Goal: Task Accomplishment & Management: Manage account settings

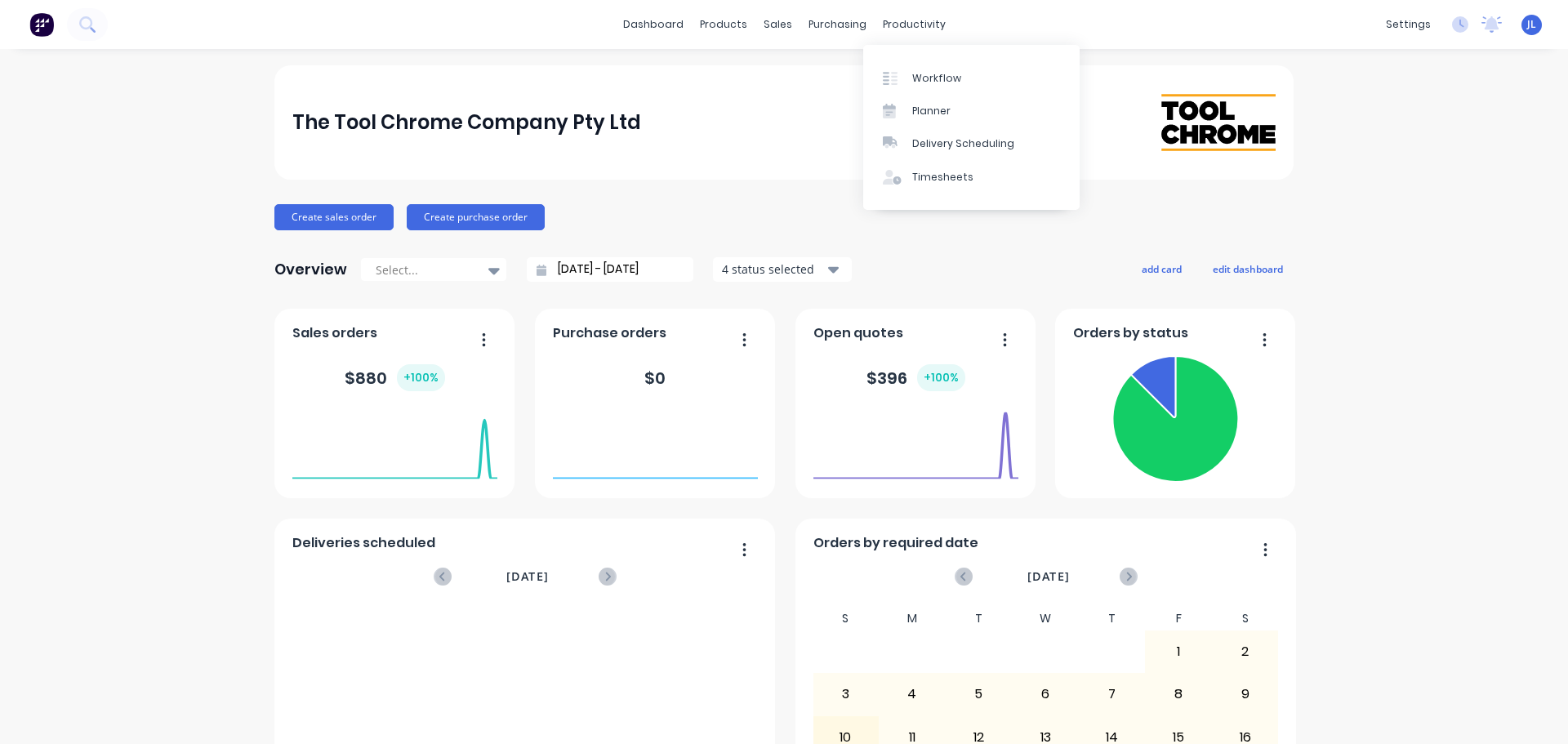
click at [901, 55] on div "Workflow Planner Delivery Scheduling Timesheets" at bounding box center [971, 127] width 216 height 165
click at [902, 62] on link "Workflow" at bounding box center [971, 77] width 216 height 32
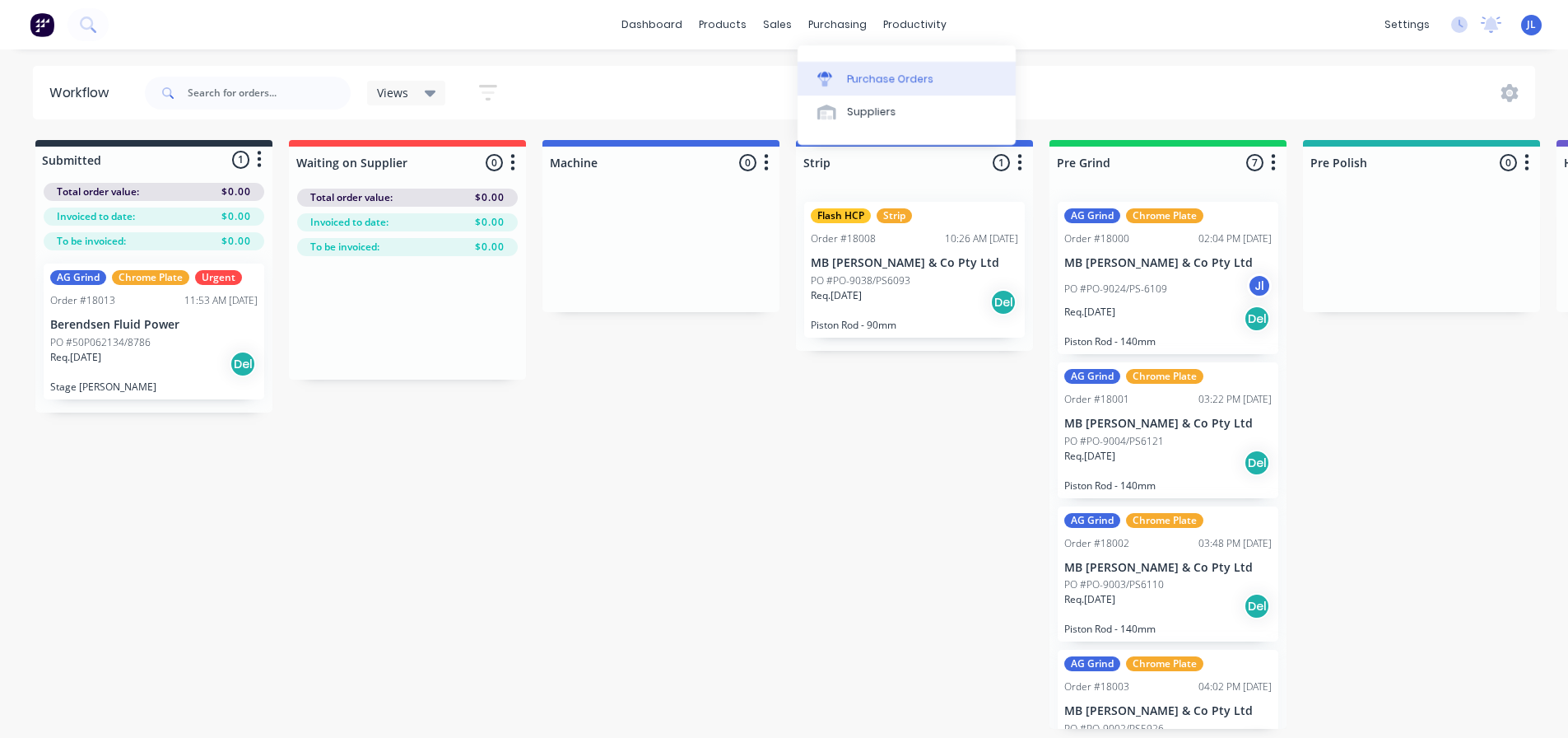
click at [837, 76] on div at bounding box center [830, 79] width 25 height 14
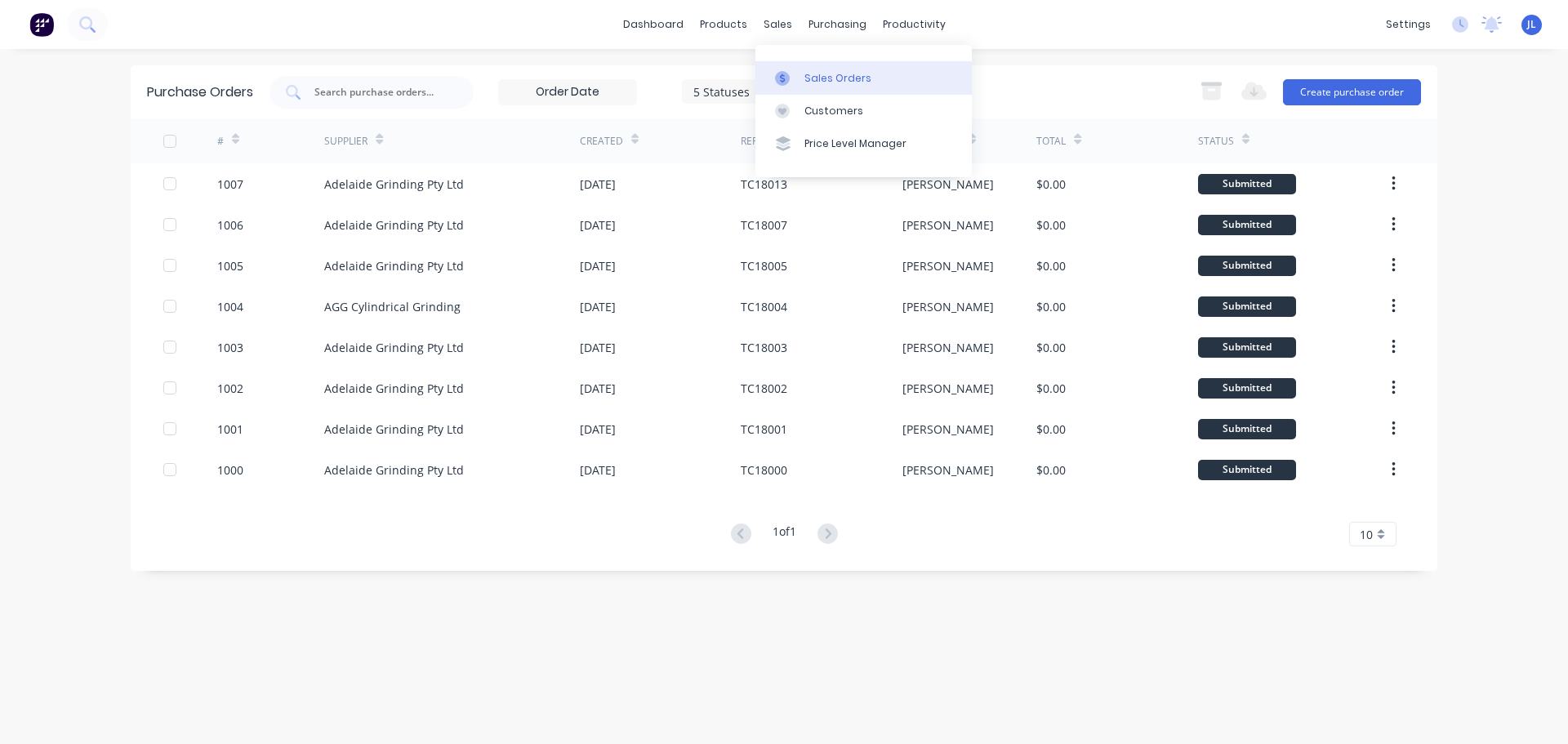
click at [792, 76] on div at bounding box center [787, 78] width 25 height 14
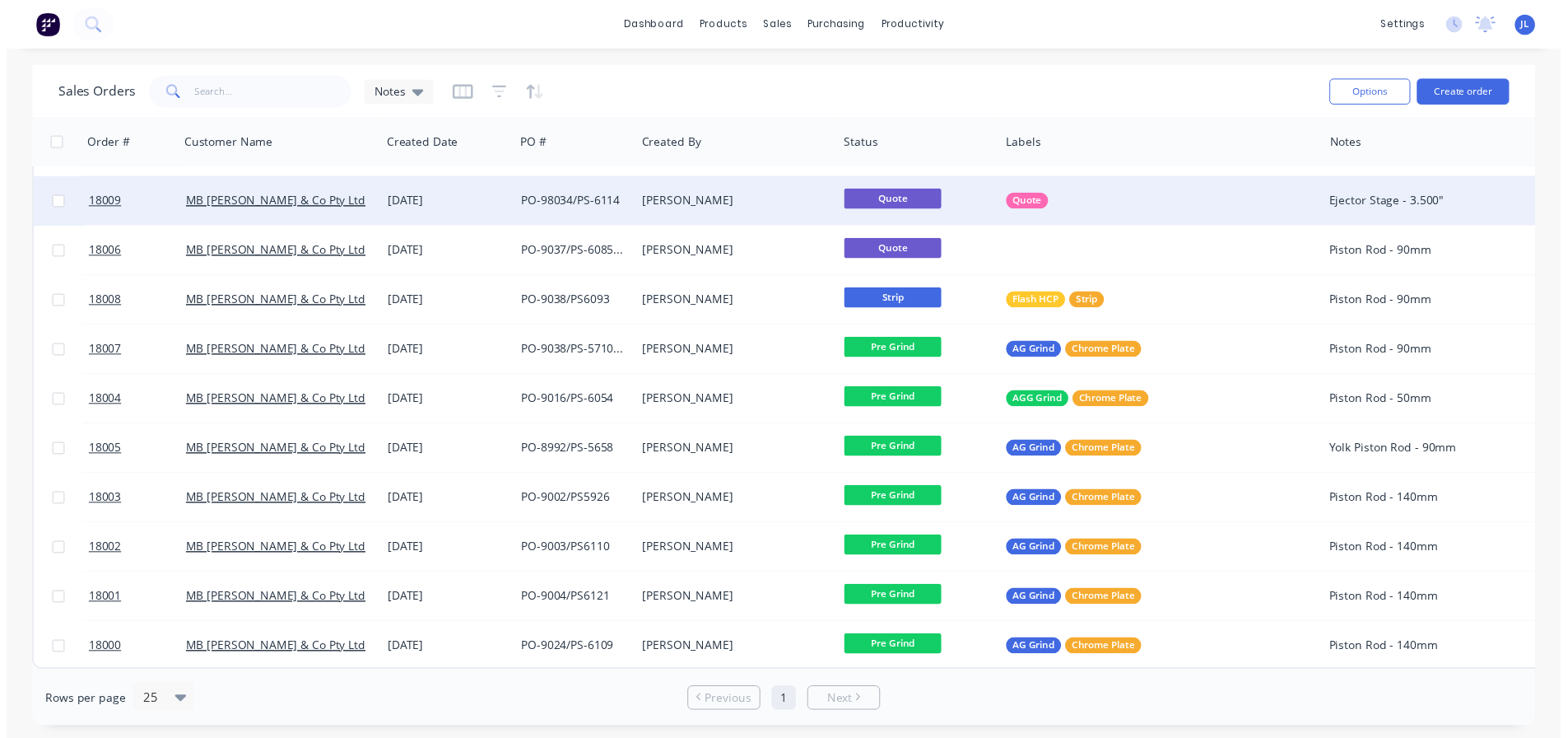
scroll to position [200, 0]
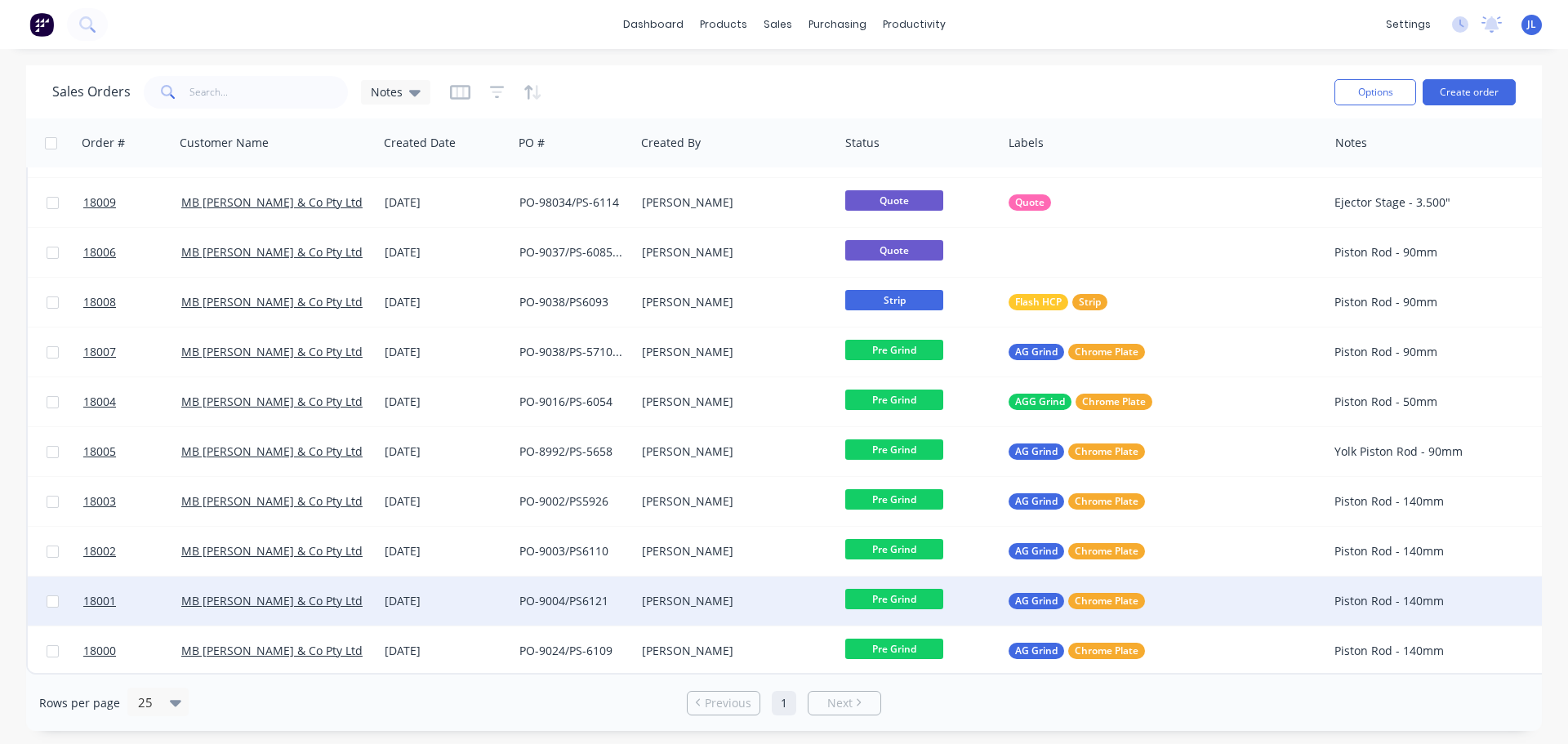
click at [889, 589] on span "Pre Grind" at bounding box center [894, 598] width 98 height 20
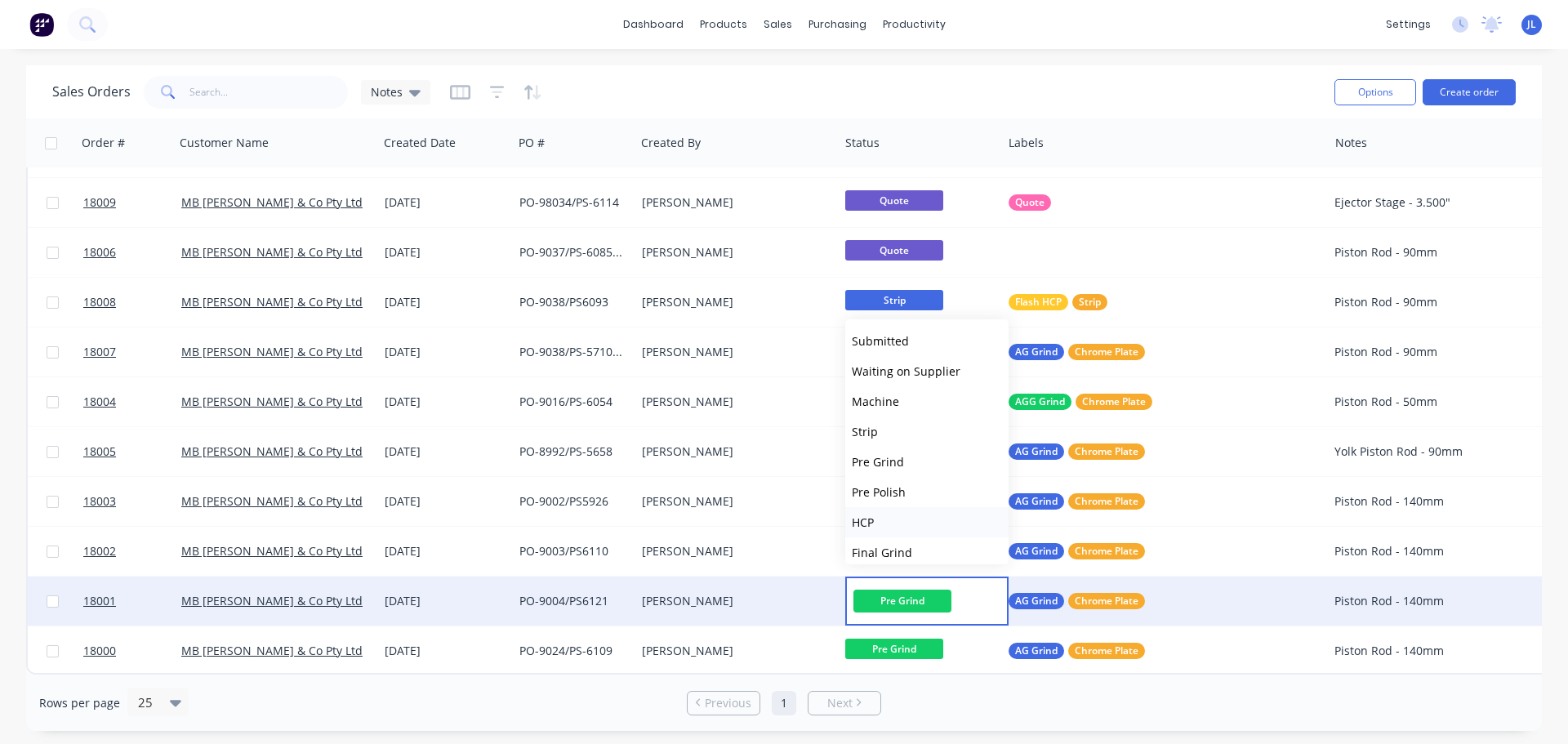
click at [895, 519] on button "HCP" at bounding box center [927, 522] width 164 height 30
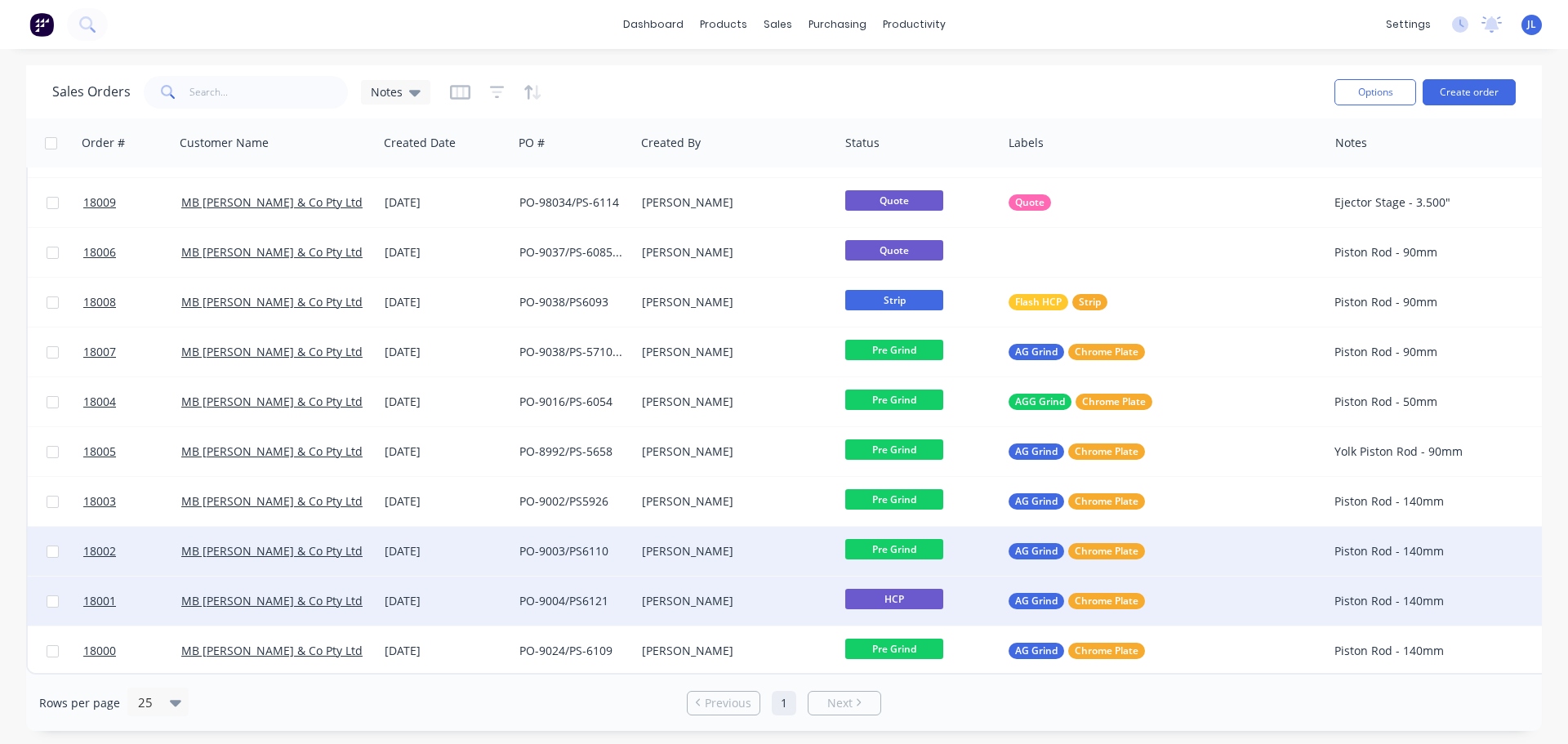
click at [896, 544] on span "Pre Grind" at bounding box center [894, 548] width 98 height 20
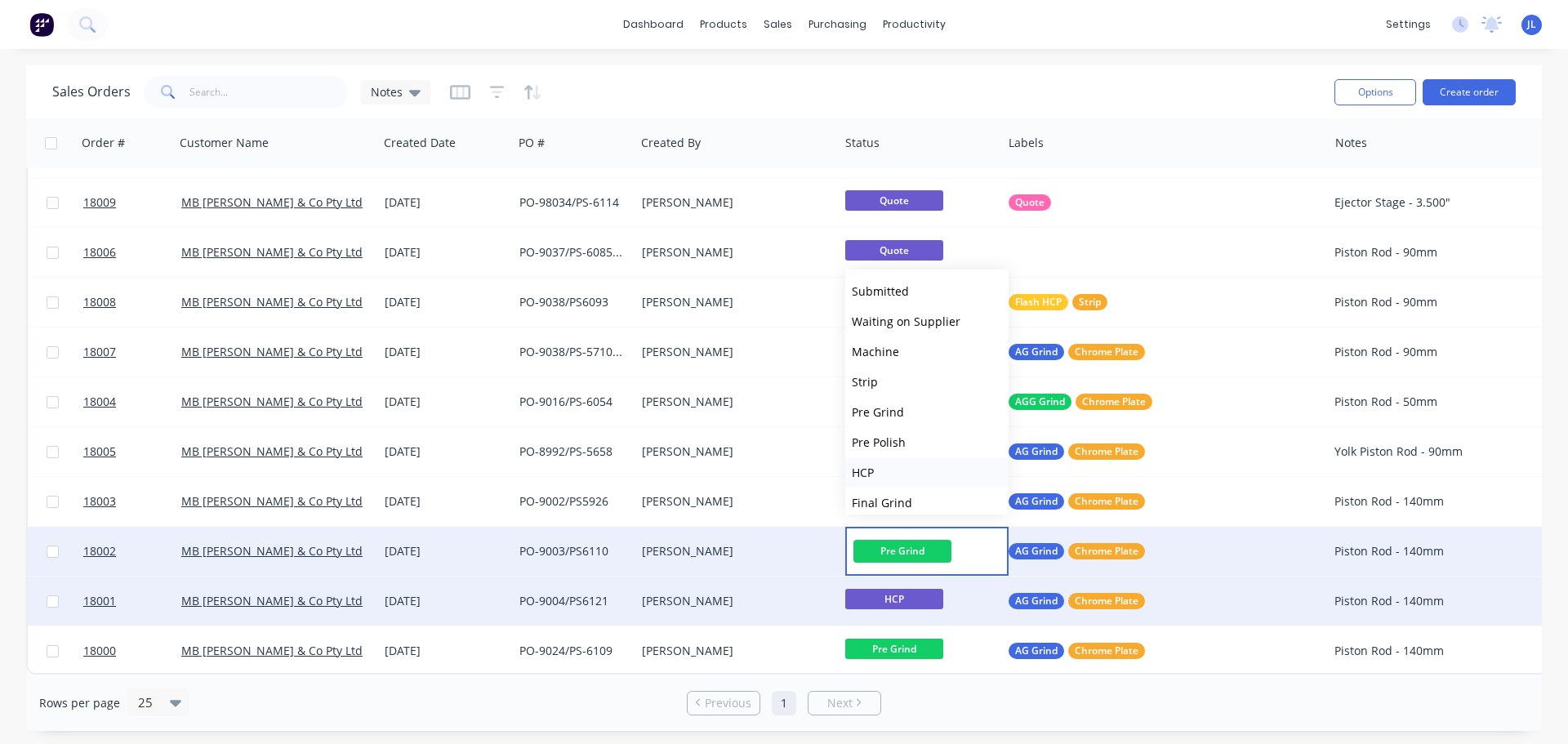
click at [897, 474] on button "HCP" at bounding box center [927, 472] width 164 height 30
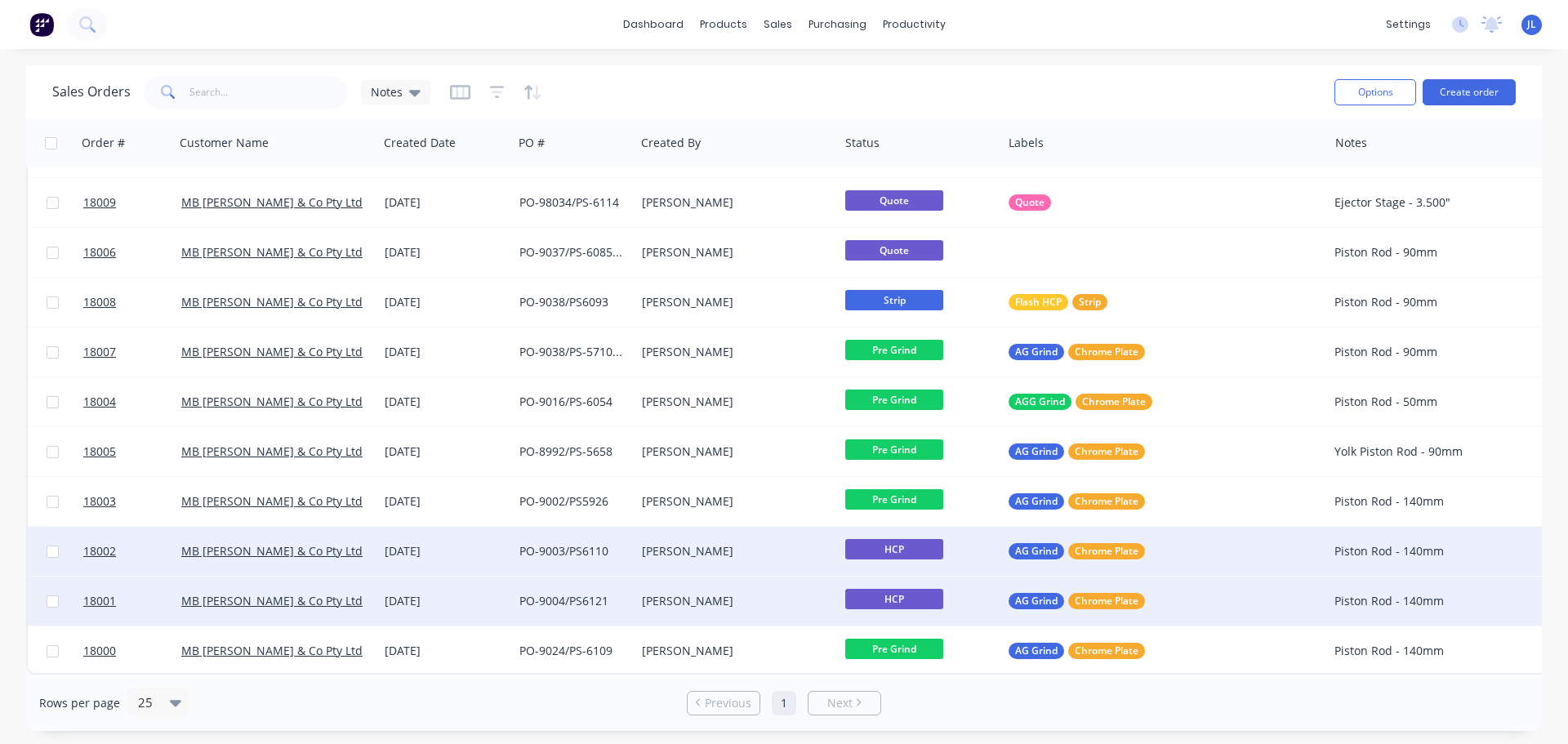
click at [738, 544] on div "[PERSON_NAME]" at bounding box center [732, 550] width 181 height 16
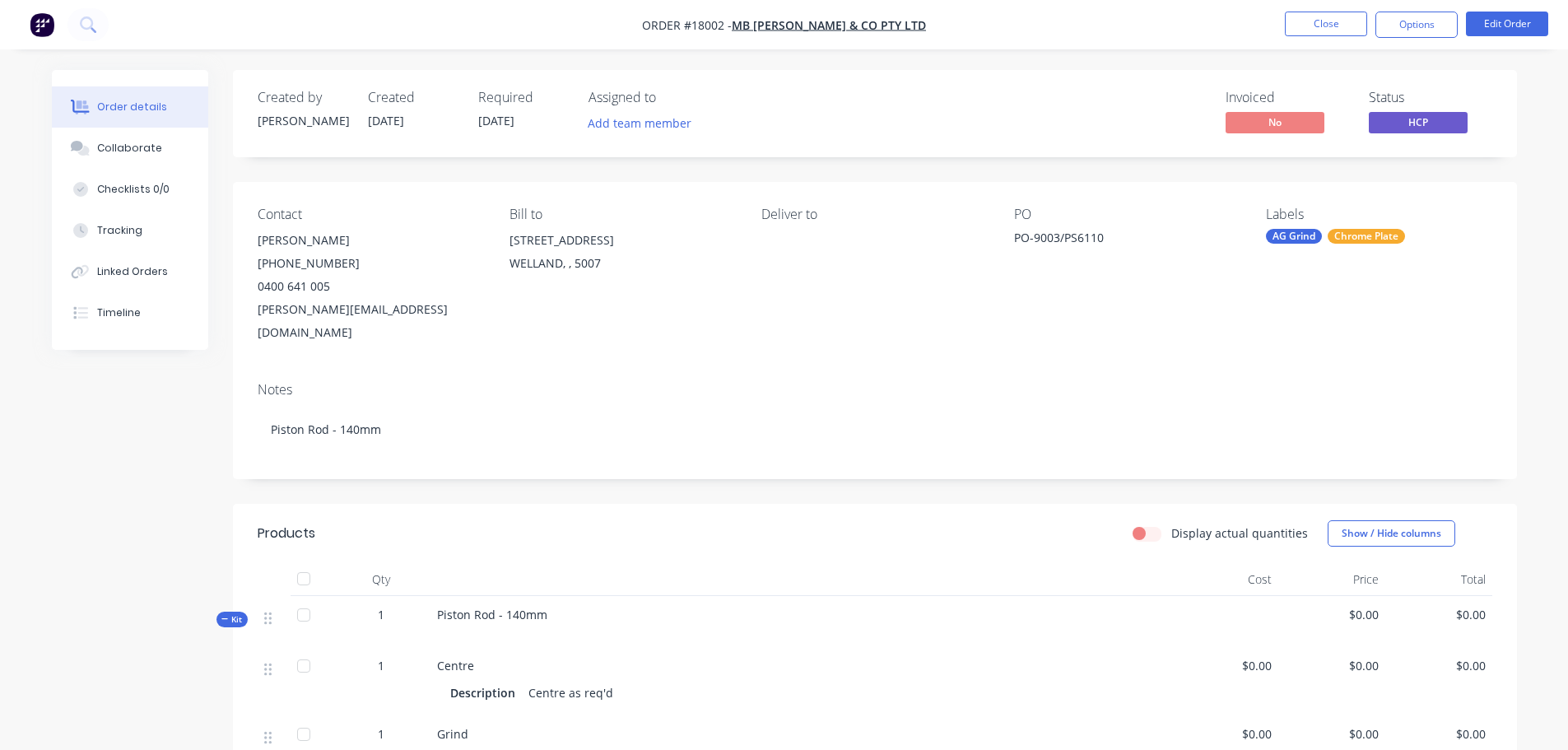
click at [1398, 120] on span "HCP" at bounding box center [1418, 122] width 99 height 20
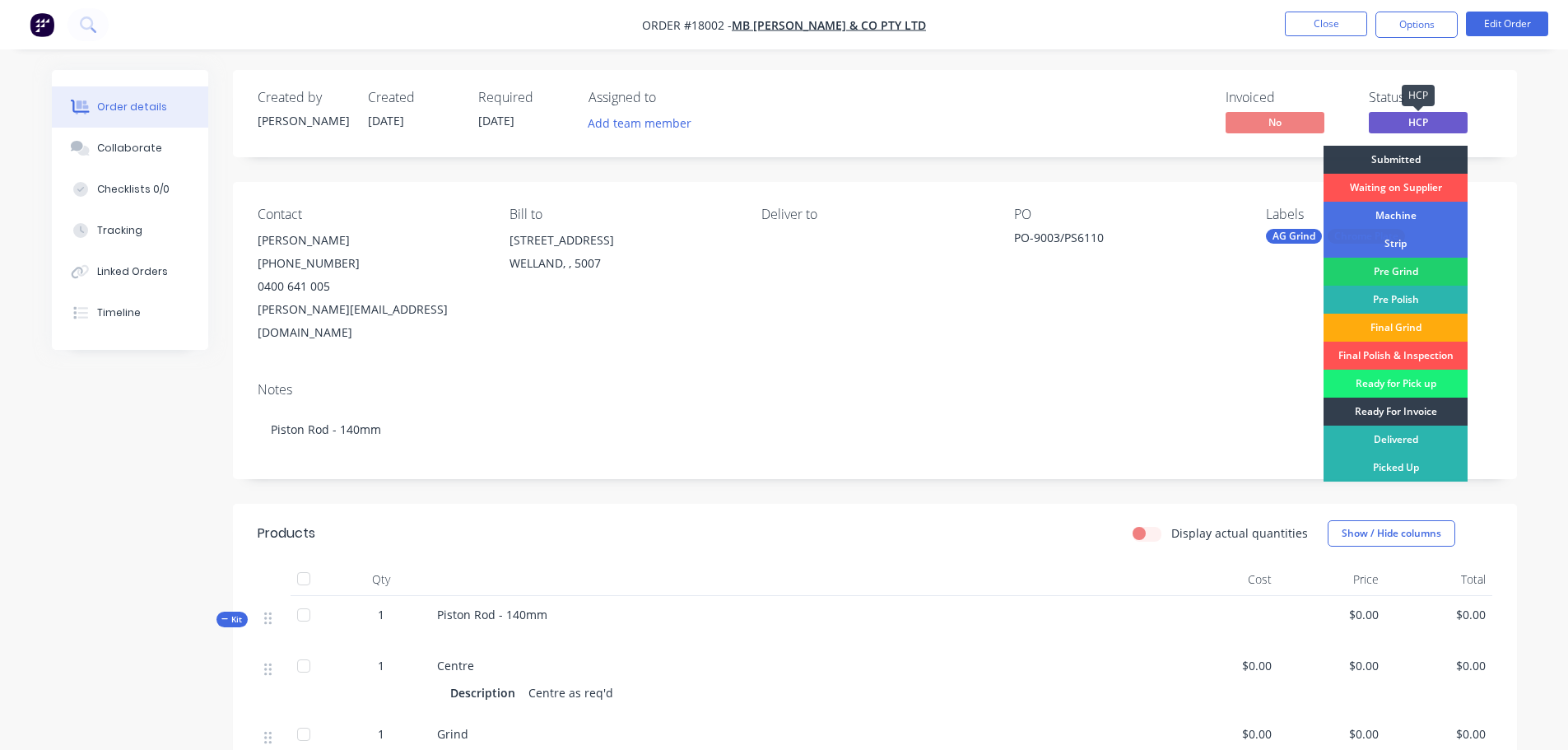
click at [1406, 119] on span "HCP" at bounding box center [1418, 122] width 99 height 20
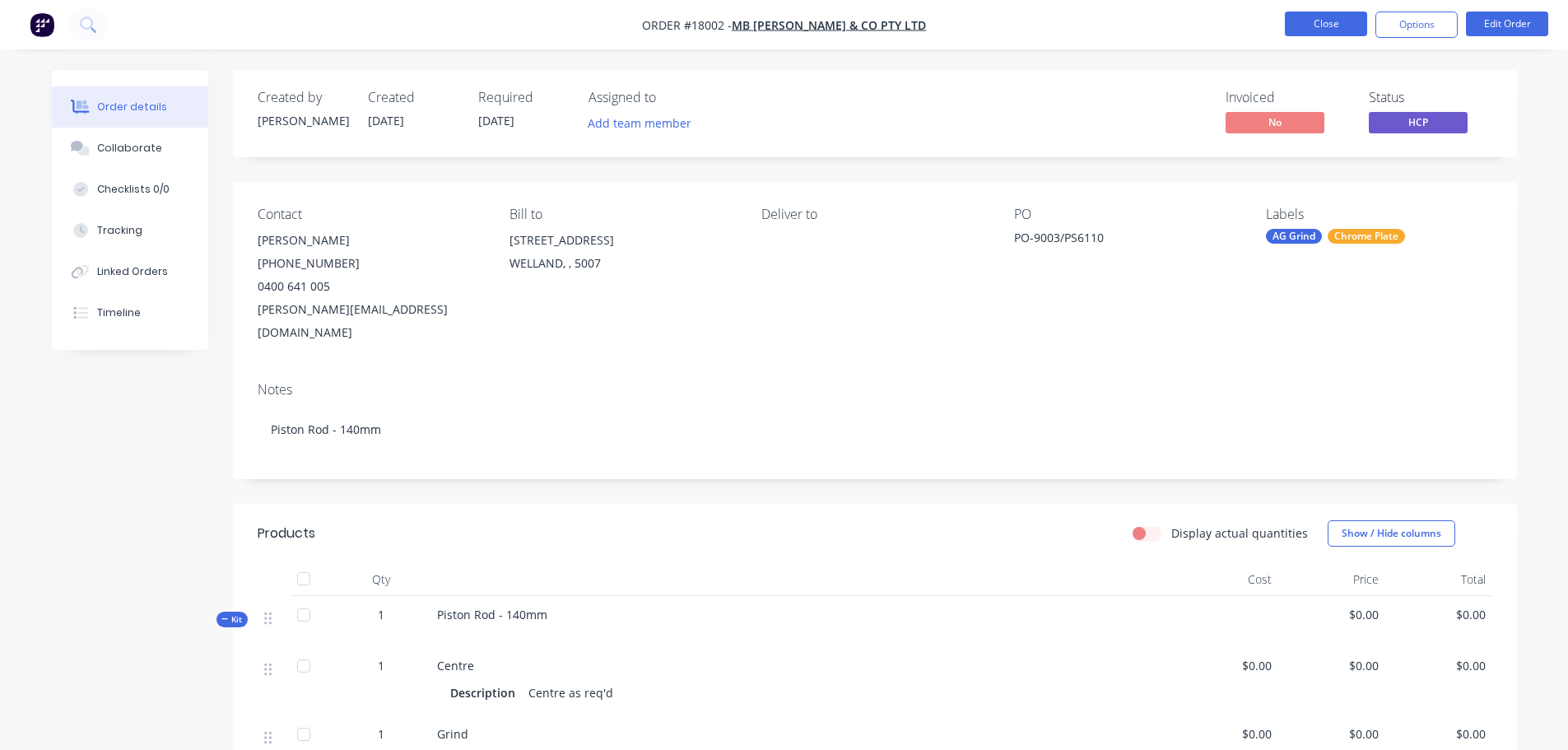
click at [1328, 24] on button "Close" at bounding box center [1326, 24] width 83 height 25
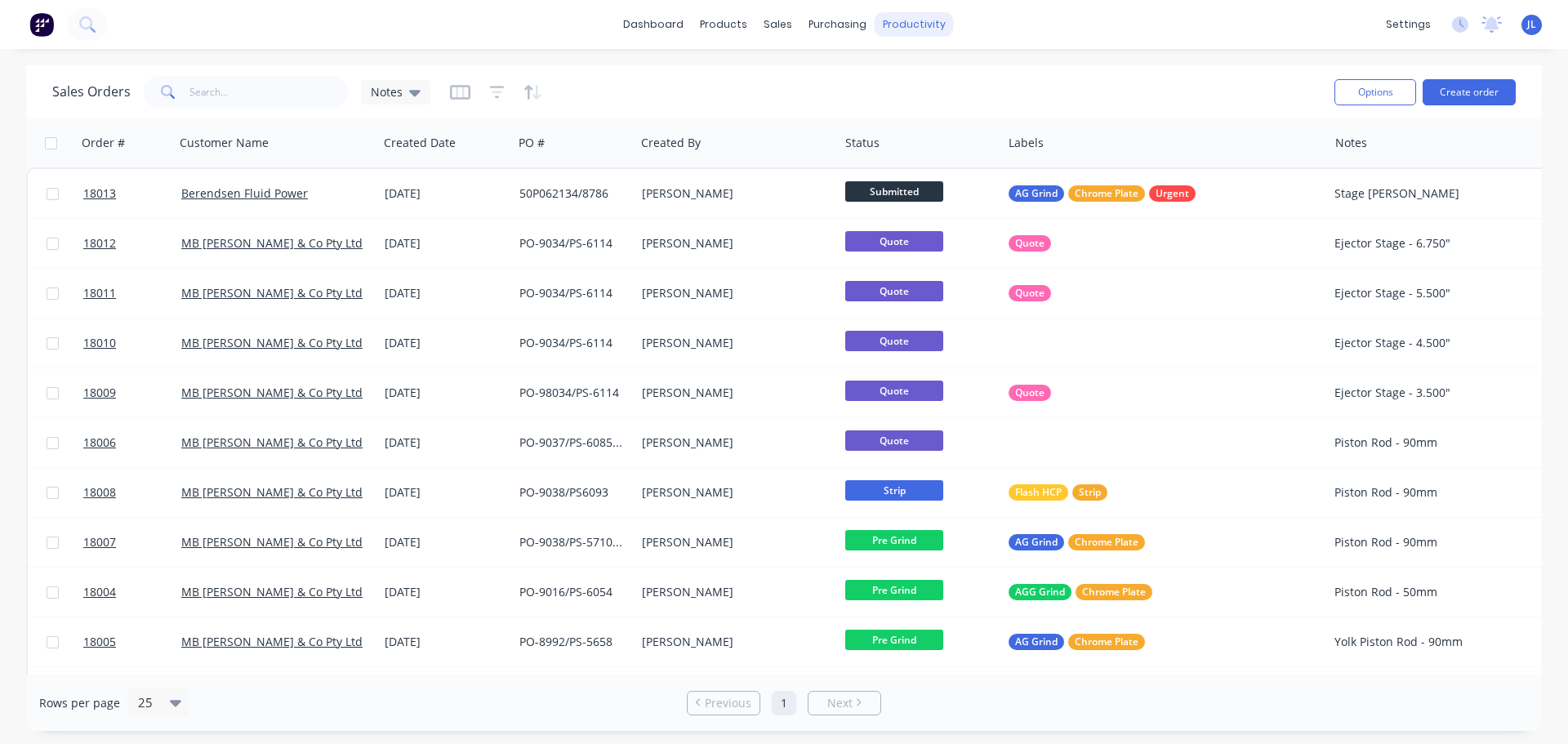
click at [913, 36] on div "productivity" at bounding box center [914, 25] width 79 height 25
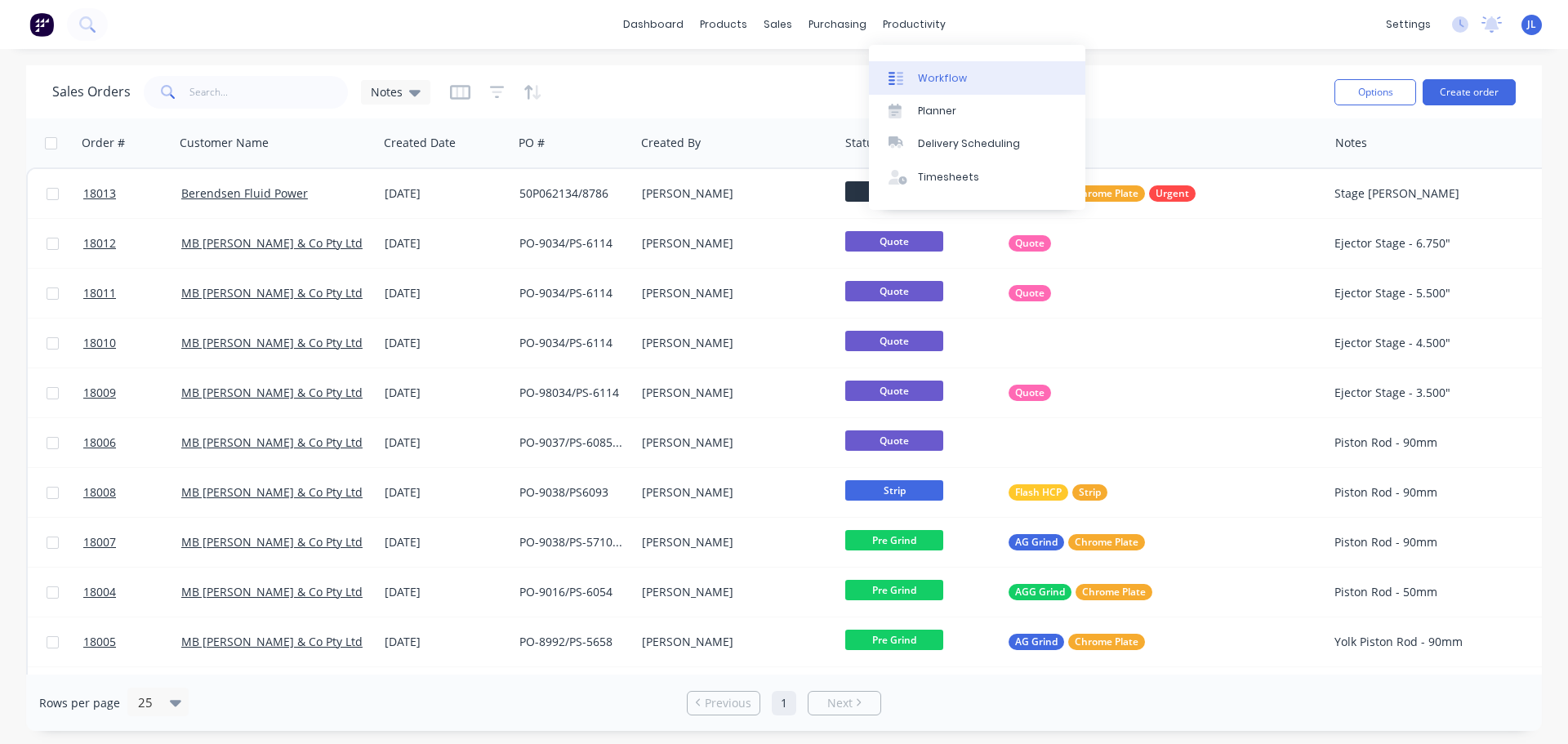
click at [914, 63] on link "Workflow" at bounding box center [977, 77] width 216 height 32
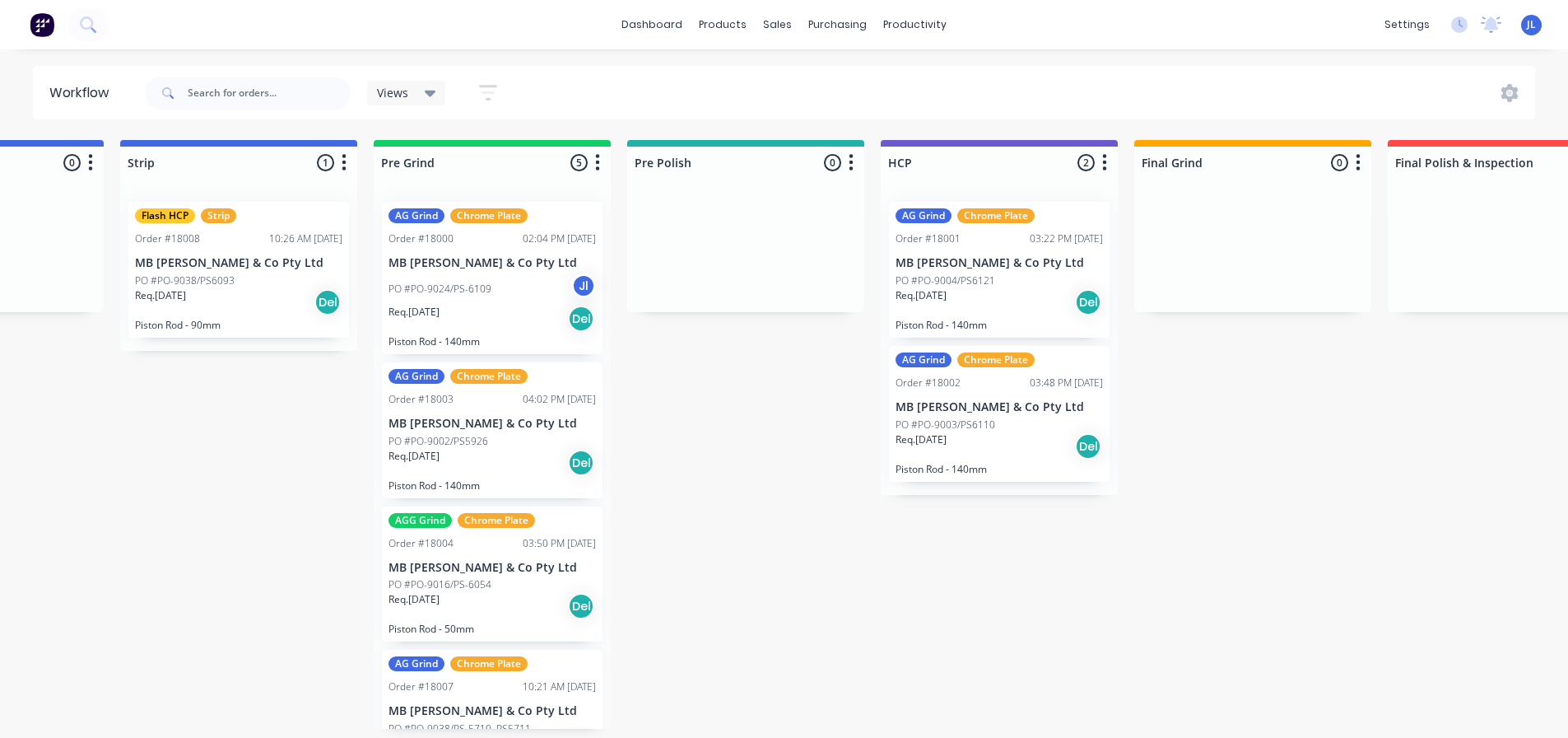
scroll to position [0, 741]
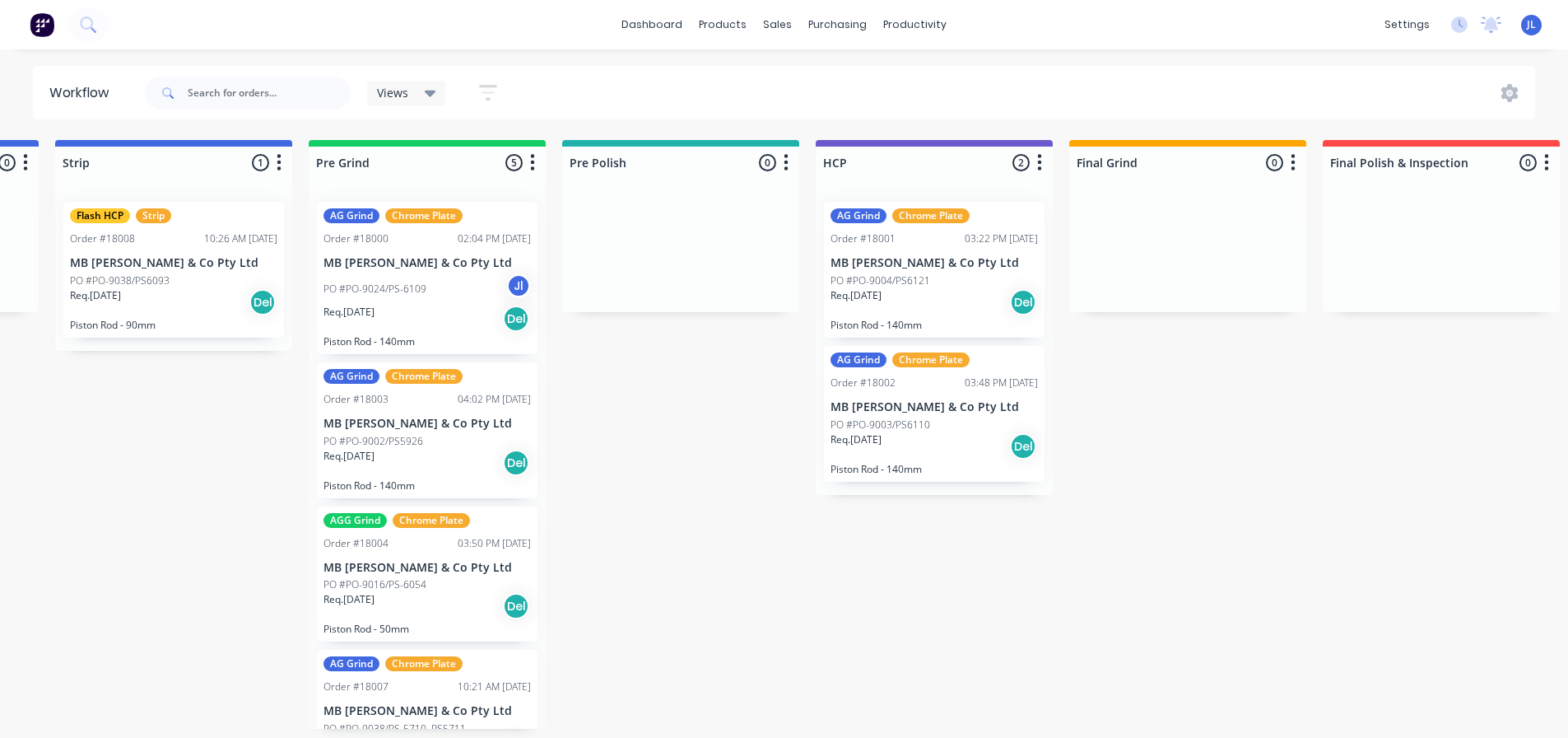
click at [1037, 164] on icon "button" at bounding box center [1039, 162] width 5 height 20
click at [970, 201] on span "Status colour" at bounding box center [937, 198] width 72 height 17
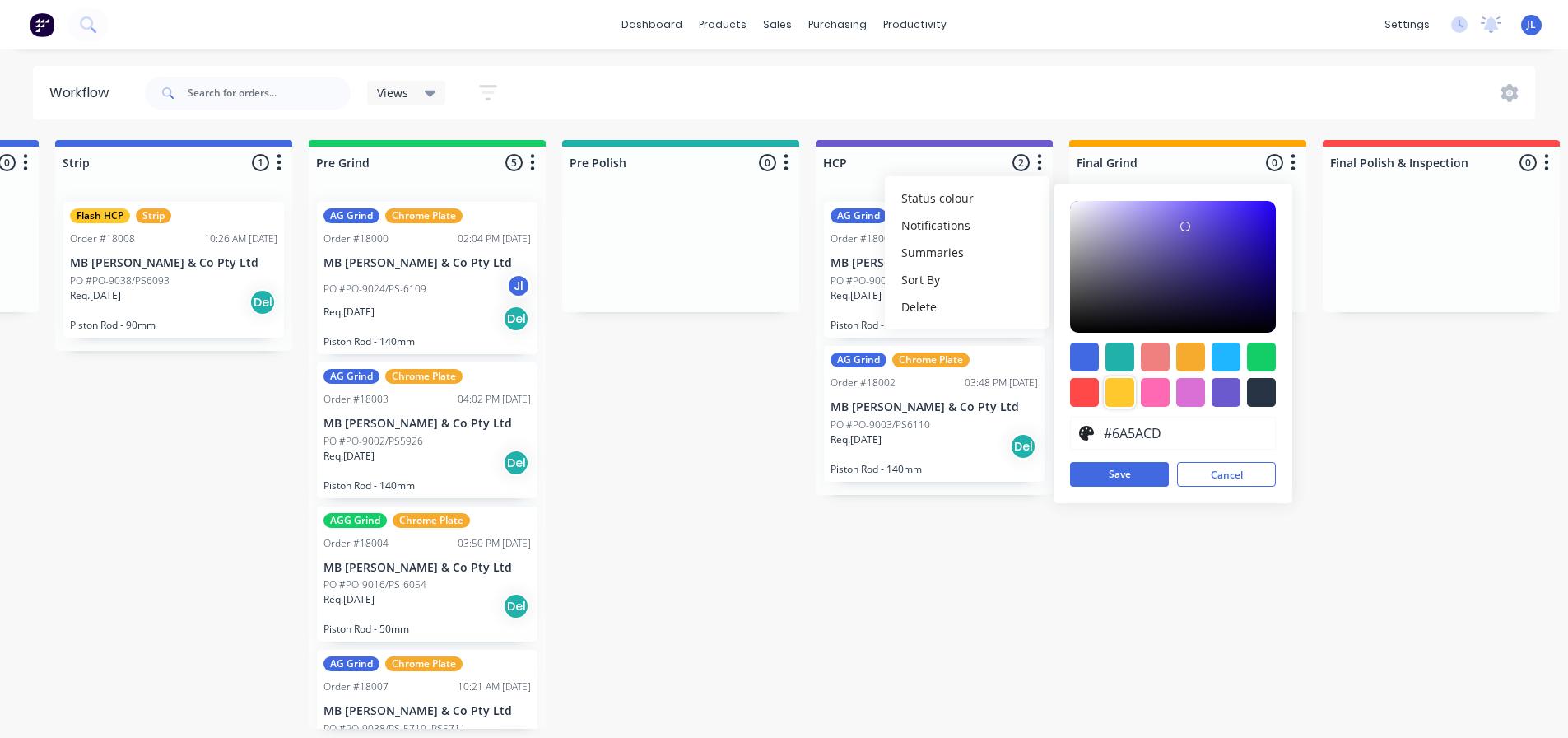
click at [1123, 385] on div at bounding box center [1120, 393] width 29 height 29
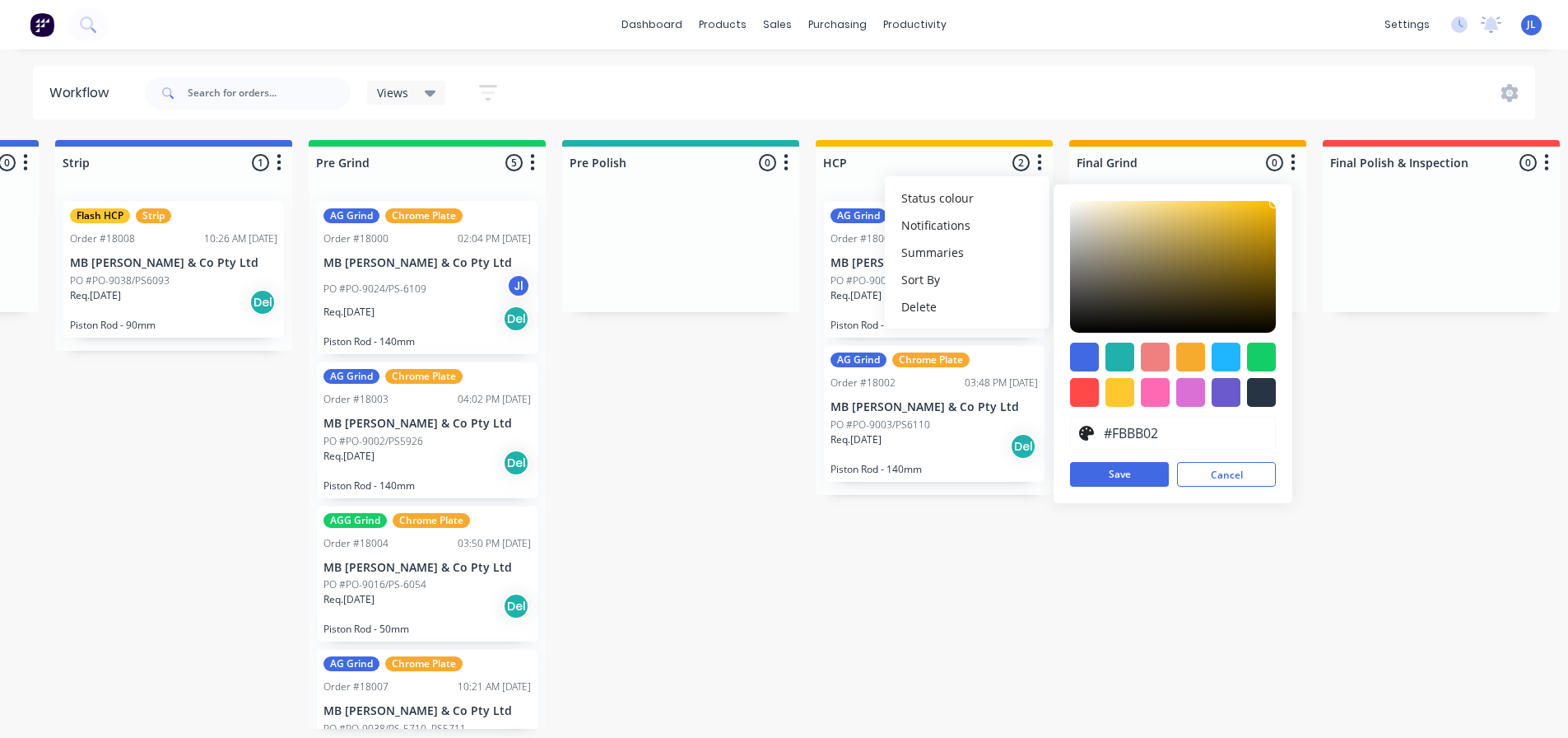
drag, startPoint x: 1235, startPoint y: 210, endPoint x: 1274, endPoint y: 203, distance: 39.6
click at [1274, 203] on div at bounding box center [1173, 266] width 205 height 131
click at [1194, 349] on div at bounding box center [1191, 357] width 29 height 29
type input "#F49600"
drag, startPoint x: 1246, startPoint y: 209, endPoint x: 1282, endPoint y: 205, distance: 36.2
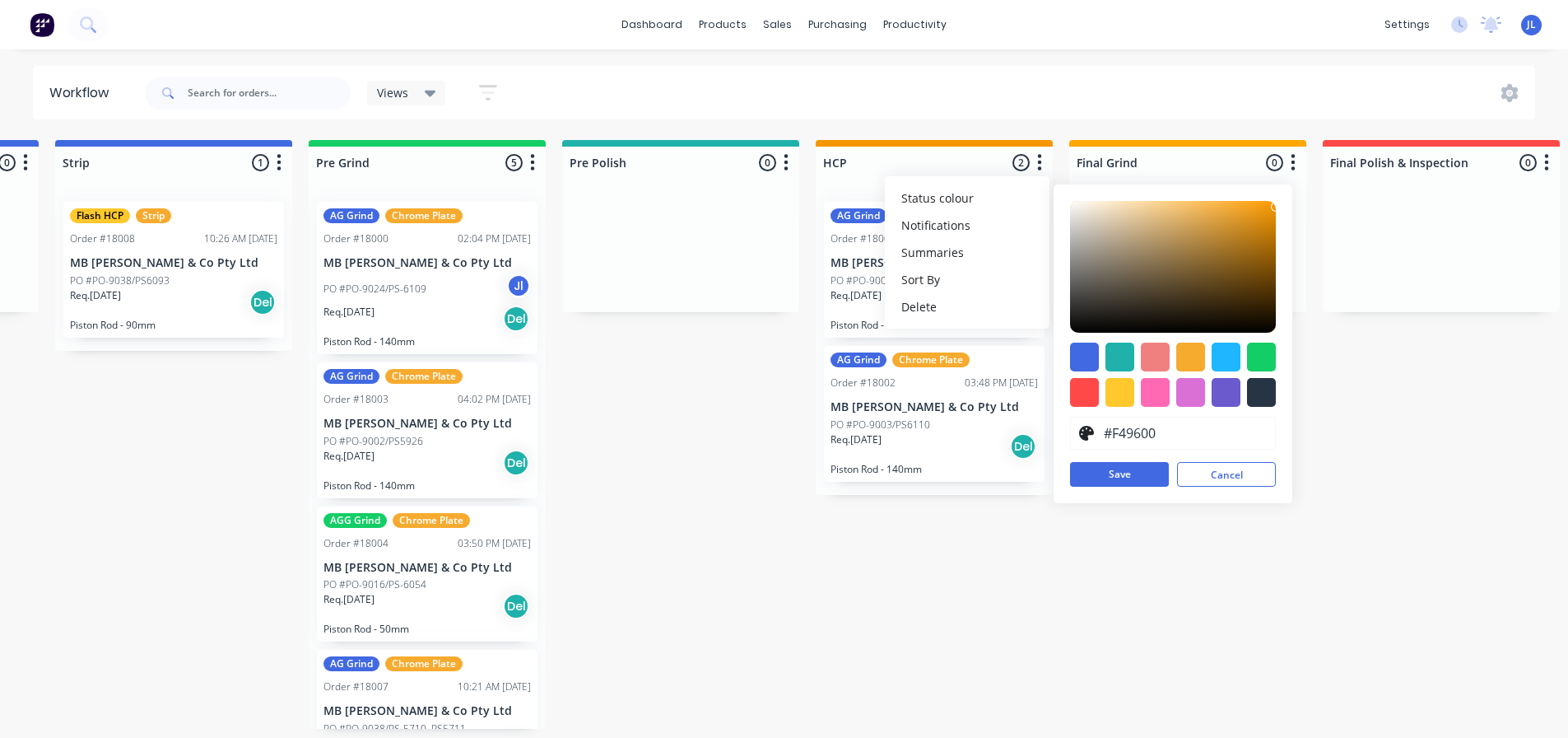
click at [1282, 206] on div "#F49600 hex #F49600 Save Cancel" at bounding box center [1173, 344] width 239 height 319
click at [1140, 472] on button "Save" at bounding box center [1119, 474] width 99 height 25
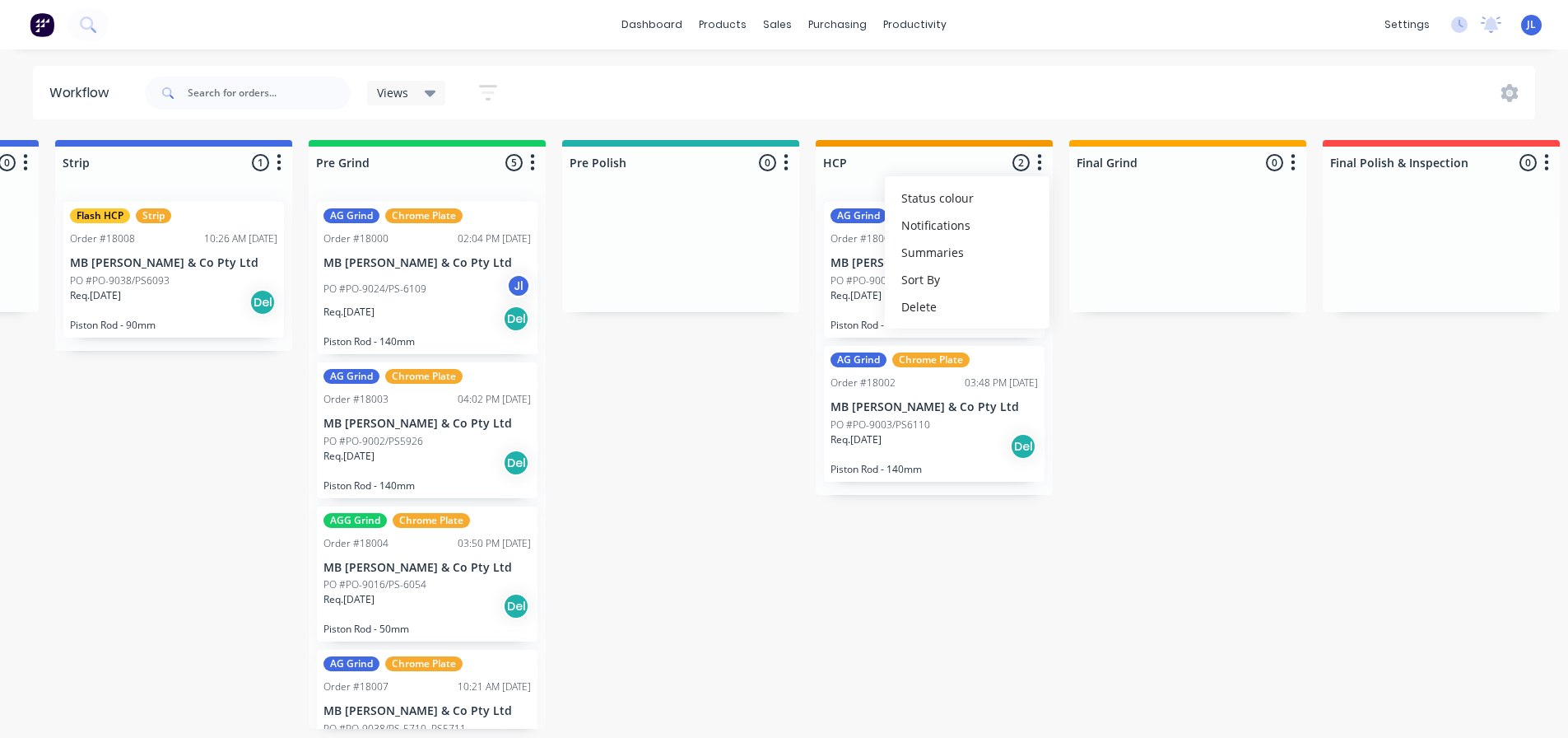
click at [1096, 559] on div "Submitted 1 Status colour #273444 hex #273444 Save Cancel Summaries Total order…" at bounding box center [858, 434] width 3223 height 588
click at [630, 420] on div "Submitted 1 Status colour #273444 hex #273444 Save Cancel Summaries Total order…" at bounding box center [858, 434] width 3223 height 588
click at [460, 140] on div "Pre Grind 5 Status colour #13CE66 hex #13CE66 Save Cancel Notifications Email S…" at bounding box center [427, 159] width 237 height 38
click at [531, 165] on icon "button" at bounding box center [532, 162] width 5 height 20
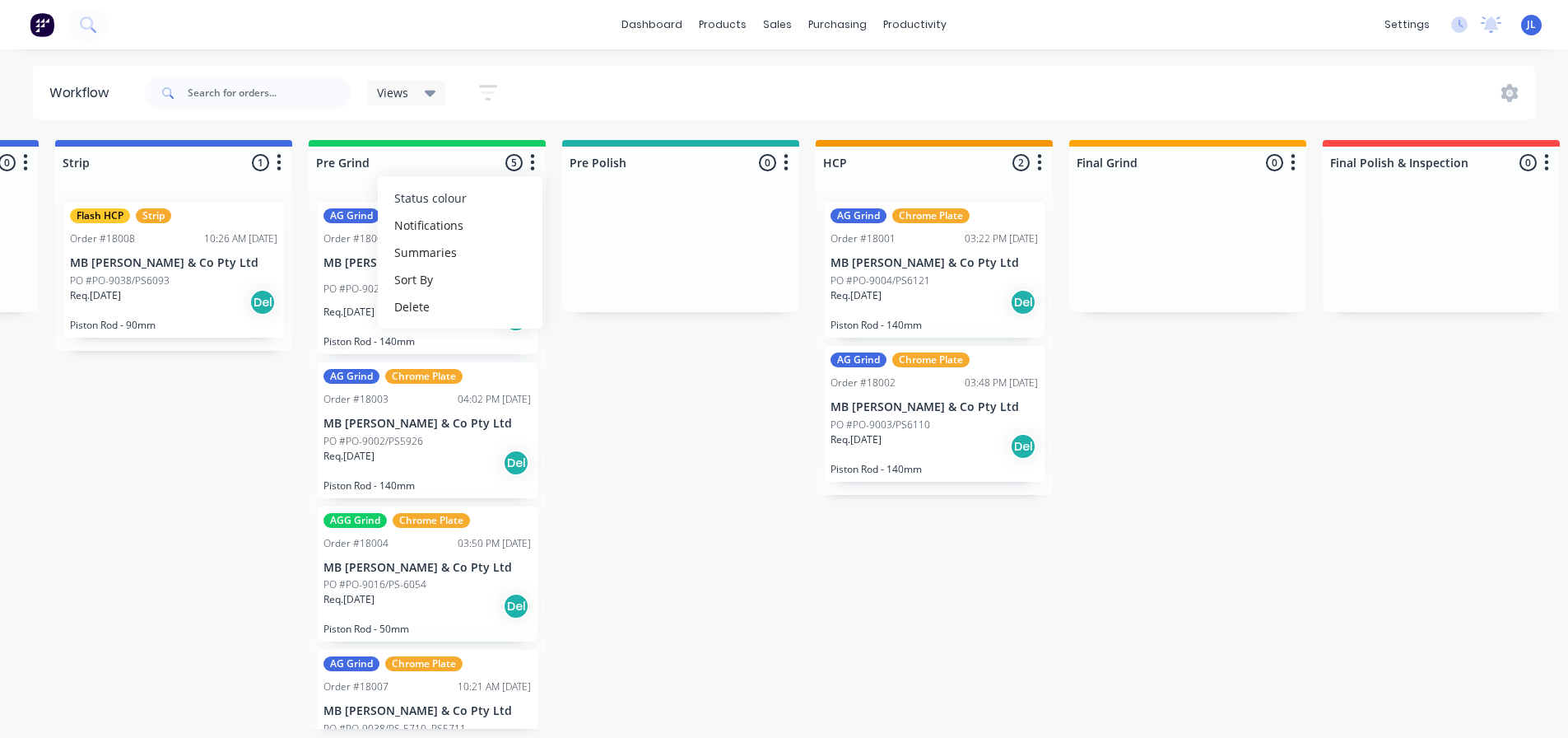
click at [507, 192] on button "Status colour" at bounding box center [461, 198] width 165 height 27
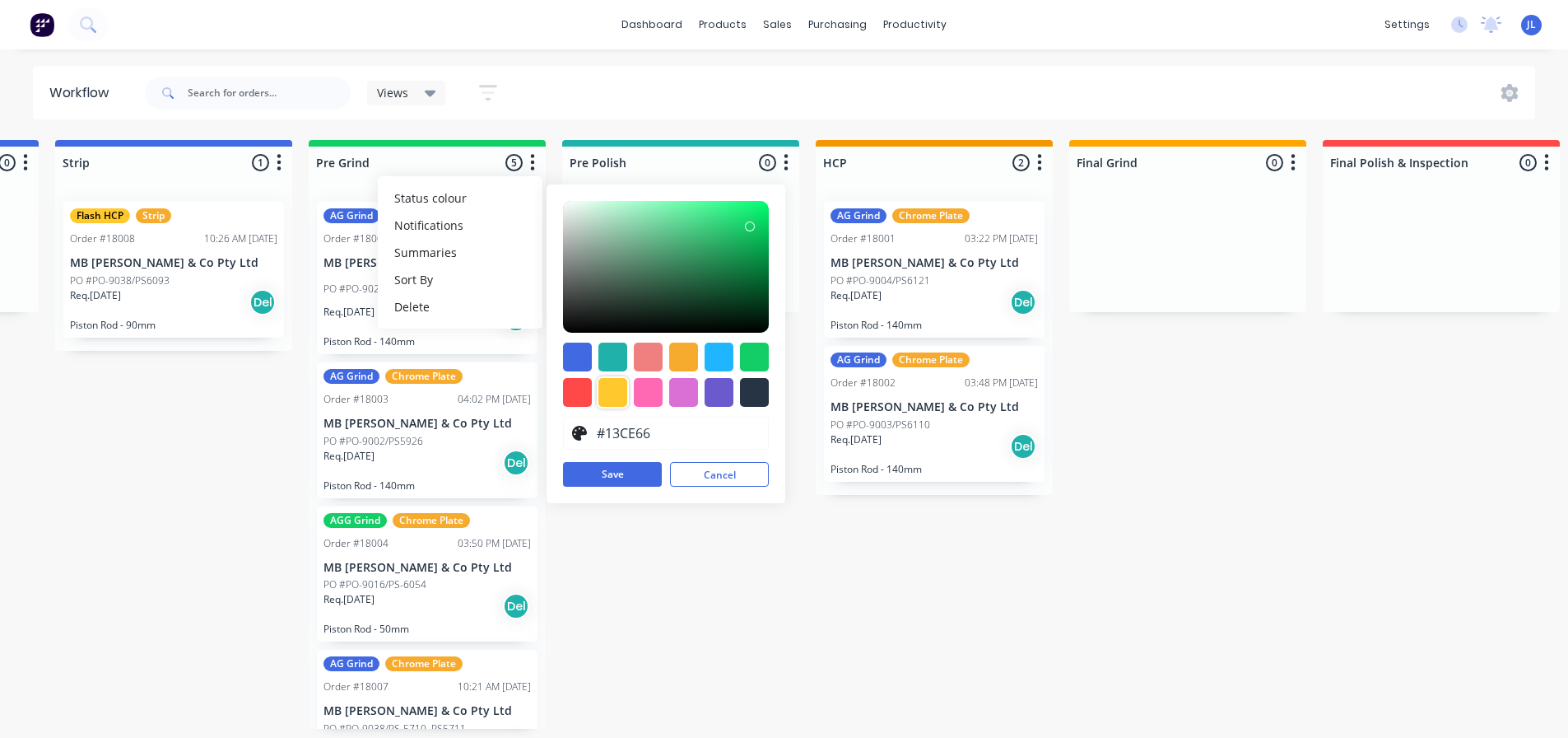
click at [620, 396] on div at bounding box center [613, 393] width 29 height 29
type input "#FFC82C"
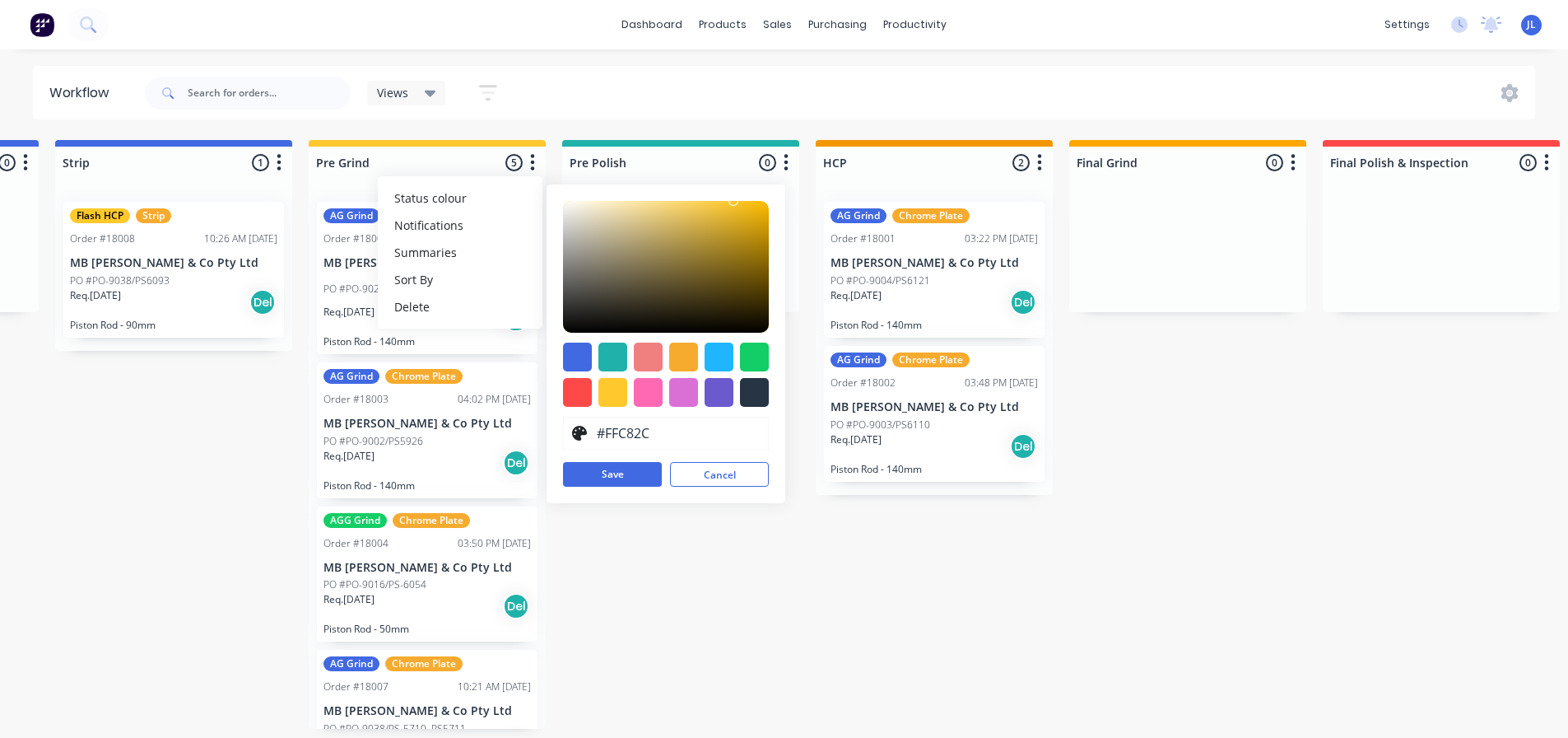
click at [577, 433] on icon at bounding box center [579, 433] width 14 height 14
click at [617, 432] on input "#FFC82C" at bounding box center [677, 433] width 165 height 32
drag, startPoint x: 652, startPoint y: 435, endPoint x: 589, endPoint y: 436, distance: 63.0
click at [589, 436] on div "#FFC82C" at bounding box center [666, 433] width 205 height 33
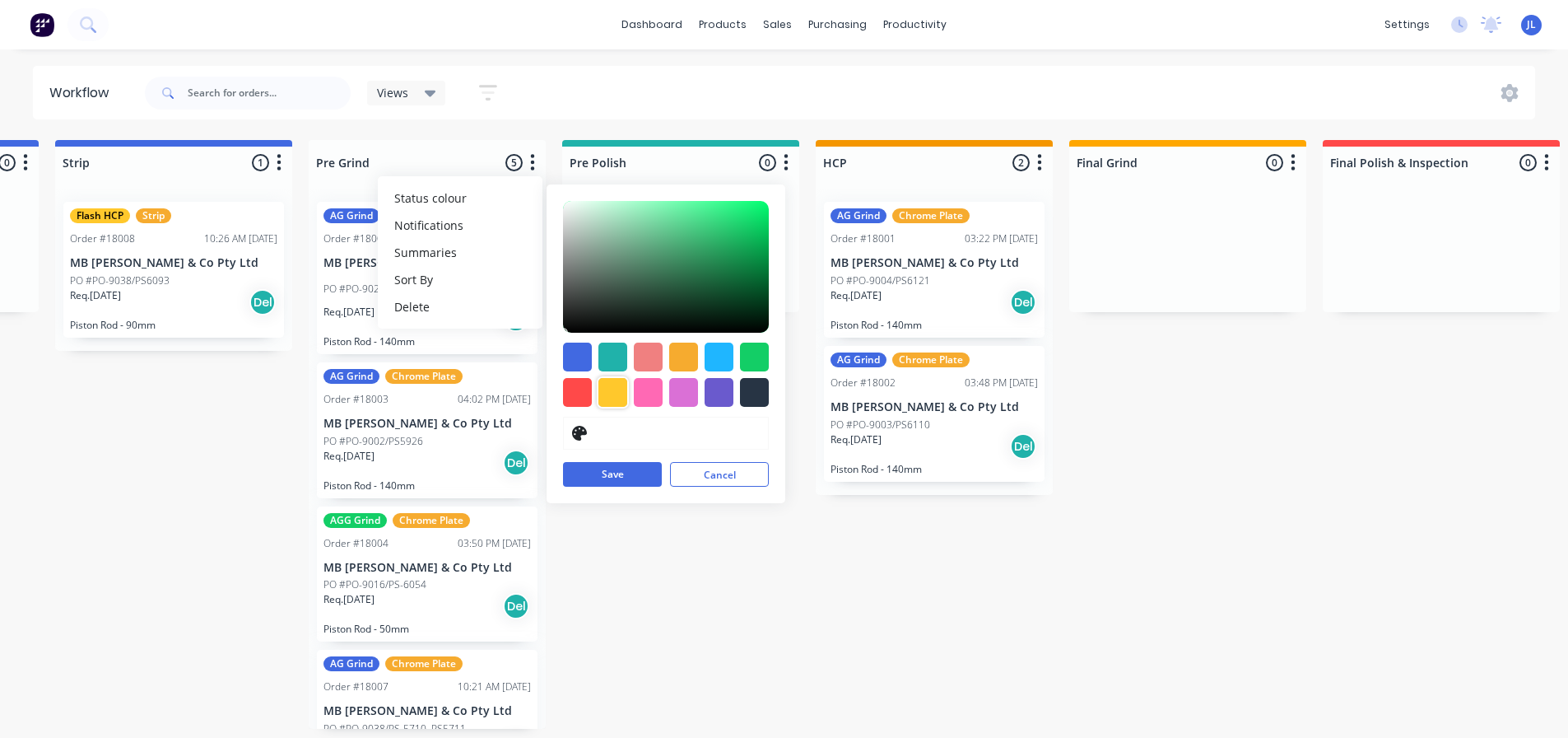
click at [610, 396] on div at bounding box center [613, 393] width 29 height 29
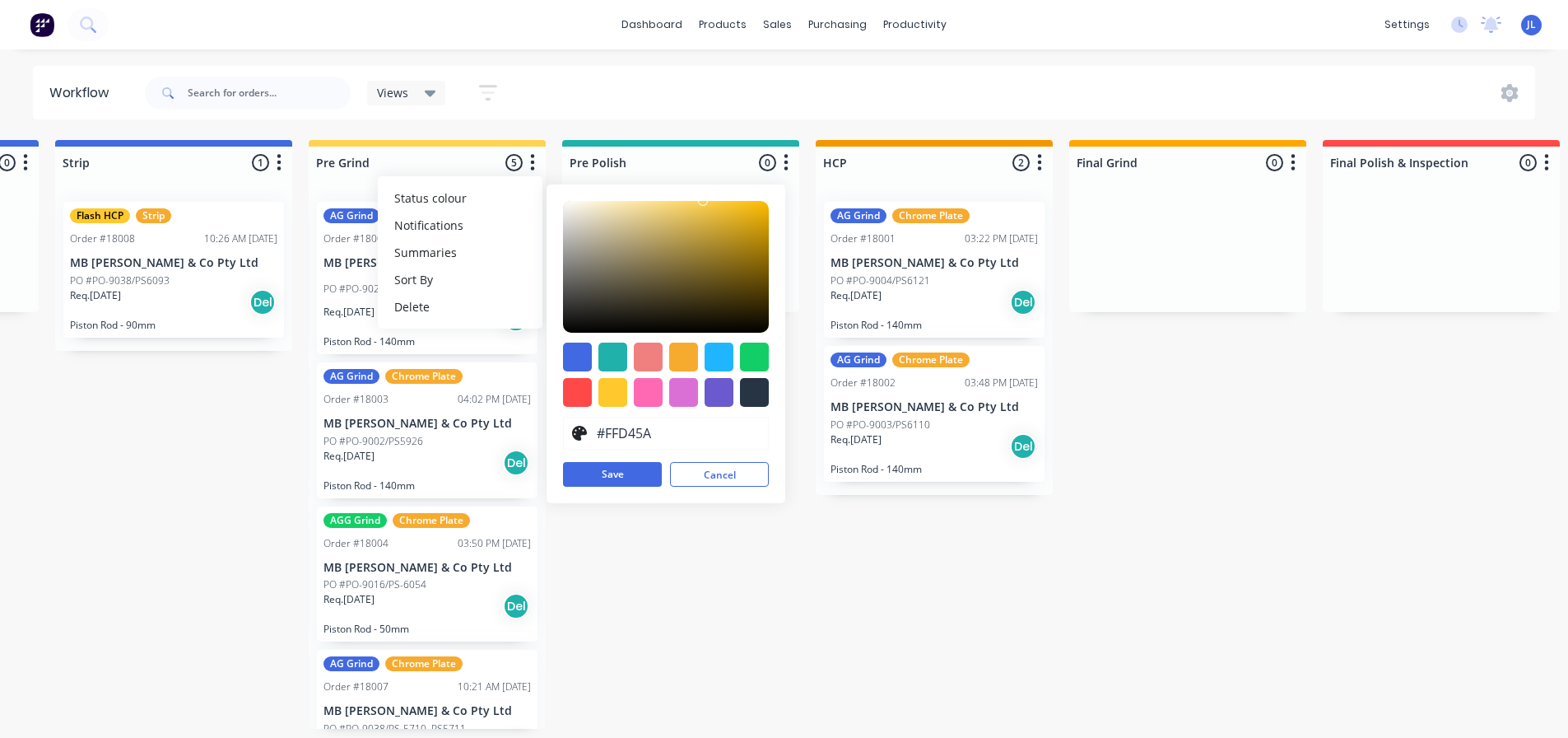
type input "#FFD55D"
drag, startPoint x: 746, startPoint y: 238, endPoint x: 694, endPoint y: 199, distance: 65.0
click at [694, 199] on div "#FFD55D hex #FFD55D Save Cancel" at bounding box center [666, 344] width 239 height 319
click at [623, 464] on button "Save" at bounding box center [612, 474] width 99 height 25
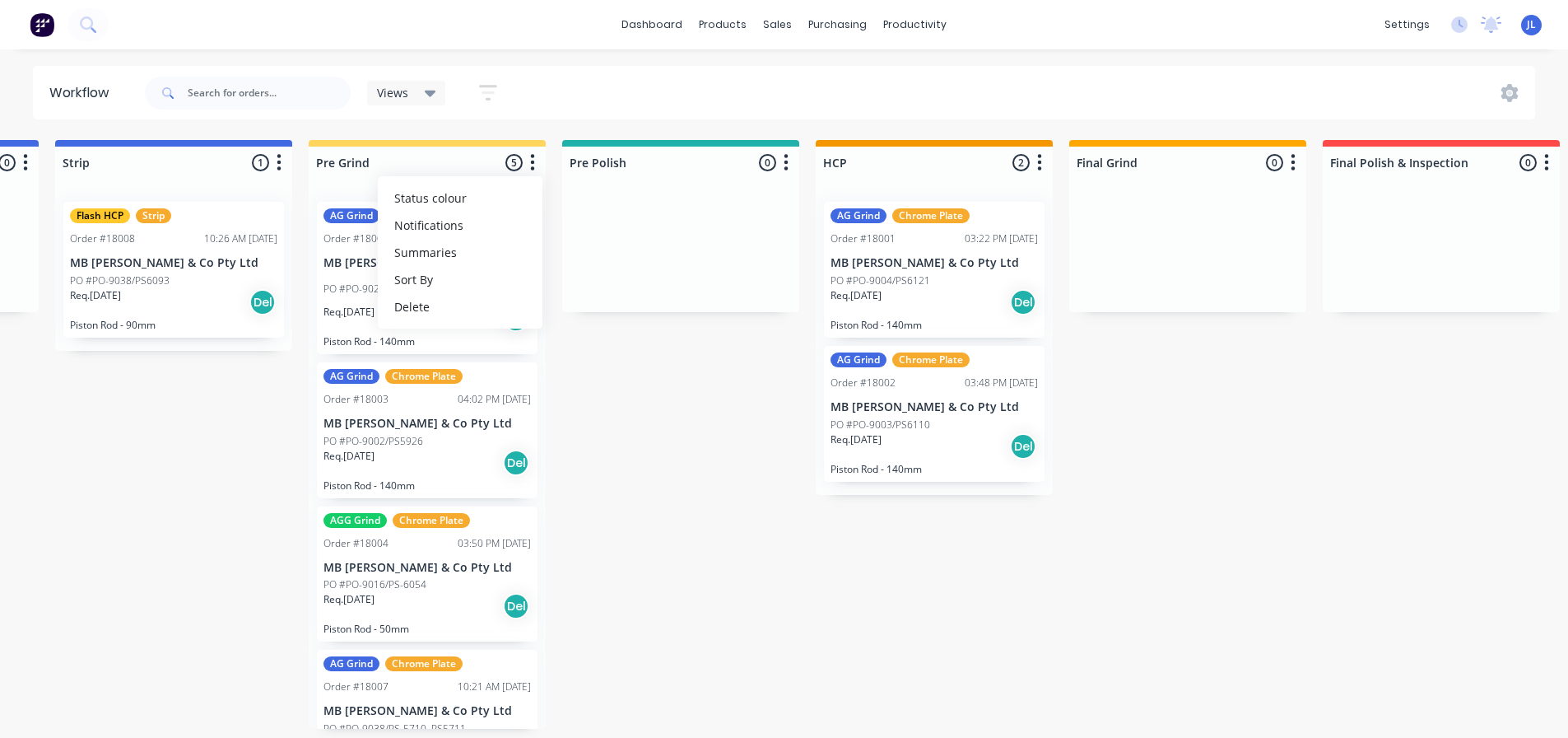
click at [700, 463] on div "Submitted 1 Status colour #273444 hex #273444 Save Cancel Summaries Total order…" at bounding box center [858, 434] width 3223 height 588
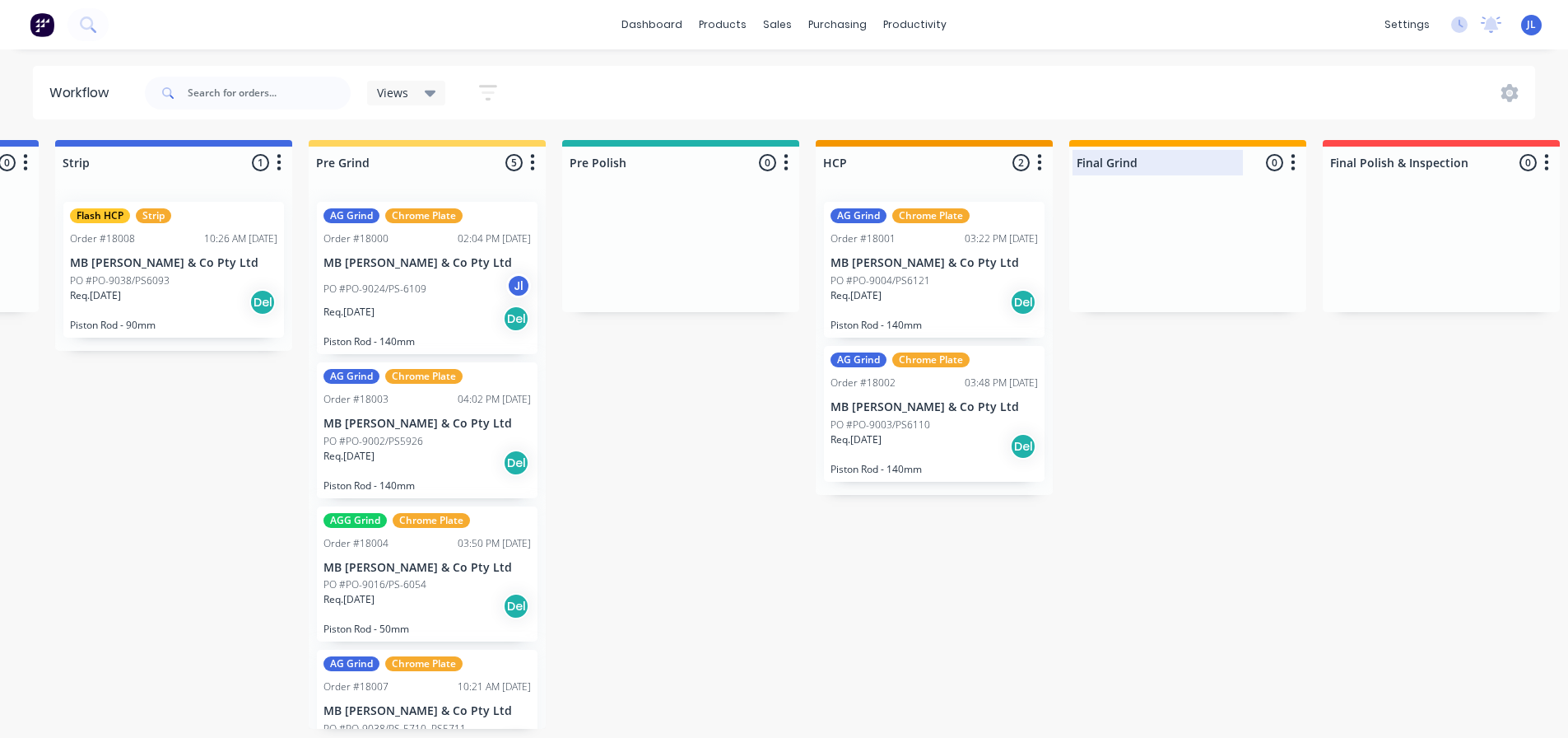
click at [1288, 150] on div at bounding box center [1187, 162] width 237 height 32
click at [1295, 164] on icon "button" at bounding box center [1293, 162] width 5 height 20
click at [1217, 200] on span "Status colour" at bounding box center [1191, 198] width 72 height 17
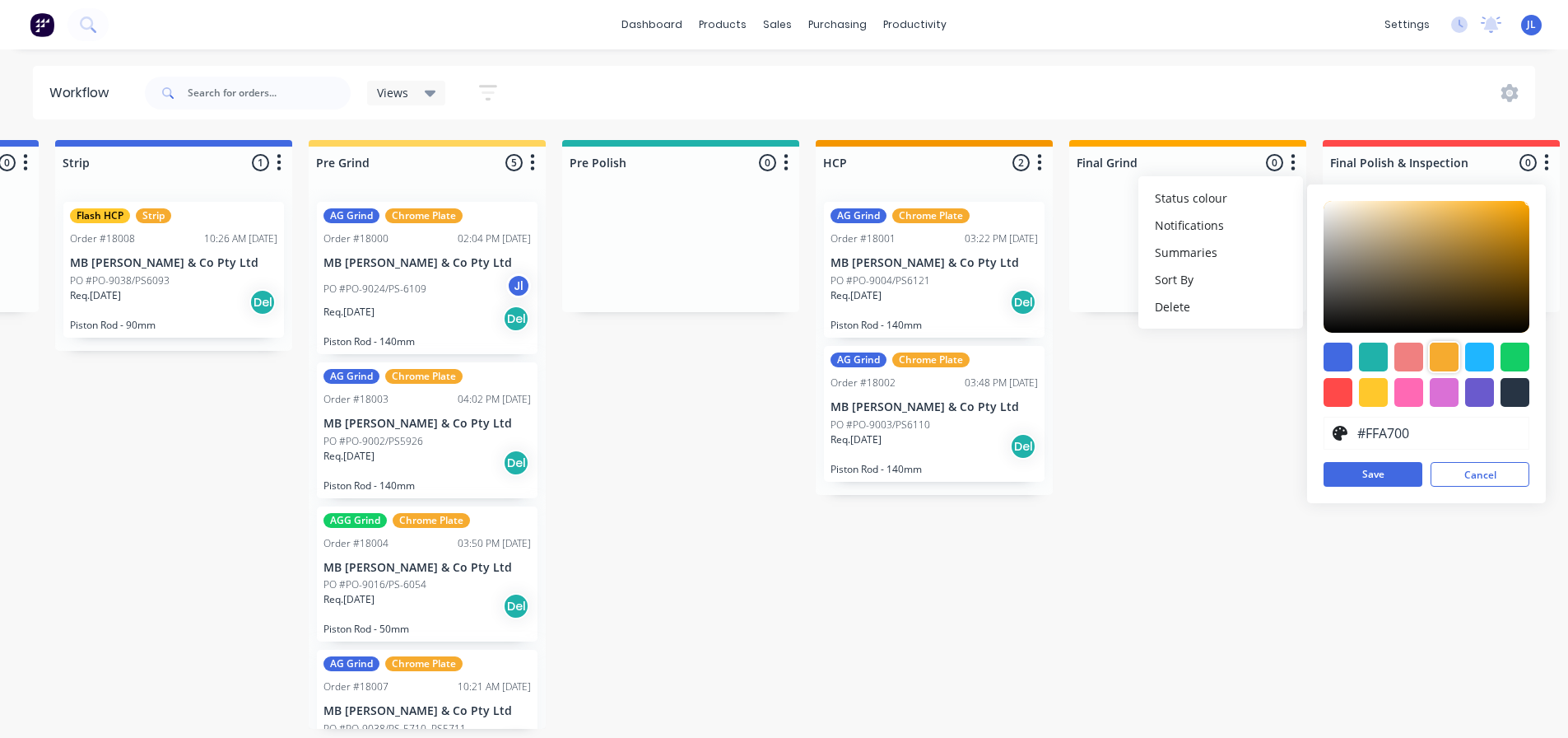
click at [1450, 360] on div at bounding box center [1444, 357] width 29 height 29
type input "#FF9E00"
drag, startPoint x: 1509, startPoint y: 231, endPoint x: 1526, endPoint y: 207, distance: 29.4
click at [1536, 196] on div "#FF9E00 hex #FF9E00 Save Cancel" at bounding box center [1426, 344] width 239 height 319
click at [1386, 473] on button "Save" at bounding box center [1372, 474] width 99 height 25
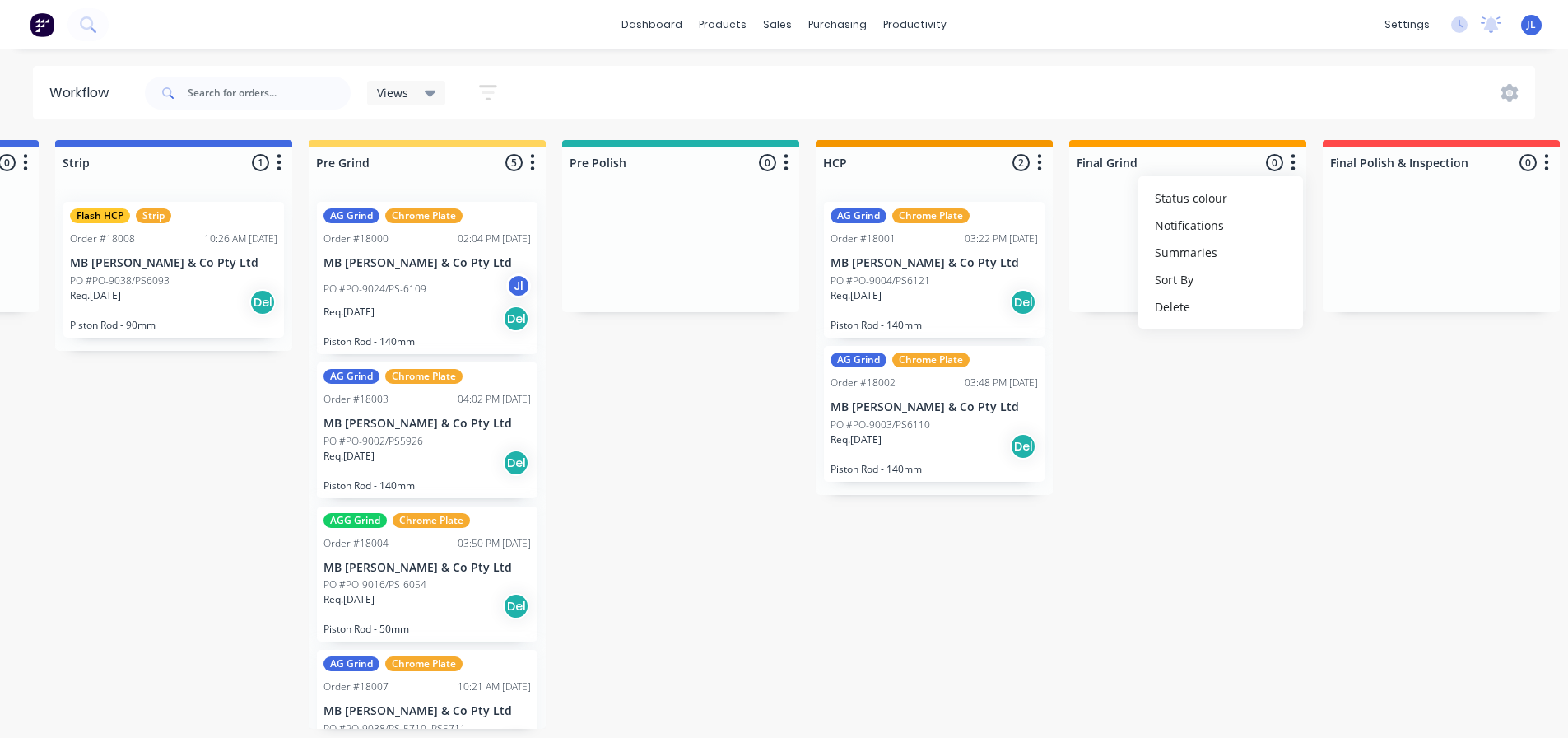
click at [1289, 448] on div "Submitted 1 Status colour #273444 hex #273444 Save Cancel Summaries Total order…" at bounding box center [858, 434] width 3223 height 588
click at [793, 167] on button "button" at bounding box center [786, 163] width 20 height 20
click at [700, 202] on span "Status colour" at bounding box center [683, 198] width 72 height 17
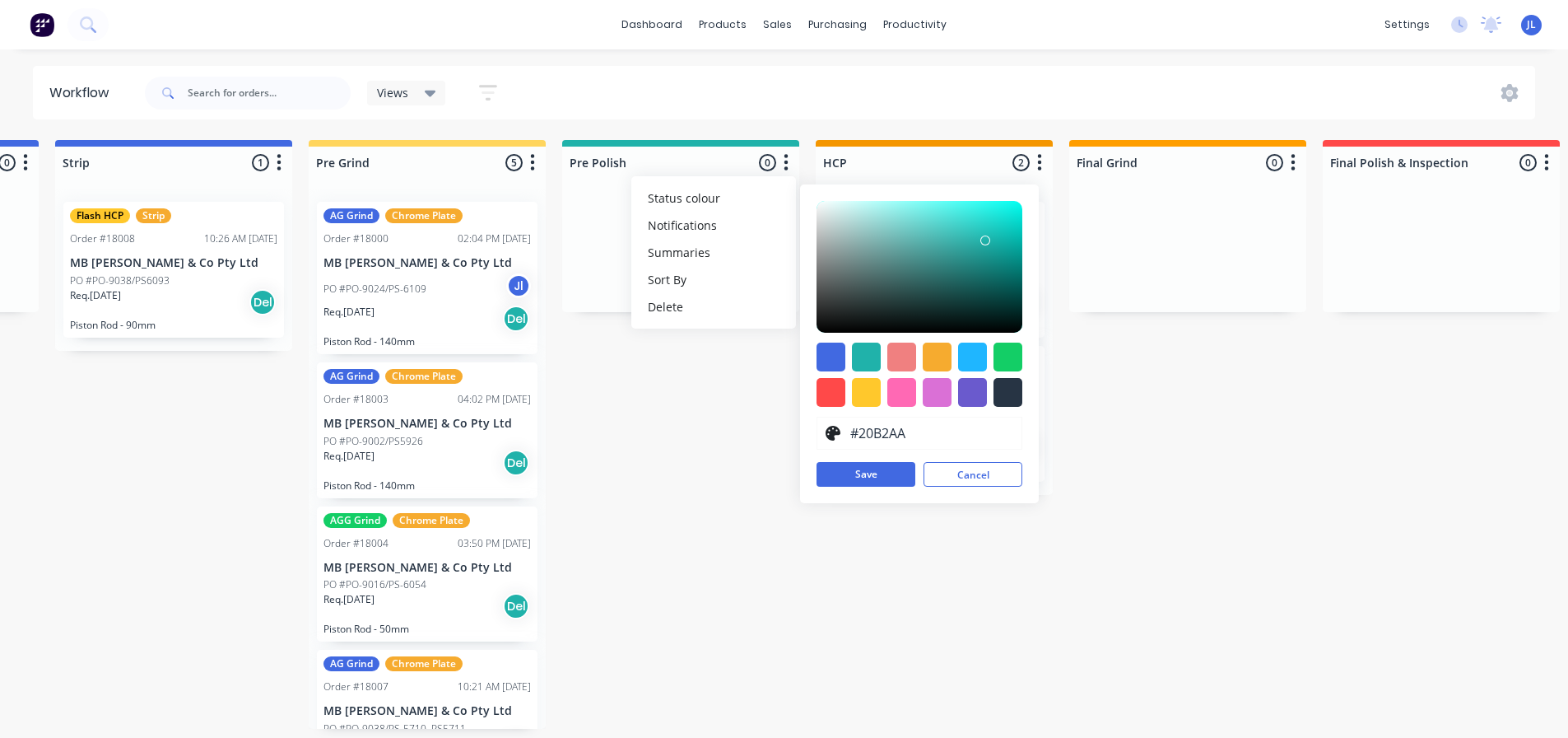
click at [535, 164] on icon "button" at bounding box center [532, 162] width 5 height 20
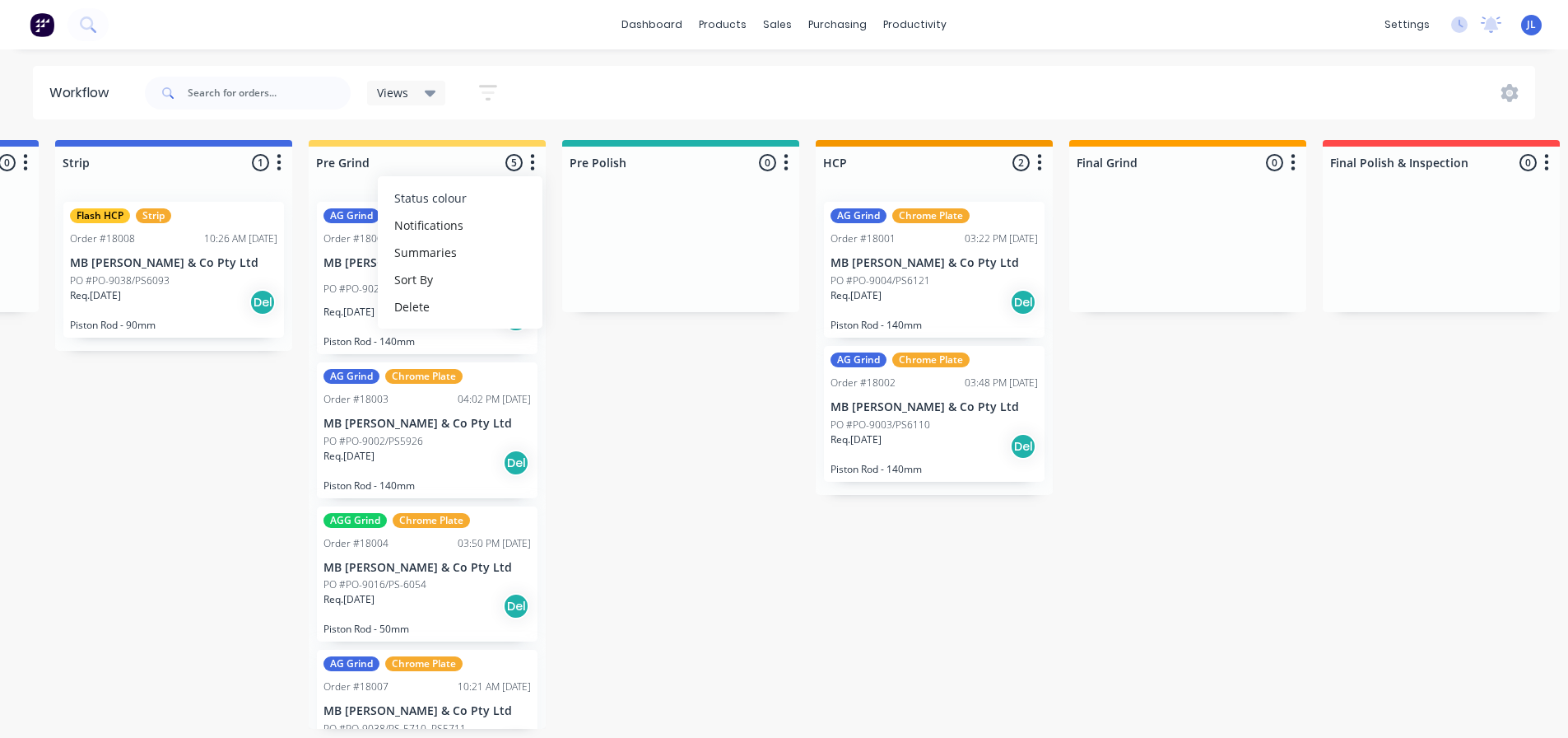
click at [473, 194] on button "Status colour" at bounding box center [461, 198] width 165 height 27
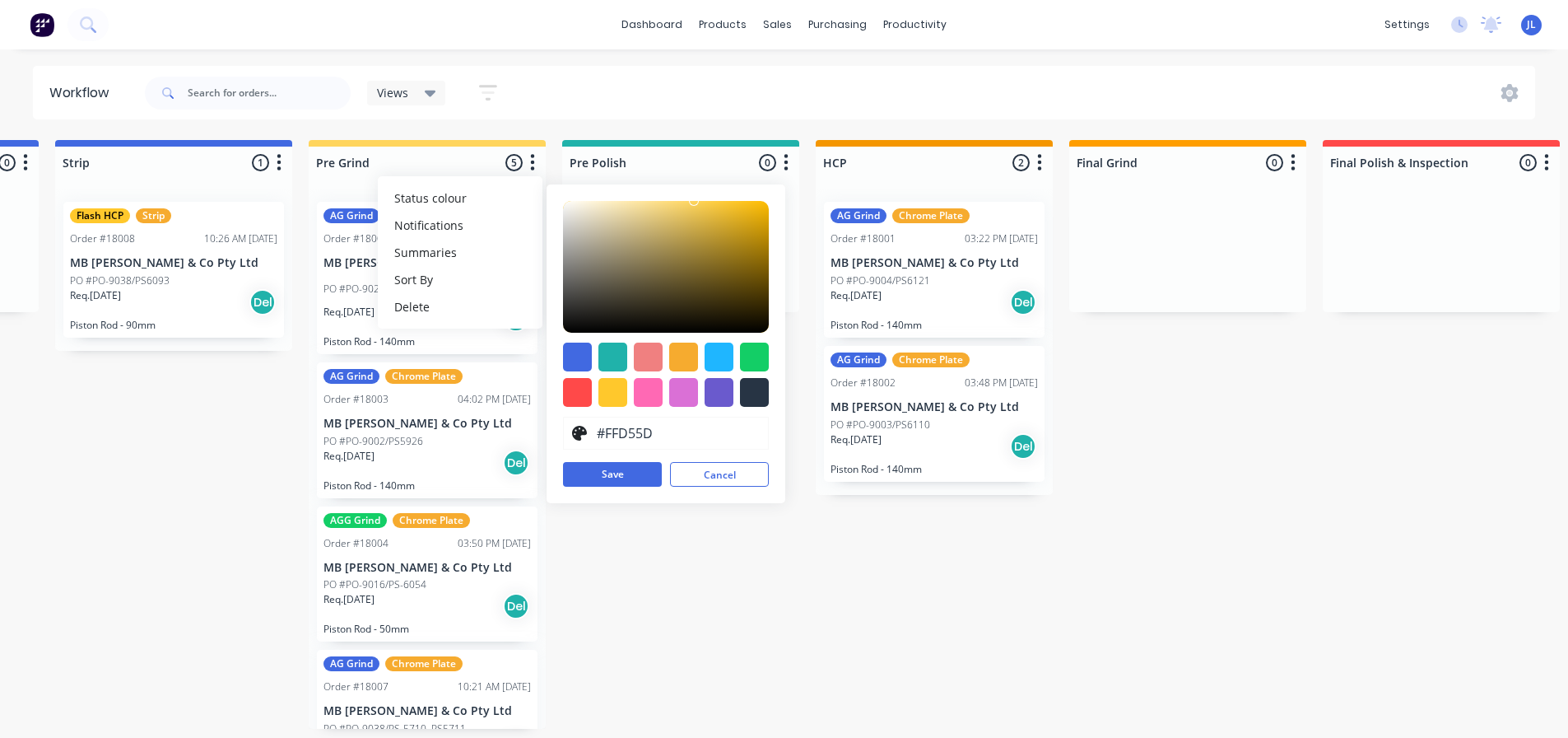
click at [646, 430] on input "#FFD55D" at bounding box center [677, 433] width 165 height 32
drag, startPoint x: 656, startPoint y: 432, endPoint x: 607, endPoint y: 432, distance: 49.0
click at [592, 432] on div "#FFD55D" at bounding box center [666, 433] width 205 height 33
click at [789, 161] on icon "button" at bounding box center [786, 162] width 5 height 20
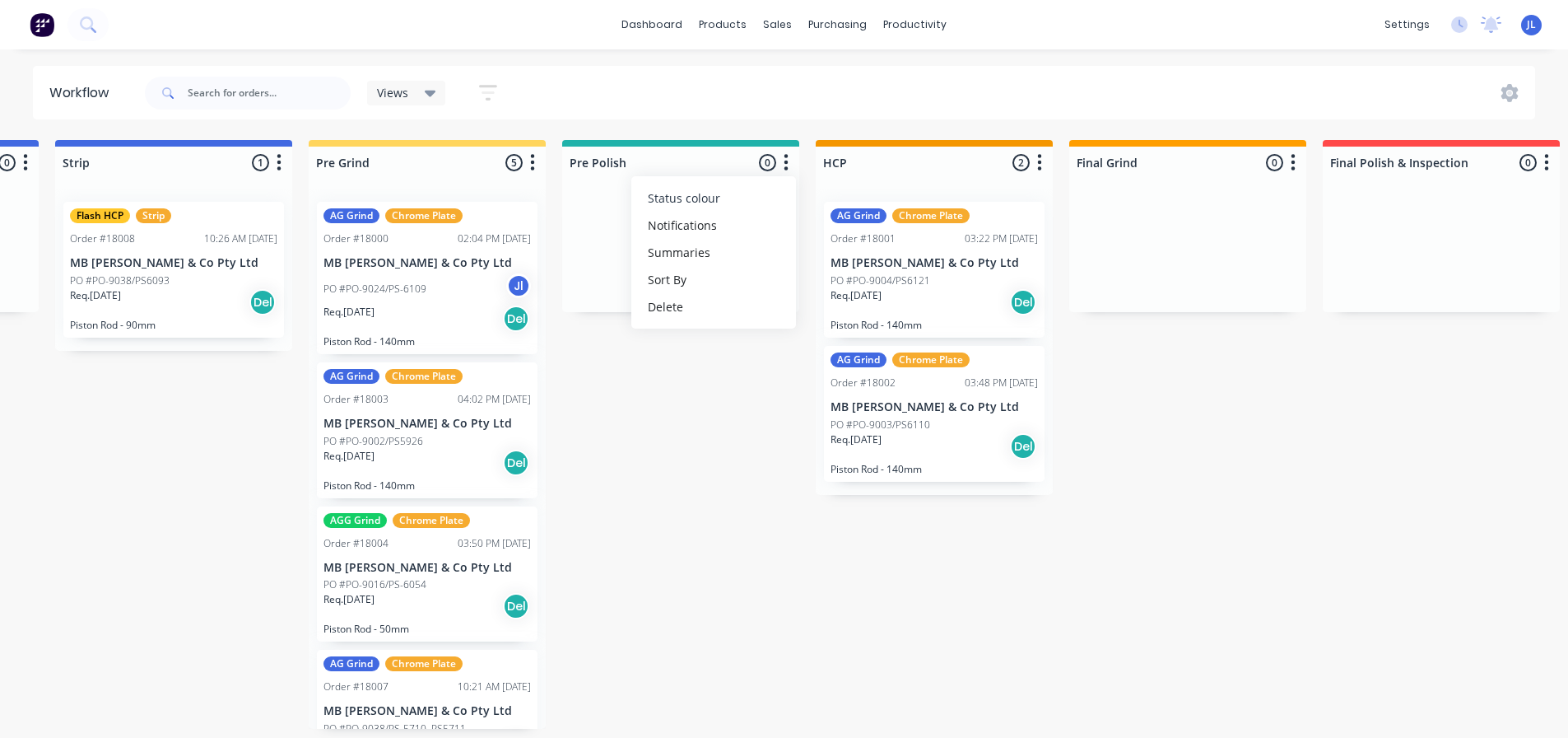
click at [712, 196] on span "Status colour" at bounding box center [683, 198] width 72 height 17
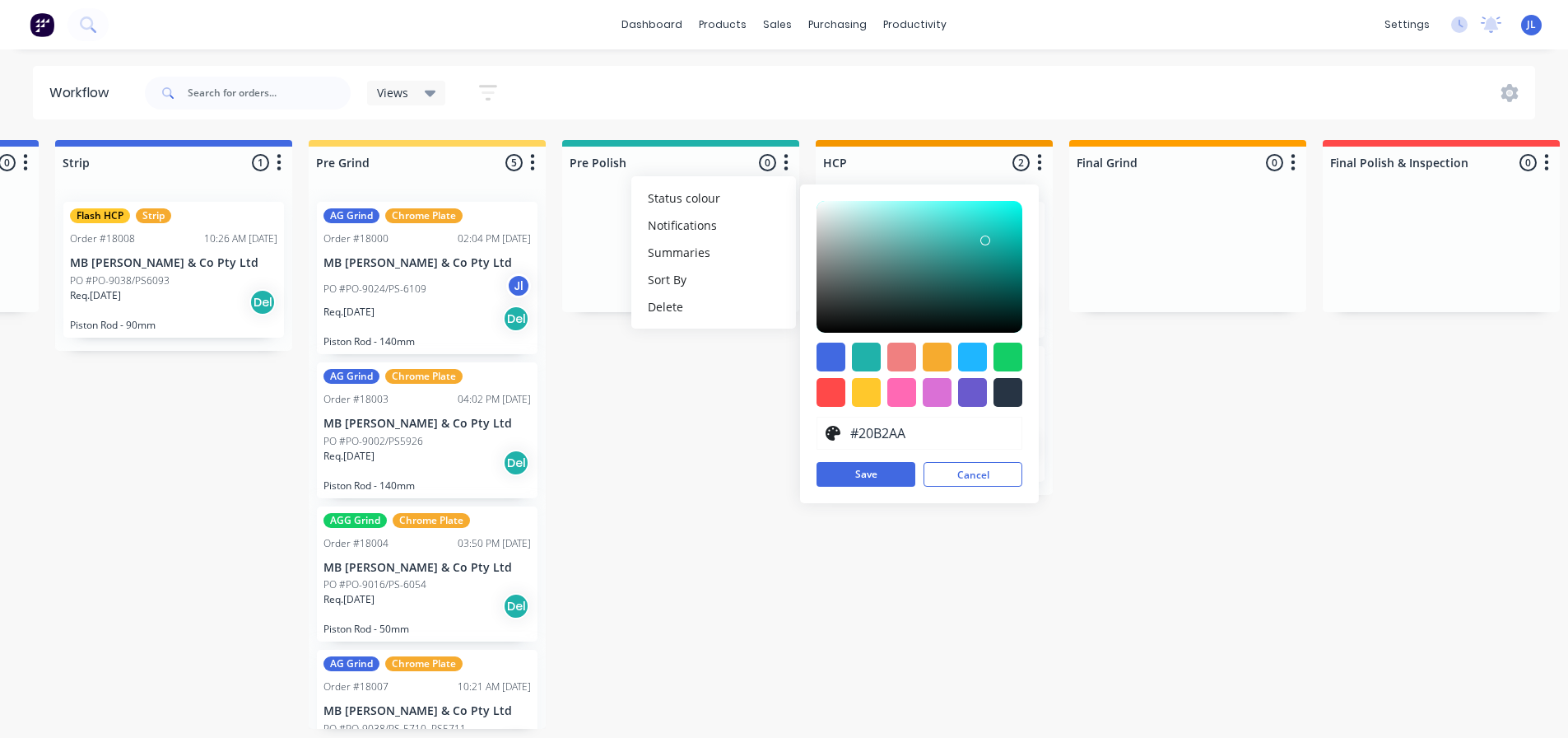
drag, startPoint x: 862, startPoint y: 436, endPoint x: 833, endPoint y: 437, distance: 29.0
click at [833, 437] on div "#20B2AA" at bounding box center [919, 433] width 205 height 33
paste input "FFD55D"
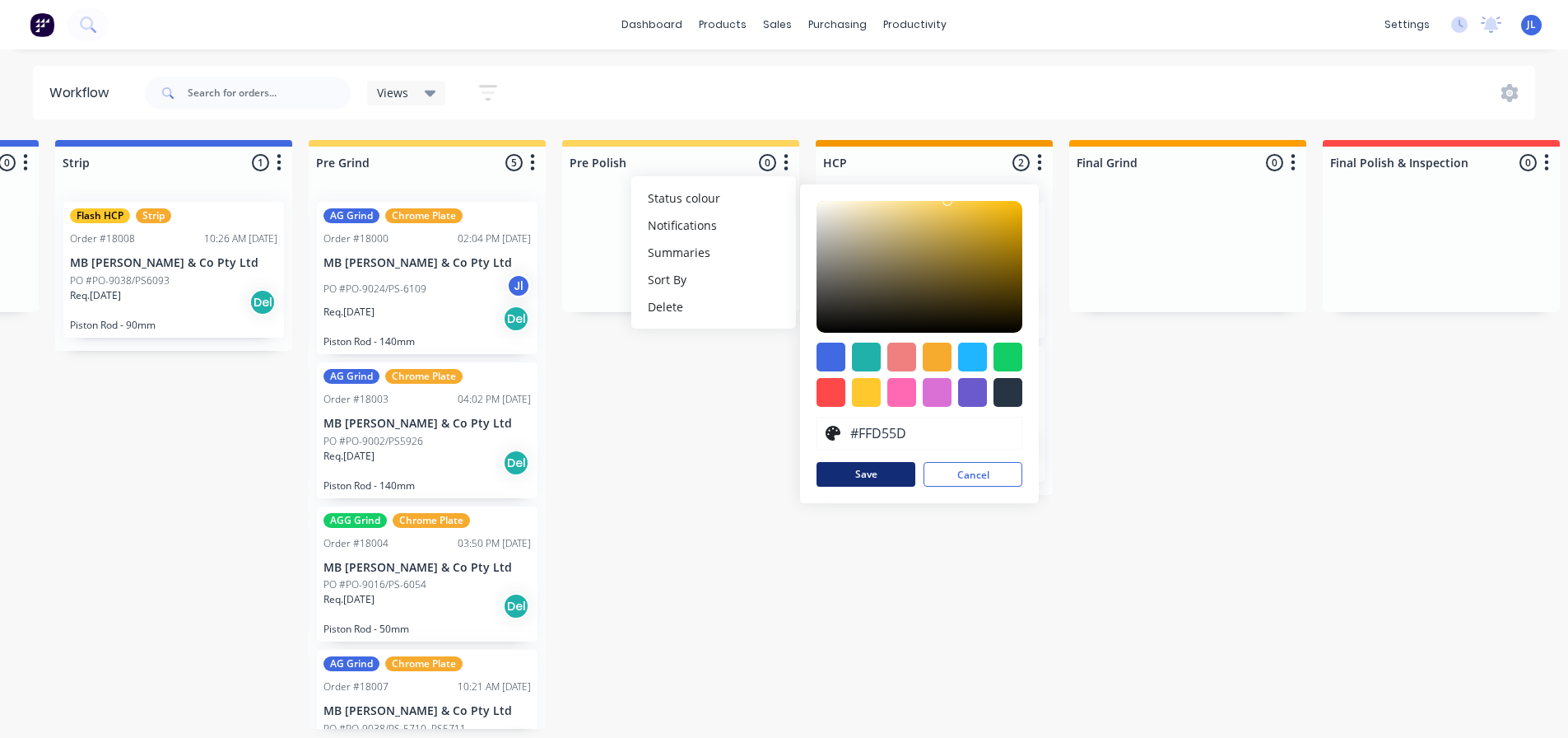
type input "#FFD55D"
click at [877, 481] on button "Save" at bounding box center [866, 474] width 99 height 25
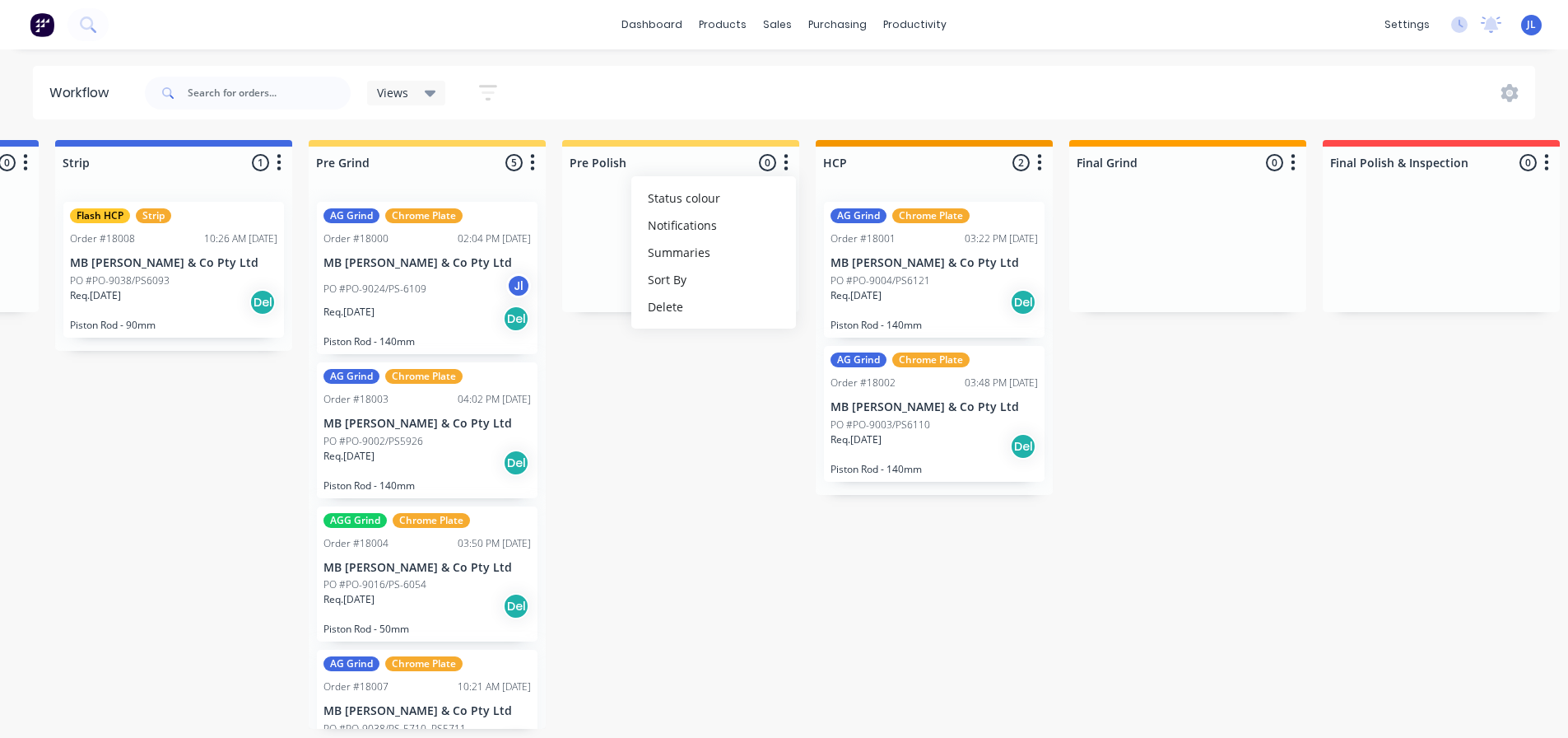
click at [695, 492] on div "Submitted 1 Status colour #273444 hex #273444 Save Cancel Summaries Total order…" at bounding box center [858, 434] width 3223 height 588
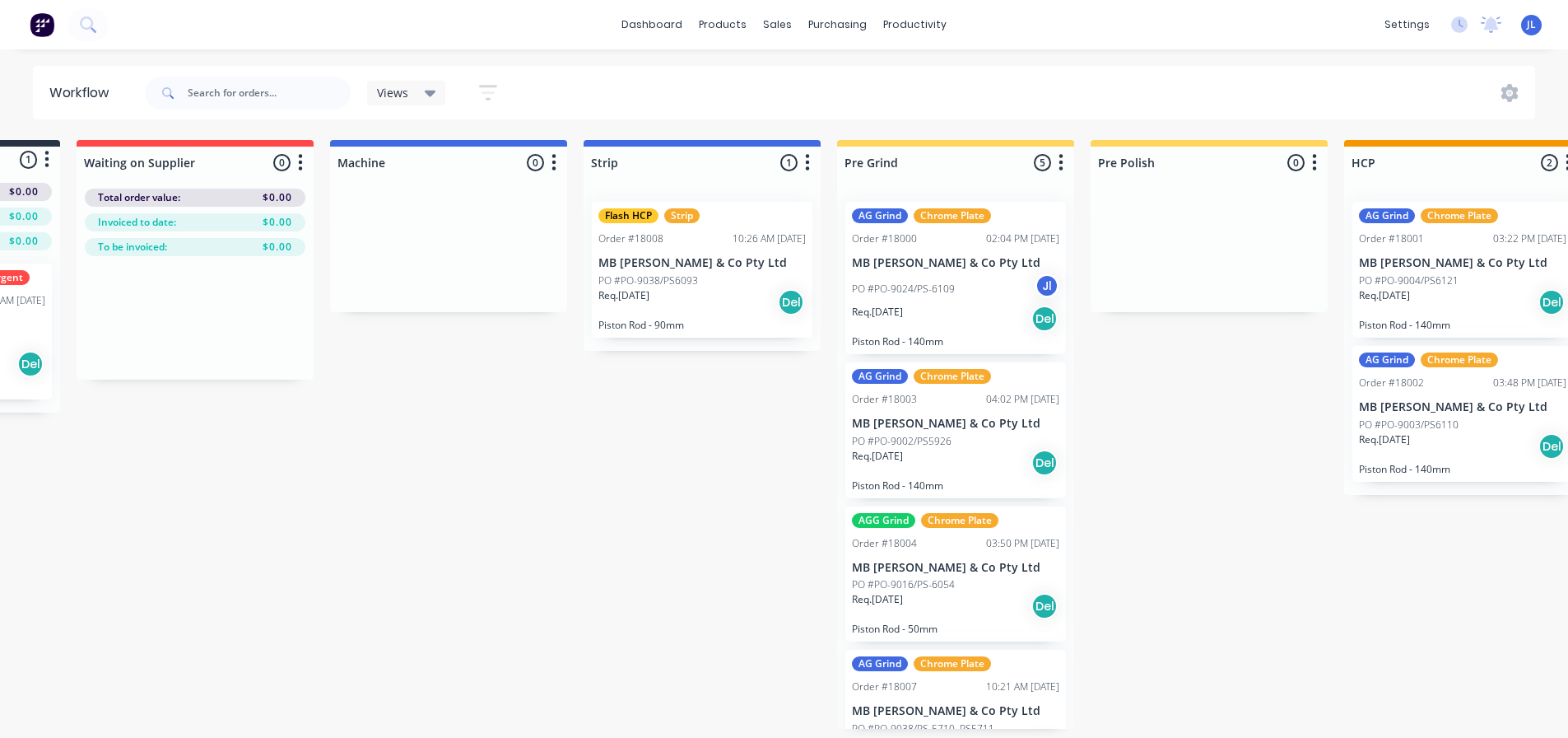
scroll to position [0, 178]
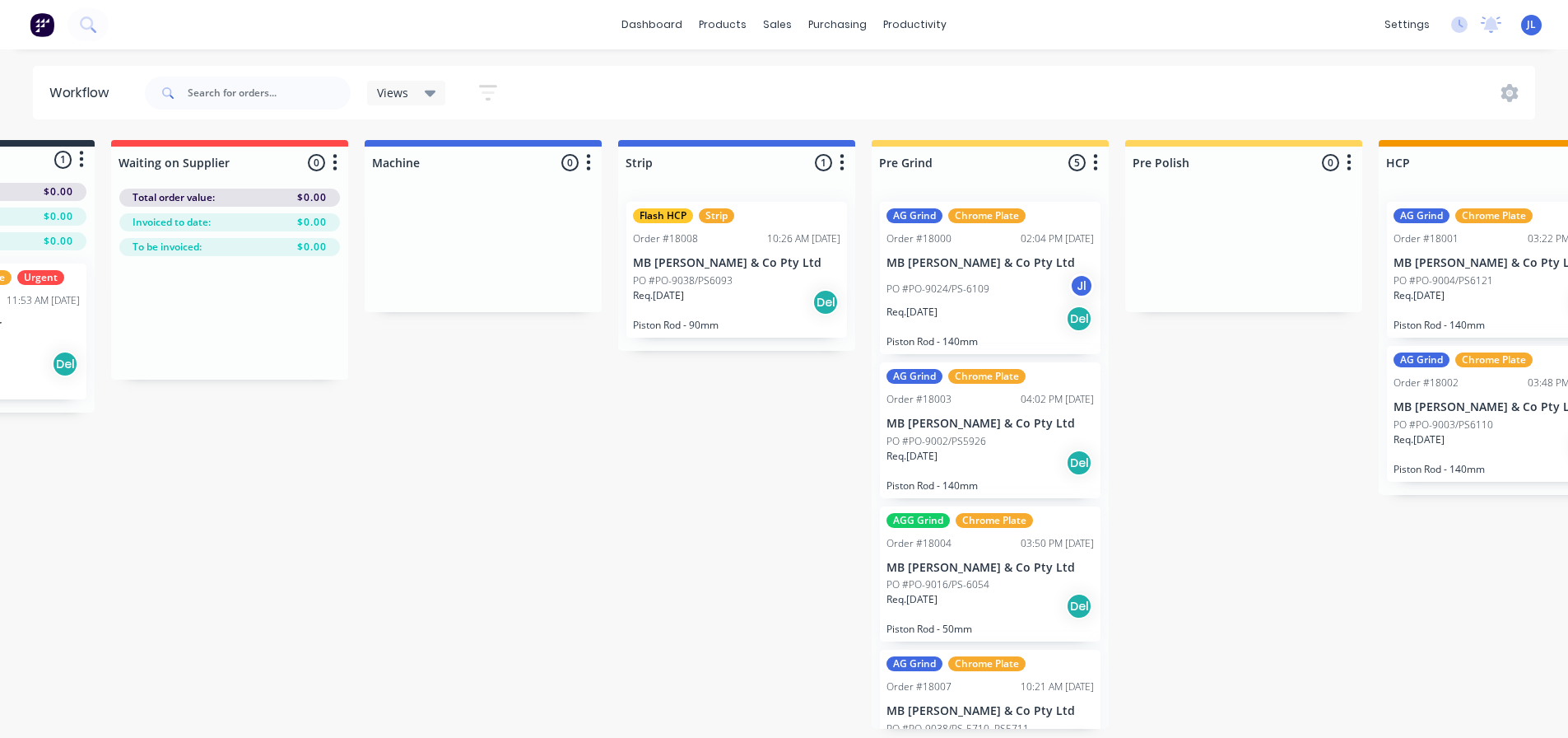
click at [843, 161] on icon "button" at bounding box center [843, 161] width 4 height 16
click at [798, 192] on button "Status colour" at bounding box center [770, 198] width 165 height 27
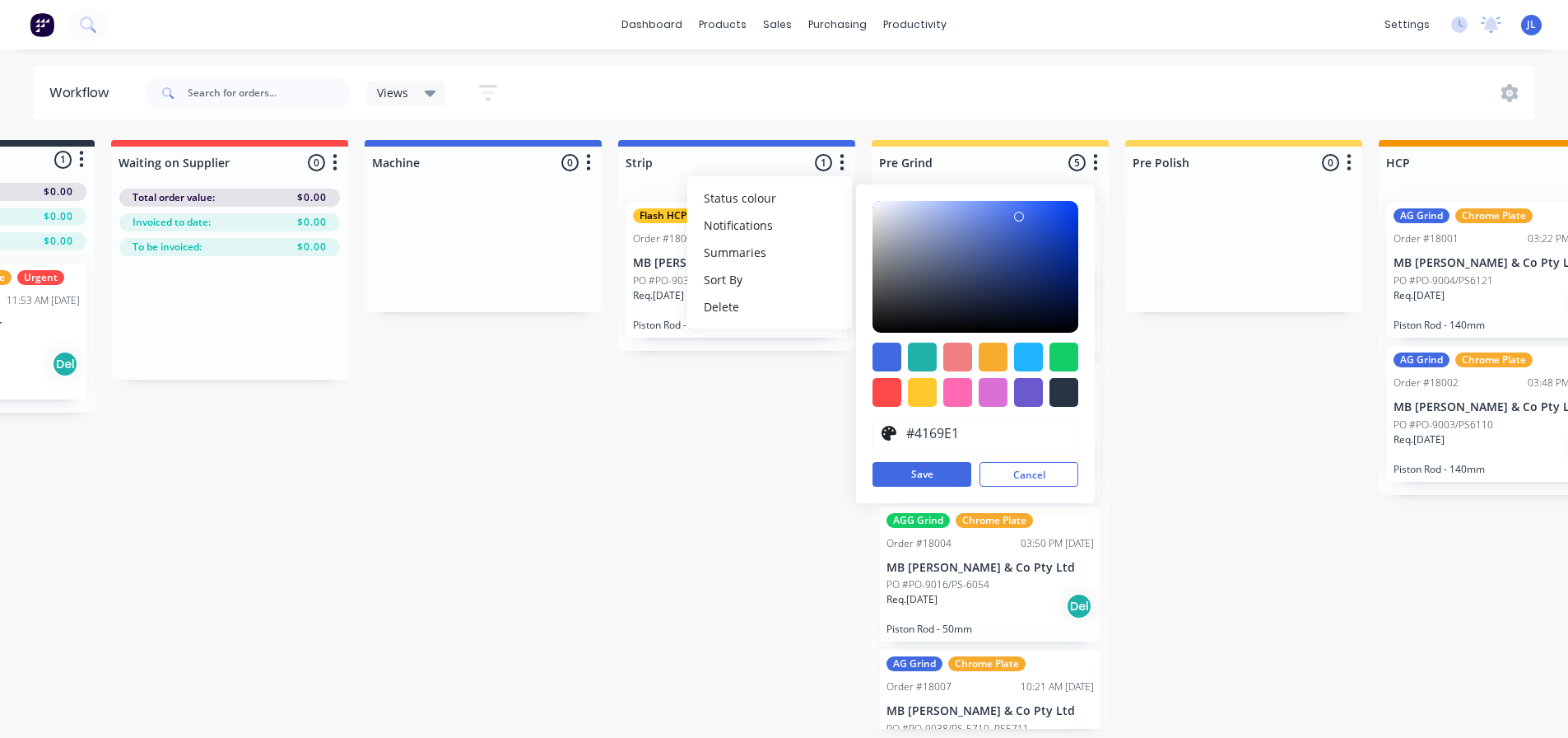
drag, startPoint x: 965, startPoint y: 434, endPoint x: 891, endPoint y: 441, distance: 74.3
click at [891, 441] on div "#4169E1" at bounding box center [975, 433] width 205 height 33
paste input "FFD55D"
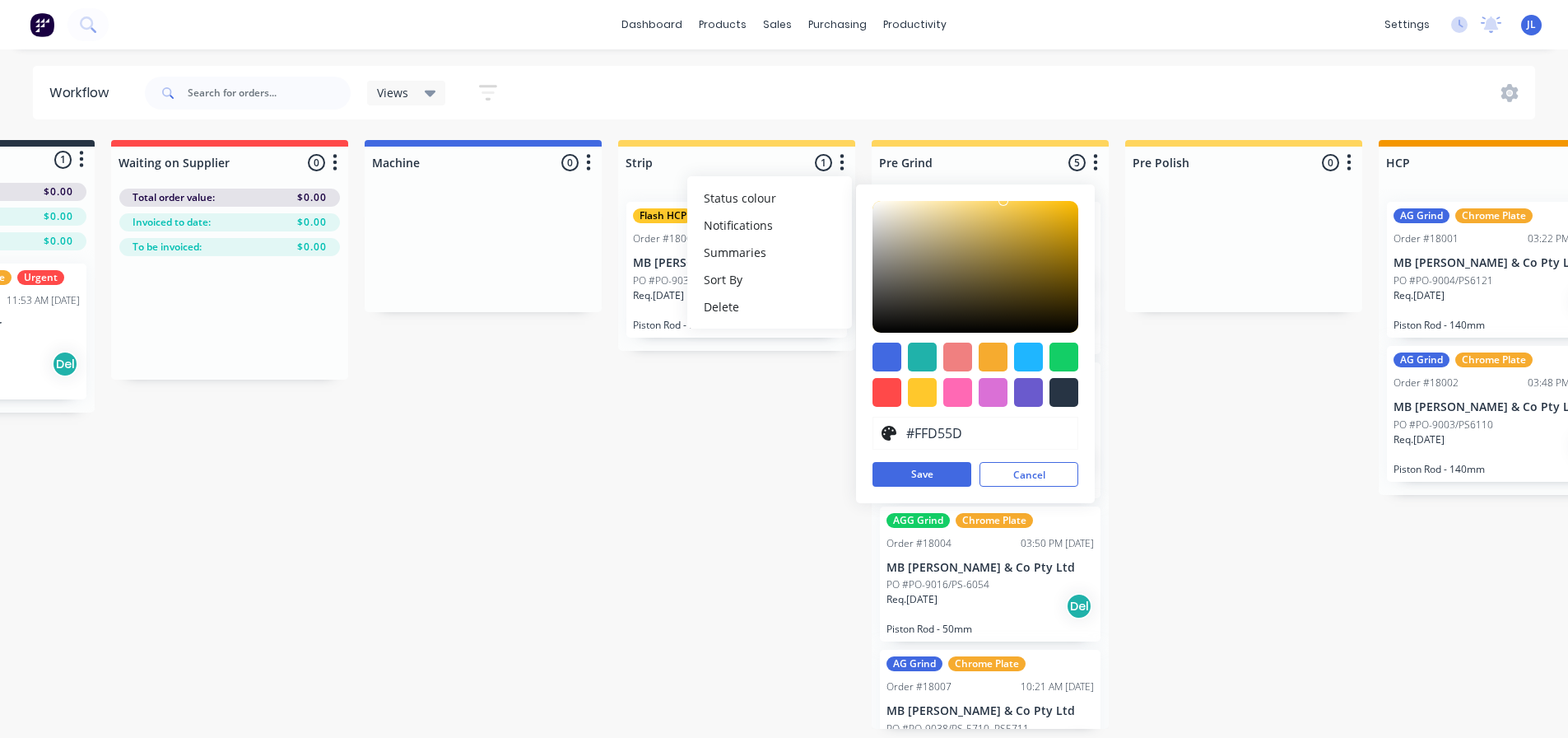
type input "#FFD55D"
click at [730, 415] on div "Submitted 1 Status colour #273444 hex #273444 Save Cancel Summaries Total order…" at bounding box center [1421, 434] width 3223 height 588
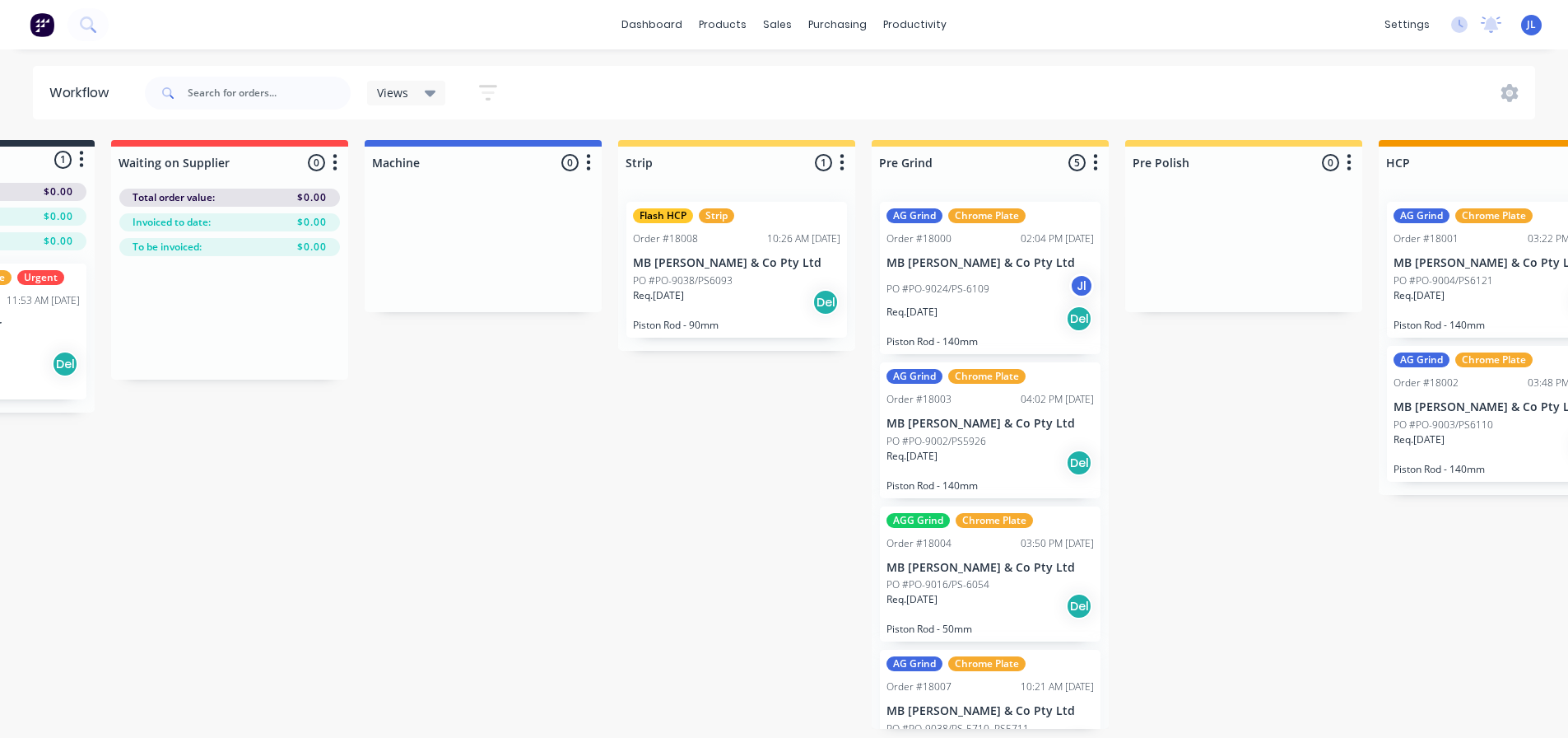
click at [591, 154] on icon "button" at bounding box center [588, 162] width 5 height 20
click at [522, 193] on button "Status colour" at bounding box center [516, 198] width 165 height 27
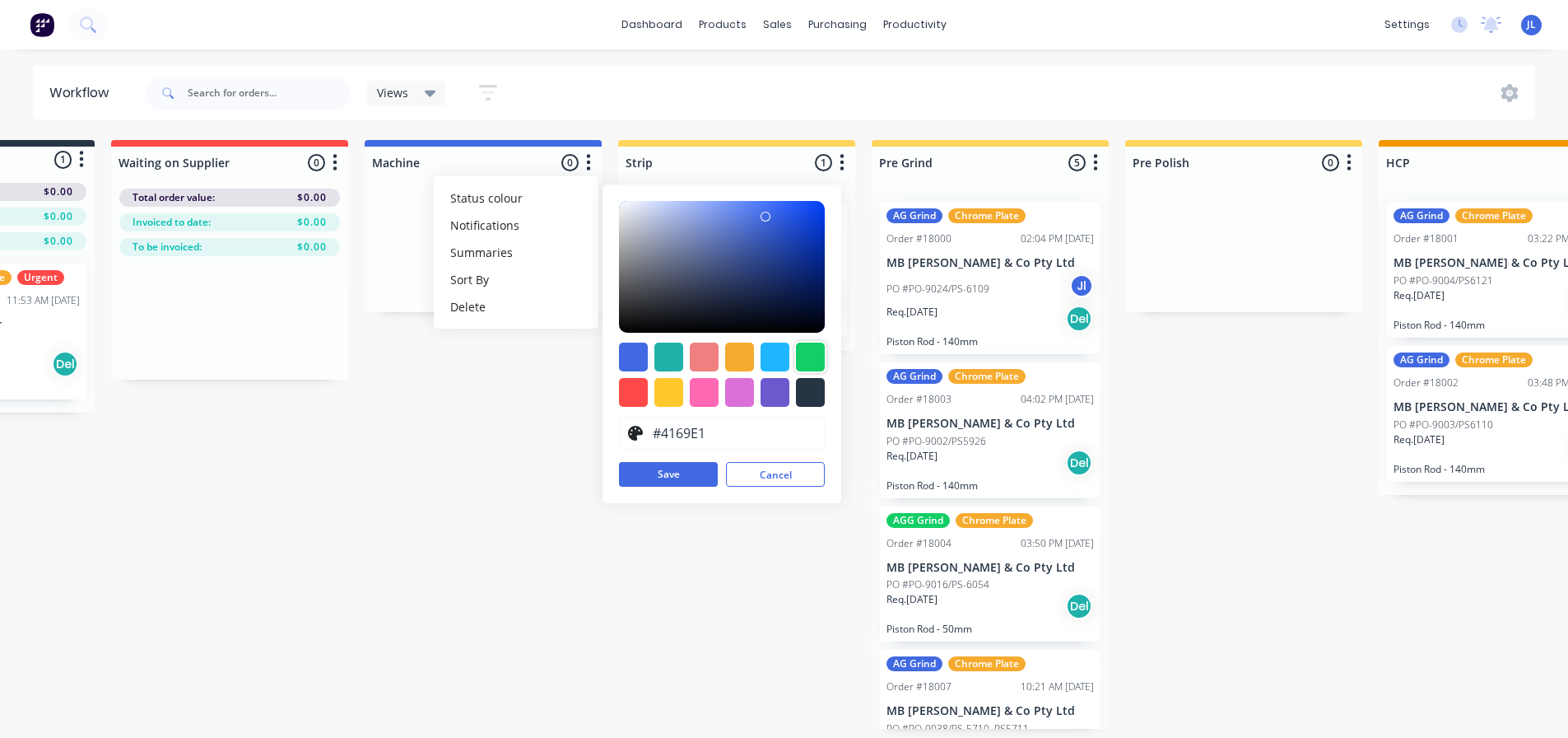
click at [809, 353] on div at bounding box center [811, 357] width 29 height 29
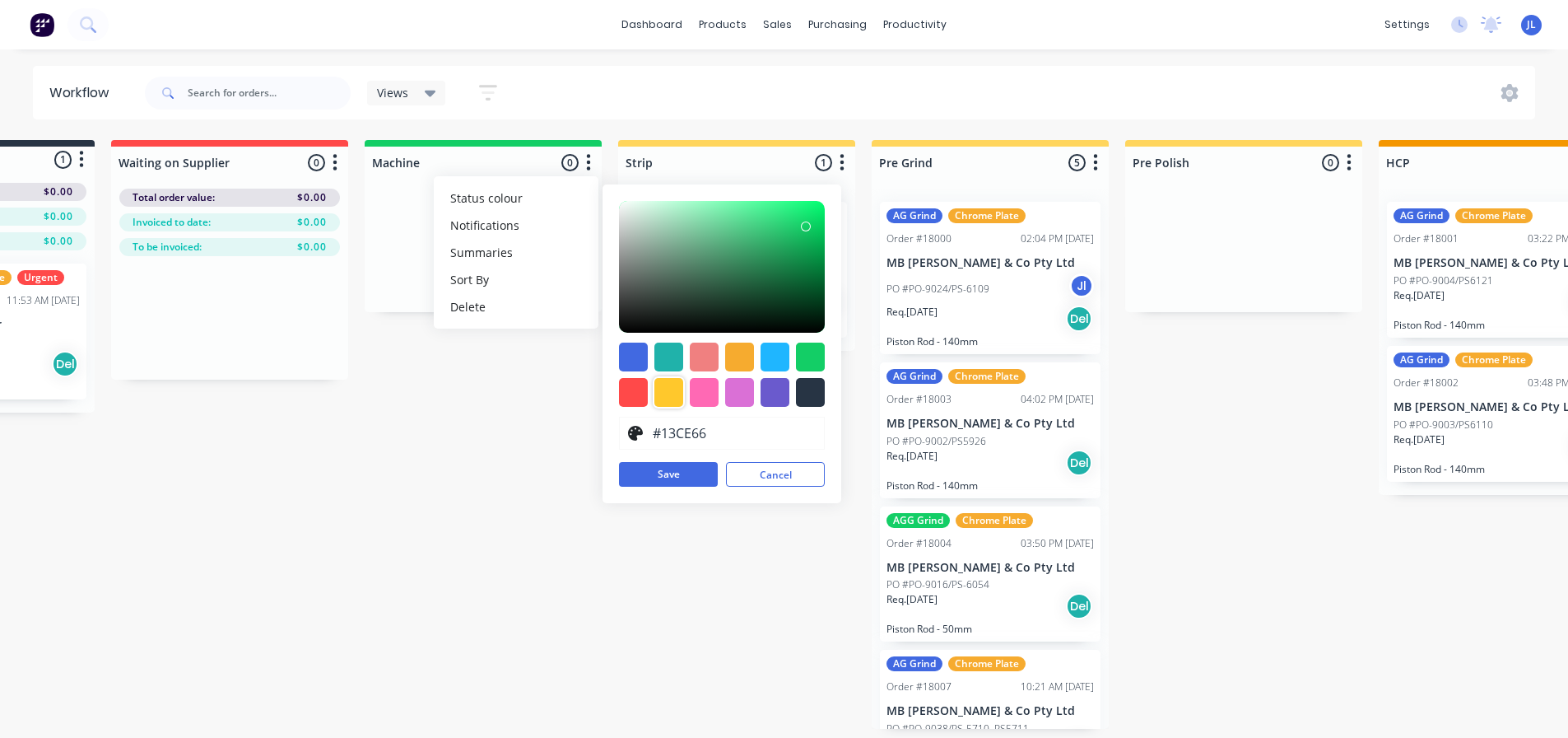
click at [669, 396] on div at bounding box center [669, 393] width 29 height 29
type input "#FFC82C"
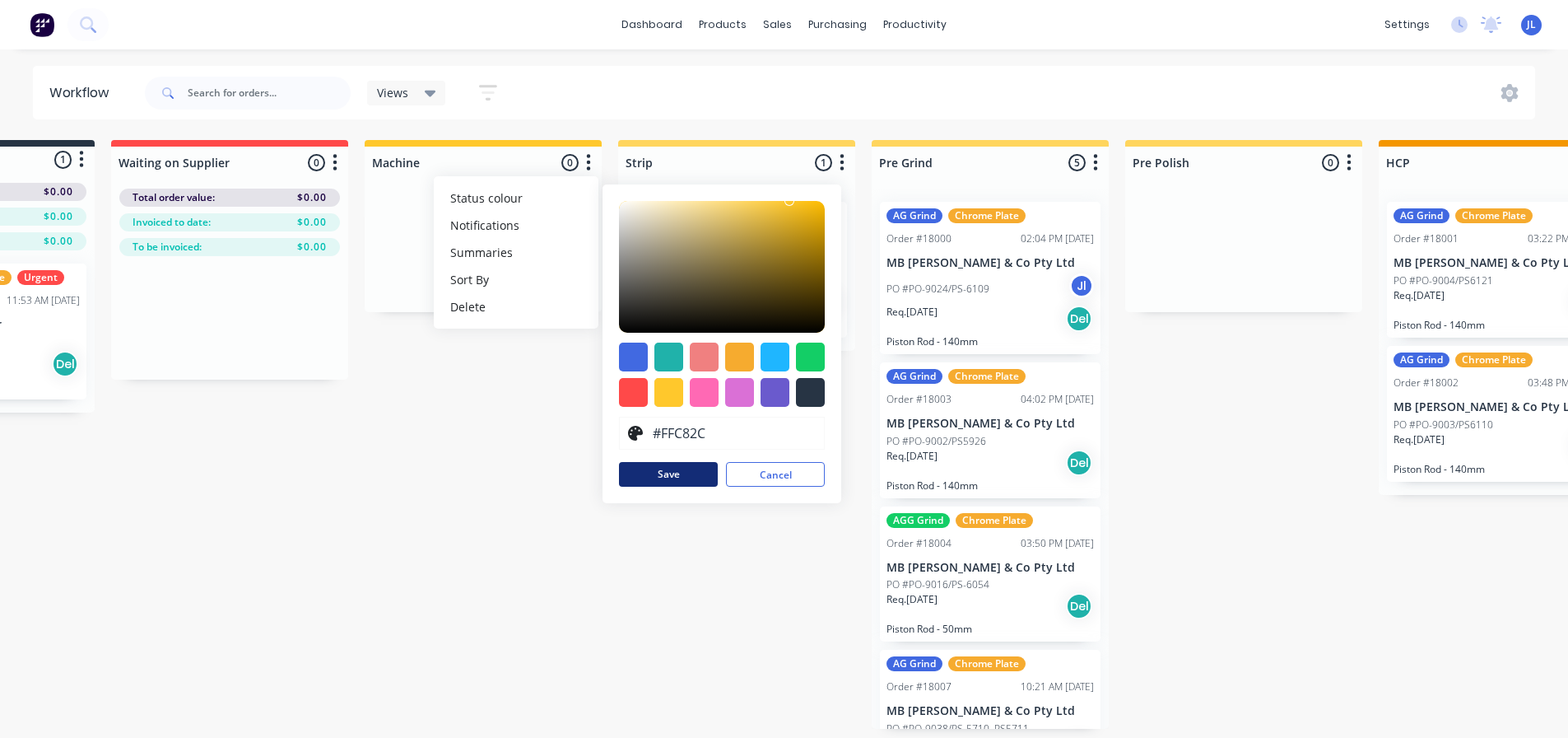
click at [681, 478] on button "Save" at bounding box center [668, 474] width 99 height 25
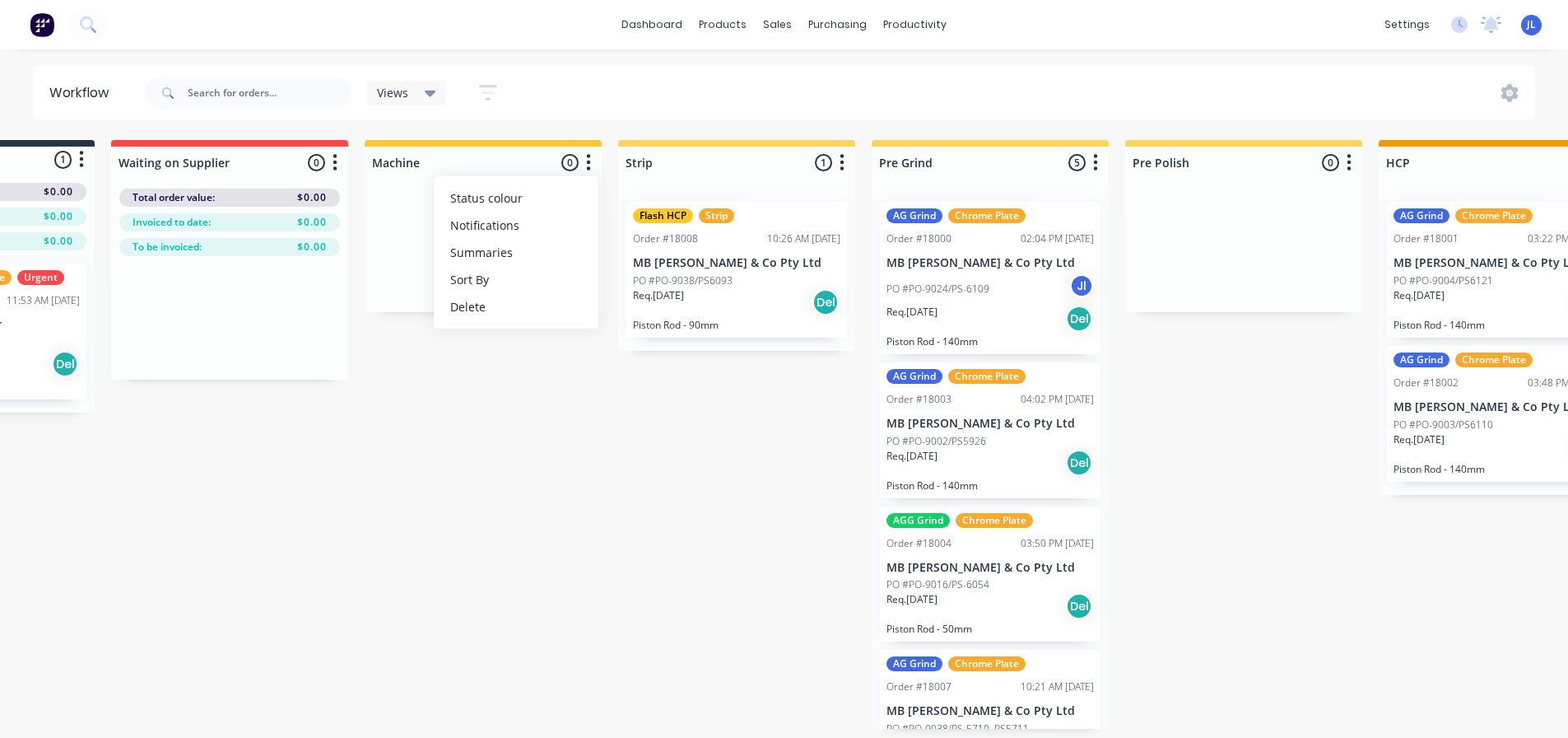
click at [566, 585] on div "Submitted 1 Status colour #273444 hex #273444 Save Cancel Summaries Total order…" at bounding box center [1421, 434] width 3223 height 588
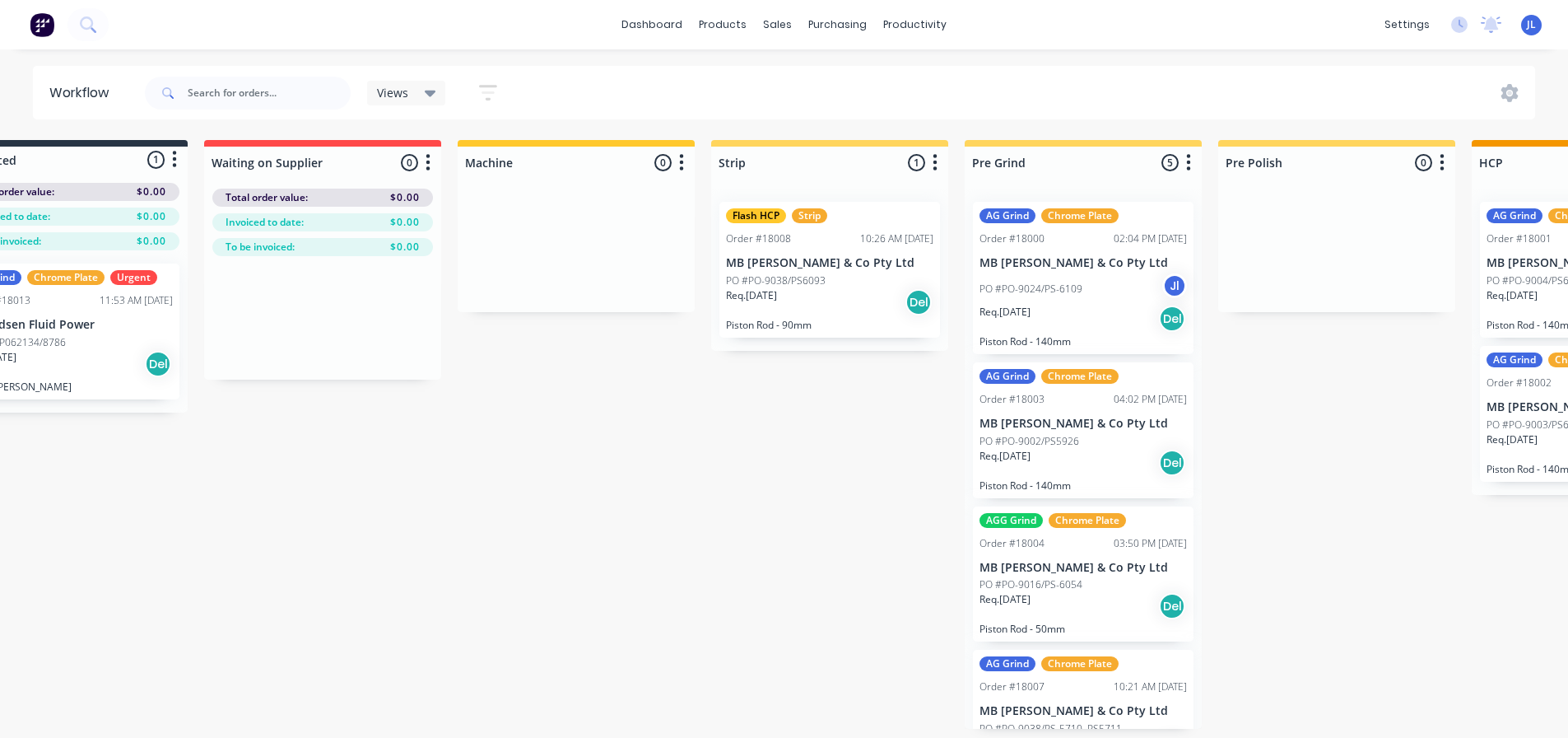
scroll to position [0, 0]
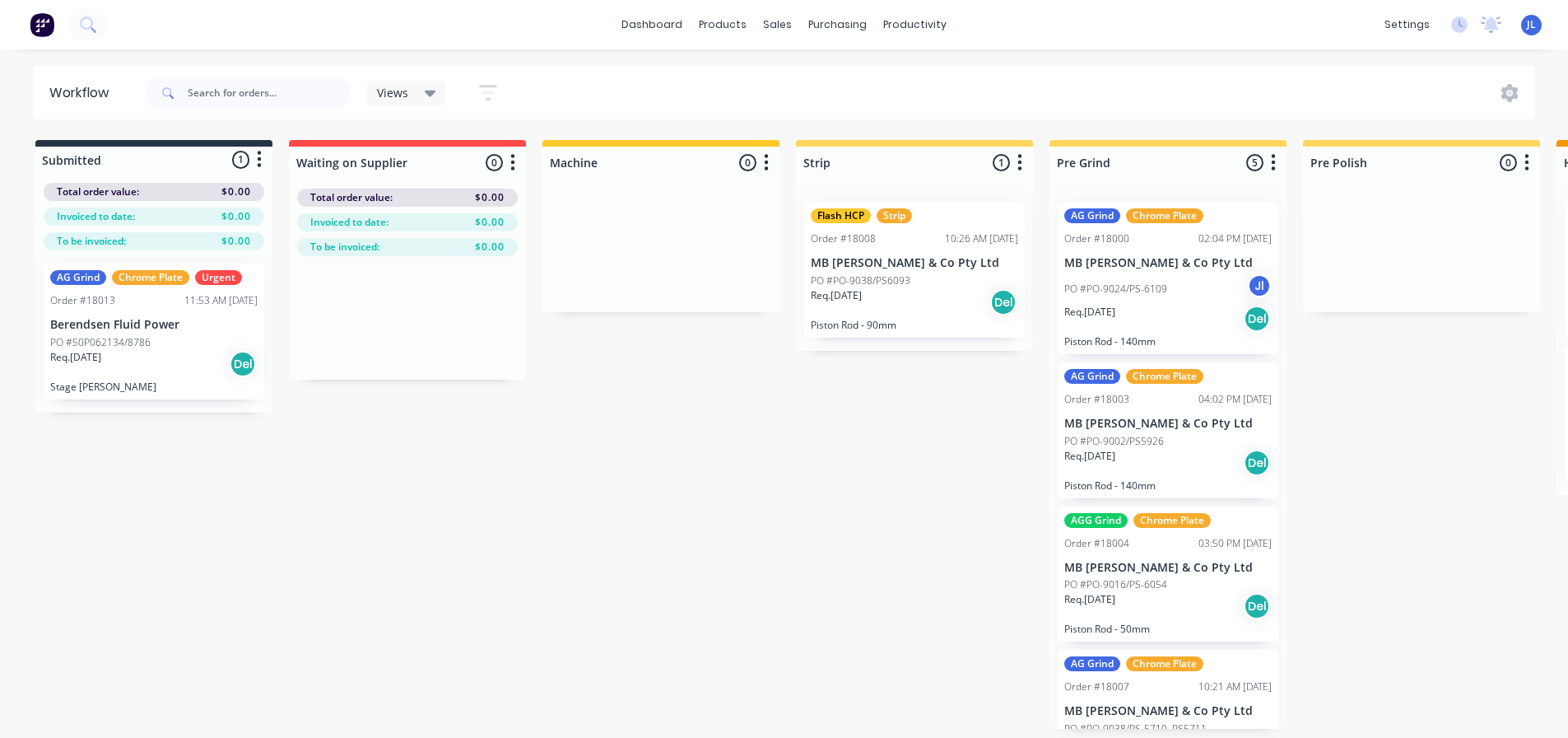
click at [181, 162] on div at bounding box center [154, 159] width 237 height 26
click at [102, 293] on div "Order #18013" at bounding box center [83, 299] width 65 height 14
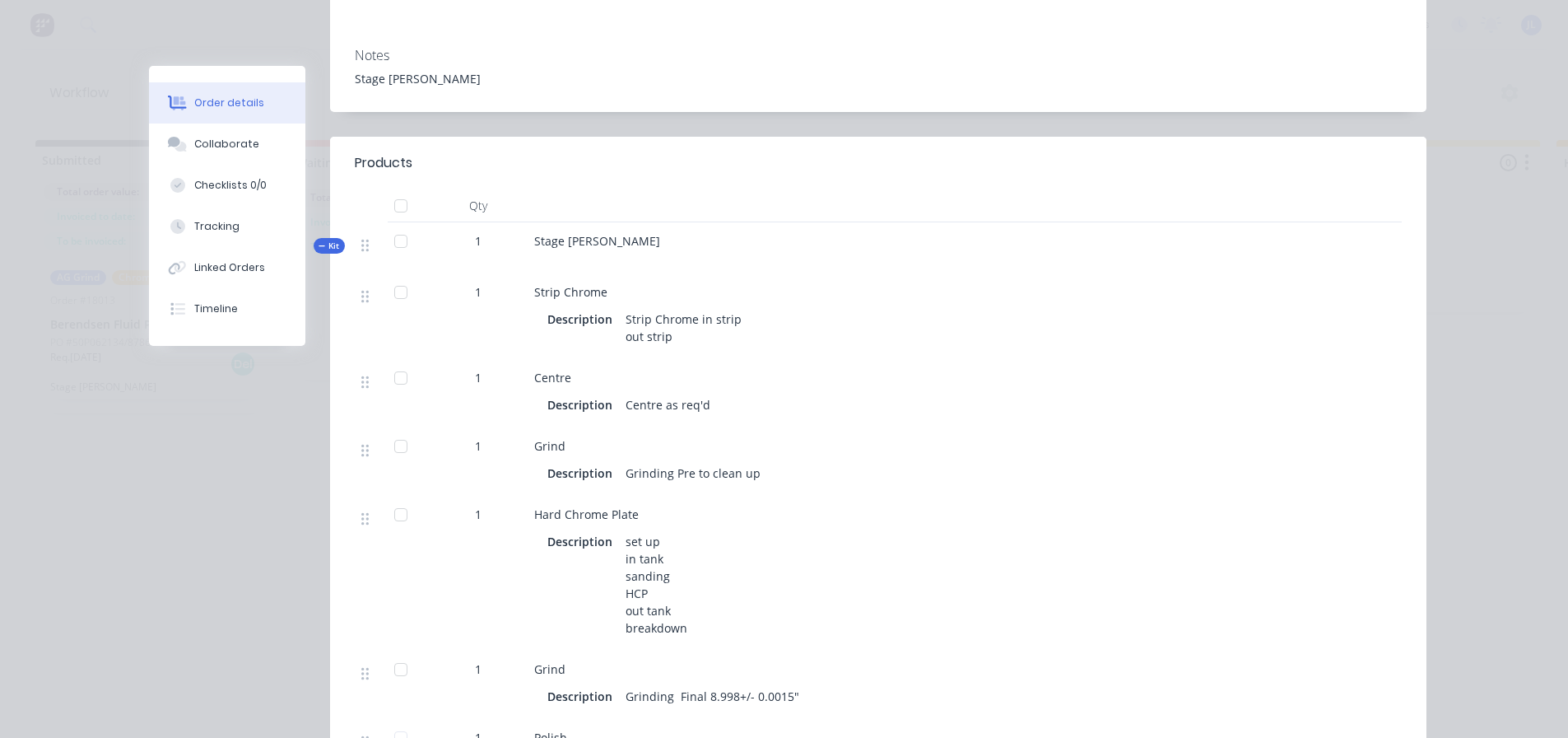
scroll to position [247, 0]
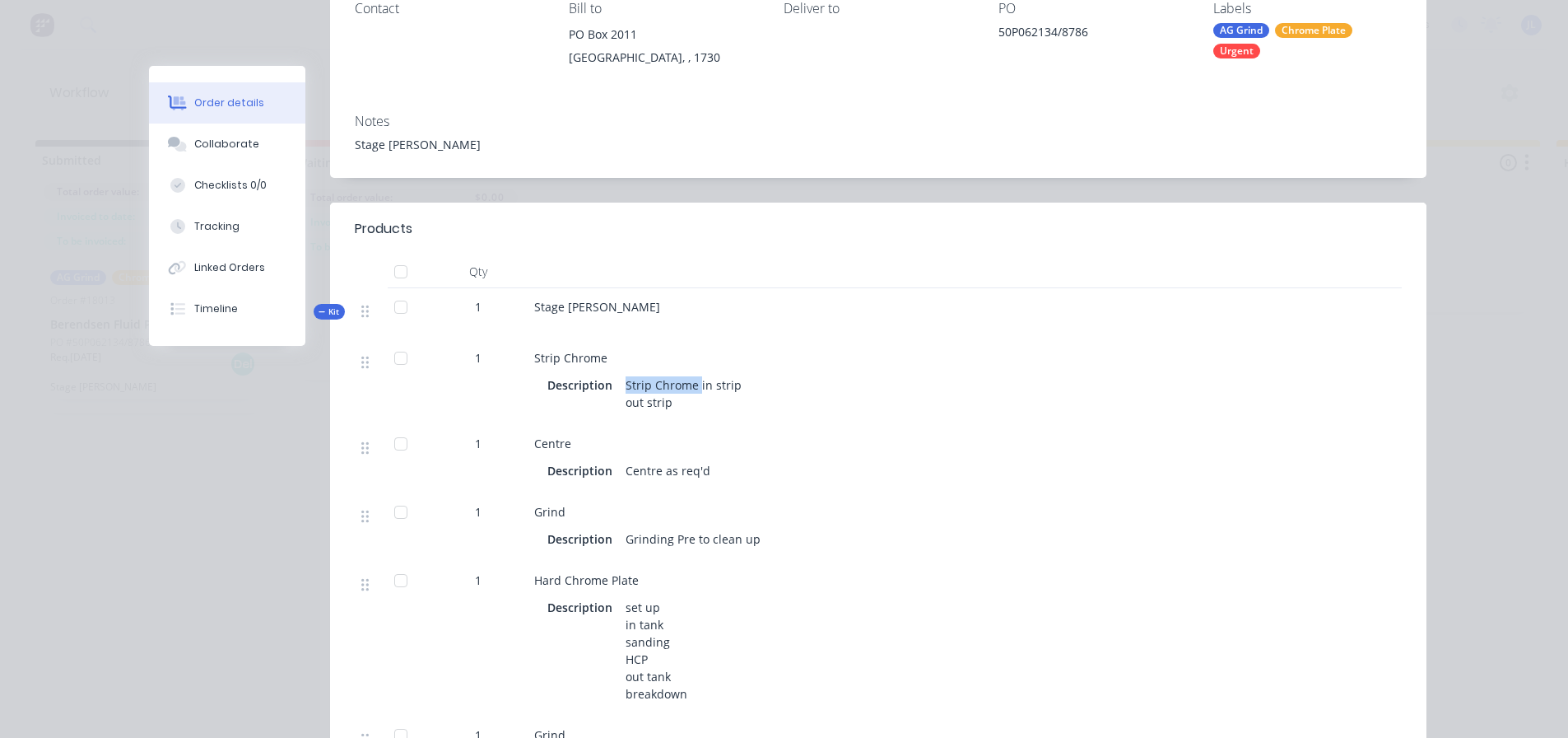
drag, startPoint x: 692, startPoint y: 383, endPoint x: 606, endPoint y: 386, distance: 86.1
click at [606, 386] on div "Description Strip Chrome in strip out strip" at bounding box center [897, 393] width 701 height 41
click at [635, 394] on div "Strip Chrome in strip out strip" at bounding box center [685, 393] width 132 height 41
click at [691, 386] on div "Strip Chrome in strip out strip" at bounding box center [685, 393] width 132 height 41
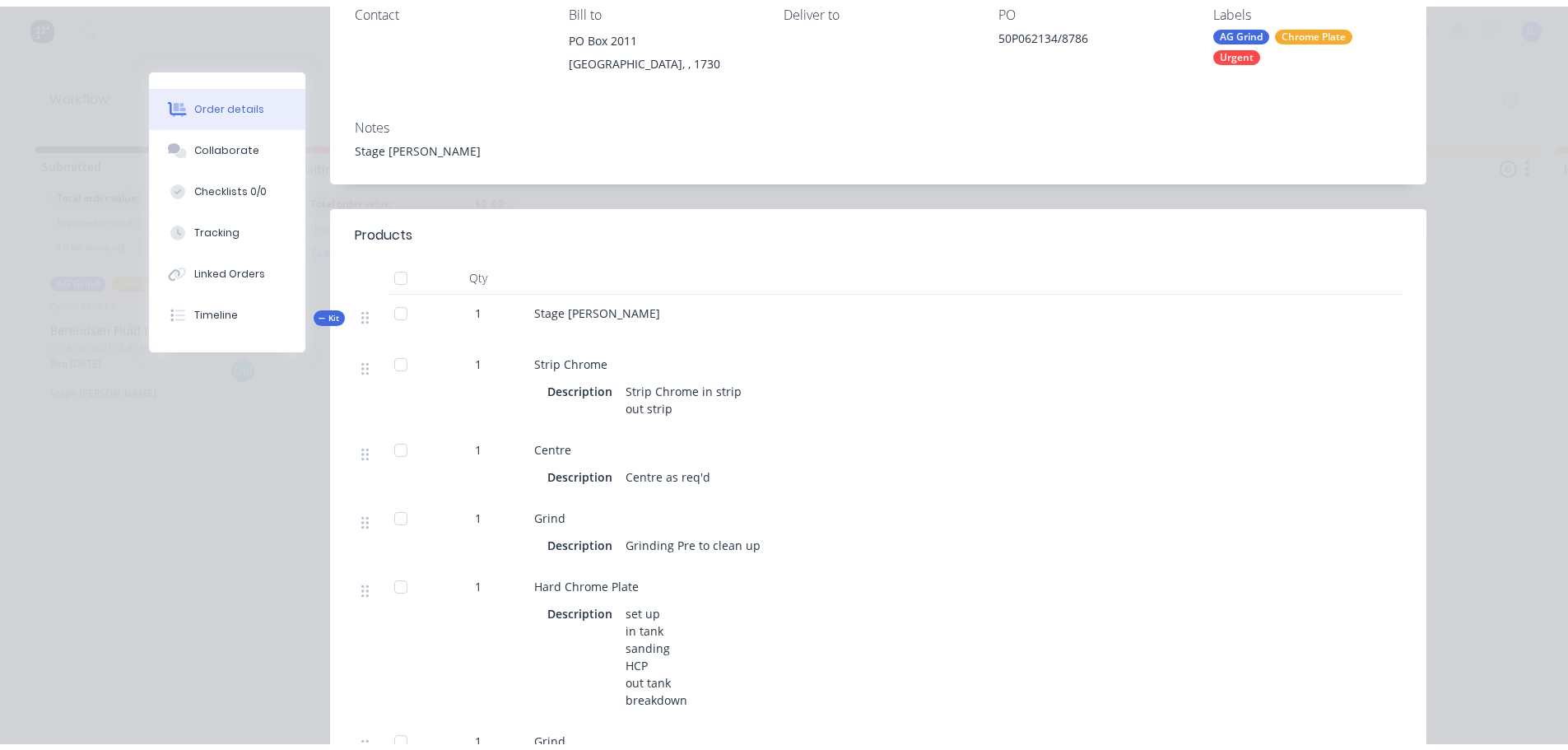
scroll to position [0, 0]
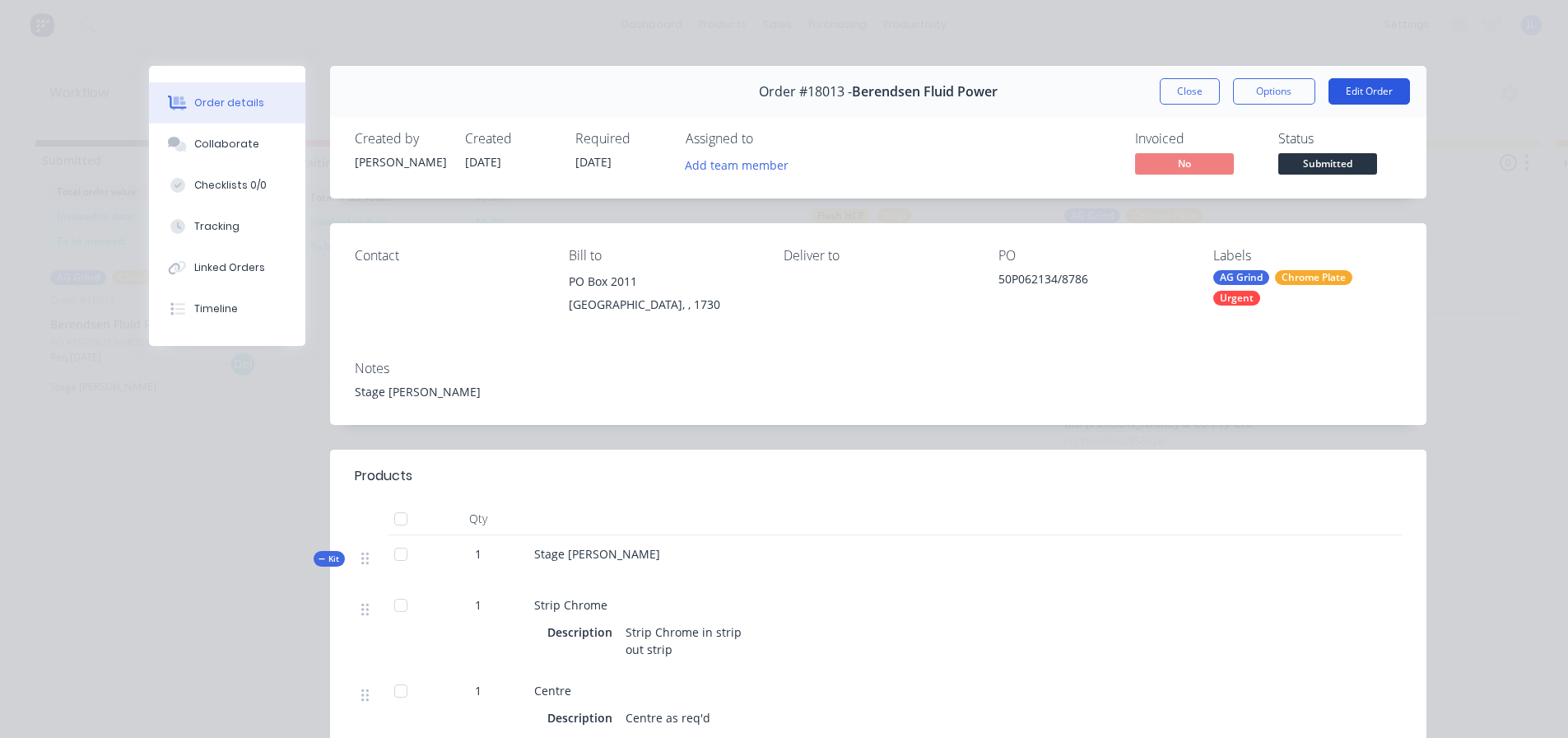
click at [1372, 91] on button "Edit Order" at bounding box center [1369, 90] width 82 height 26
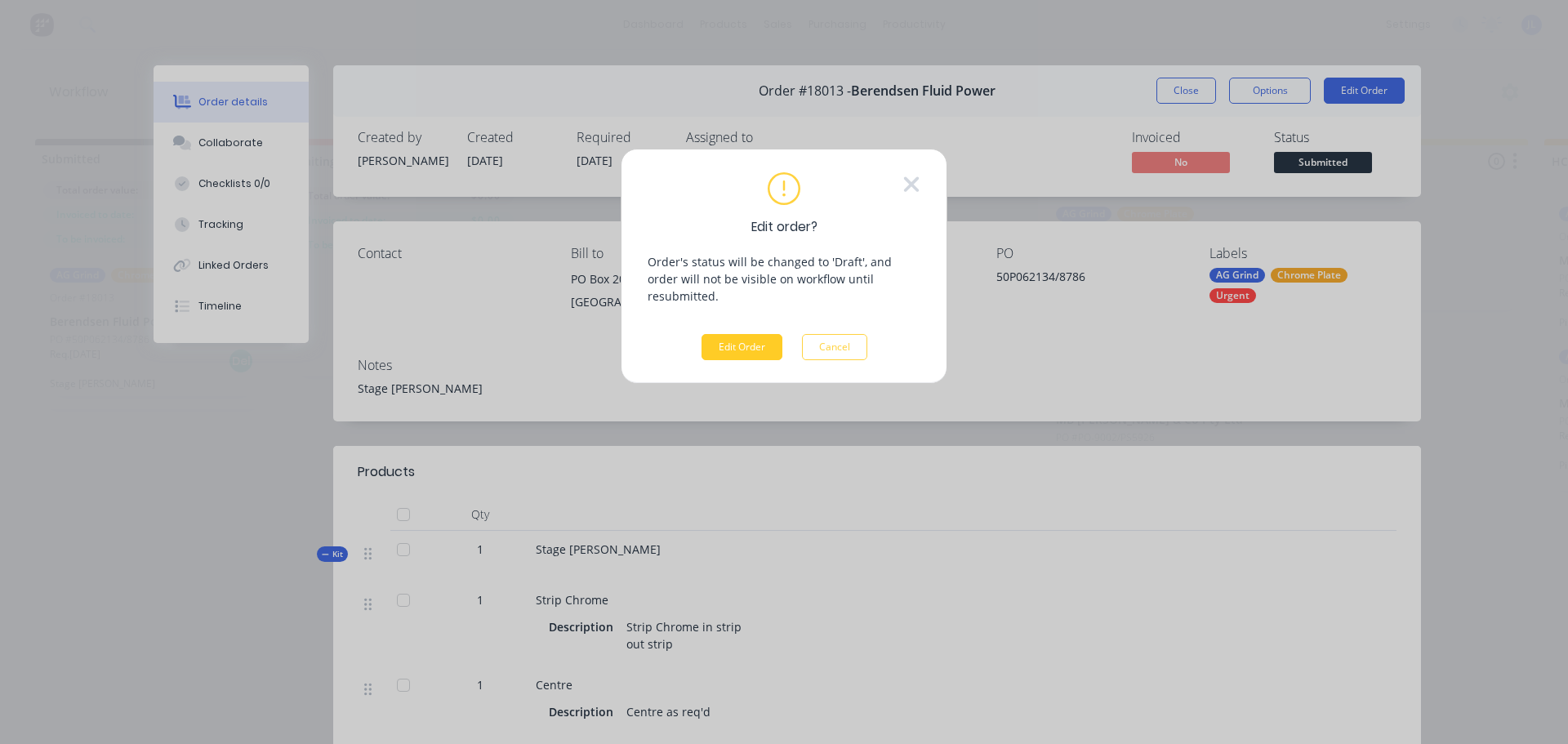
click at [752, 334] on button "Edit Order" at bounding box center [742, 346] width 81 height 26
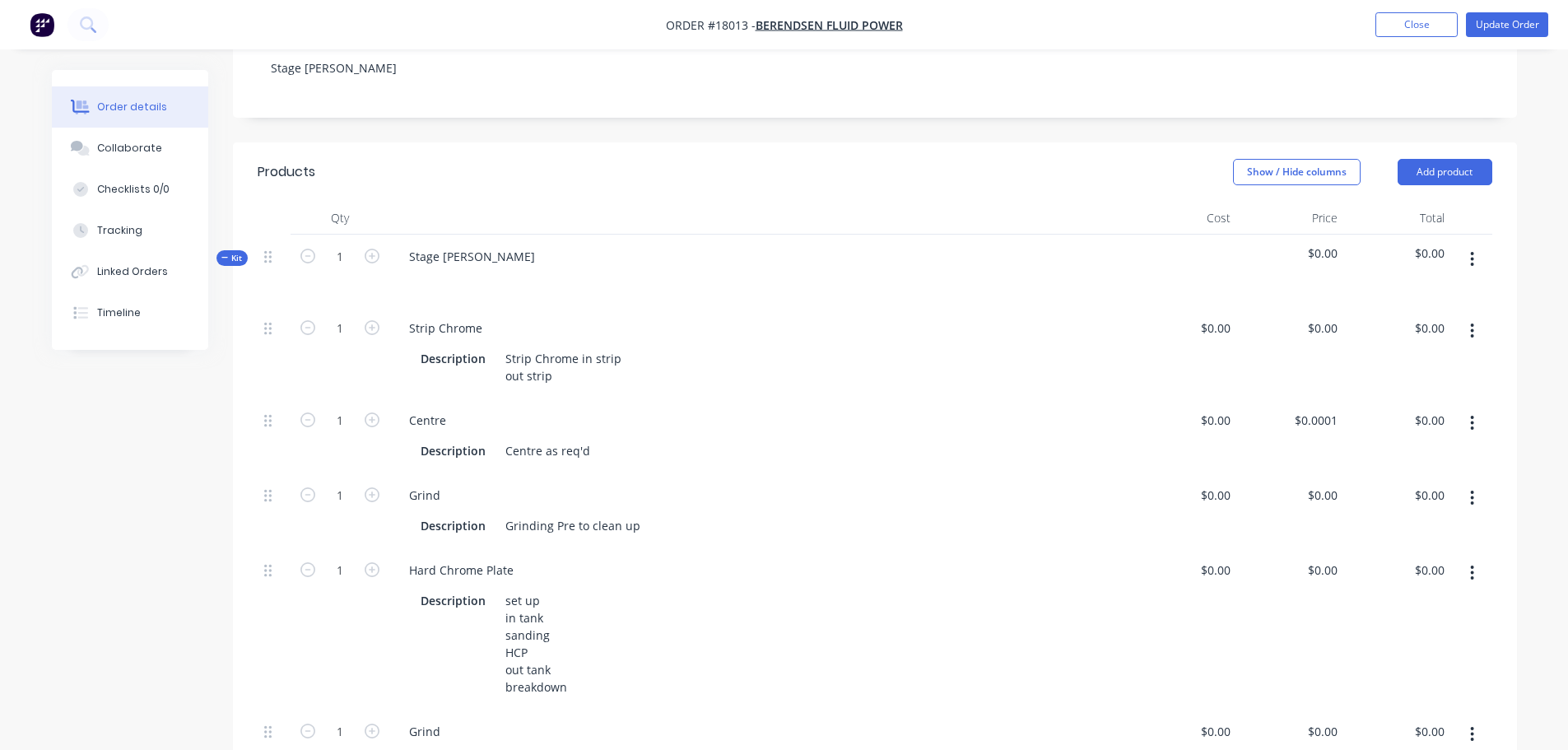
scroll to position [329, 0]
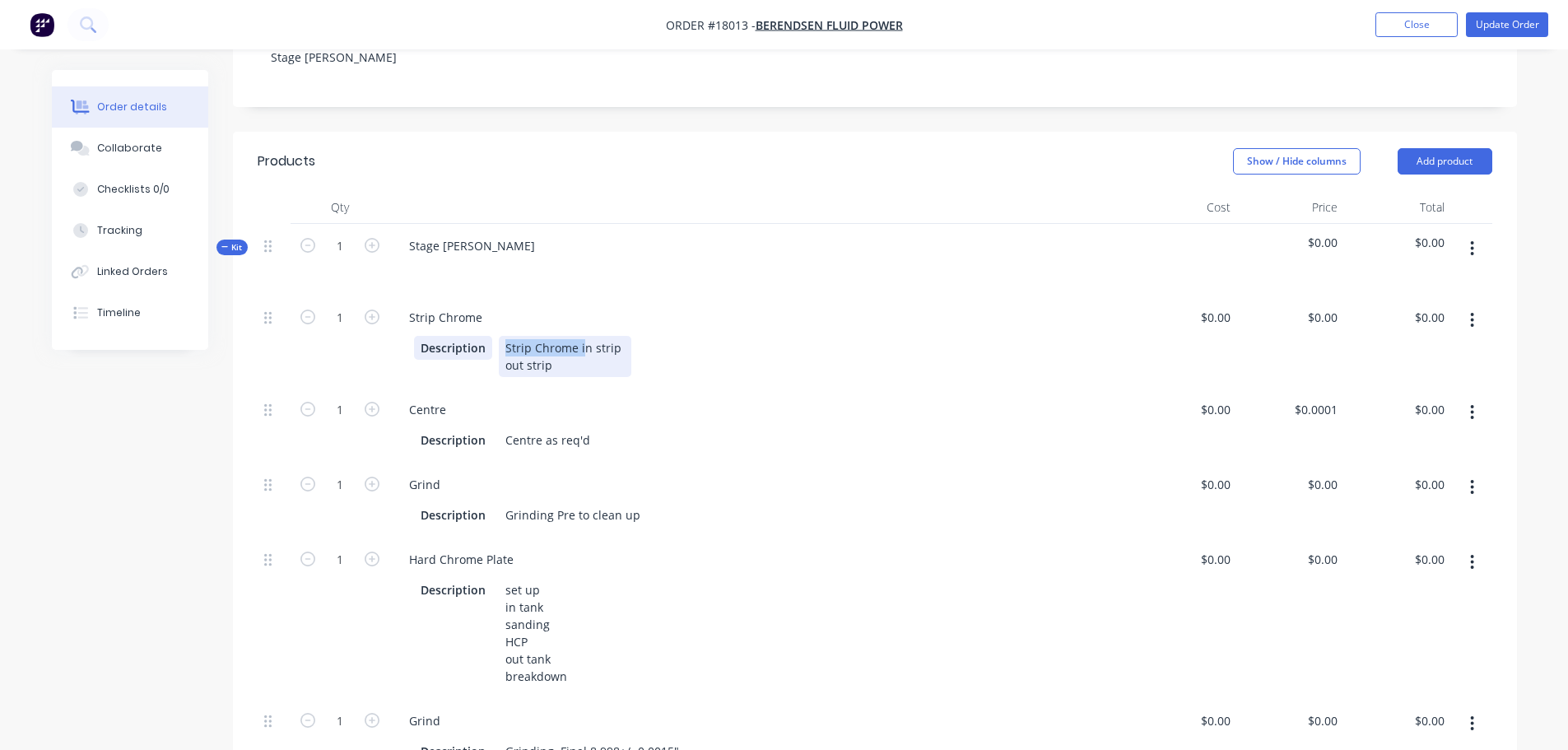
drag, startPoint x: 582, startPoint y: 328, endPoint x: 484, endPoint y: 337, distance: 98.4
click at [485, 337] on div "Description Strip Chrome in strip out strip" at bounding box center [757, 356] width 685 height 41
click at [511, 346] on div "In strip out strip" at bounding box center [529, 356] width 60 height 41
click at [837, 387] on div "Centre Description Centre as req'd" at bounding box center [760, 425] width 741 height 75
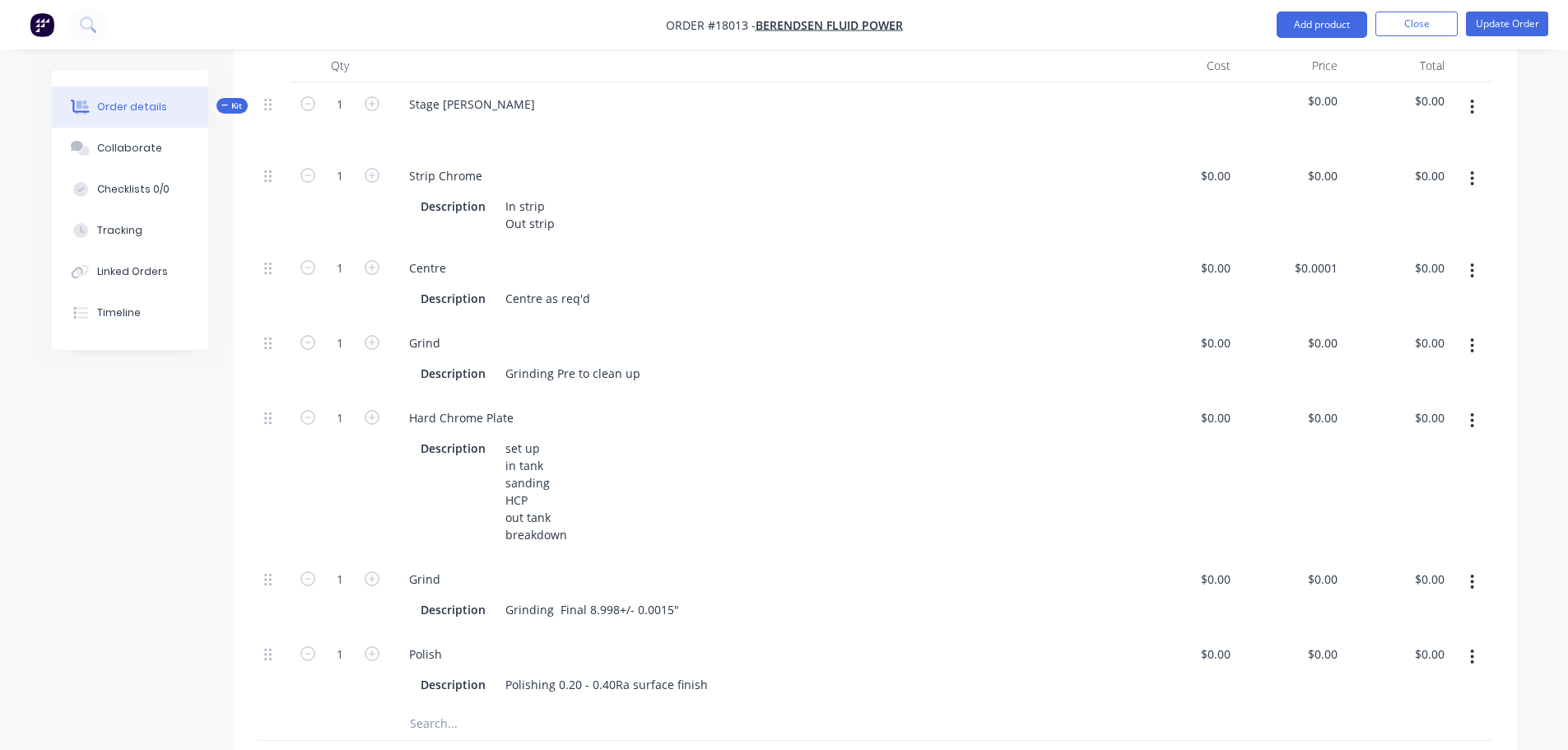
scroll to position [494, 0]
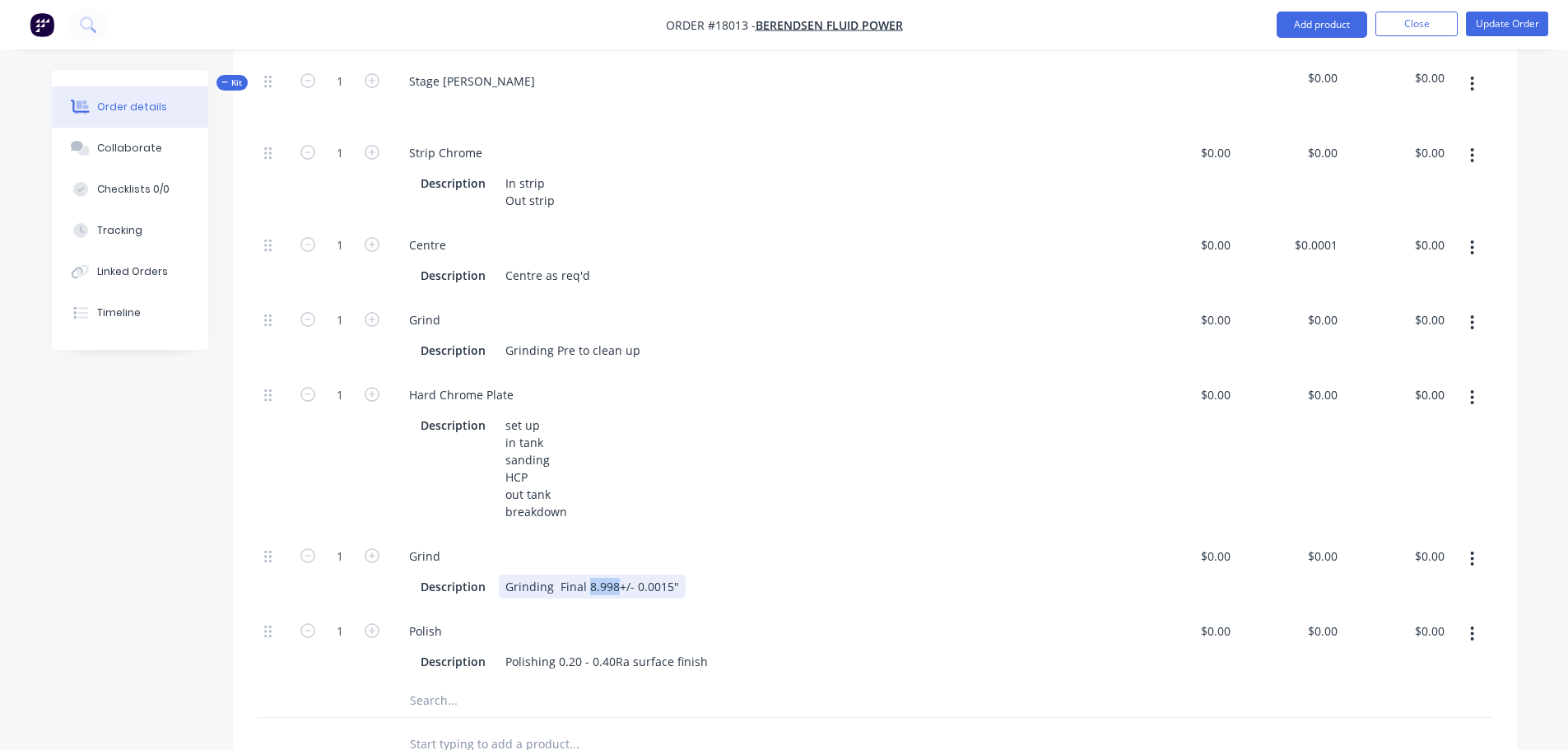
drag, startPoint x: 585, startPoint y: 567, endPoint x: 612, endPoint y: 567, distance: 27.0
click at [612, 574] on div "Grinding Final 8.998+/- 0.0015"" at bounding box center [592, 586] width 187 height 24
copy div "8.998"
click at [545, 460] on div "set up in tank sanding HCP out tank breakdown" at bounding box center [536, 468] width 75 height 110
click at [321, 445] on div "1" at bounding box center [340, 454] width 99 height 161
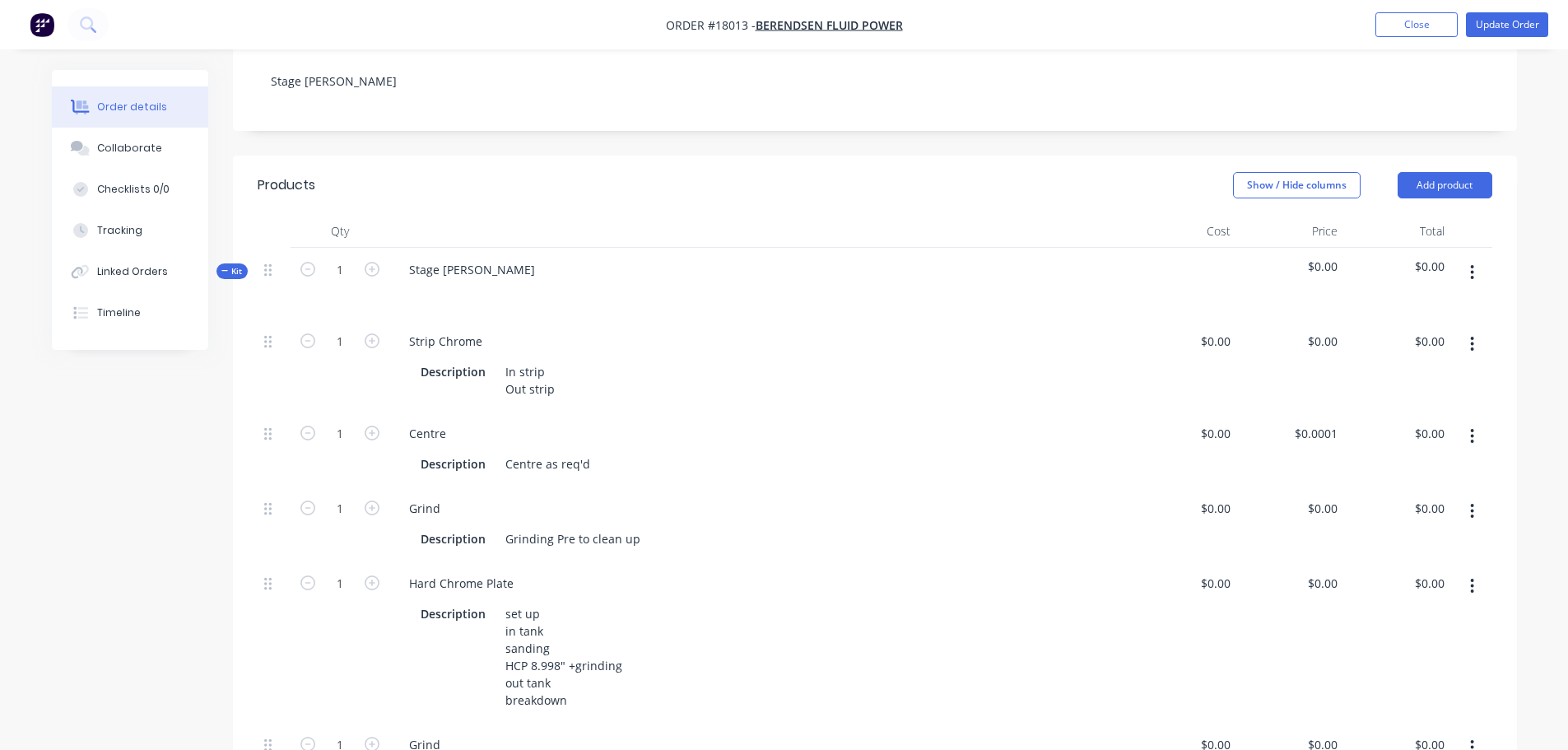
scroll to position [165, 0]
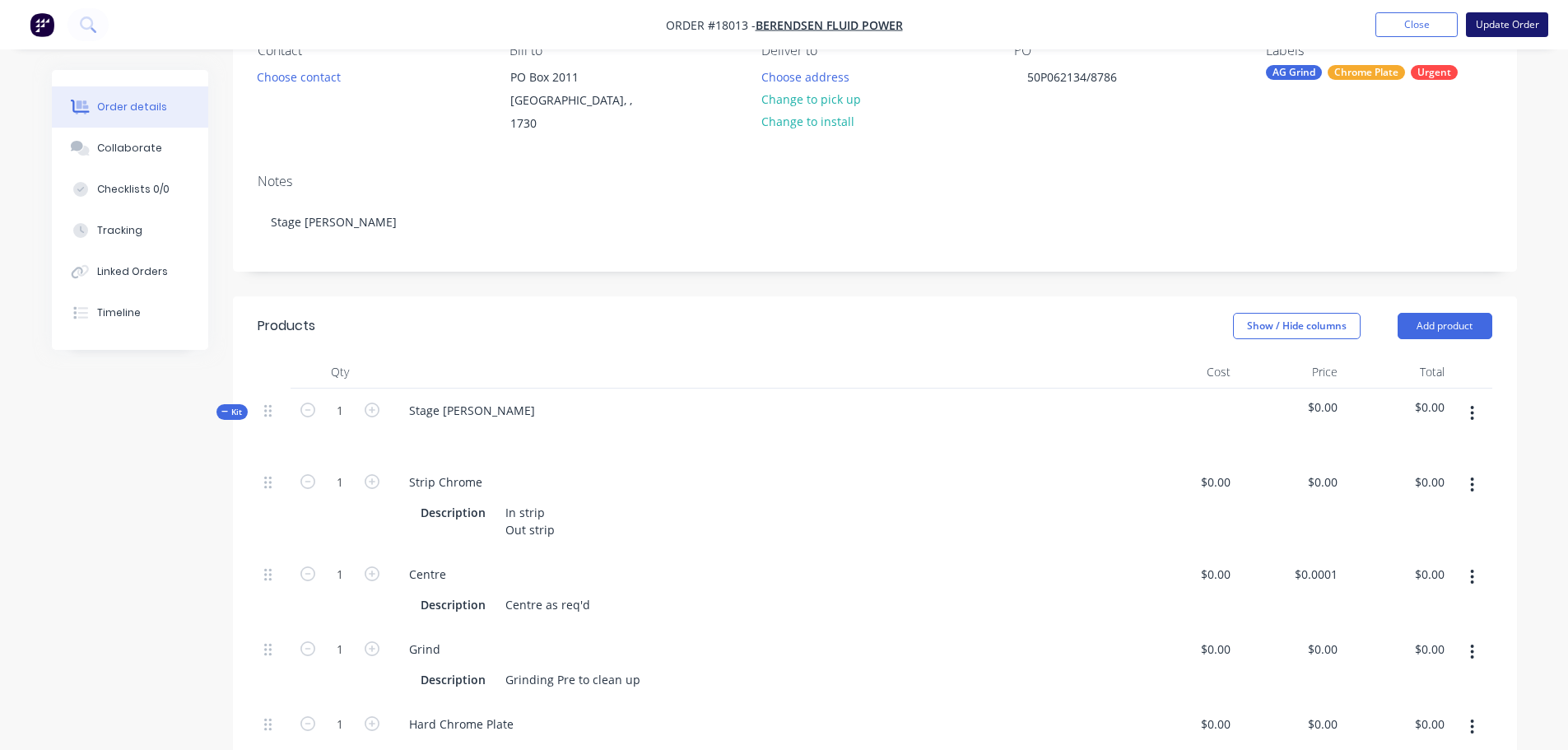
click at [1535, 28] on button "Update Order" at bounding box center [1508, 25] width 83 height 25
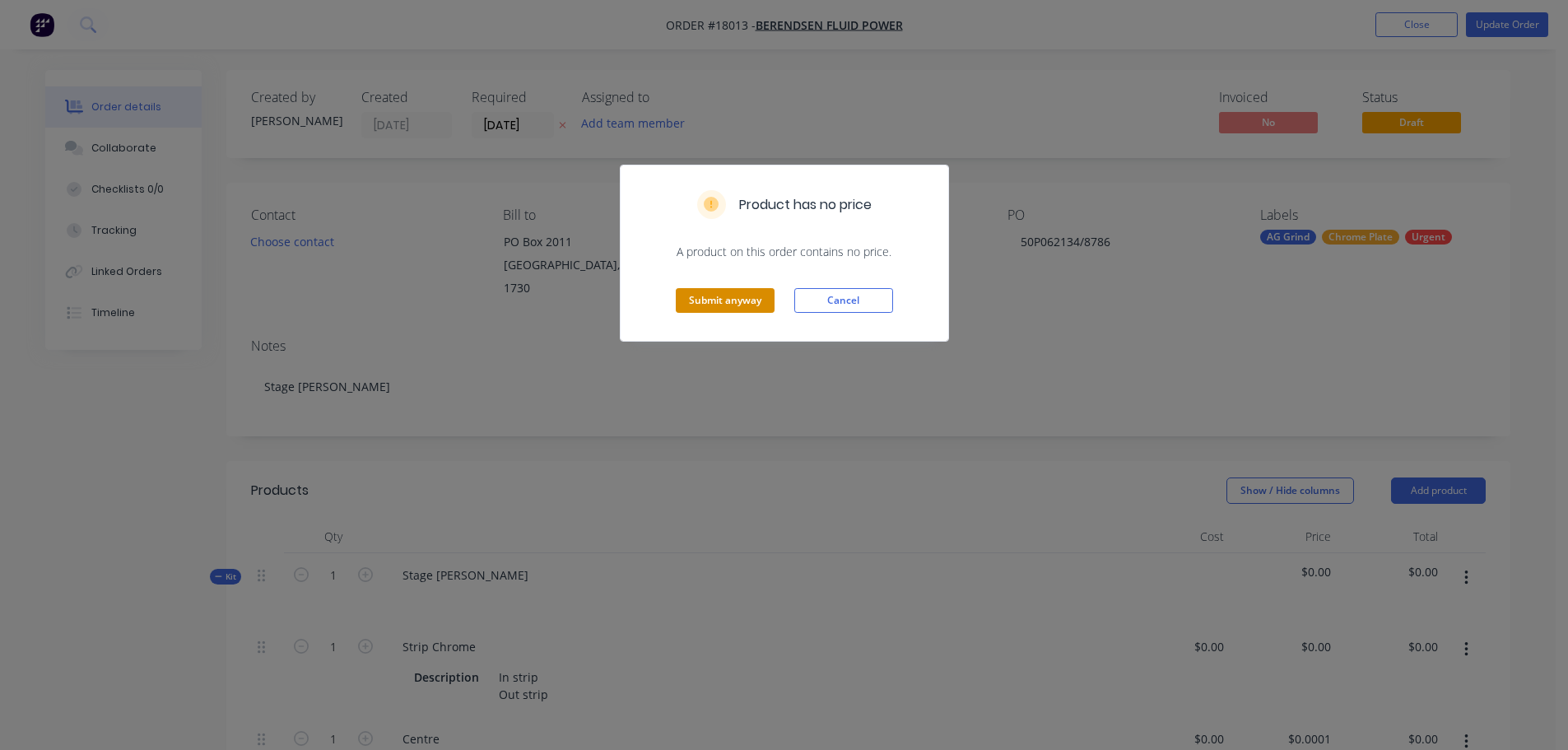
click at [722, 305] on button "Submit anyway" at bounding box center [725, 300] width 99 height 25
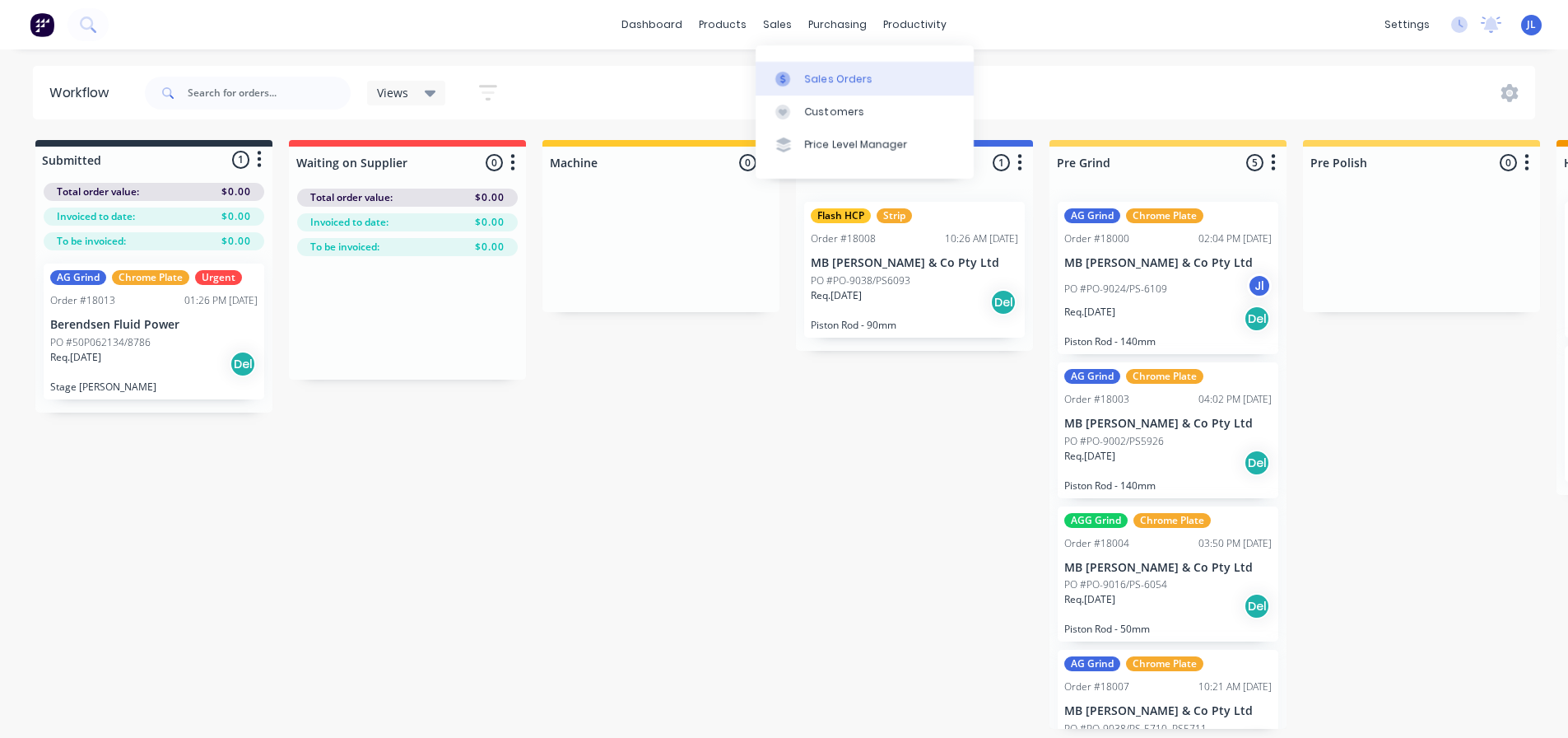
click at [797, 86] on link "Sales Orders" at bounding box center [865, 78] width 218 height 33
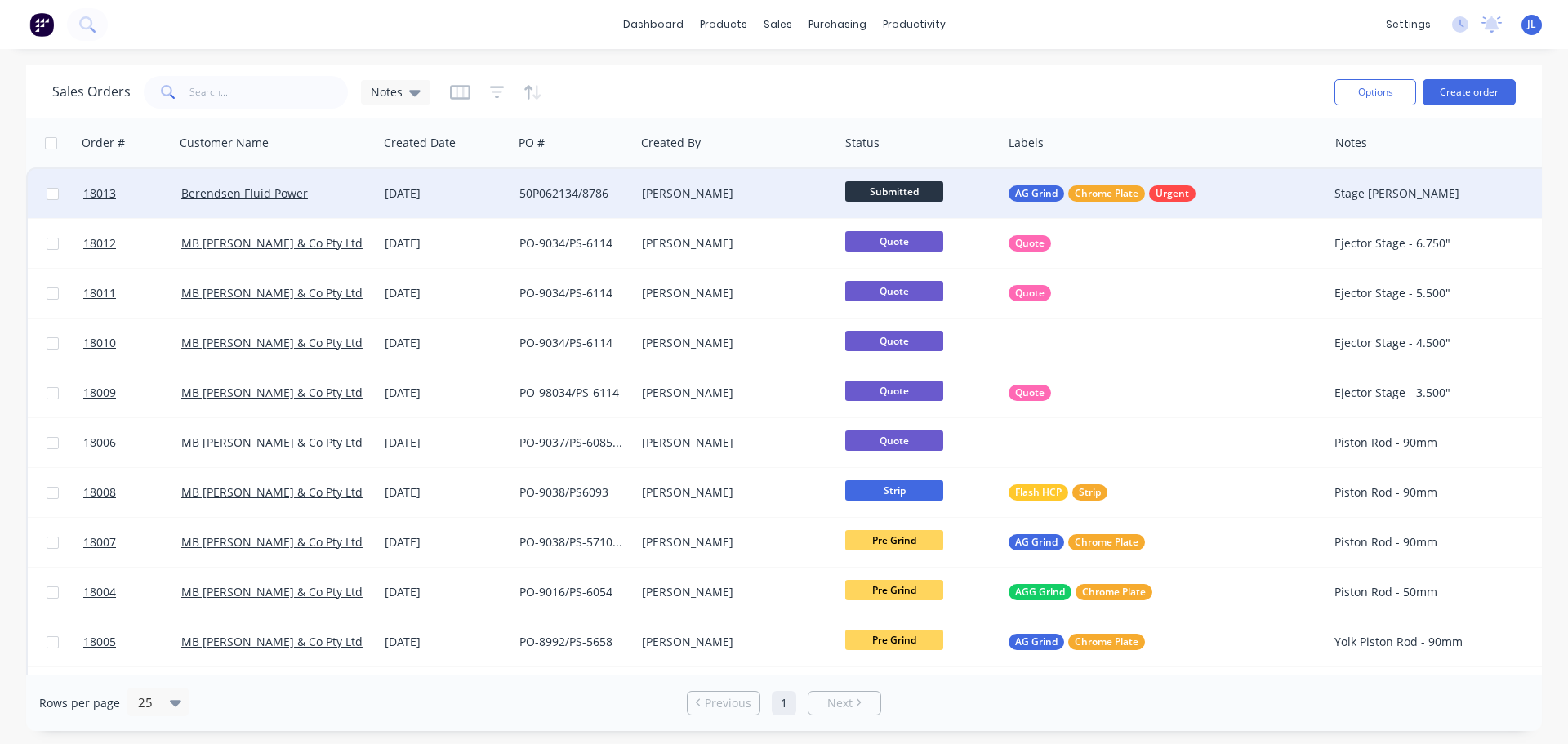
click at [750, 188] on div "[PERSON_NAME]" at bounding box center [732, 193] width 181 height 16
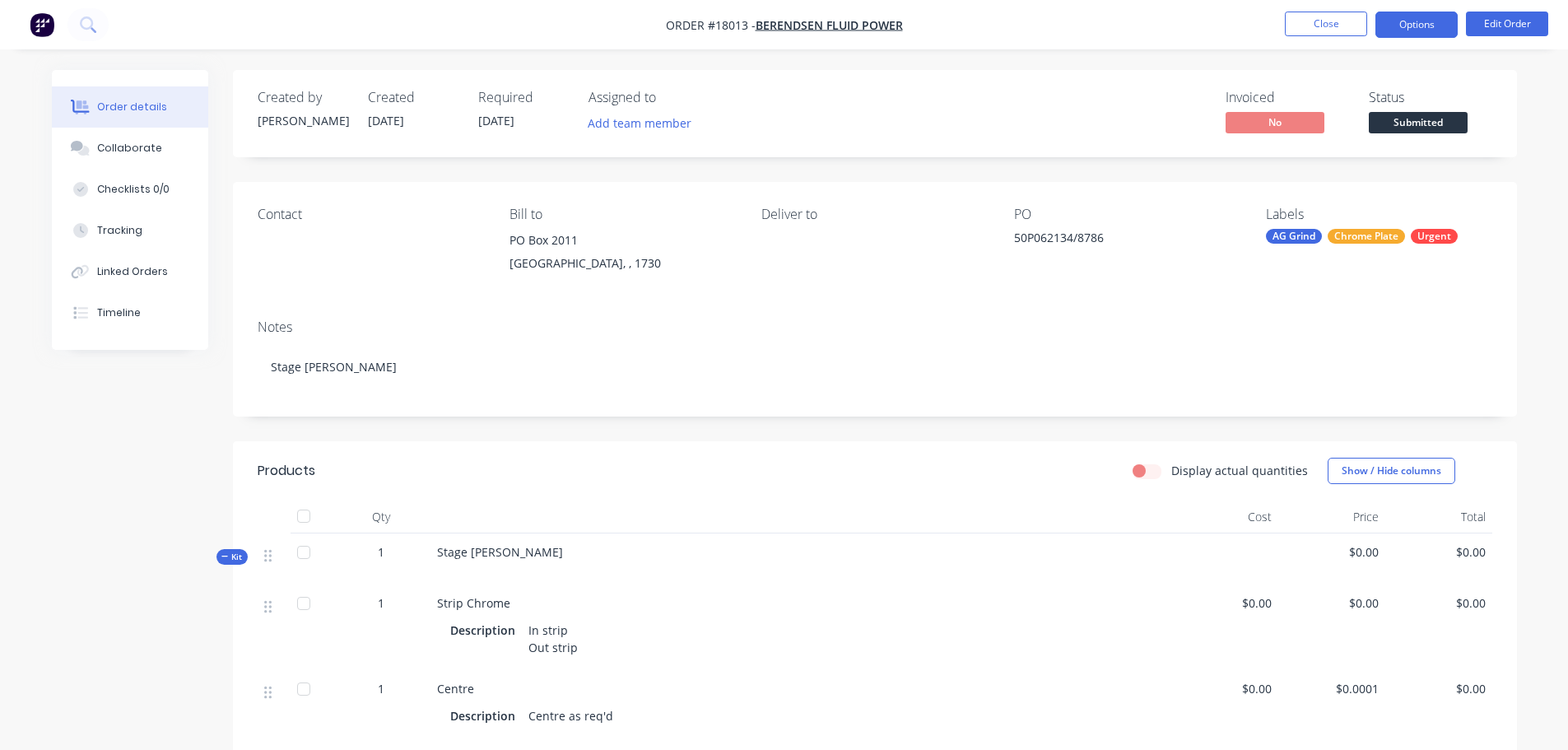
click at [1421, 26] on button "Options" at bounding box center [1416, 24] width 83 height 26
click at [111, 494] on div "Created by Kevin Created 15/08/25 Required 26/08/25 Assigned to Add team member…" at bounding box center [784, 730] width 1465 height 1321
click at [1301, 32] on button "Close" at bounding box center [1326, 24] width 83 height 25
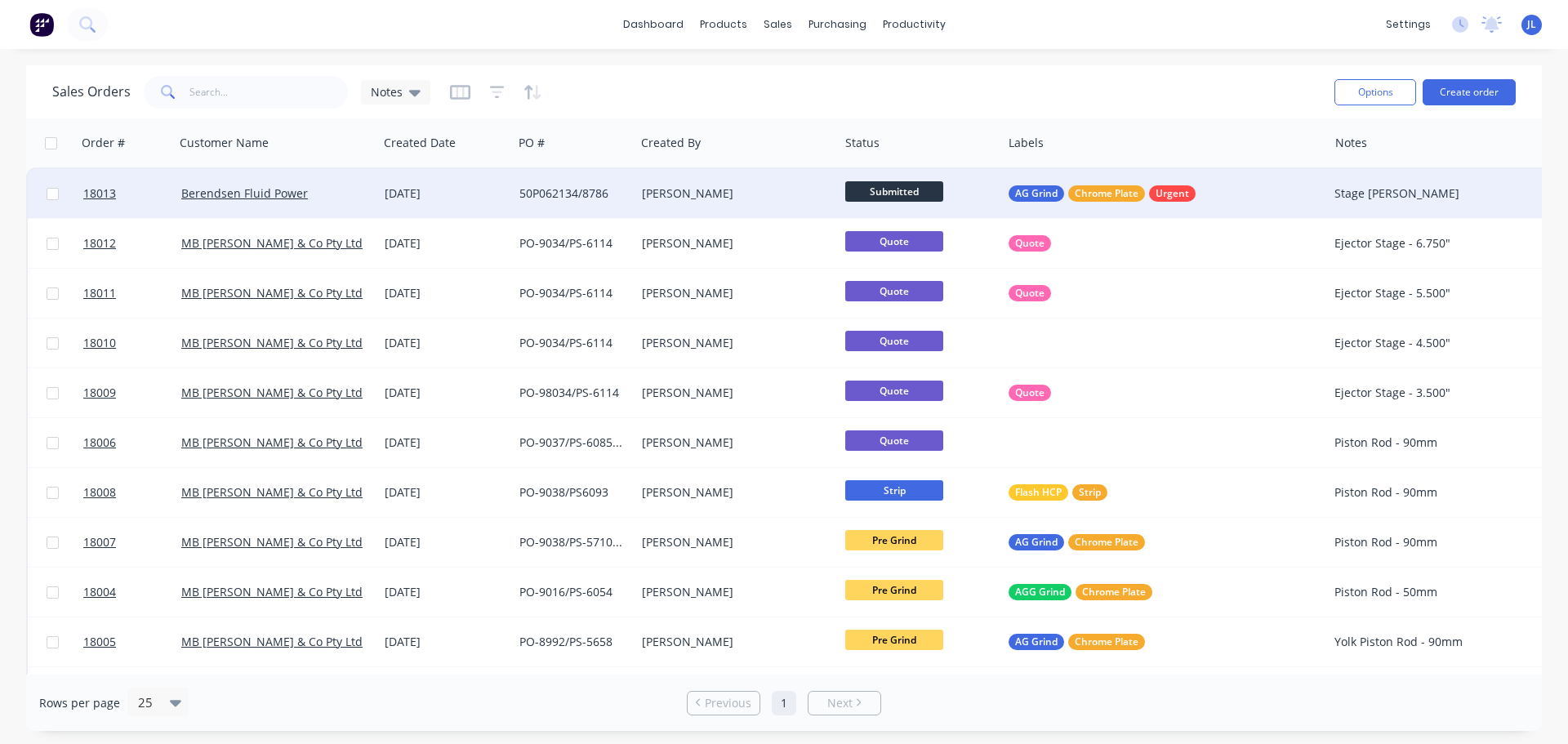
click at [923, 197] on span "Submitted" at bounding box center [894, 190] width 98 height 20
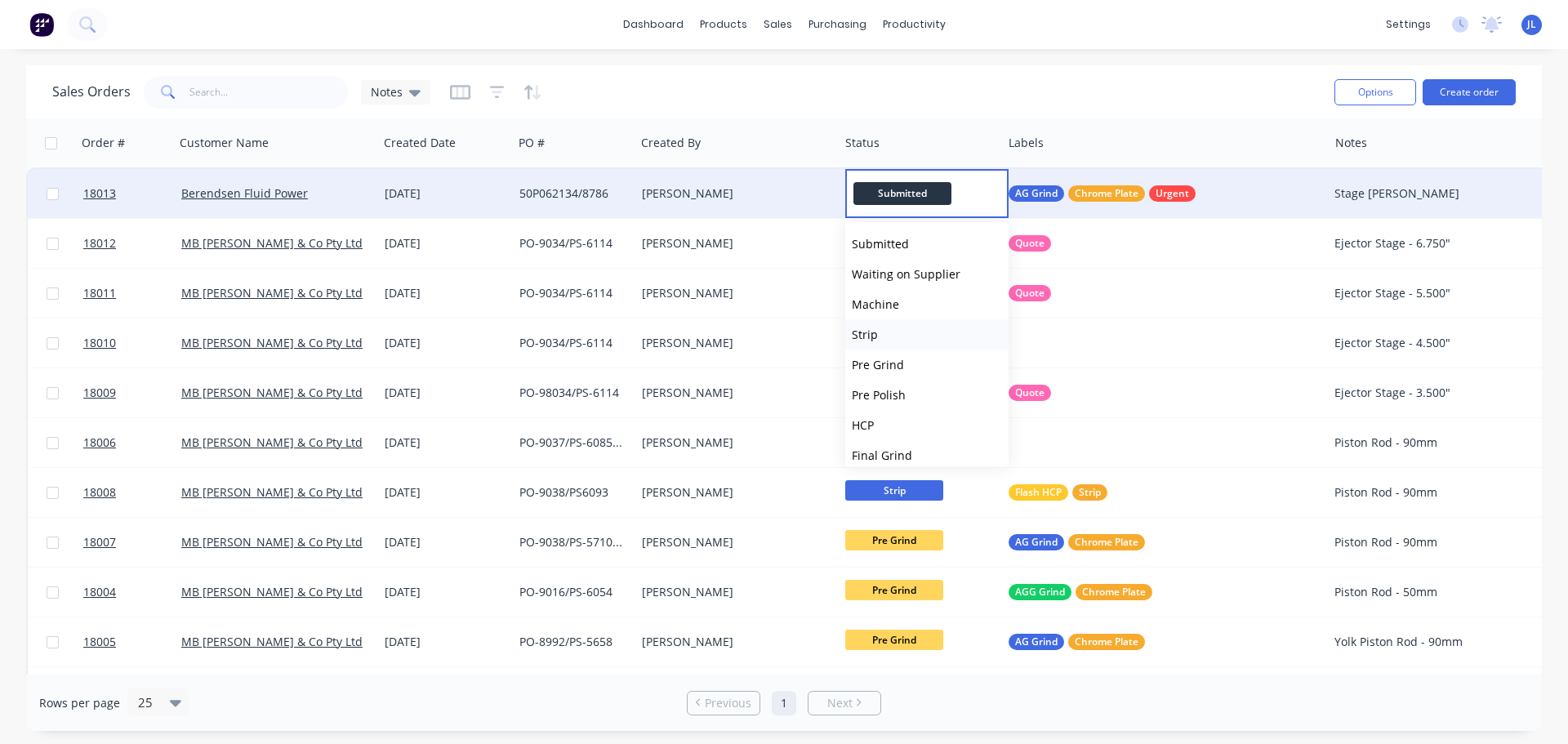
click at [900, 333] on button "Strip" at bounding box center [927, 334] width 164 height 30
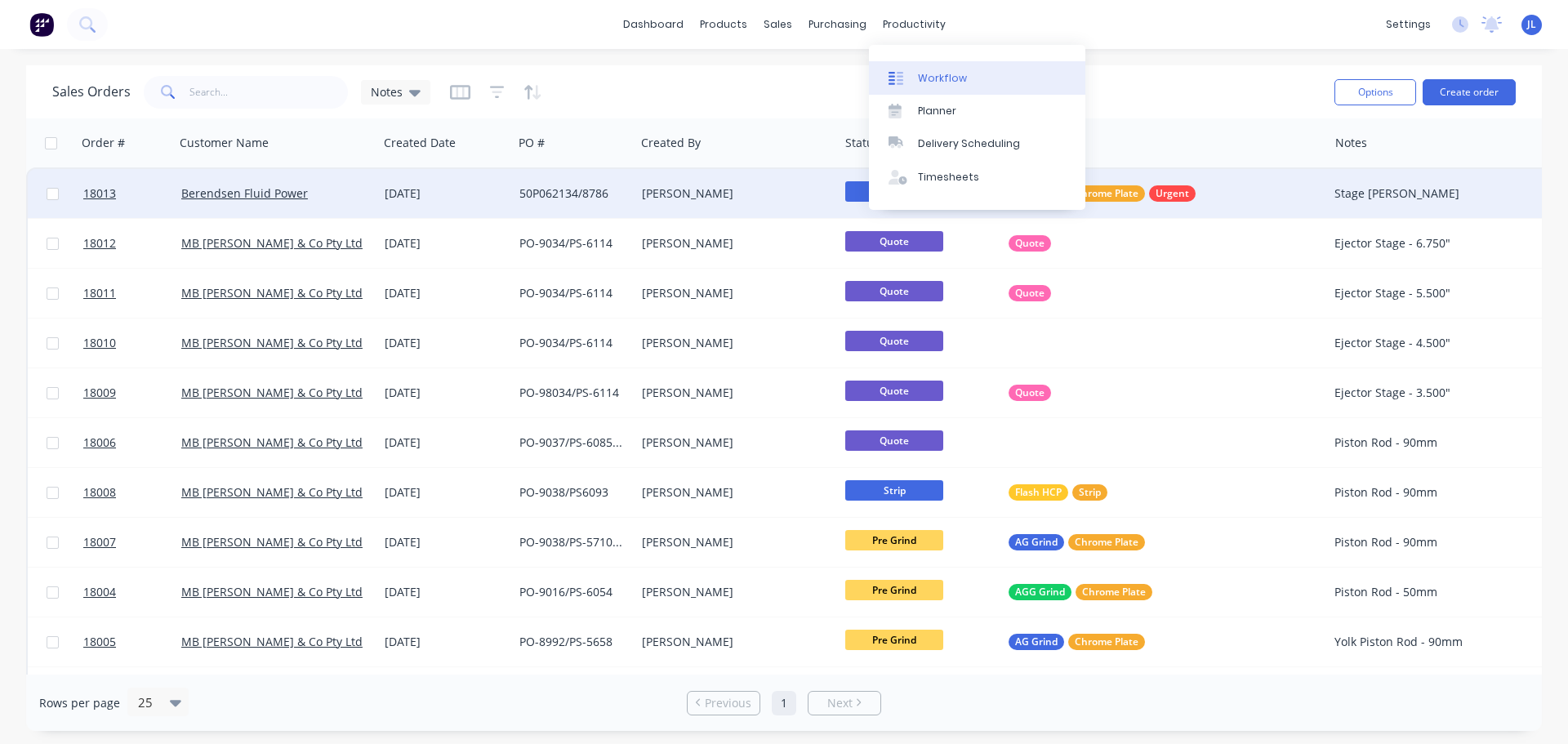
click at [922, 71] on div "Workflow" at bounding box center [942, 78] width 49 height 14
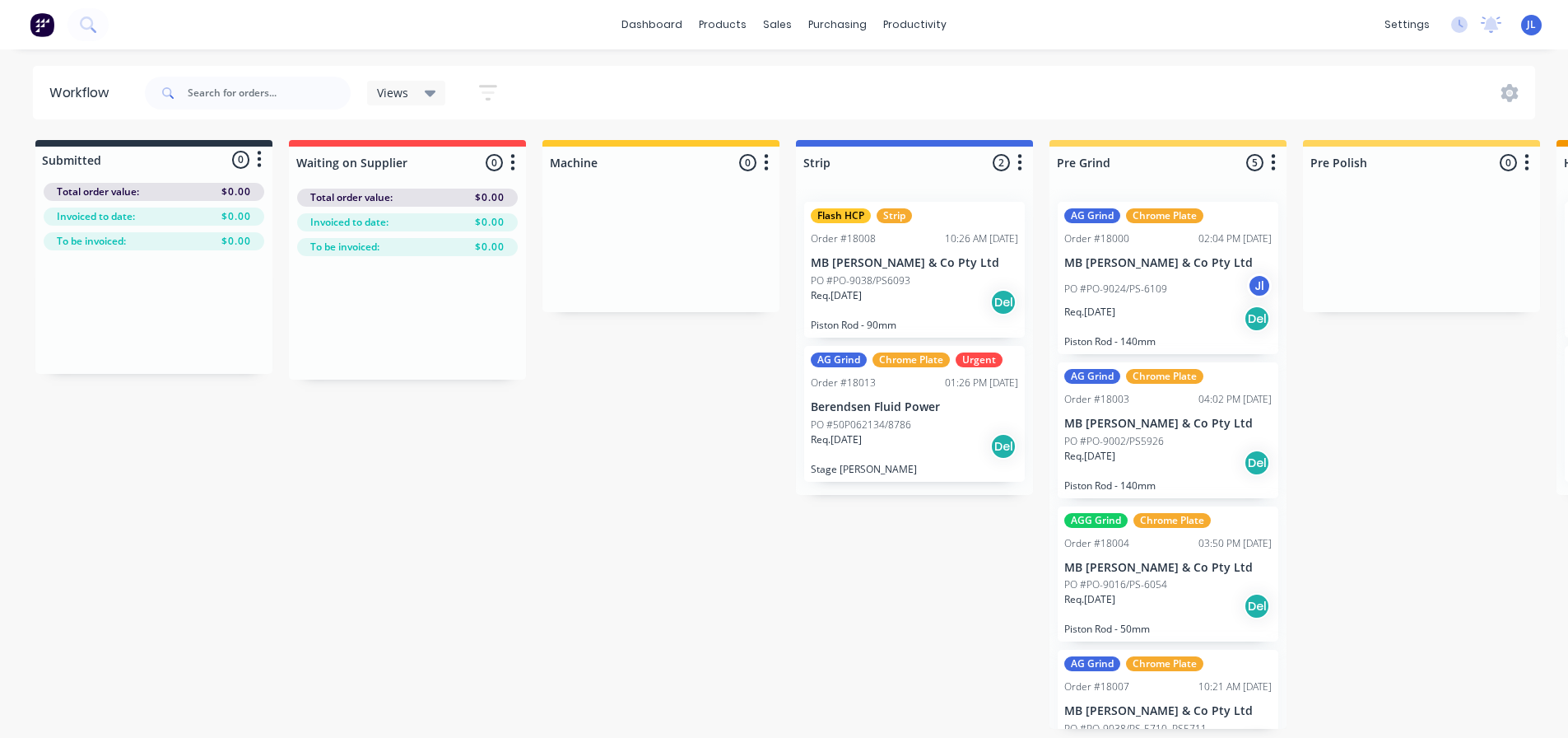
drag, startPoint x: 657, startPoint y: 735, endPoint x: 808, endPoint y: 730, distance: 151.1
click at [808, 728] on div "Submitted 0 Status colour #273444 hex #273444 Save Cancel Summaries Total order…" at bounding box center [1599, 434] width 3223 height 588
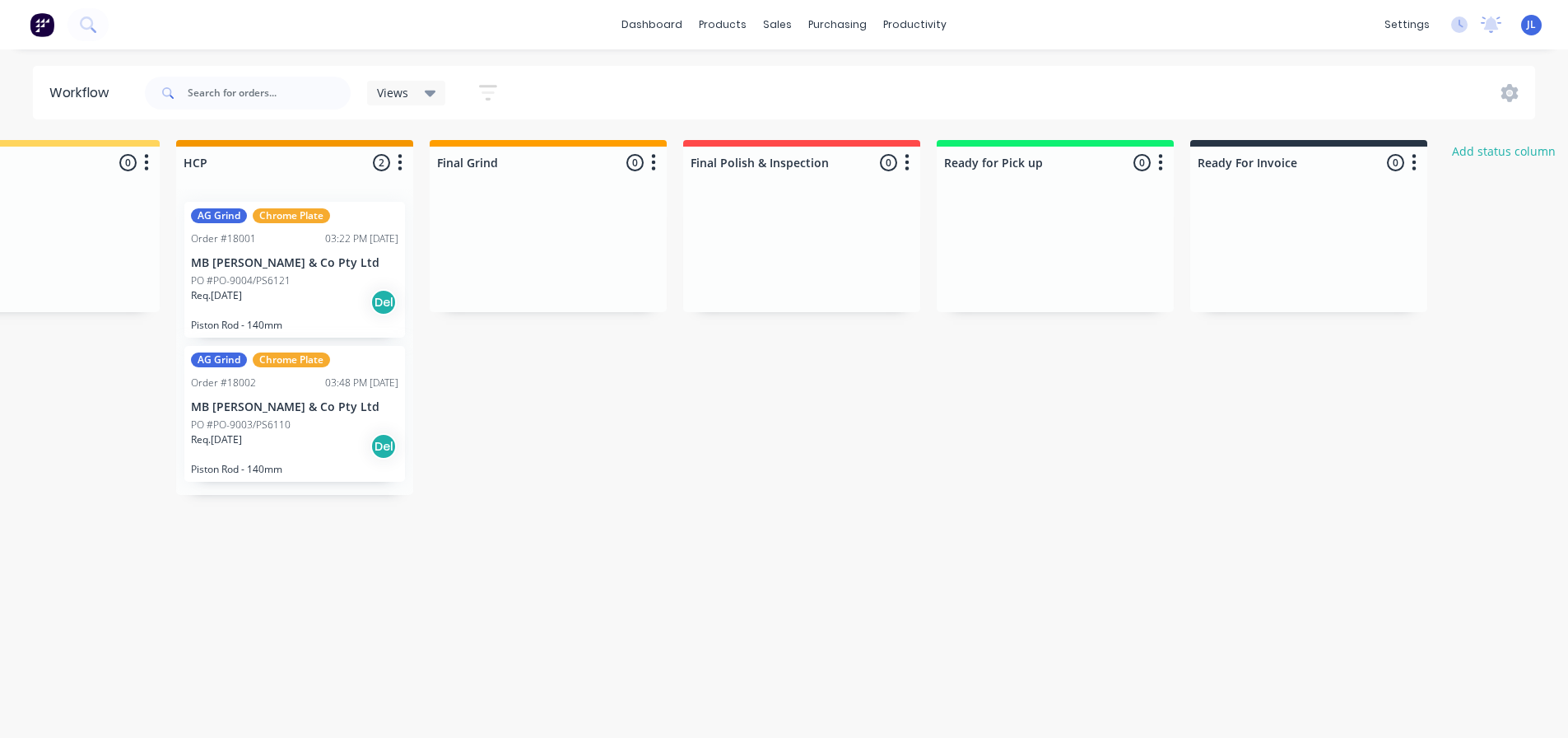
scroll to position [0, 1379]
drag, startPoint x: 1023, startPoint y: 145, endPoint x: 1154, endPoint y: 151, distance: 131.1
click at [1112, 143] on div "Ready for Pick up 0 Status colour #0EF072 hex #0EF072 Save Cancel Notifications…" at bounding box center [1057, 159] width 237 height 38
click at [1166, 160] on button "button" at bounding box center [1162, 163] width 20 height 20
click at [1155, 432] on div "Submitted 0 Status colour #273444 hex #273444 Save Cancel Summaries Total order…" at bounding box center [220, 434] width 3223 height 588
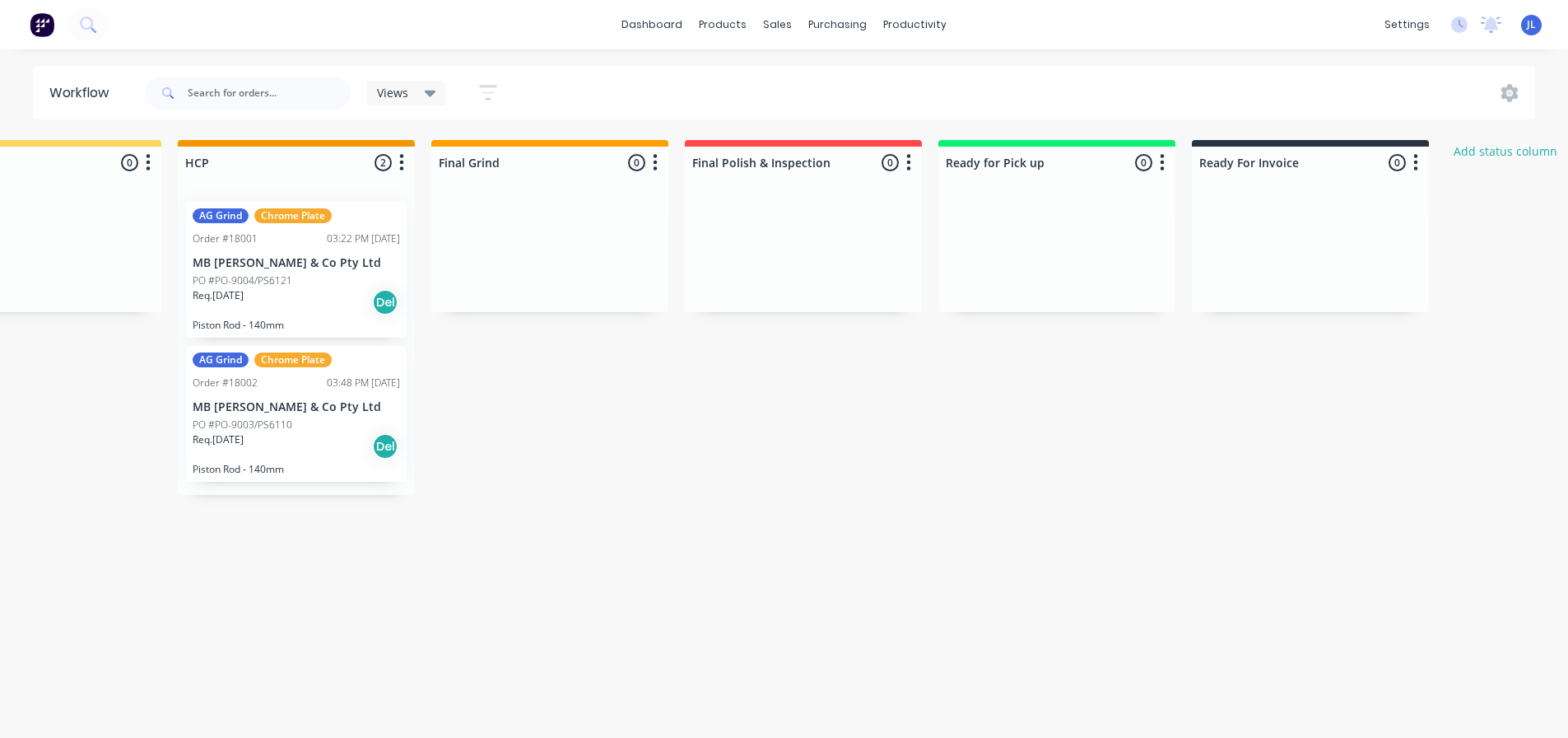
click at [1417, 164] on icon "button" at bounding box center [1415, 162] width 5 height 20
click at [1057, 446] on div "Submitted 0 Status colour #273444 hex #273444 Save Cancel Summaries Total order…" at bounding box center [220, 434] width 3223 height 588
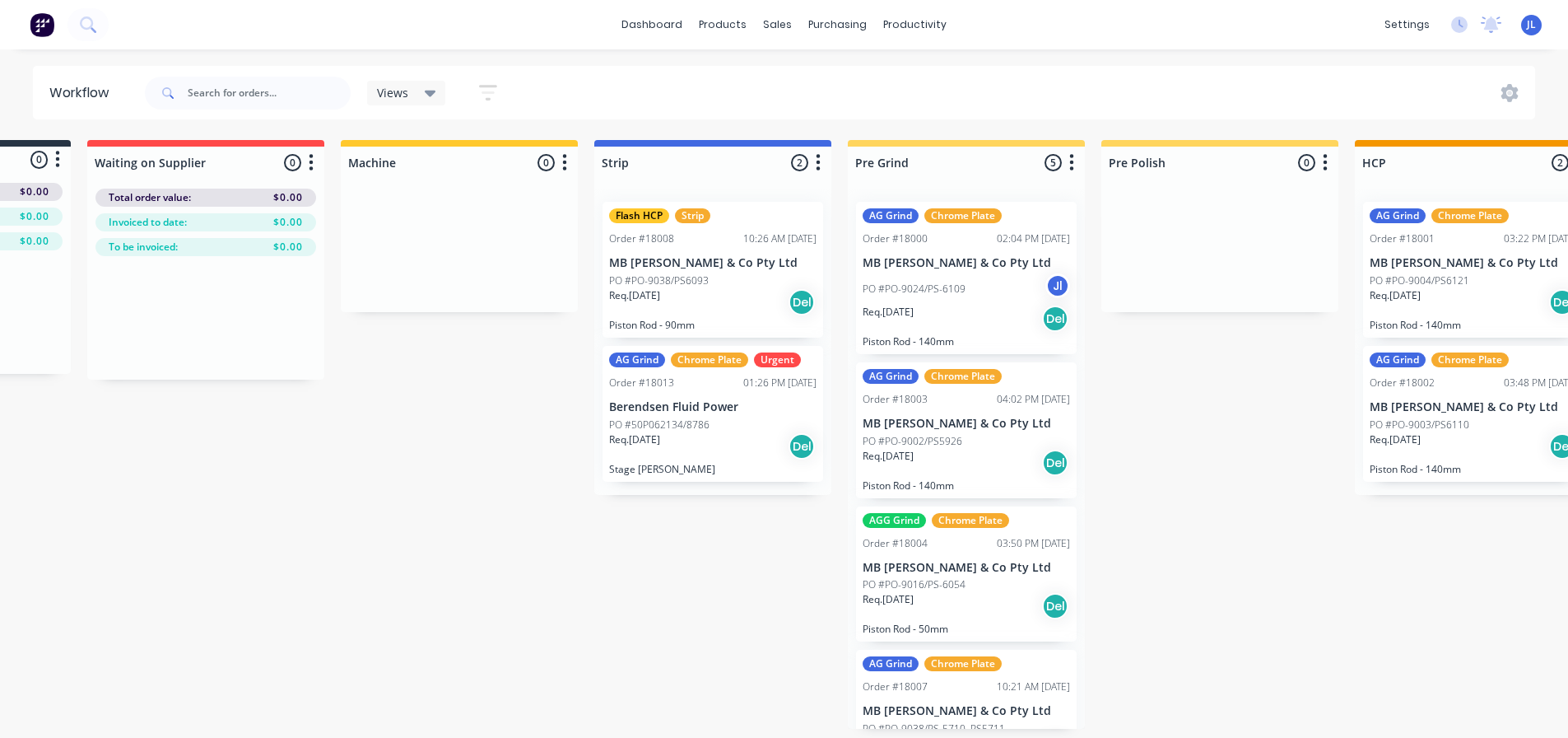
scroll to position [0, 200]
click at [756, 415] on div "AG Grind Chrome Plate Urgent Order #18013 01:26 PM 15/08/25 Berendsen Fluid Pow…" at bounding box center [715, 414] width 221 height 136
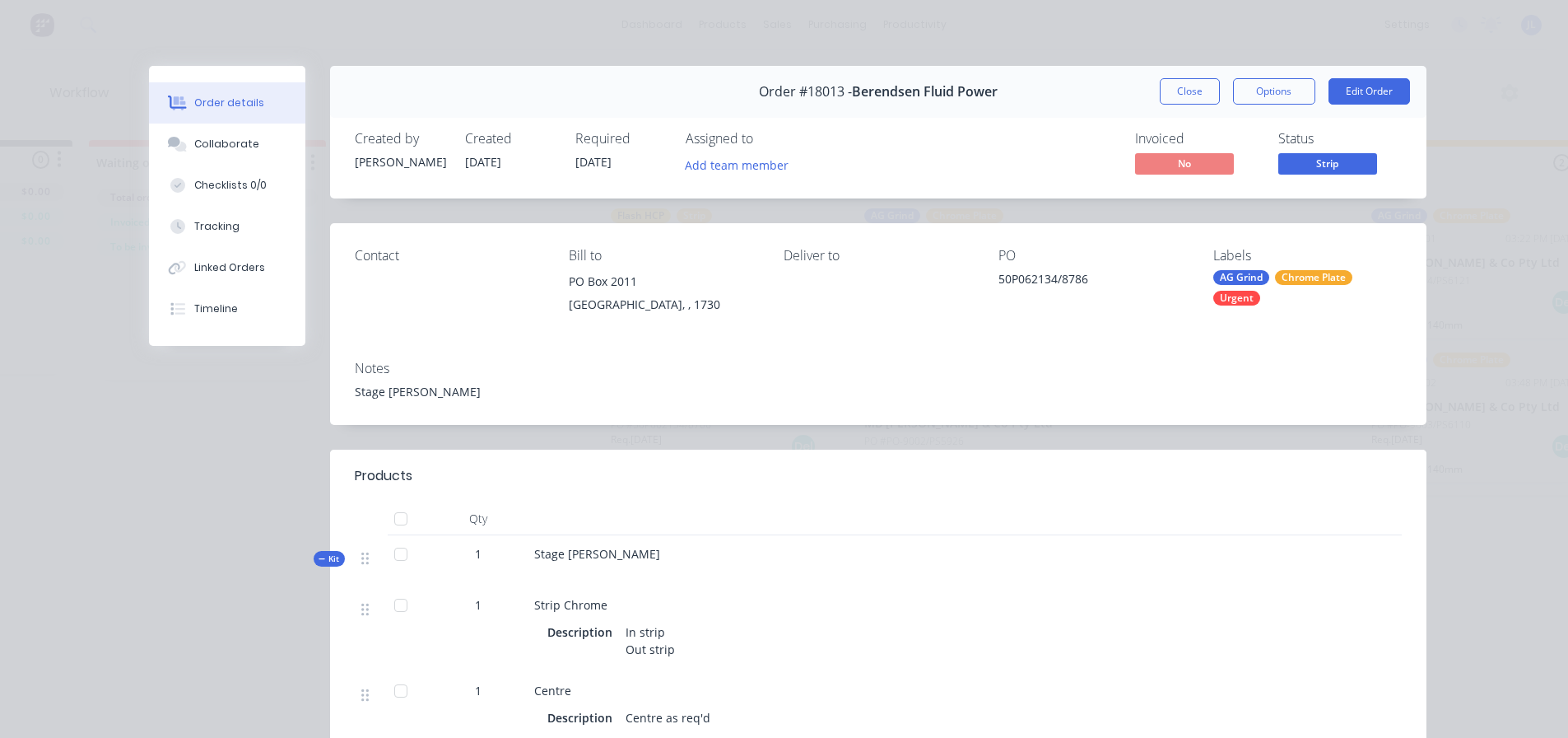
click at [1301, 293] on div "AG Grind Chrome Plate Urgent" at bounding box center [1307, 287] width 188 height 36
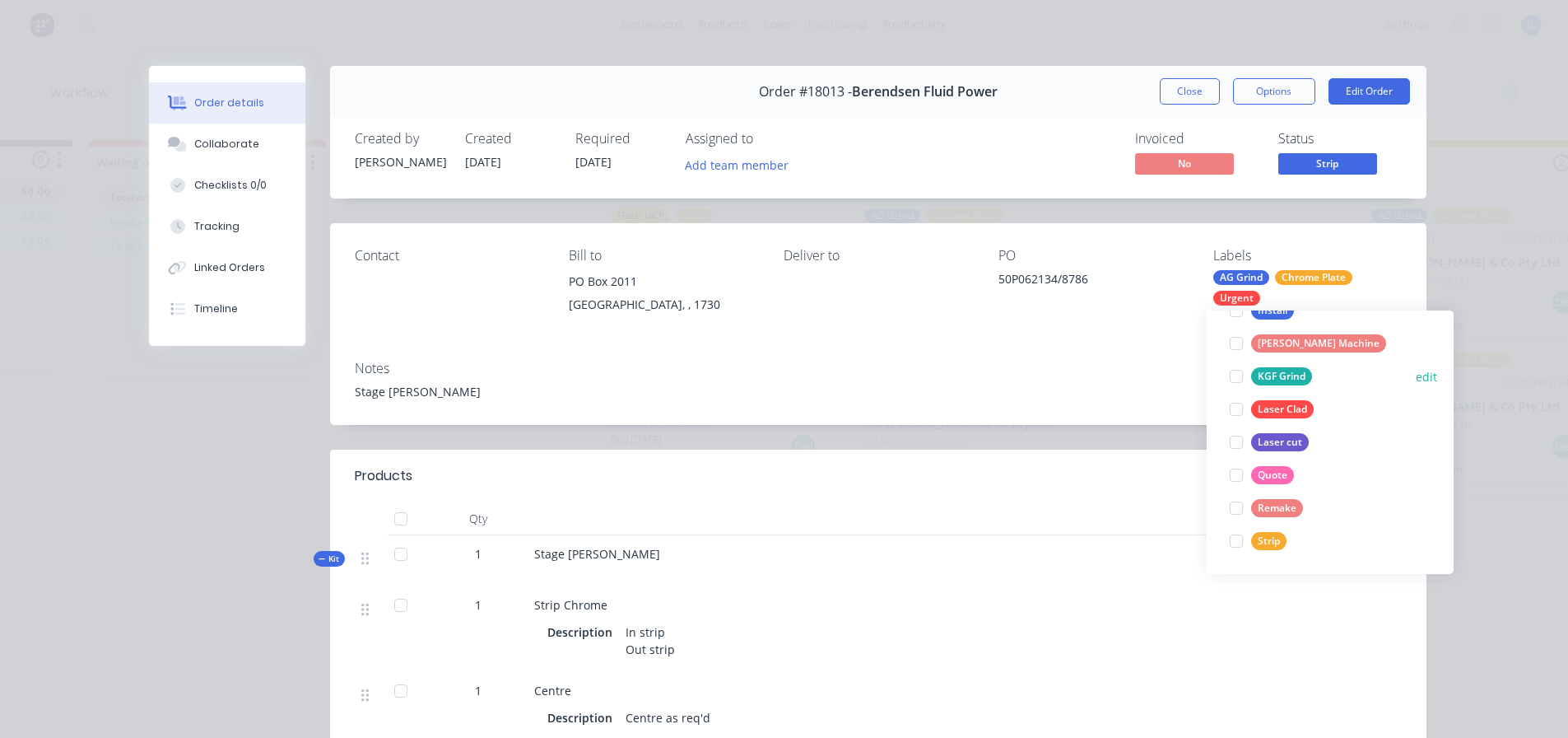
scroll to position [3, 200]
click at [1240, 541] on div at bounding box center [1236, 543] width 33 height 33
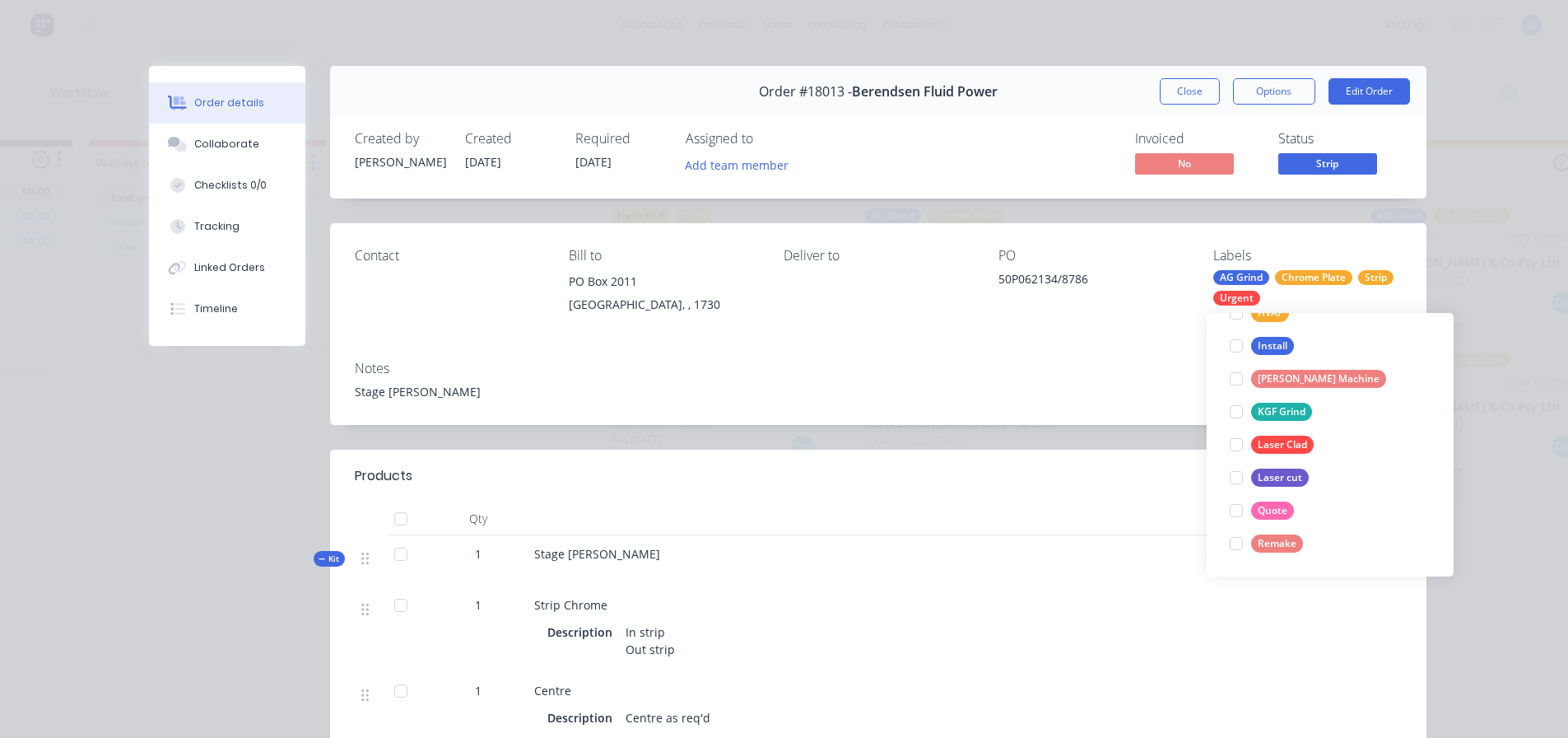
scroll to position [0, 0]
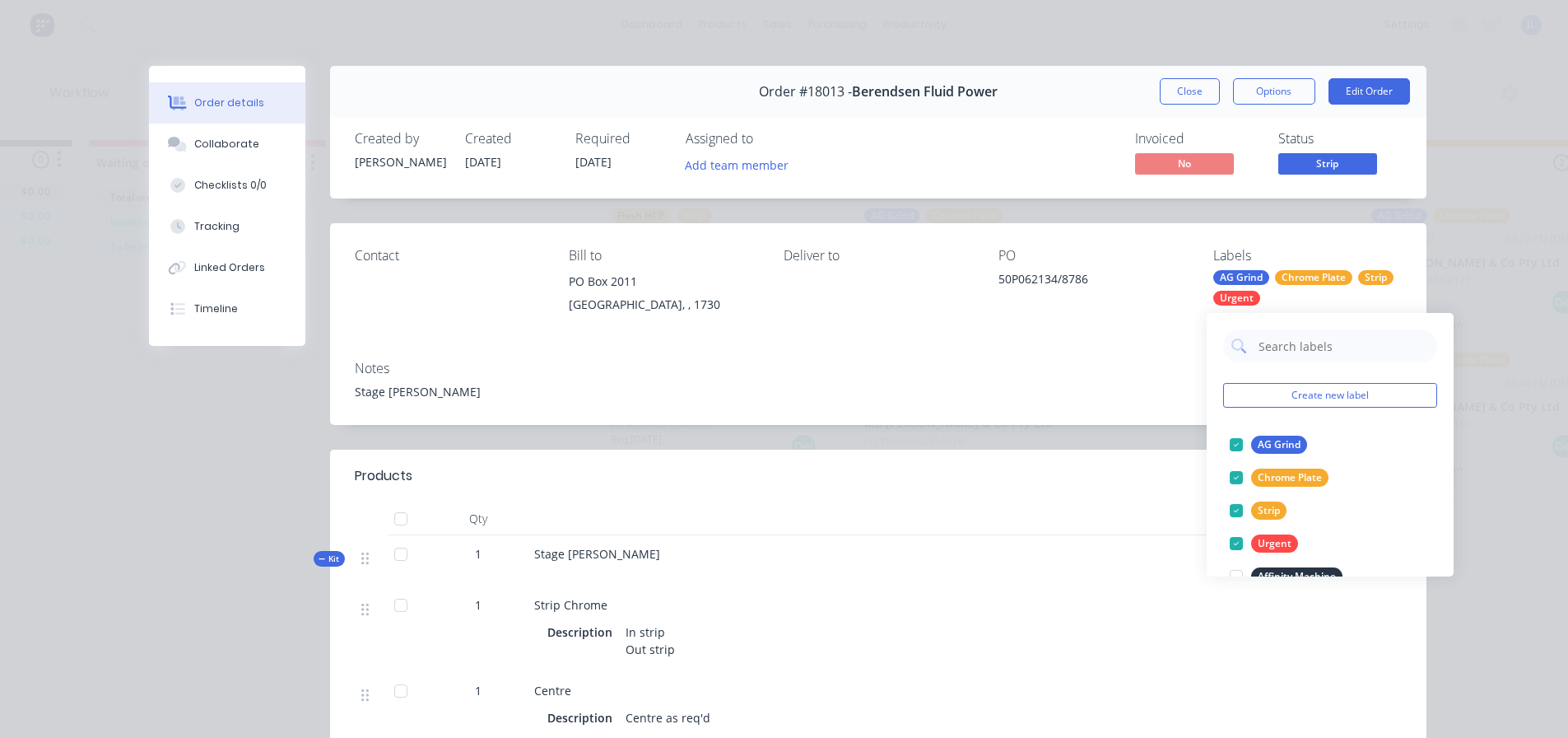
click at [239, 527] on div "Order #18013 - Berendsen Fluid Power Close Options Edit Order Created by Kevin …" at bounding box center [787, 729] width 1277 height 1327
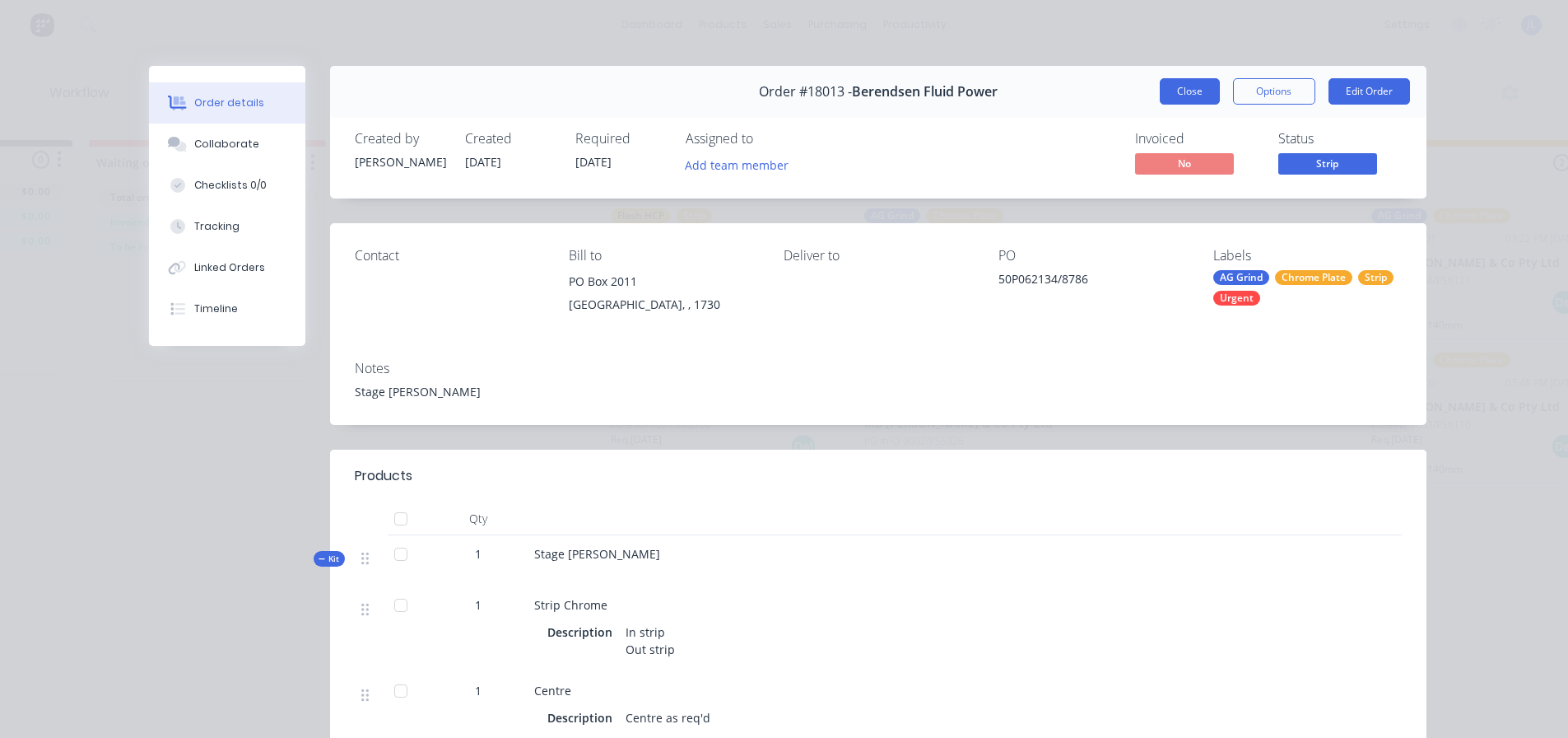
click at [1171, 79] on button "Close" at bounding box center [1190, 90] width 60 height 26
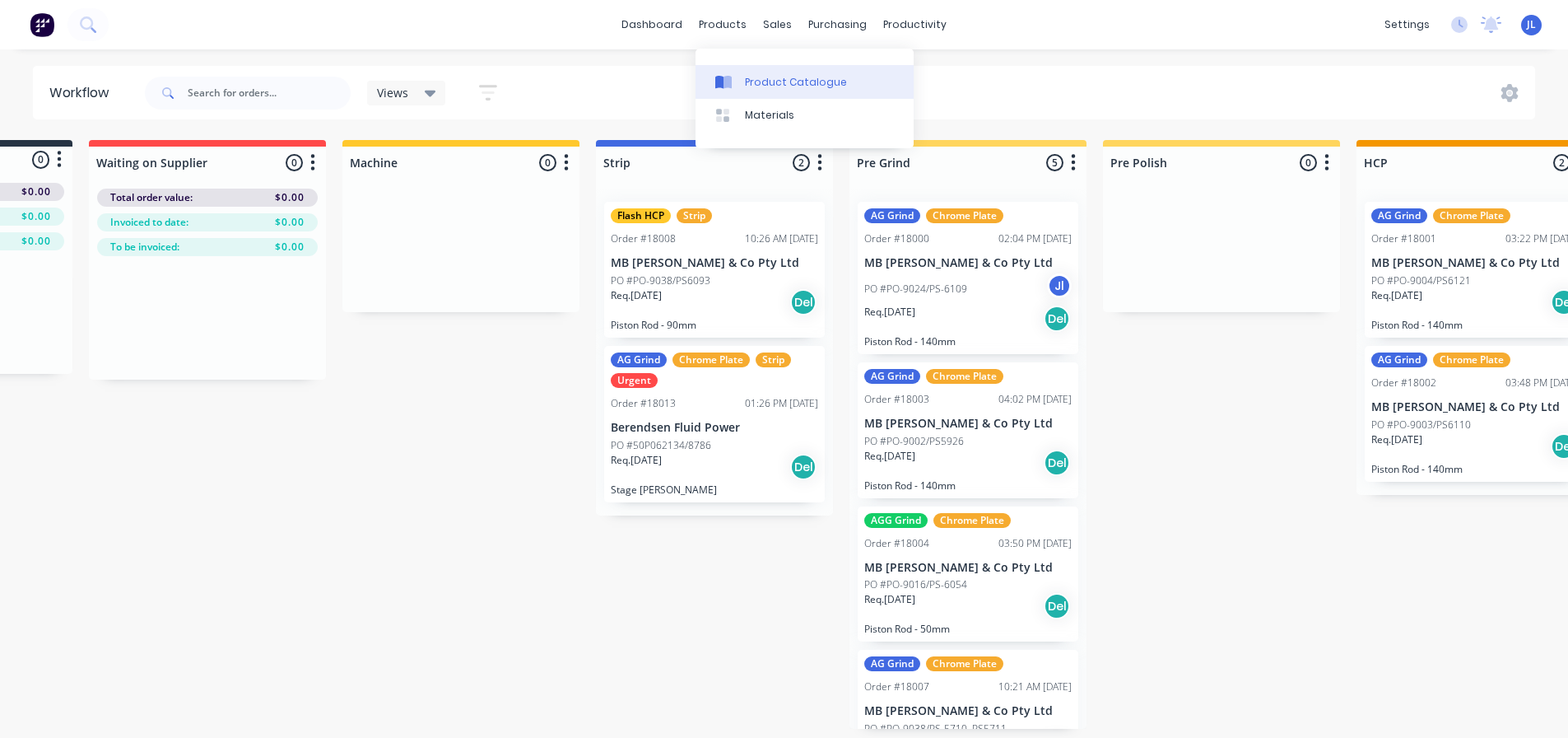
click at [734, 75] on div at bounding box center [727, 82] width 25 height 14
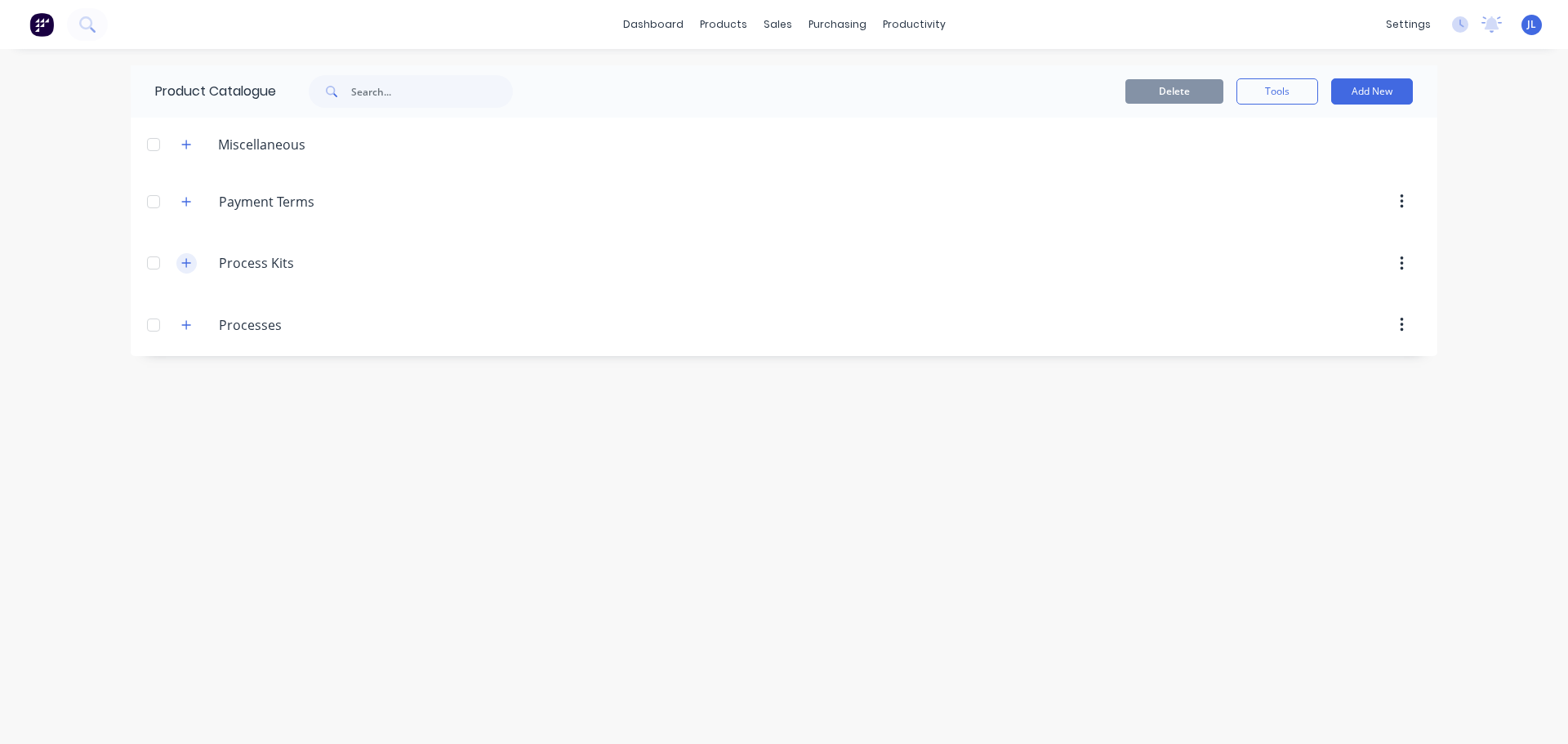
click at [189, 262] on icon "button" at bounding box center [186, 263] width 10 height 11
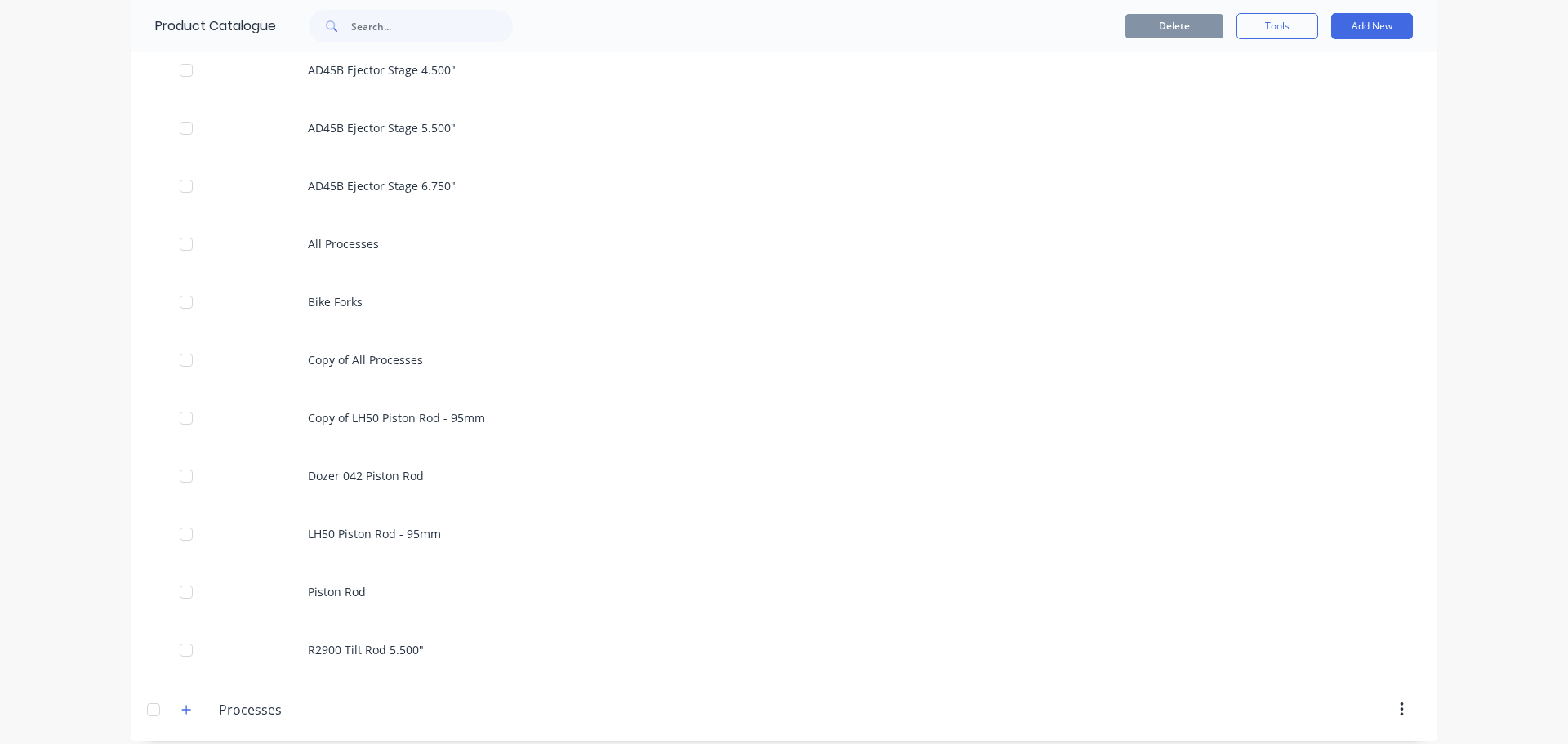
scroll to position [1483, 0]
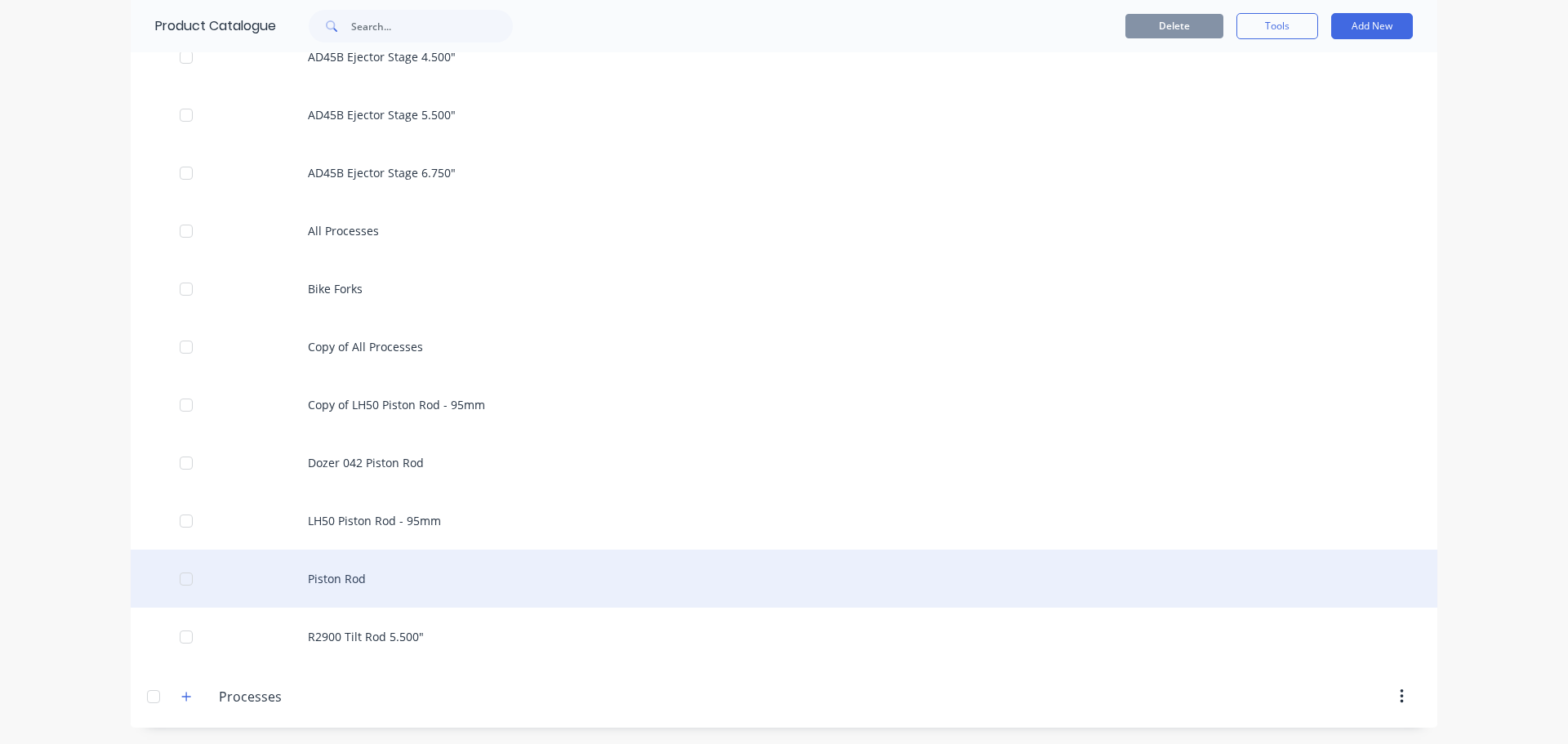
click at [385, 576] on div "Piston Rod" at bounding box center [784, 578] width 1307 height 58
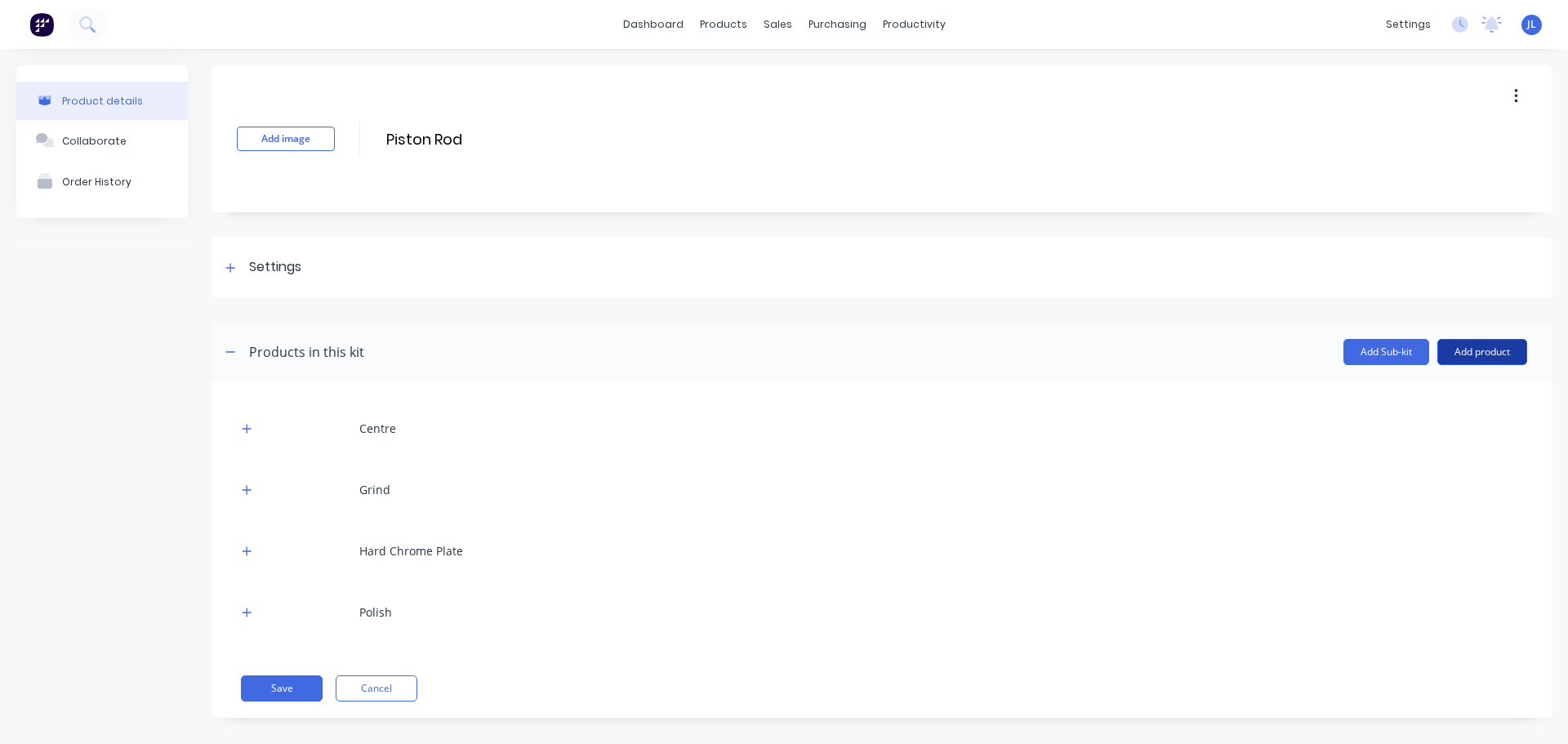
click at [1468, 356] on button "Add product" at bounding box center [1482, 351] width 89 height 26
click at [250, 617] on icon "button" at bounding box center [247, 612] width 10 height 11
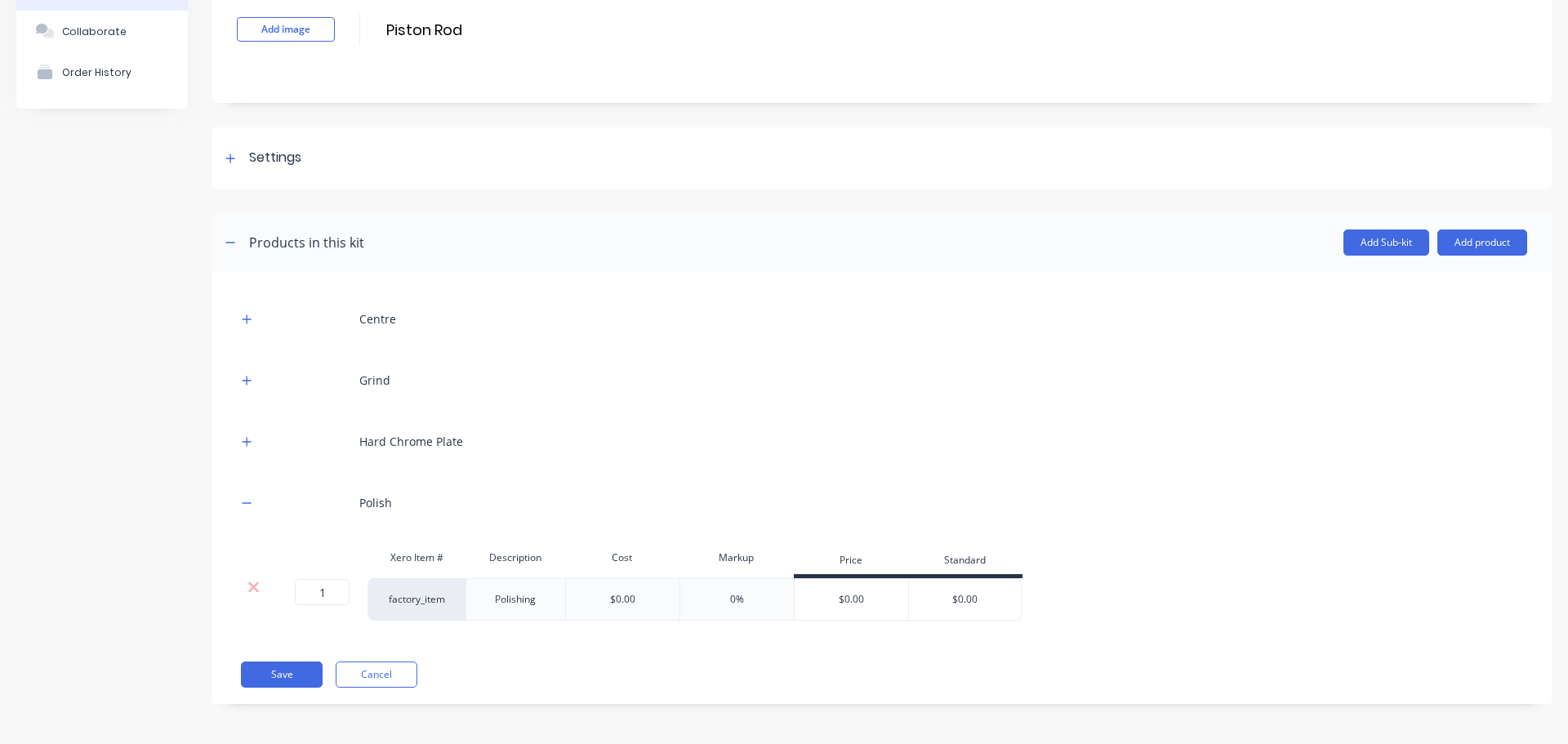
scroll to position [110, 0]
click at [248, 583] on icon at bounding box center [253, 585] width 12 height 16
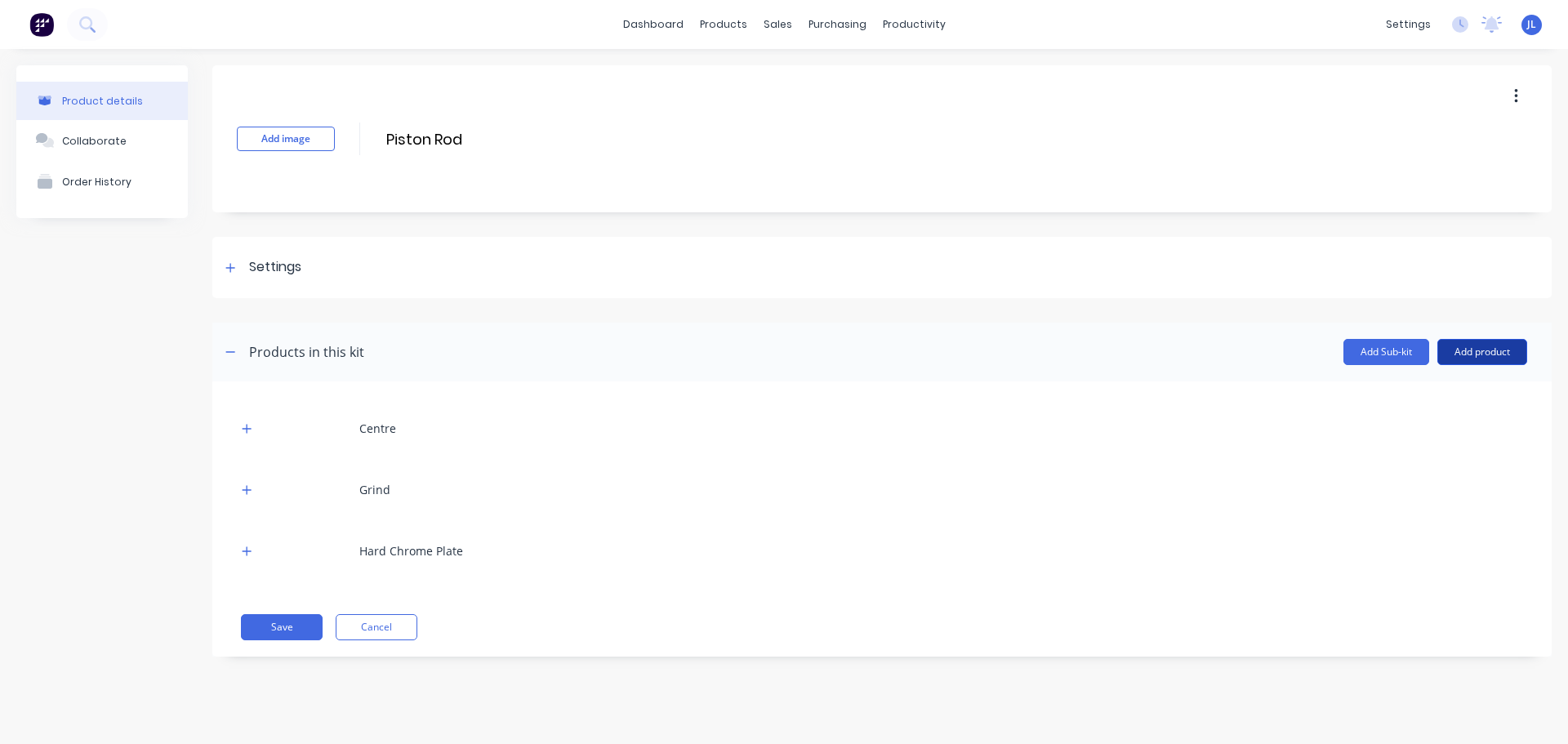
click at [1481, 352] on button "Add product" at bounding box center [1482, 351] width 89 height 26
click at [1468, 387] on div "Product catalogue" at bounding box center [1450, 393] width 126 height 24
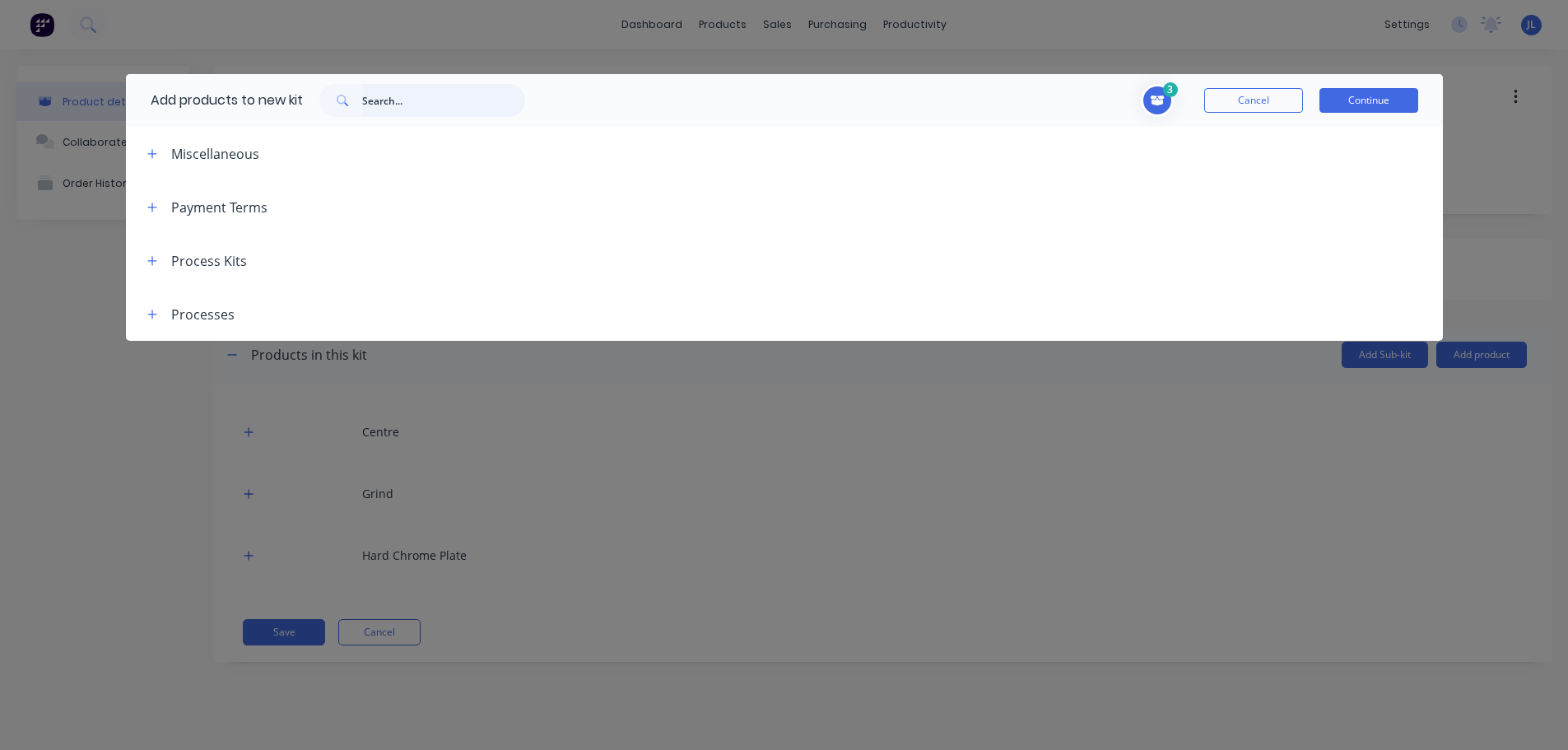
click at [423, 106] on input "text" at bounding box center [443, 101] width 163 height 33
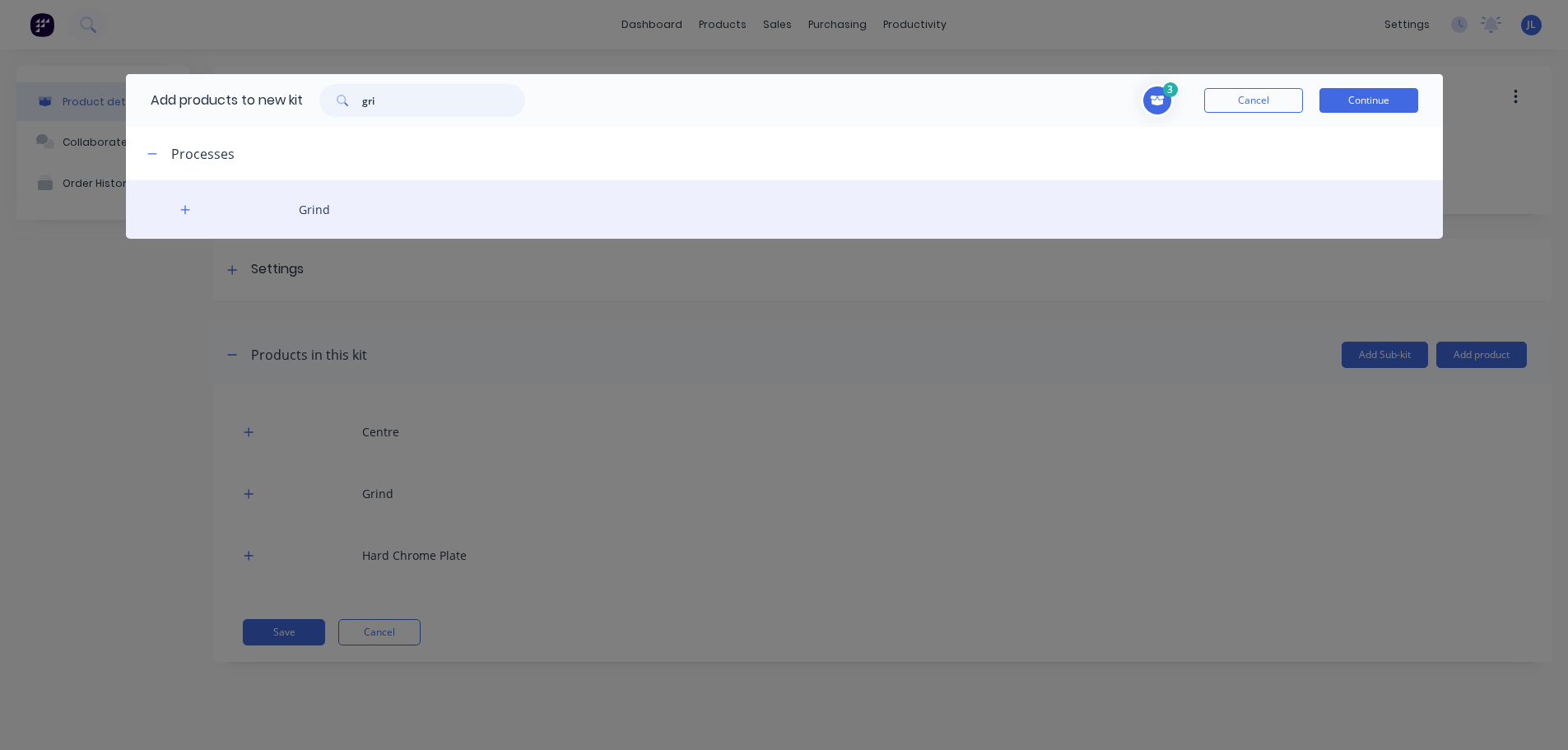
type input "gri"
click at [310, 205] on div "Grind" at bounding box center [784, 209] width 1318 height 59
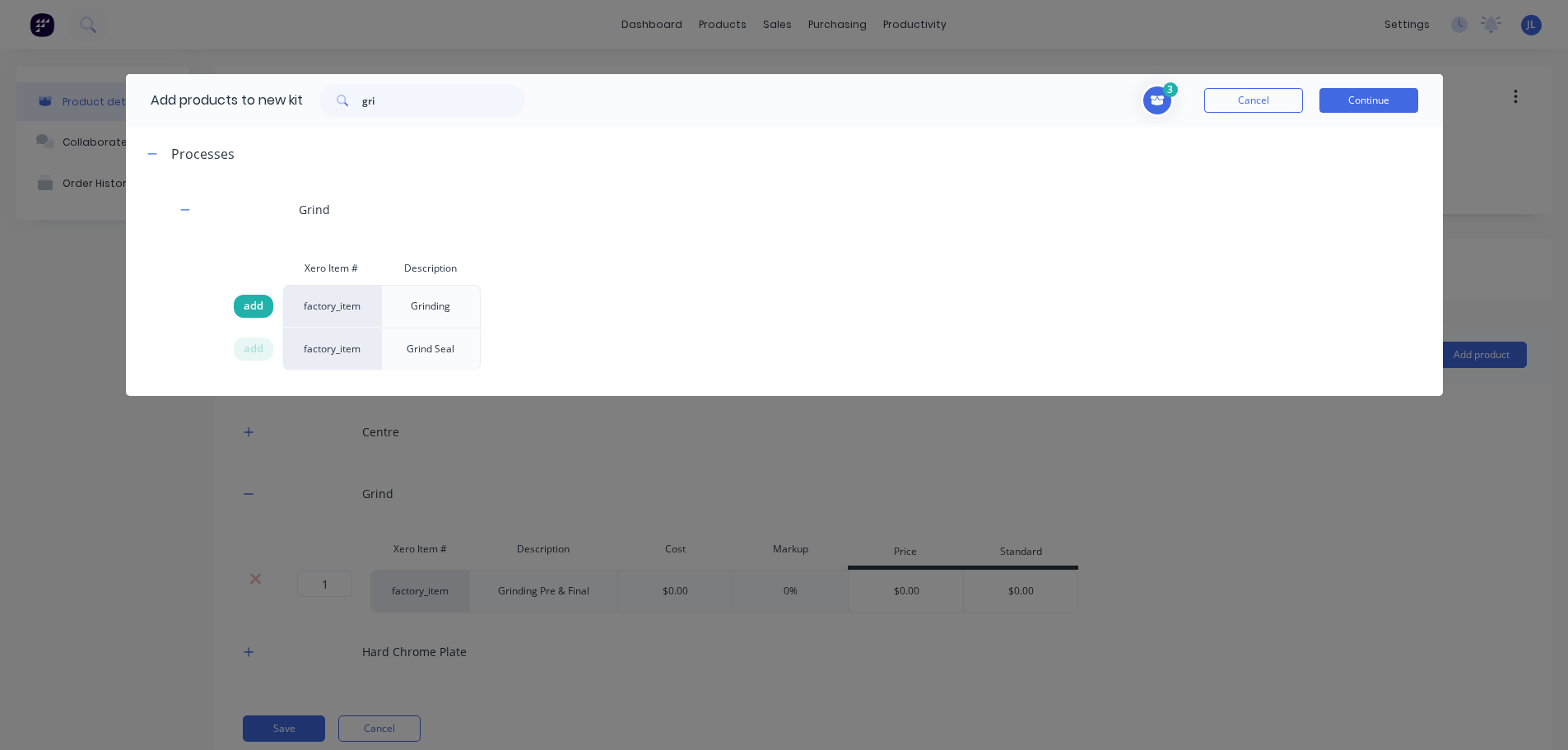
click at [250, 308] on span "add" at bounding box center [253, 306] width 20 height 16
click at [1279, 99] on button "Cancel" at bounding box center [1253, 101] width 99 height 25
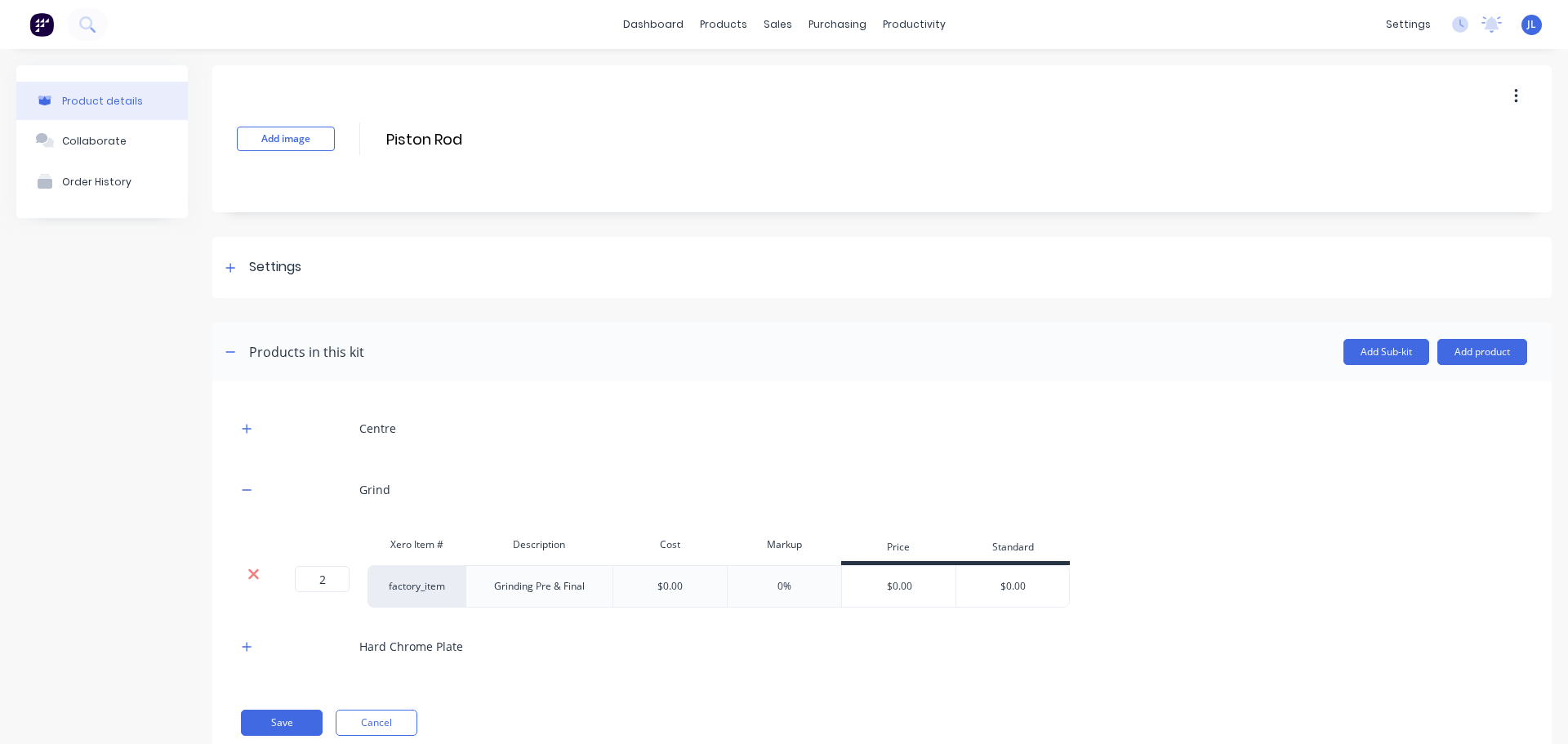
click at [252, 574] on icon at bounding box center [253, 574] width 10 height 10
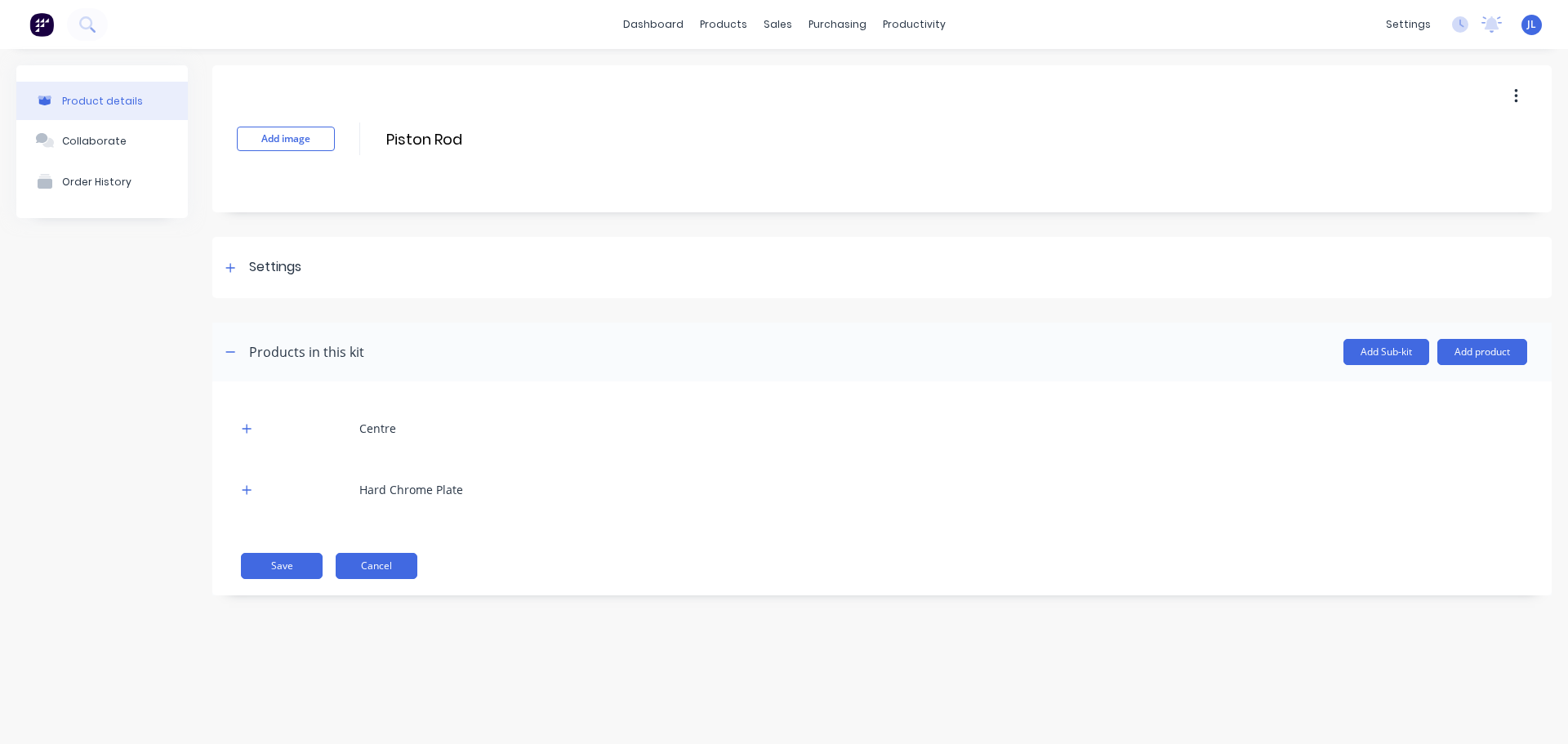
click at [400, 576] on button "Cancel" at bounding box center [377, 565] width 82 height 26
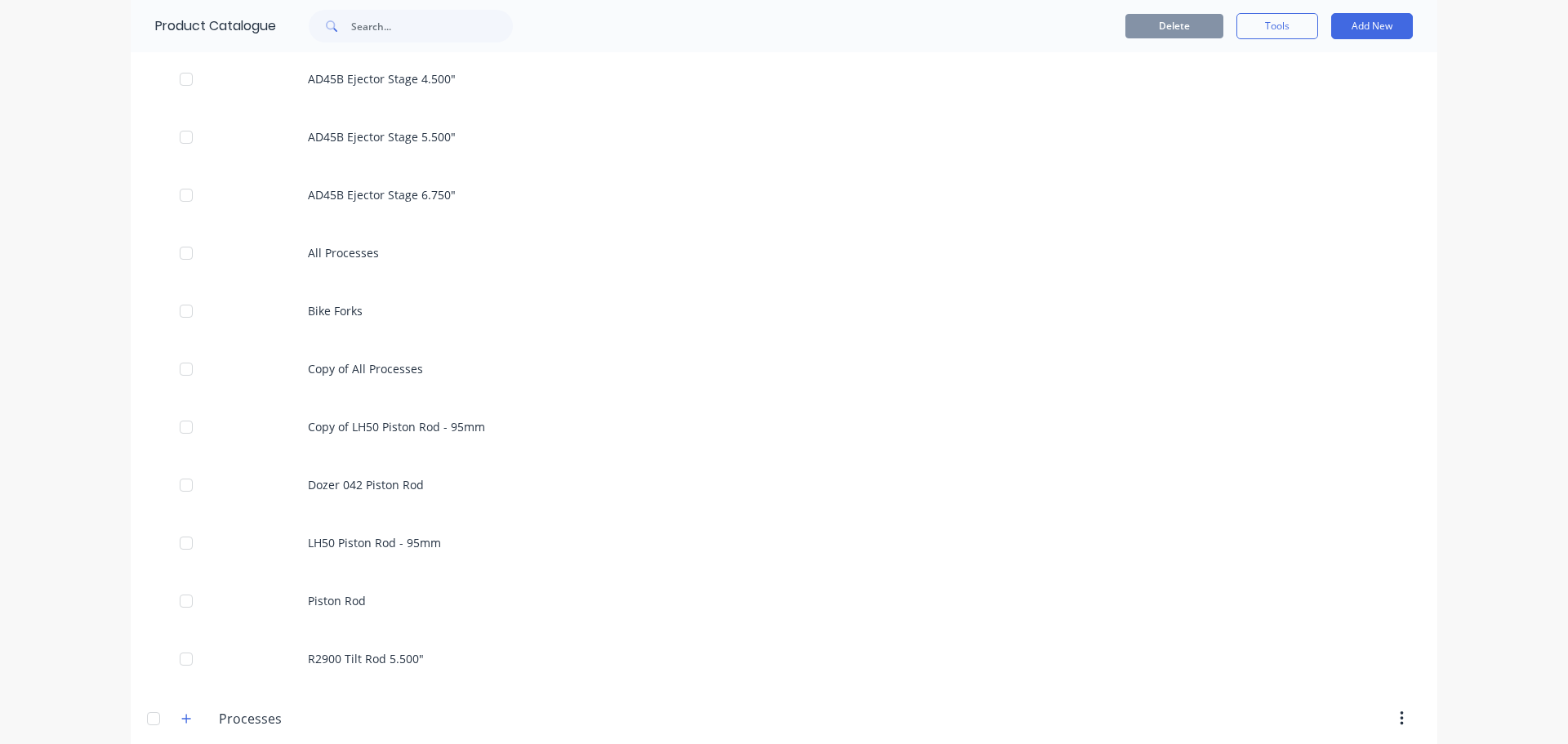
scroll to position [1483, 0]
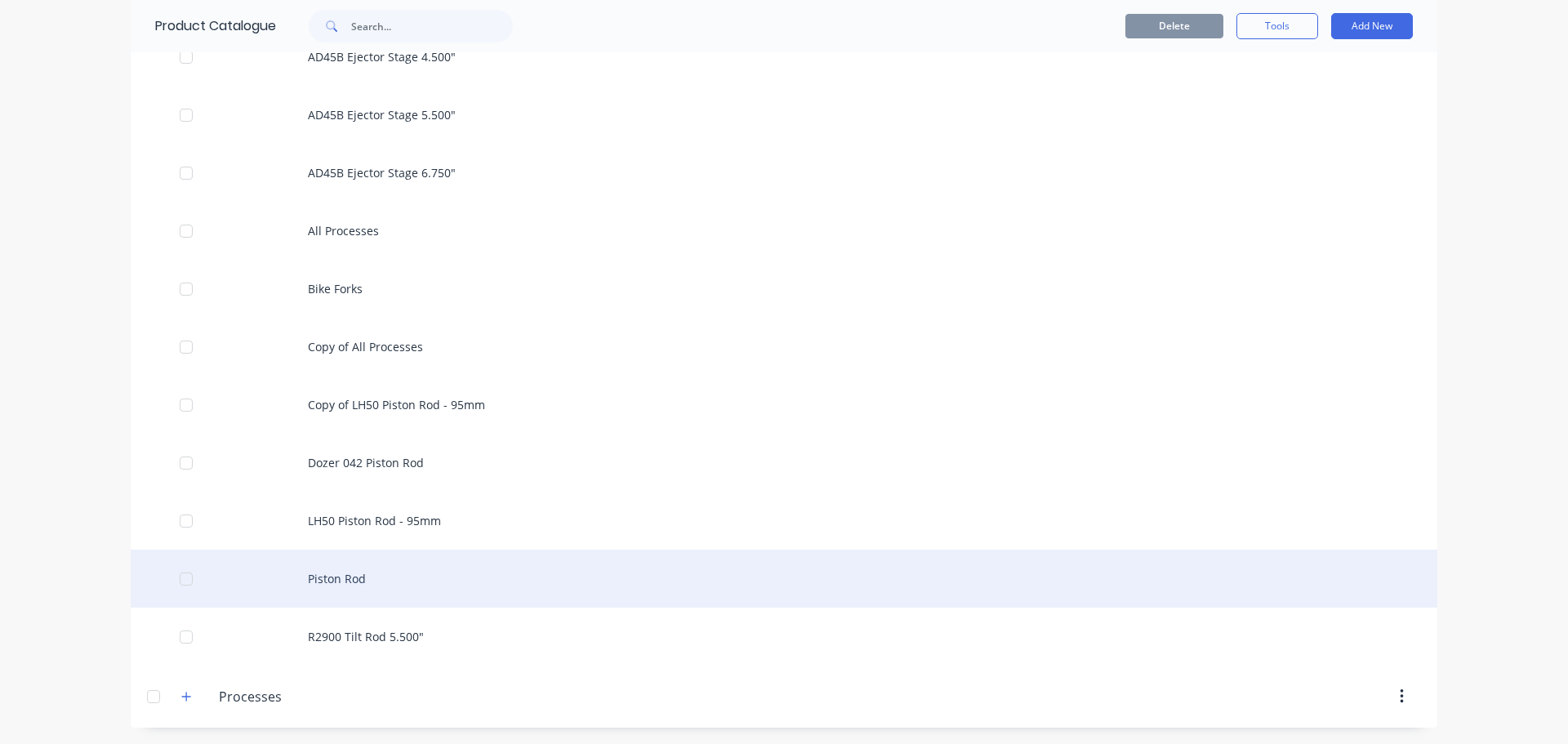
click at [401, 564] on div "Piston Rod" at bounding box center [784, 578] width 1307 height 58
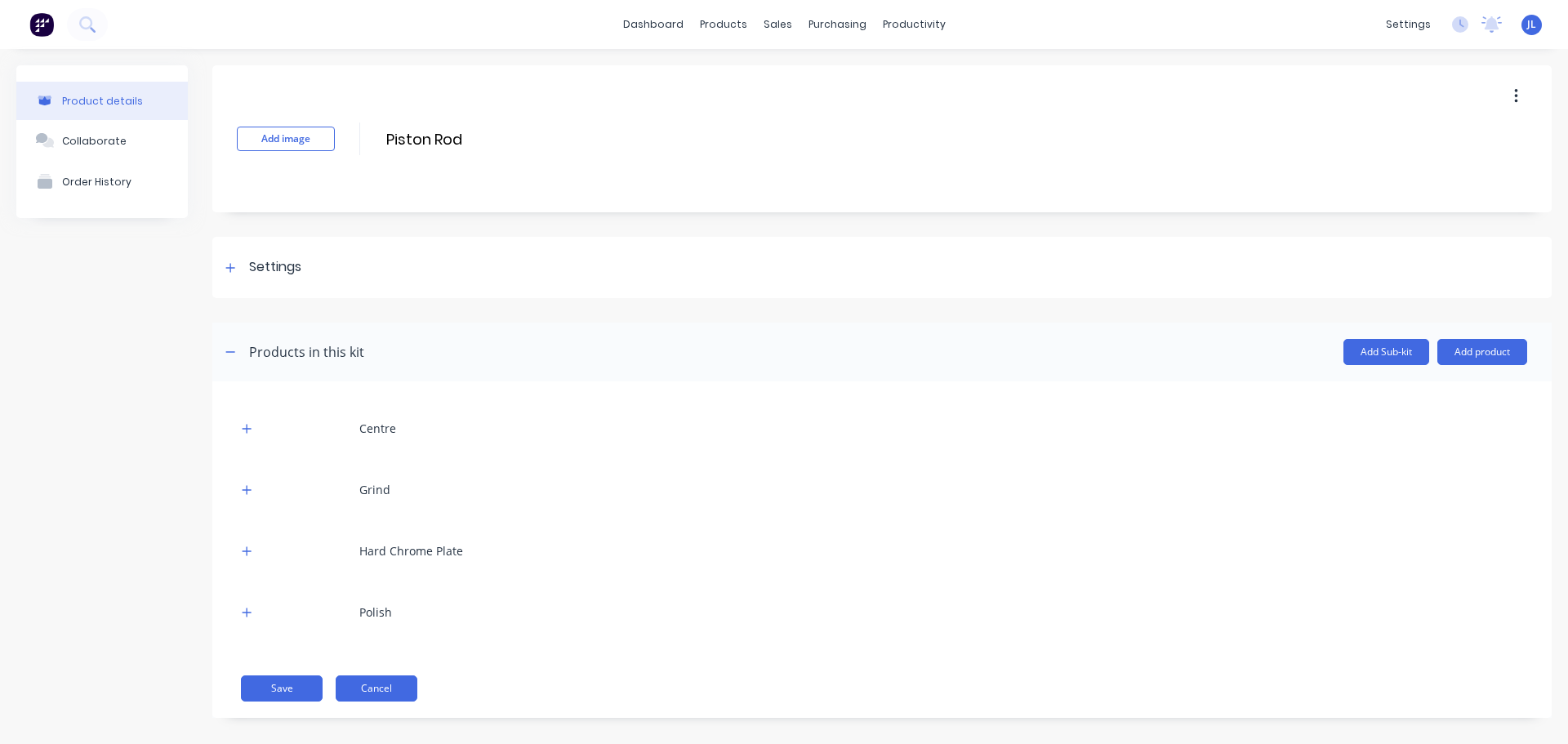
click at [368, 691] on button "Cancel" at bounding box center [377, 687] width 82 height 26
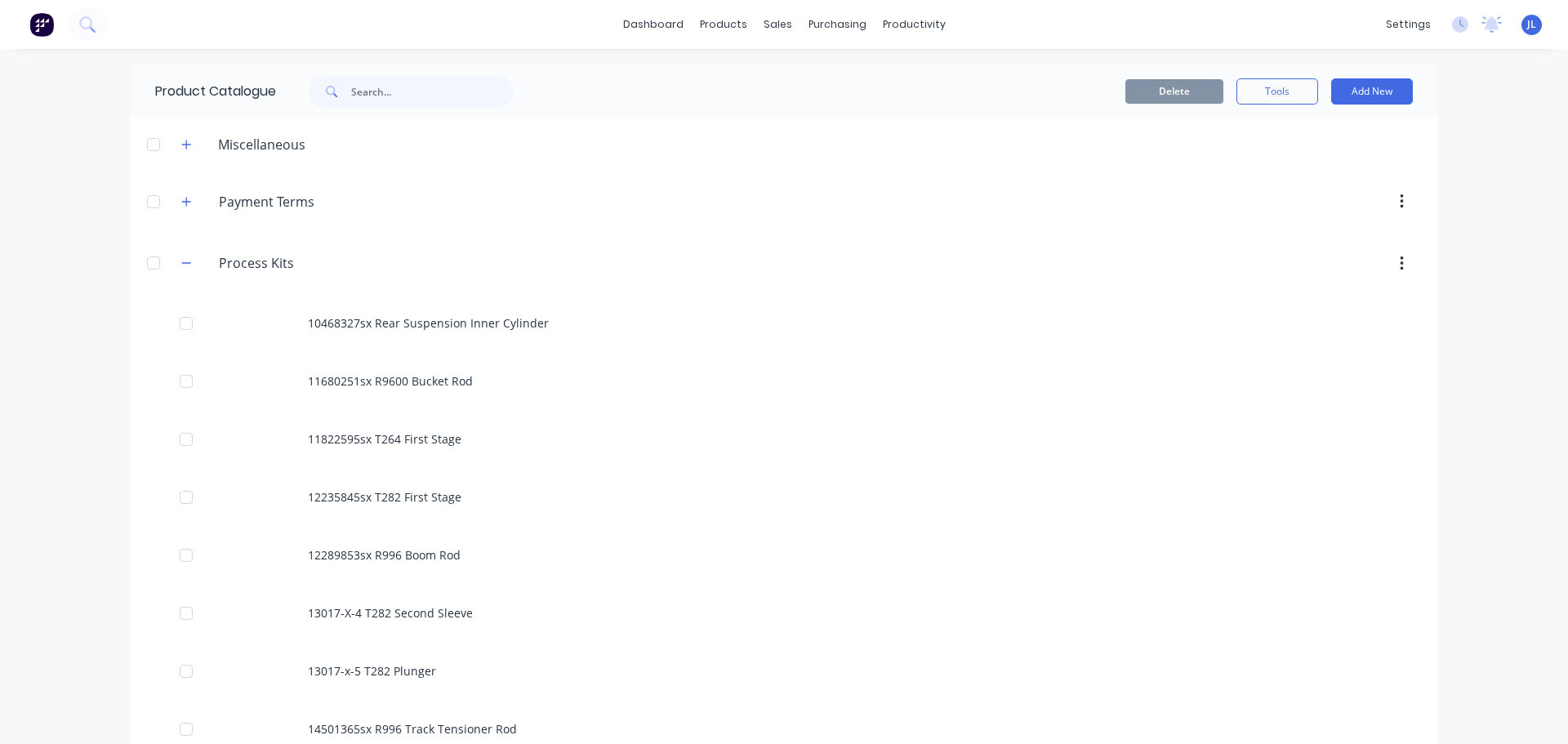
click at [37, 26] on img at bounding box center [42, 25] width 25 height 25
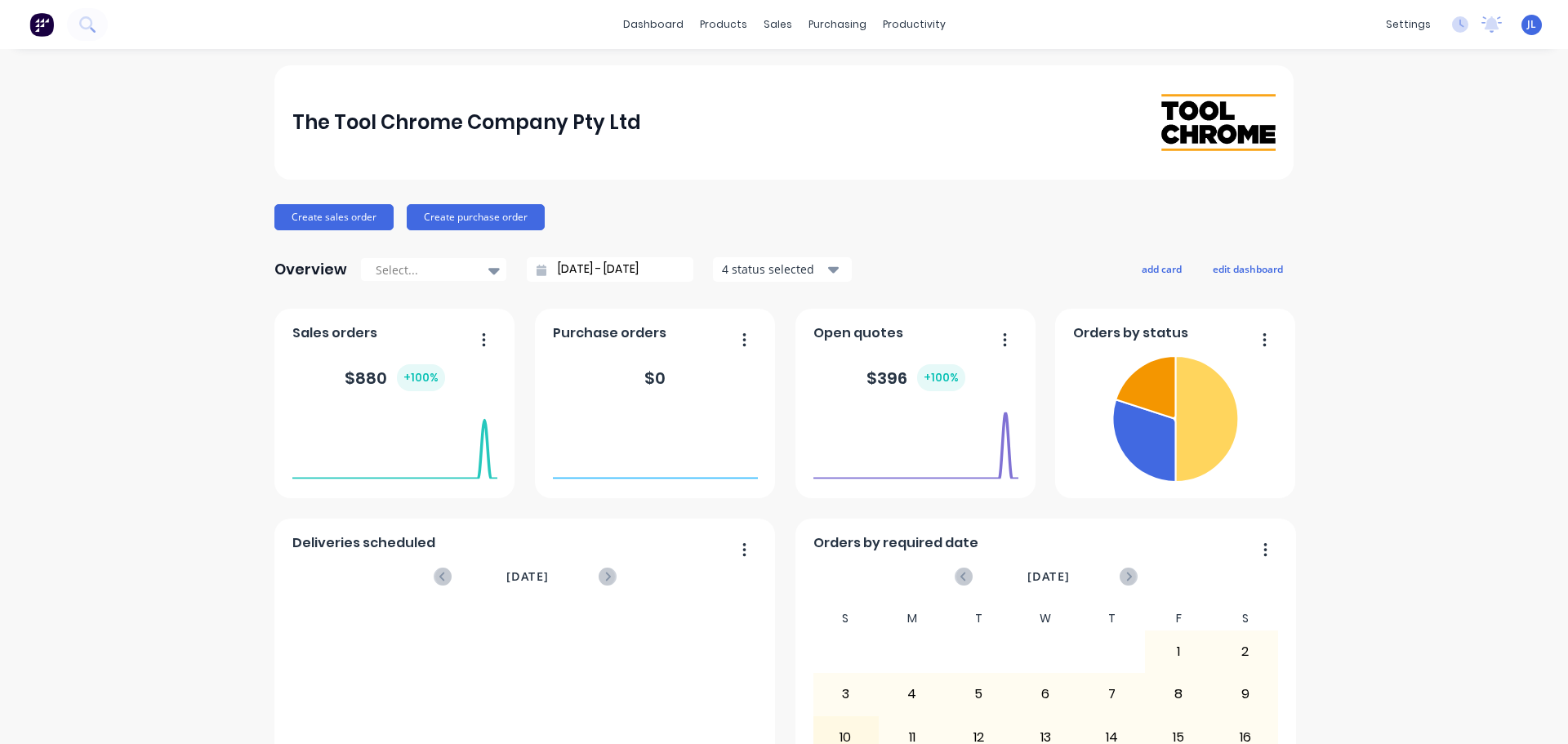
click at [167, 141] on div "The Tool Chrome Company Pty Ltd Create sales order Create purchase order Overvi…" at bounding box center [784, 492] width 1568 height 852
click at [771, 79] on div "Product Catalogue" at bounding box center [789, 78] width 101 height 14
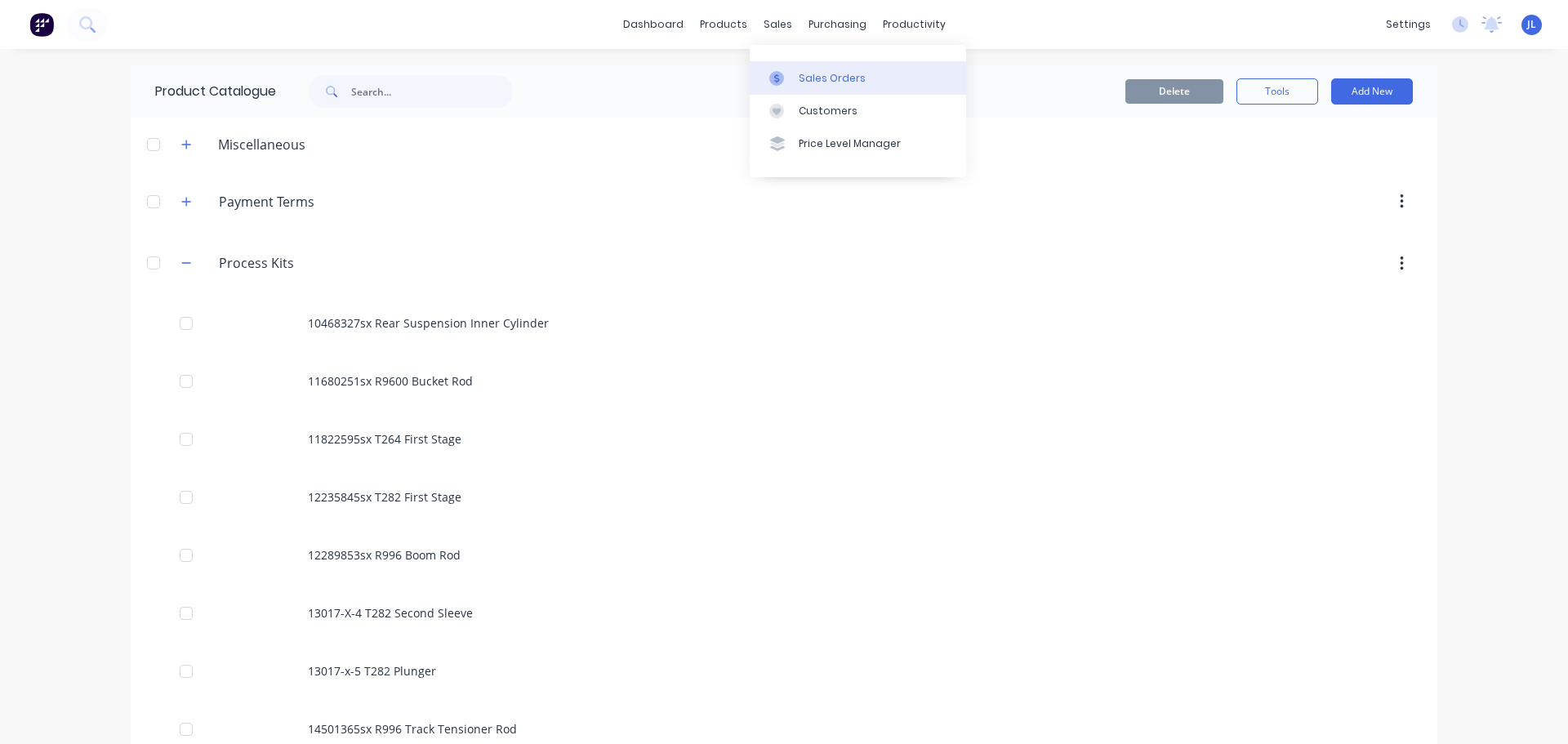
click at [795, 91] on link "Sales Orders" at bounding box center [858, 77] width 216 height 32
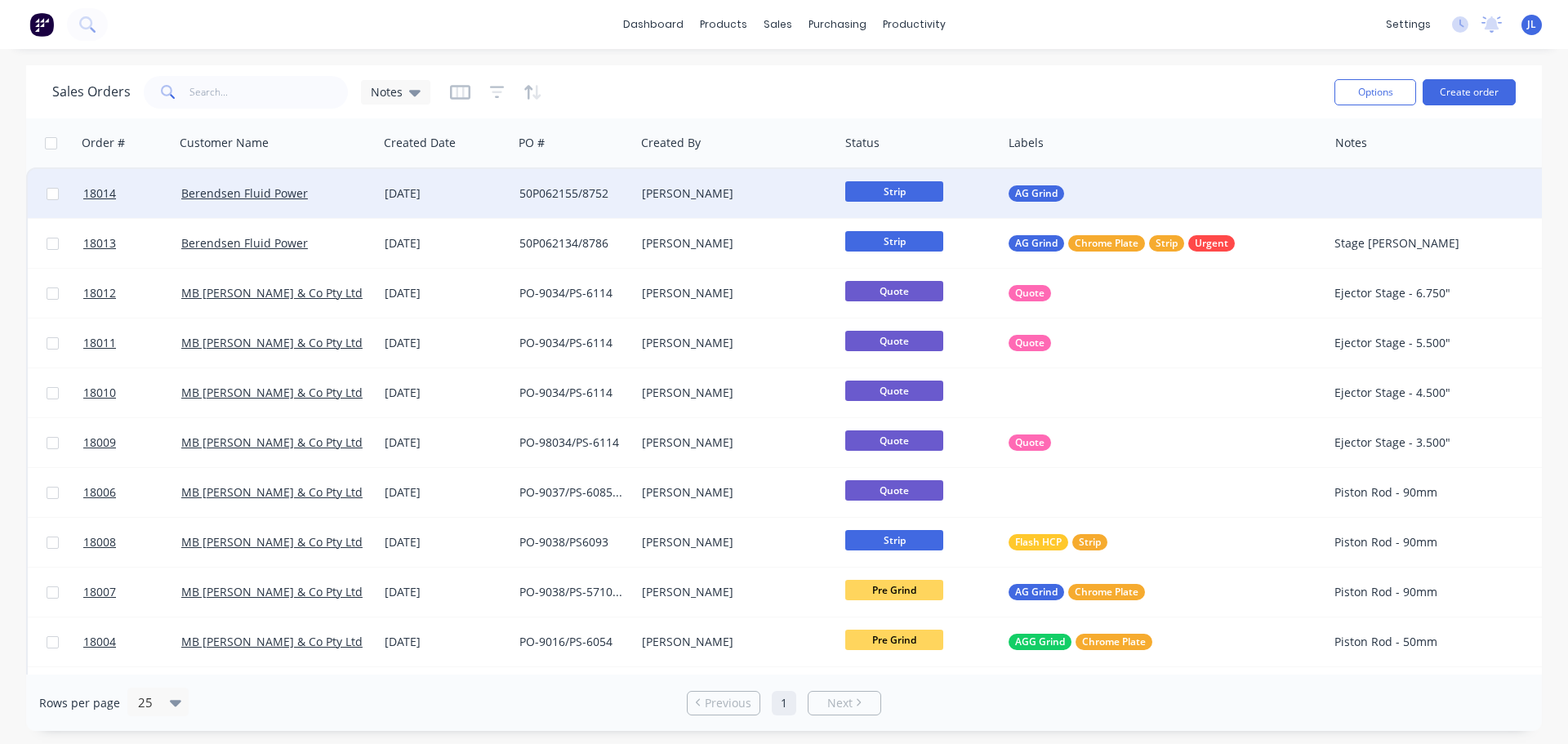
click at [900, 192] on span "Strip" at bounding box center [894, 190] width 98 height 20
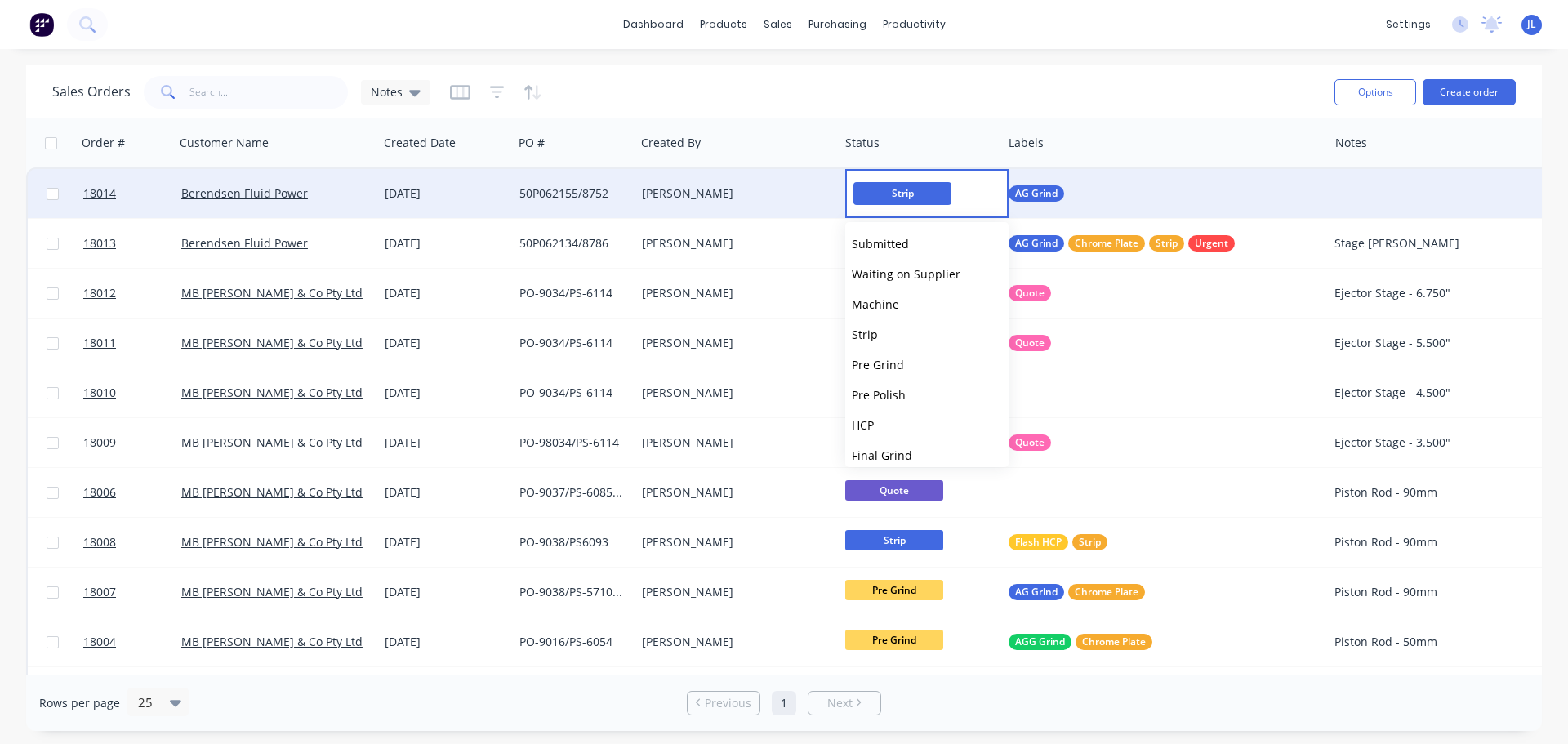
click at [11, 338] on div "Sales Orders Notes Options Create order Order # Customer Name Created Date PO #…" at bounding box center [784, 398] width 1568 height 665
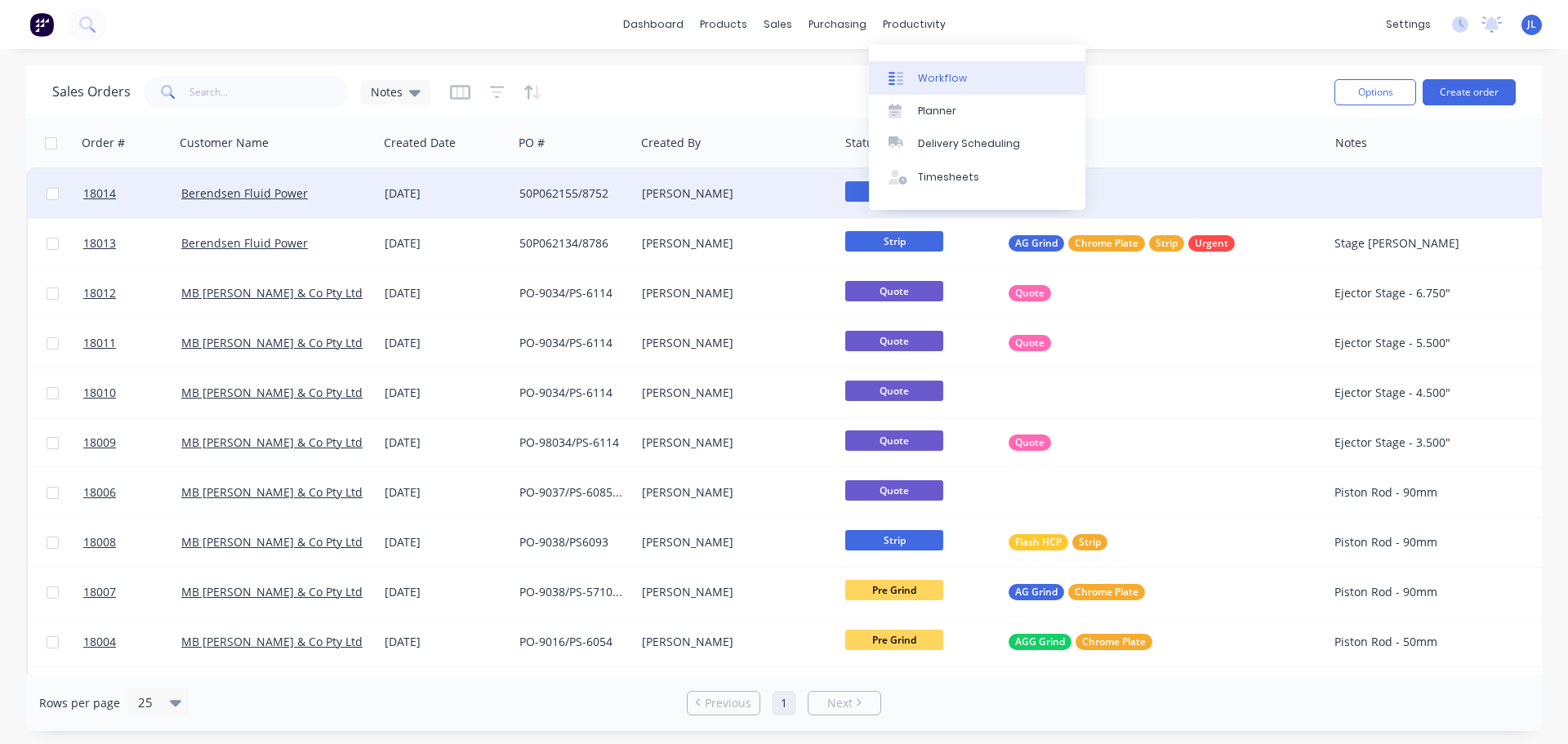
click at [920, 75] on div "Workflow" at bounding box center [942, 78] width 49 height 14
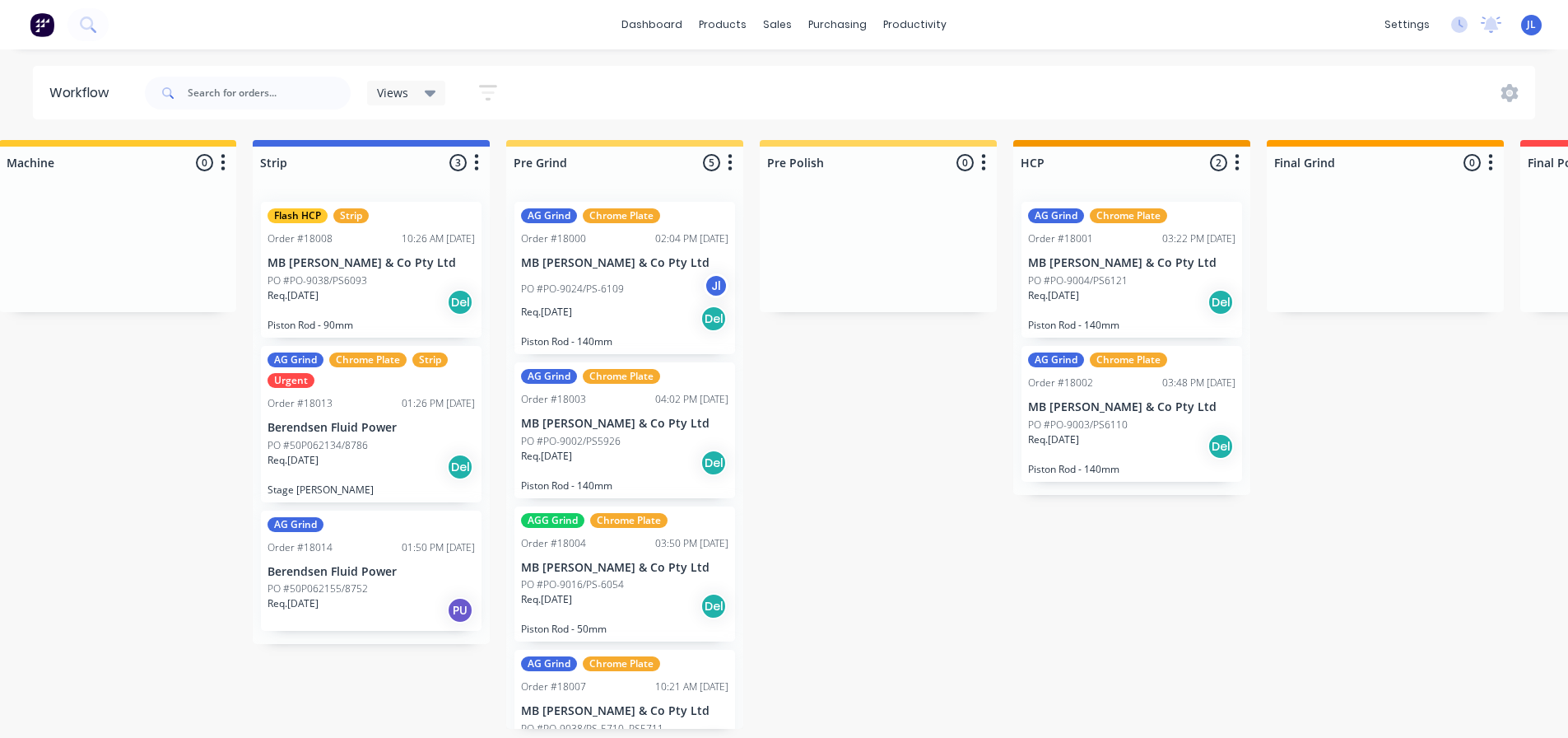
scroll to position [3, 543]
click at [452, 239] on div "10:26 AM [DATE]" at bounding box center [439, 238] width 73 height 14
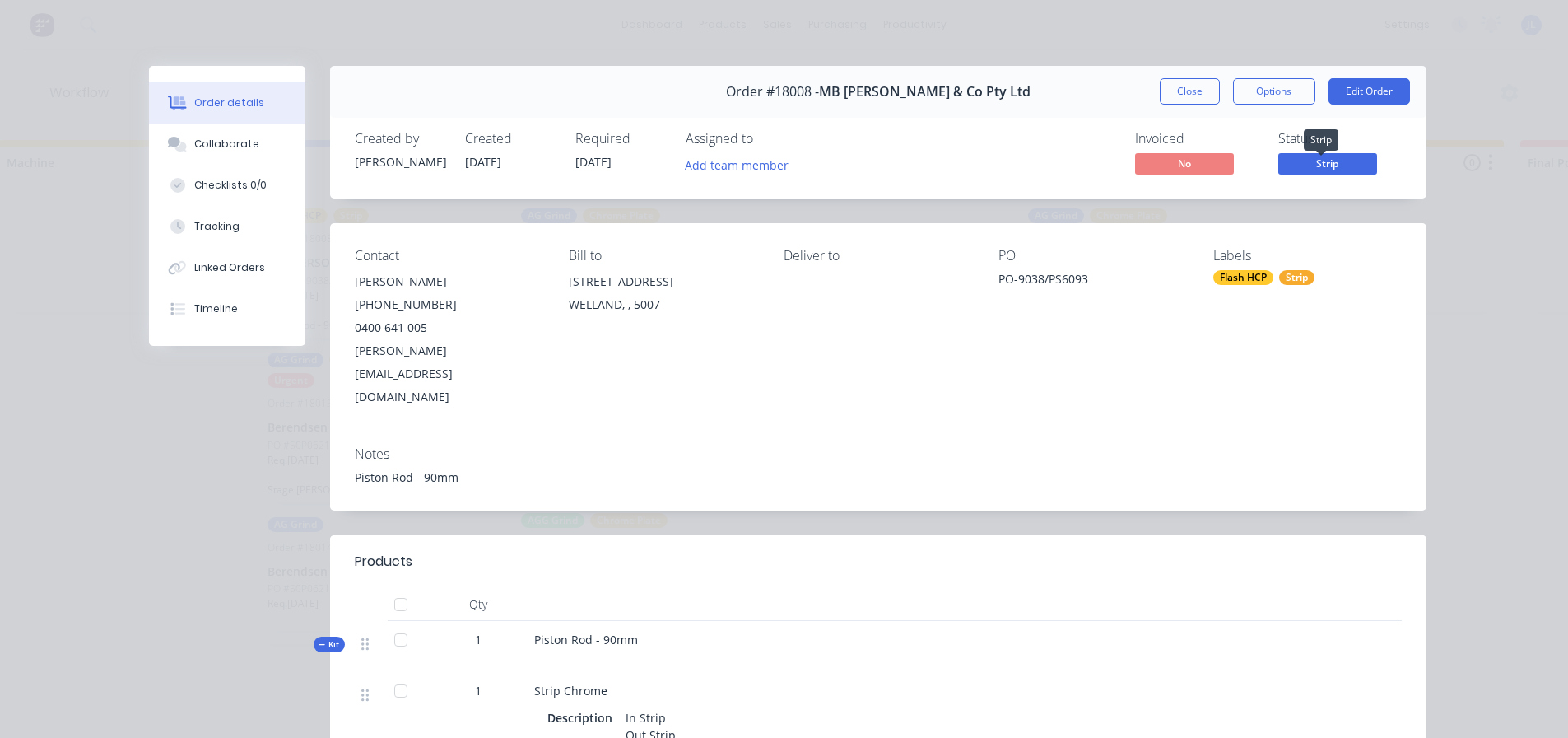
click at [1312, 167] on span "Strip" at bounding box center [1327, 163] width 99 height 20
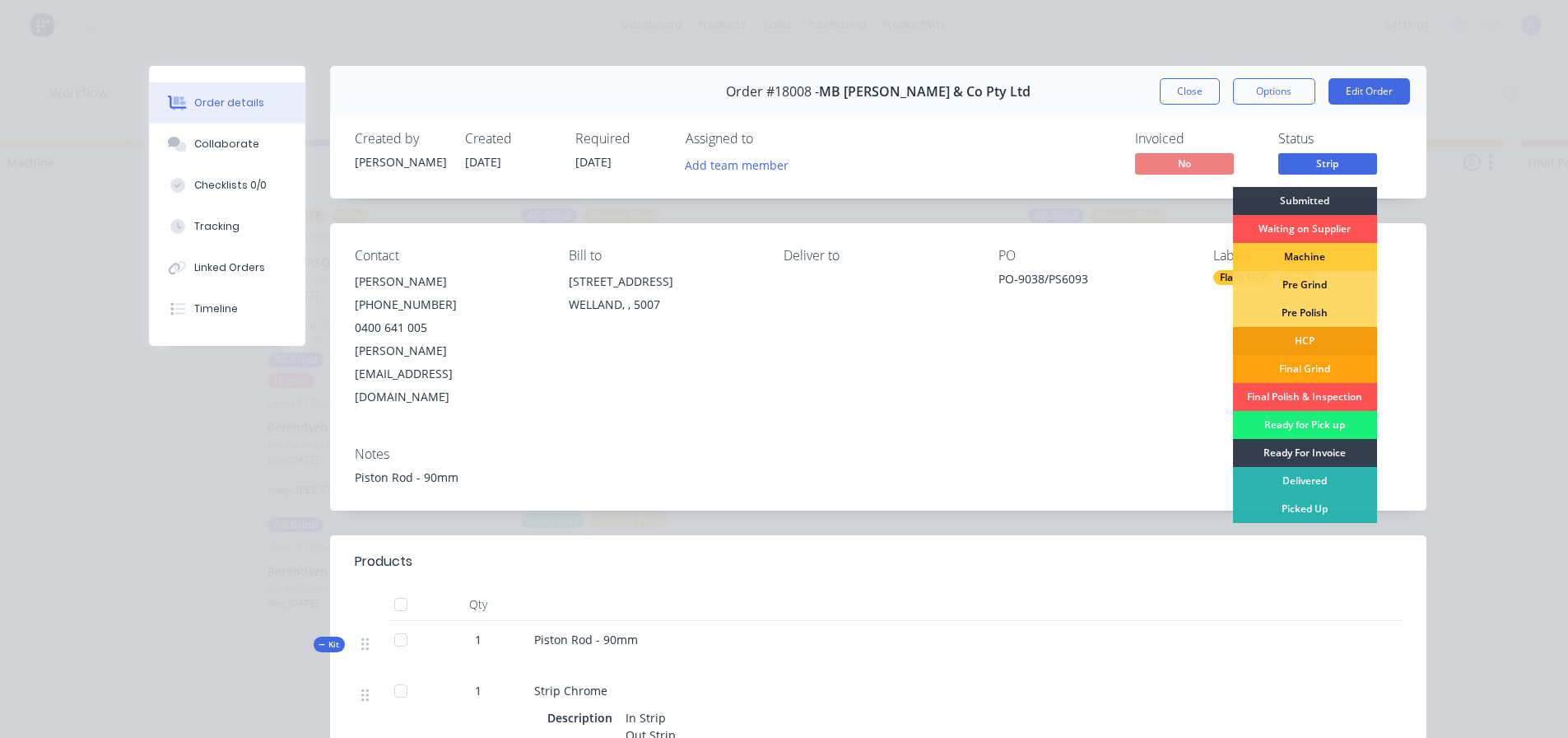
scroll to position [0, 0]
drag, startPoint x: 22, startPoint y: 179, endPoint x: 84, endPoint y: 158, distance: 65.5
click at [24, 179] on div "Order details Collaborate Checklists 0/0 Tracking Linked Orders Timeline Order …" at bounding box center [784, 369] width 1568 height 738
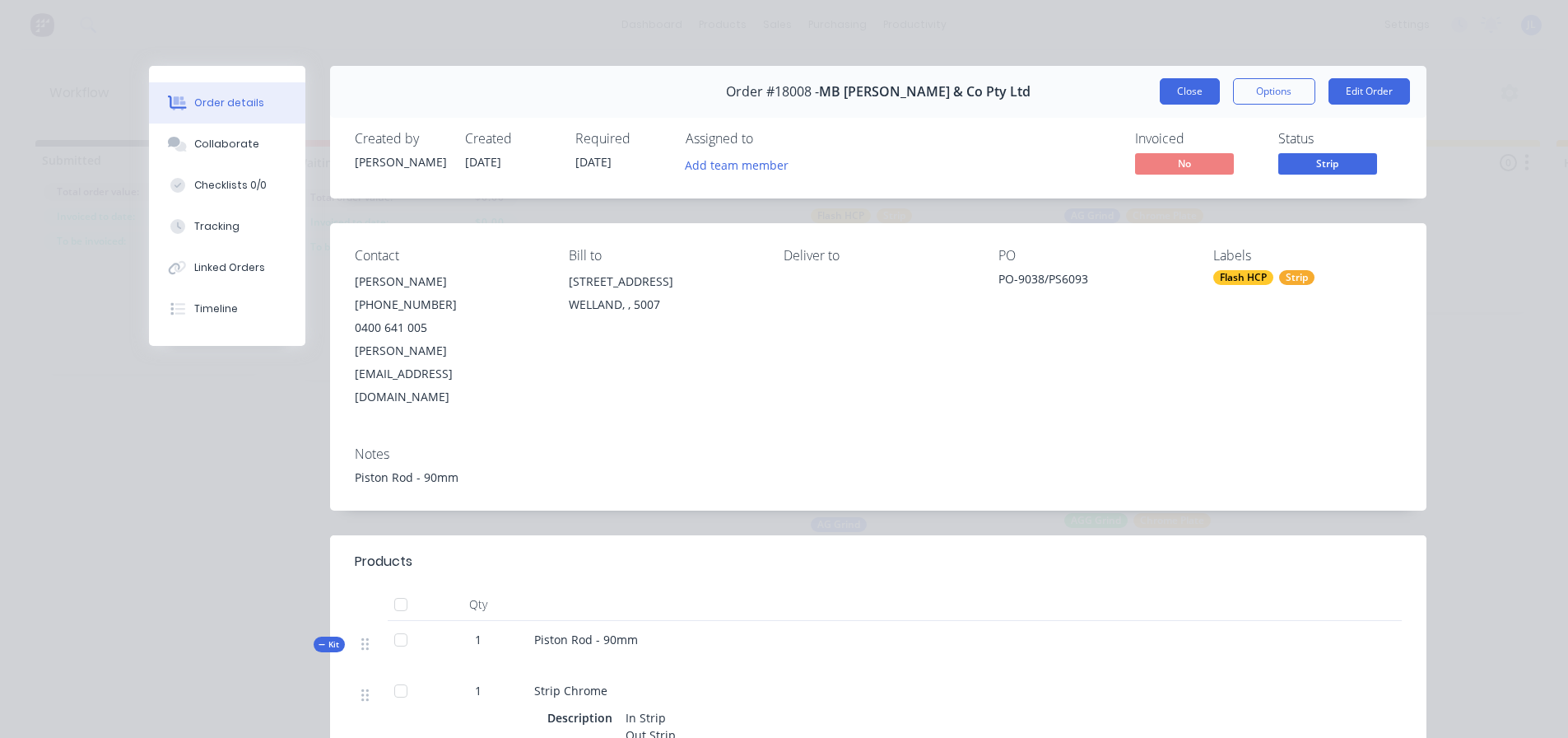
click at [1161, 90] on button "Close" at bounding box center [1190, 90] width 60 height 26
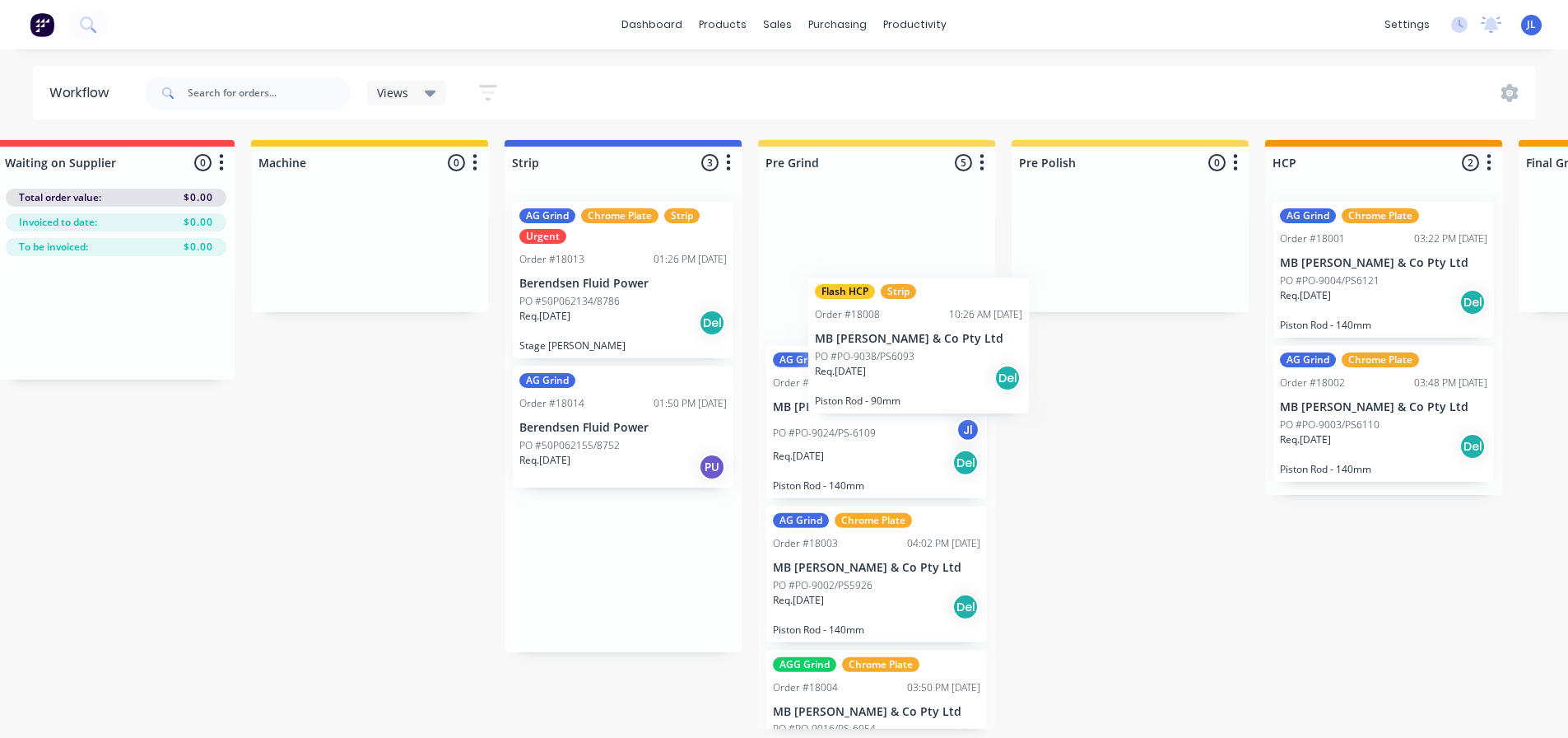
scroll to position [0, 336]
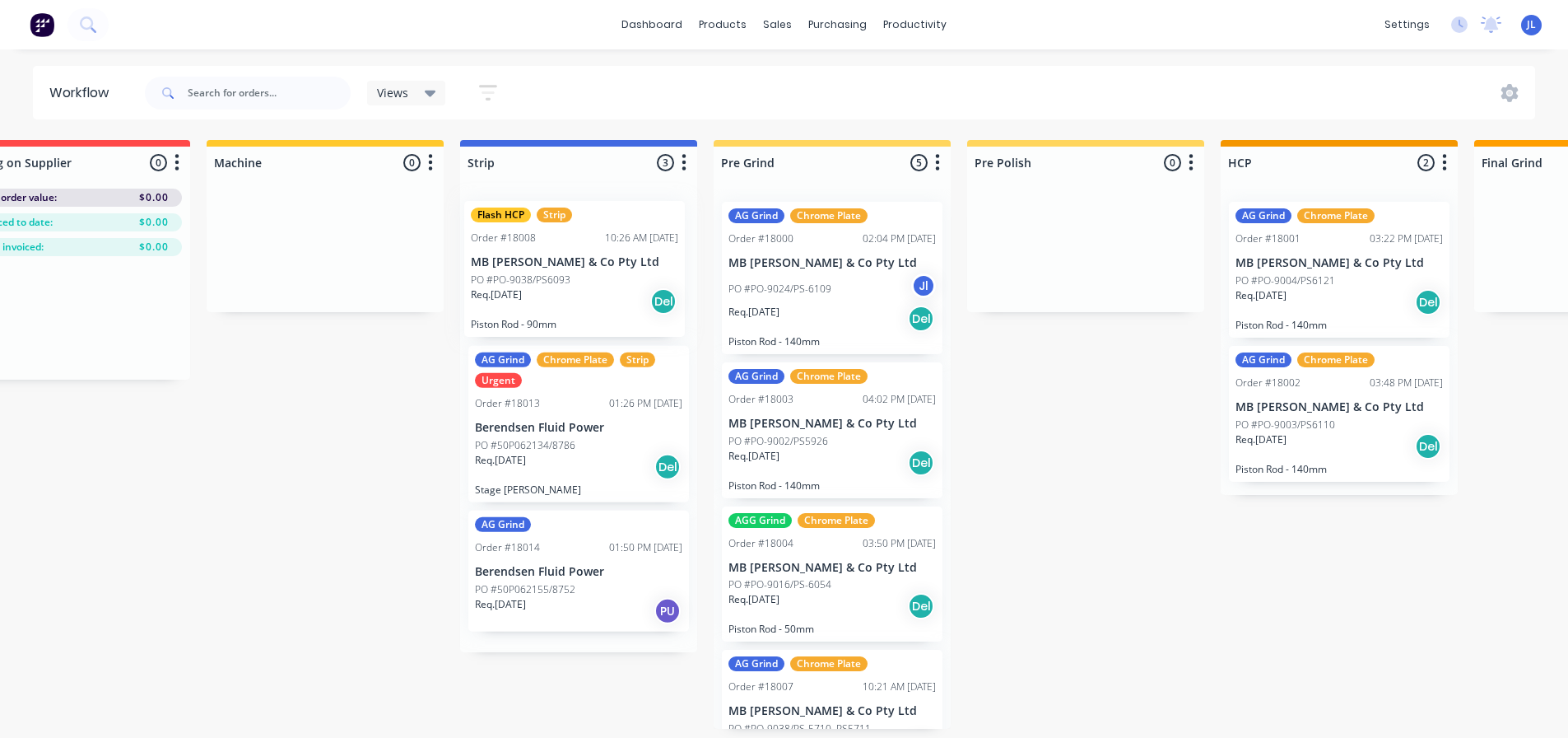
drag, startPoint x: 893, startPoint y: 250, endPoint x: 558, endPoint y: 249, distance: 335.0
click at [558, 249] on div "Flash HCP Strip Order #18008 10:26 AM 14/08/25 MB Butterfield & Co Pty Ltd PO #…" at bounding box center [579, 419] width 237 height 464
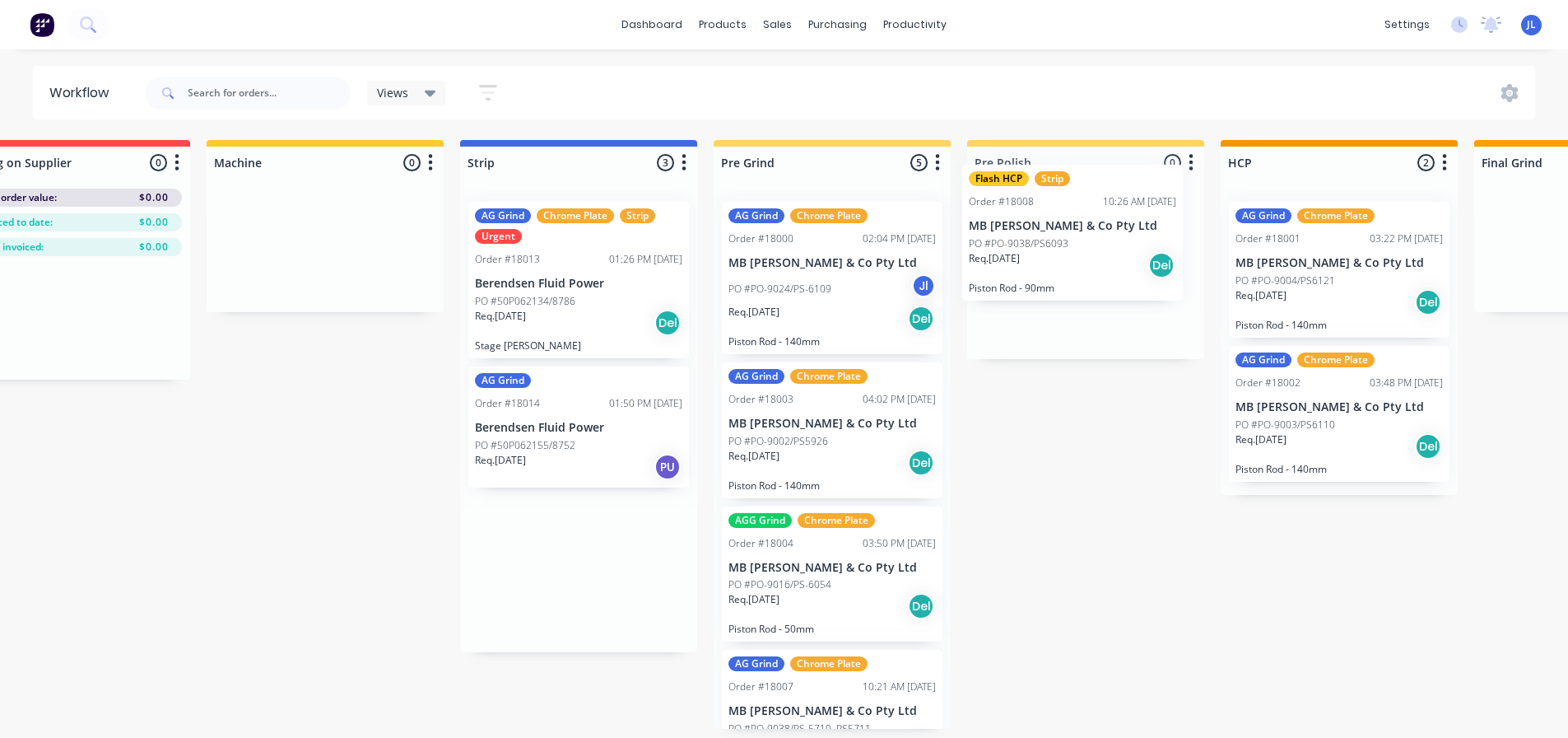
drag, startPoint x: 555, startPoint y: 256, endPoint x: 1058, endPoint y: 218, distance: 504.4
click at [1058, 218] on div "Submitted 0 Status colour #273444 hex #273444 Save Cancel Summaries Total order…" at bounding box center [1263, 434] width 3223 height 588
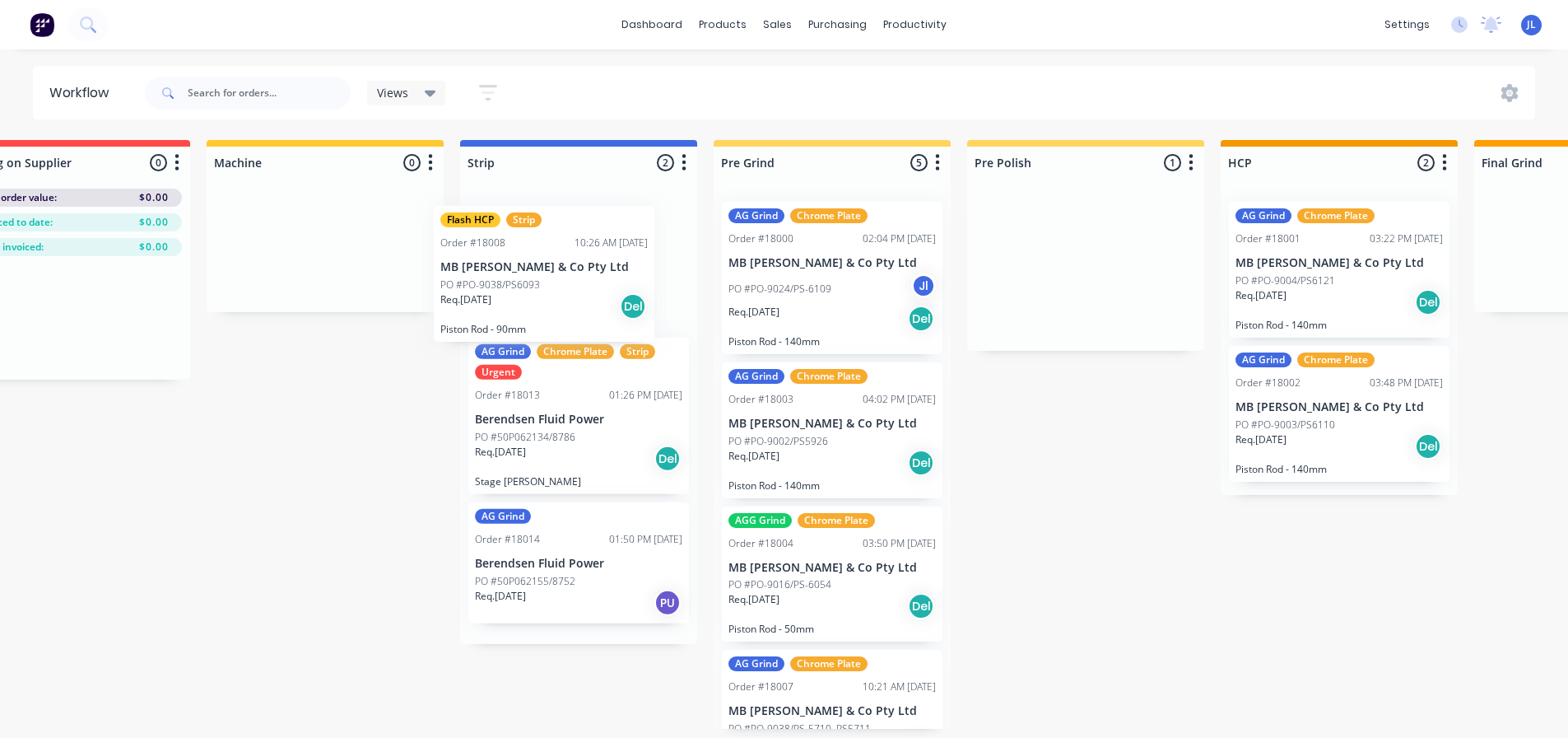
drag, startPoint x: 1057, startPoint y: 260, endPoint x: 558, endPoint y: 252, distance: 499.1
click at [558, 252] on div "Submitted 0 Status colour #273444 hex #273444 Save Cancel Summaries Total order…" at bounding box center [1263, 434] width 3223 height 588
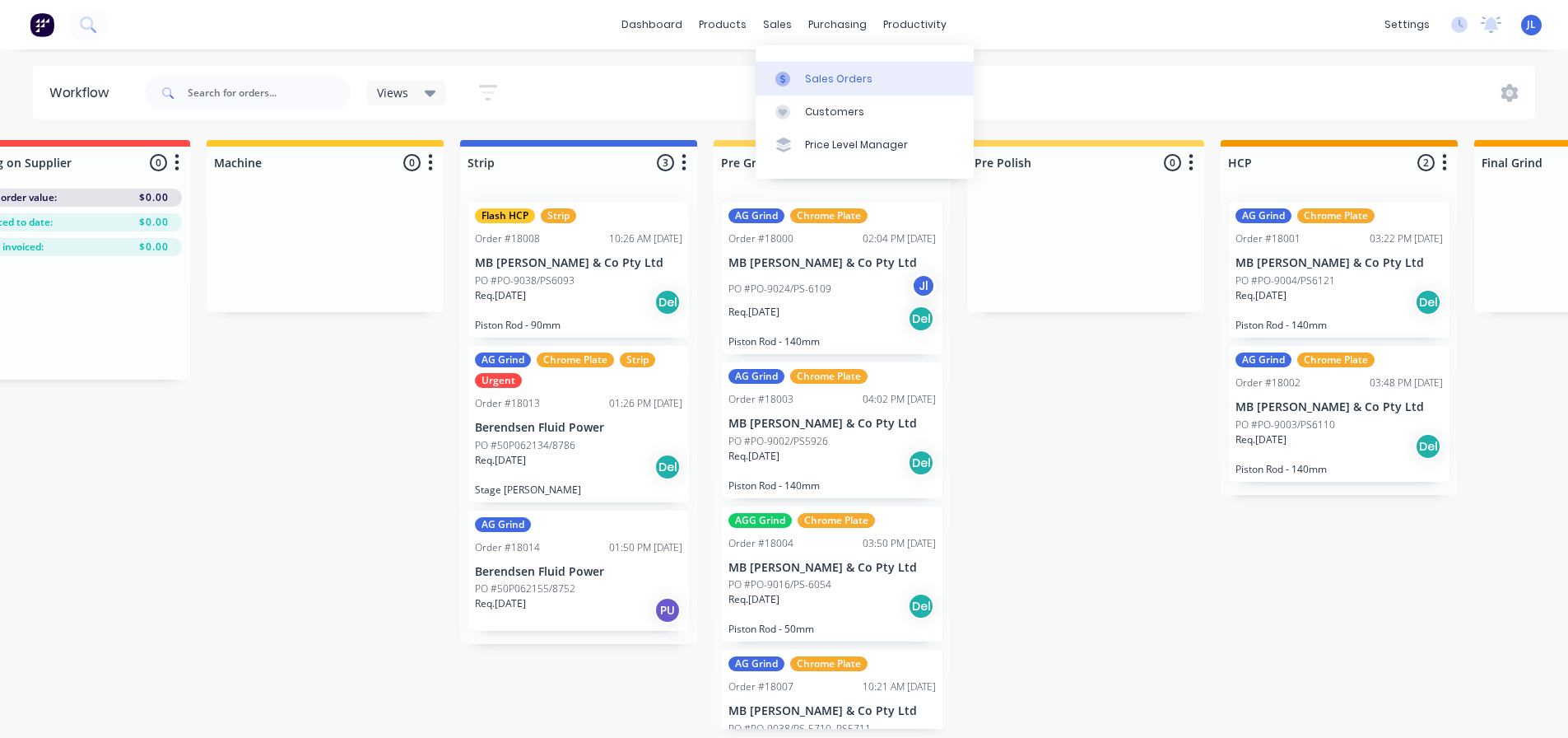
click at [797, 75] on div at bounding box center [788, 79] width 25 height 14
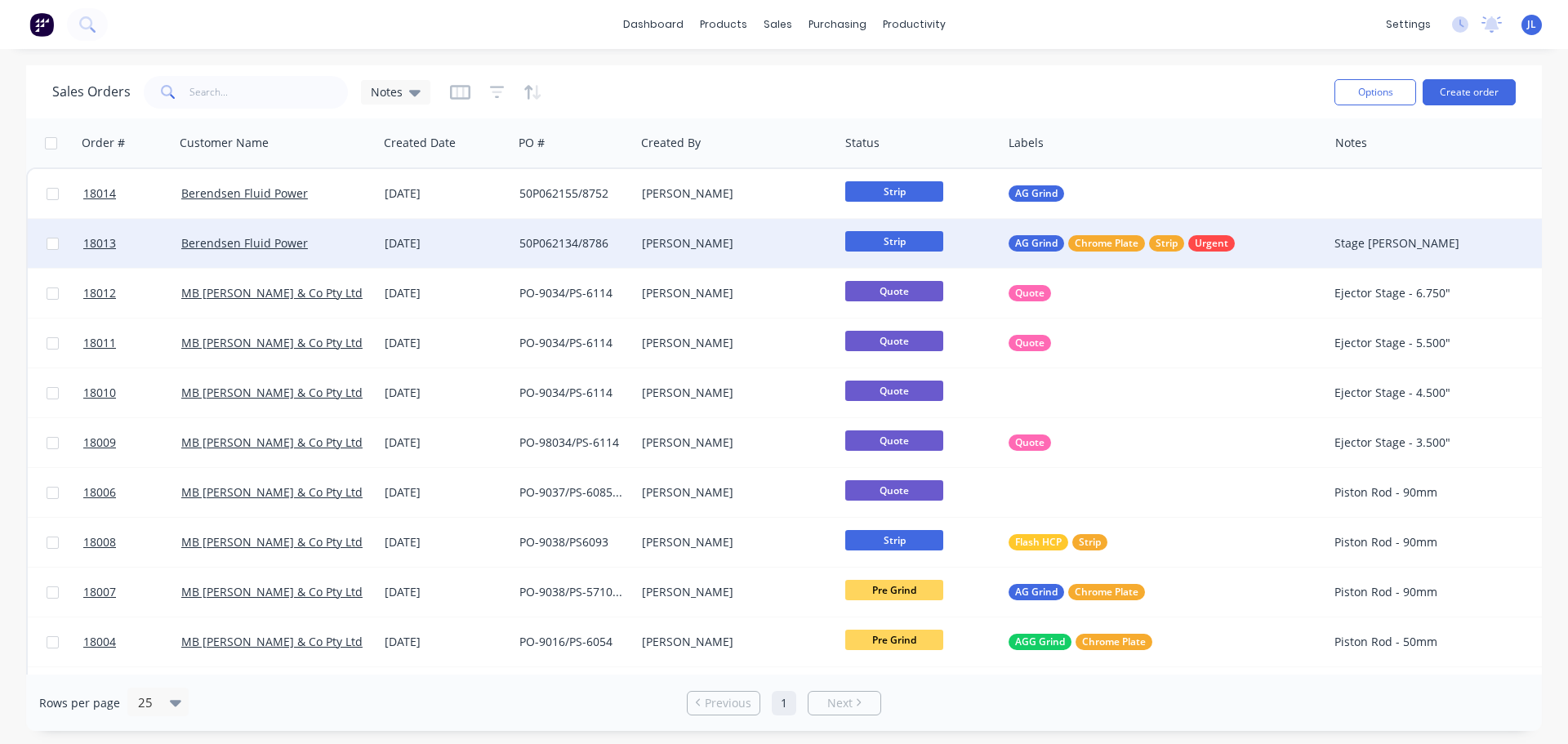
click at [903, 244] on span "Strip" at bounding box center [894, 241] width 98 height 20
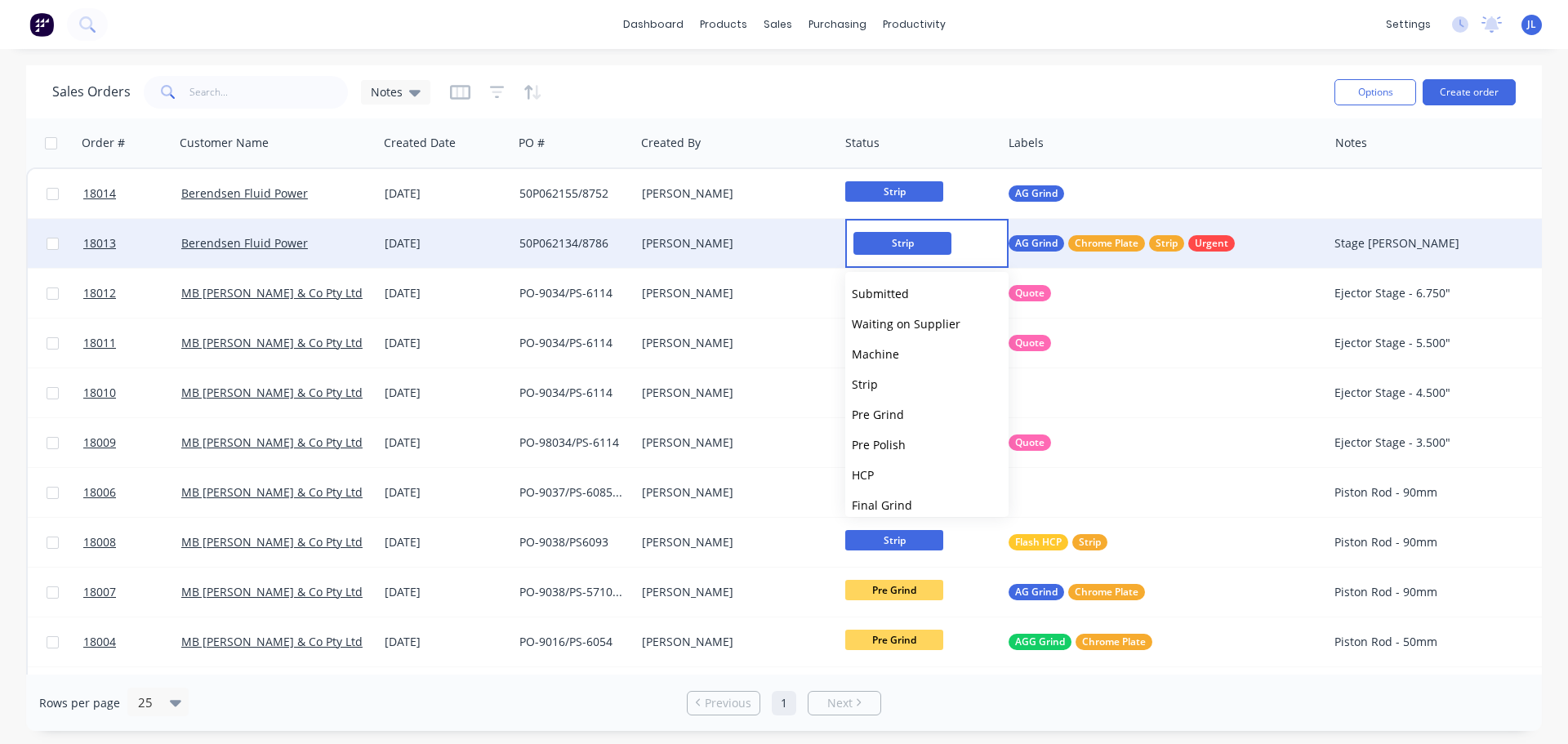
click at [3, 408] on div "Sales Orders Notes Options Create order Order # Customer Name Created Date PO #…" at bounding box center [784, 398] width 1568 height 665
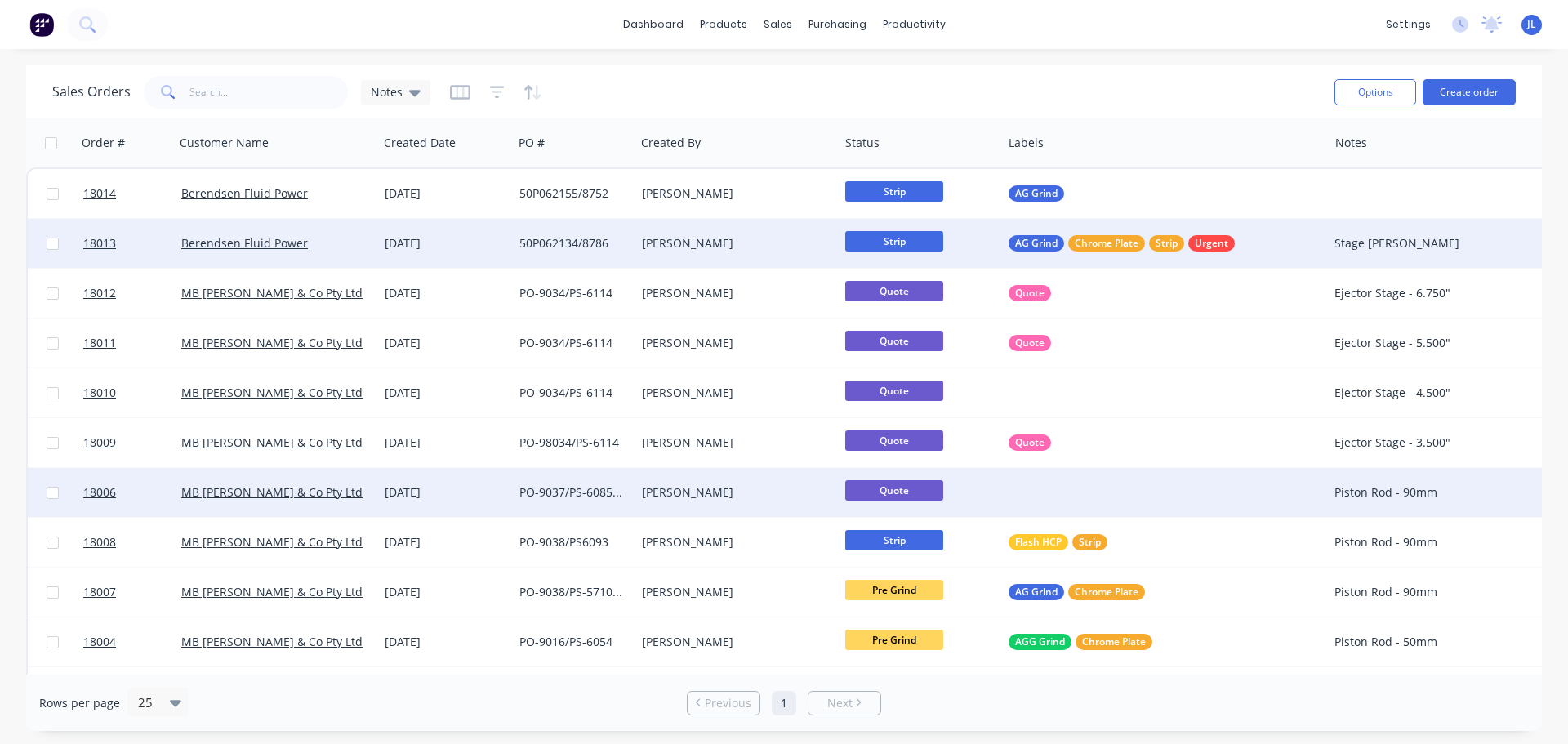
click at [579, 482] on div "PO-9037/PS-6085, 6086, 6087" at bounding box center [574, 492] width 123 height 49
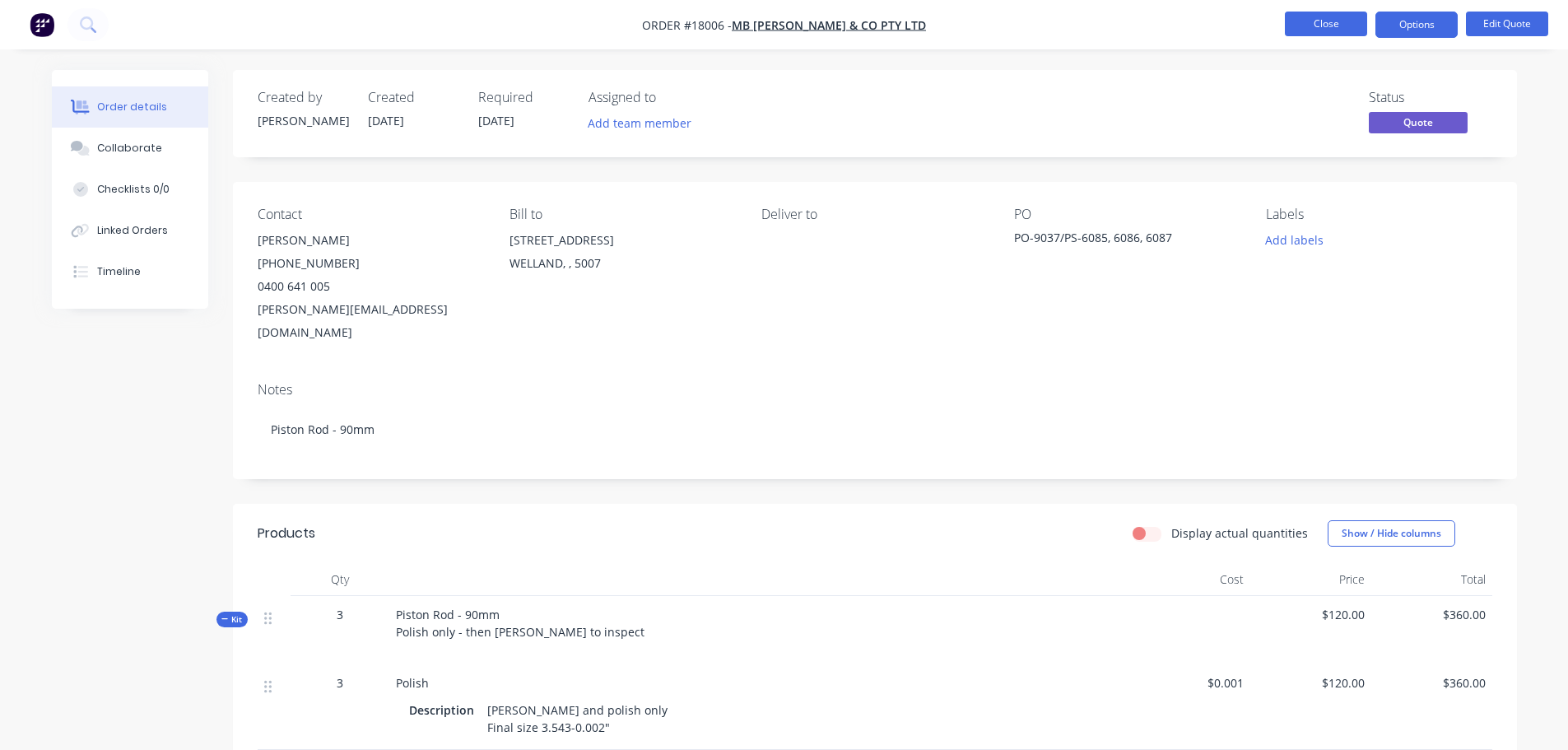
click at [1318, 24] on button "Close" at bounding box center [1326, 24] width 83 height 25
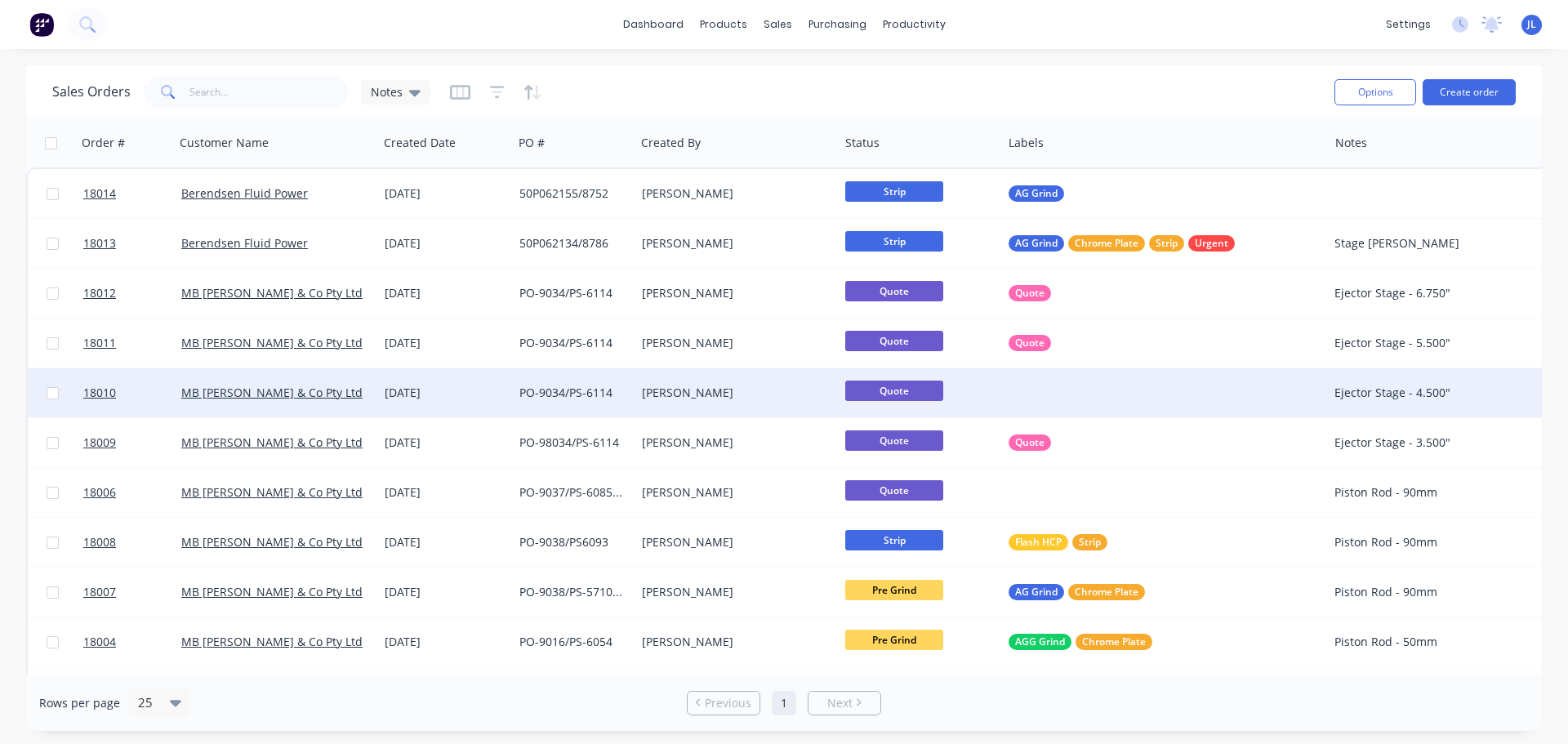
click at [1040, 386] on div at bounding box center [1165, 392] width 326 height 49
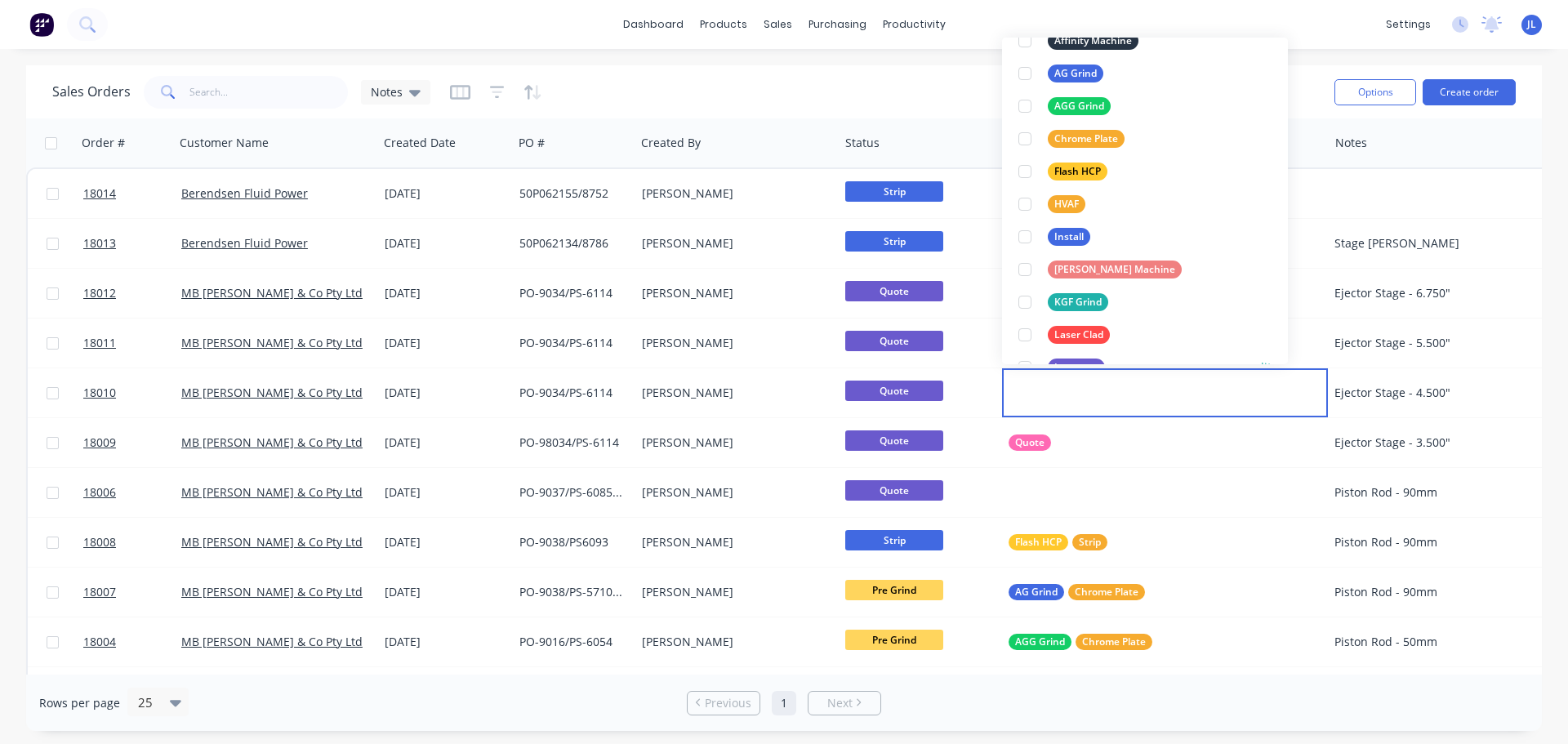
scroll to position [294, 0]
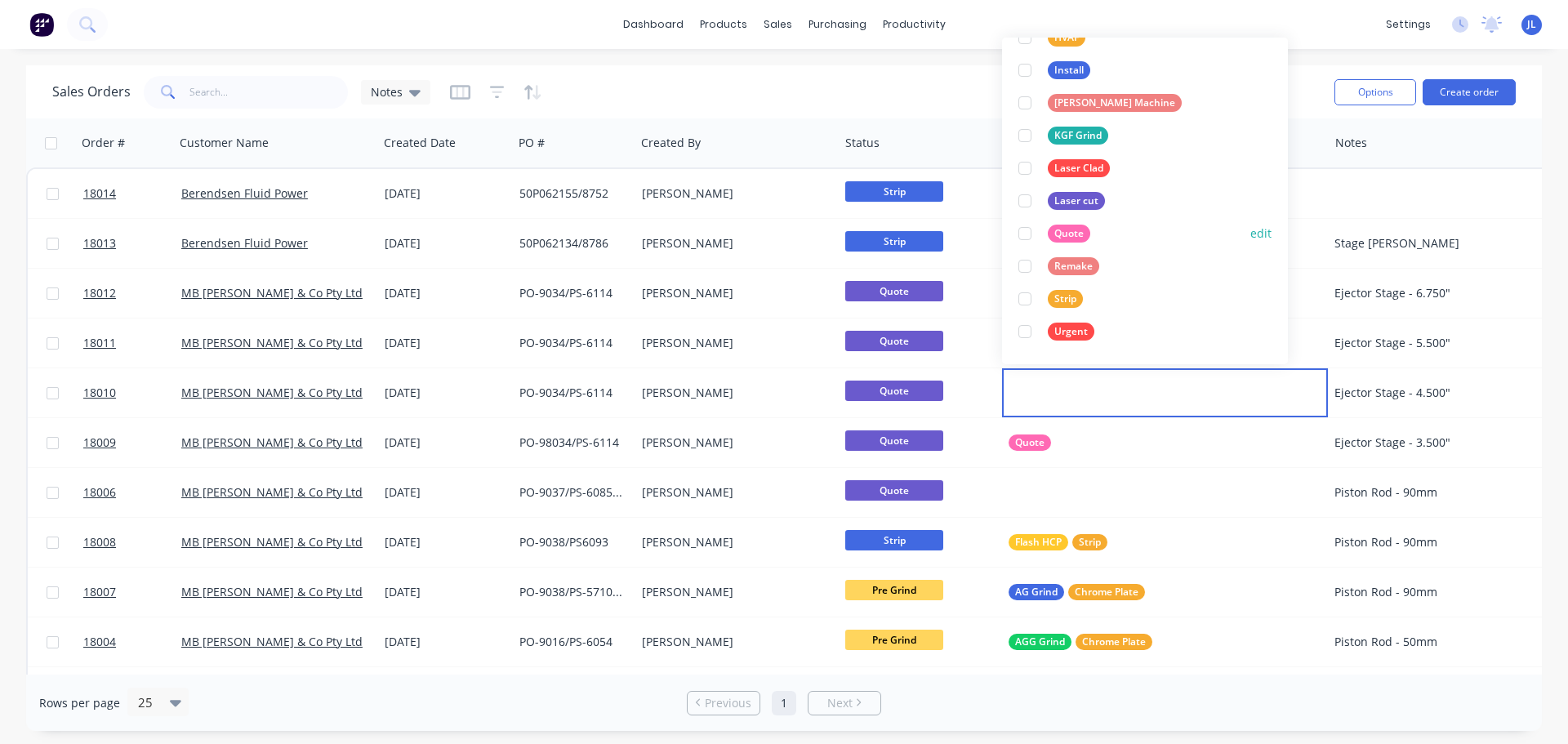
click at [1028, 232] on div at bounding box center [1024, 233] width 32 height 32
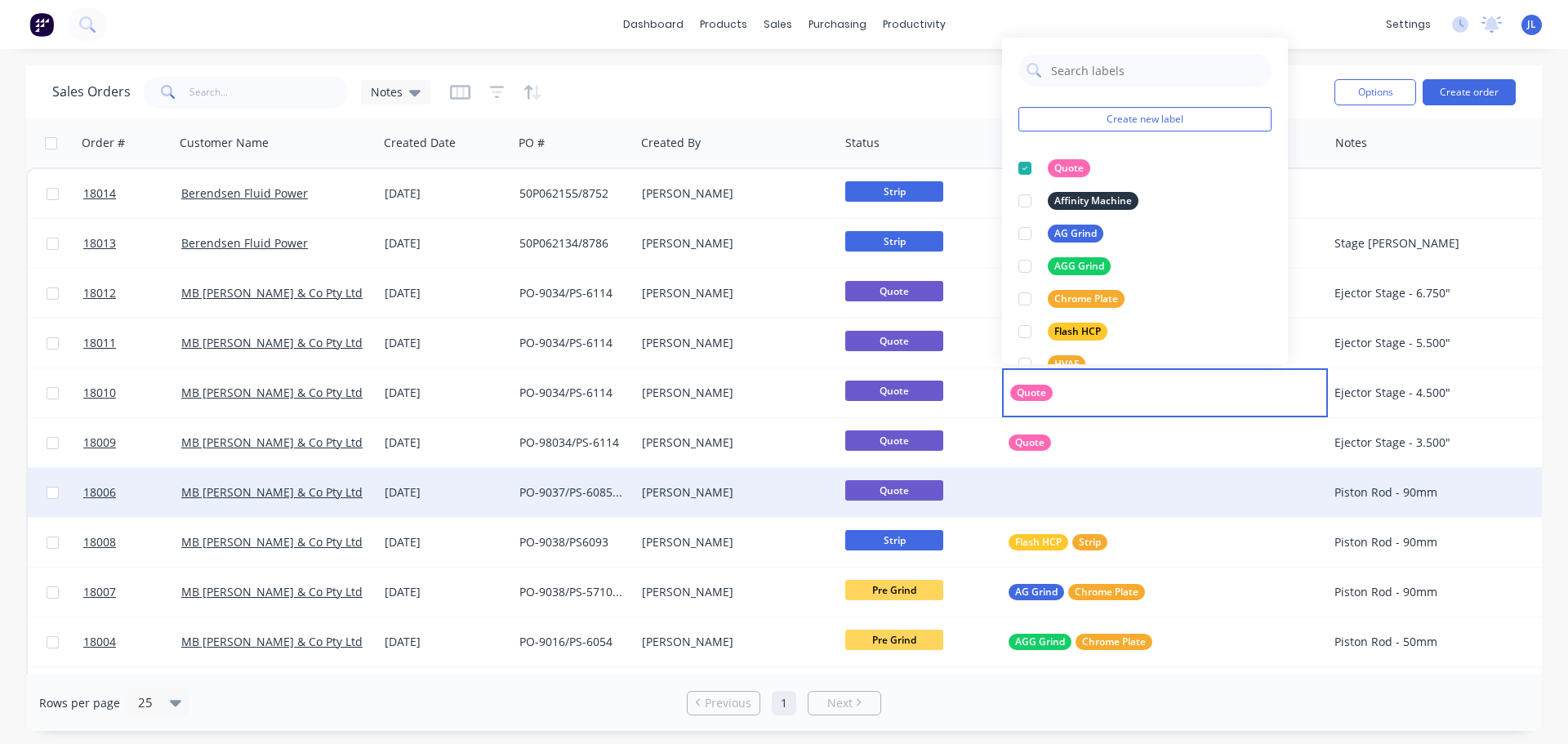
click at [1042, 489] on div at bounding box center [1165, 492] width 326 height 49
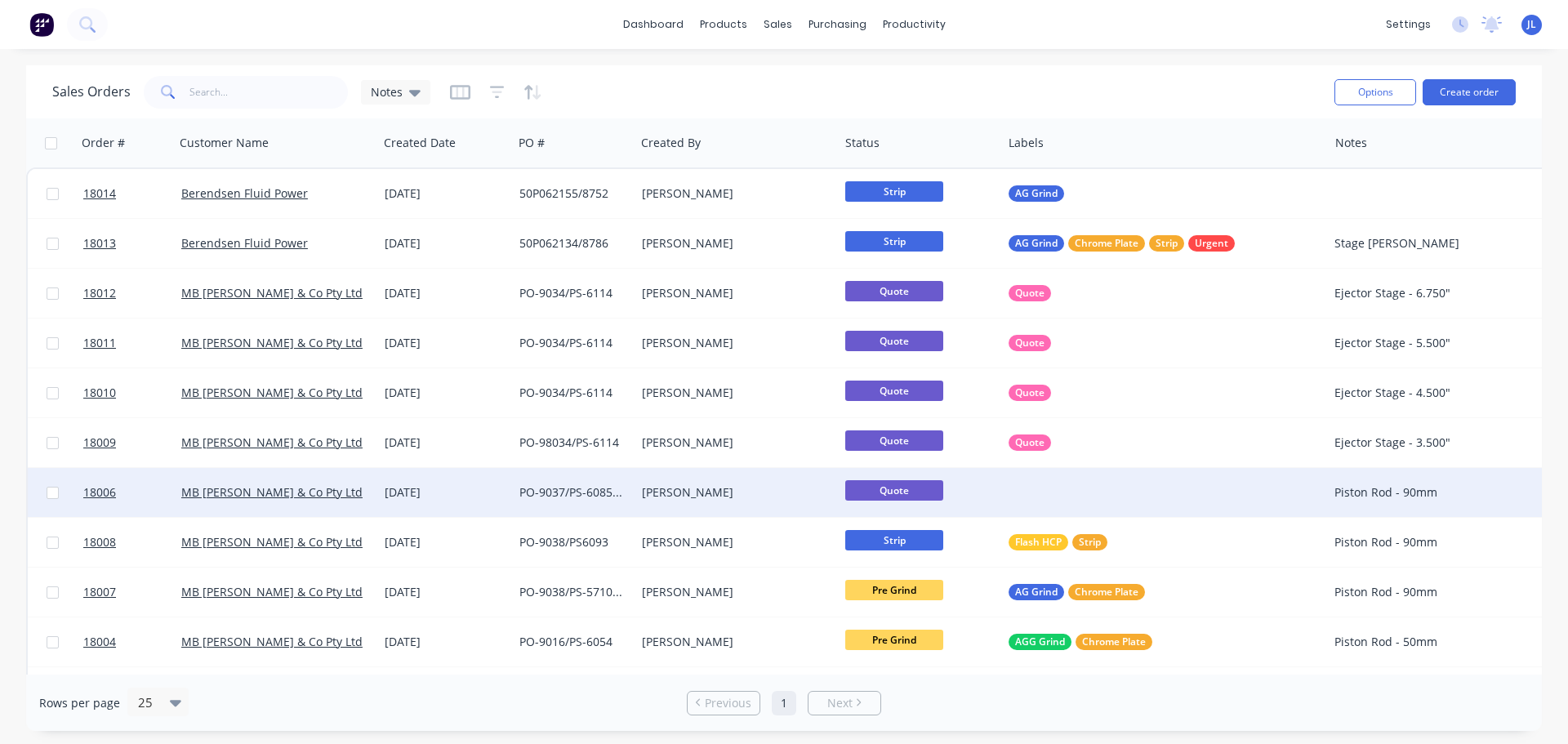
click at [1032, 485] on div at bounding box center [1165, 492] width 326 height 49
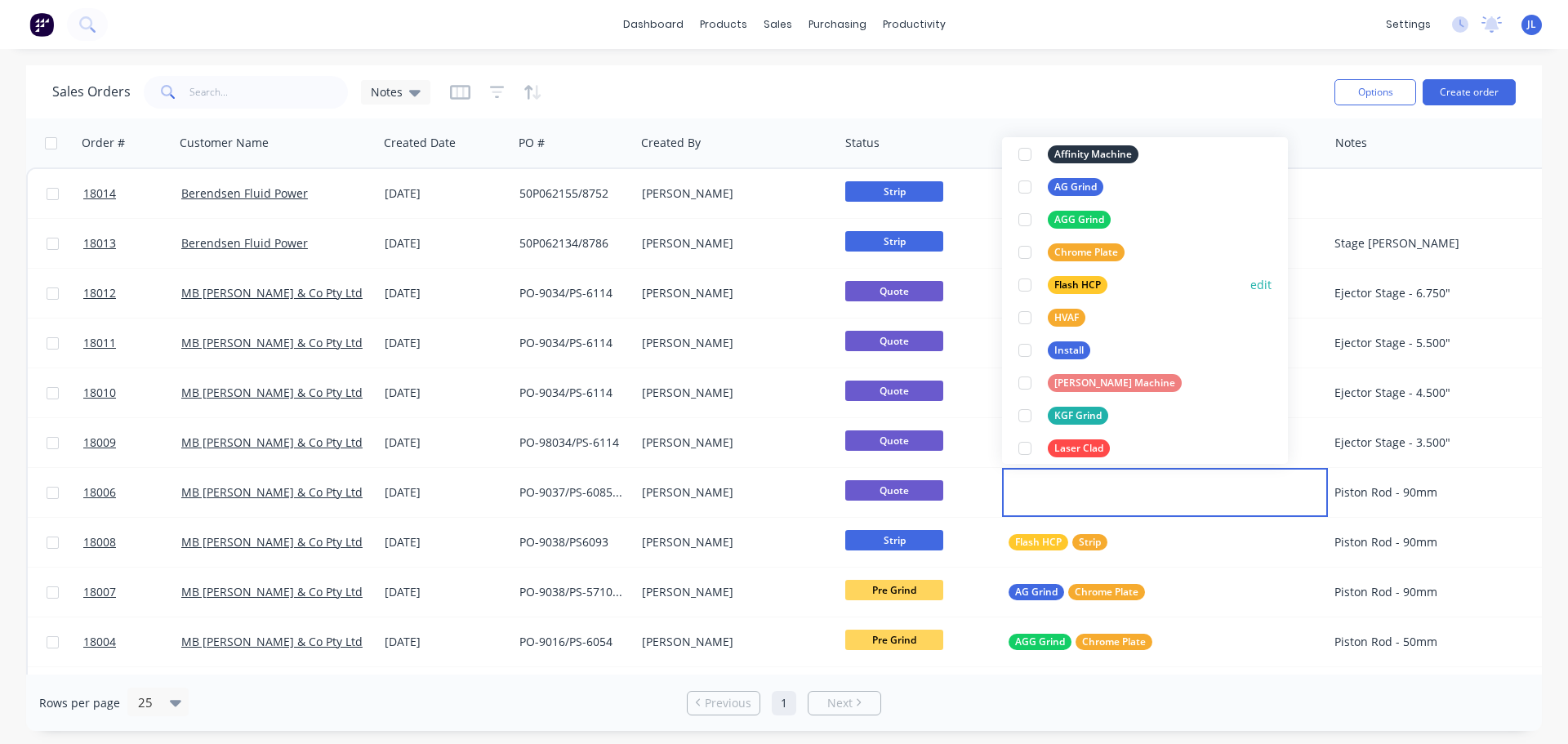
scroll to position [294, 0]
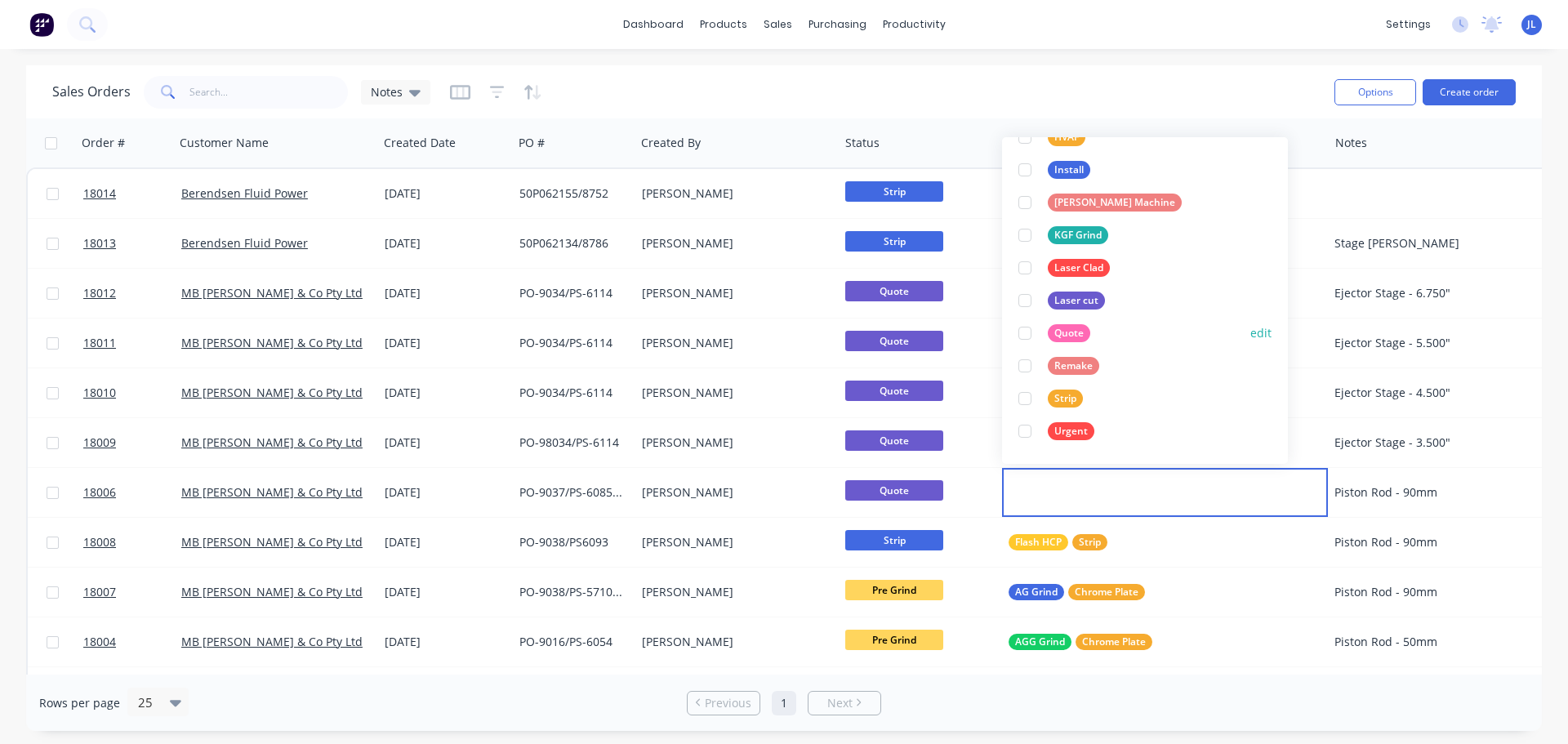
click at [1031, 337] on div at bounding box center [1024, 333] width 32 height 32
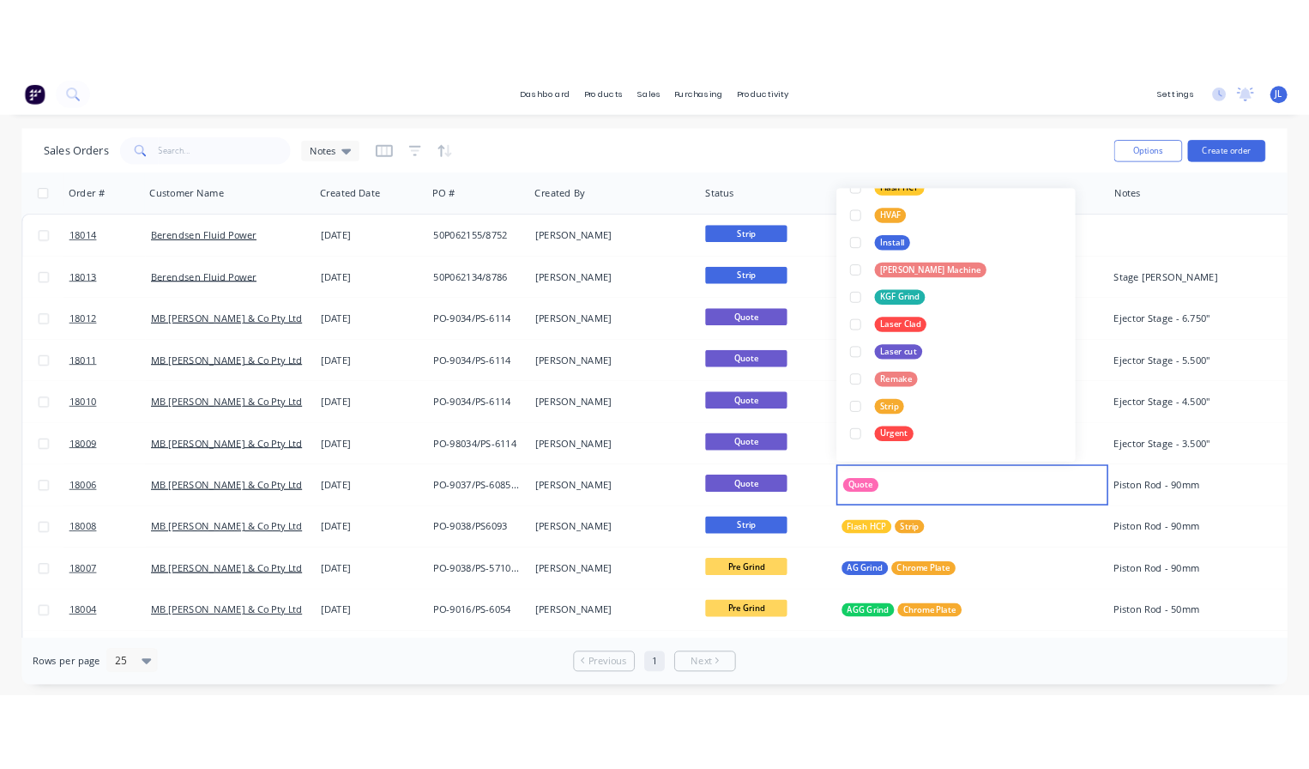
scroll to position [0, 0]
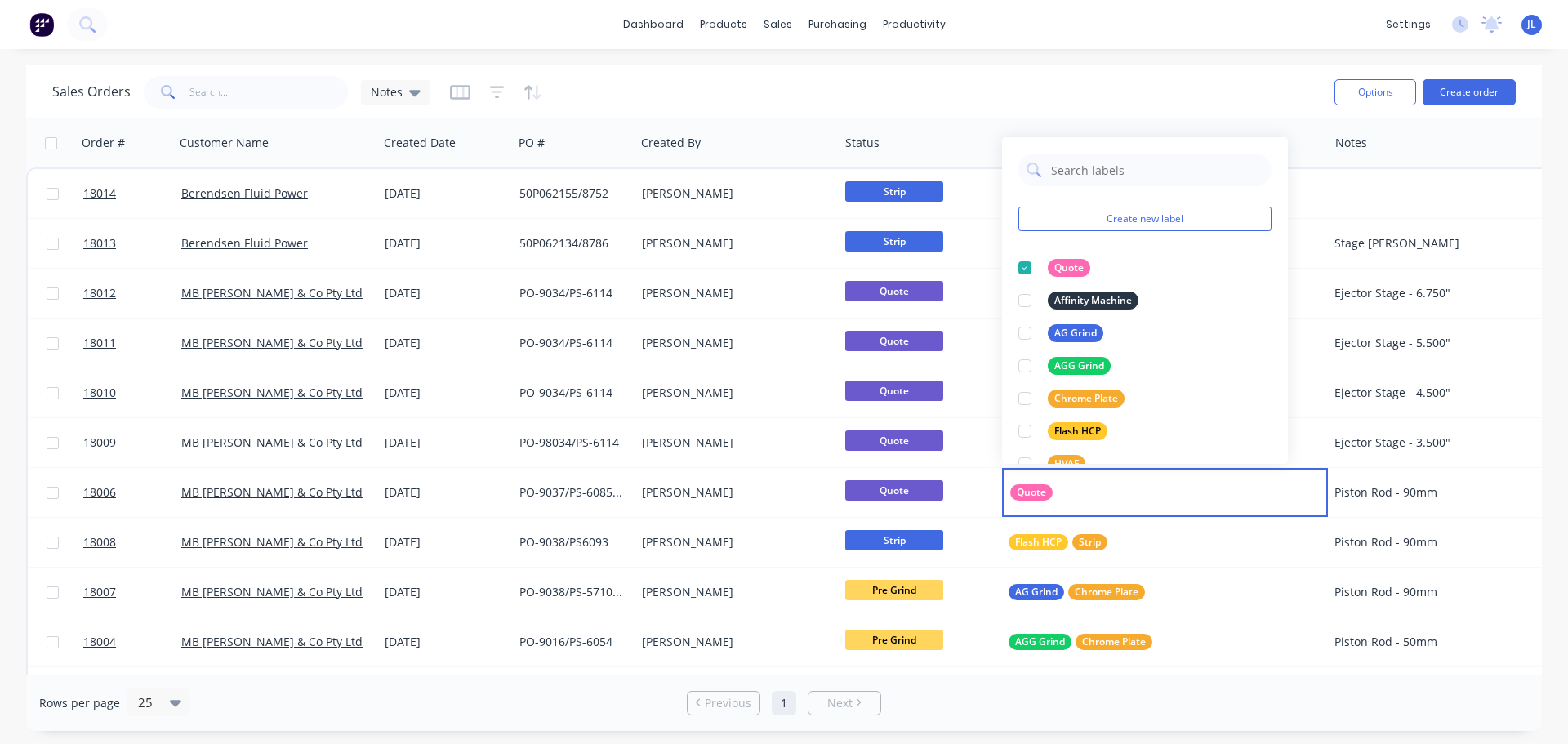
click at [6, 510] on div "Sales Orders Notes Options Create order Order # Customer Name Created Date PO #…" at bounding box center [784, 398] width 1568 height 665
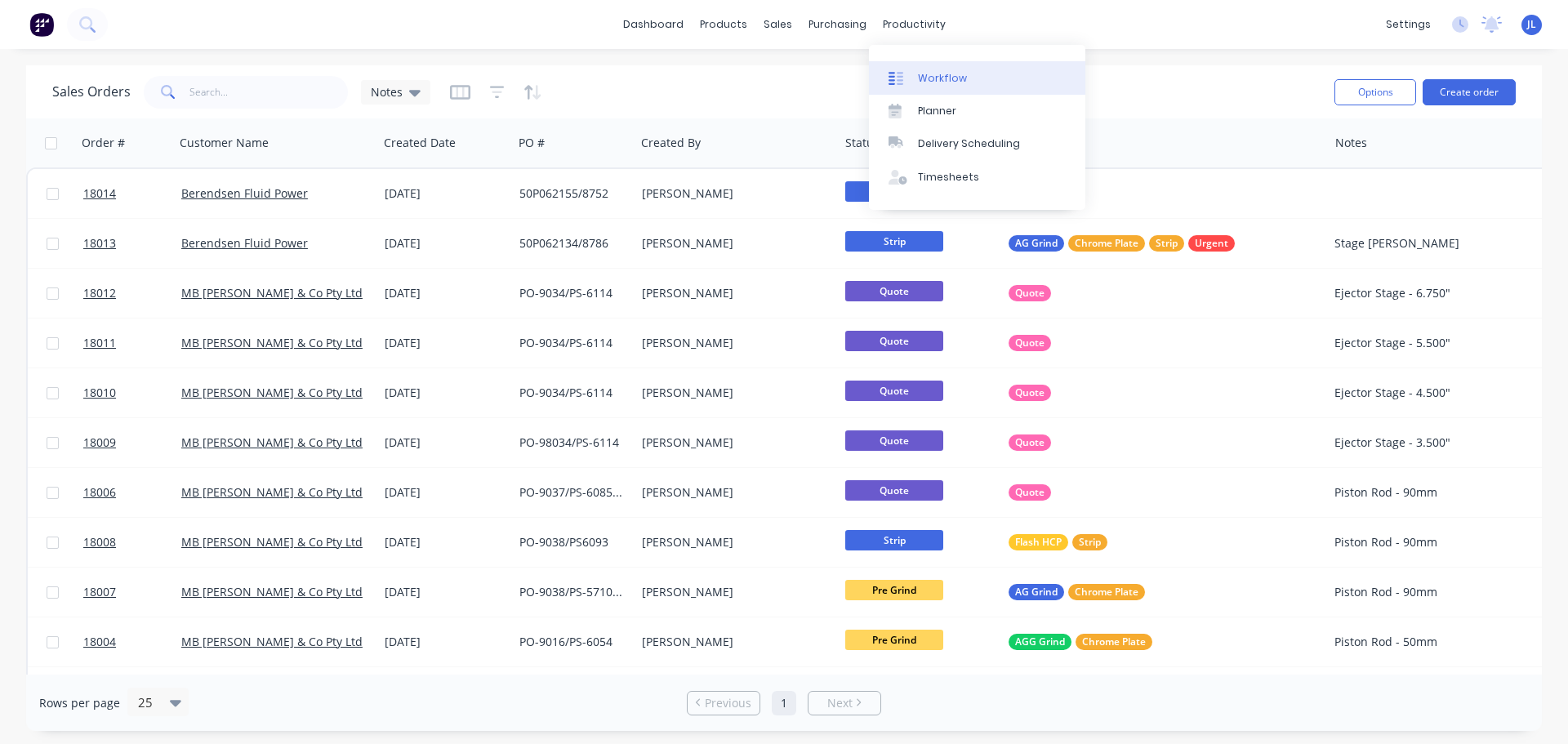
click at [928, 80] on div "Workflow" at bounding box center [942, 78] width 49 height 14
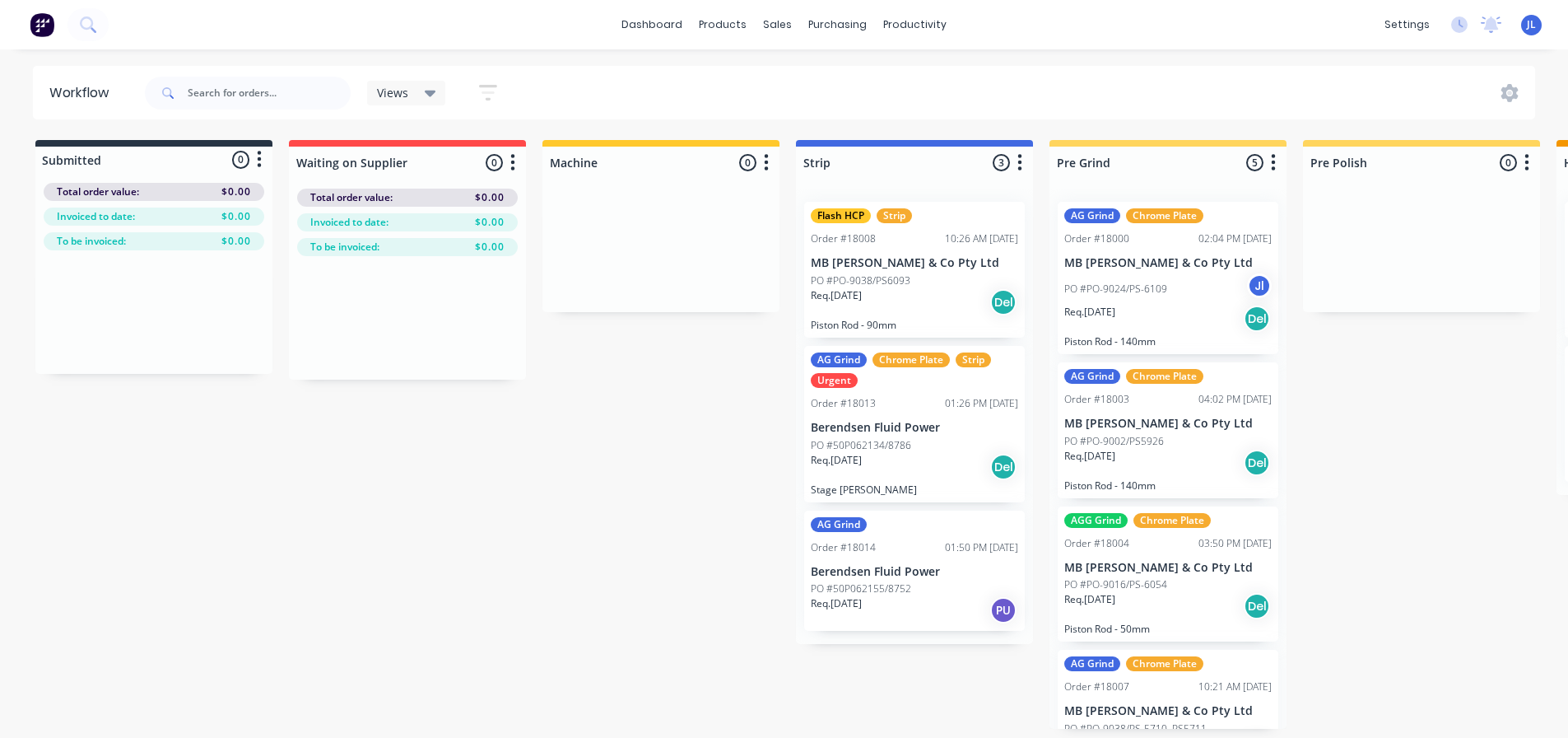
click at [1012, 369] on div "AG Grind Chrome Plate Strip Urgent" at bounding box center [915, 369] width 207 height 36
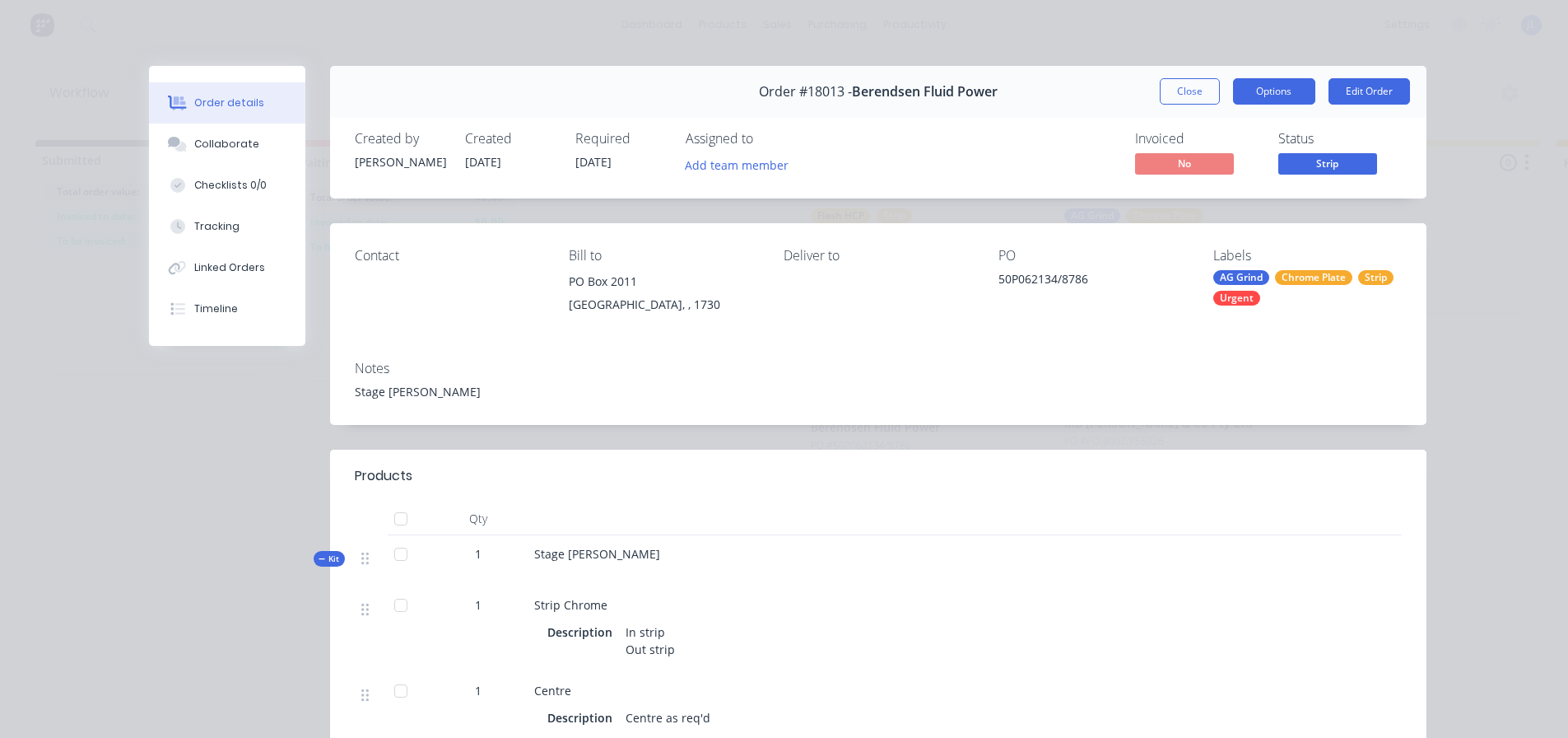
click at [1269, 80] on button "Options" at bounding box center [1274, 90] width 83 height 26
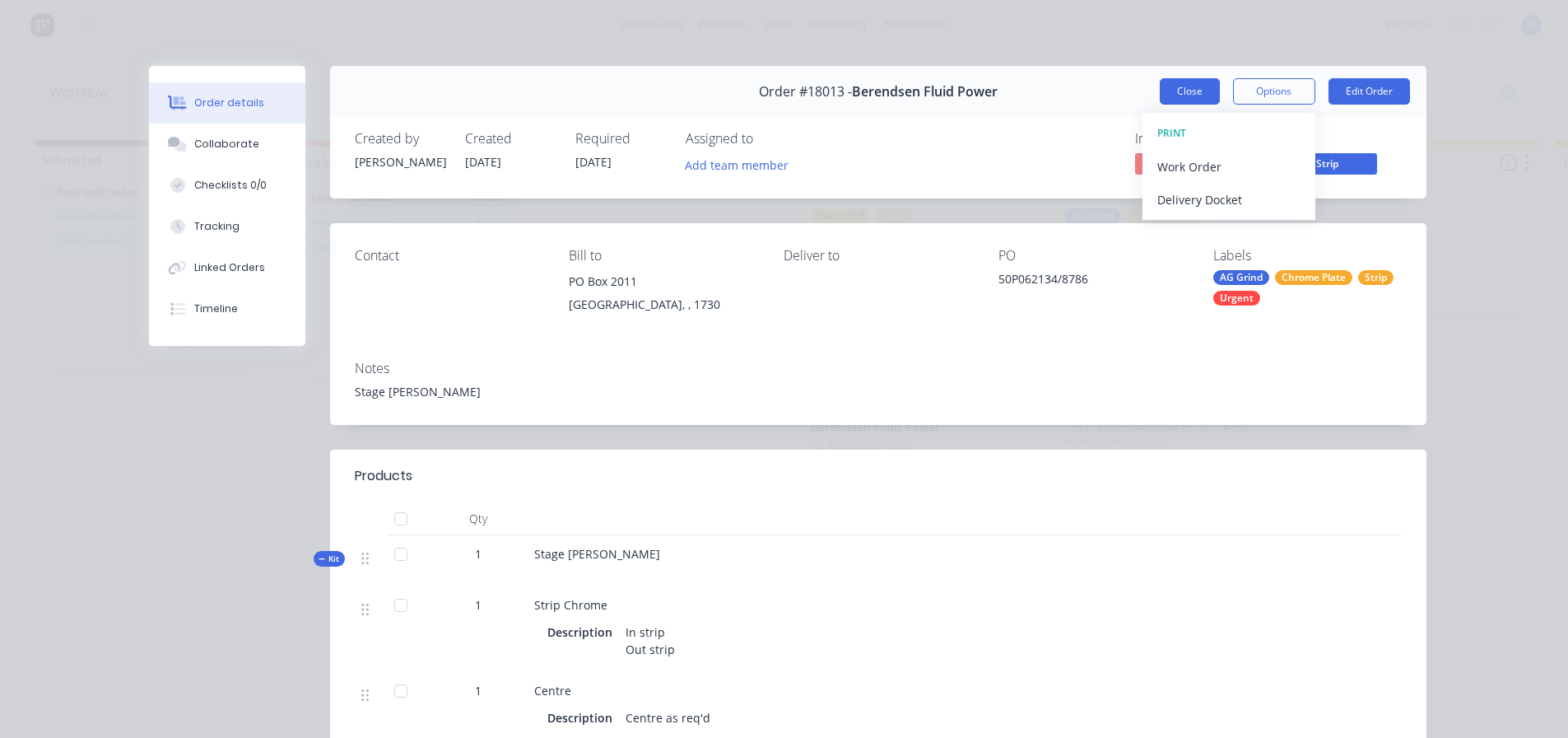
click at [1167, 84] on button "Close" at bounding box center [1190, 90] width 60 height 26
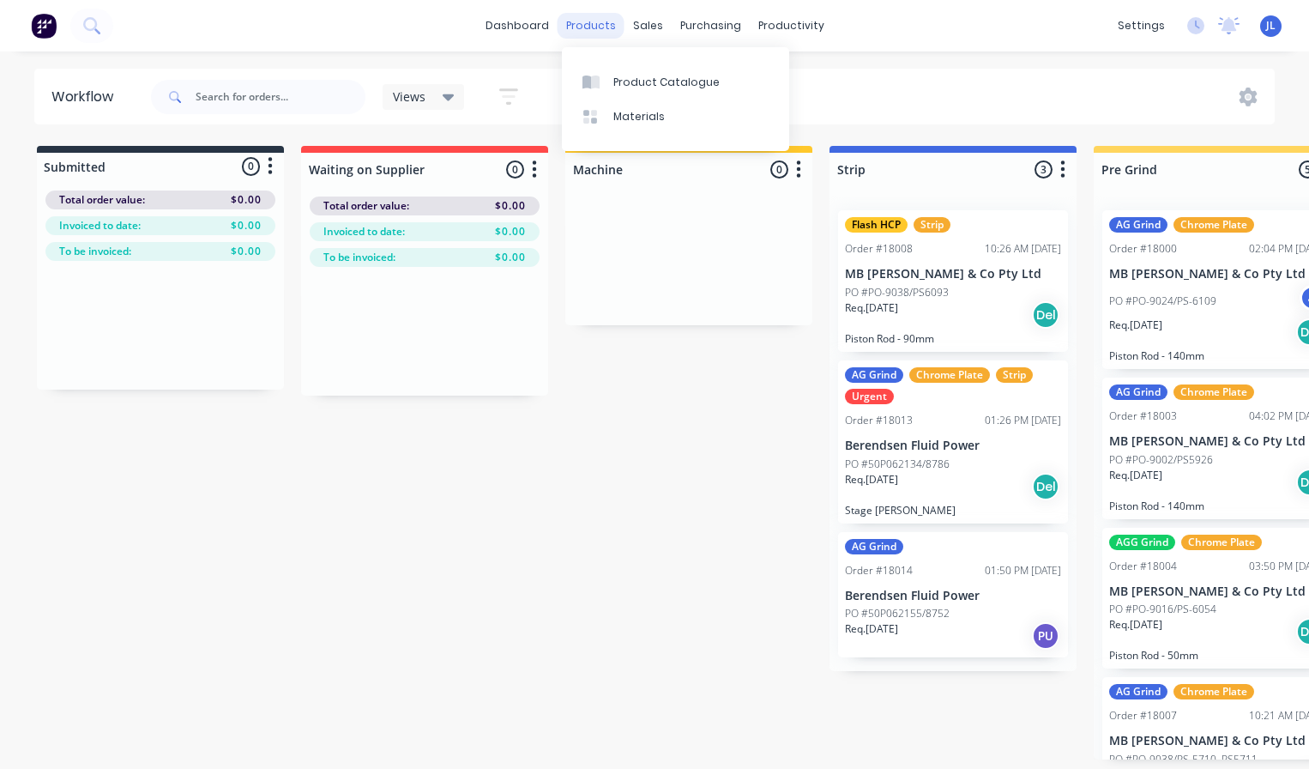
click at [601, 26] on div "products" at bounding box center [591, 26] width 67 height 26
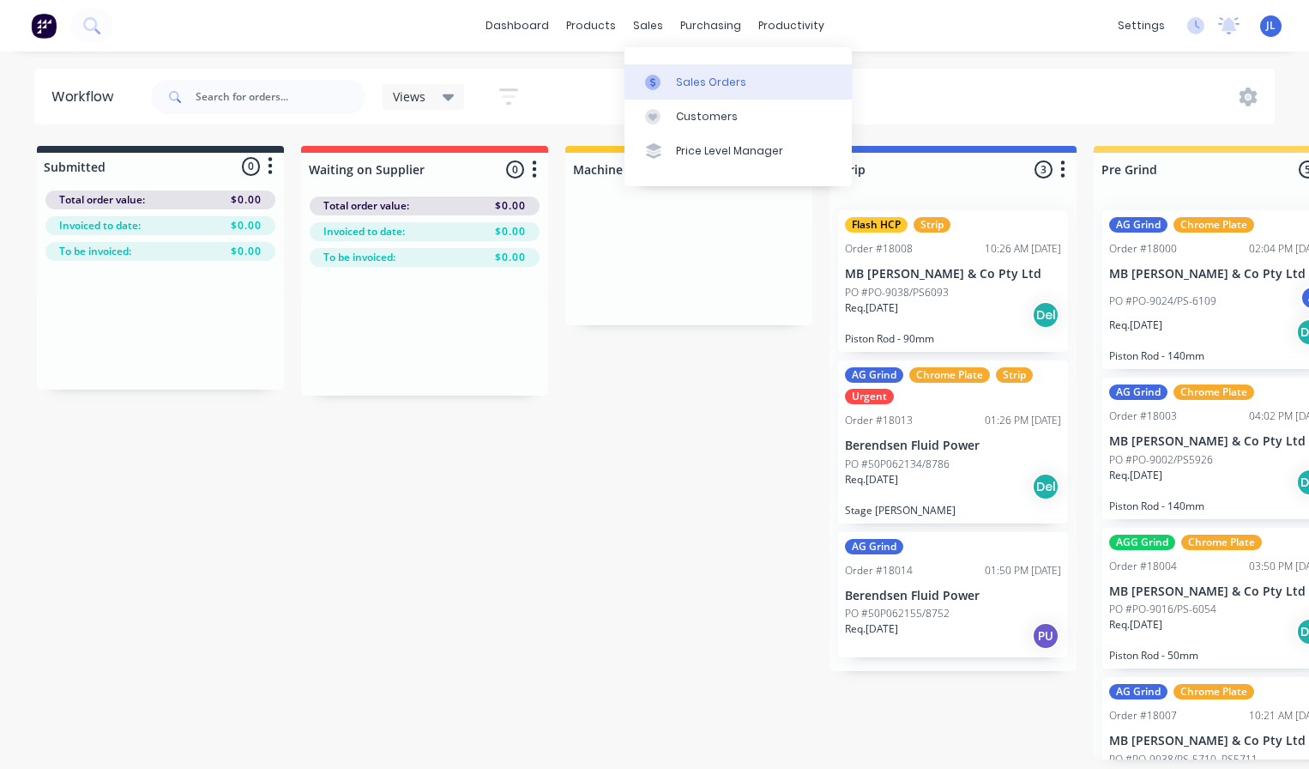
click at [669, 69] on link "Sales Orders" at bounding box center [738, 81] width 227 height 34
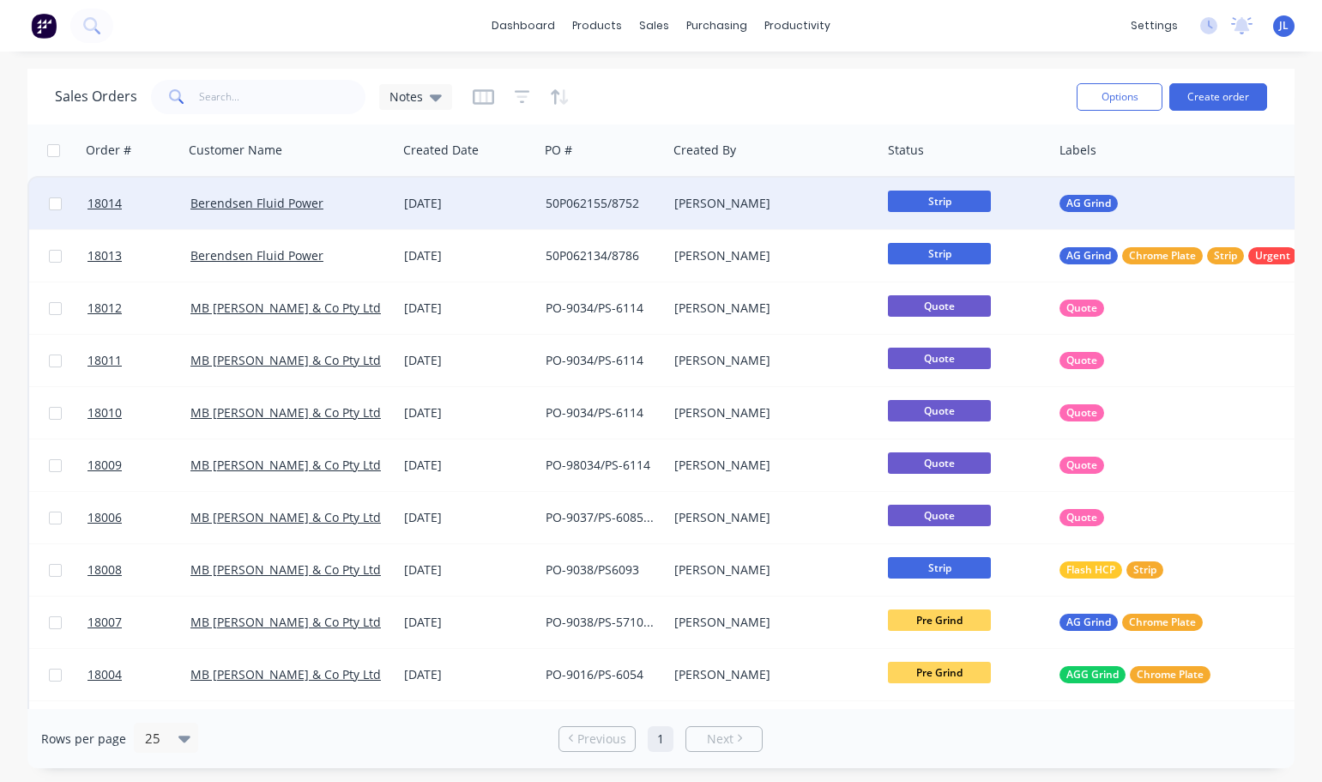
click at [945, 208] on span "Strip" at bounding box center [939, 200] width 103 height 21
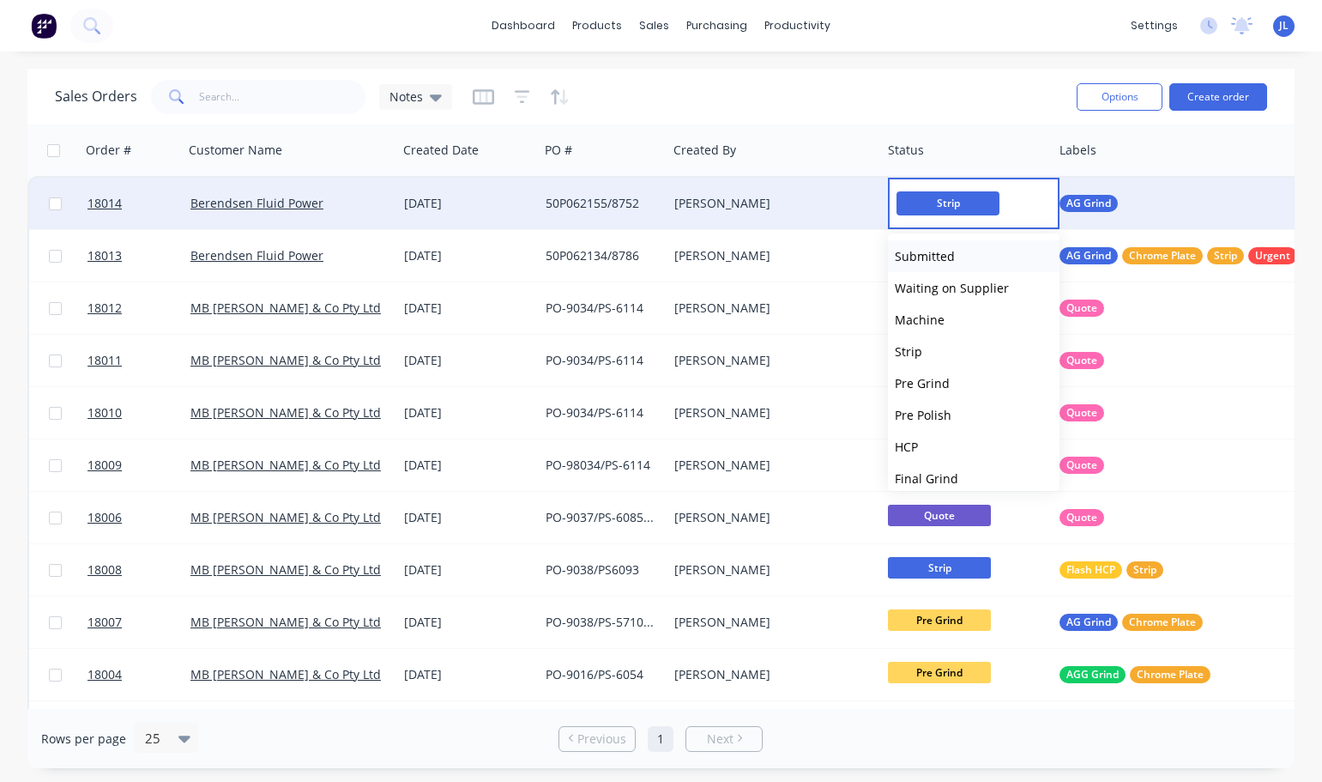
click at [941, 259] on span "Submitted" at bounding box center [925, 256] width 60 height 16
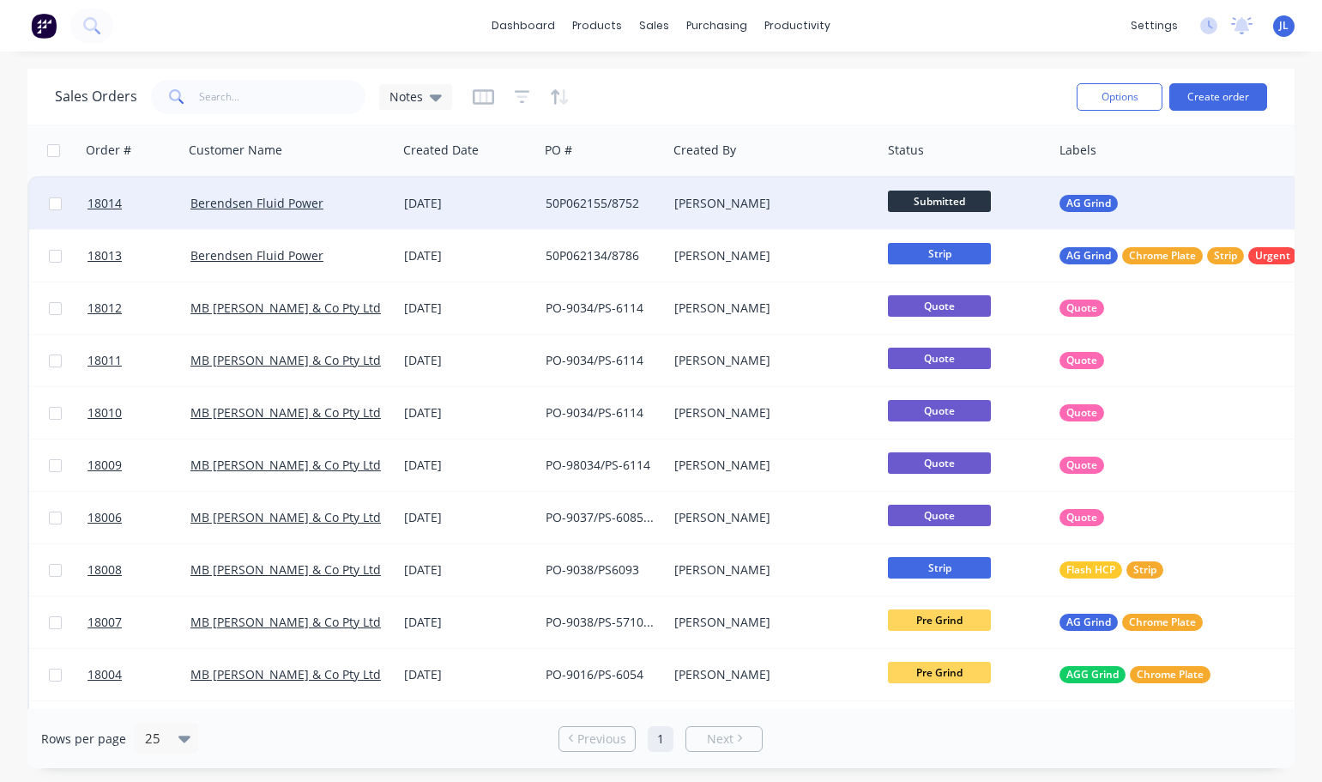
click at [948, 201] on span "Submitted" at bounding box center [939, 200] width 103 height 21
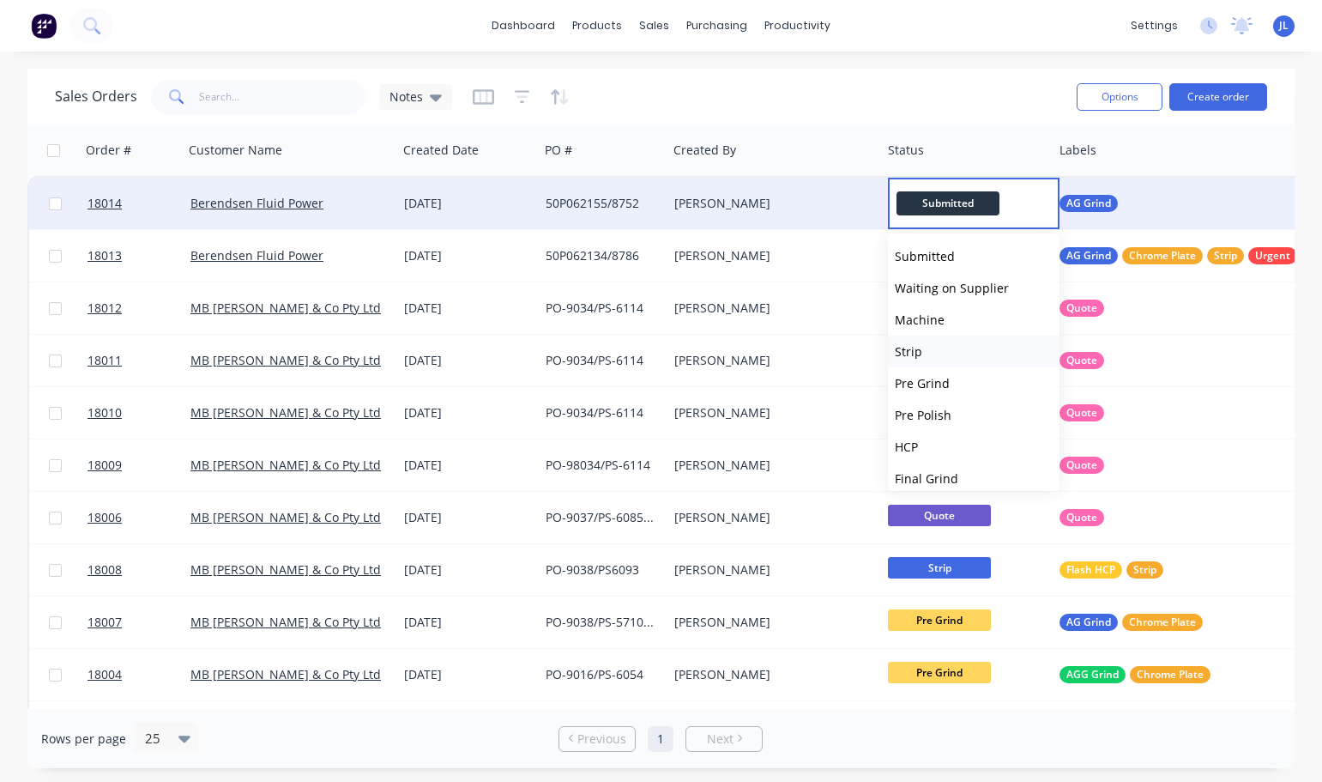
click at [932, 340] on button "Strip" at bounding box center [974, 351] width 172 height 32
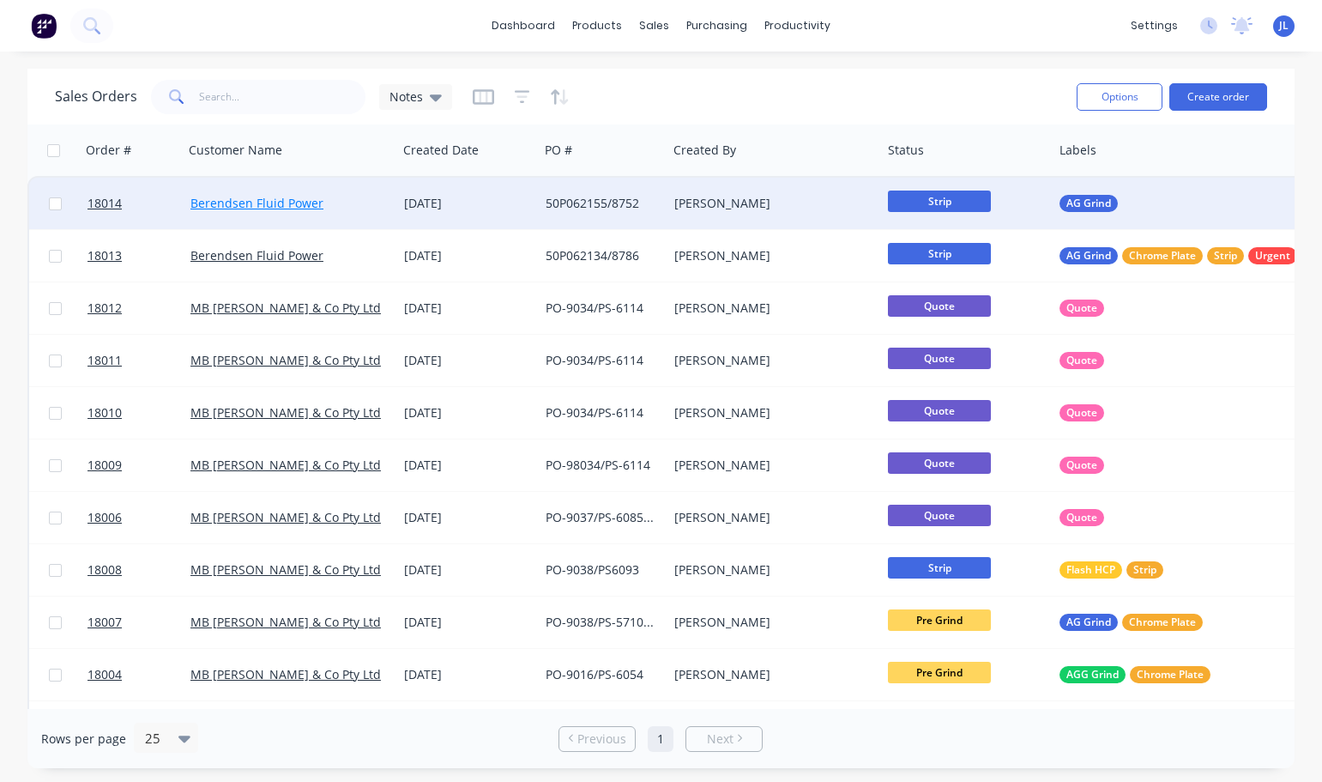
click at [190, 196] on link "Berendsen Fluid Power" at bounding box center [256, 203] width 133 height 16
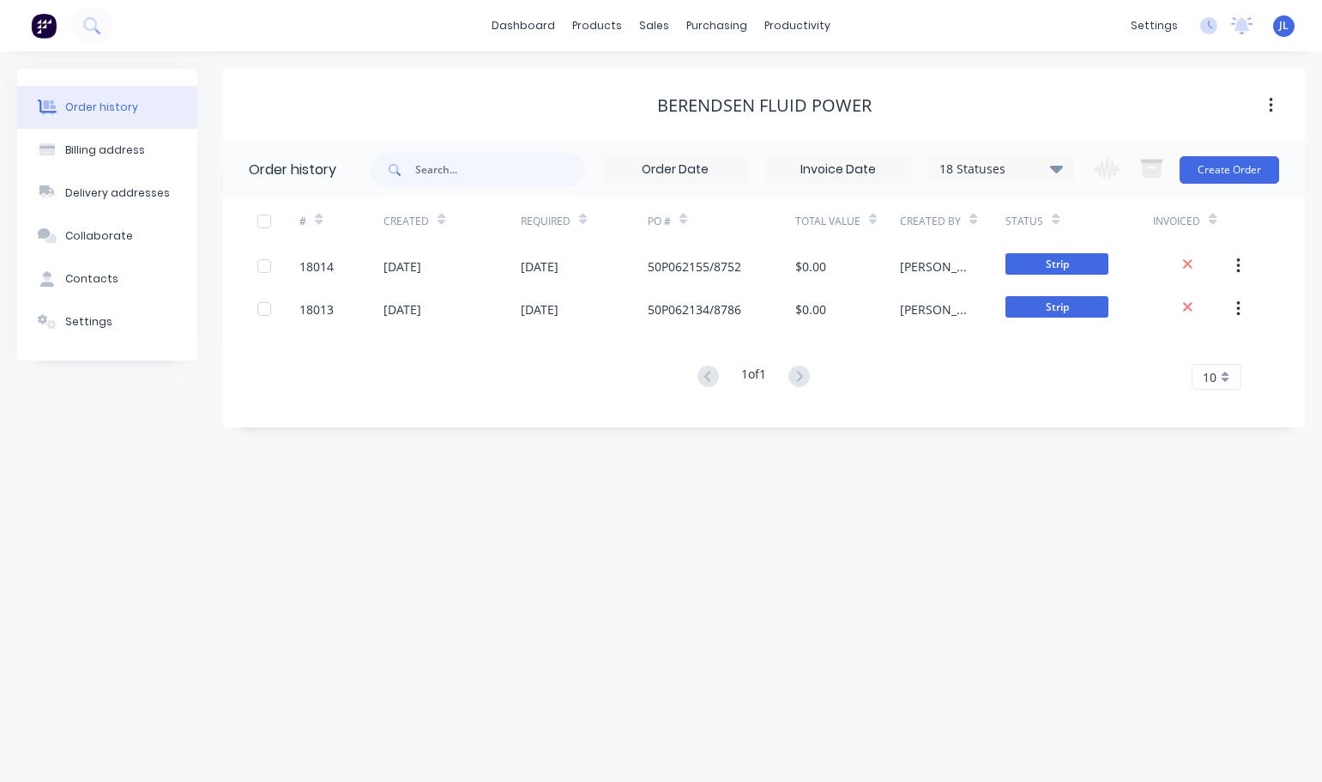
click at [39, 29] on img at bounding box center [44, 26] width 26 height 26
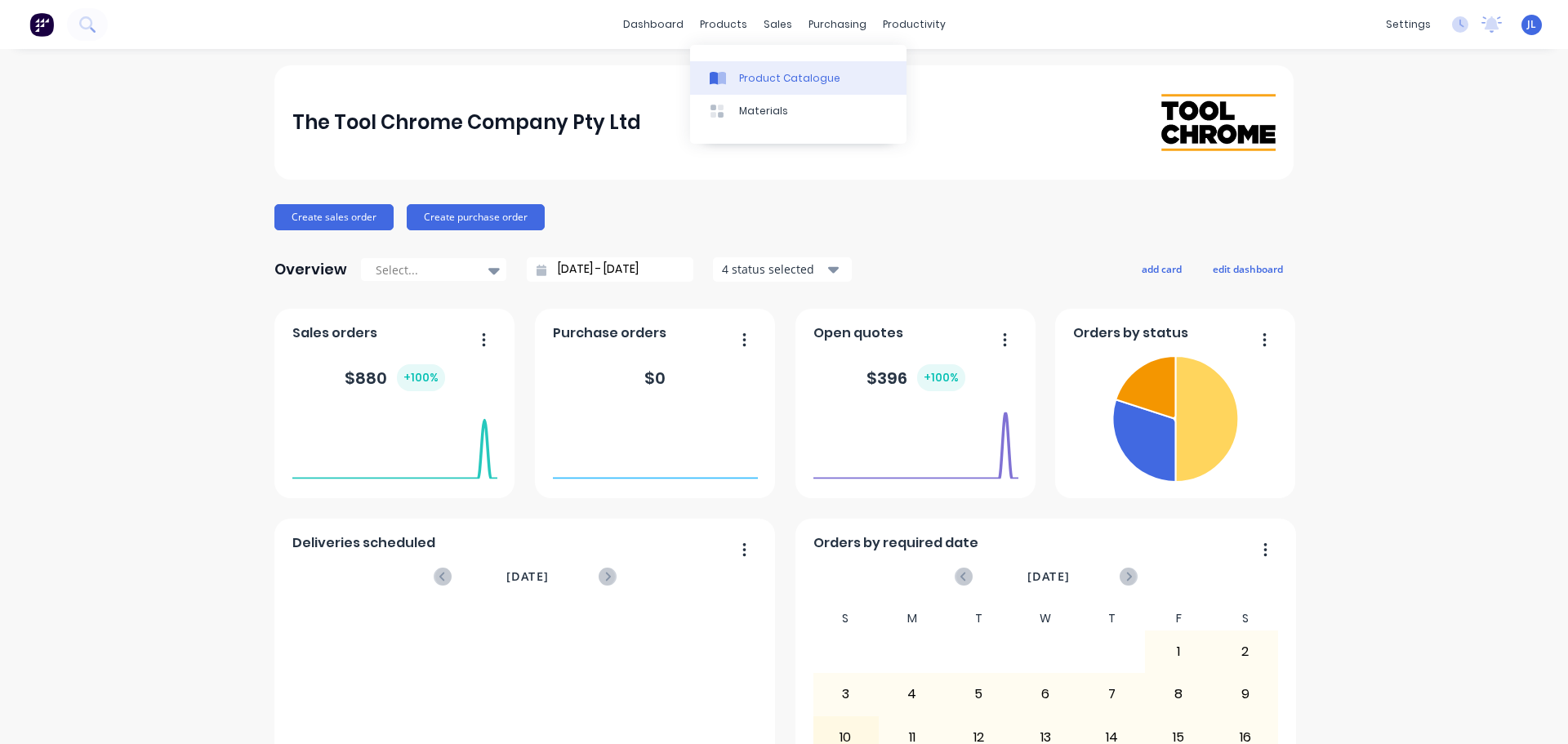
click at [746, 77] on div "Product Catalogue" at bounding box center [789, 78] width 101 height 14
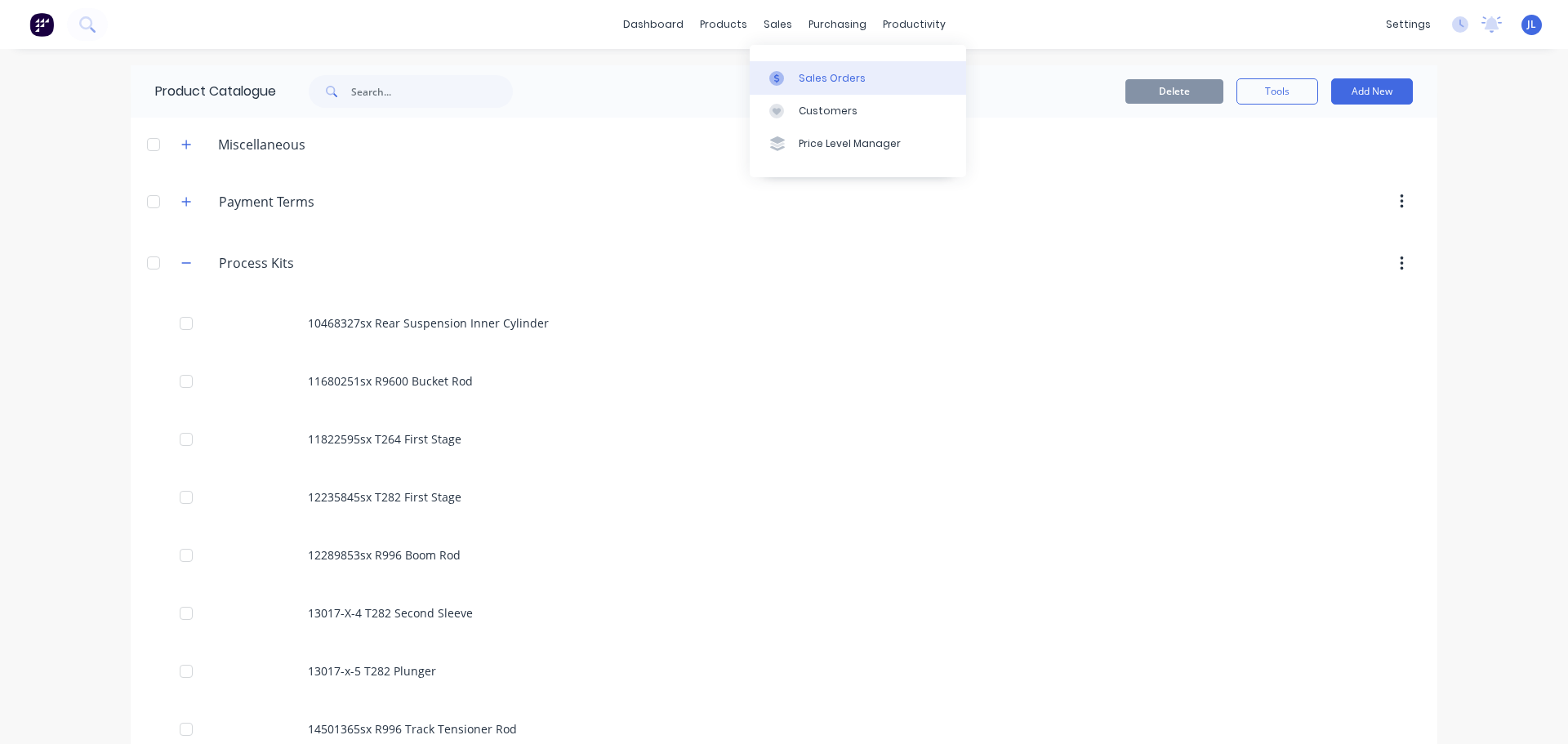
click at [789, 69] on link "Sales Orders" at bounding box center [858, 77] width 216 height 32
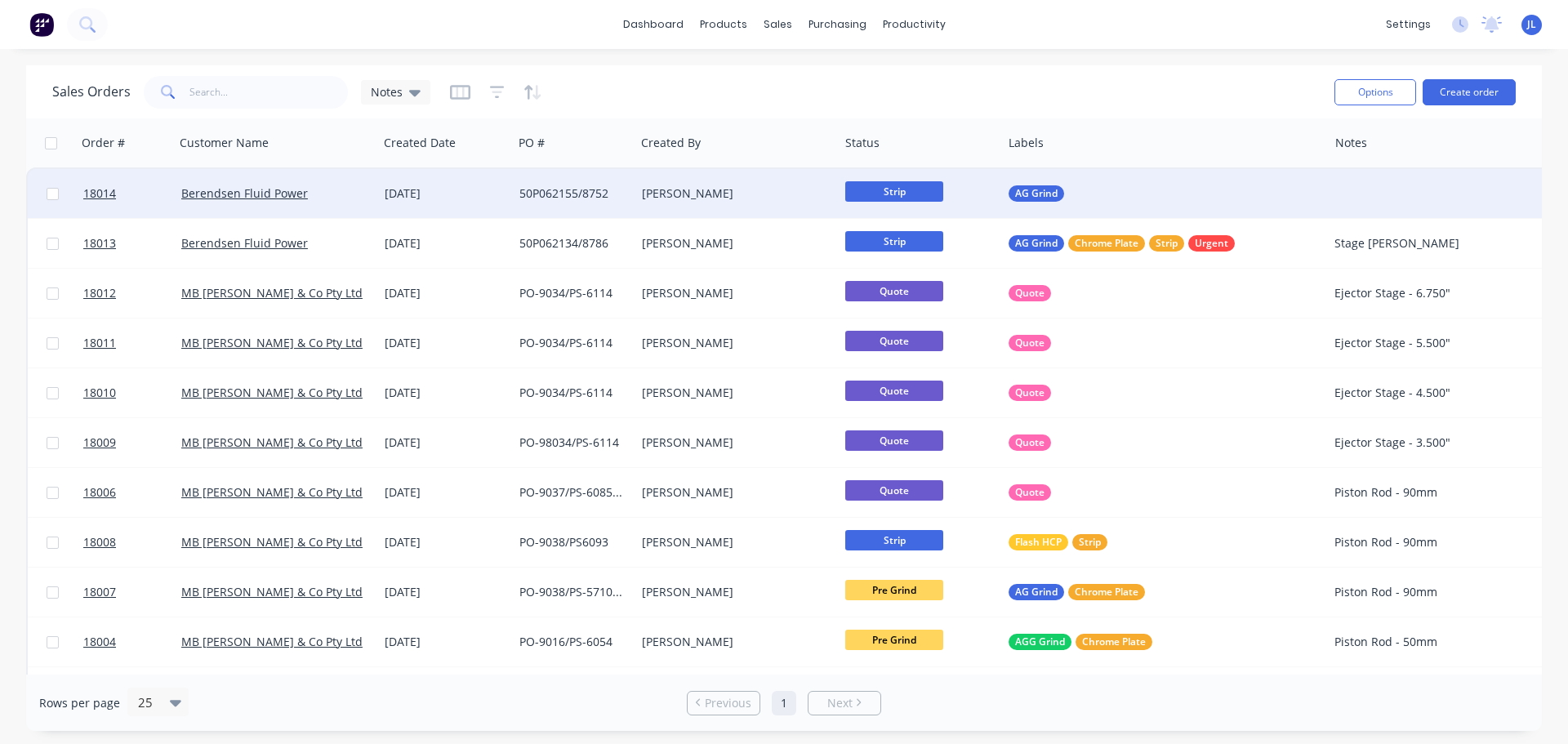
click at [897, 192] on span "Strip" at bounding box center [894, 190] width 98 height 20
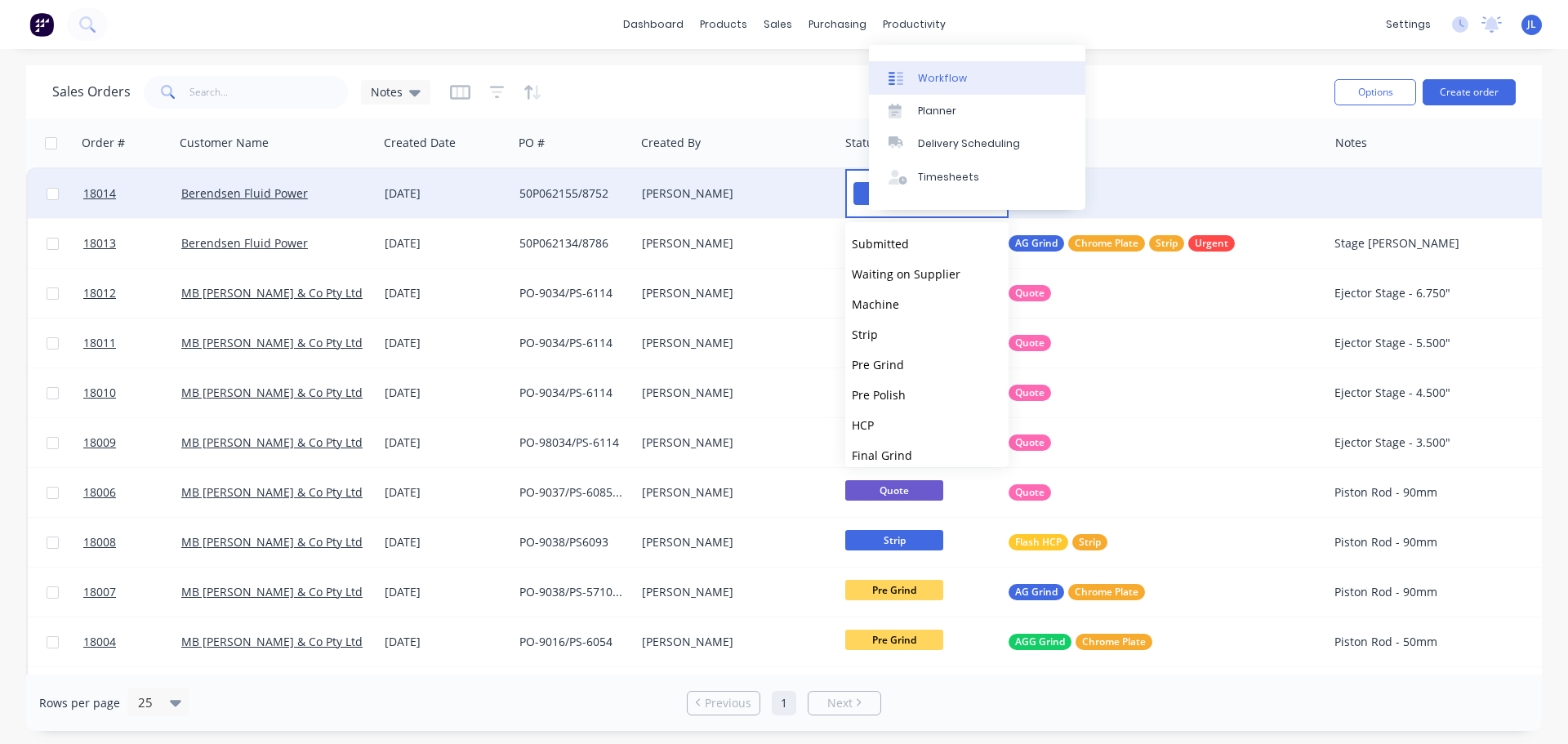
click at [923, 88] on link "Workflow" at bounding box center [977, 77] width 216 height 32
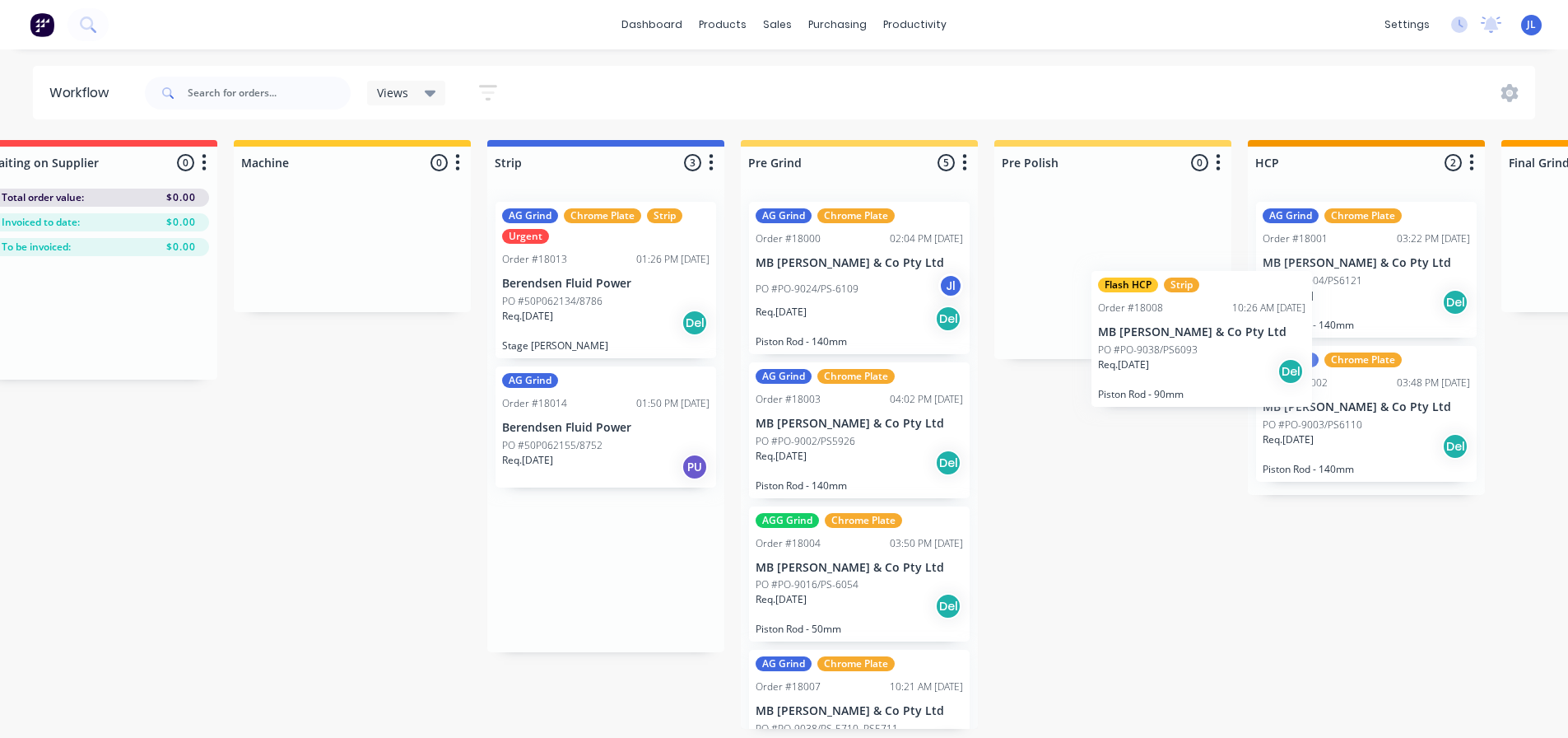
scroll to position [0, 315]
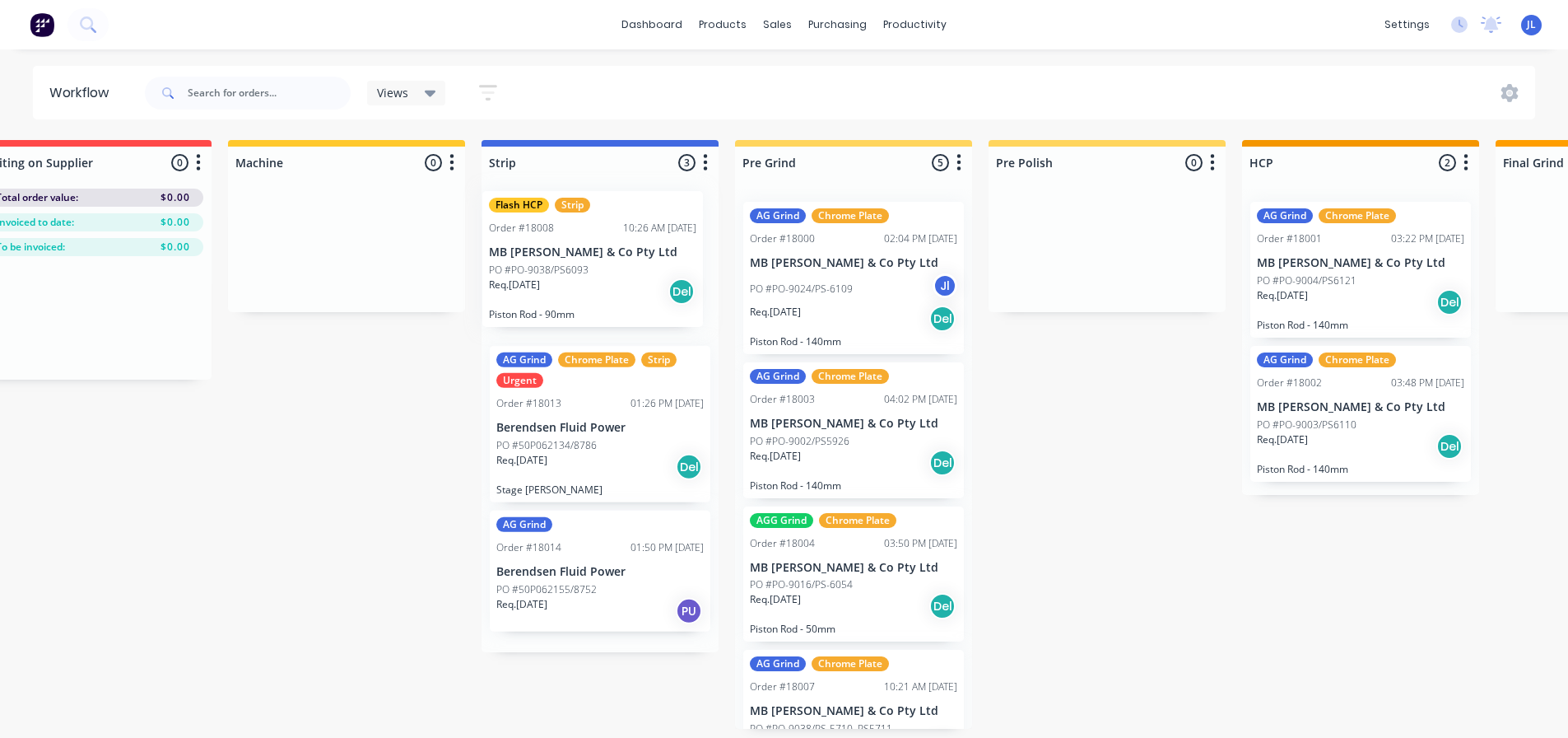
drag, startPoint x: 877, startPoint y: 262, endPoint x: 576, endPoint y: 316, distance: 305.8
click at [575, 247] on div "Flash HCP Strip Order #18008 10:26 AM 14/08/25 MB Butterfield & Co Pty Ltd PO #…" at bounding box center [600, 419] width 237 height 464
click at [589, 270] on p "MB [PERSON_NAME] & Co Pty Ltd" at bounding box center [600, 263] width 207 height 14
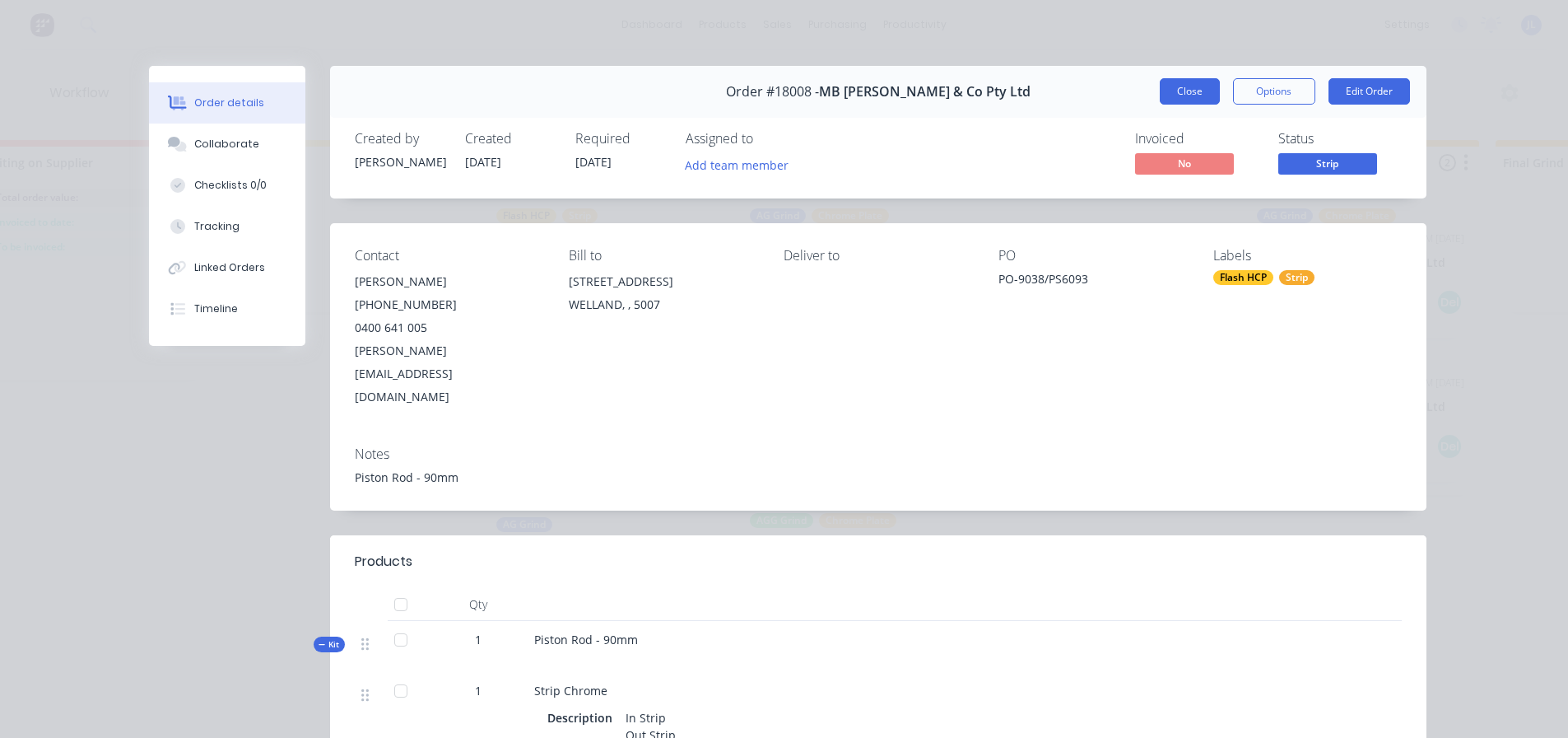
click at [1205, 94] on button "Close" at bounding box center [1190, 90] width 60 height 26
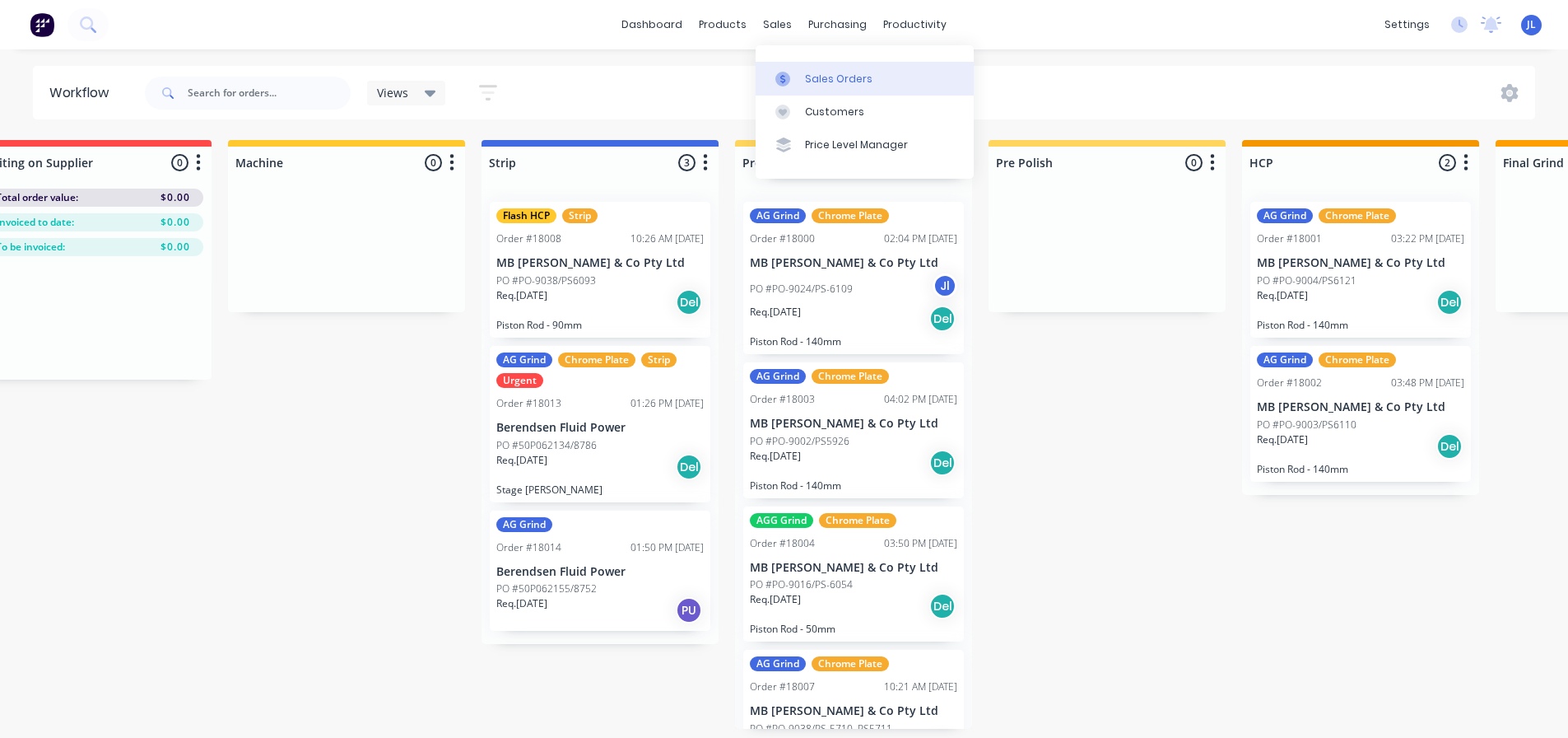
click at [793, 79] on div at bounding box center [788, 79] width 25 height 14
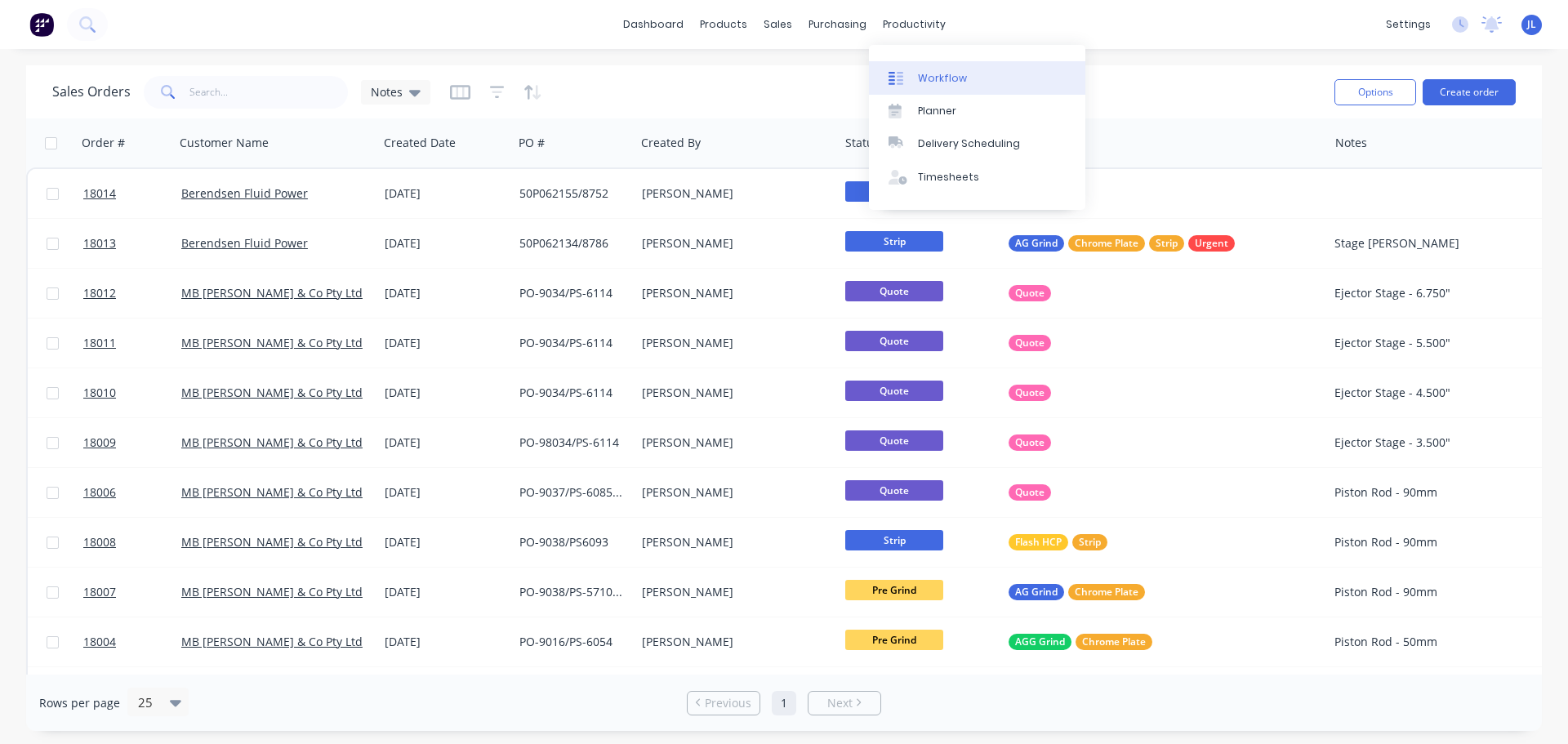
click at [912, 73] on div at bounding box center [901, 78] width 25 height 14
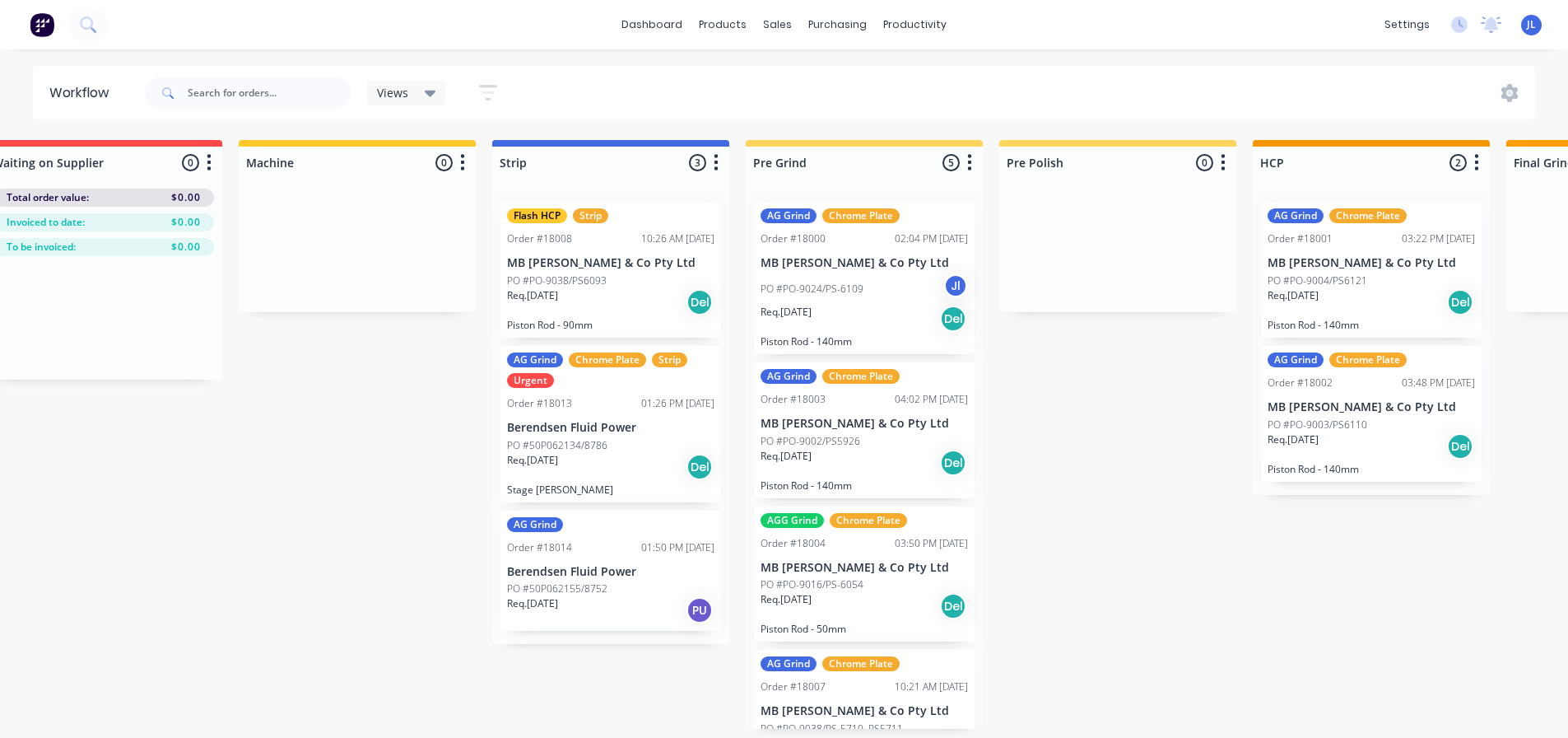
scroll to position [0, 309]
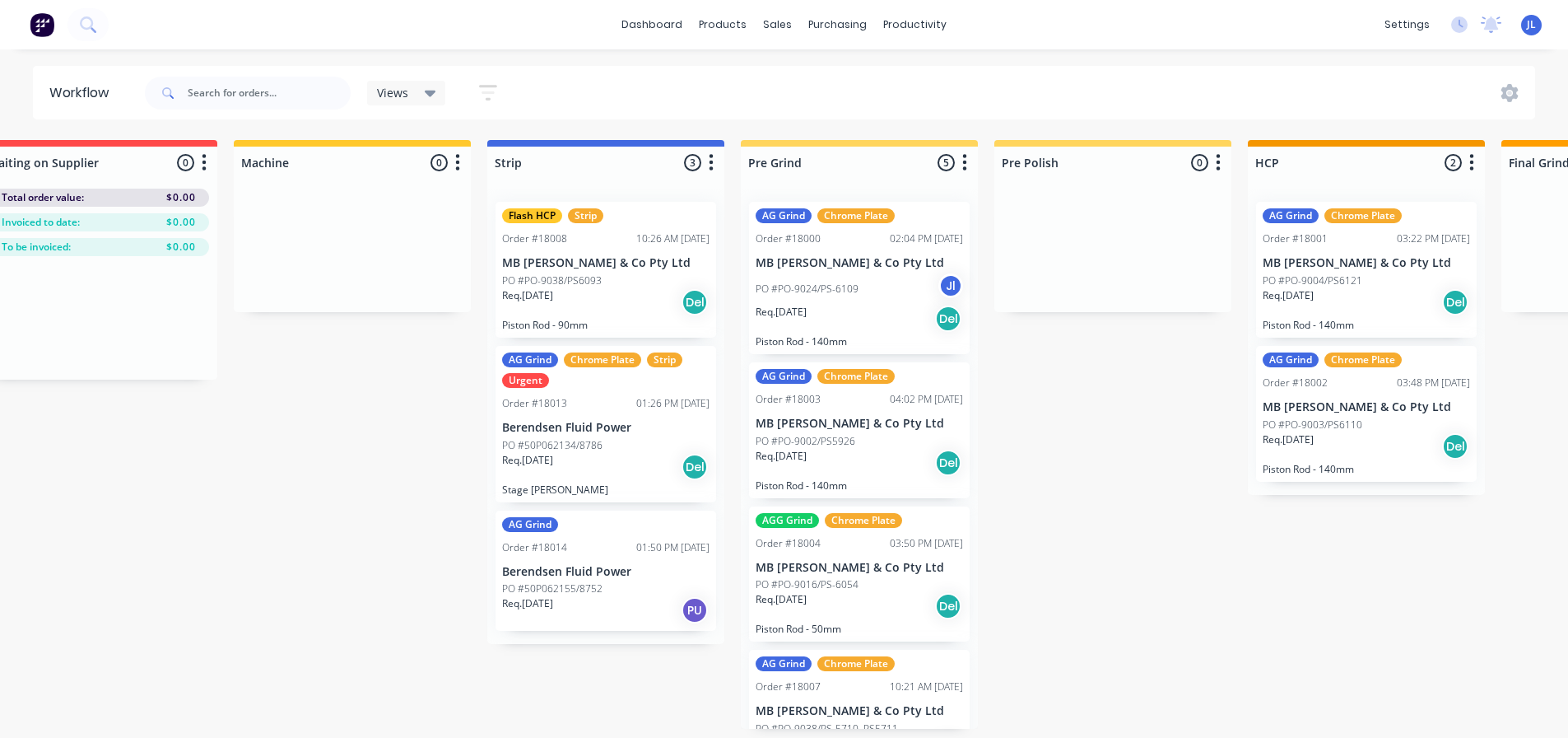
click at [653, 592] on div "PO #50P062155/8752" at bounding box center [606, 588] width 207 height 14
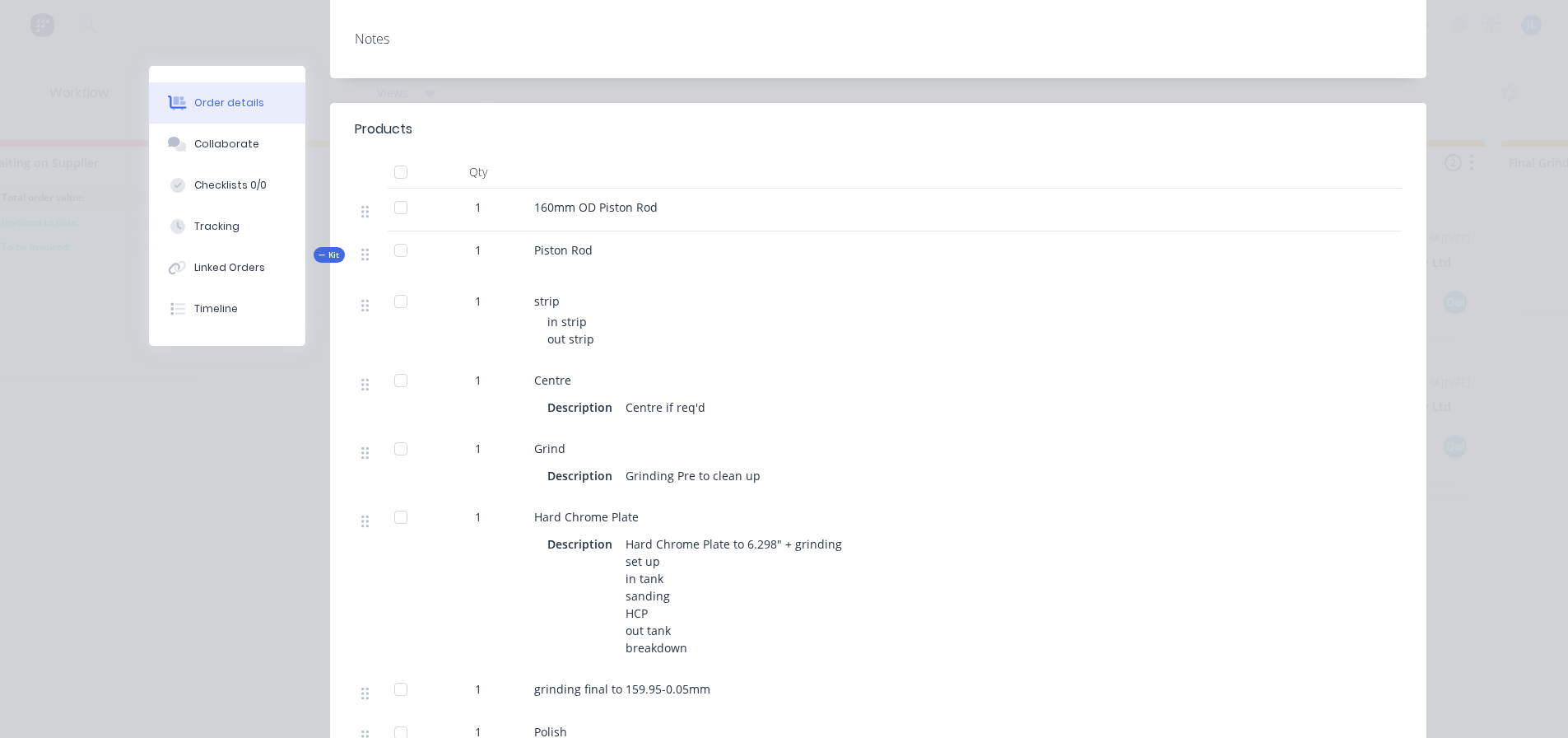
scroll to position [0, 0]
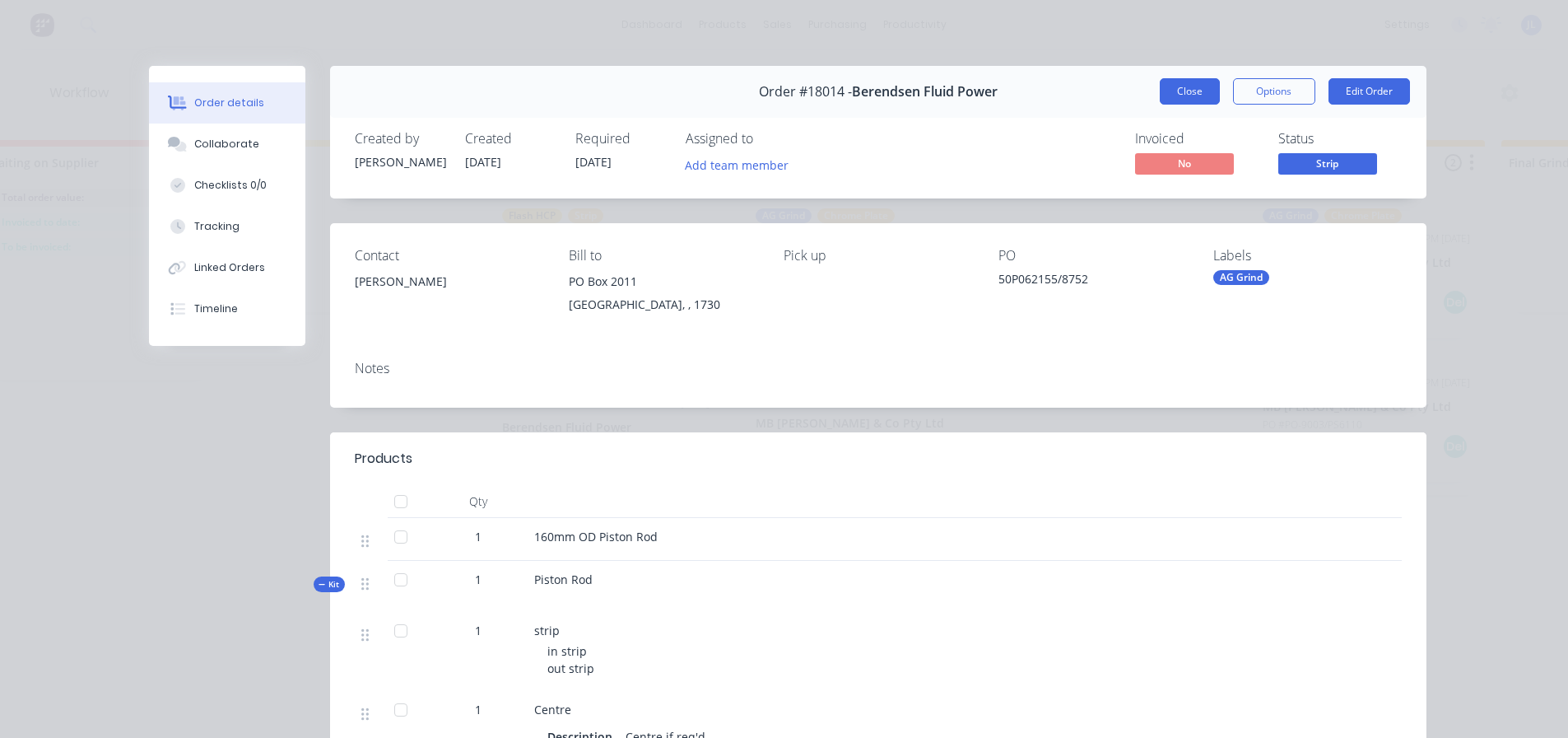
click at [1204, 88] on button "Close" at bounding box center [1190, 90] width 60 height 26
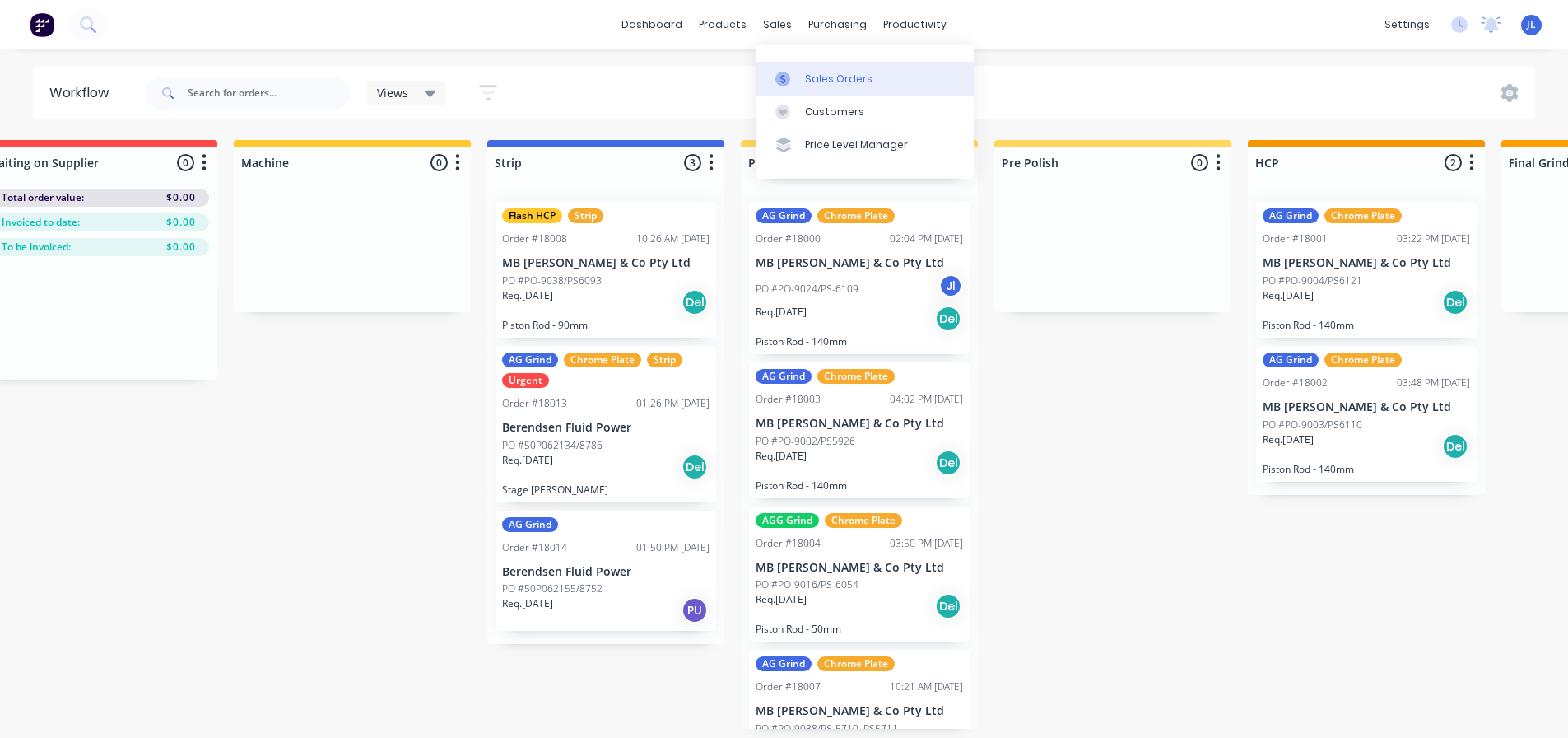
click at [818, 84] on div "Sales Orders" at bounding box center [839, 79] width 67 height 14
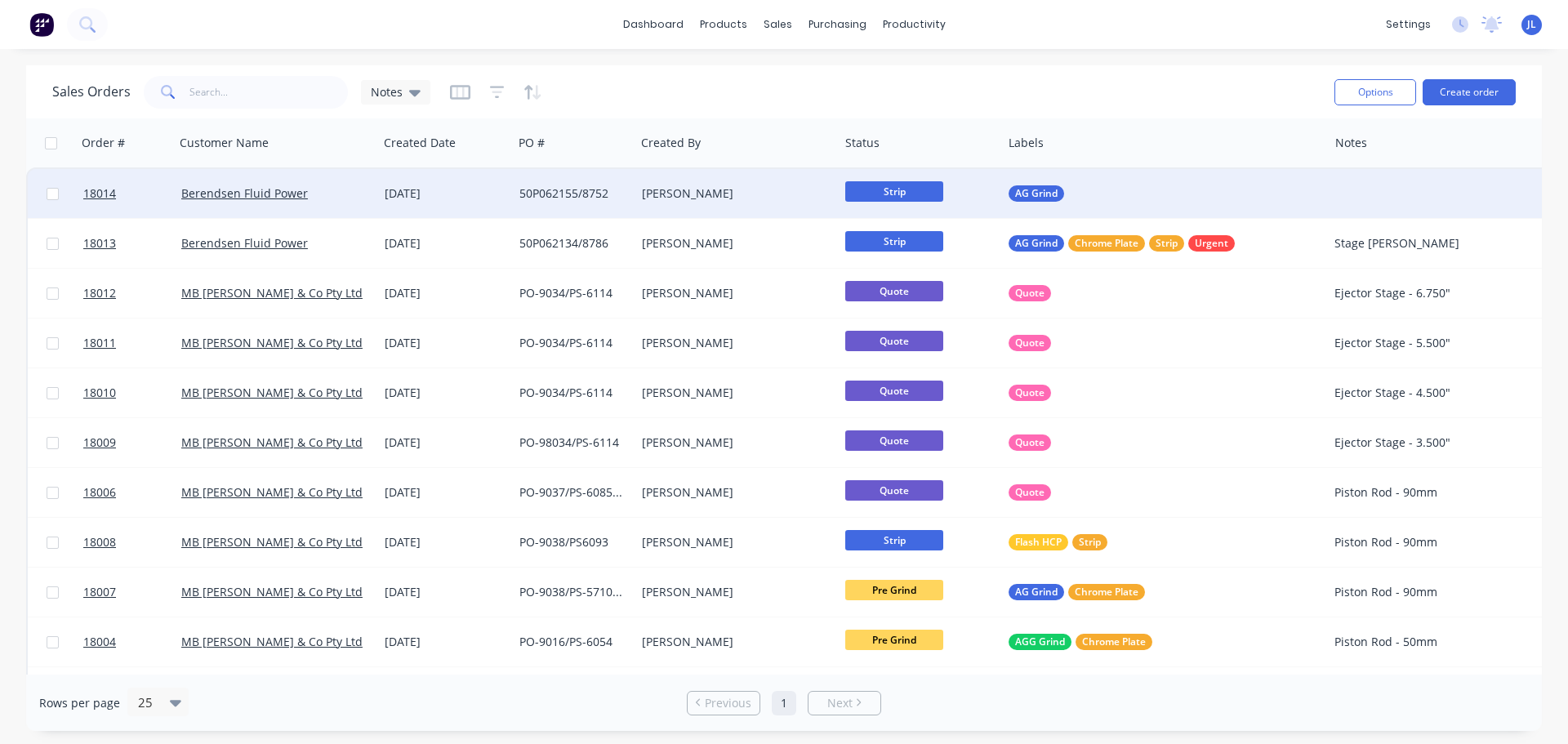
click at [746, 189] on div "[PERSON_NAME]" at bounding box center [732, 193] width 181 height 16
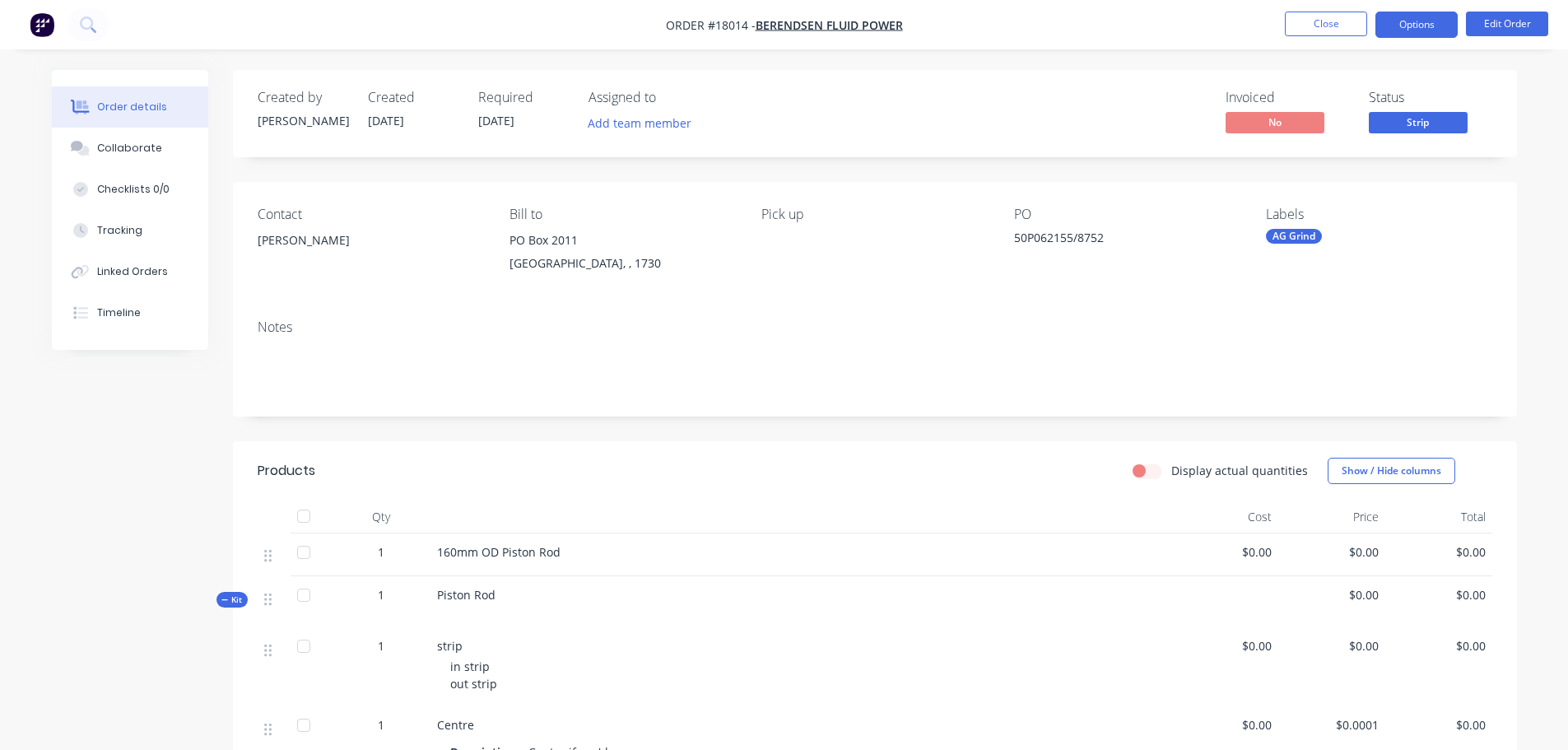
click at [1419, 26] on button "Options" at bounding box center [1416, 24] width 83 height 26
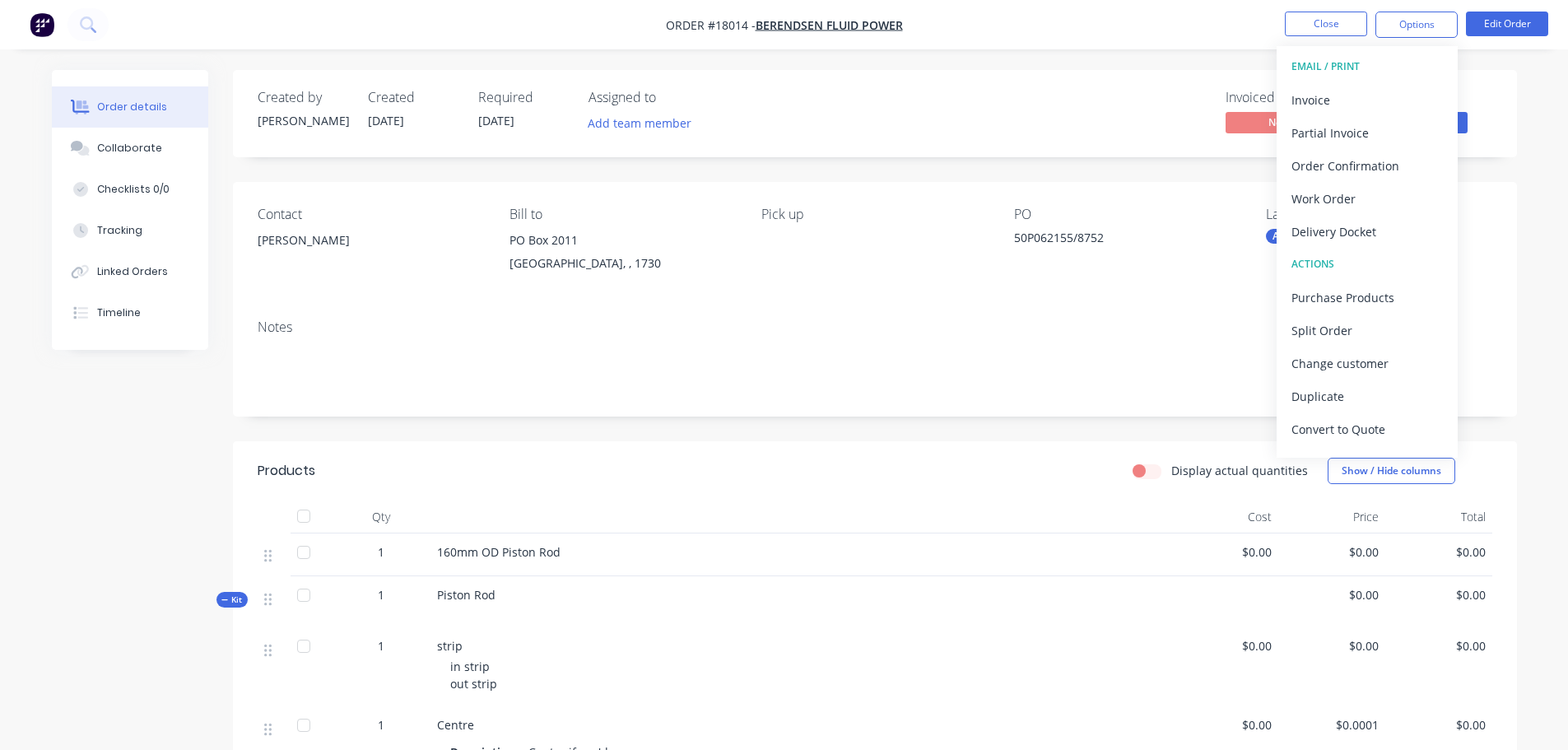
click at [48, 28] on img "button" at bounding box center [42, 25] width 25 height 25
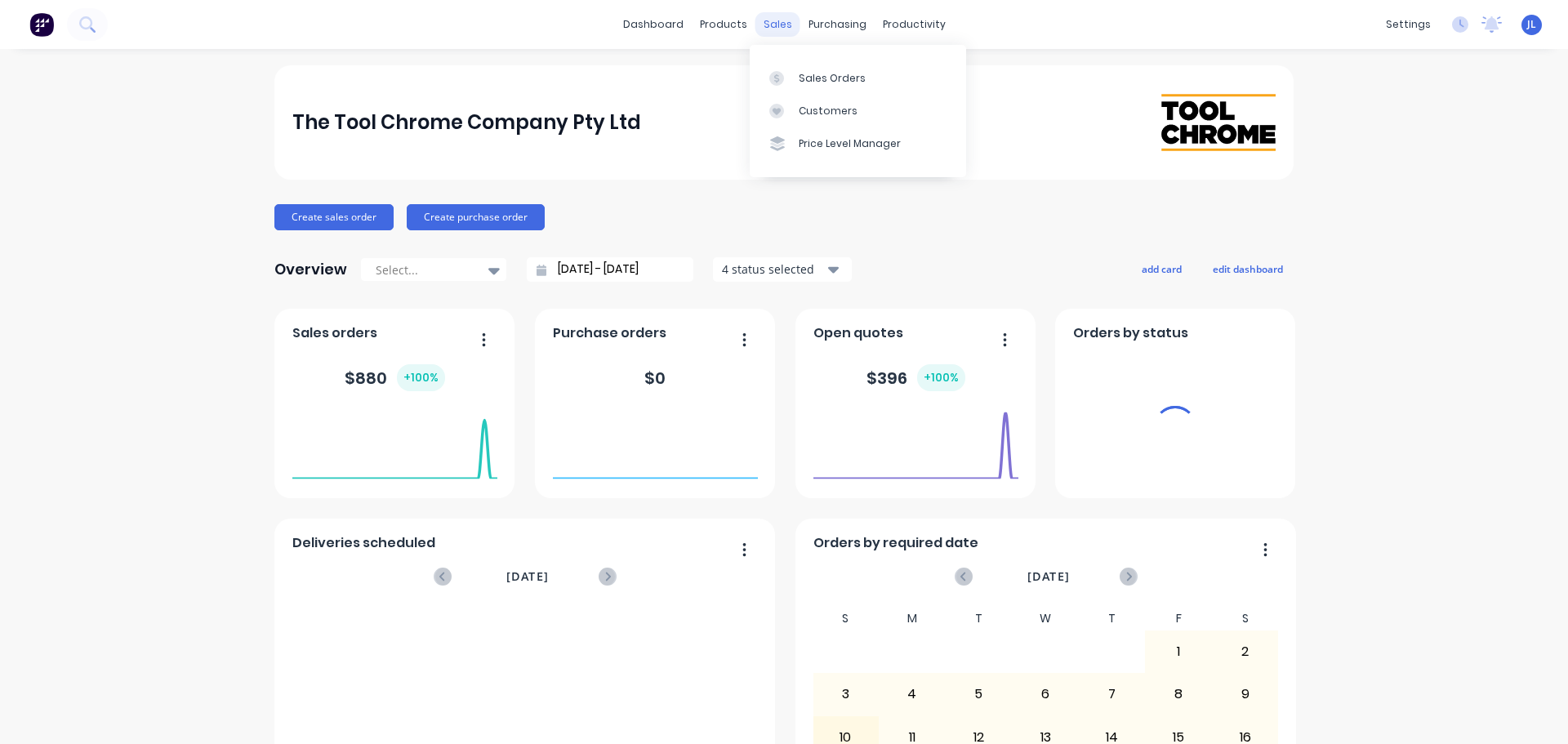
click at [772, 30] on div "sales" at bounding box center [778, 25] width 45 height 25
click at [784, 69] on link "Sales Orders" at bounding box center [858, 77] width 216 height 32
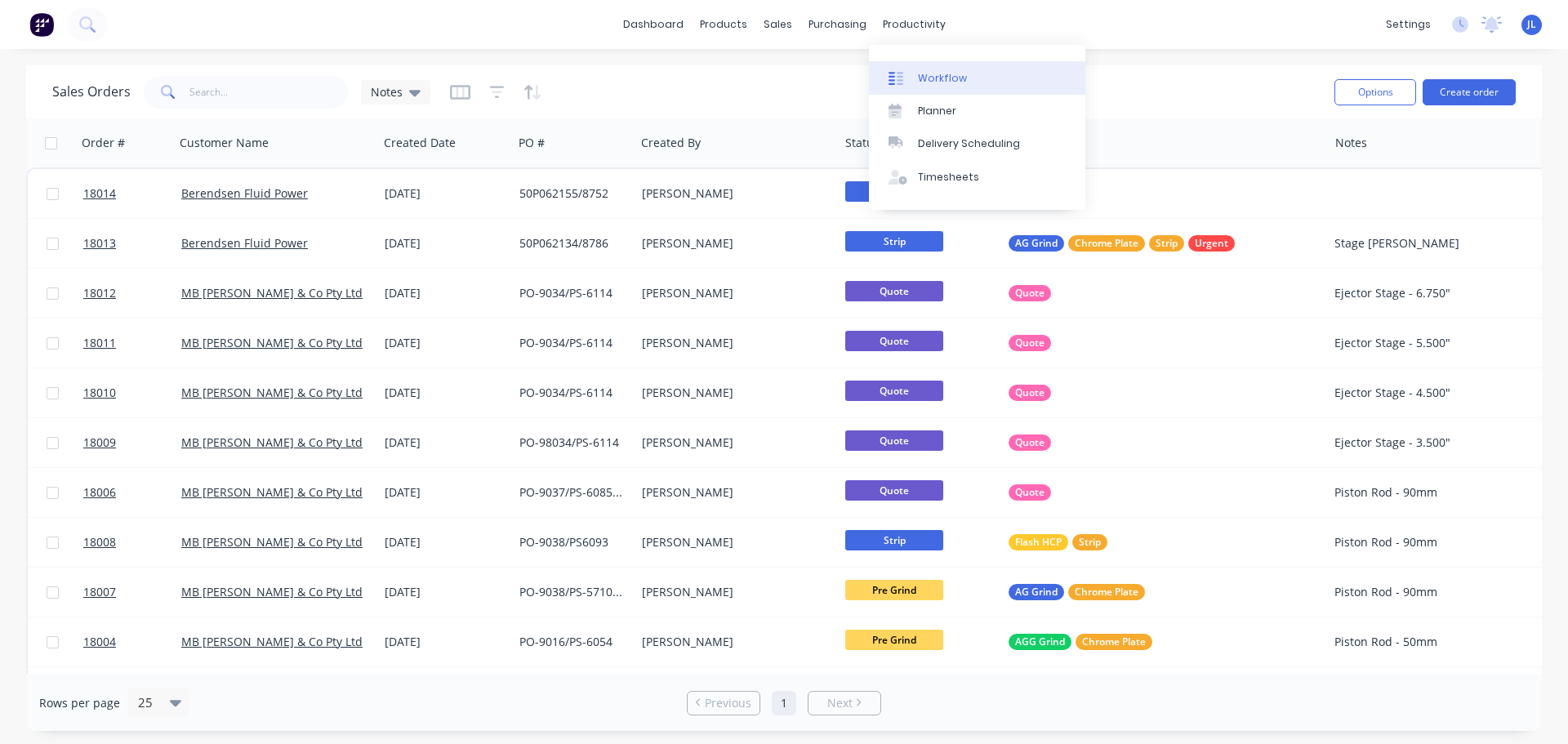
click at [931, 83] on div "Workflow" at bounding box center [942, 78] width 49 height 14
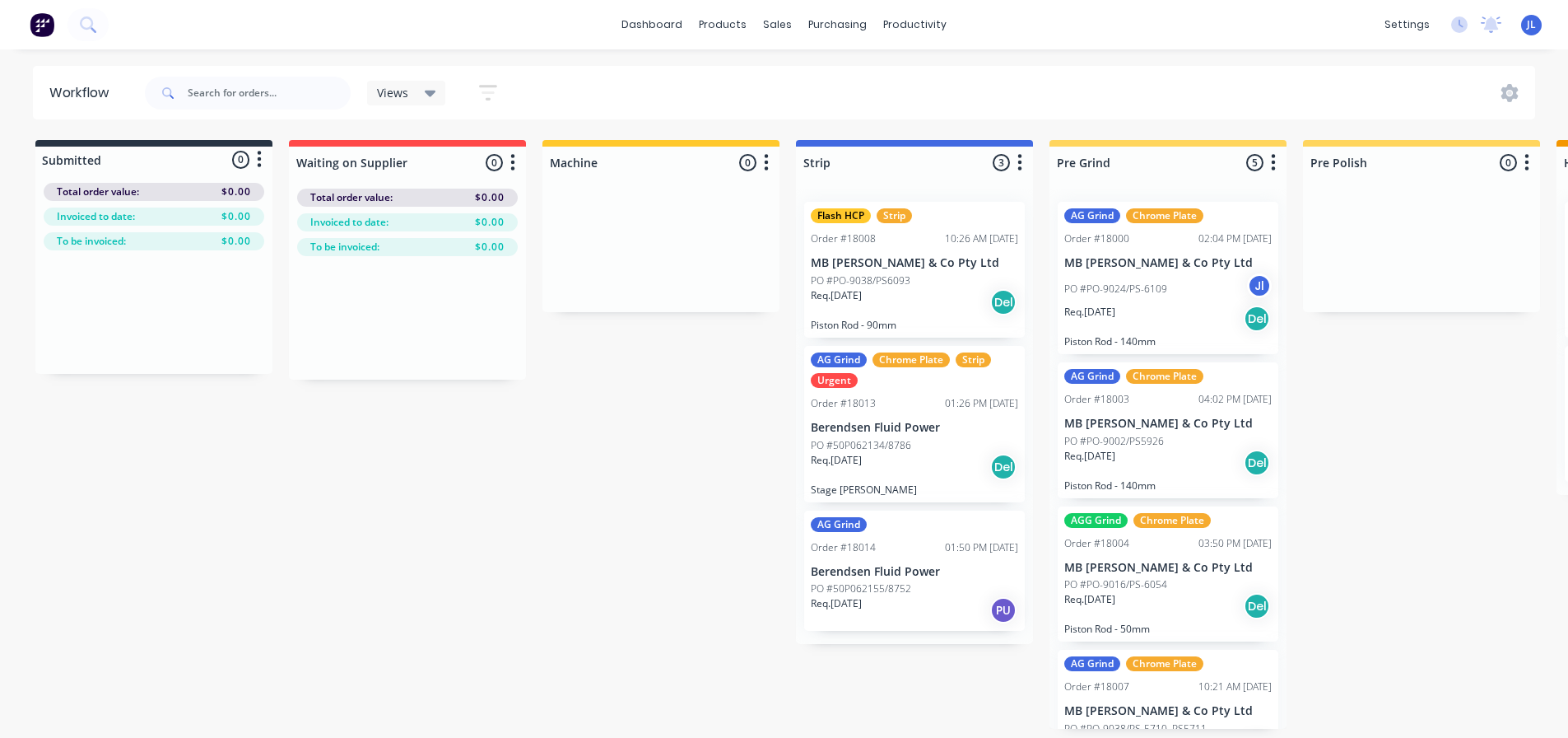
click at [1004, 617] on div "PU" at bounding box center [1003, 609] width 26 height 26
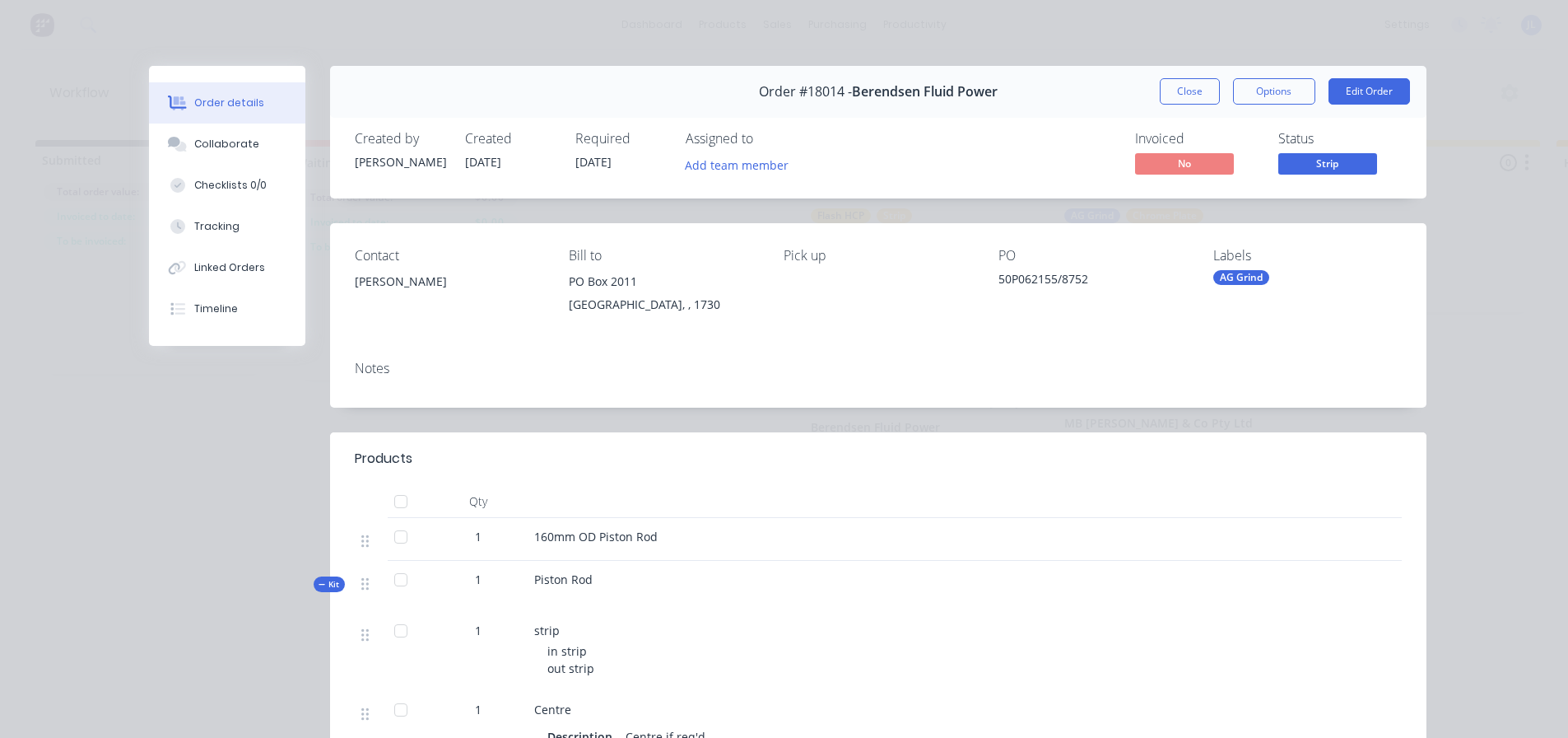
click at [793, 274] on div "Pick up" at bounding box center [878, 285] width 188 height 75
click at [792, 295] on div "Pick up" at bounding box center [878, 285] width 188 height 75
click at [1181, 89] on button "Close" at bounding box center [1190, 90] width 60 height 26
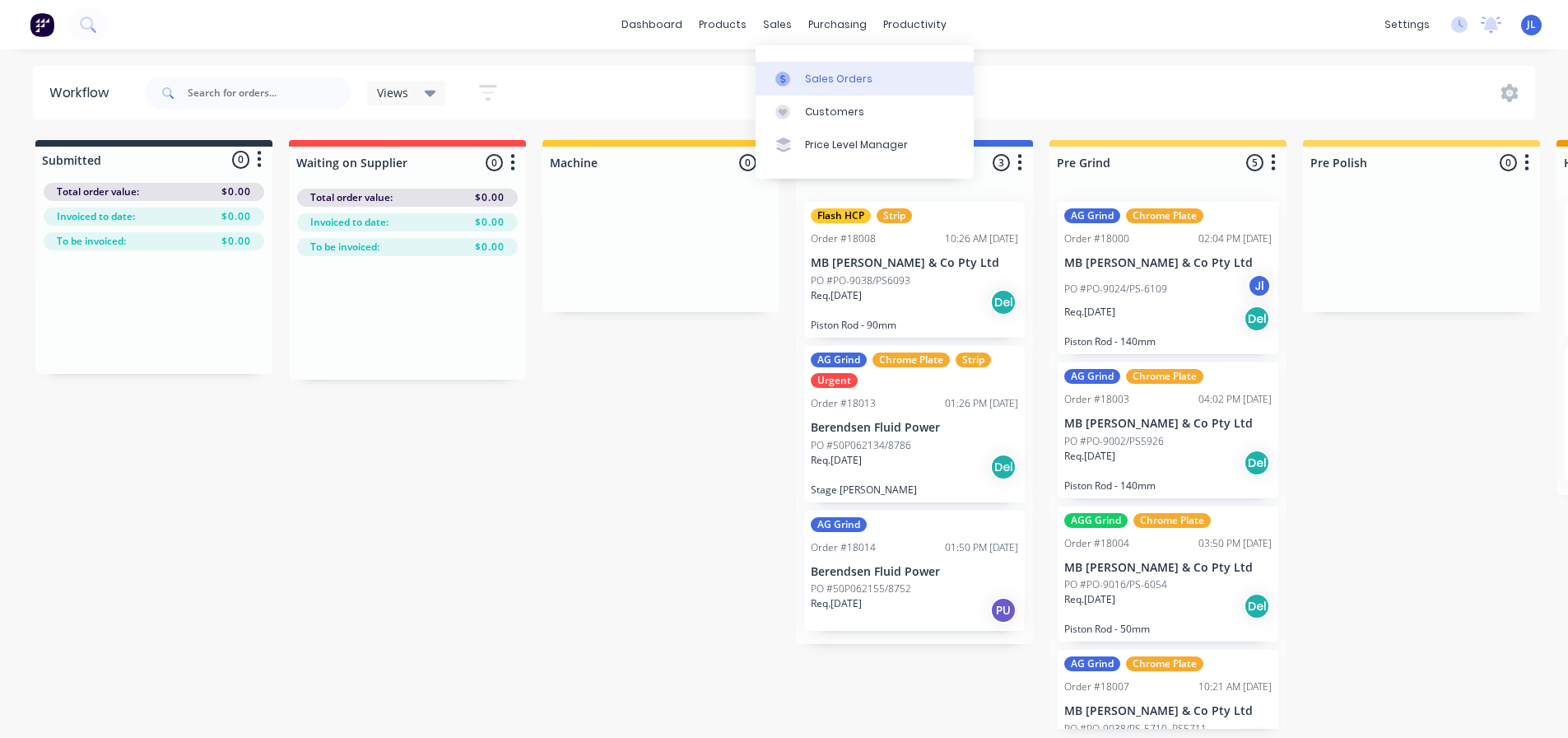
click at [793, 82] on div at bounding box center [788, 79] width 25 height 14
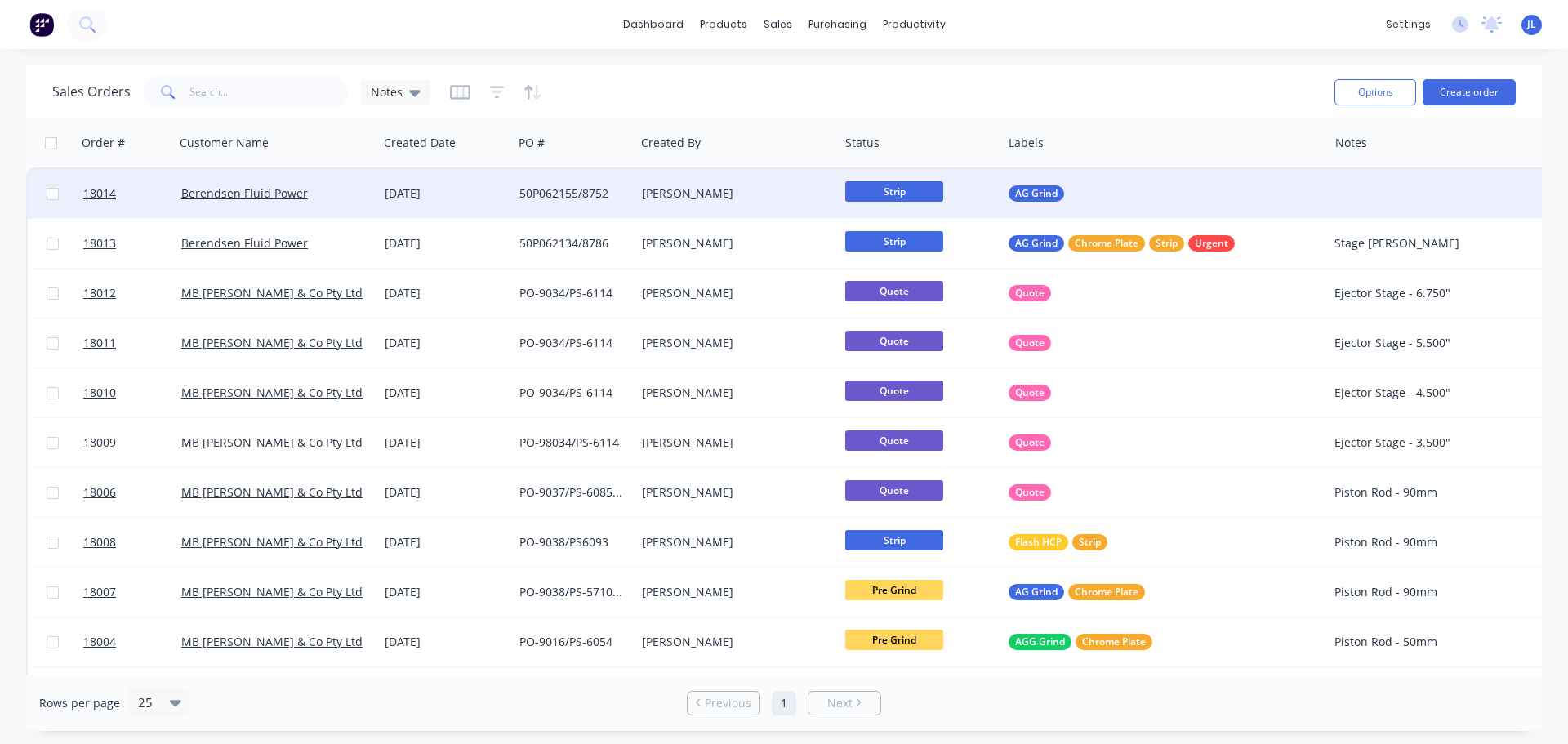
click at [428, 200] on div "[DATE]" at bounding box center [446, 193] width 122 height 16
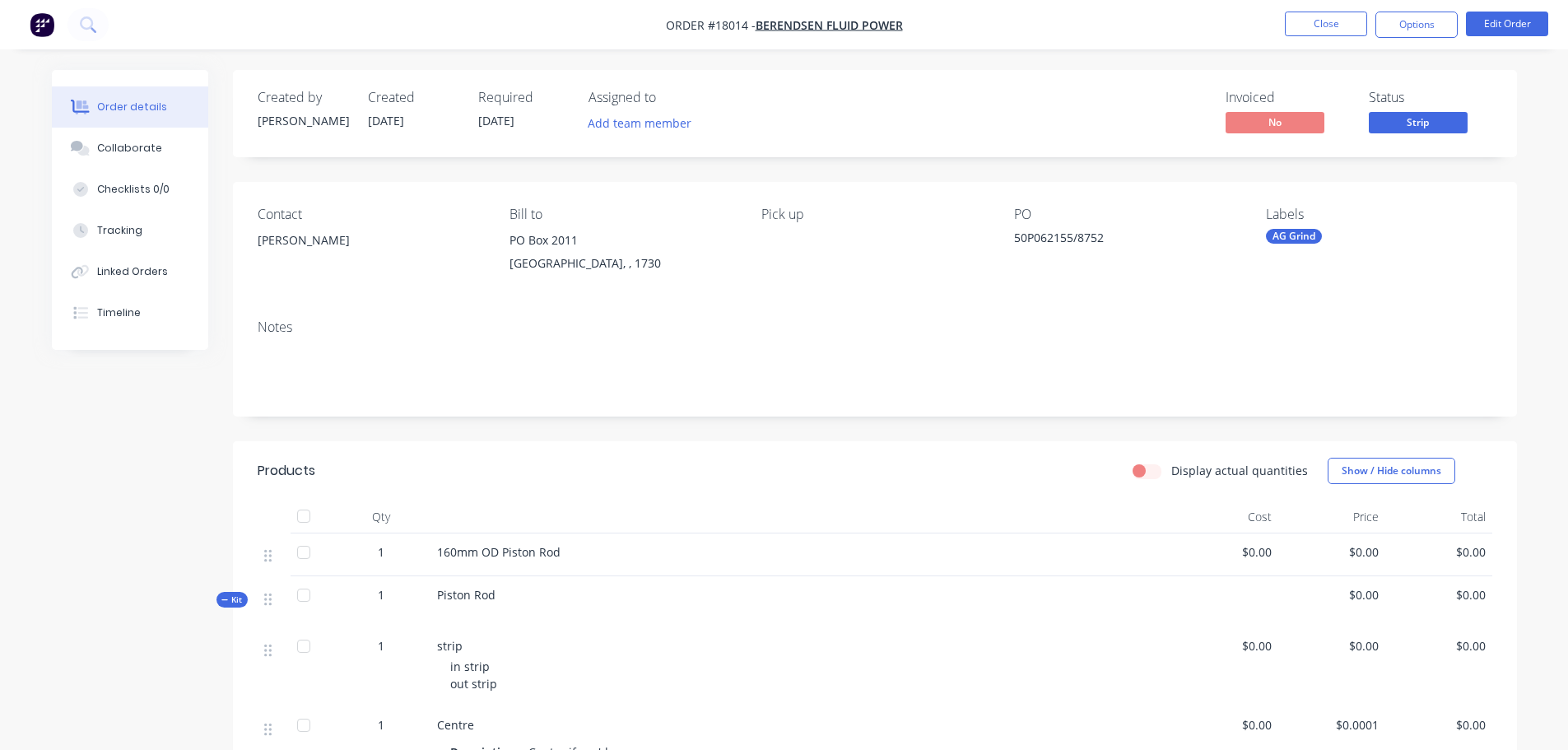
click at [1307, 232] on div "AG Grind" at bounding box center [1294, 235] width 56 height 14
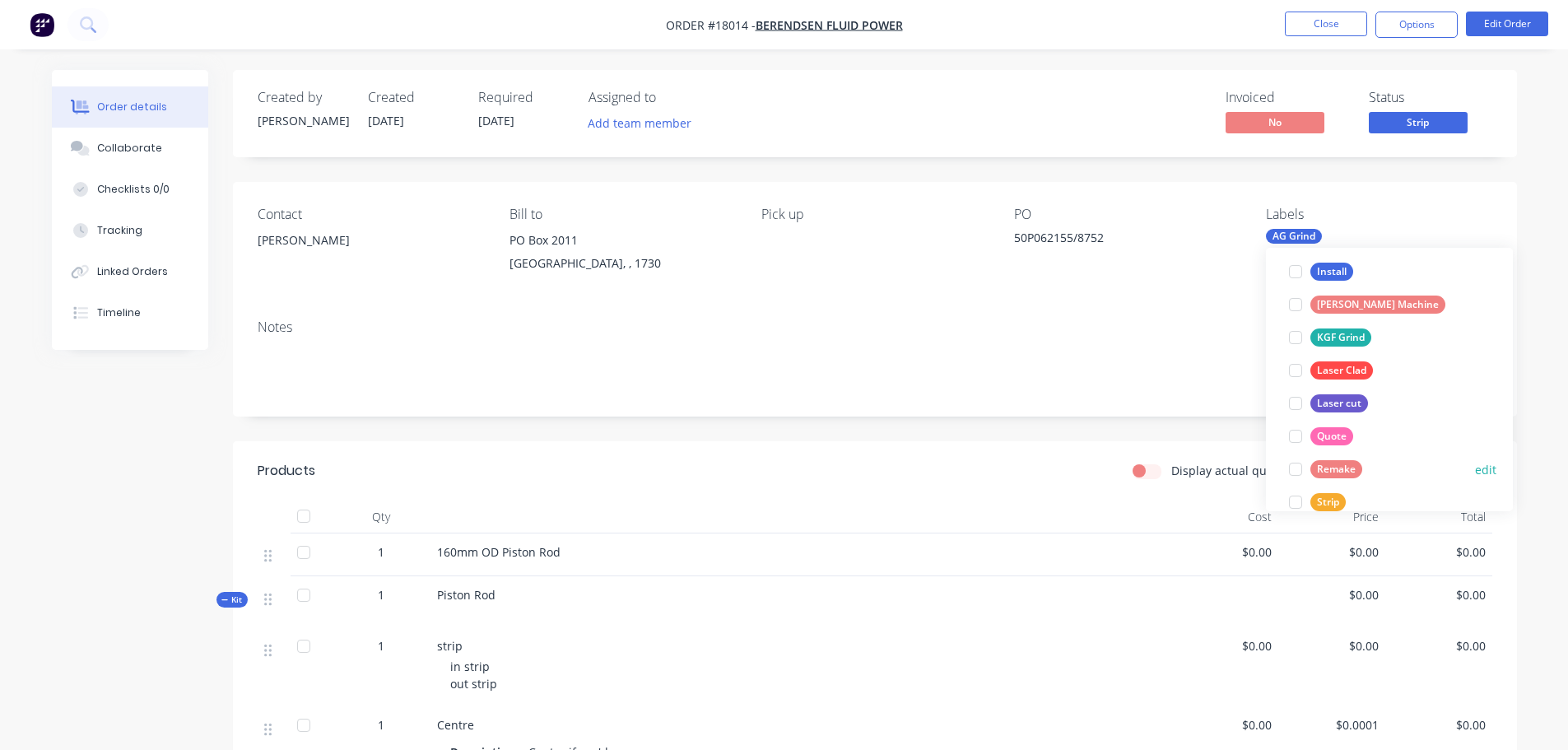
scroll to position [329, 0]
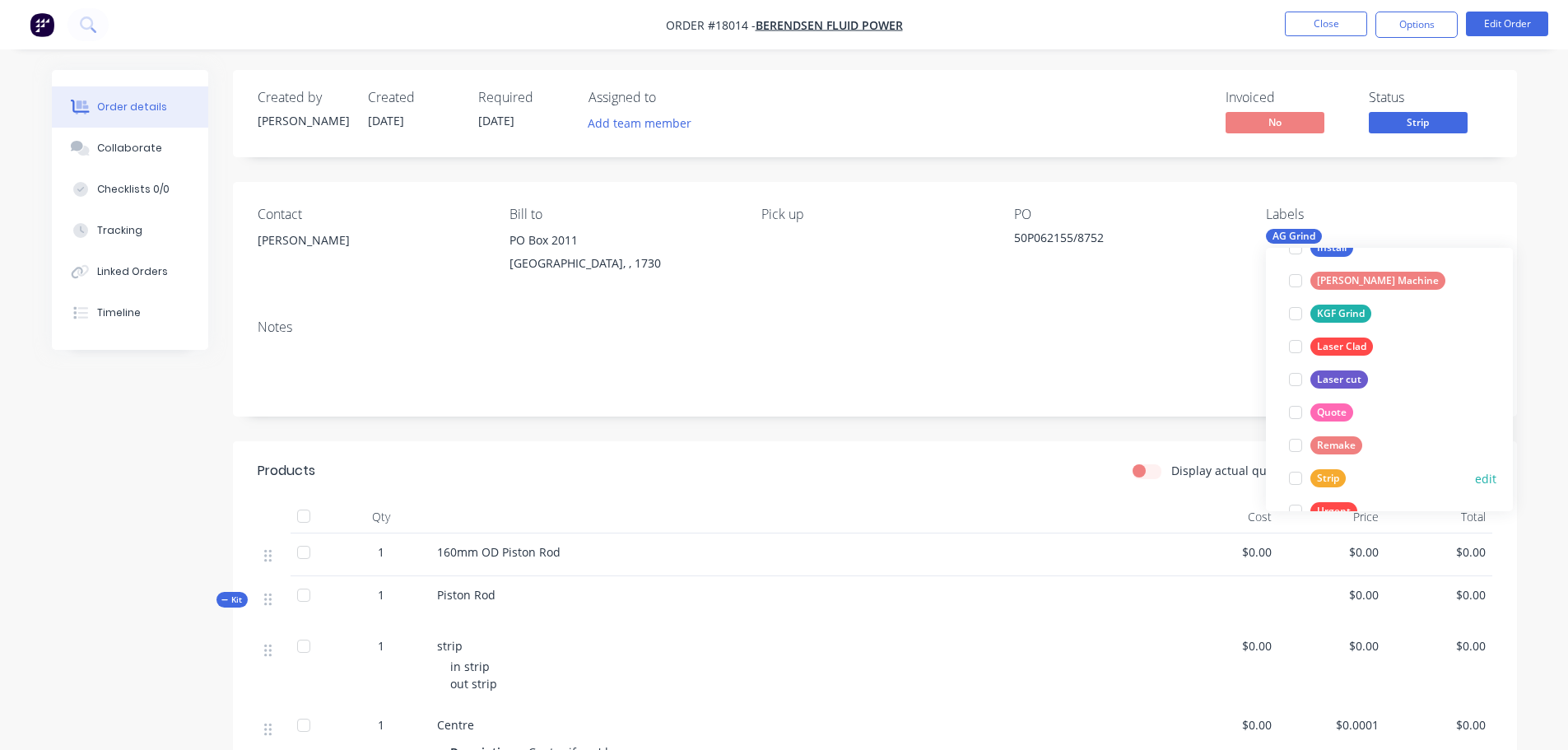
click at [1295, 478] on div at bounding box center [1295, 478] width 33 height 33
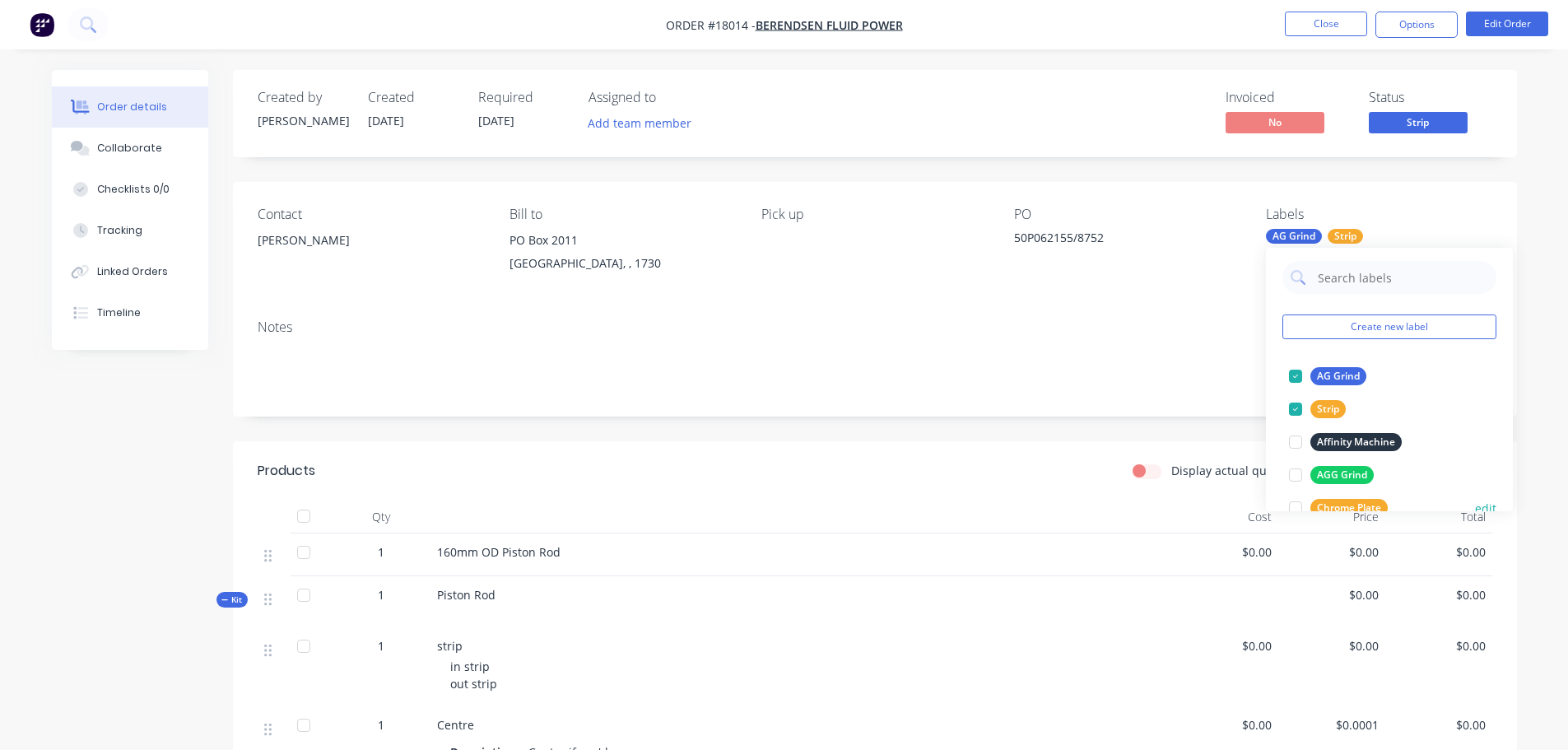
scroll to position [0, 0]
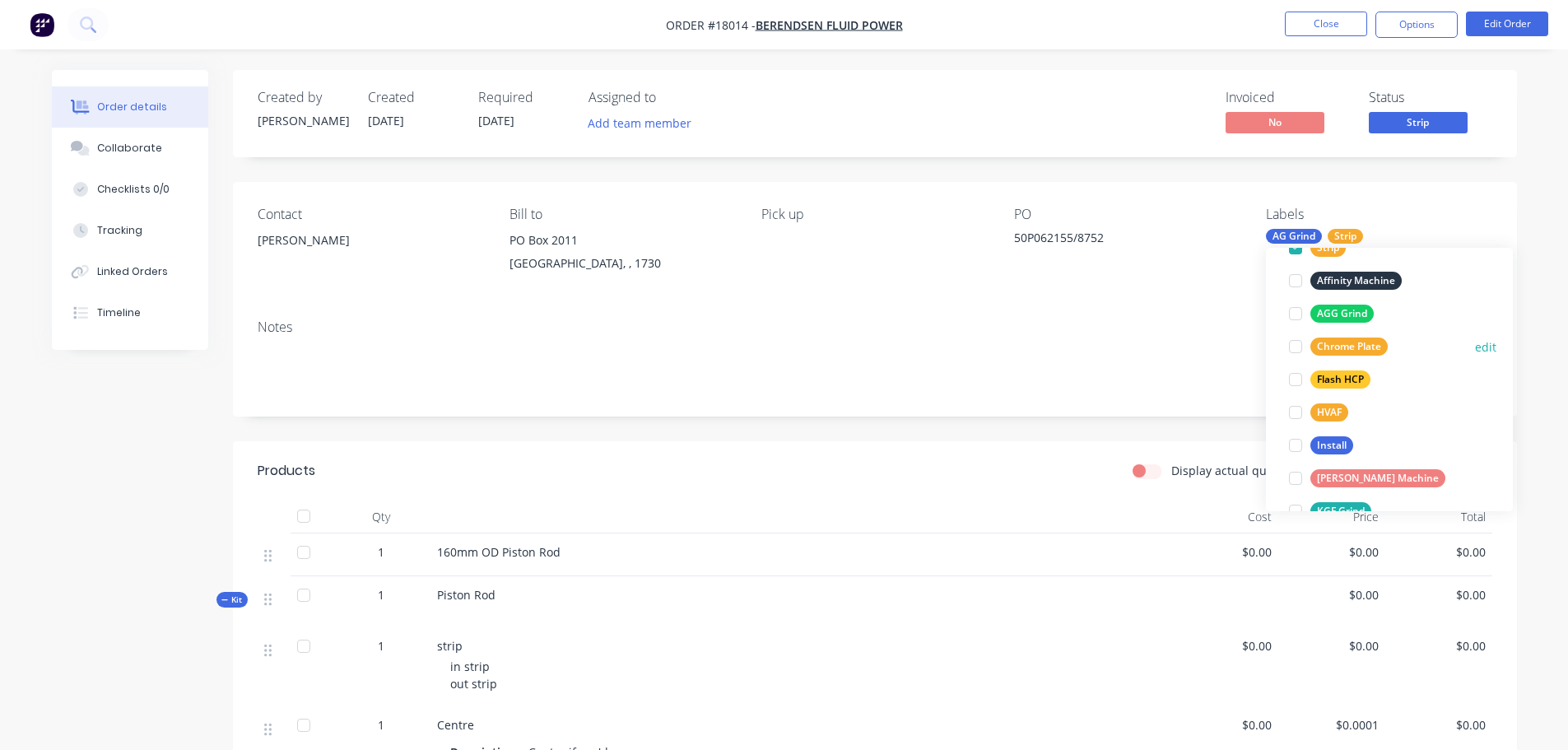
click at [1301, 349] on div at bounding box center [1295, 346] width 33 height 33
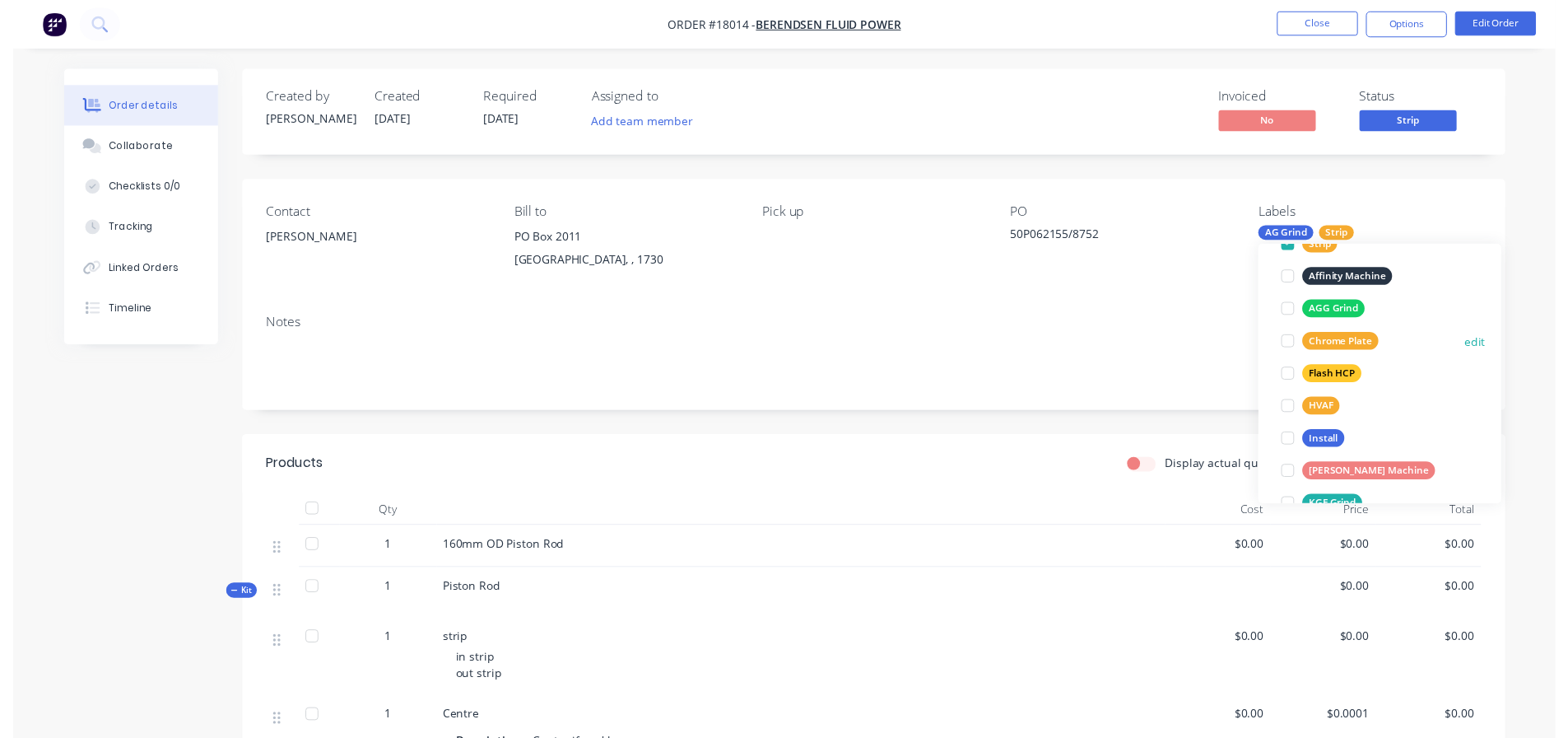
scroll to position [66, 0]
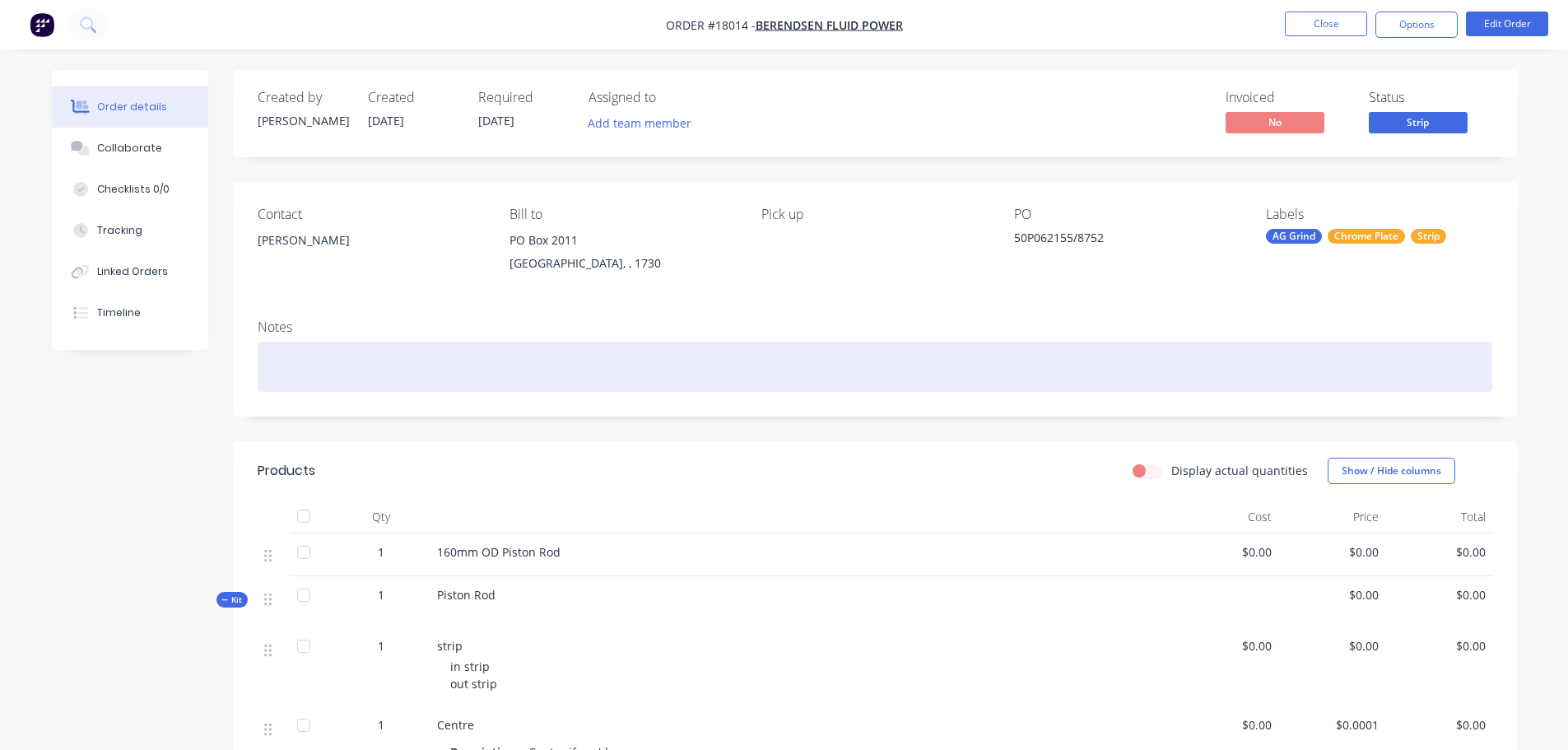
click at [1127, 352] on div at bounding box center [875, 366] width 1235 height 50
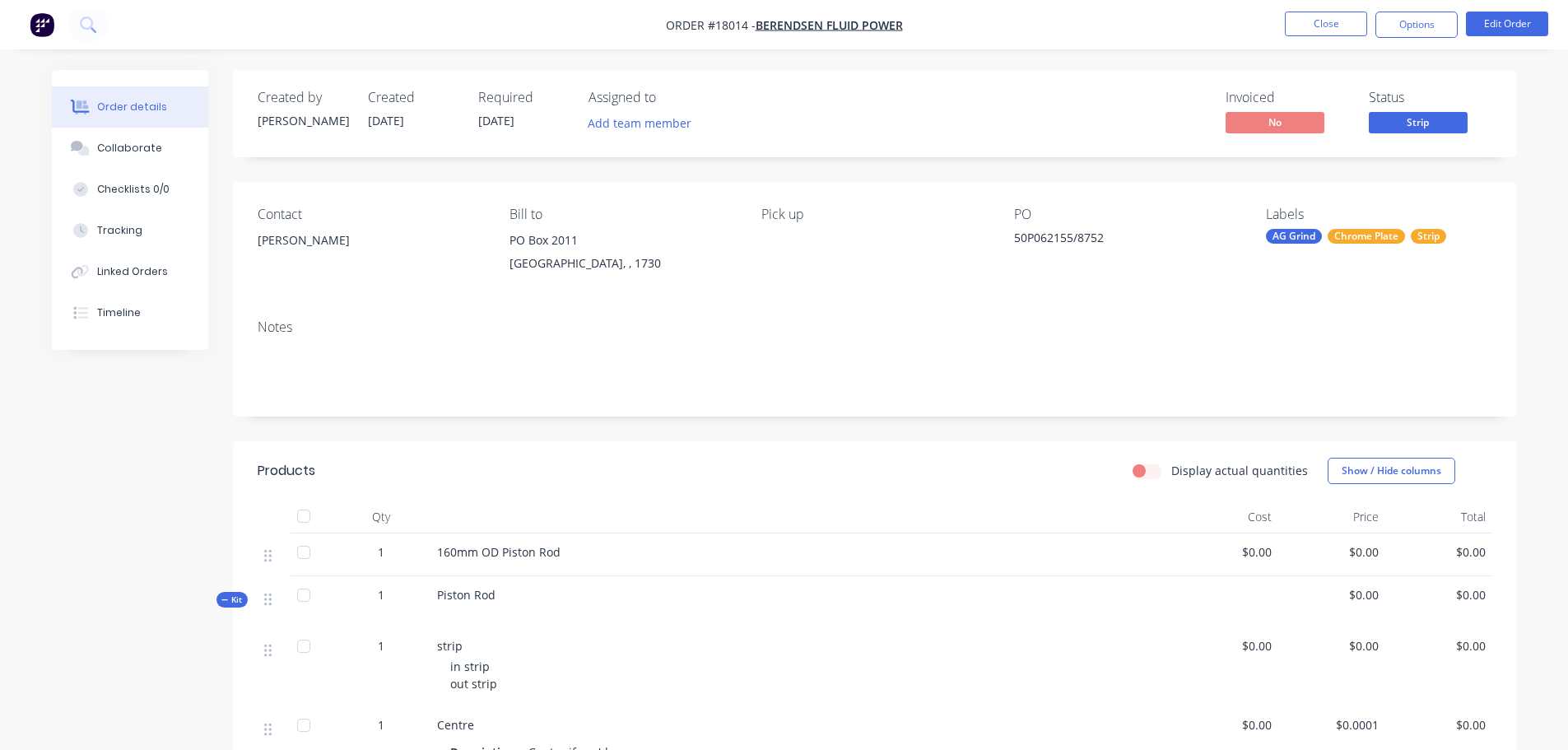
click at [551, 552] on span "160mm OD Piston Rod" at bounding box center [499, 551] width 124 height 15
drag, startPoint x: 439, startPoint y: 551, endPoint x: 590, endPoint y: 547, distance: 151.1
click at [590, 547] on div "160mm OD Piston Rod" at bounding box center [801, 551] width 727 height 17
copy span "160mm OD Piston Rod"
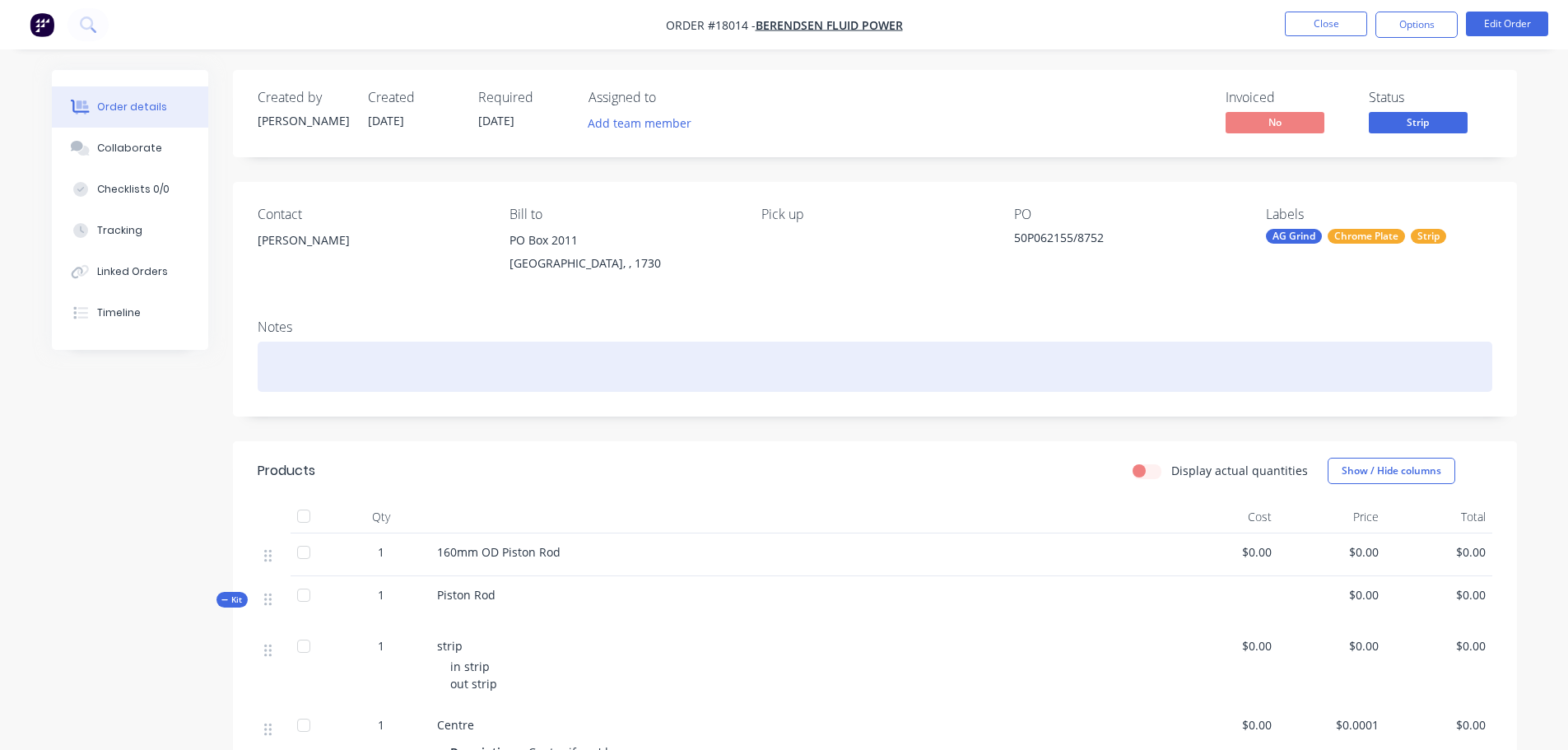
click at [339, 343] on div at bounding box center [875, 366] width 1235 height 50
paste div
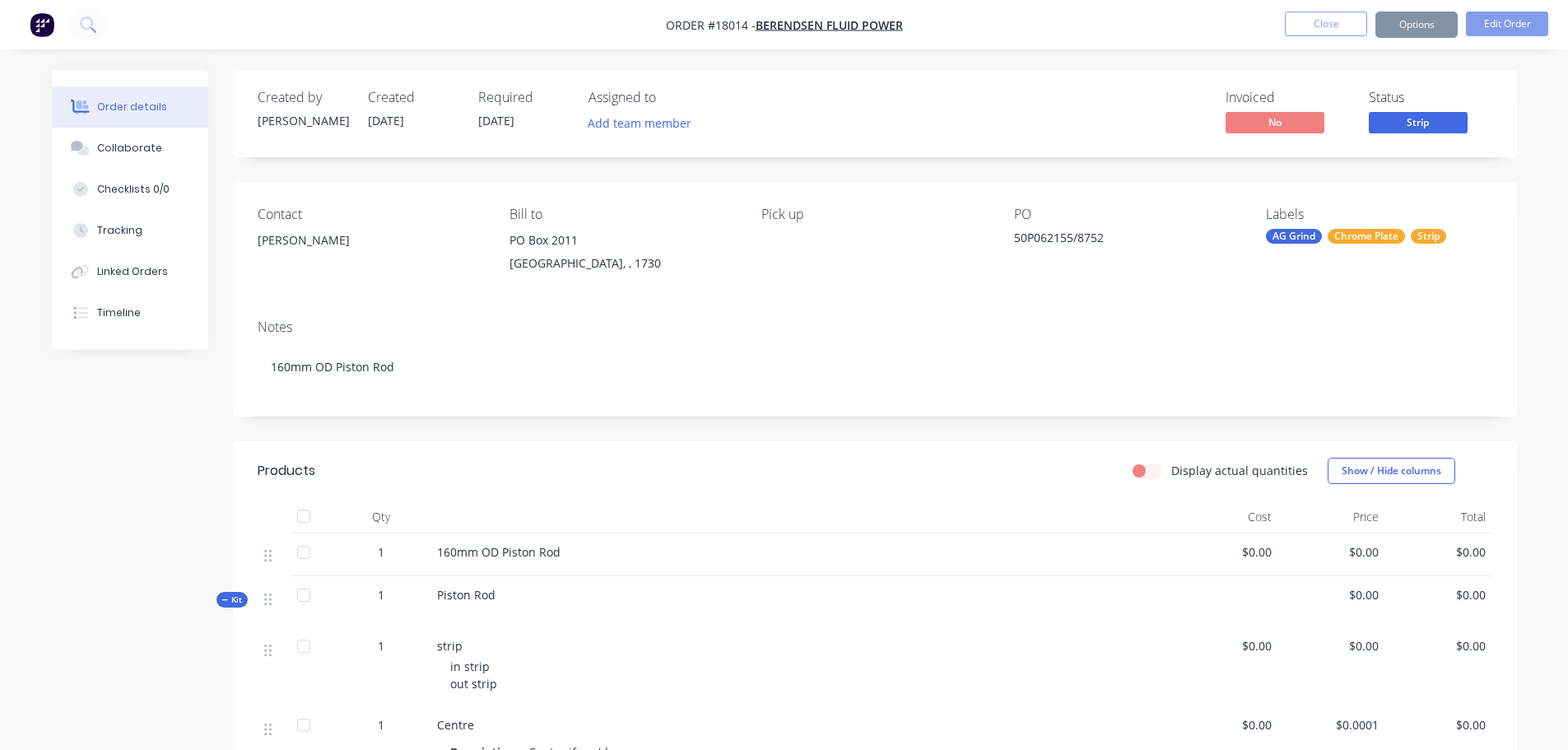
click at [1343, 27] on button "Close" at bounding box center [1326, 24] width 83 height 25
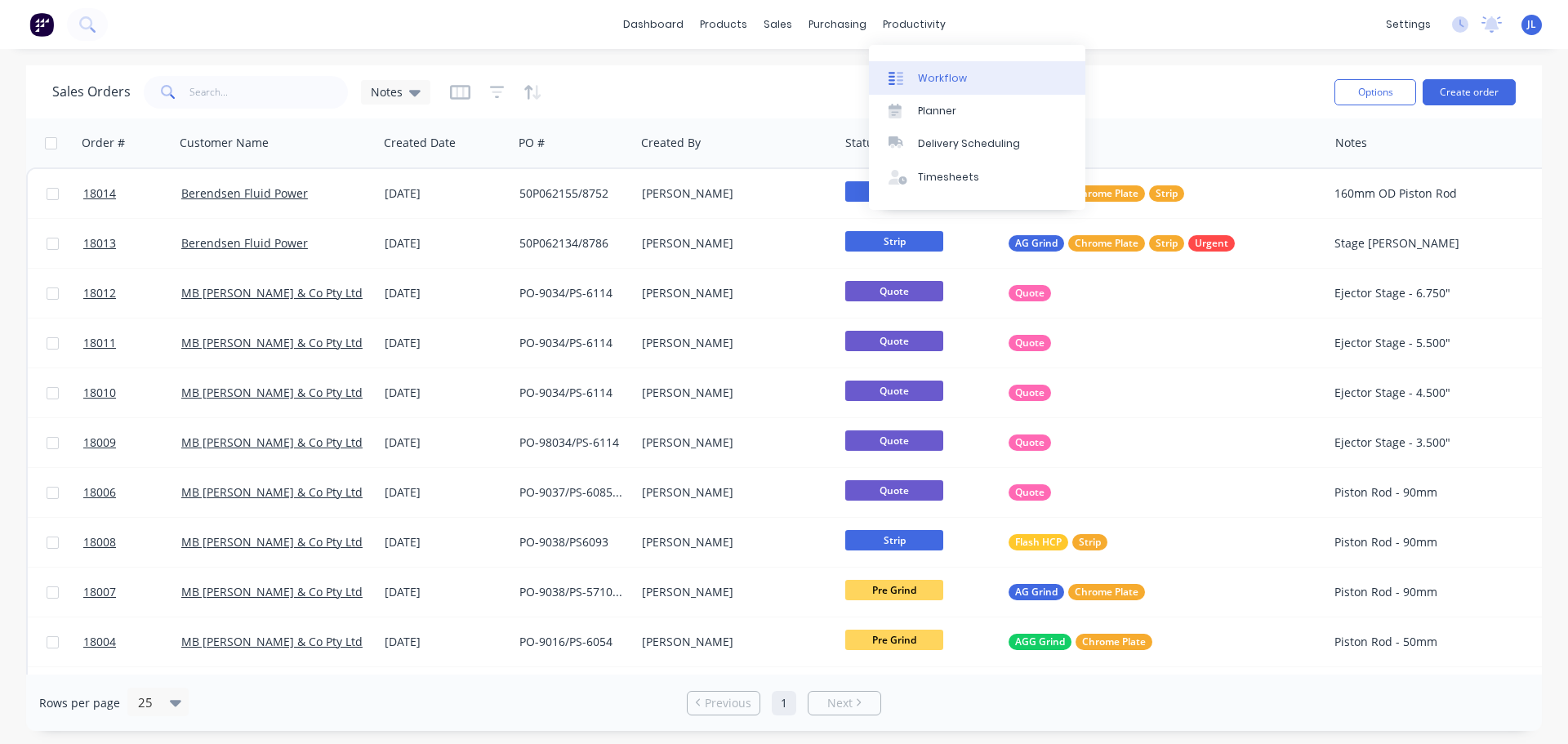
click at [913, 73] on link "Workflow" at bounding box center [977, 77] width 216 height 32
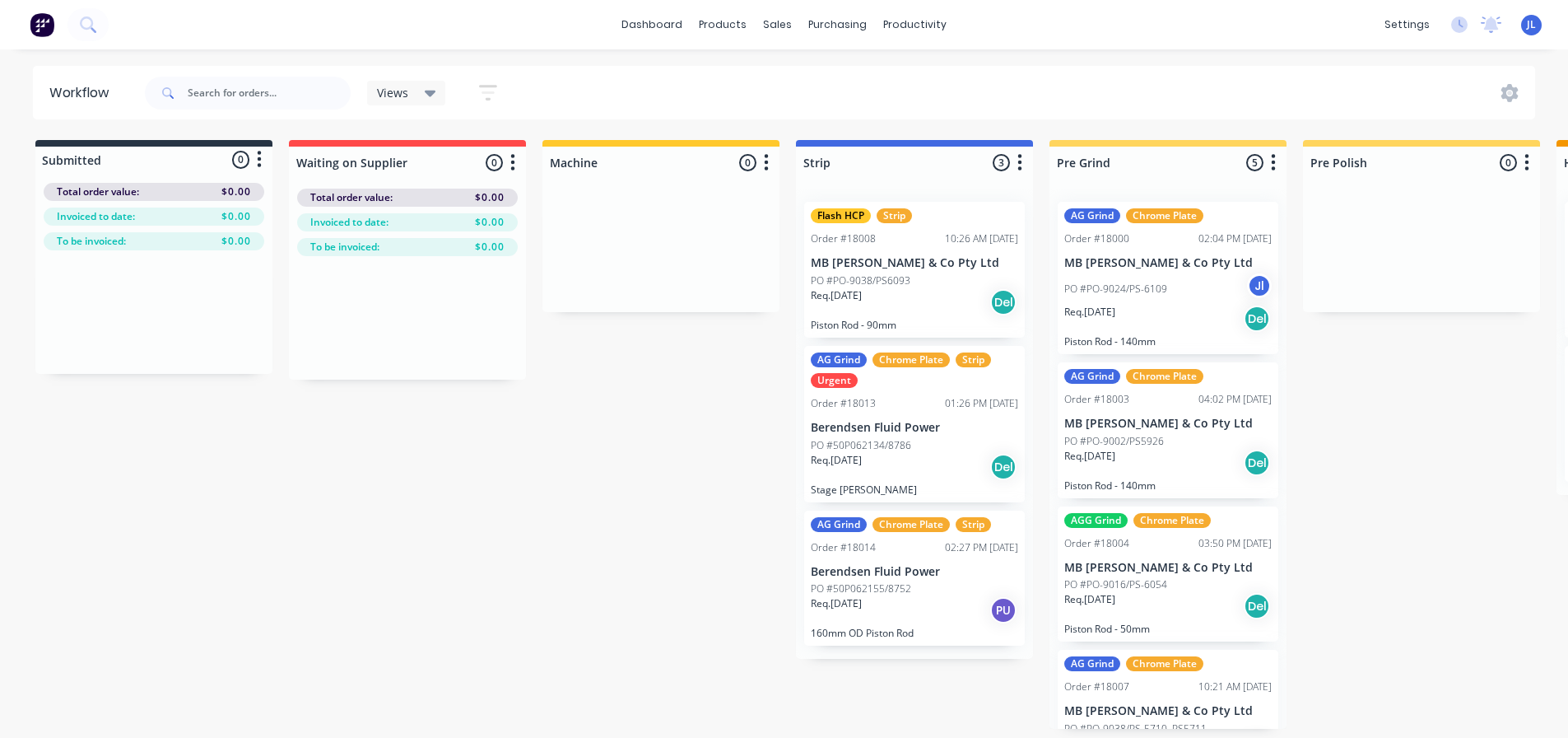
scroll to position [3, 0]
click at [1004, 609] on div "PU" at bounding box center [1003, 609] width 26 height 26
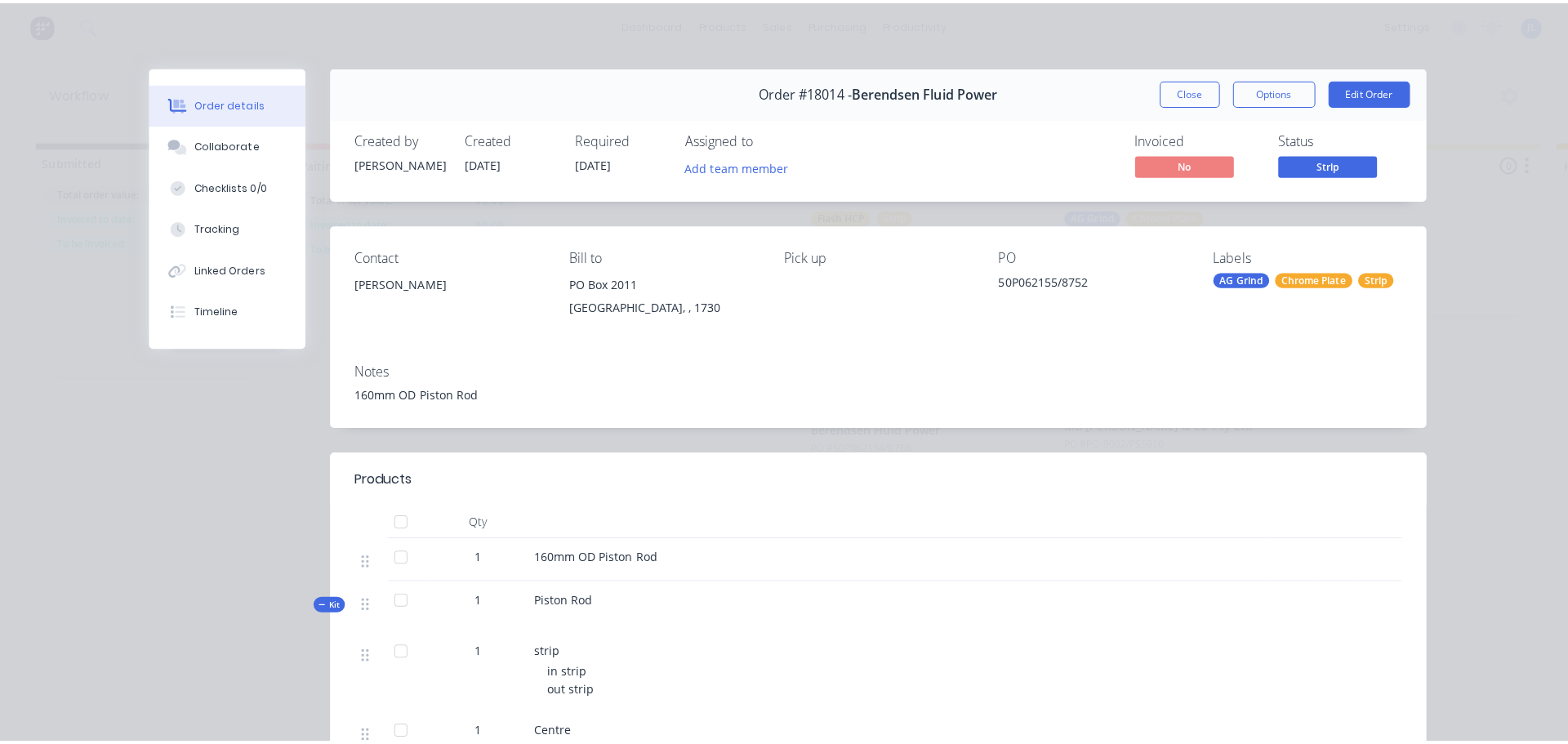
scroll to position [0, 0]
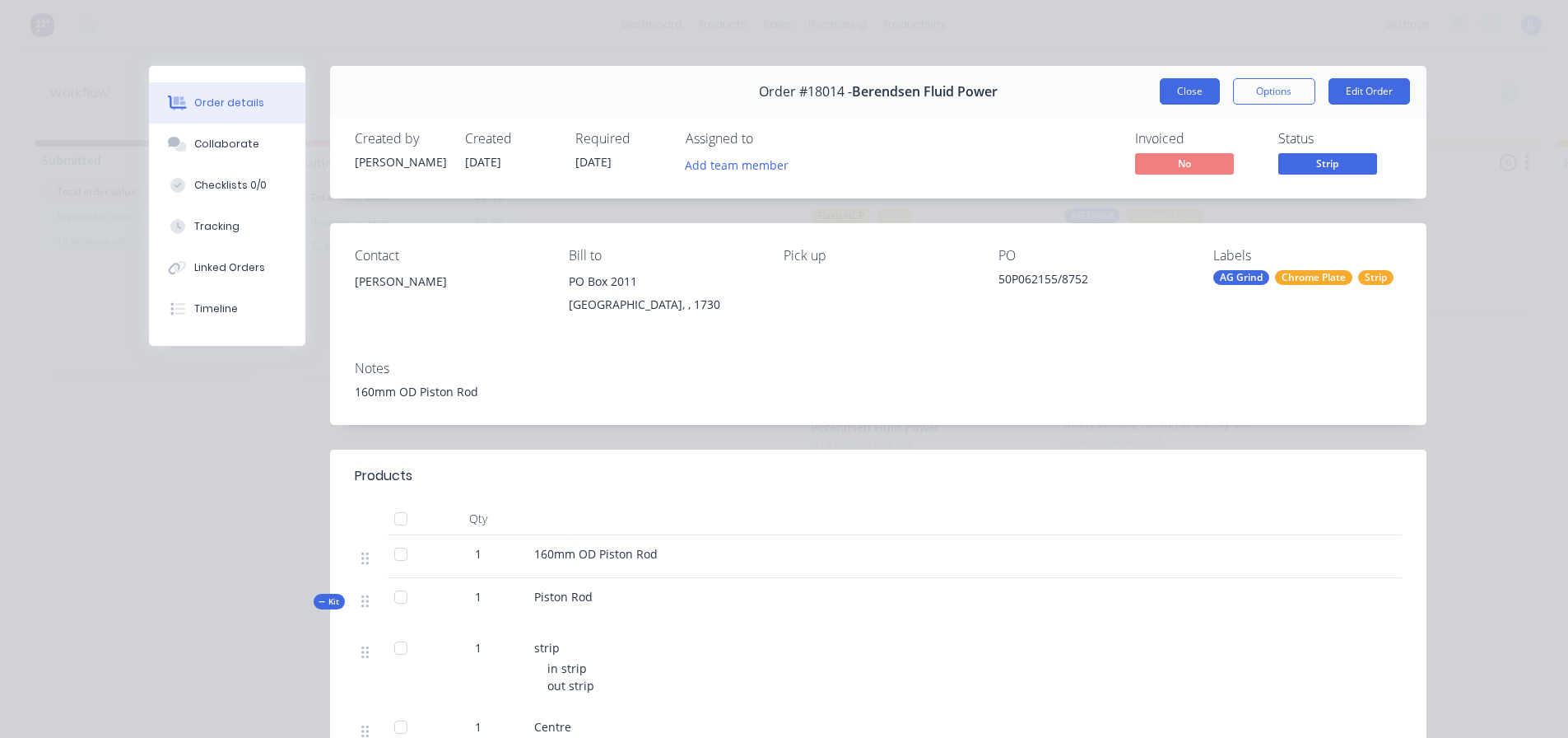
click at [1178, 97] on button "Close" at bounding box center [1190, 90] width 60 height 26
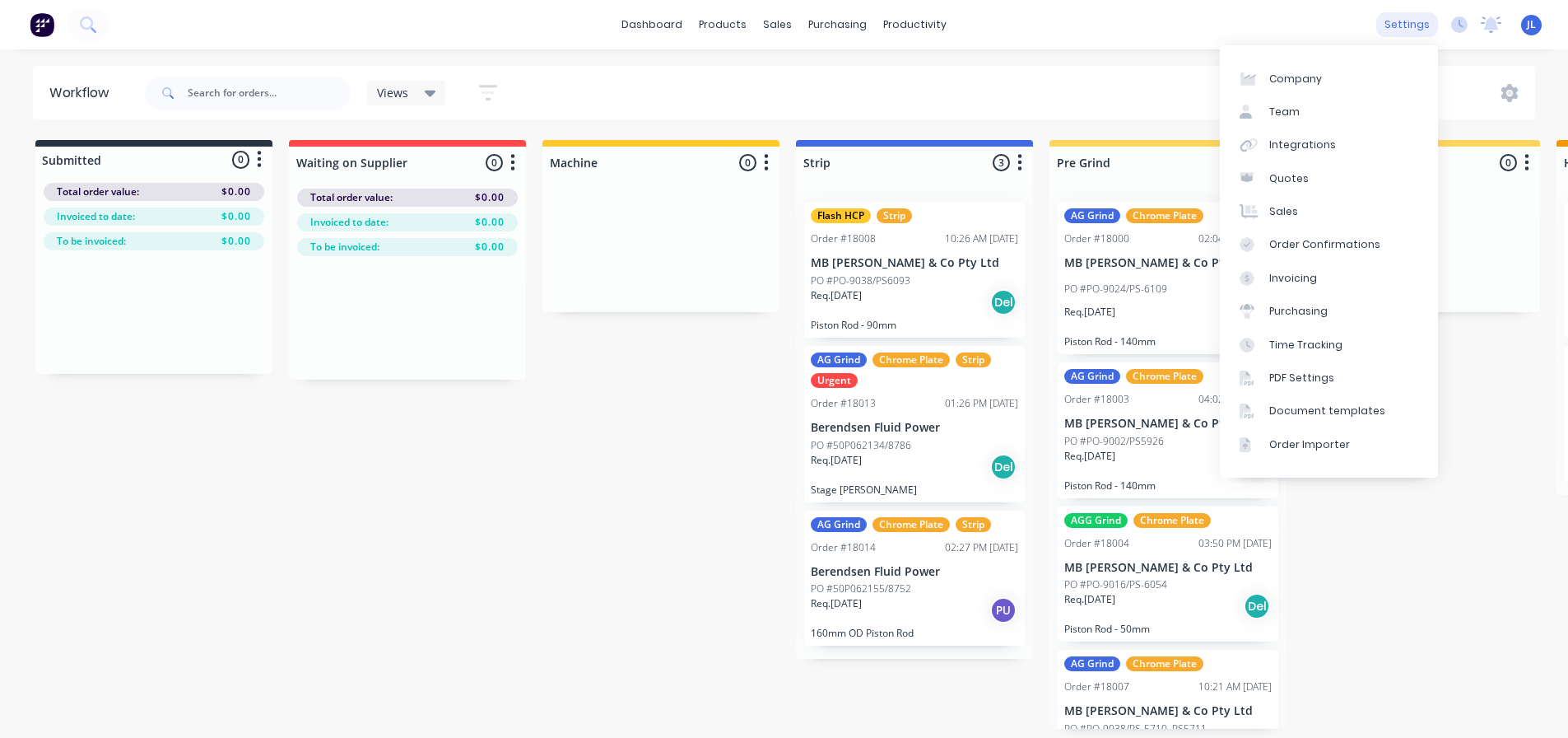
click at [1428, 29] on div "settings" at bounding box center [1407, 25] width 61 height 25
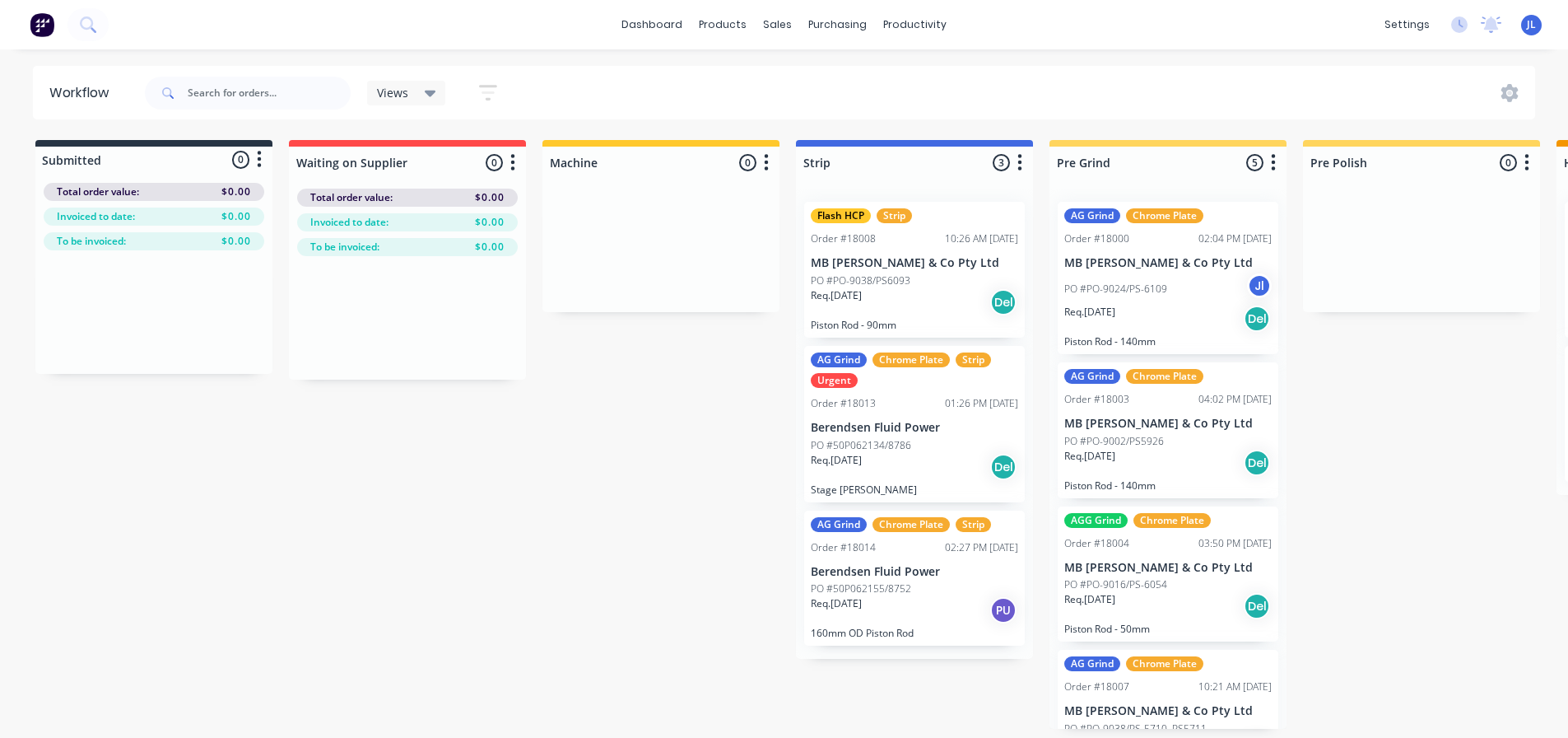
click at [49, 28] on img at bounding box center [42, 25] width 25 height 25
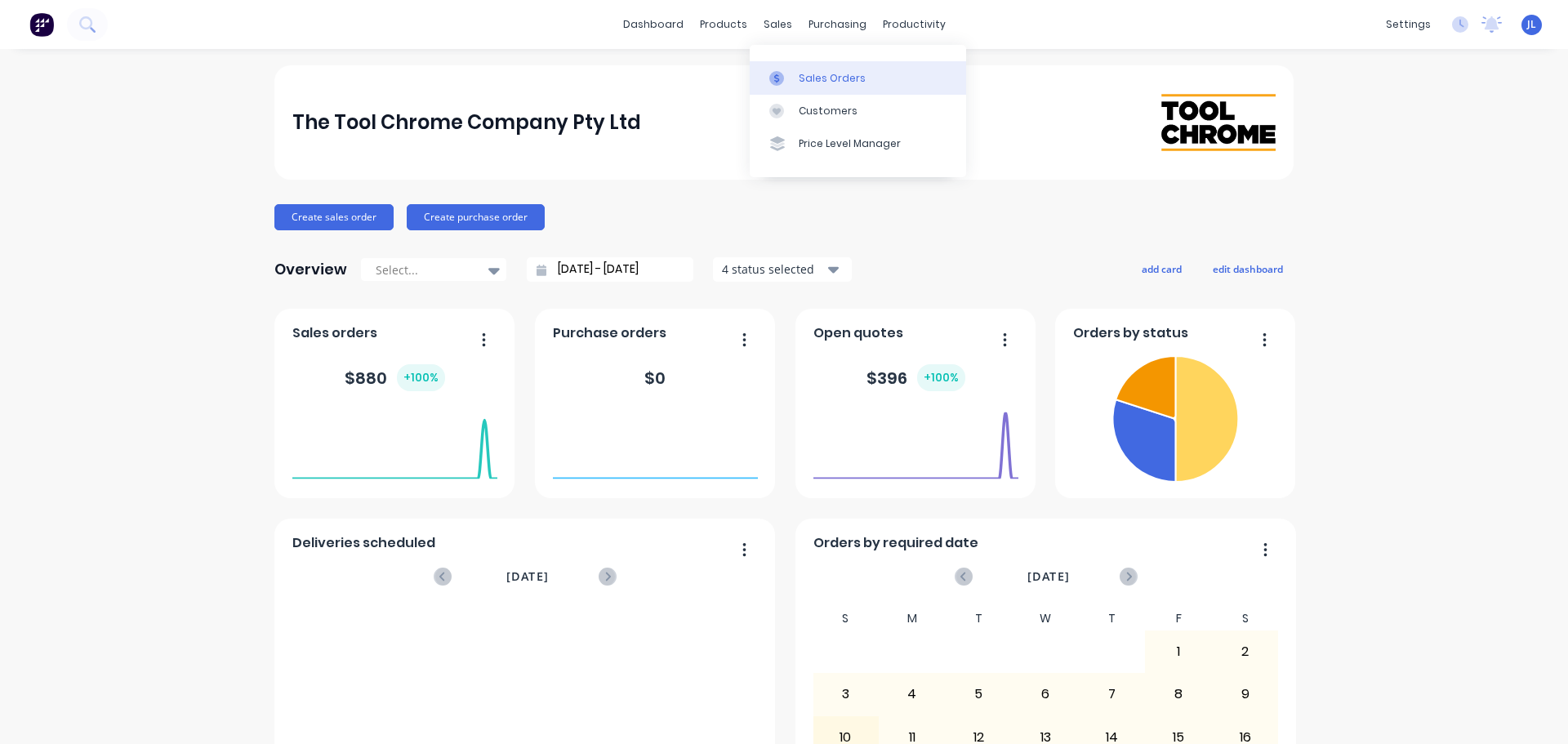
click at [802, 80] on div "Sales Orders" at bounding box center [832, 78] width 67 height 14
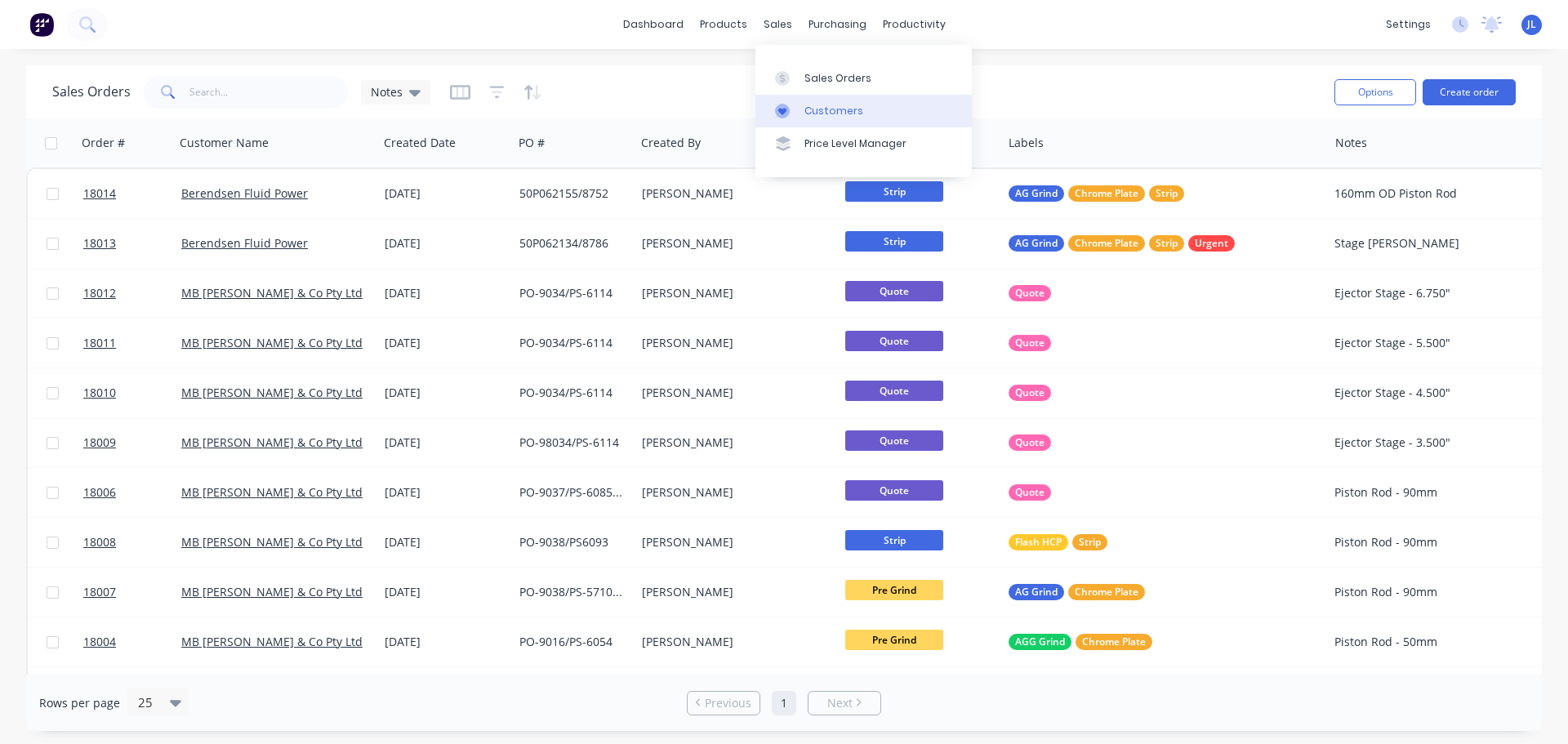
click at [787, 95] on link "Customers" at bounding box center [863, 111] width 216 height 32
click at [43, 25] on img at bounding box center [42, 25] width 25 height 25
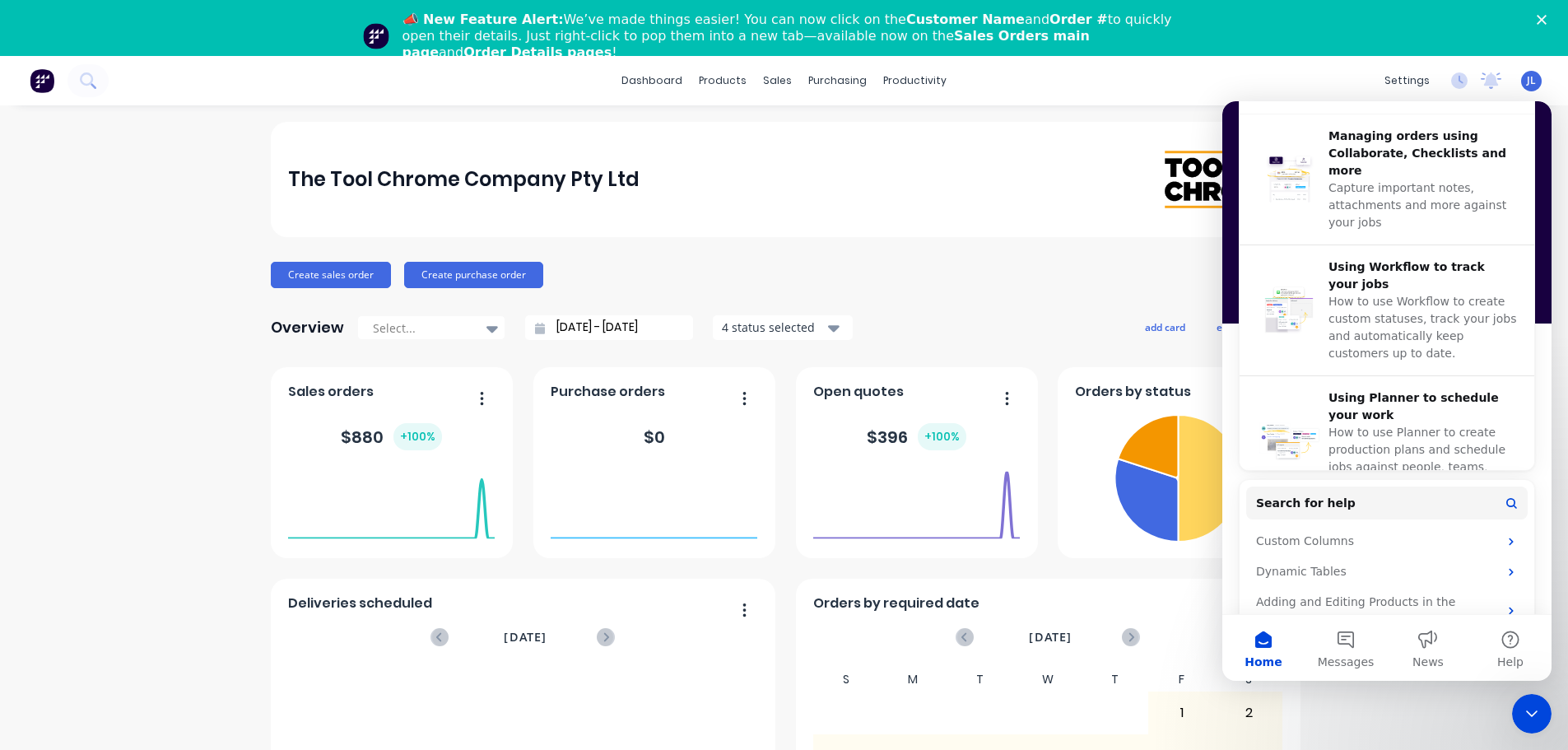
scroll to position [631, 0]
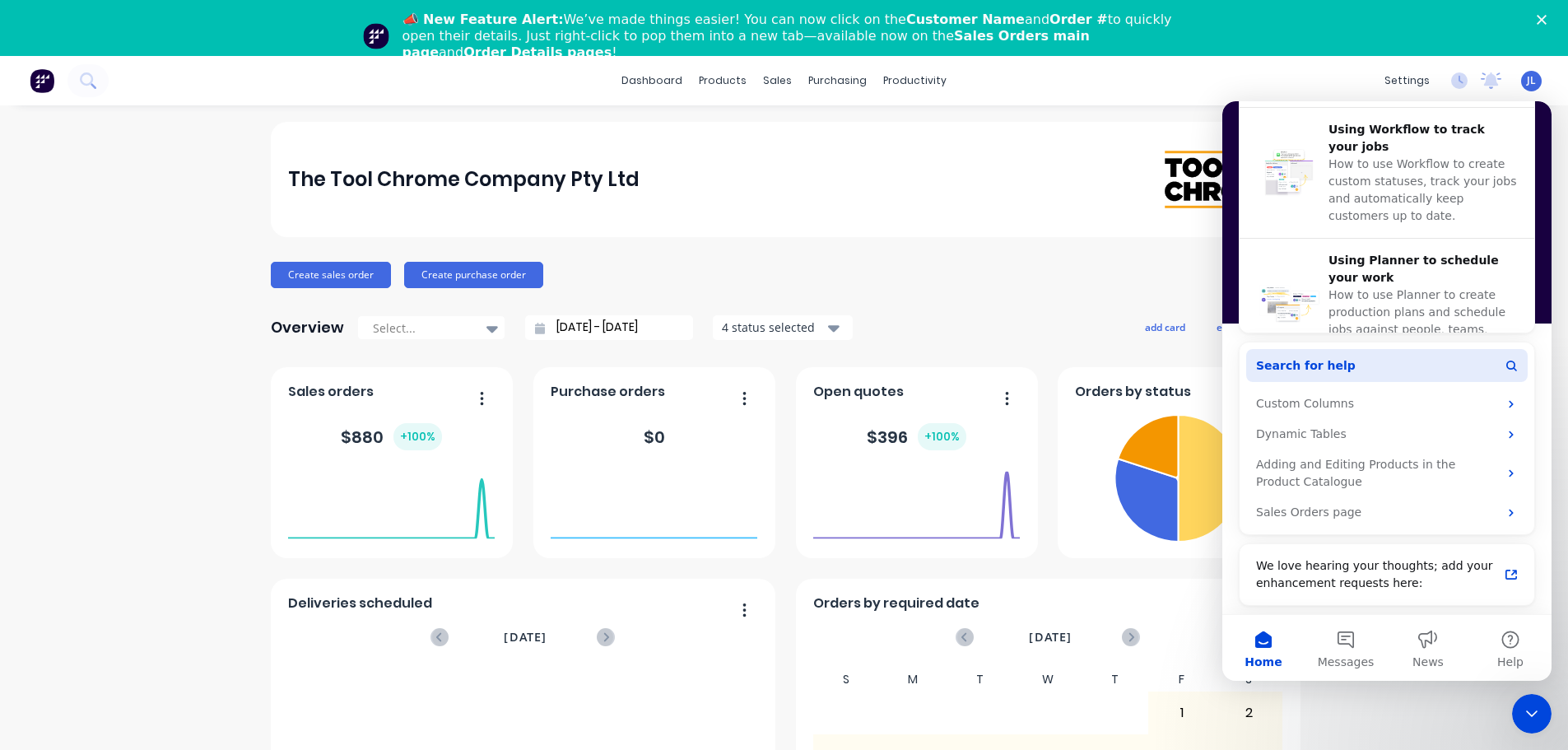
click at [1365, 367] on button "Search for help" at bounding box center [1387, 365] width 281 height 33
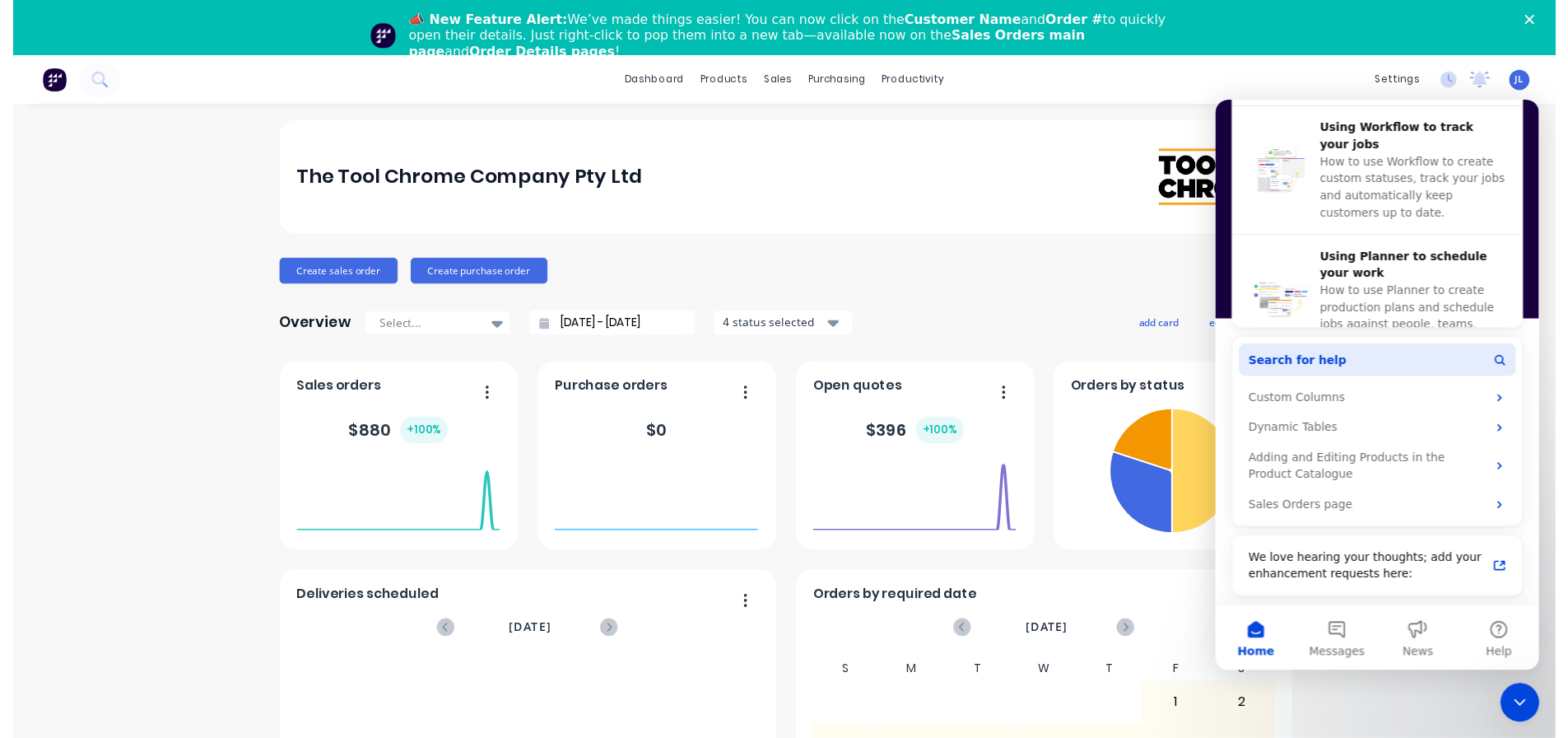
scroll to position [0, 0]
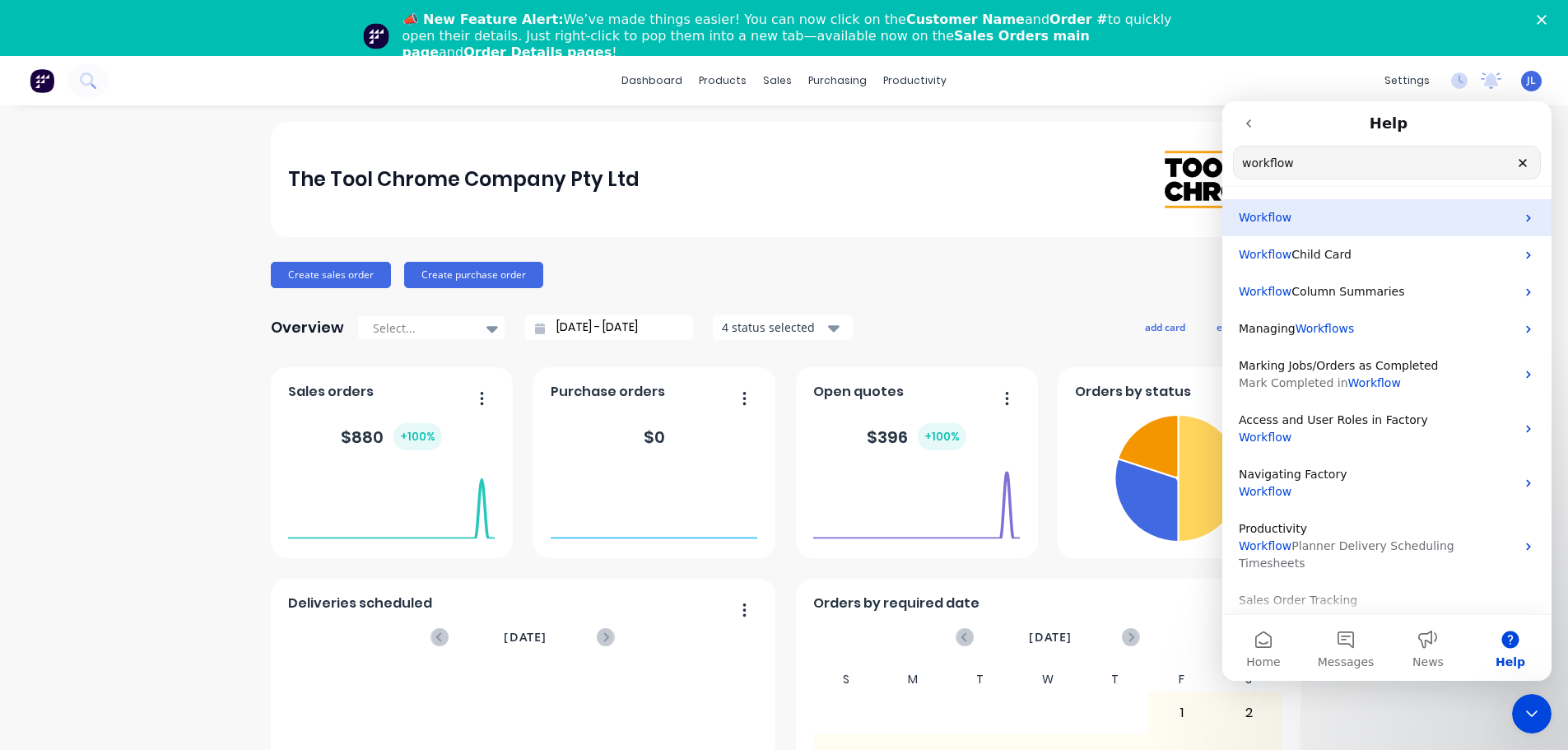
type input "workflow"
click at [1329, 219] on p "Workflow" at bounding box center [1377, 218] width 276 height 17
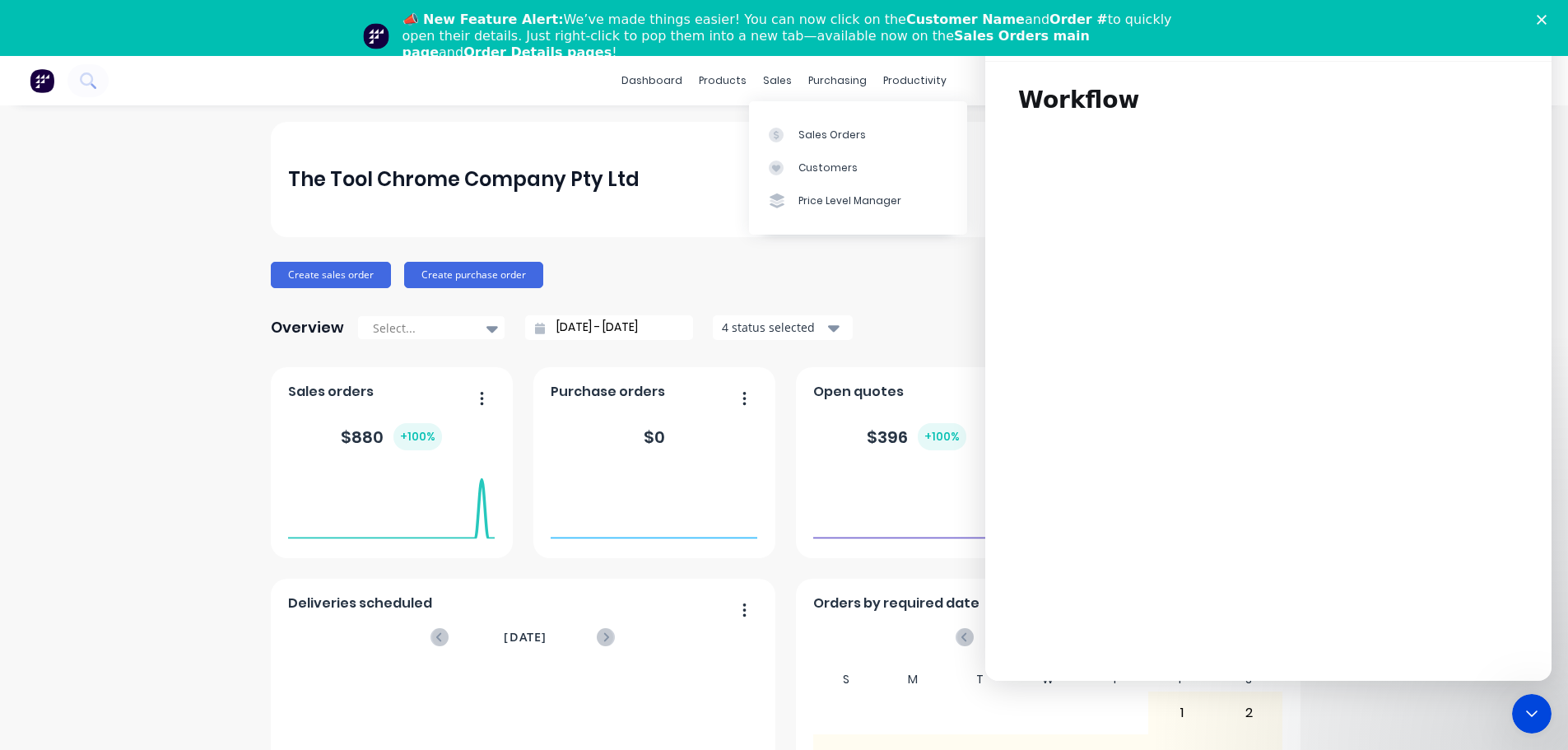
click at [794, 117] on div "Sales Orders Customers Price Level Manager" at bounding box center [858, 168] width 218 height 132
click at [794, 133] on link "Sales Orders" at bounding box center [858, 134] width 218 height 33
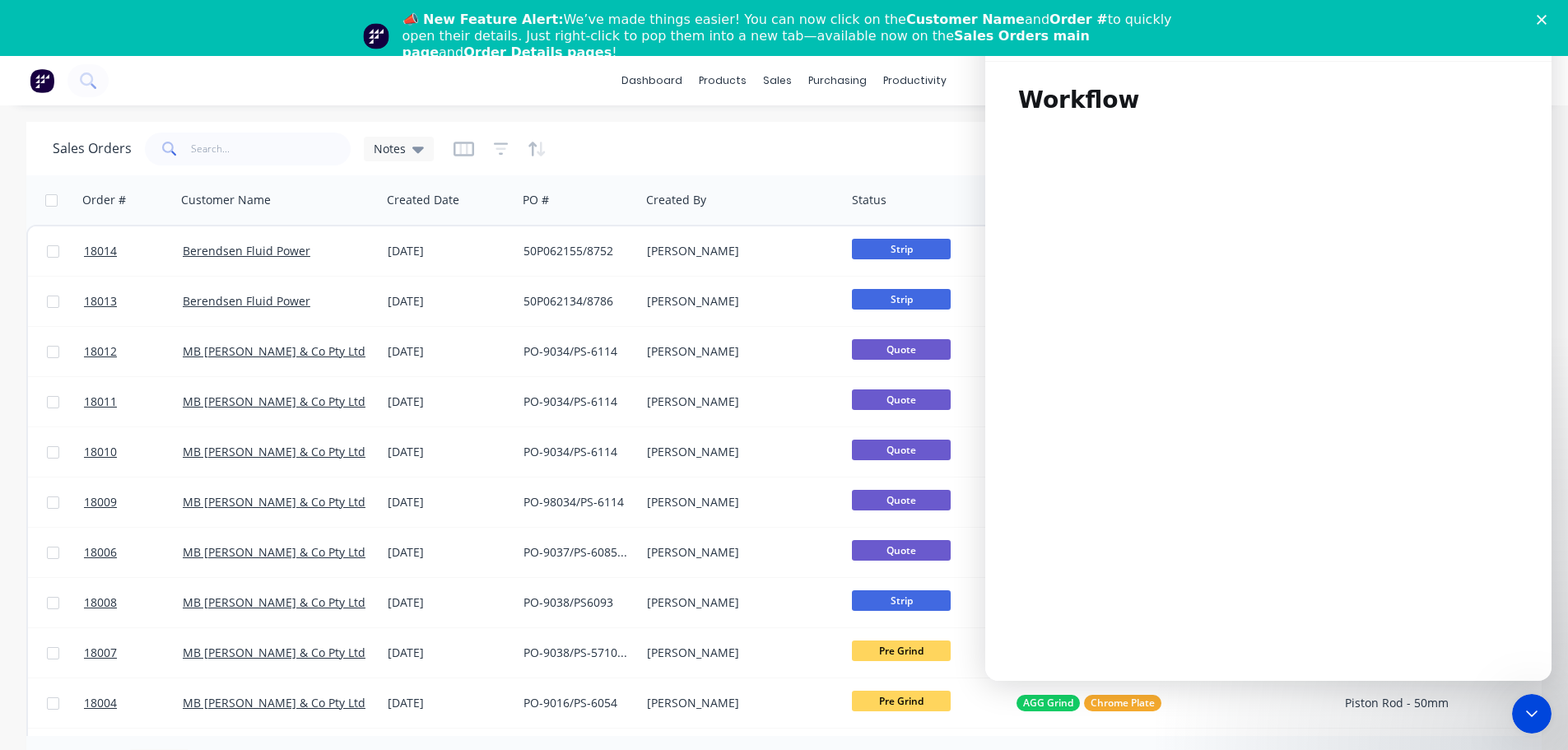
click at [930, 123] on div "Sales Orders Notes Options Create order" at bounding box center [783, 149] width 1515 height 54
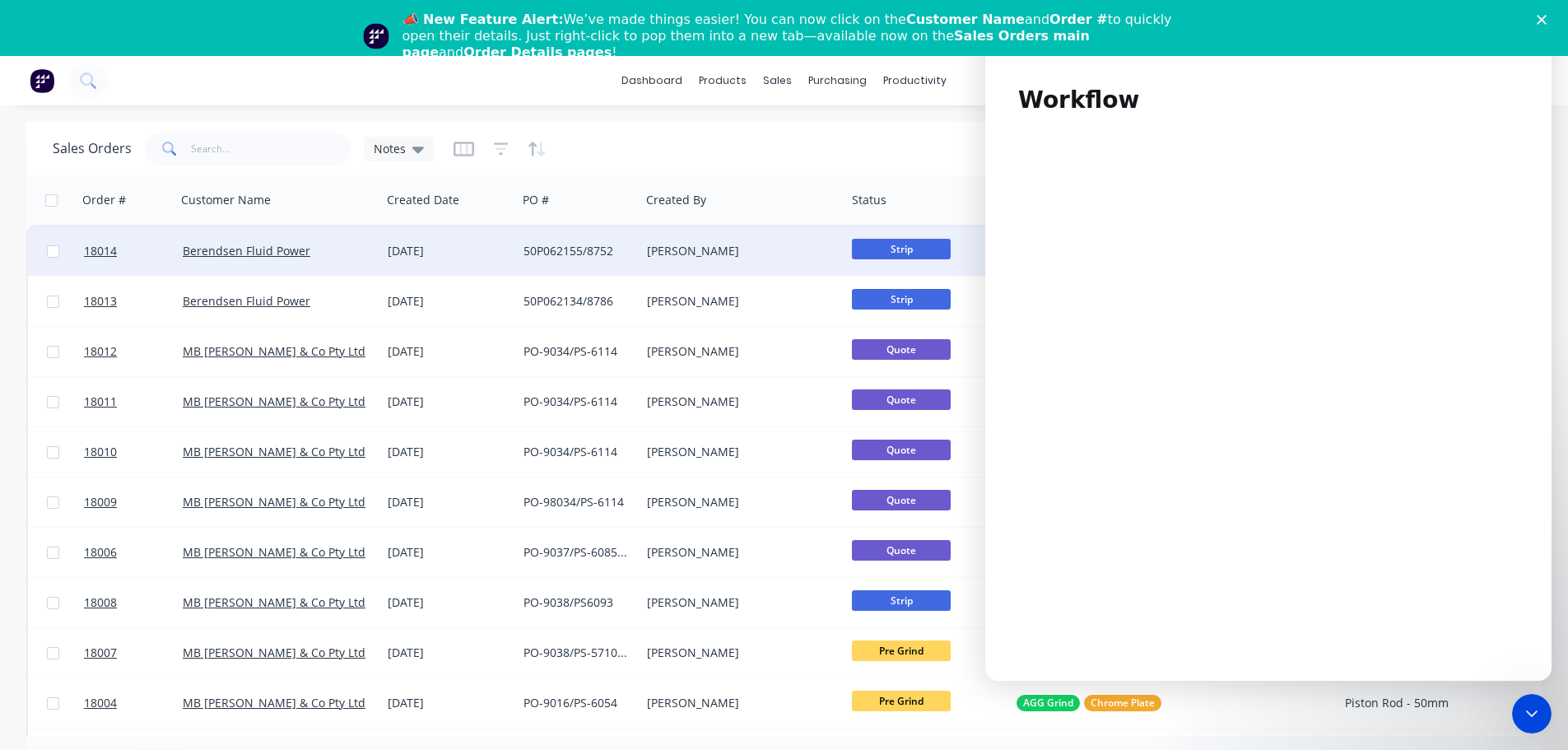
click at [889, 247] on span "Strip" at bounding box center [901, 248] width 99 height 20
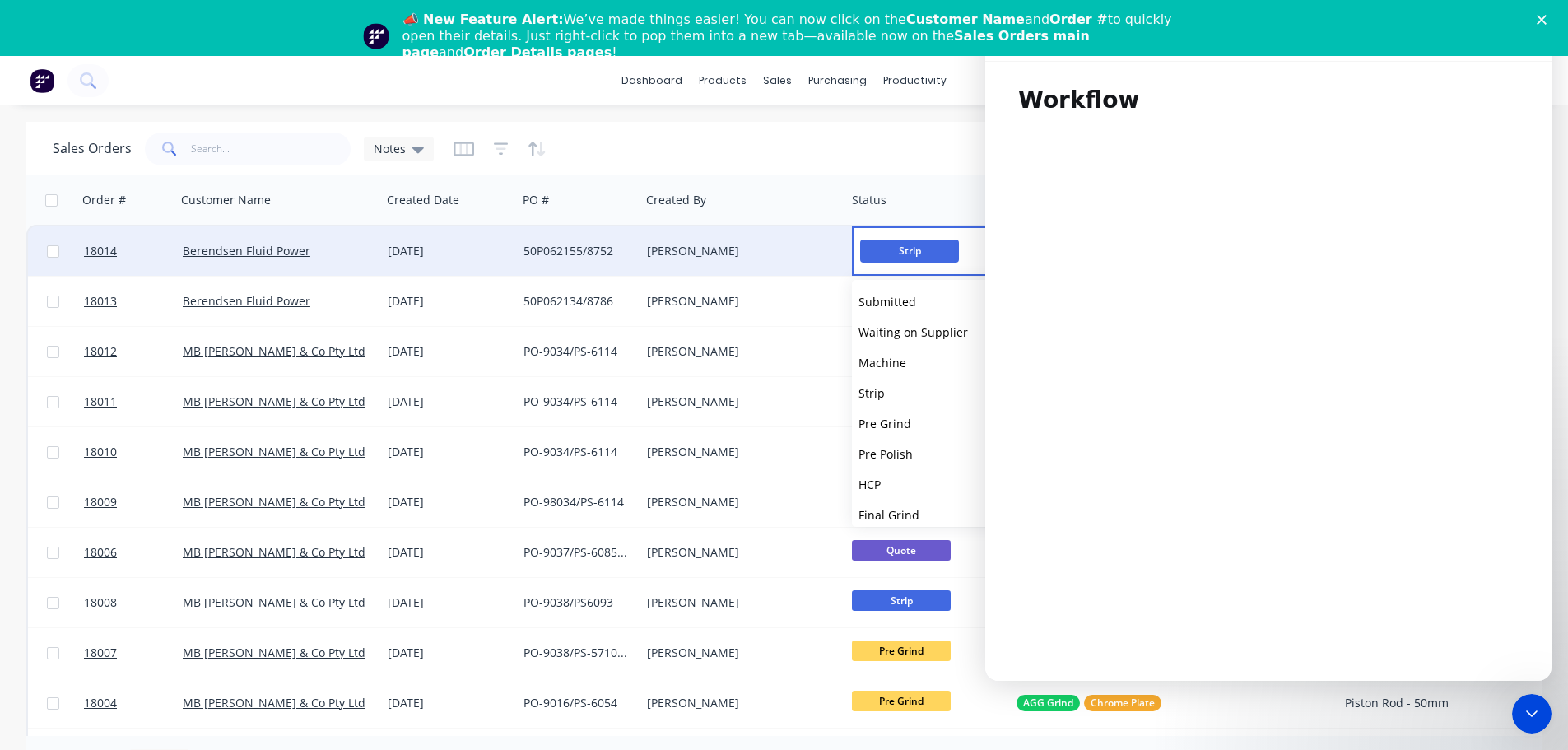
click at [839, 173] on div "Sales Orders Notes Options Create order" at bounding box center [783, 149] width 1515 height 54
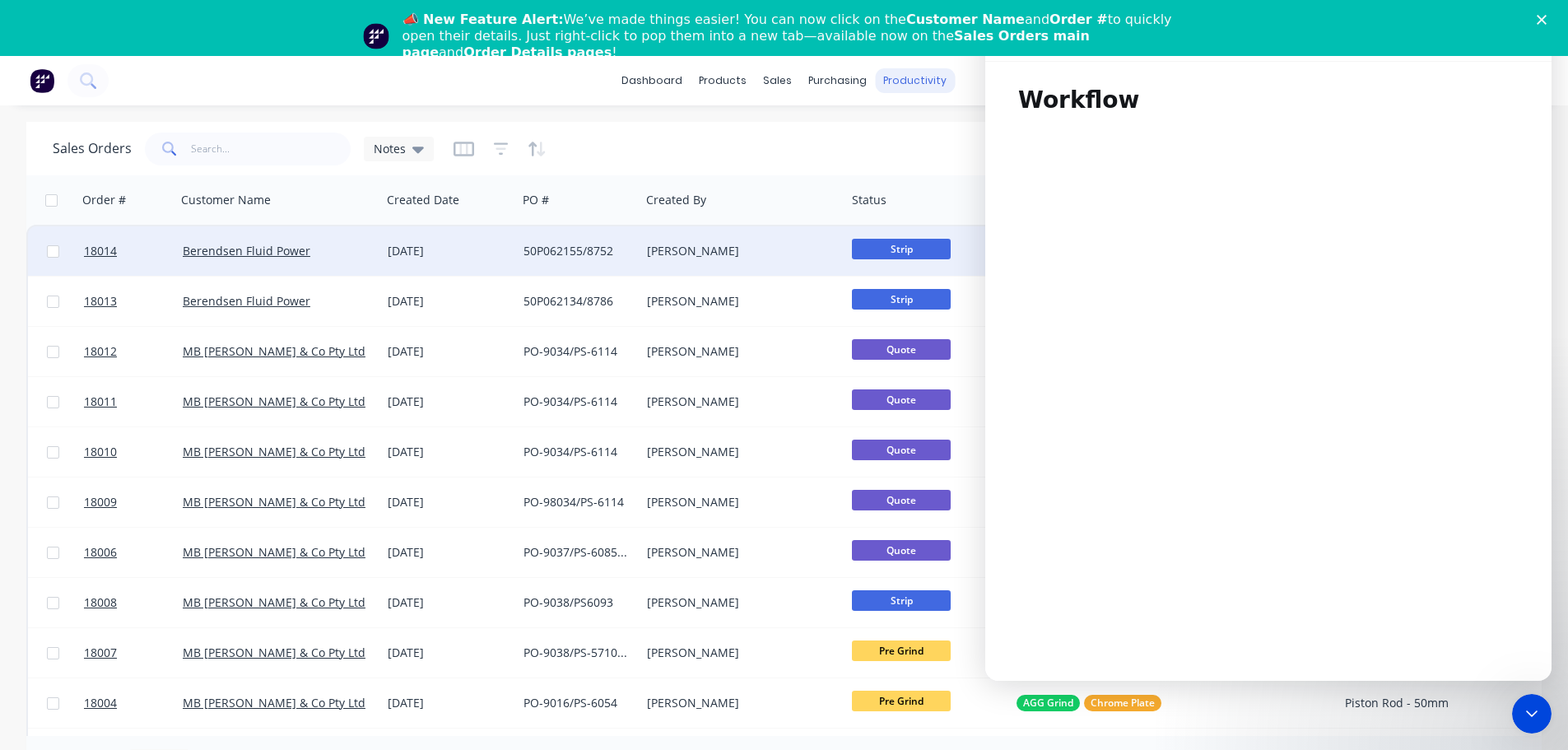
click at [918, 81] on div "productivity" at bounding box center [915, 81] width 80 height 25
click at [935, 138] on div "Workflow" at bounding box center [943, 134] width 49 height 14
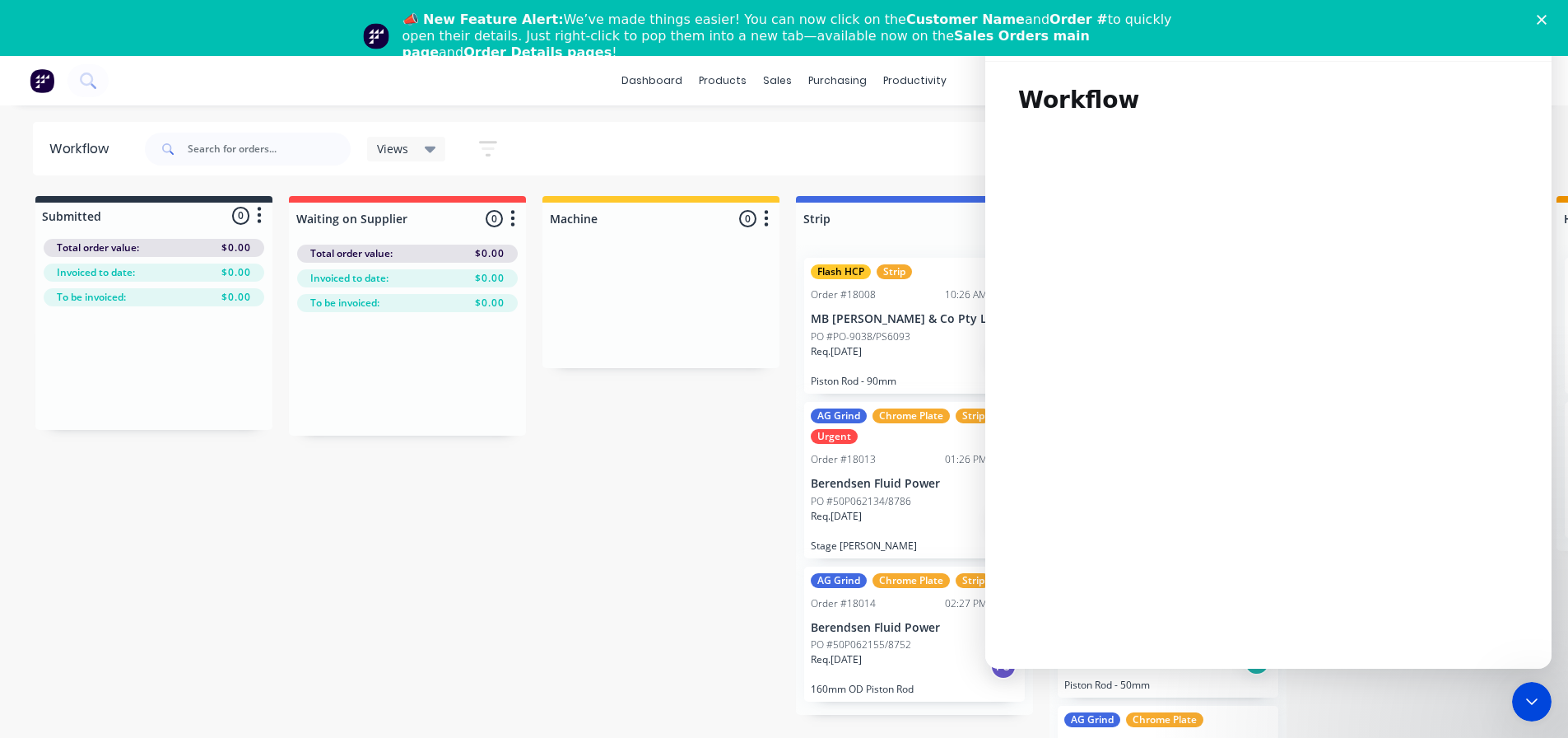
click at [1547, 21] on icon "Close" at bounding box center [1542, 19] width 10 height 10
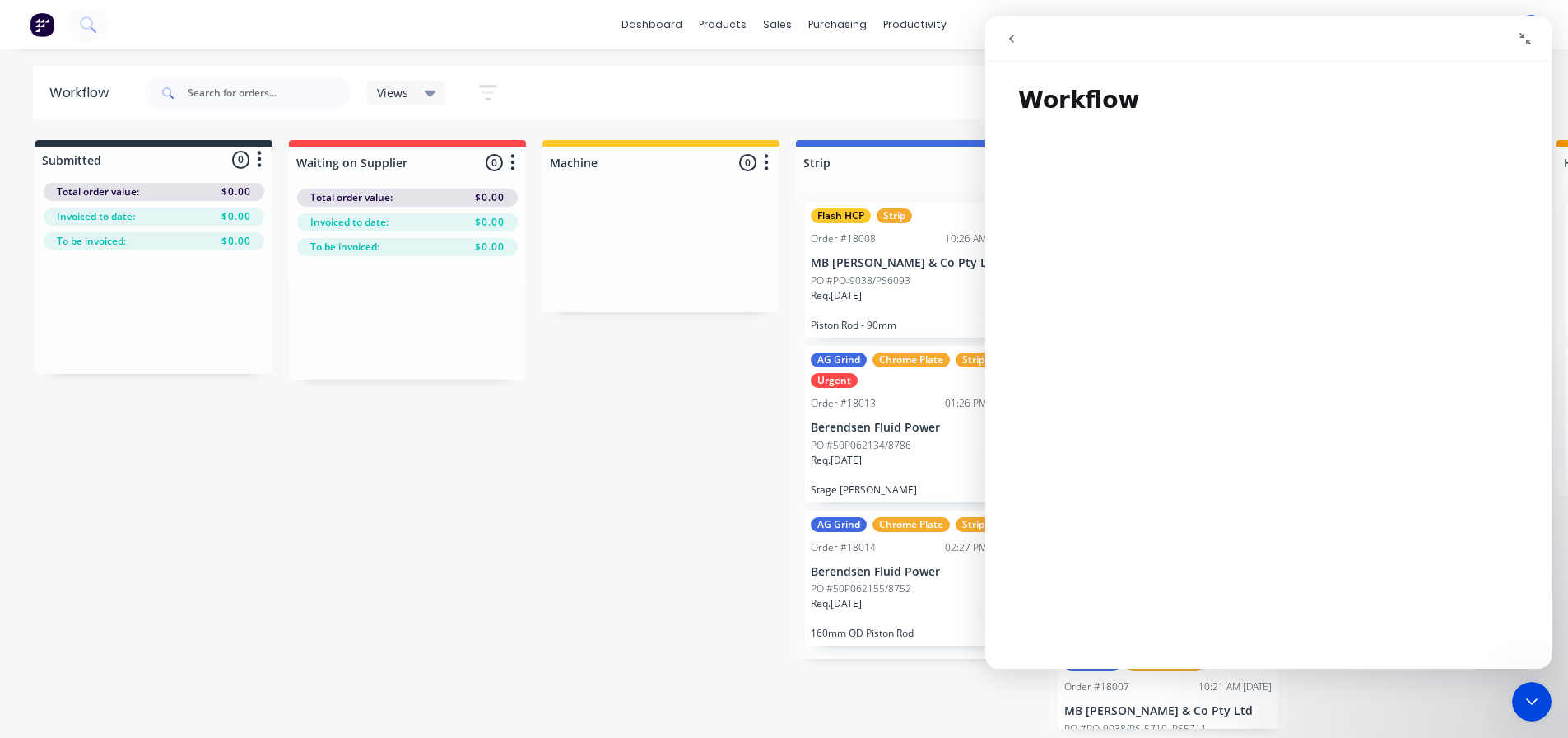
click at [1526, 36] on icon "Collapse window" at bounding box center [1526, 38] width 13 height 13
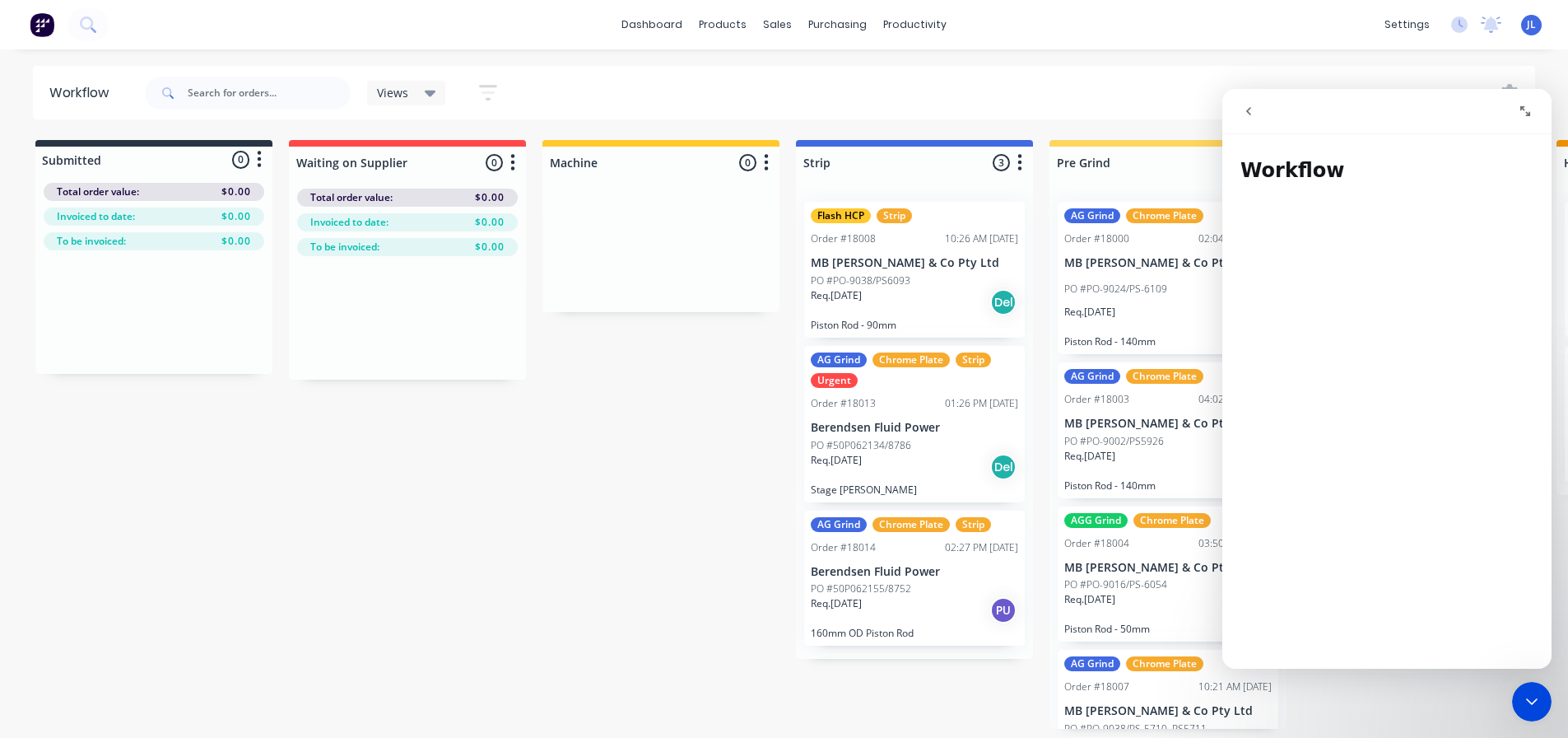
click at [1532, 721] on div "Close Intercom Messenger" at bounding box center [1532, 701] width 39 height 39
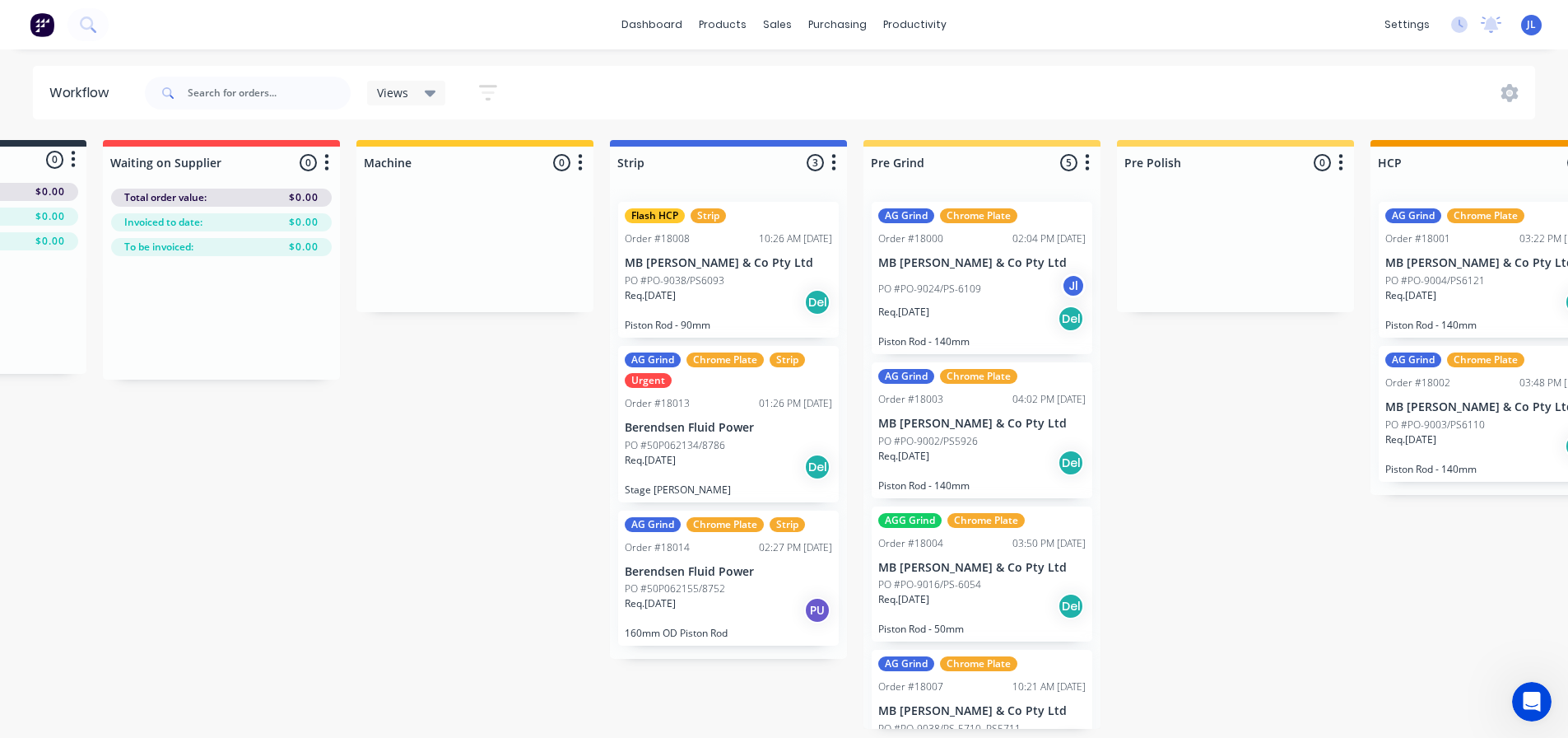
scroll to position [0, 181]
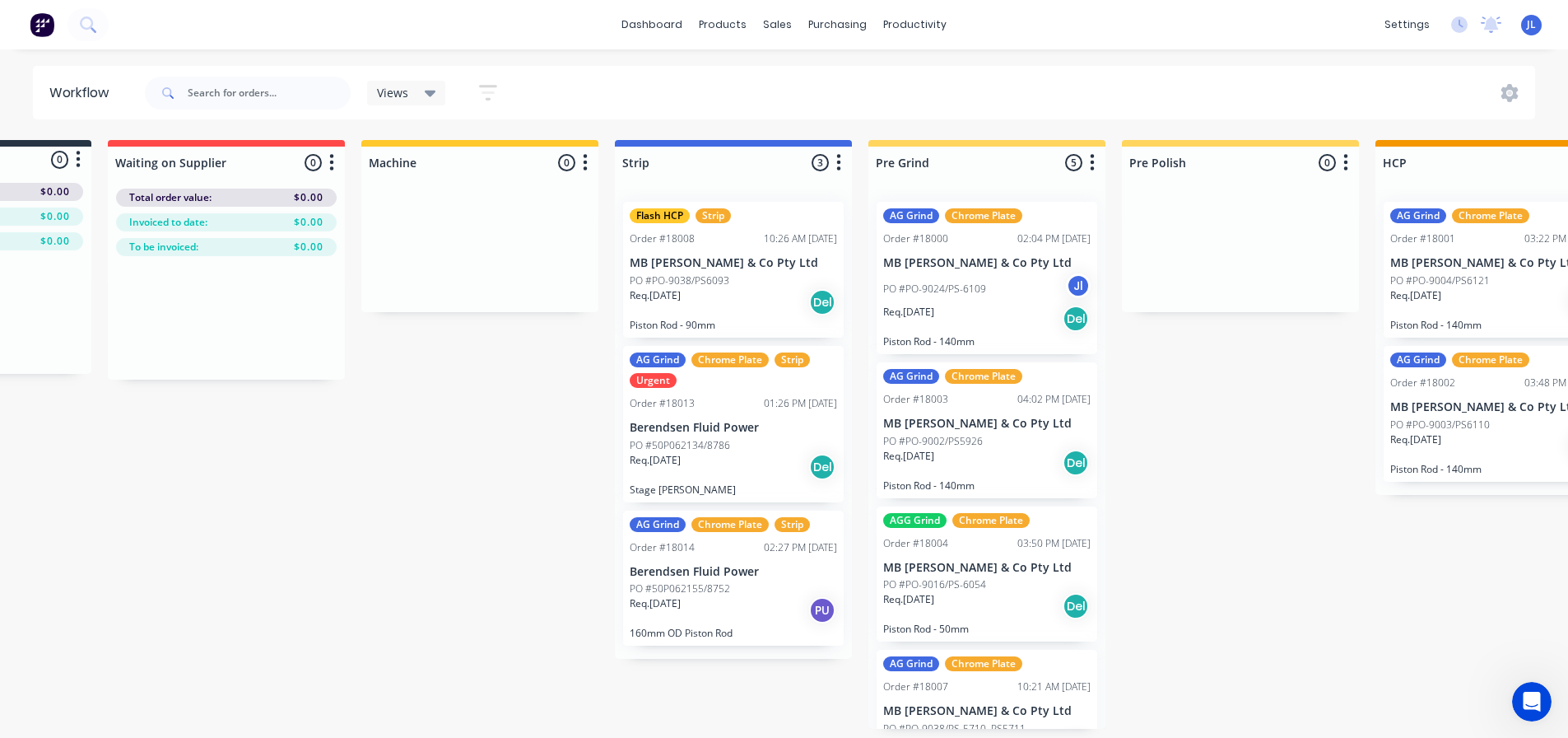
click at [823, 617] on div "PU" at bounding box center [821, 609] width 26 height 26
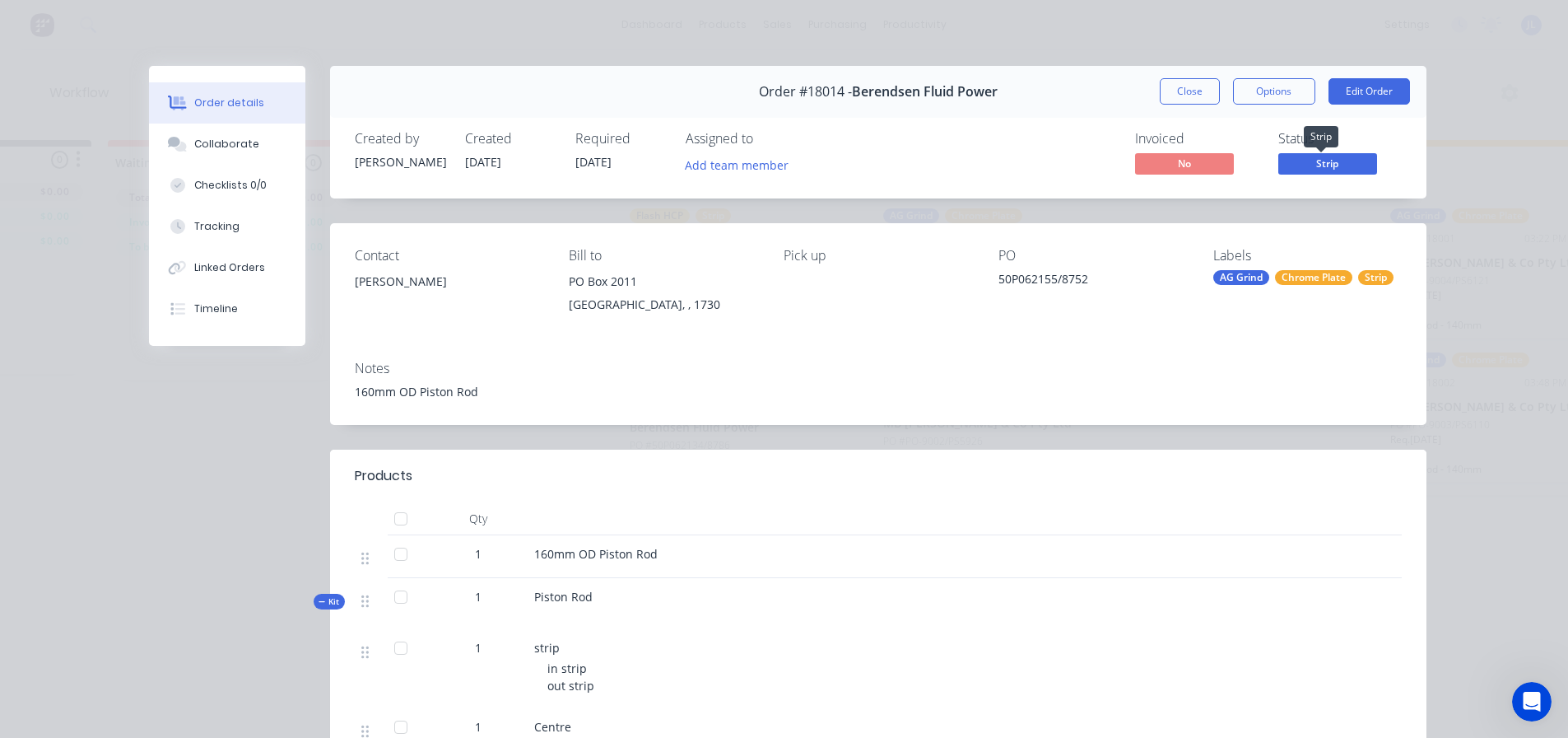
click at [1306, 164] on span "Strip" at bounding box center [1327, 163] width 99 height 20
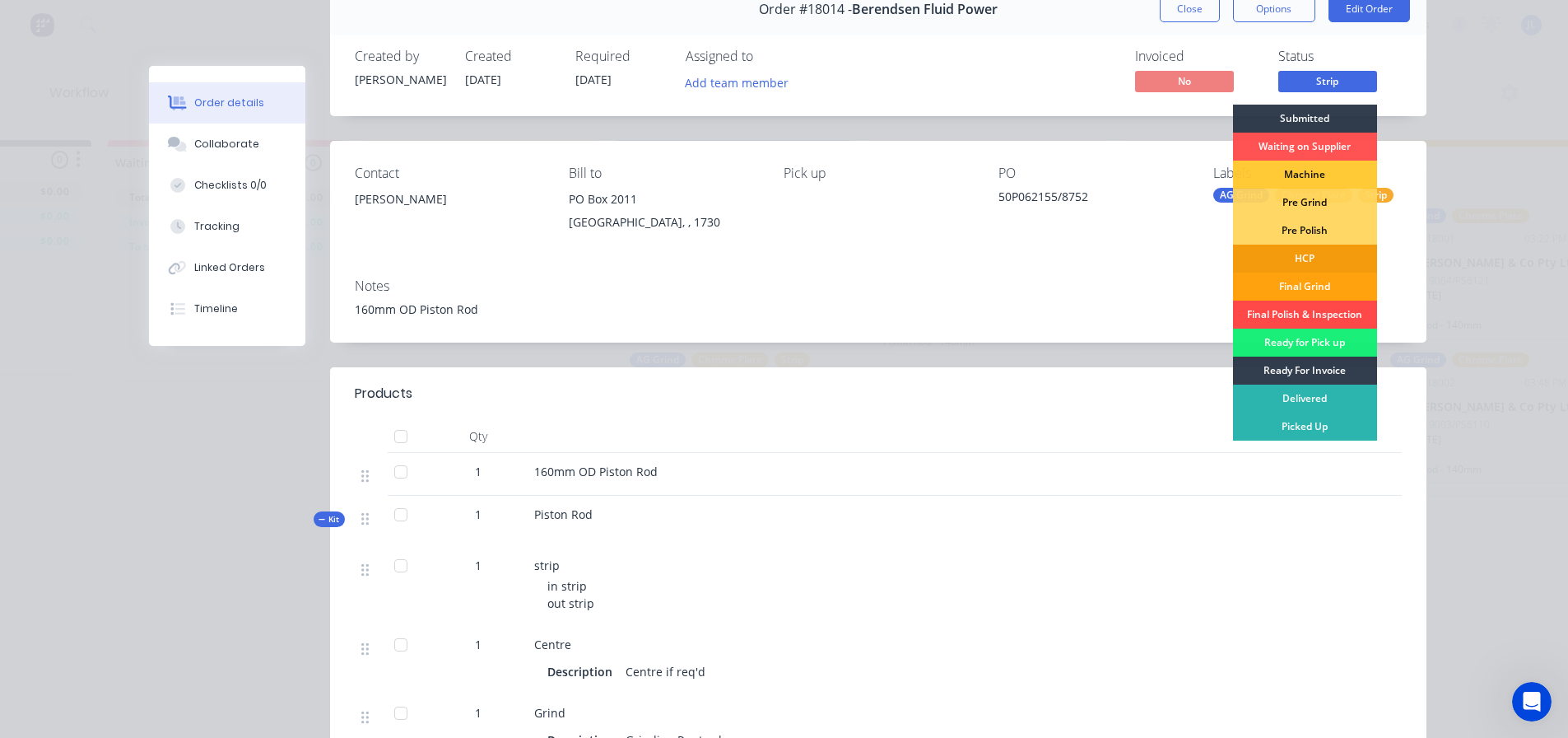
scroll to position [0, 0]
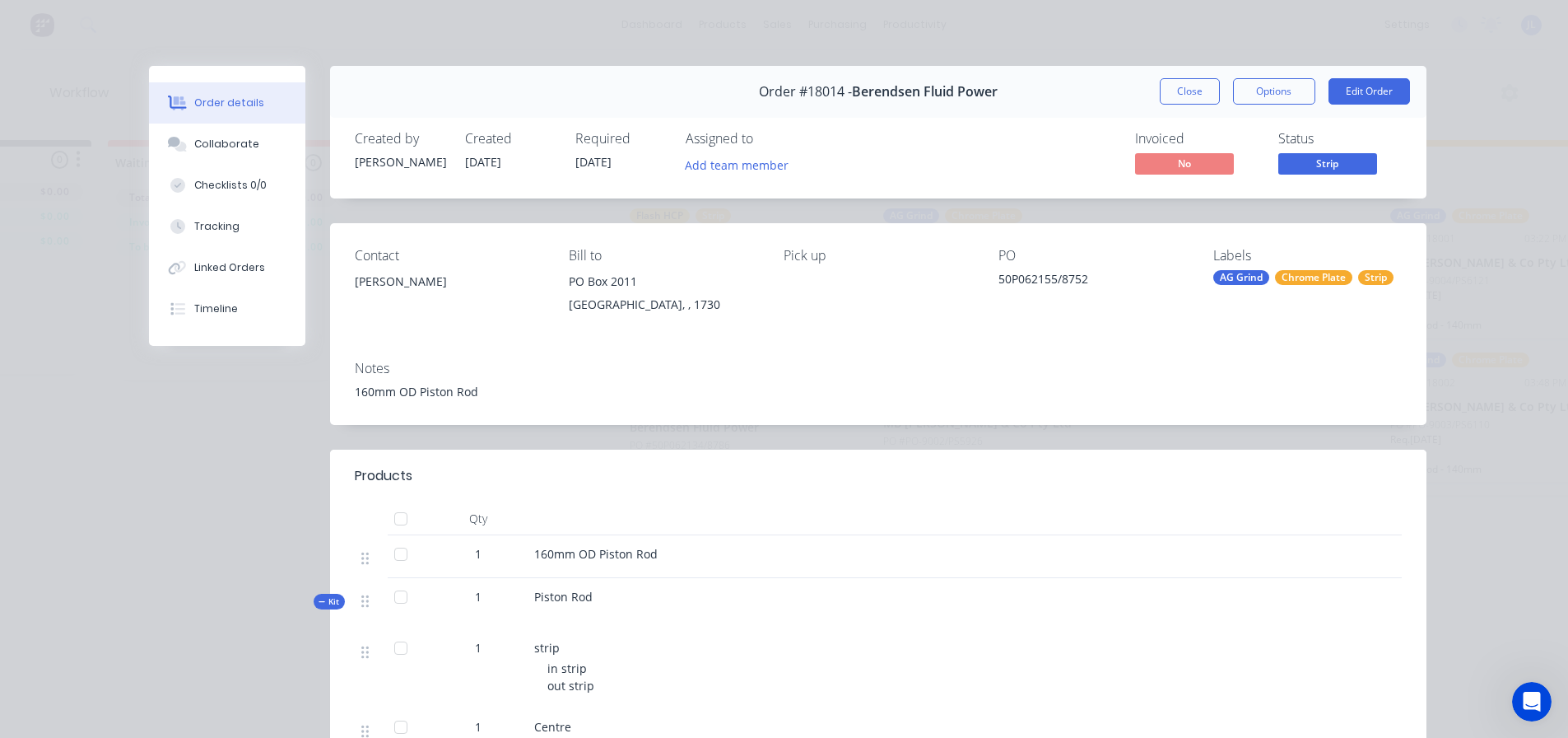
click at [1090, 383] on div "160mm OD Piston Rod" at bounding box center [878, 392] width 1047 height 17
click at [1286, 92] on button "Options" at bounding box center [1274, 90] width 83 height 26
click at [1128, 416] on div "Notes 160mm OD Piston Rod" at bounding box center [878, 386] width 1097 height 78
click at [1173, 91] on button "Close" at bounding box center [1190, 90] width 60 height 26
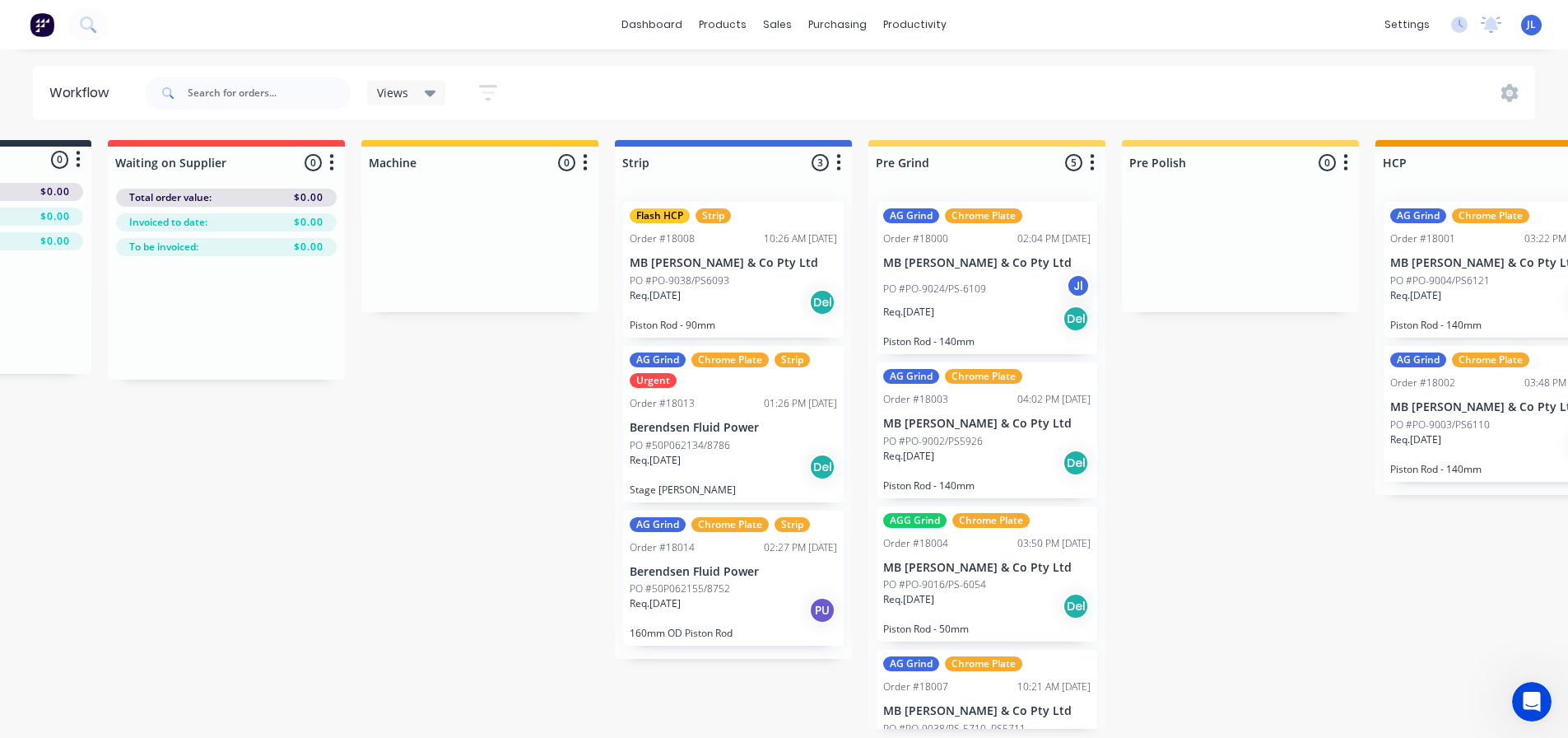
click at [708, 456] on div "Req. [DATE] Del" at bounding box center [733, 466] width 207 height 28
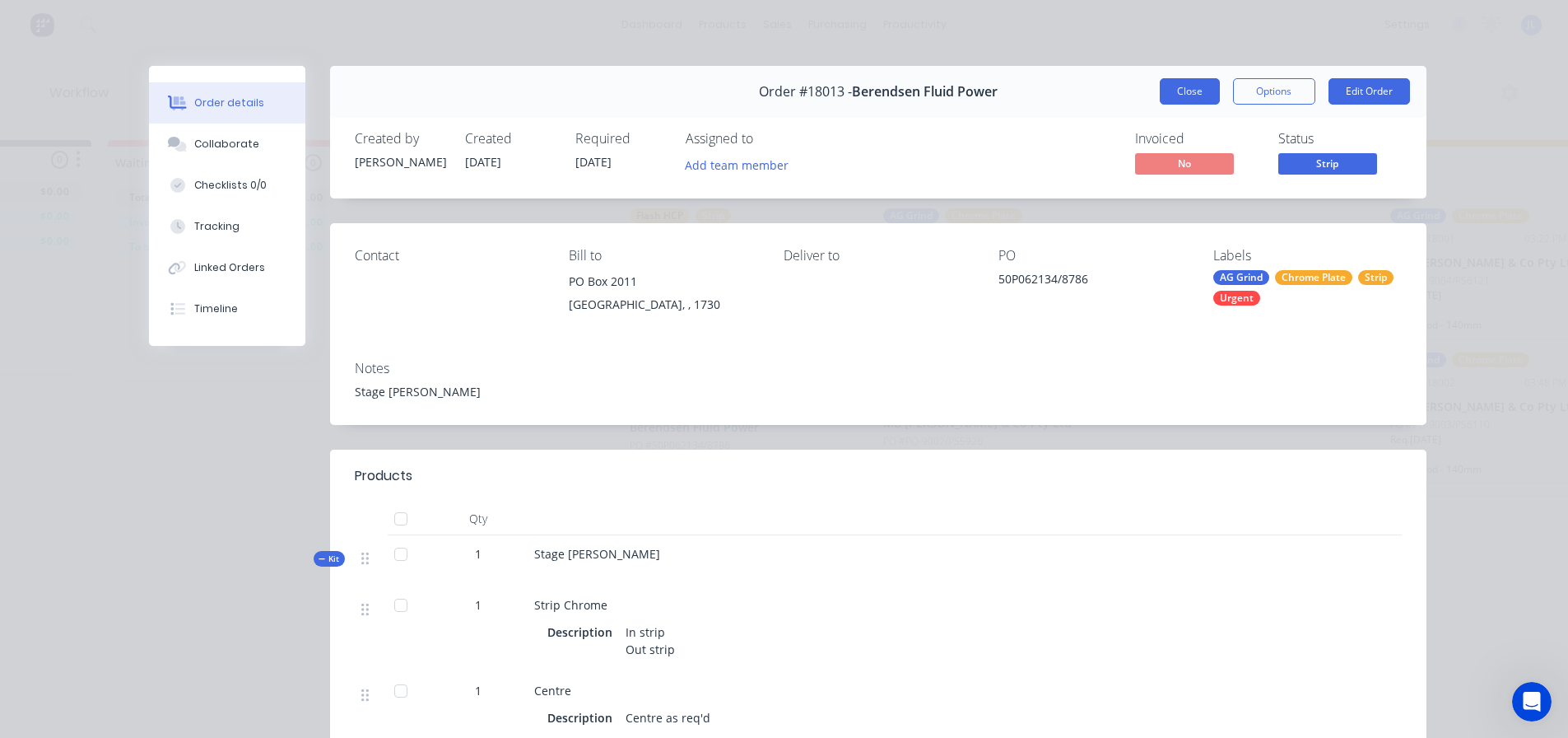
click at [1167, 91] on button "Close" at bounding box center [1190, 90] width 60 height 26
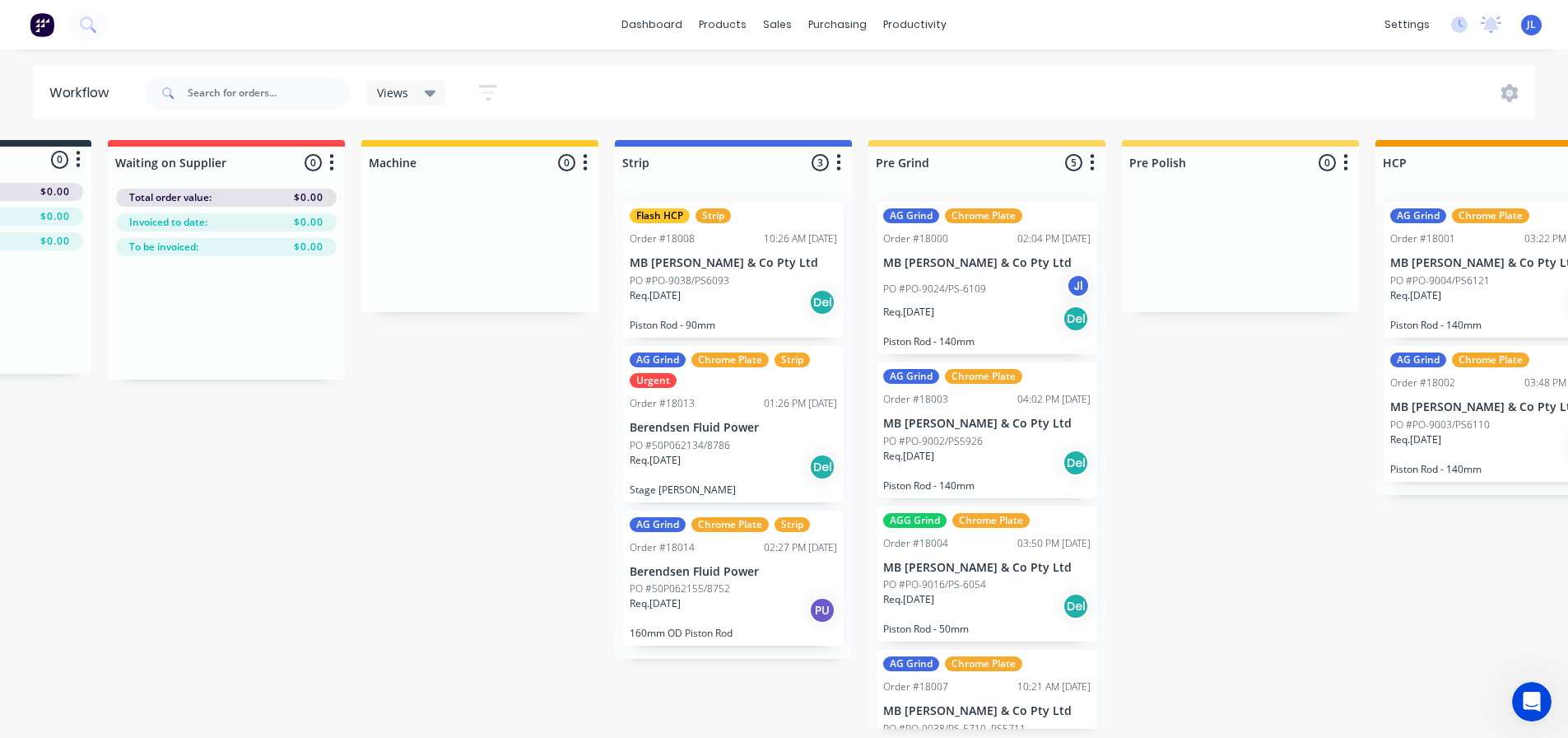
click at [689, 585] on p "PO #50P062155/8752" at bounding box center [679, 588] width 101 height 14
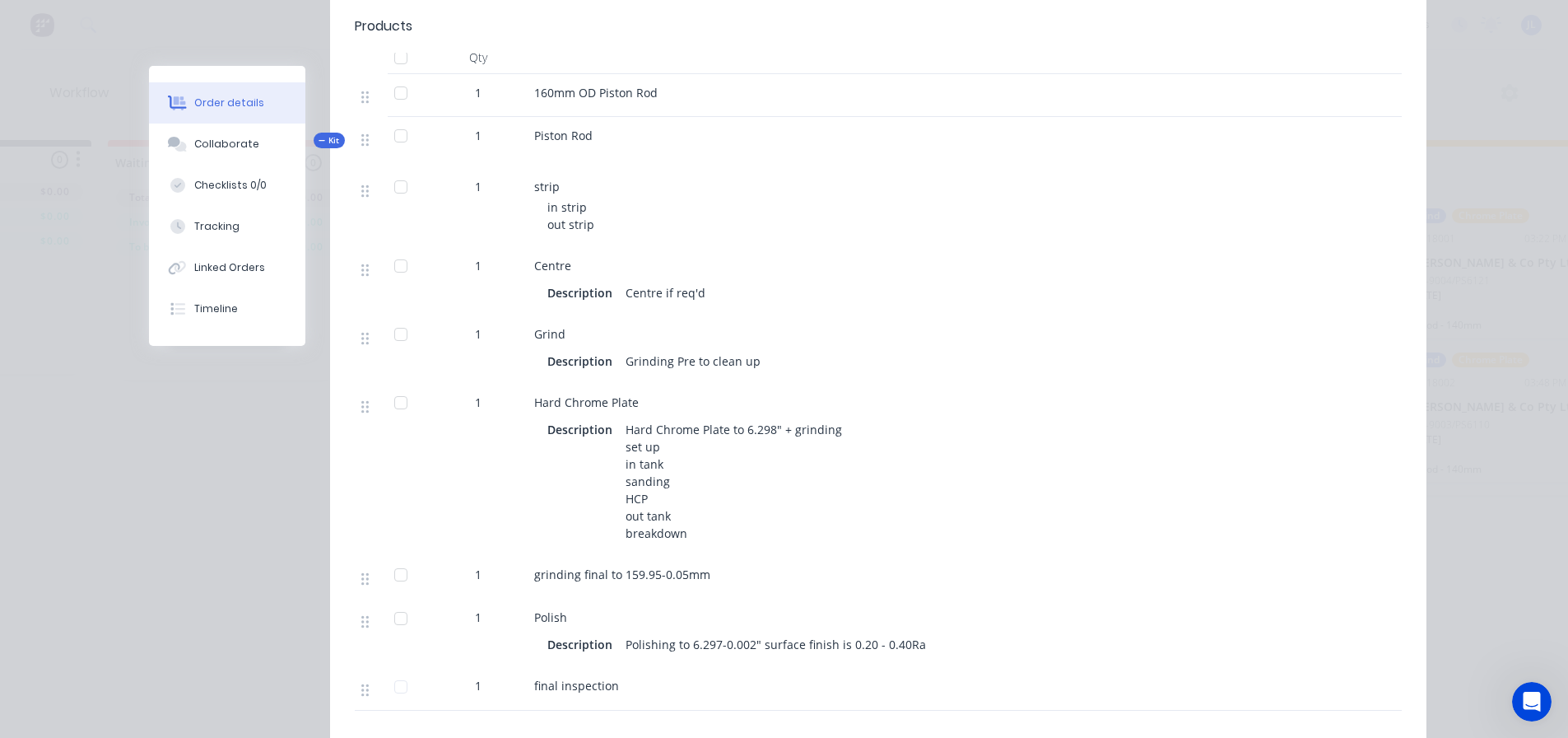
scroll to position [449, 0]
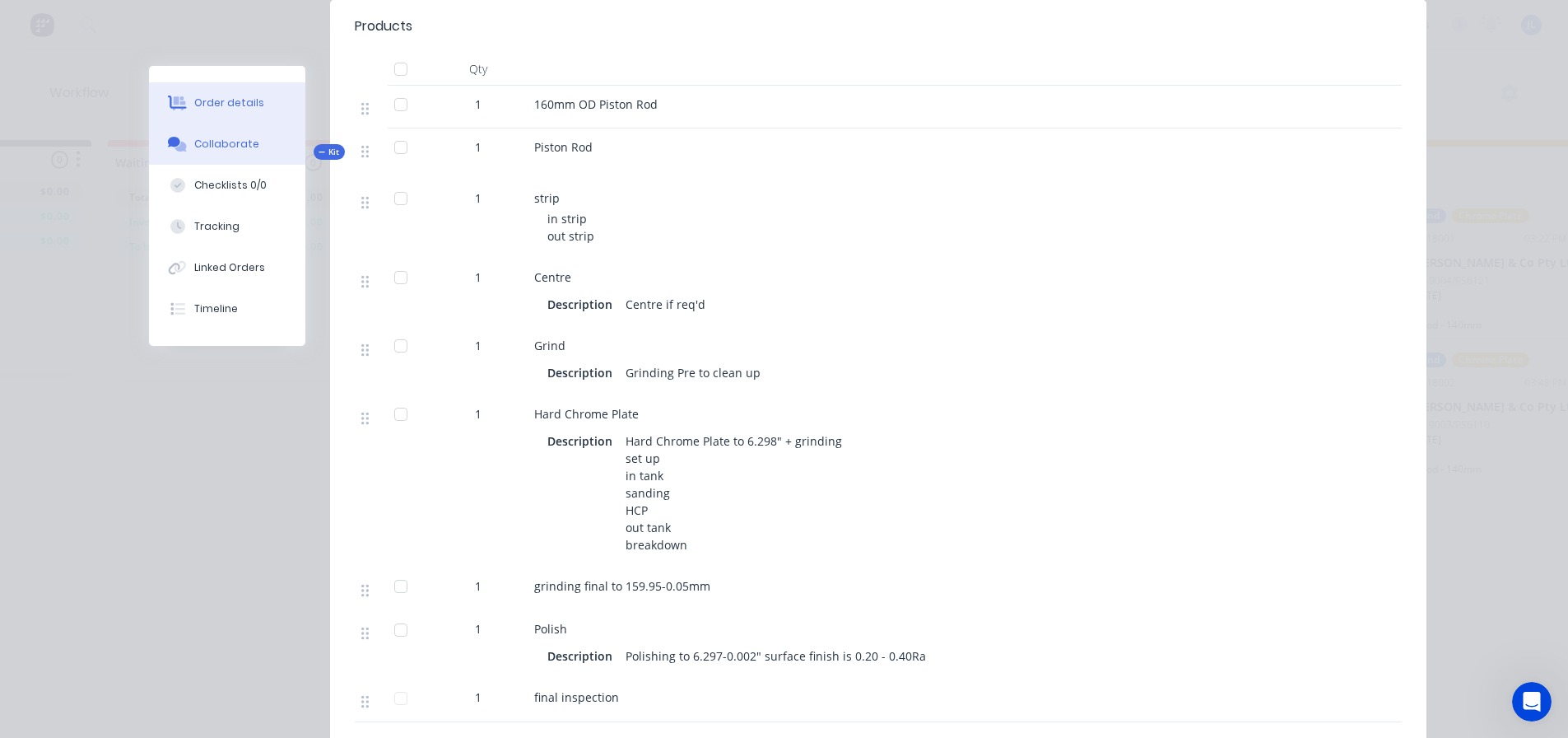
click at [258, 158] on button "Collaborate" at bounding box center [226, 144] width 156 height 41
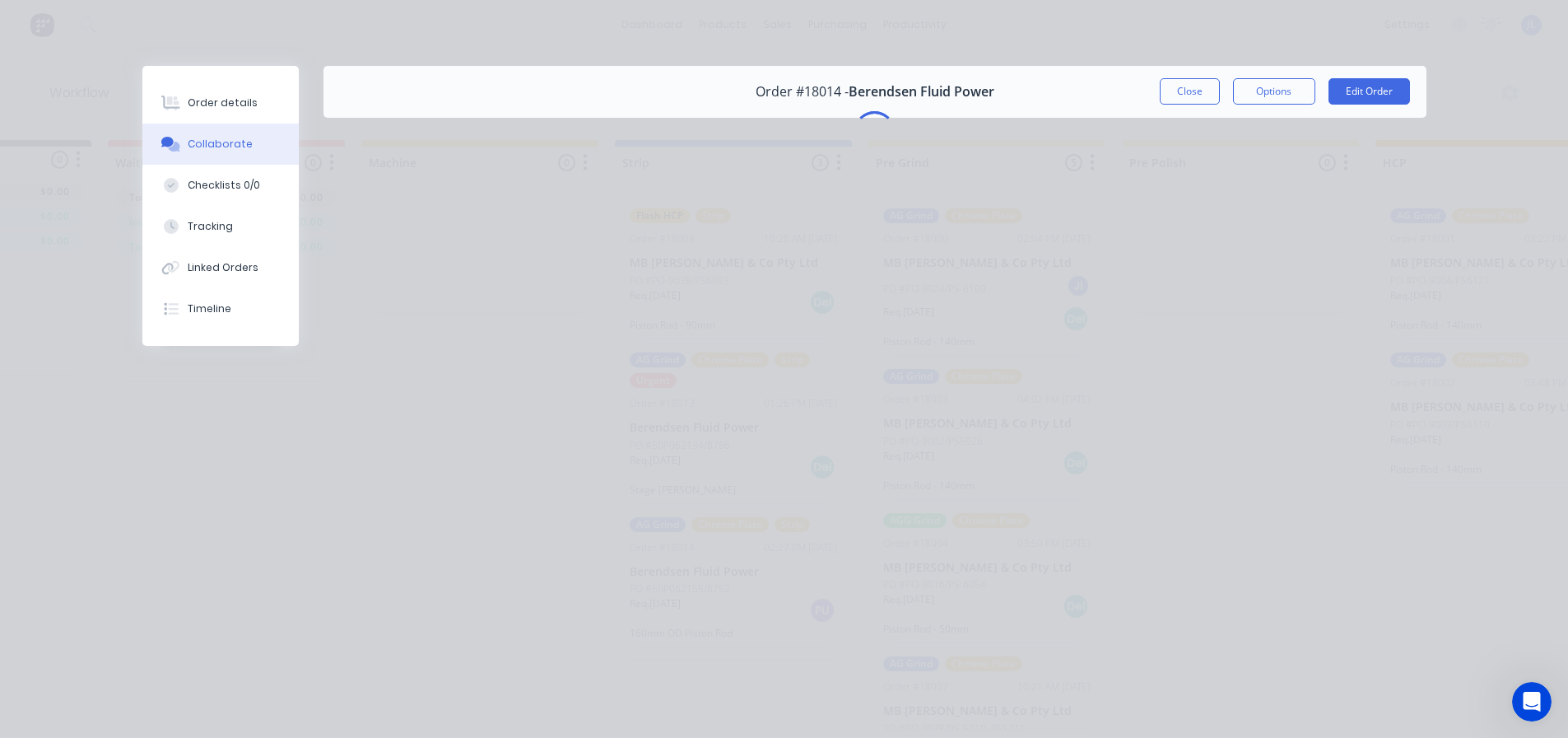
scroll to position [0, 0]
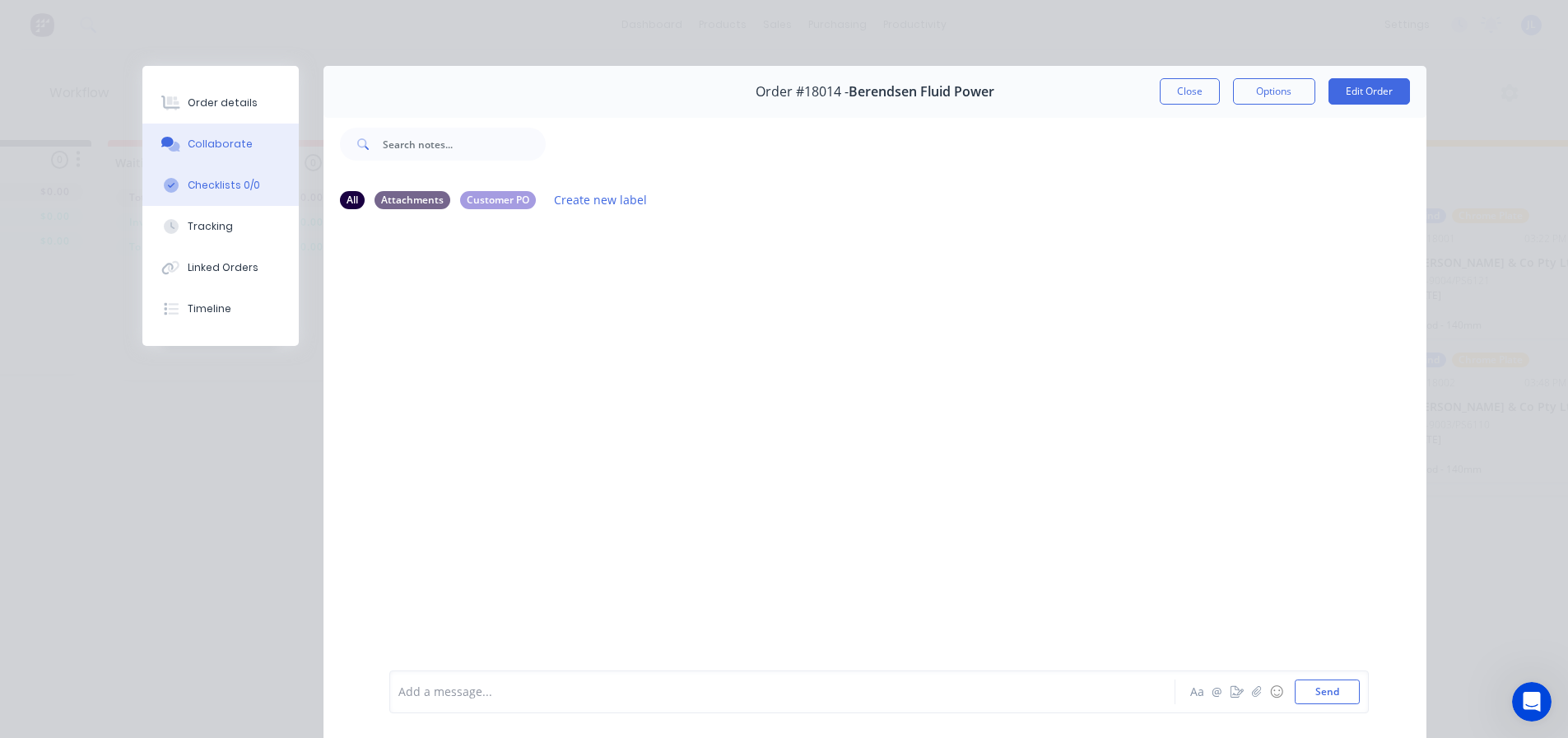
click at [243, 177] on button "Checklists 0/0" at bounding box center [220, 185] width 156 height 41
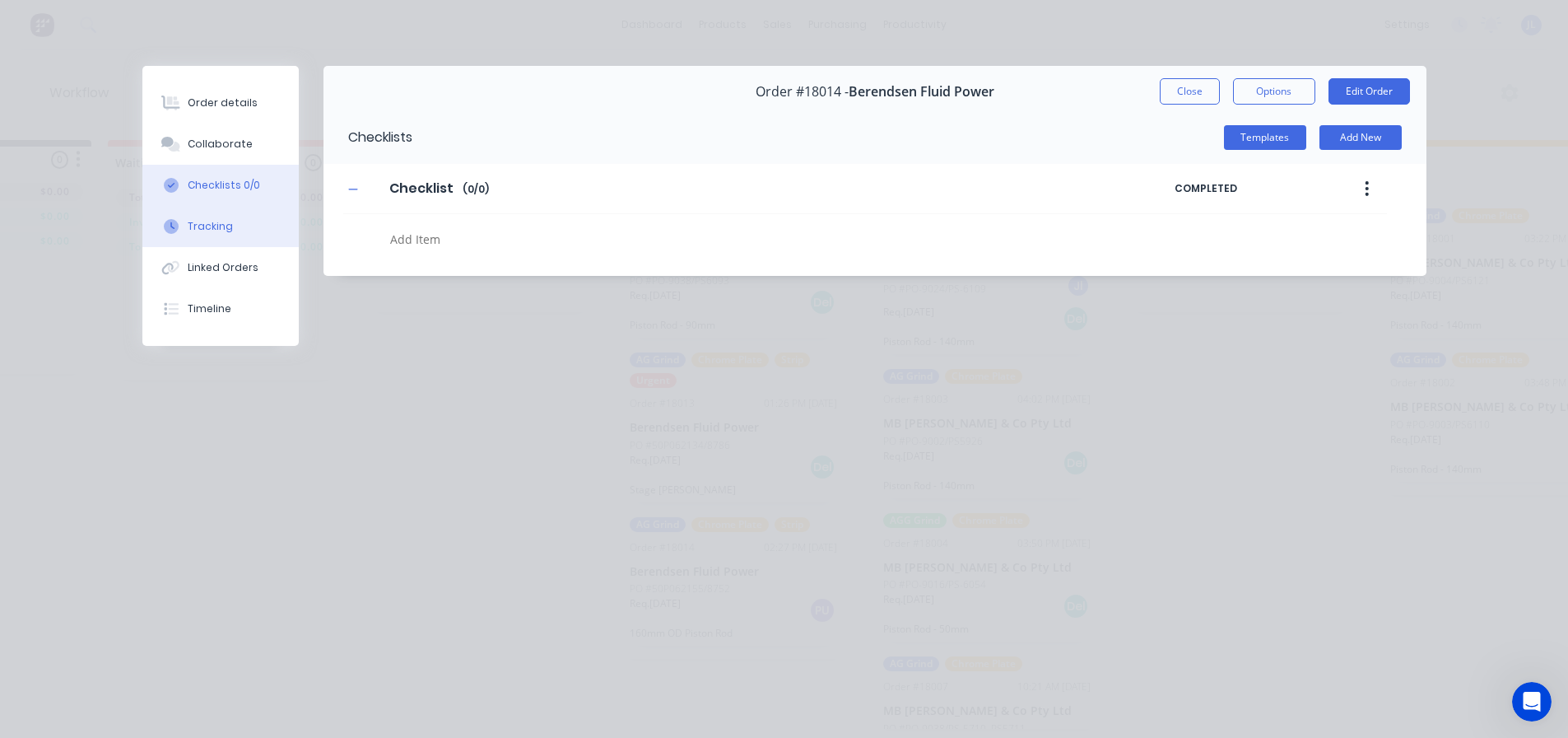
click at [233, 217] on button "Tracking" at bounding box center [220, 226] width 156 height 41
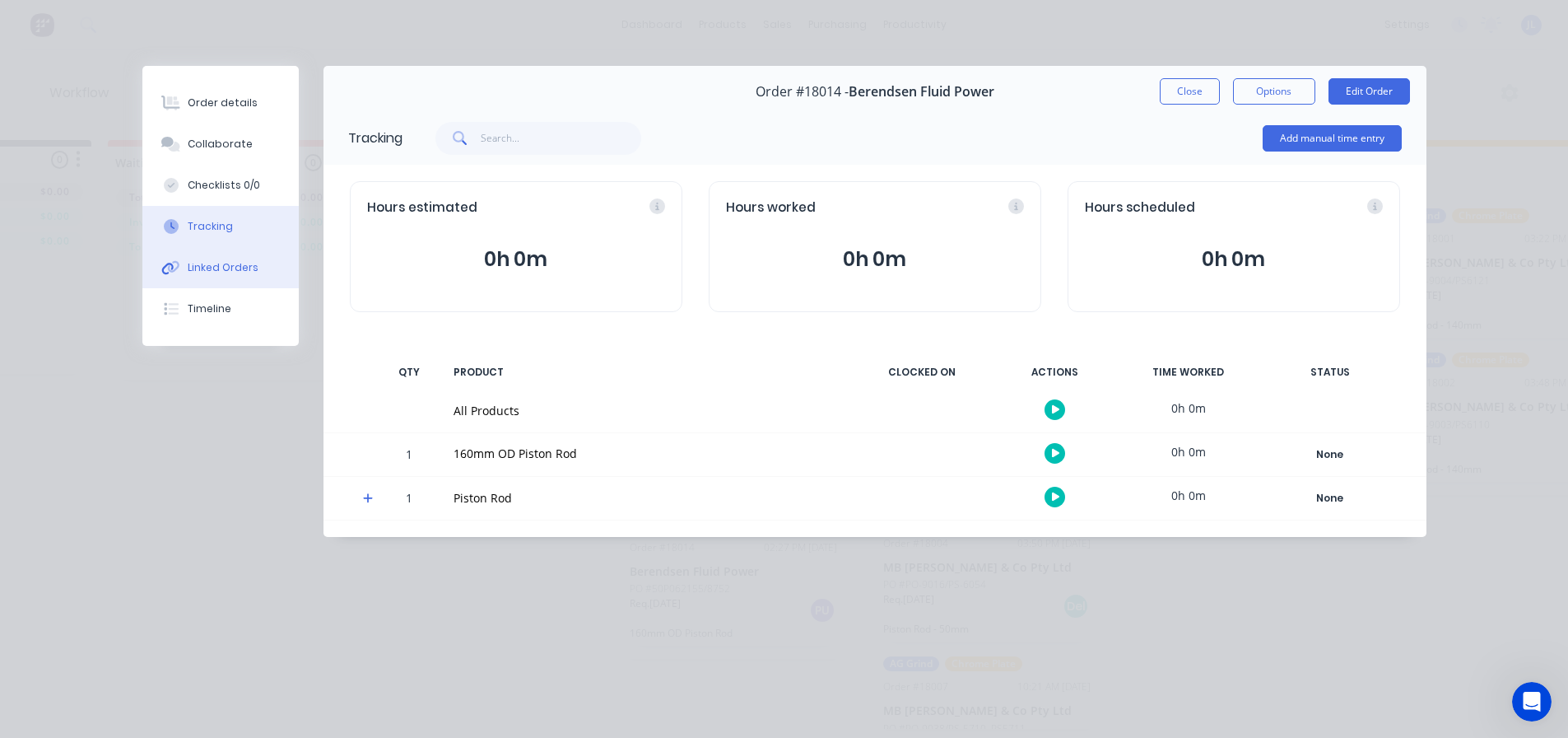
click at [223, 250] on button "Linked Orders" at bounding box center [220, 267] width 156 height 41
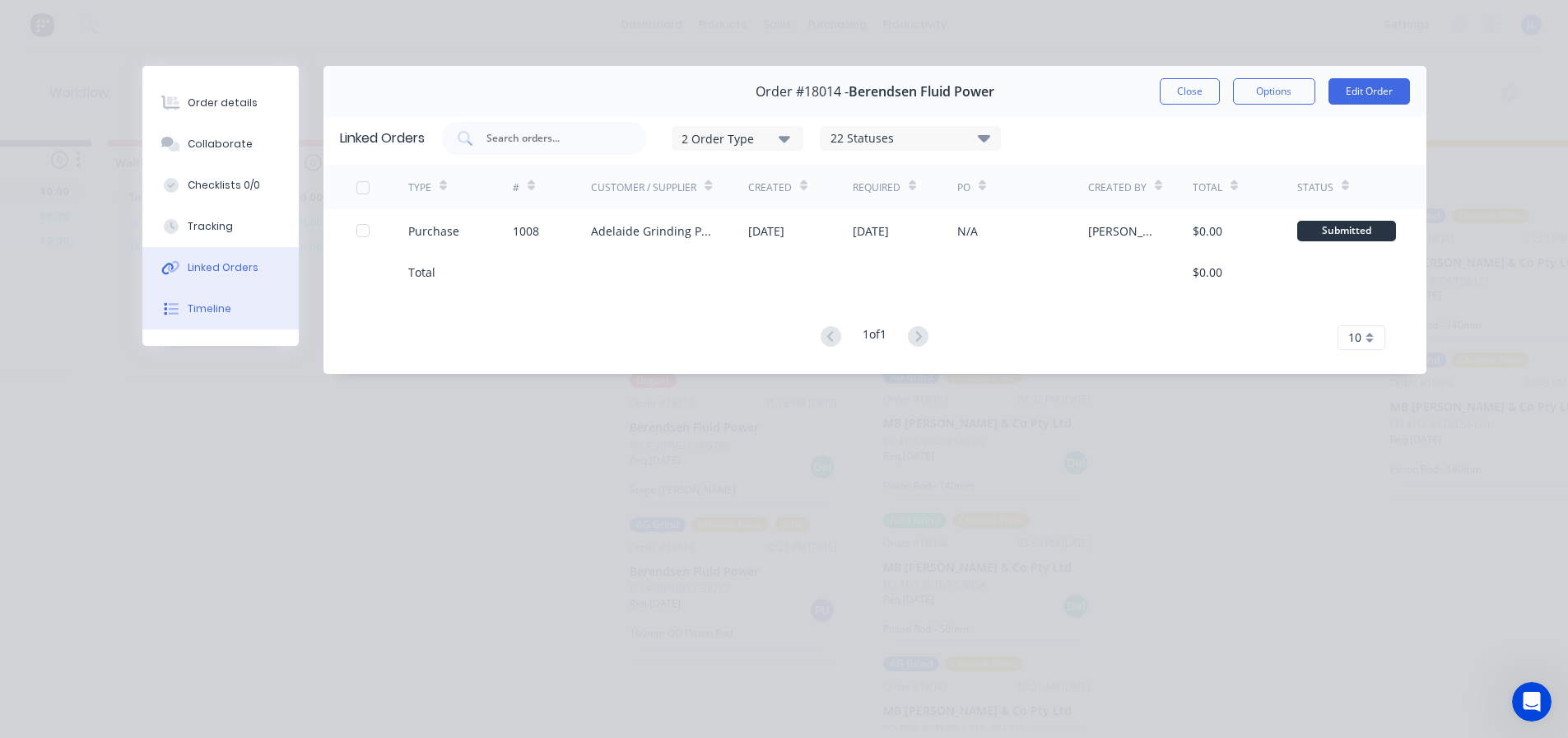
click at [216, 304] on div "Timeline" at bounding box center [209, 308] width 43 height 14
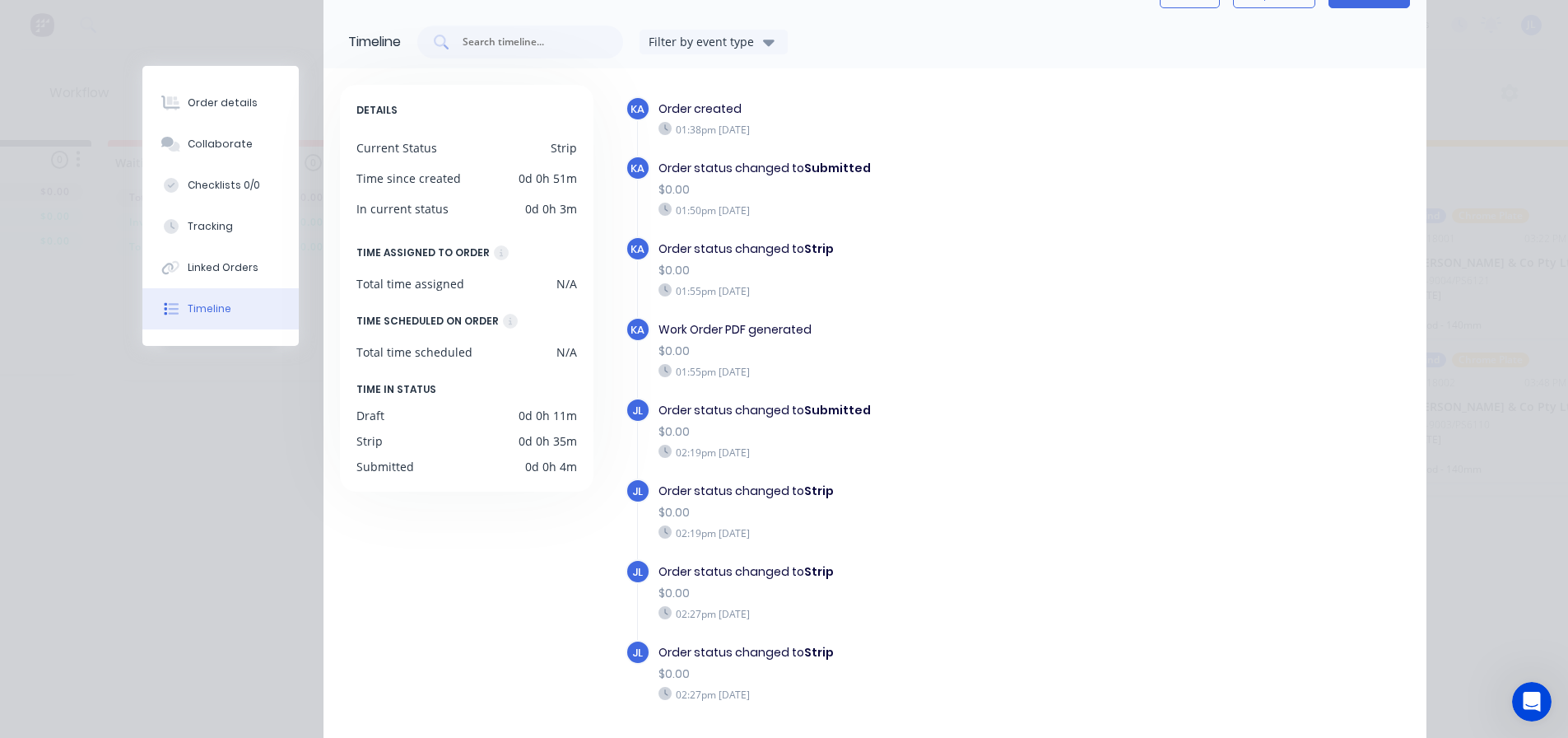
scroll to position [37, 0]
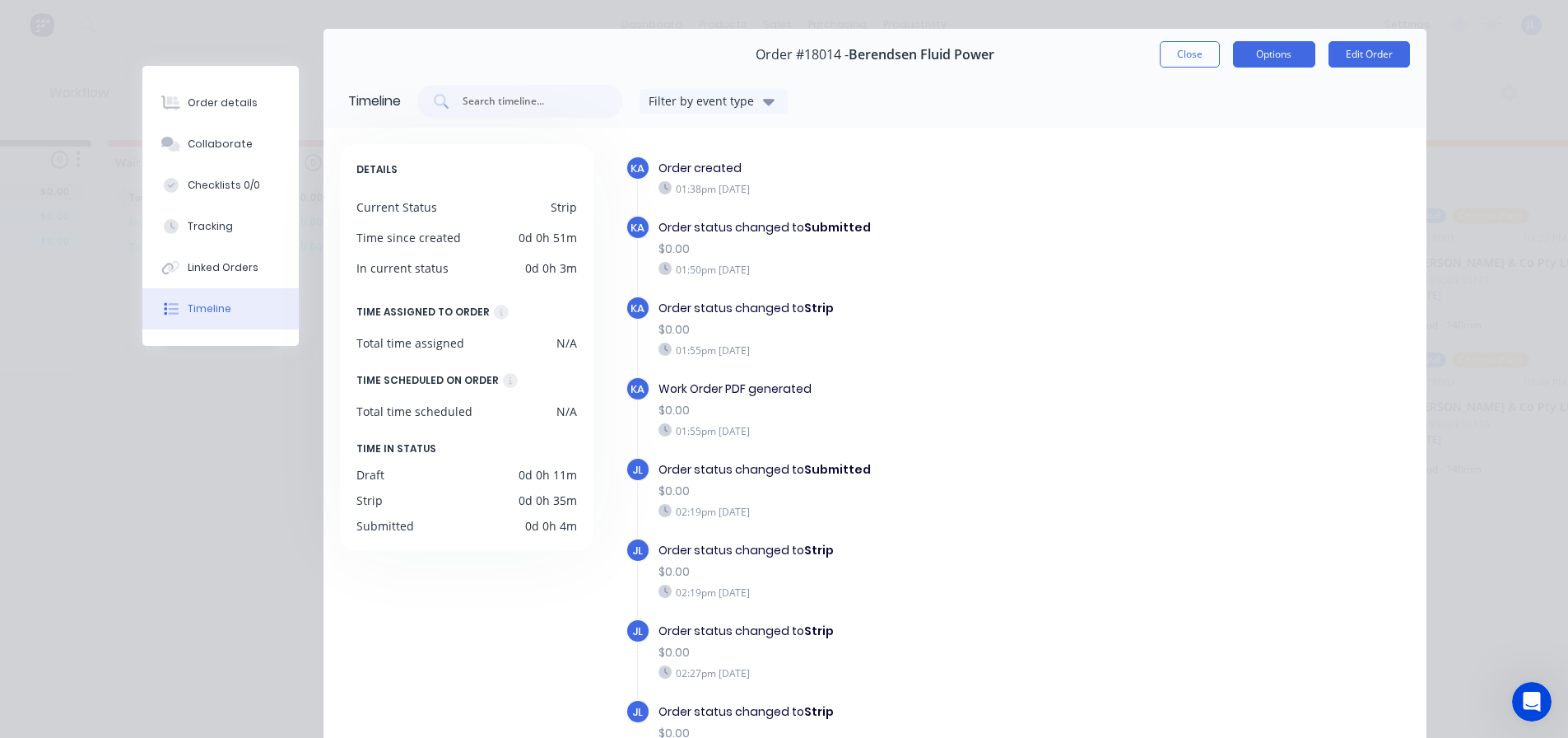
click at [1266, 59] on button "Options" at bounding box center [1274, 54] width 83 height 26
click at [1176, 54] on button "Close" at bounding box center [1190, 54] width 60 height 26
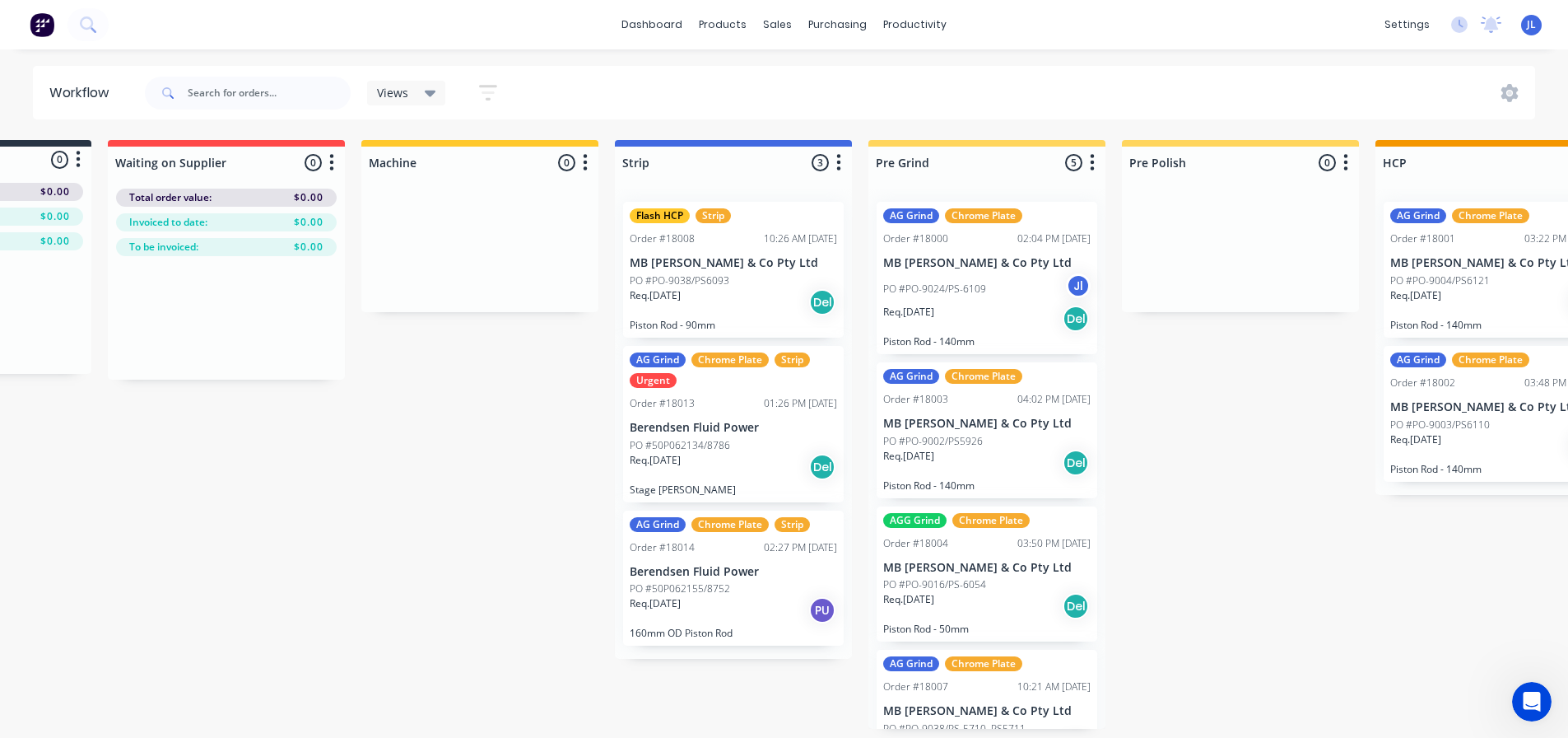
click at [1532, 692] on icon "Open Intercom Messenger" at bounding box center [1532, 702] width 27 height 27
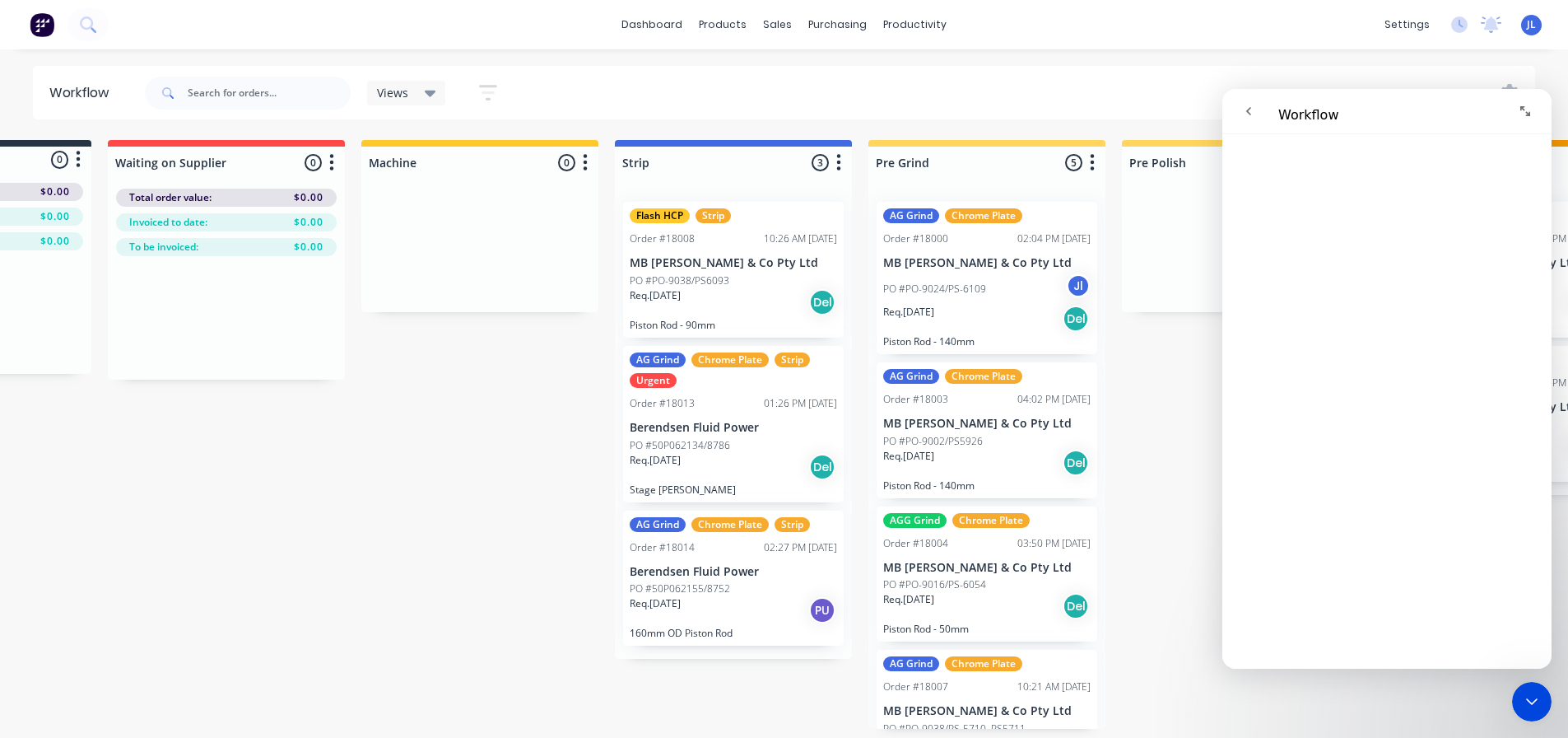
scroll to position [3458, 0]
drag, startPoint x: 1177, startPoint y: 88, endPoint x: 1224, endPoint y: 87, distance: 47.0
click at [1177, 88] on div "Views Save new view None (Default) edit My Jobs edit To Invoice edit Show/Hide …" at bounding box center [839, 92] width 1394 height 49
click at [1533, 107] on button "Expand window" at bounding box center [1525, 111] width 32 height 32
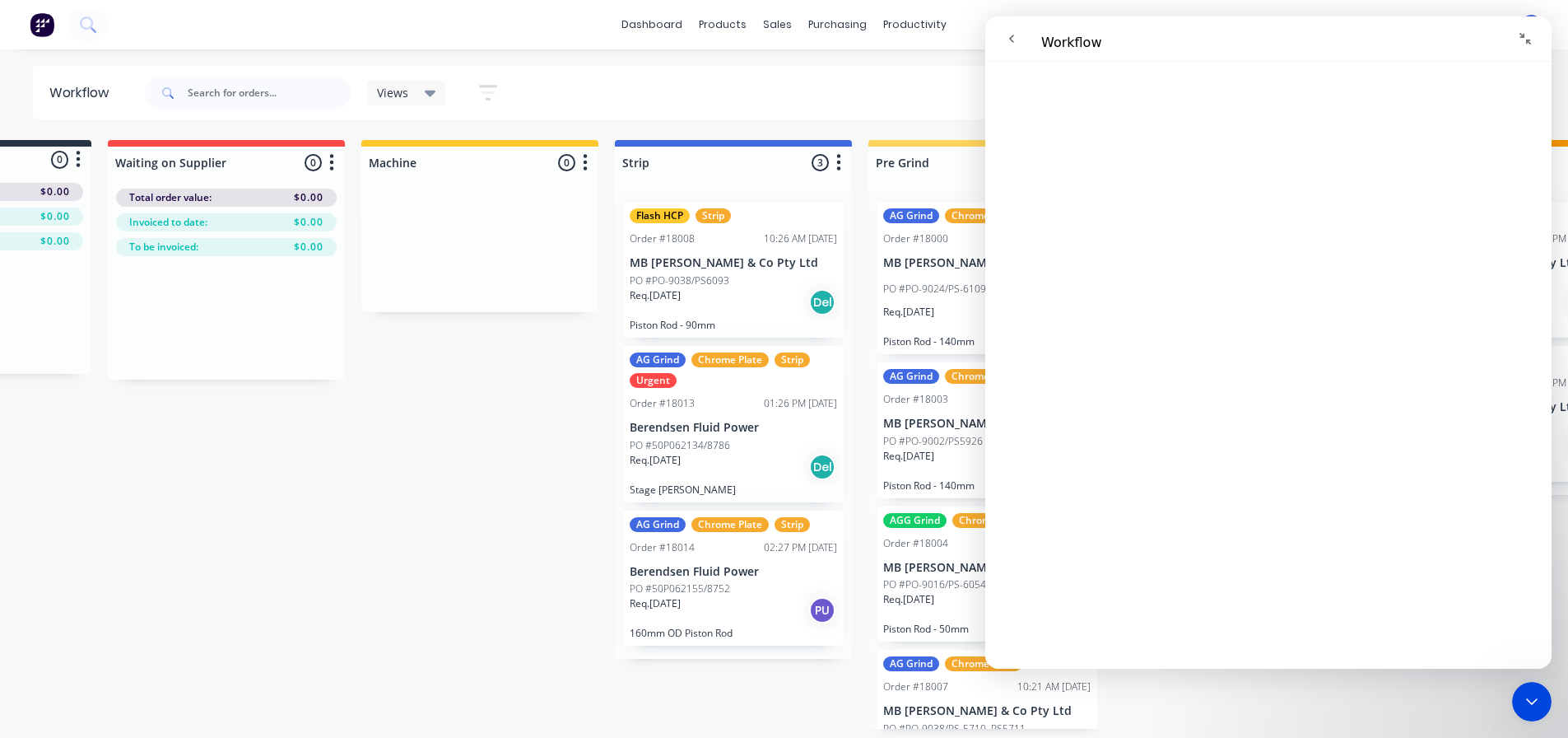
click at [1530, 41] on icon "Collapse window" at bounding box center [1526, 38] width 13 height 13
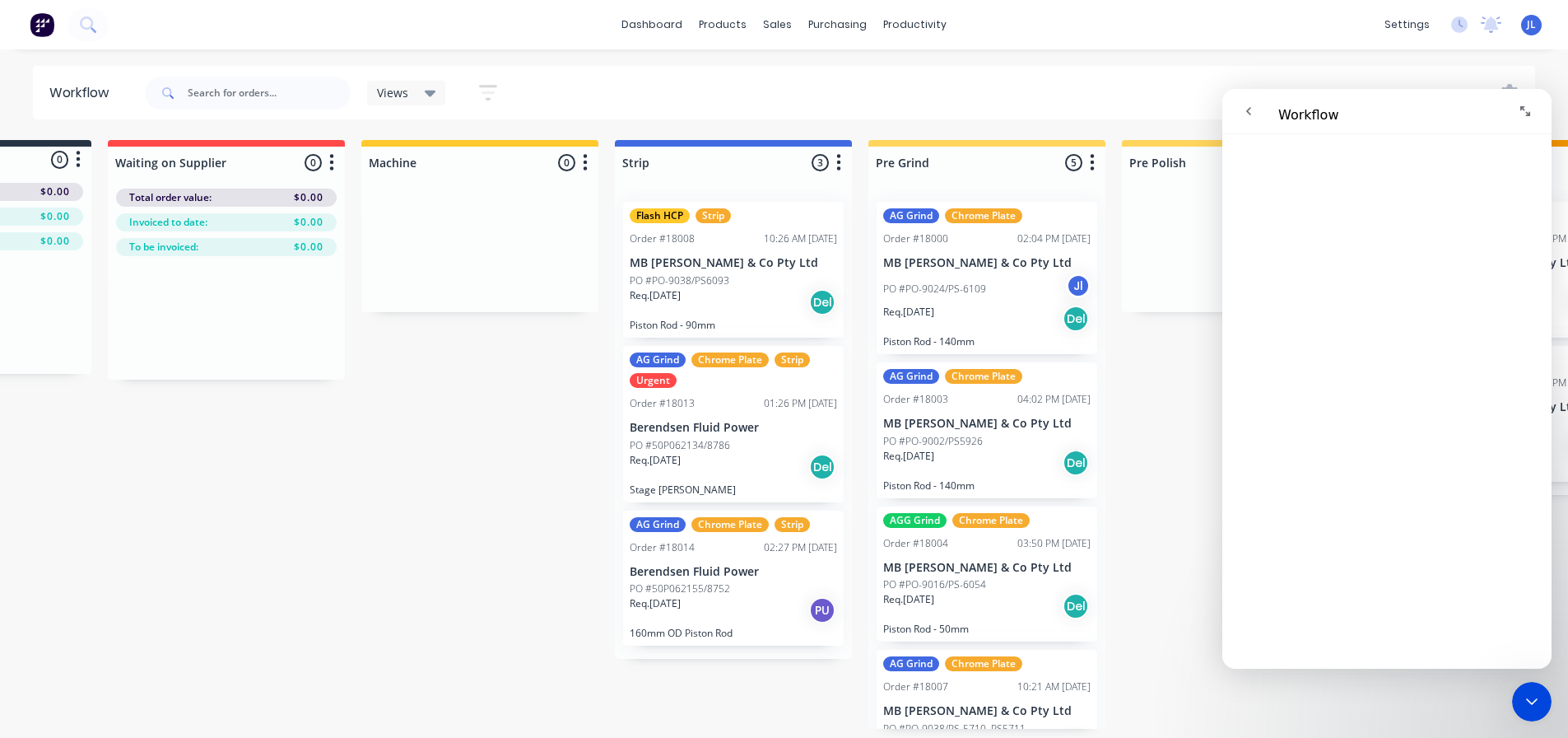
click at [1536, 703] on icon "Close Intercom Messenger" at bounding box center [1532, 702] width 20 height 20
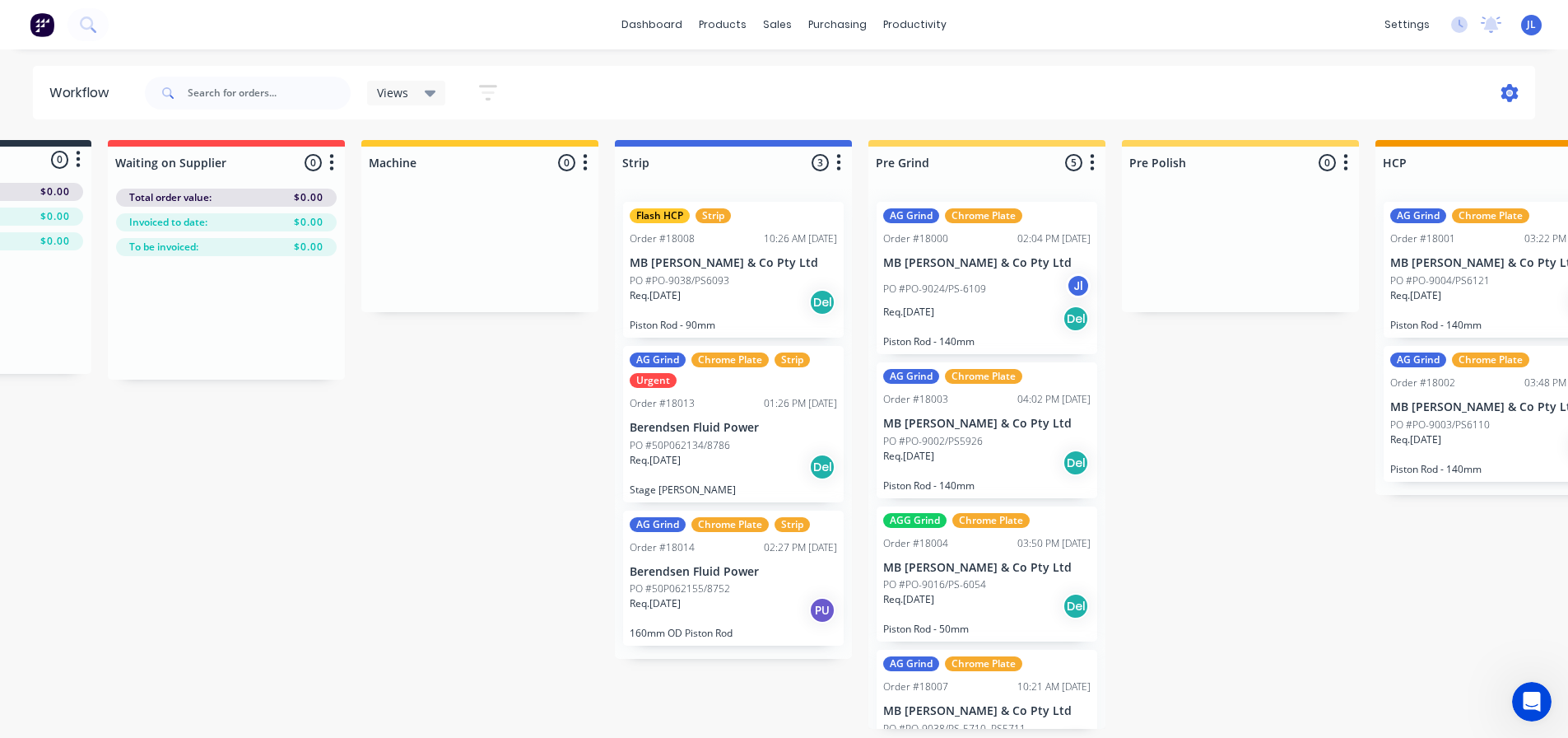
click at [1518, 96] on icon at bounding box center [1510, 93] width 17 height 18
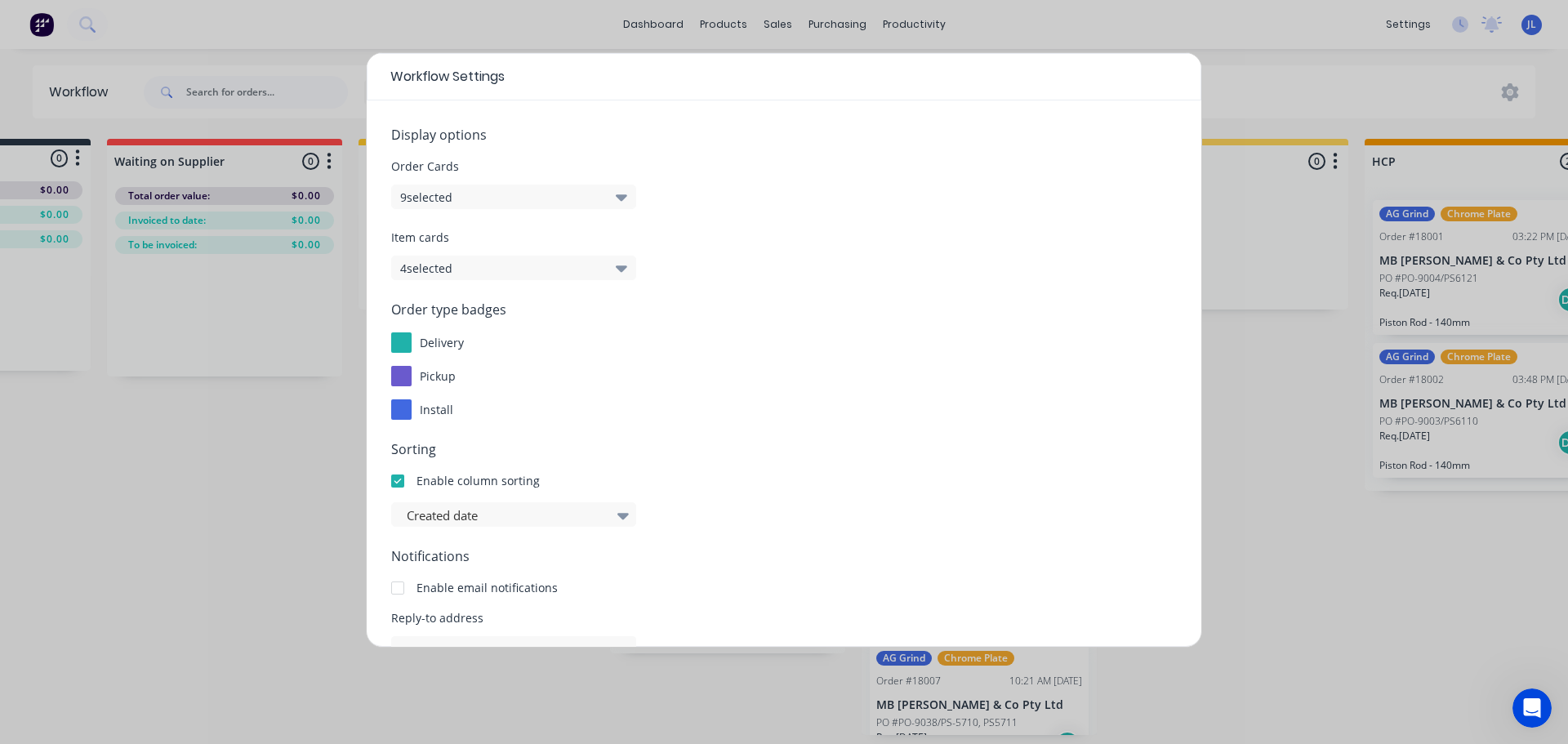
click at [233, 499] on div "Workflow Settings Display options Order Cards 9 selected Item cards 4 selected …" at bounding box center [784, 372] width 1568 height 744
click at [1273, 313] on div "Workflow Settings Display options Order Cards 9 selected Item cards 4 selected …" at bounding box center [784, 372] width 1568 height 744
click at [204, 574] on div "Workflow Settings Display options Order Cards 9 selected Item cards 4 selected …" at bounding box center [784, 372] width 1568 height 744
click at [1315, 658] on div "Workflow Settings Display options Order Cards 9 selected Item cards 4 selected …" at bounding box center [784, 372] width 1568 height 744
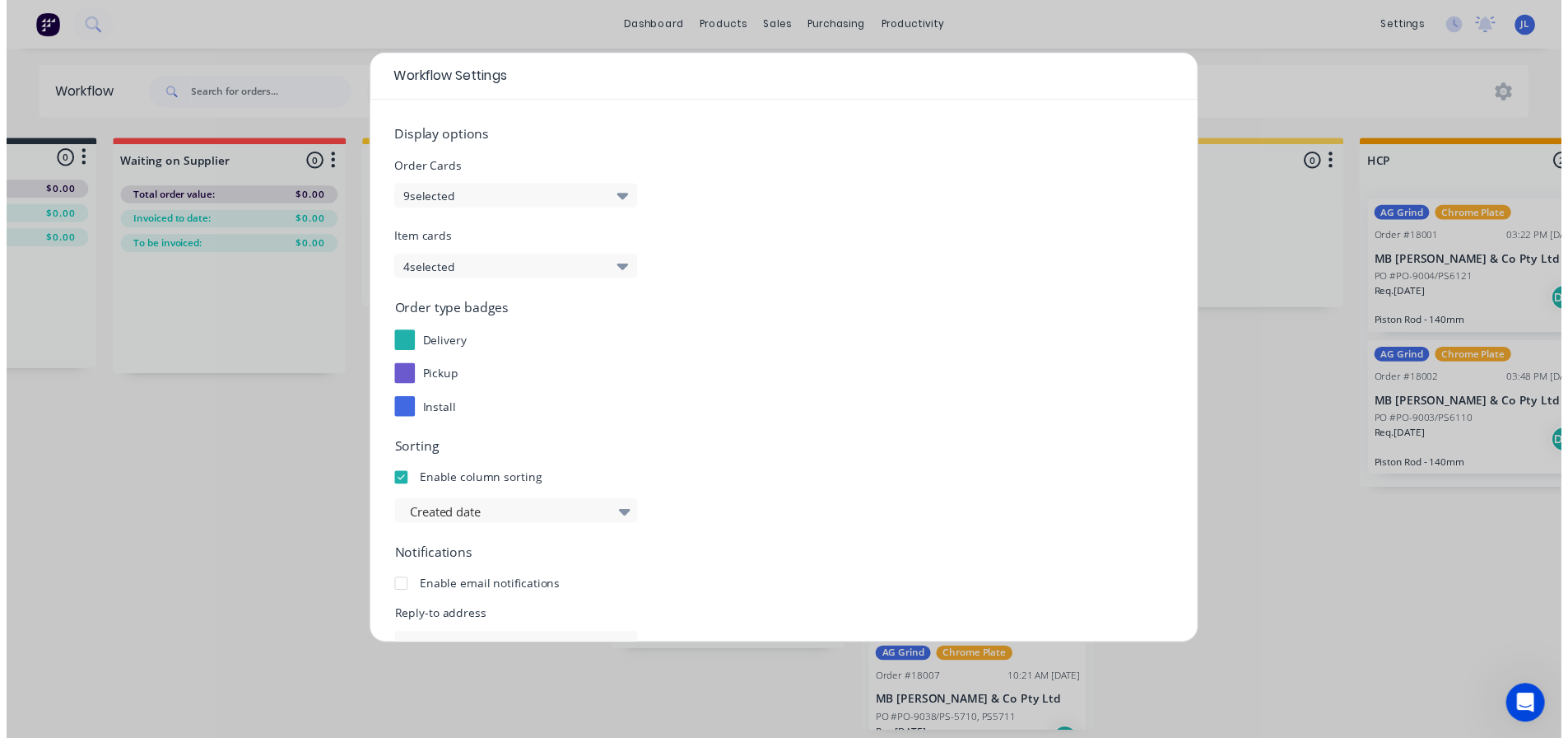
scroll to position [177, 0]
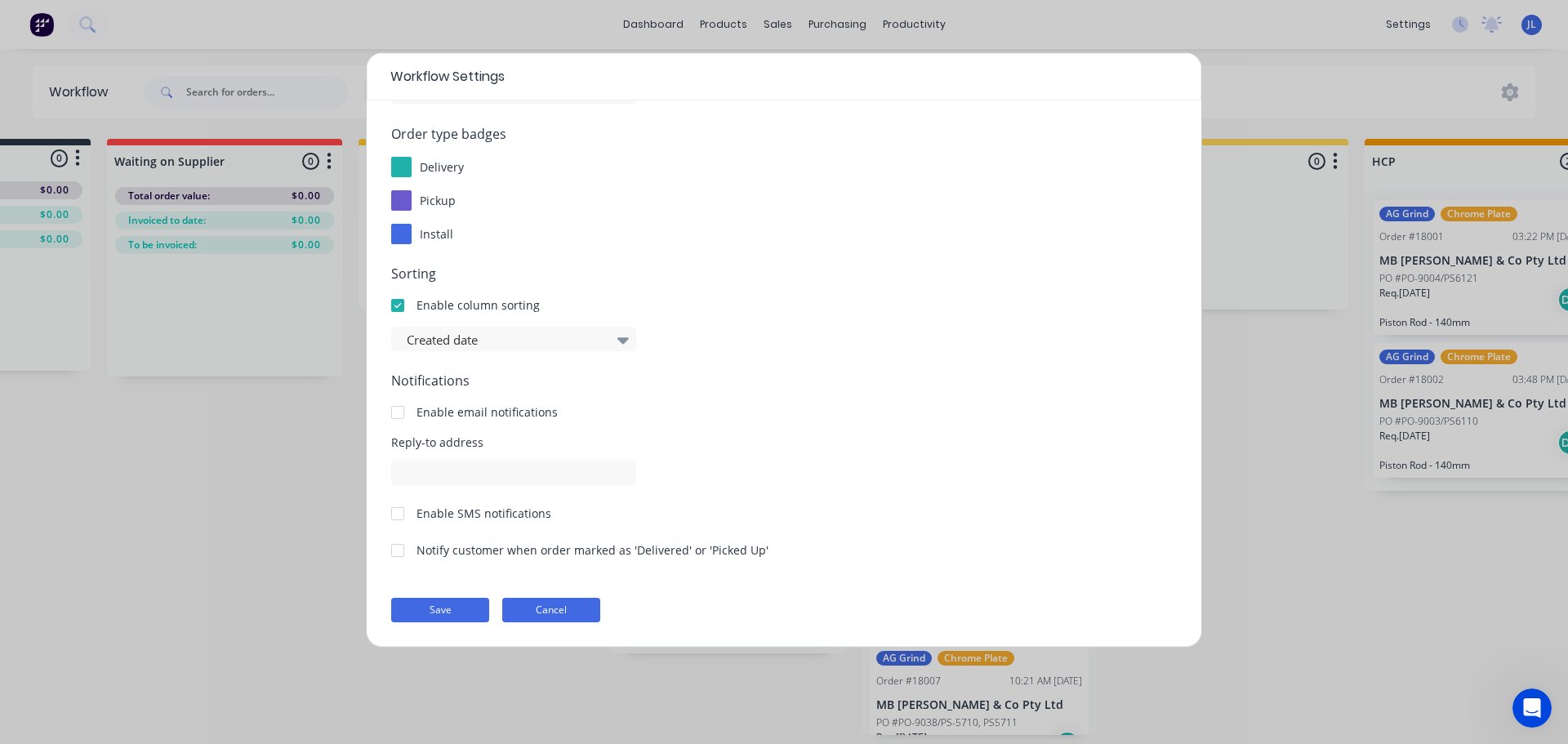
click at [534, 608] on button "Cancel" at bounding box center [551, 610] width 98 height 25
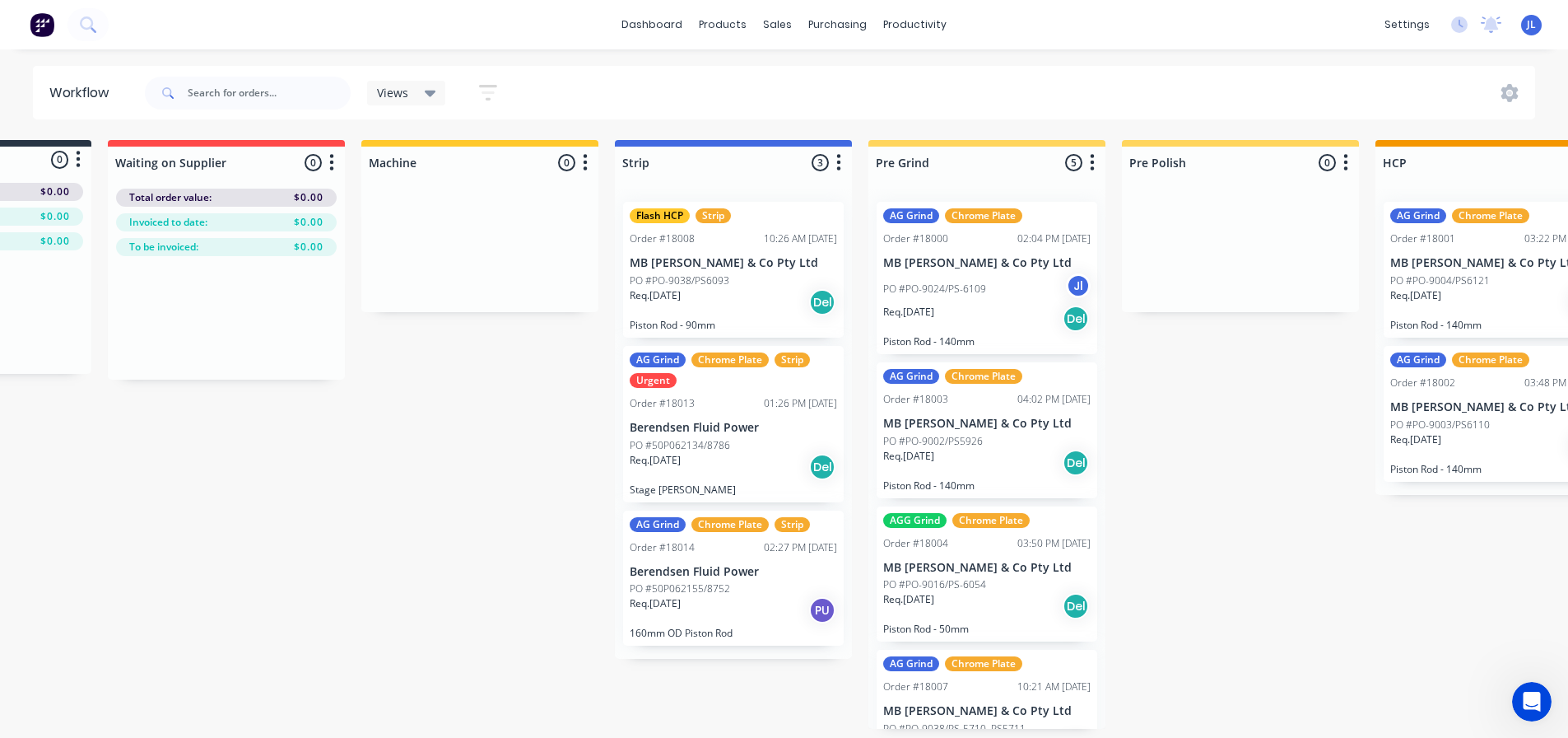
click at [818, 616] on div "PU" at bounding box center [821, 609] width 26 height 26
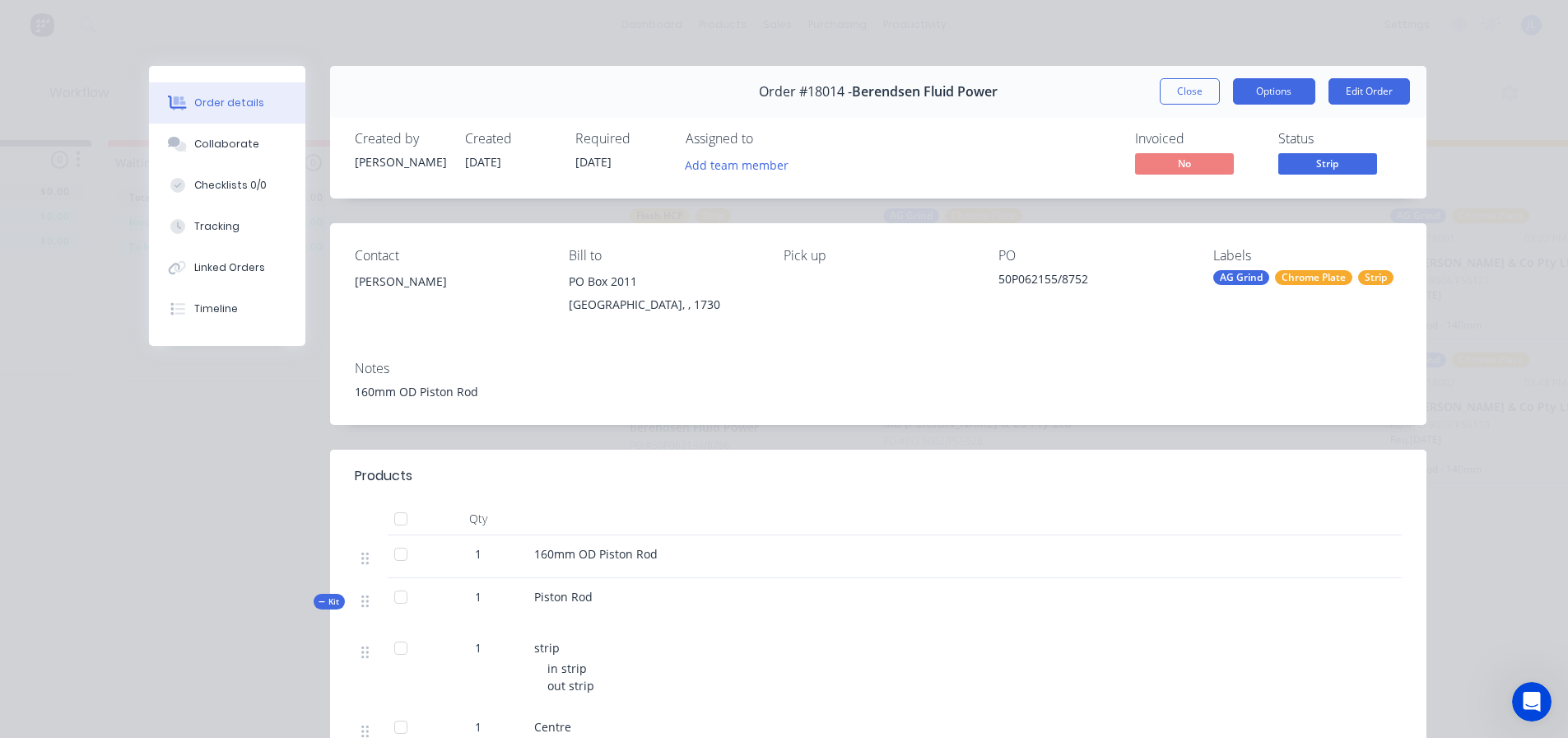
click at [1247, 94] on button "Options" at bounding box center [1274, 90] width 83 height 26
click at [1334, 159] on span "Strip" at bounding box center [1327, 163] width 99 height 20
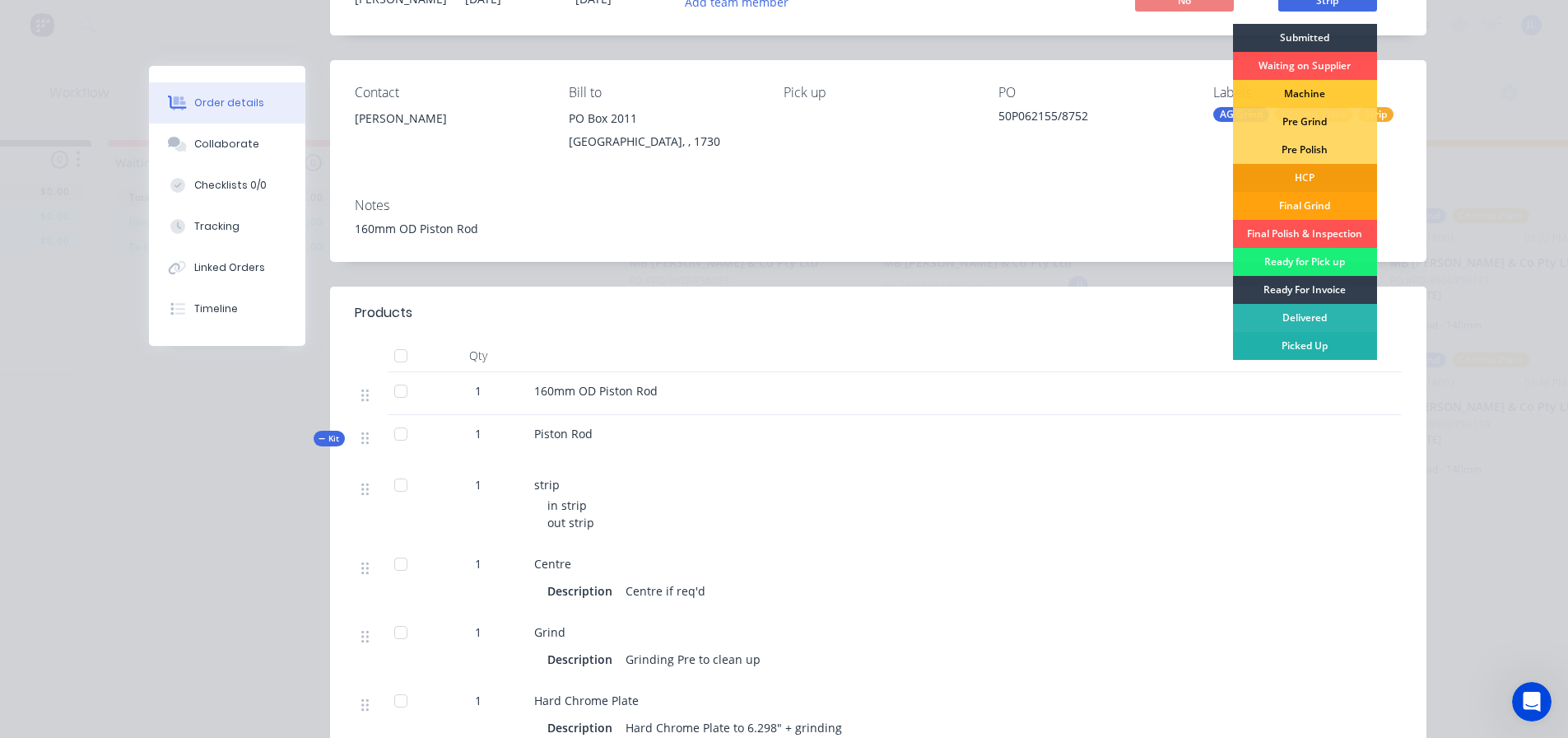
scroll to position [165, 0]
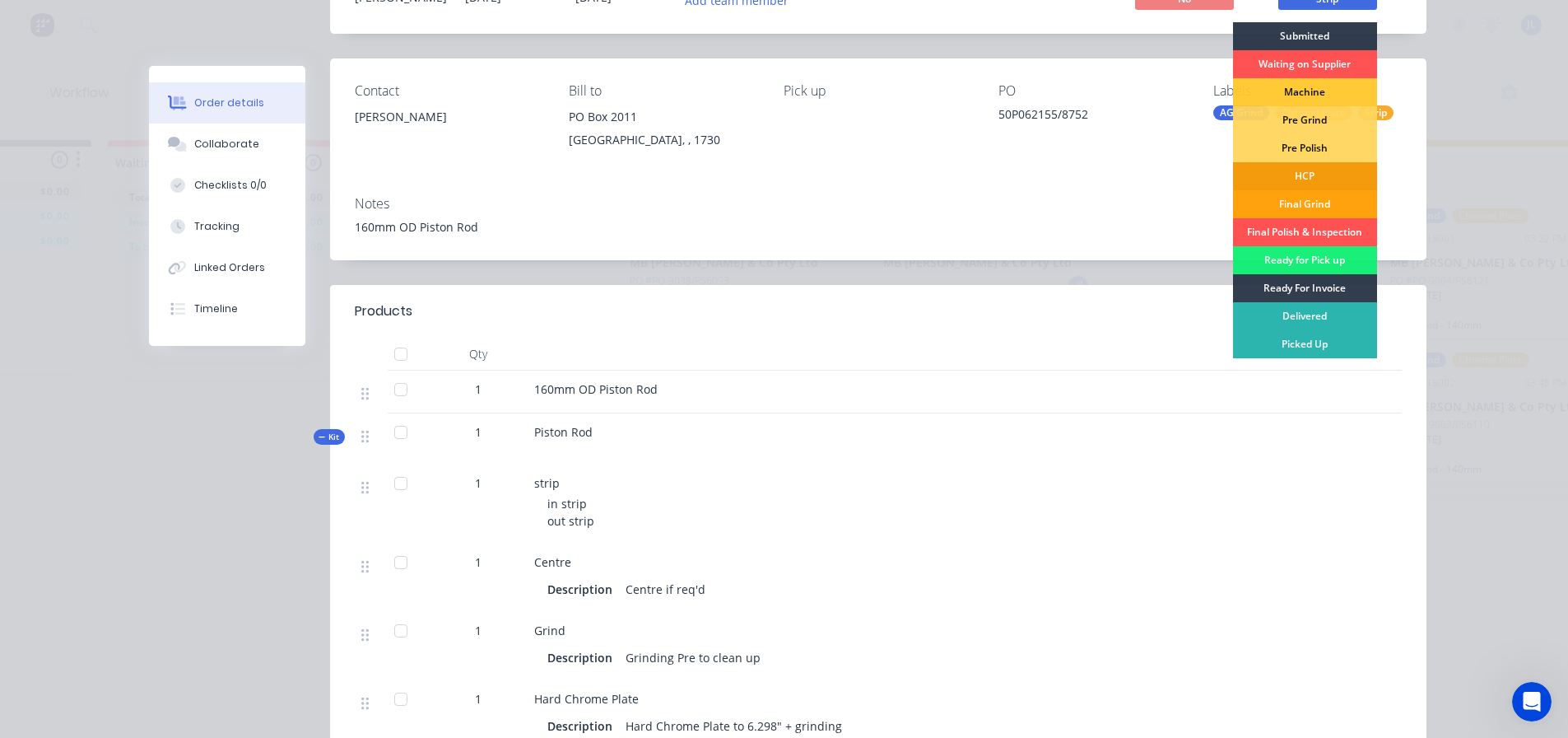
click at [1058, 331] on header "Products" at bounding box center [878, 311] width 1097 height 53
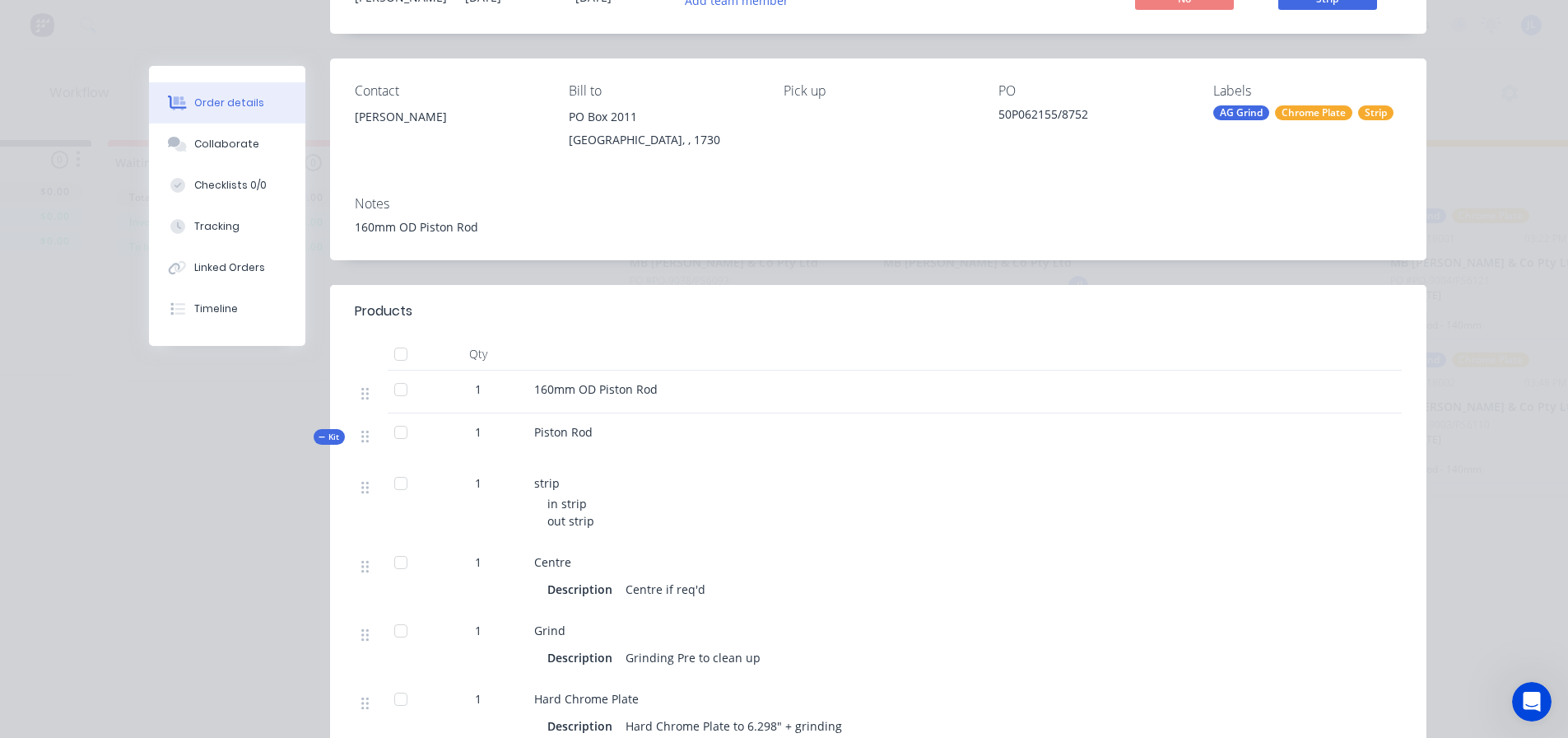
scroll to position [0, 0]
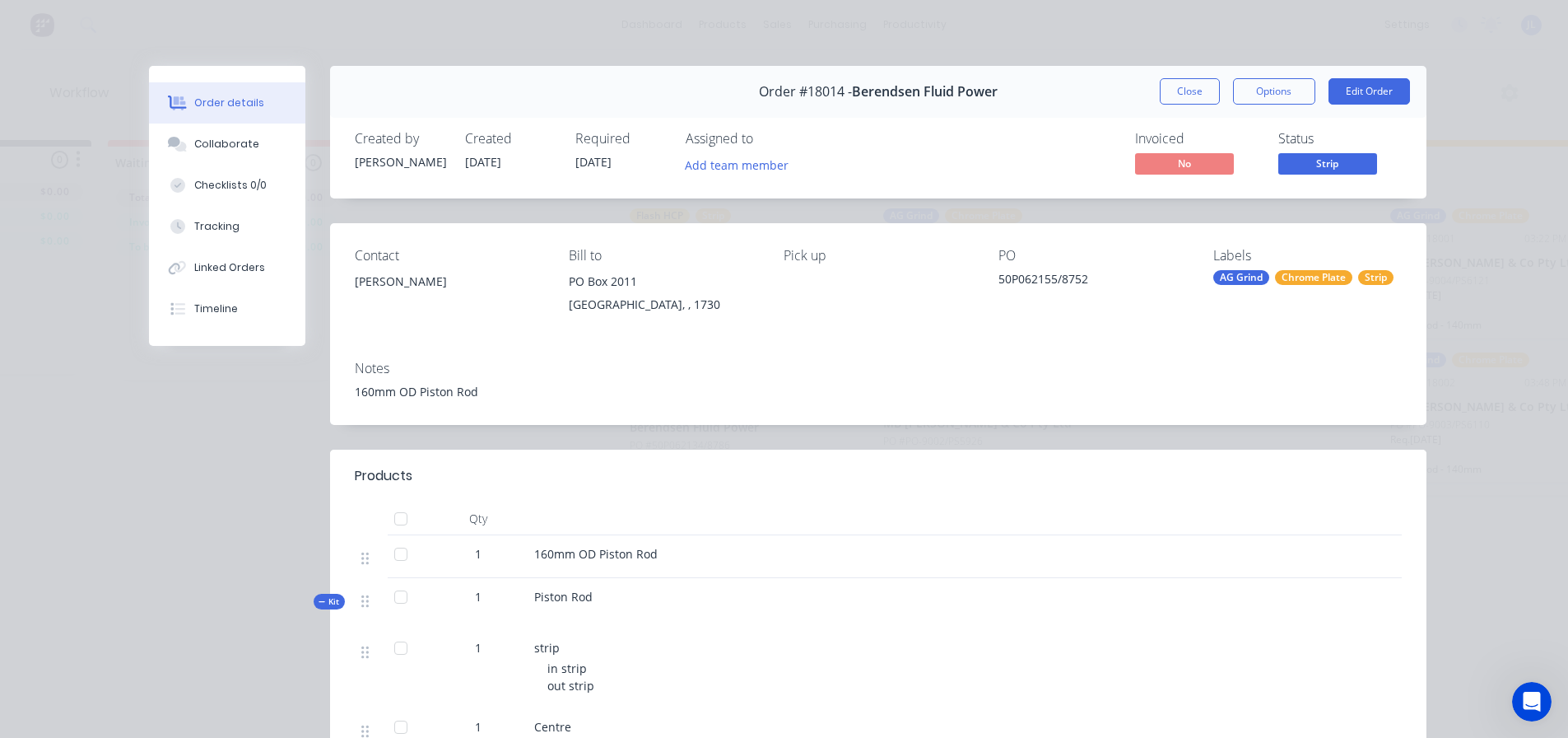
click at [1152, 94] on div "Order #18014 - Berendsen Fluid Power Close Options Edit Order" at bounding box center [878, 92] width 1097 height 52
click at [1173, 94] on button "Close" at bounding box center [1190, 90] width 60 height 26
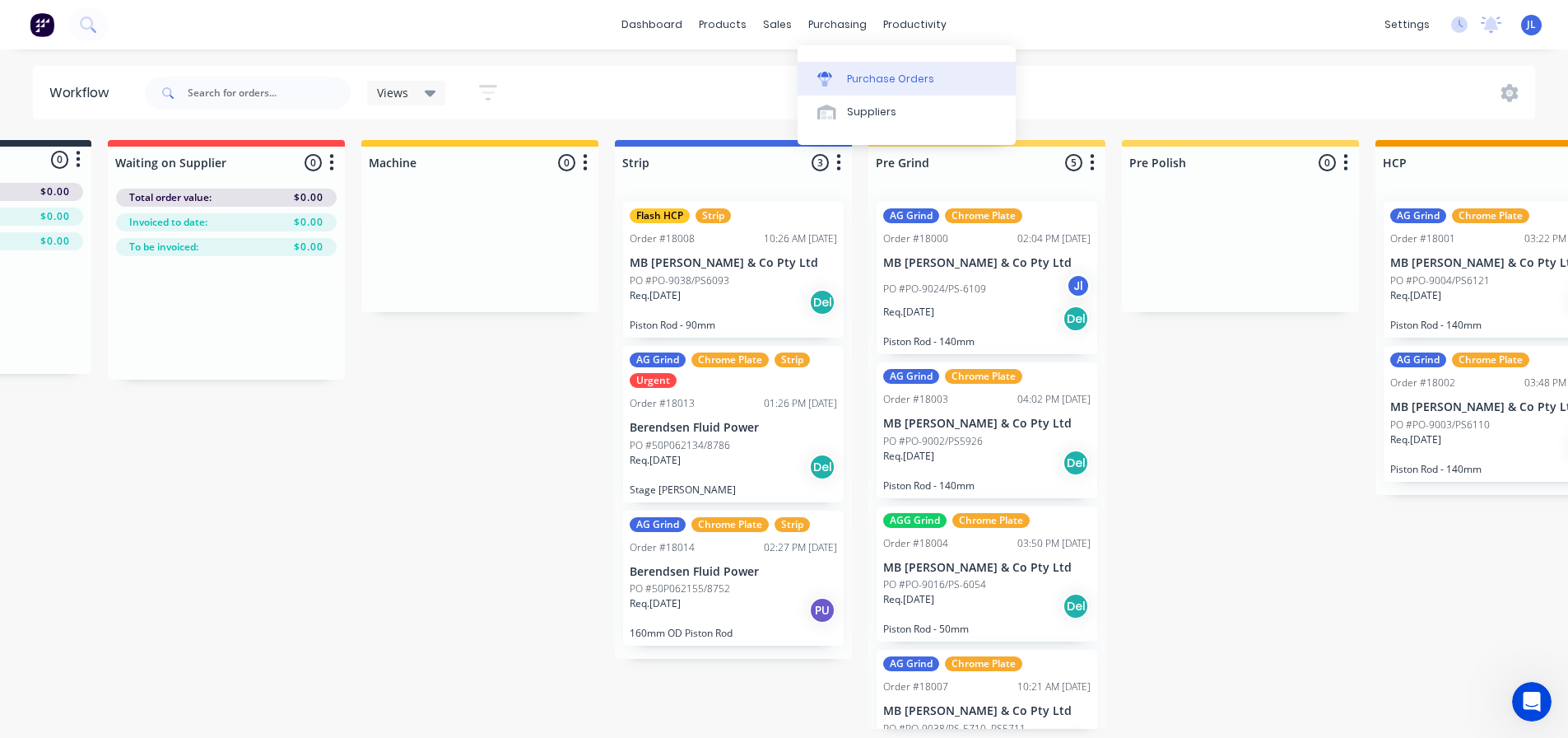
click at [845, 74] on link "Purchase Orders" at bounding box center [906, 78] width 218 height 33
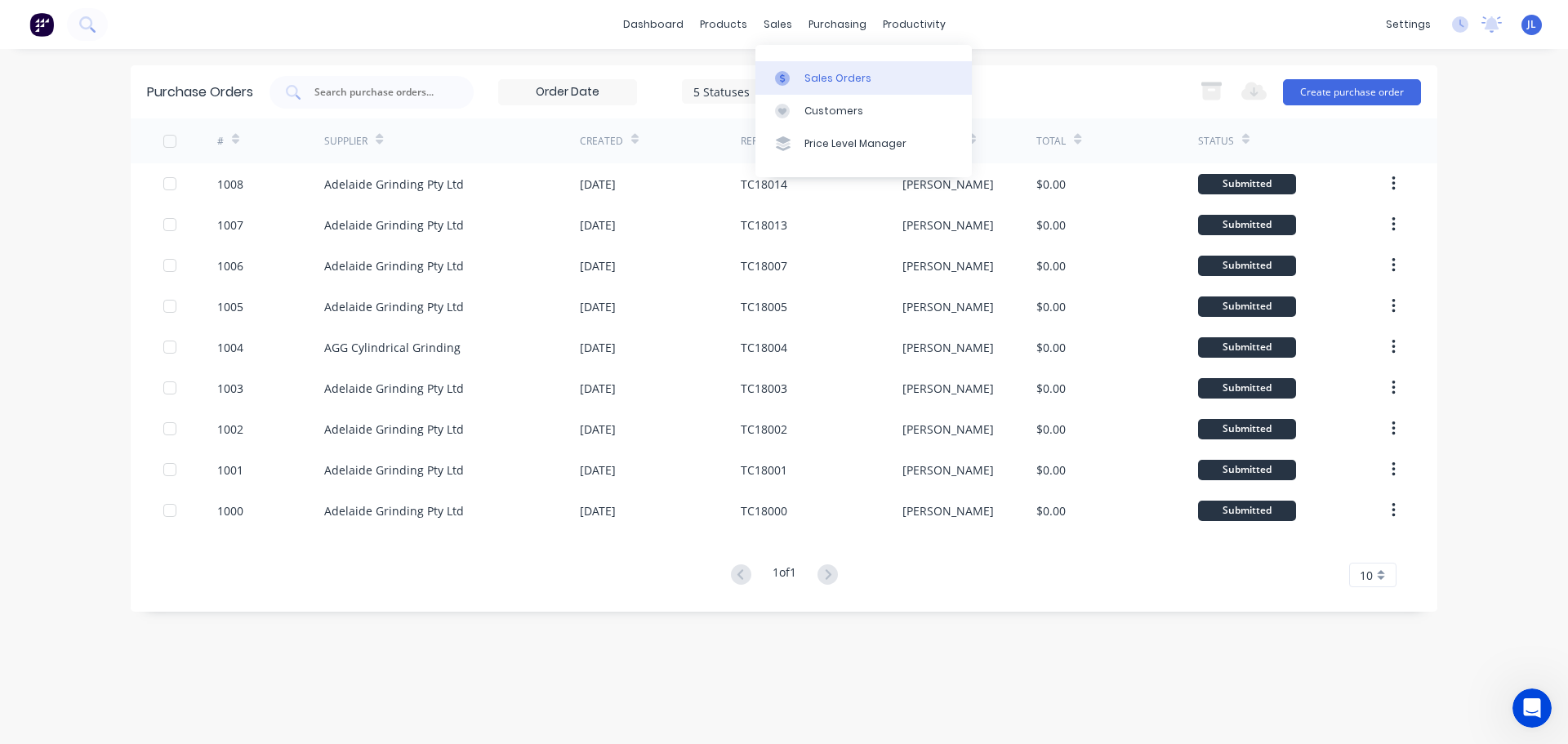
click at [784, 71] on icon at bounding box center [782, 78] width 14 height 14
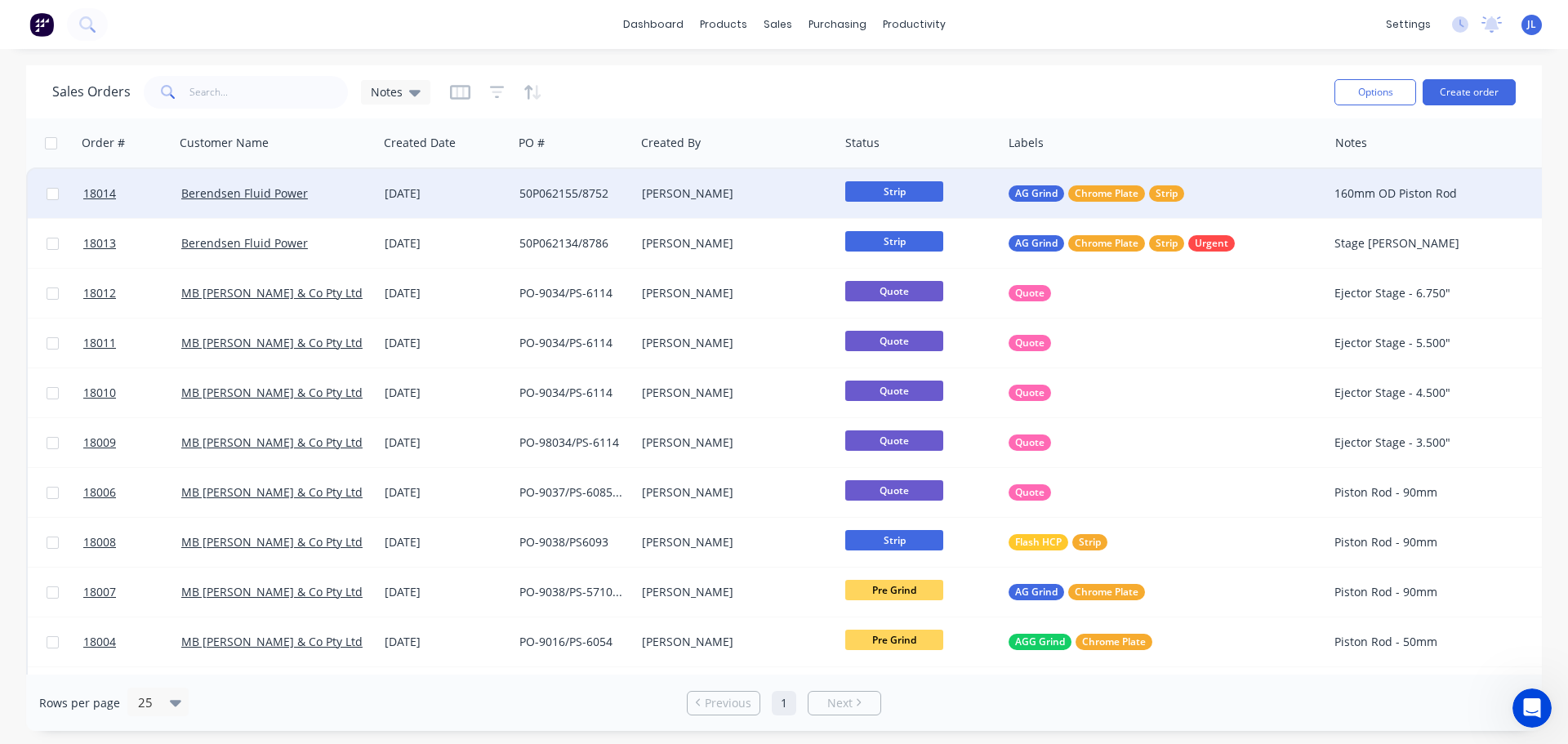
click at [515, 187] on div "50P062155/8752" at bounding box center [574, 193] width 123 height 49
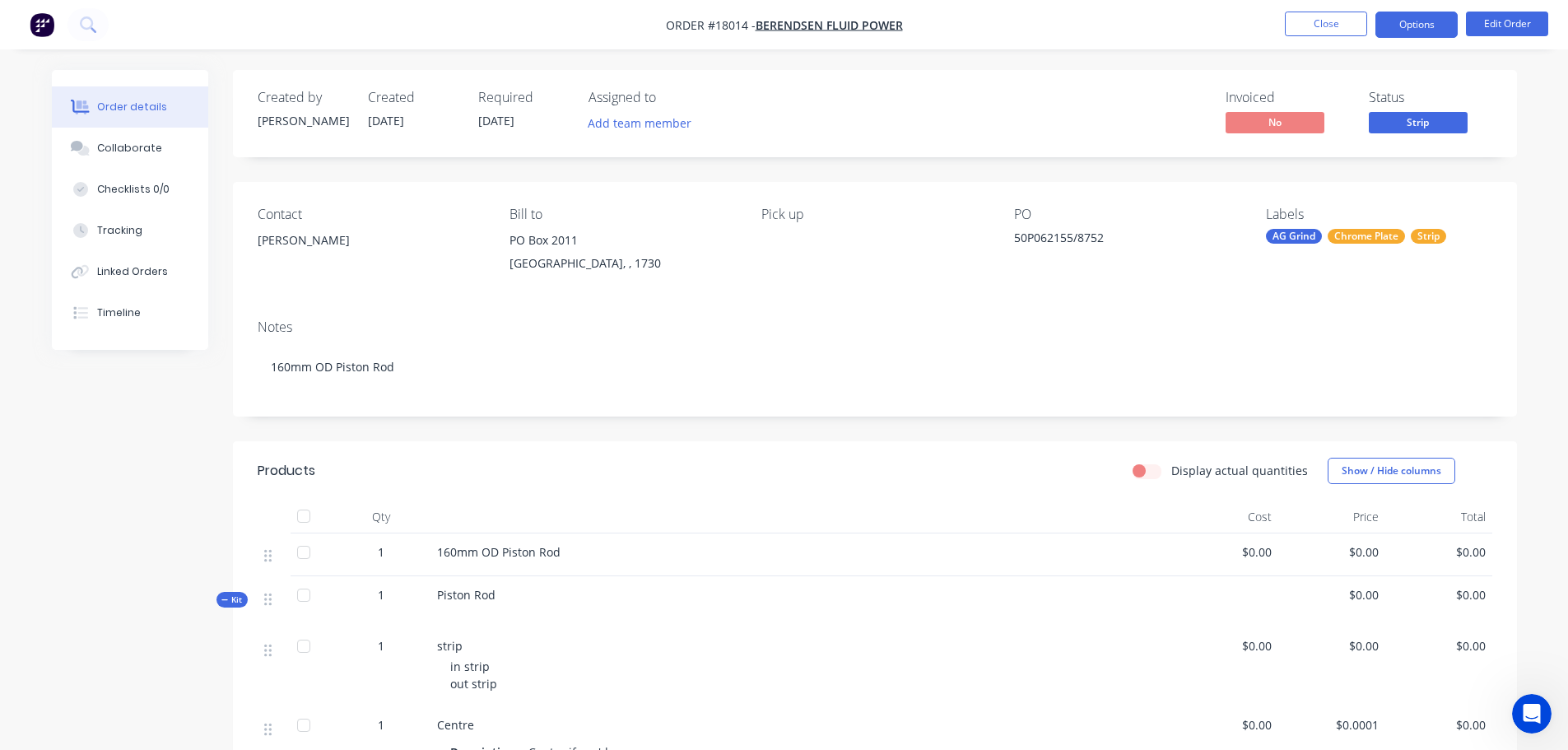
click at [1439, 29] on button "Options" at bounding box center [1416, 24] width 83 height 26
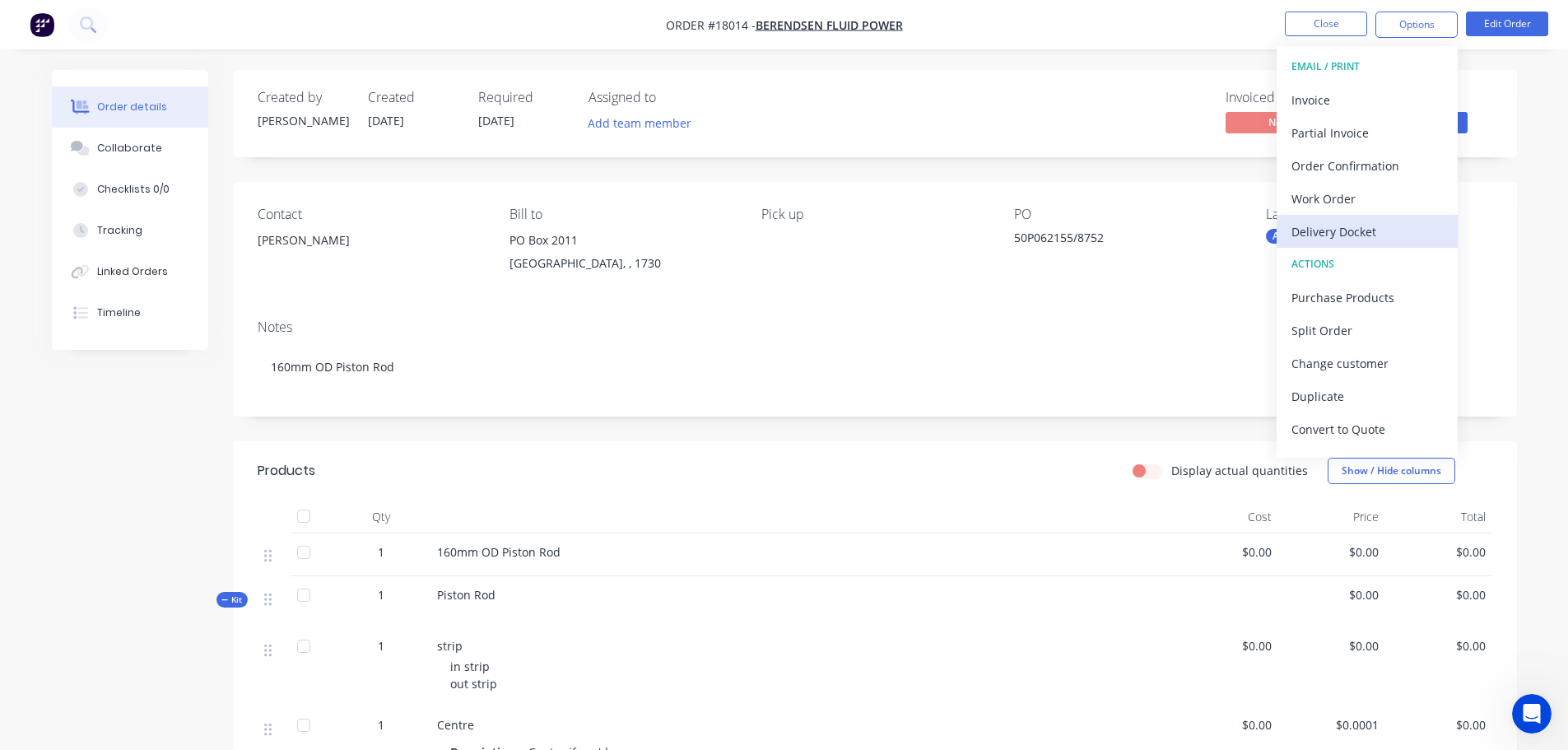
click at [1359, 228] on div "Delivery Docket" at bounding box center [1367, 231] width 152 height 24
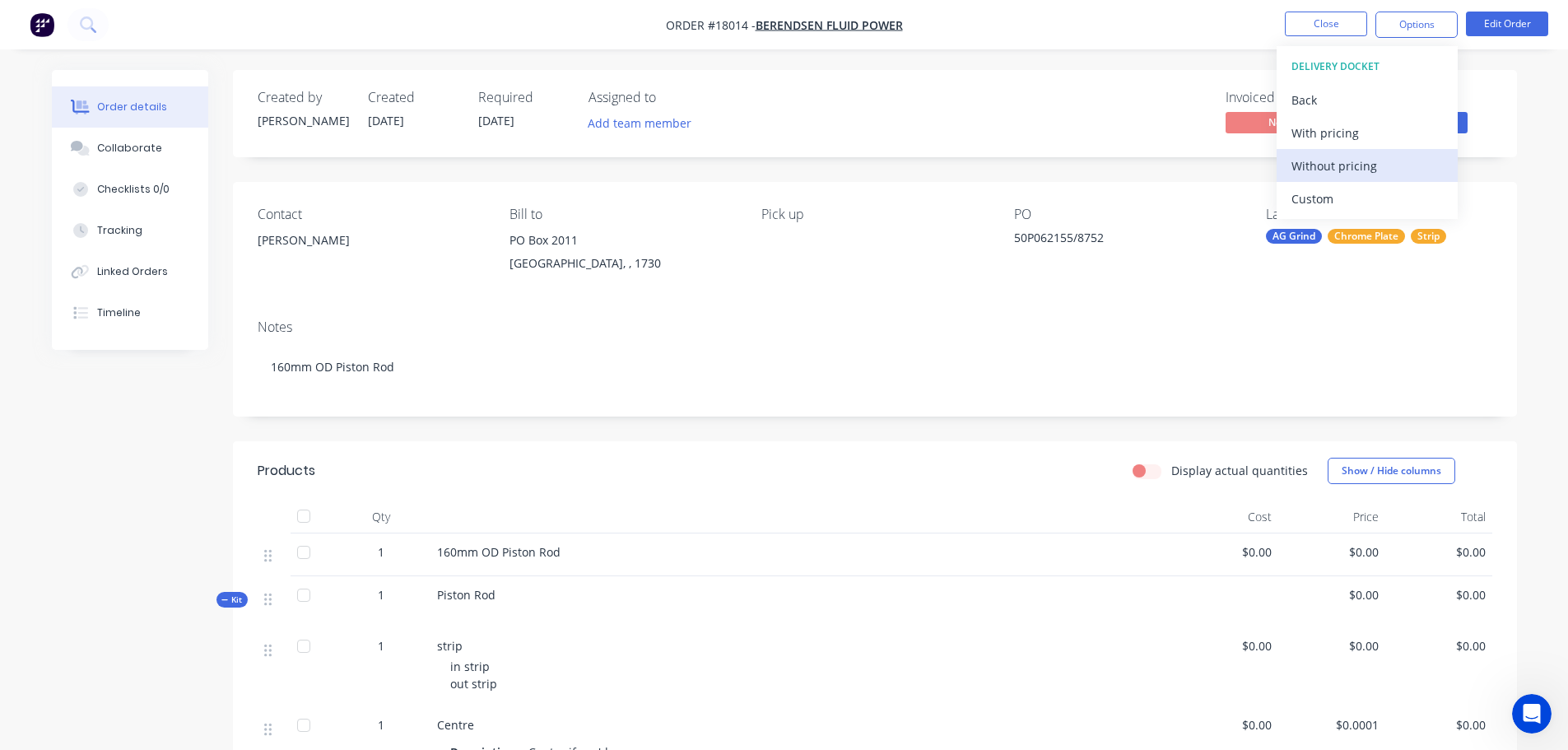
click at [1352, 171] on div "Without pricing" at bounding box center [1367, 165] width 152 height 24
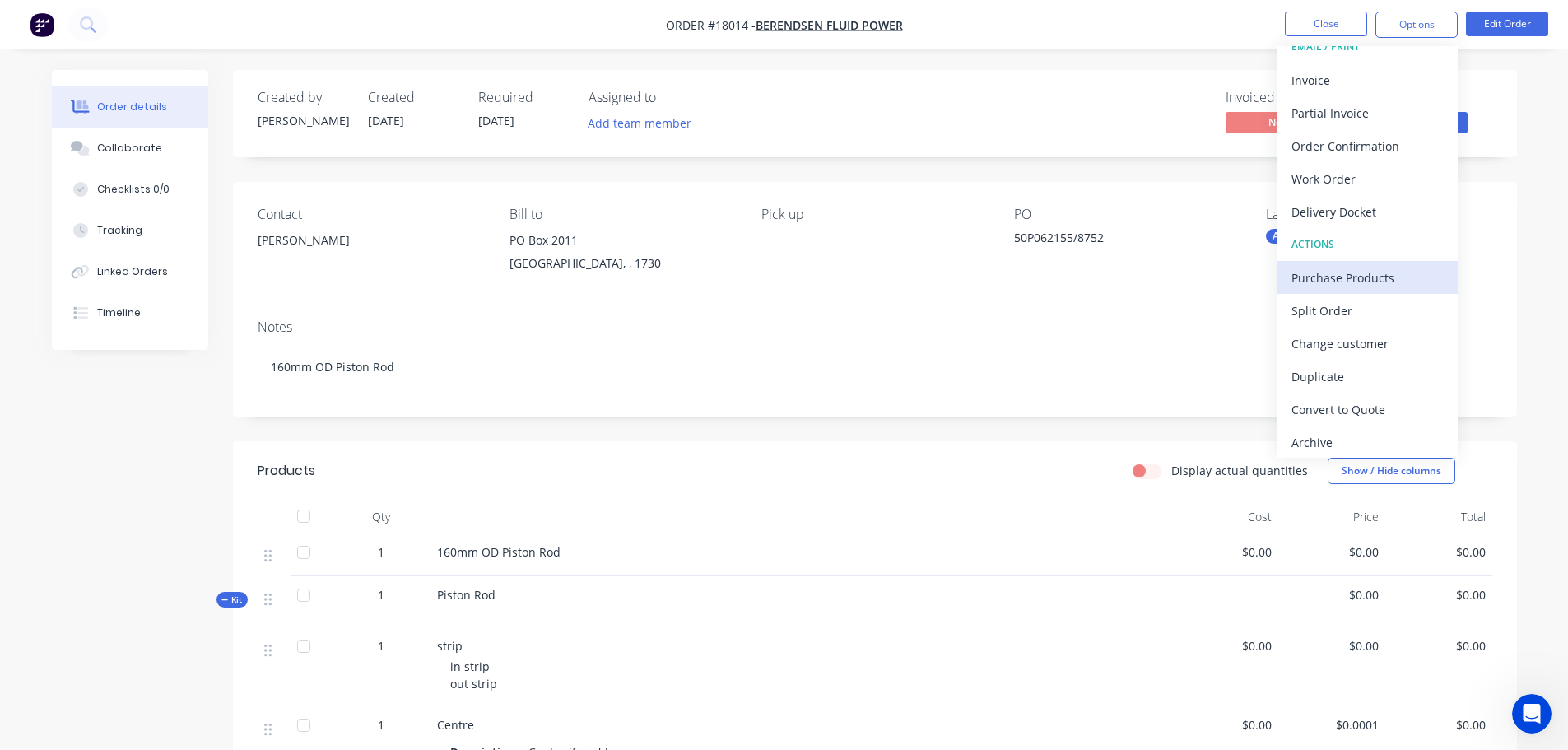
scroll to position [25, 0]
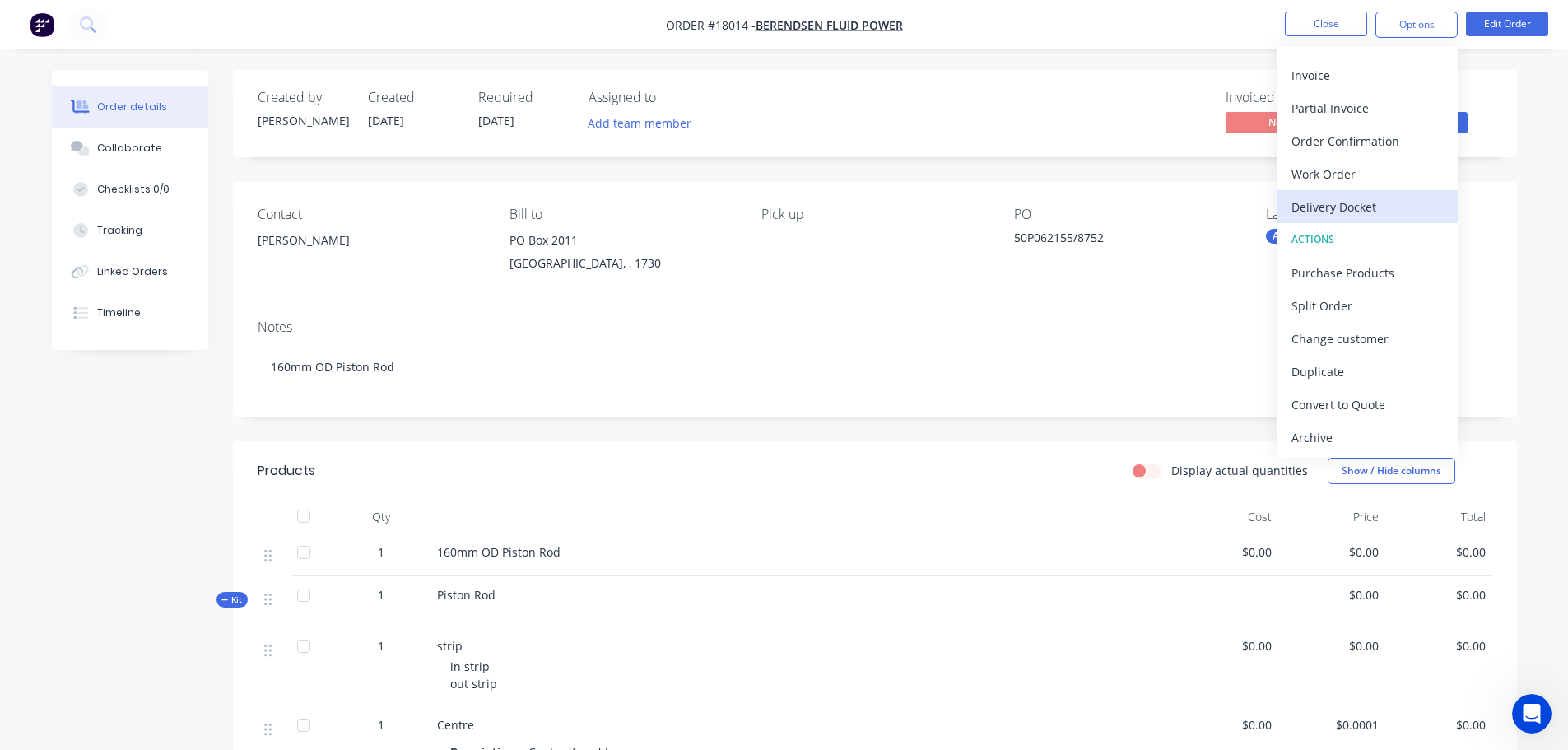
click at [1358, 204] on div "Delivery Docket" at bounding box center [1367, 206] width 152 height 24
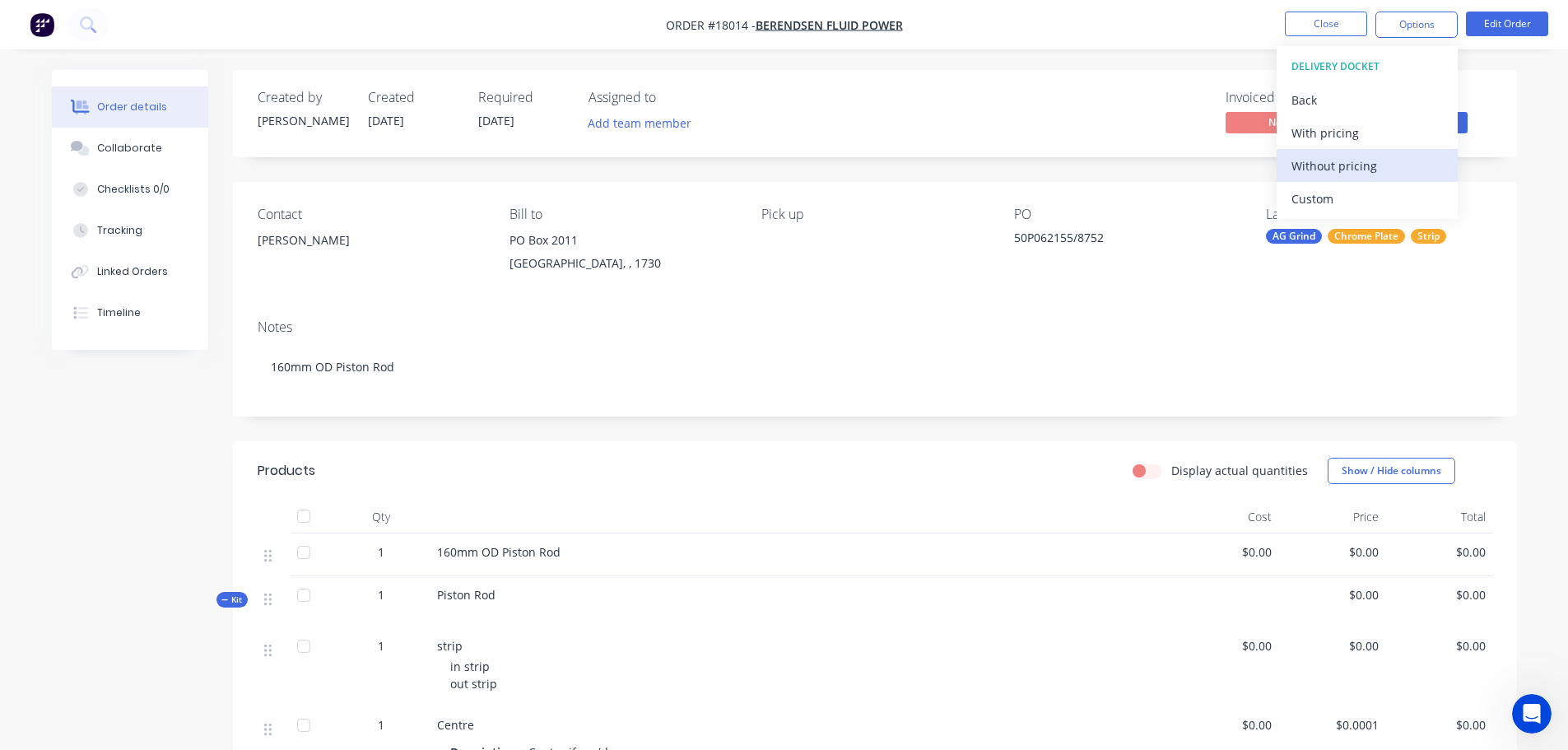
click at [1350, 166] on div "Without pricing" at bounding box center [1367, 165] width 152 height 24
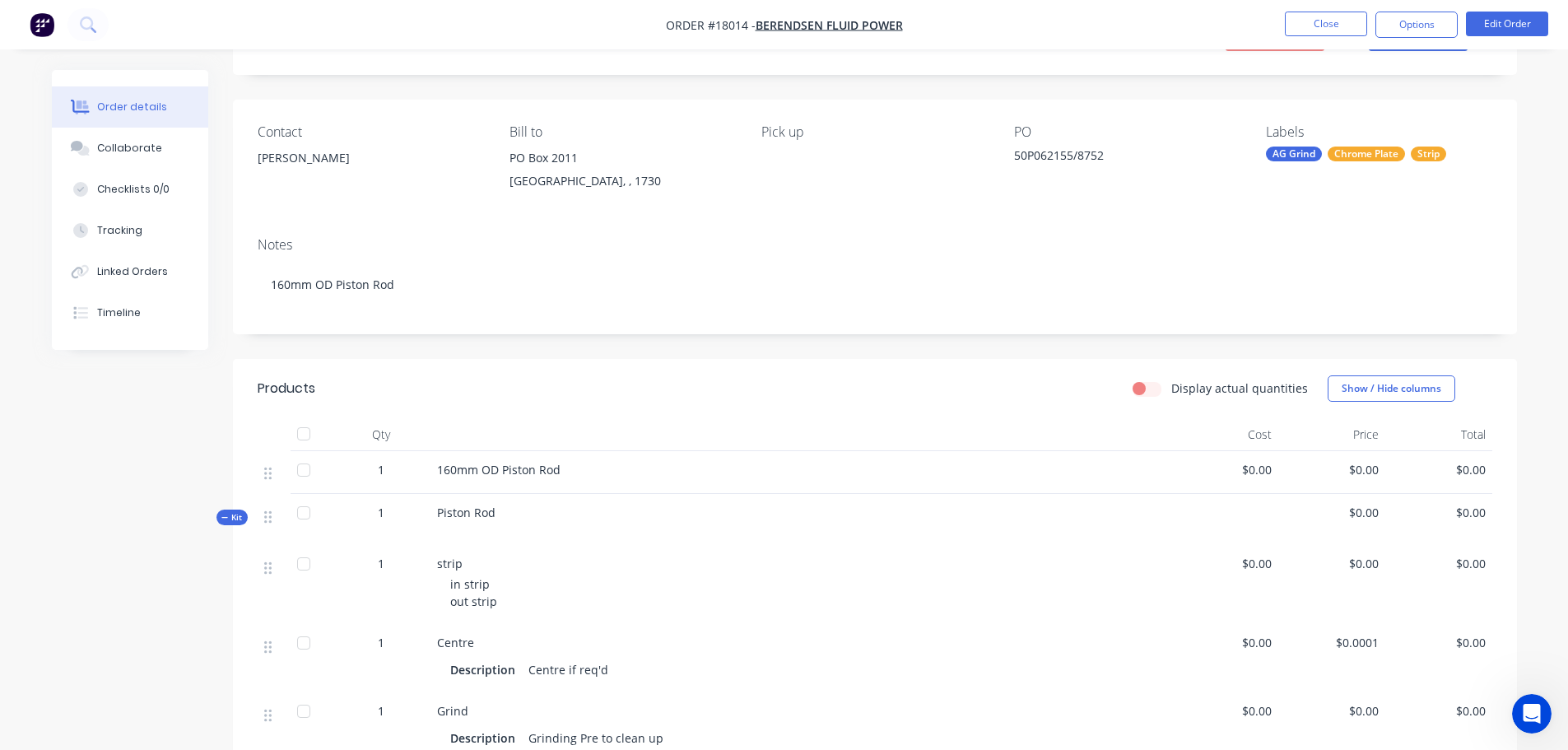
click at [875, 85] on div "Created by [PERSON_NAME] Created [DATE] Required [DATE] Assigned to Add team me…" at bounding box center [875, 670] width 1284 height 1367
click at [1335, 26] on button "Close" at bounding box center [1326, 24] width 83 height 25
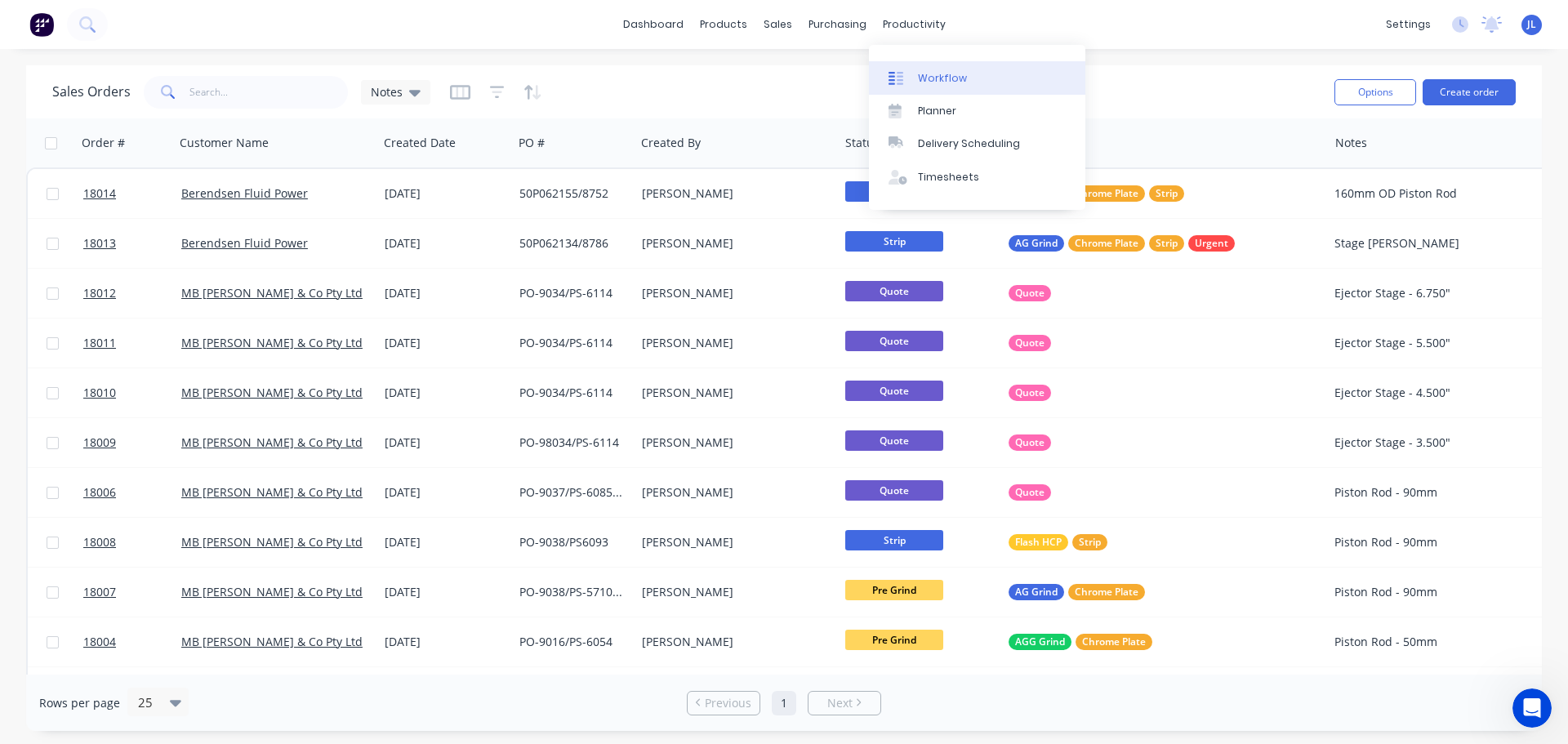
click at [918, 77] on div "Workflow" at bounding box center [942, 78] width 49 height 14
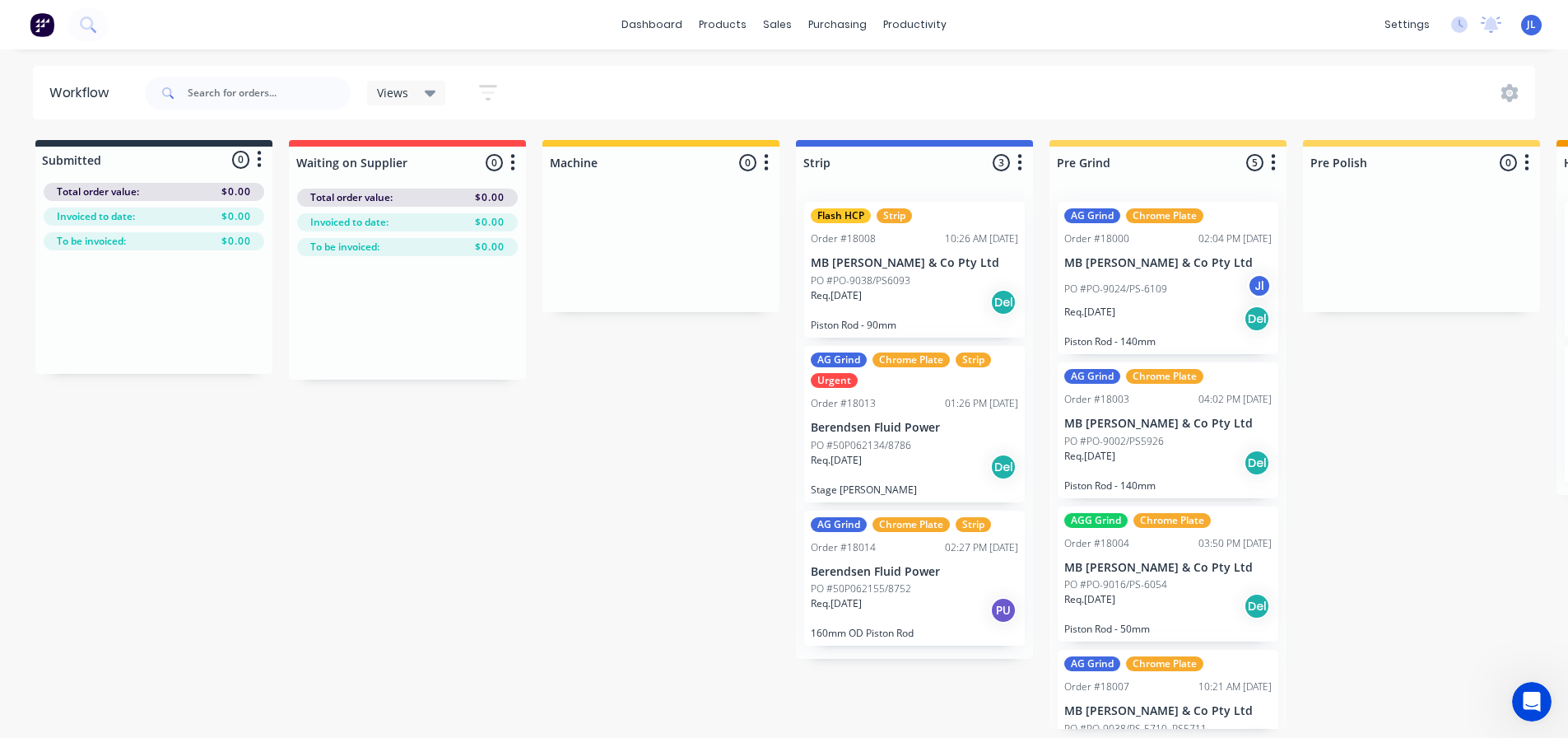
click at [900, 274] on p "PO #PO-9038/PS6093" at bounding box center [861, 280] width 100 height 14
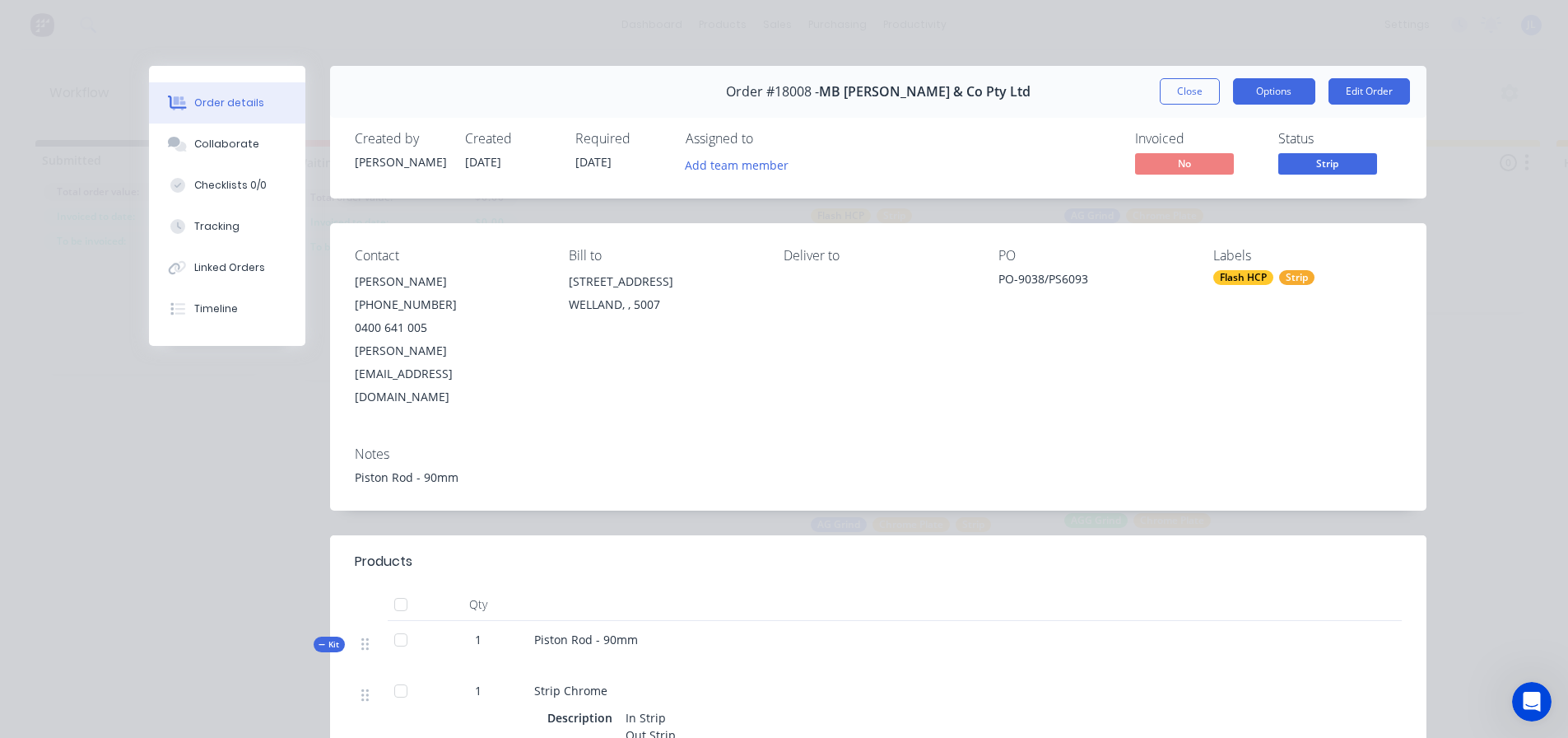
click at [1272, 90] on button "Options" at bounding box center [1274, 90] width 83 height 26
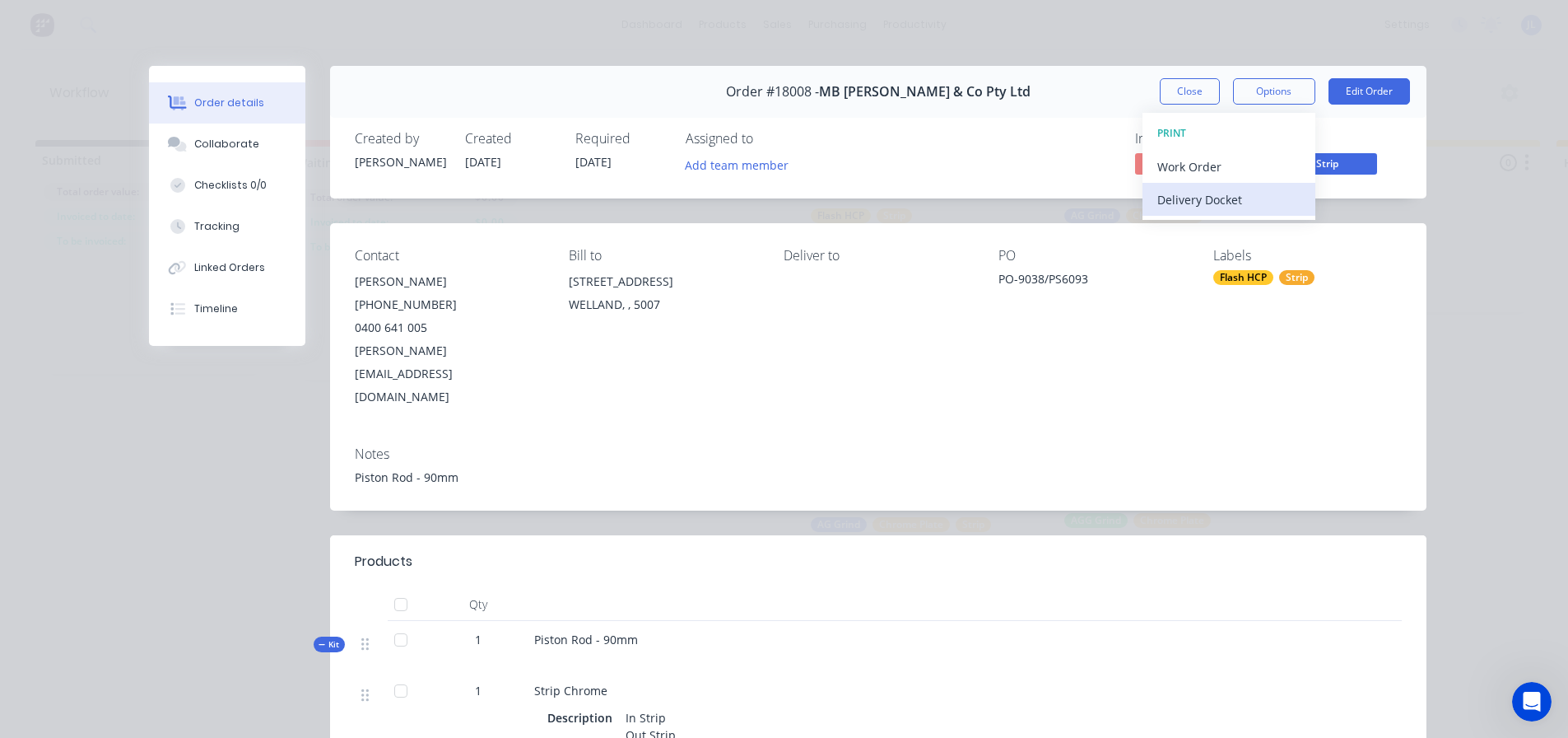
click at [1196, 200] on div "Delivery Docket" at bounding box center [1228, 200] width 143 height 24
click at [1182, 200] on div "Standard" at bounding box center [1228, 200] width 143 height 24
click at [1184, 102] on button "Close" at bounding box center [1190, 90] width 60 height 26
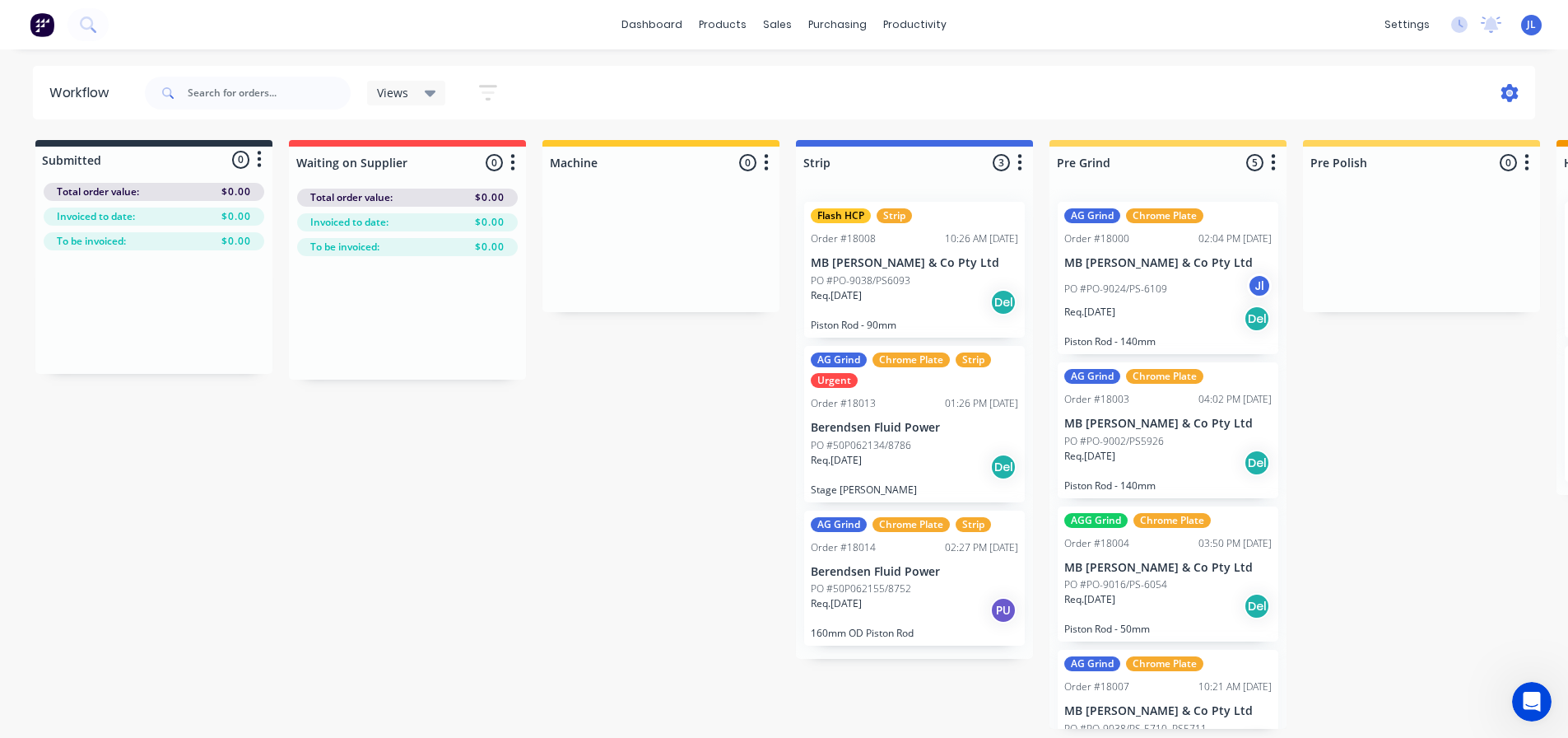
click at [1504, 90] on icon at bounding box center [1510, 93] width 17 height 18
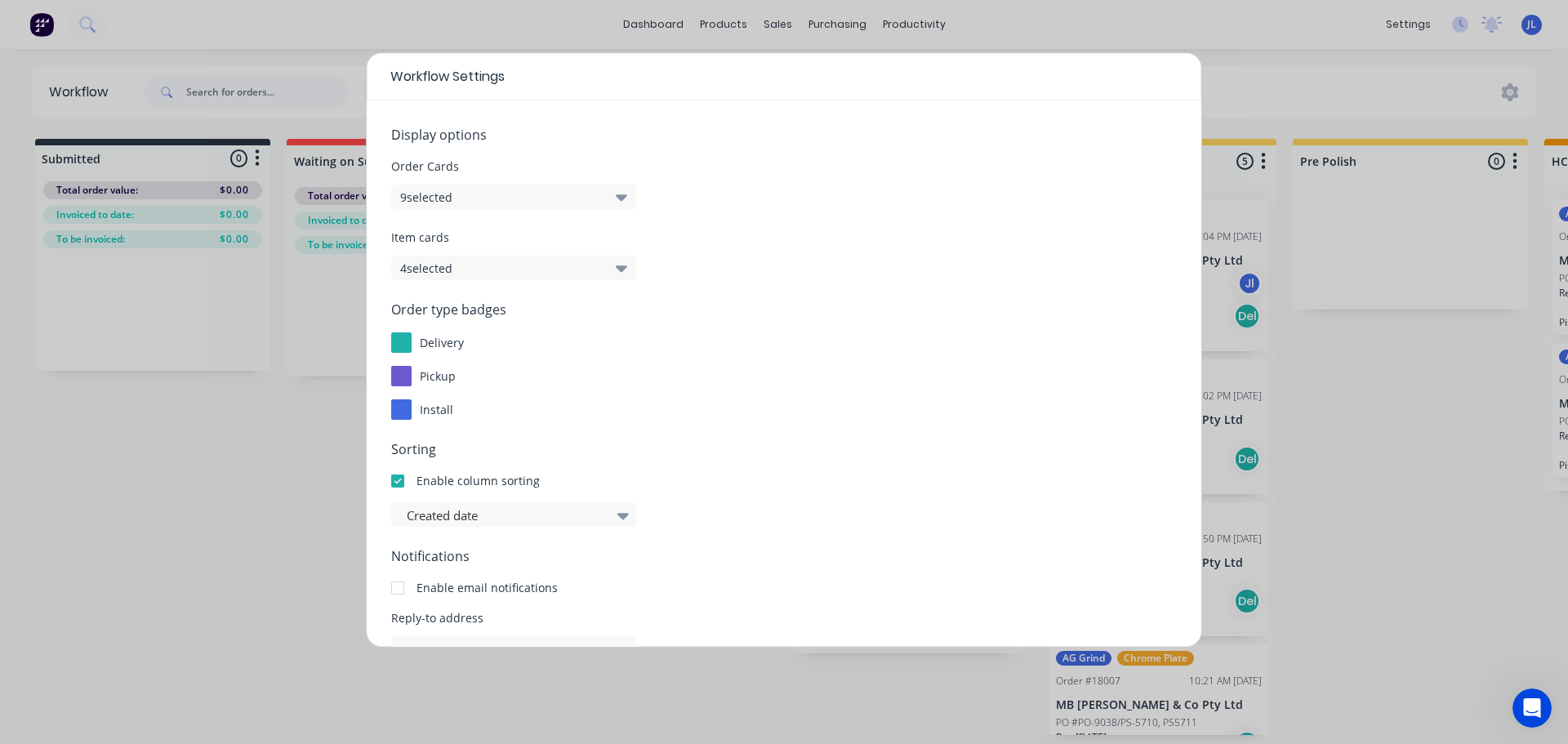
click at [625, 265] on icon "button" at bounding box center [622, 267] width 11 height 18
click at [751, 540] on form "Display options Order Cards 9 selected Item cards 4 selected Order type badges …" at bounding box center [784, 460] width 785 height 673
click at [407, 374] on div at bounding box center [401, 375] width 20 height 20
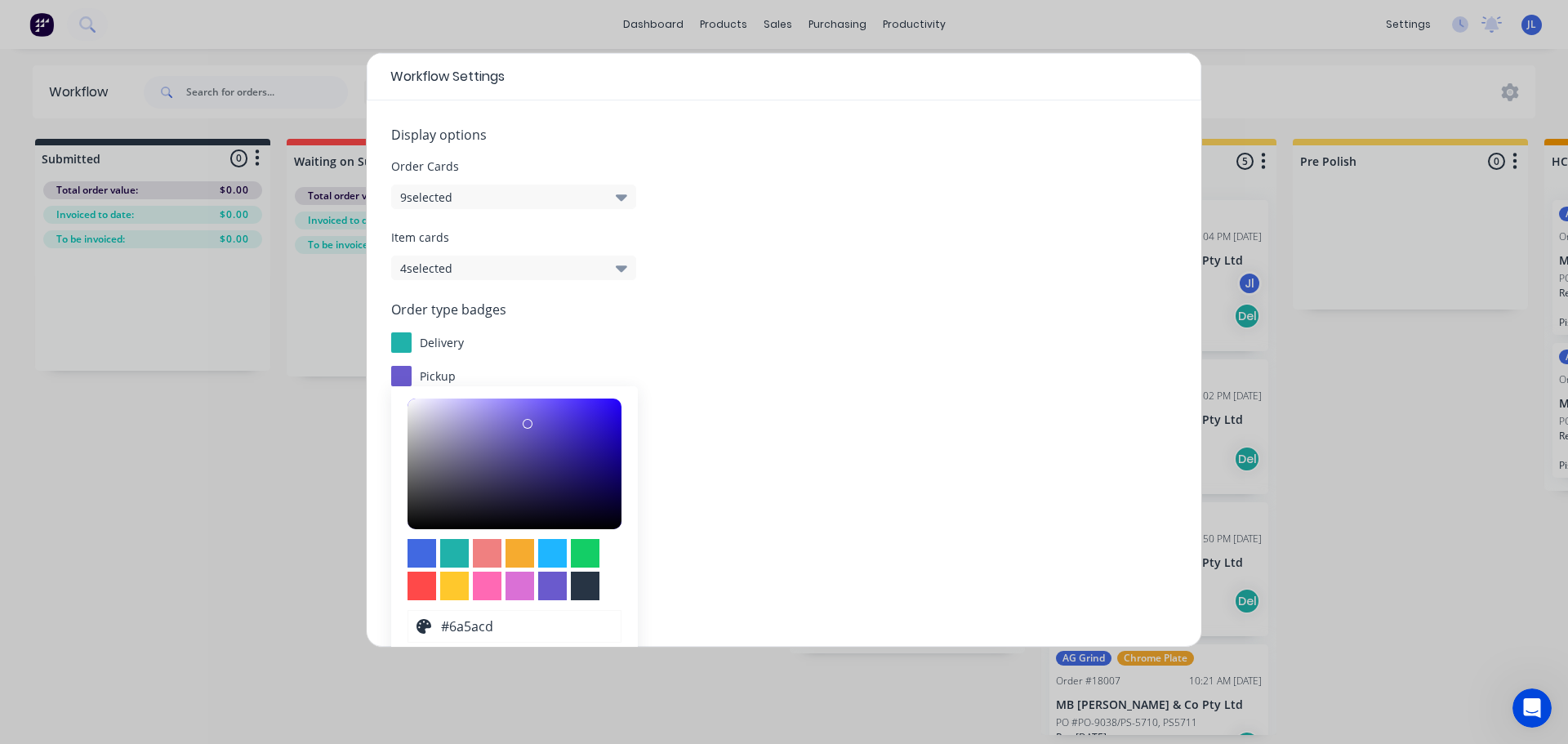
click at [716, 374] on div "pickup" at bounding box center [784, 375] width 785 height 20
click at [756, 487] on div "Enable column sorting" at bounding box center [784, 480] width 785 height 17
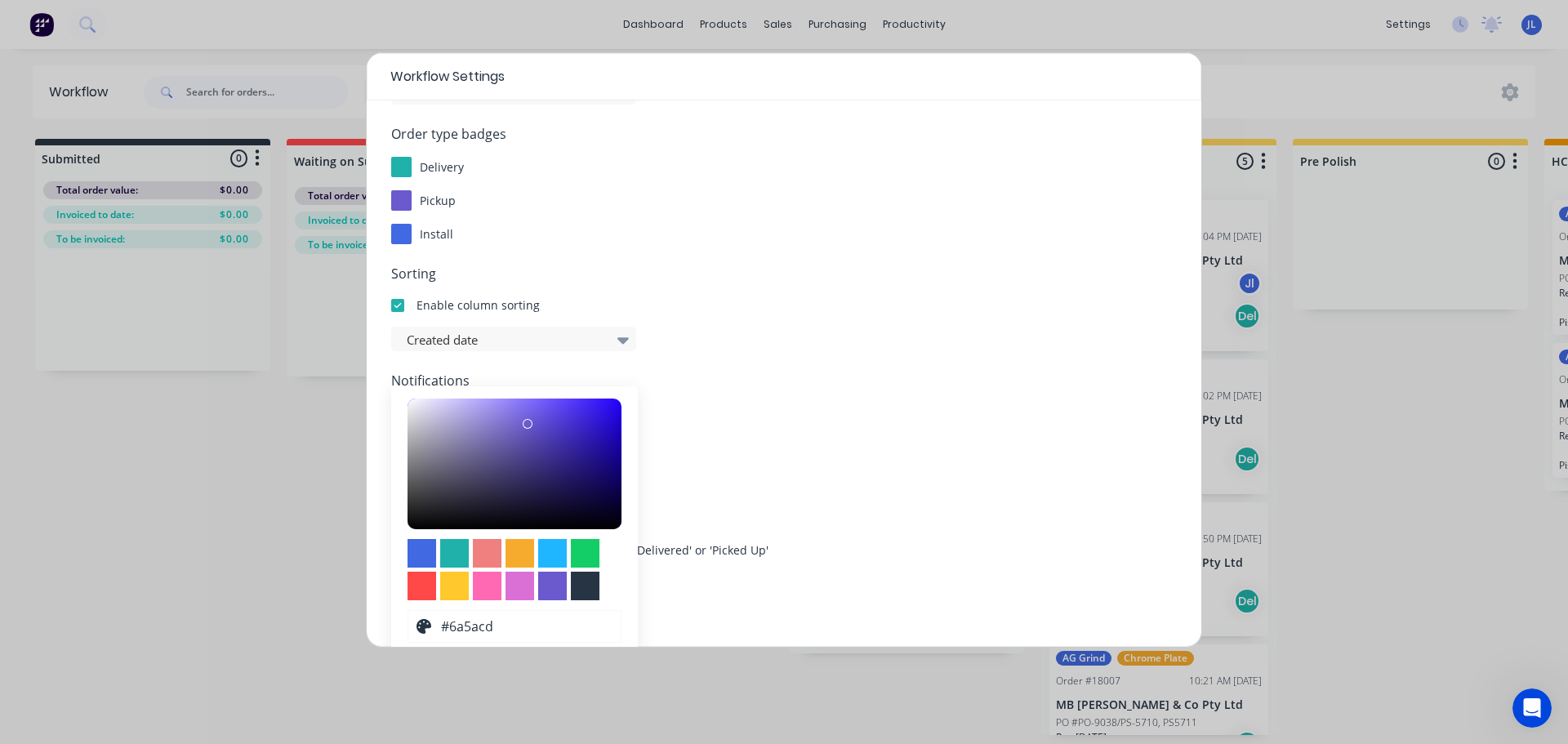
scroll to position [49, 0]
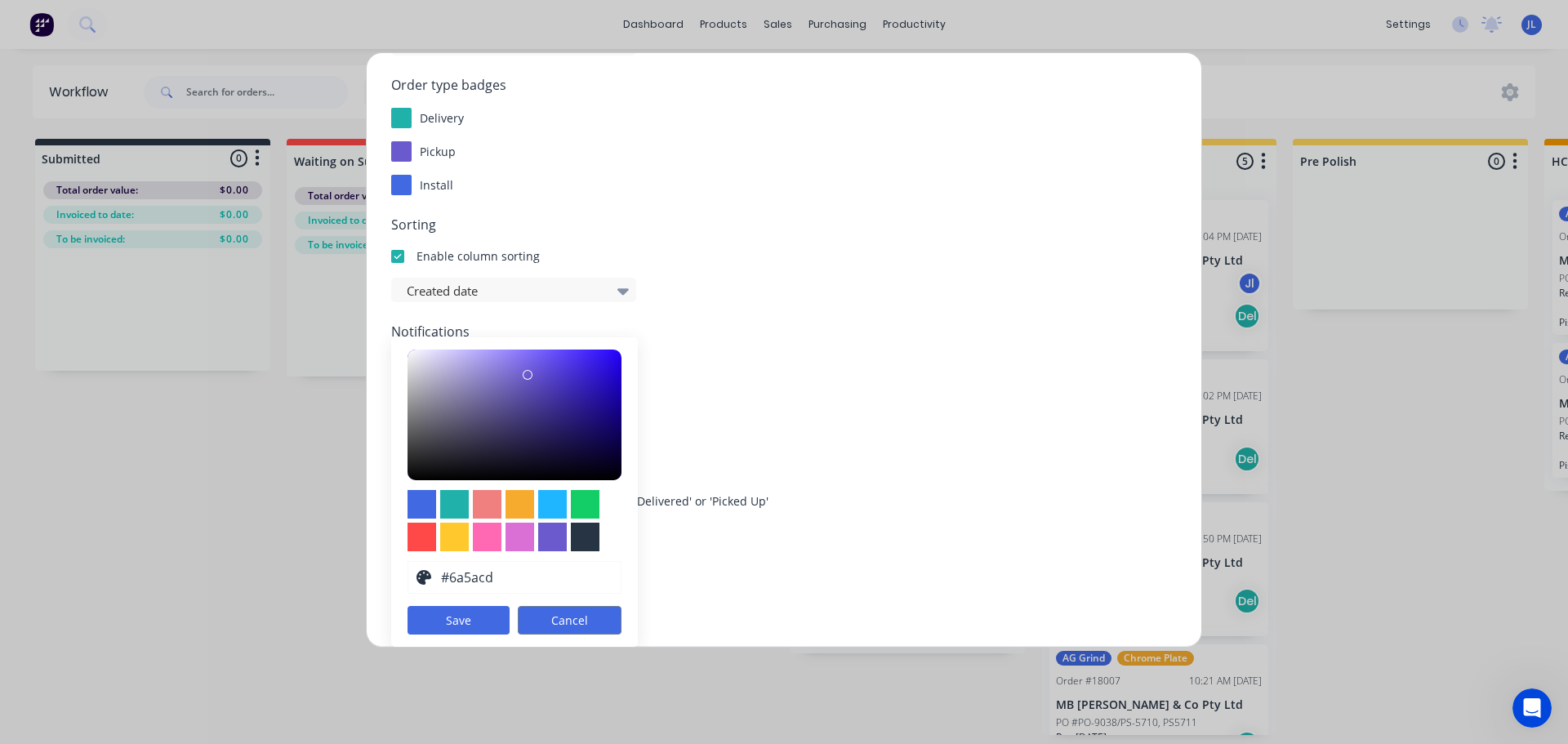
click at [543, 620] on button "Cancel" at bounding box center [569, 620] width 104 height 29
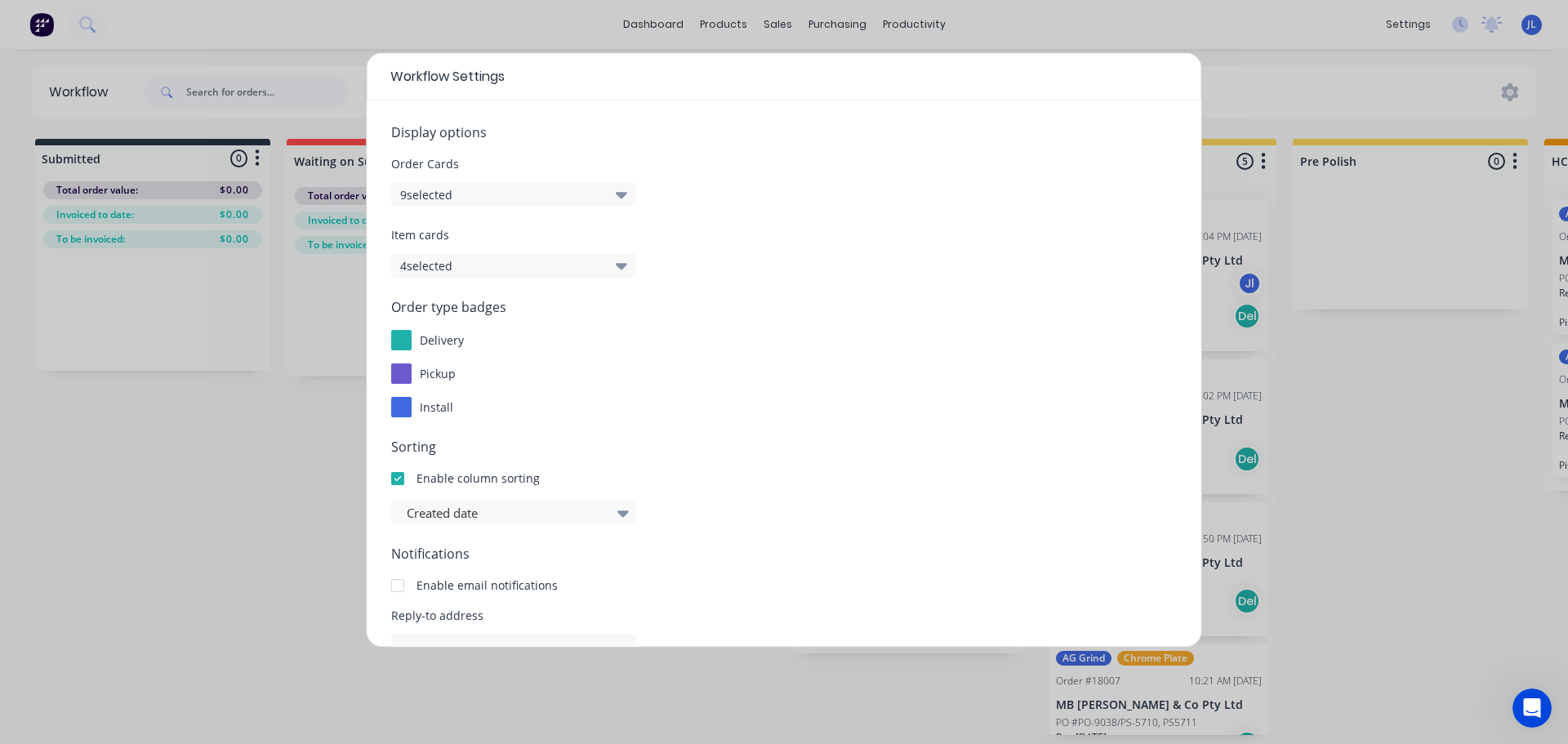
scroll to position [0, 0]
click at [1249, 25] on div "Workflow Settings Display options Order Cards 9 selected Item cards 4 selected …" at bounding box center [784, 372] width 1568 height 744
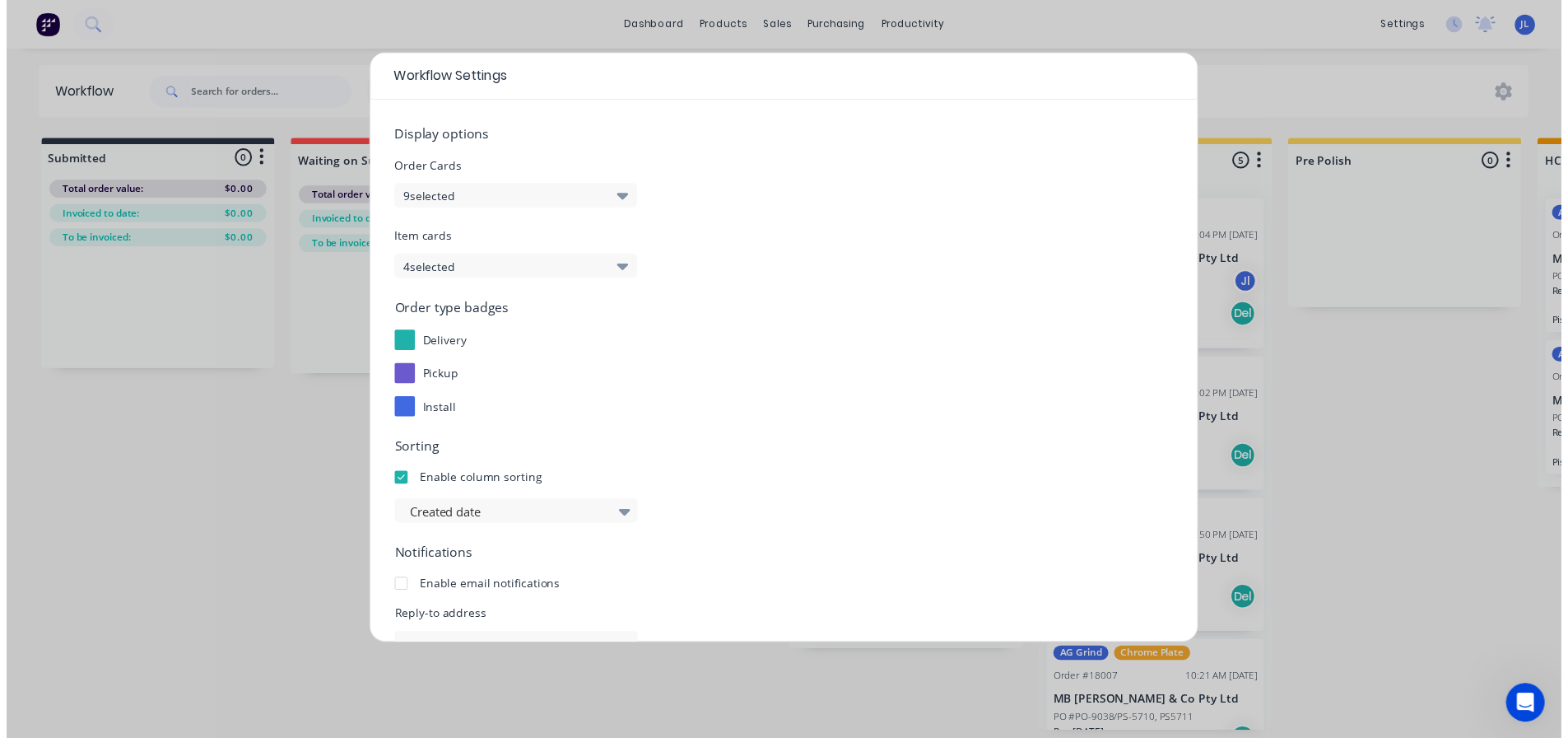
scroll to position [177, 0]
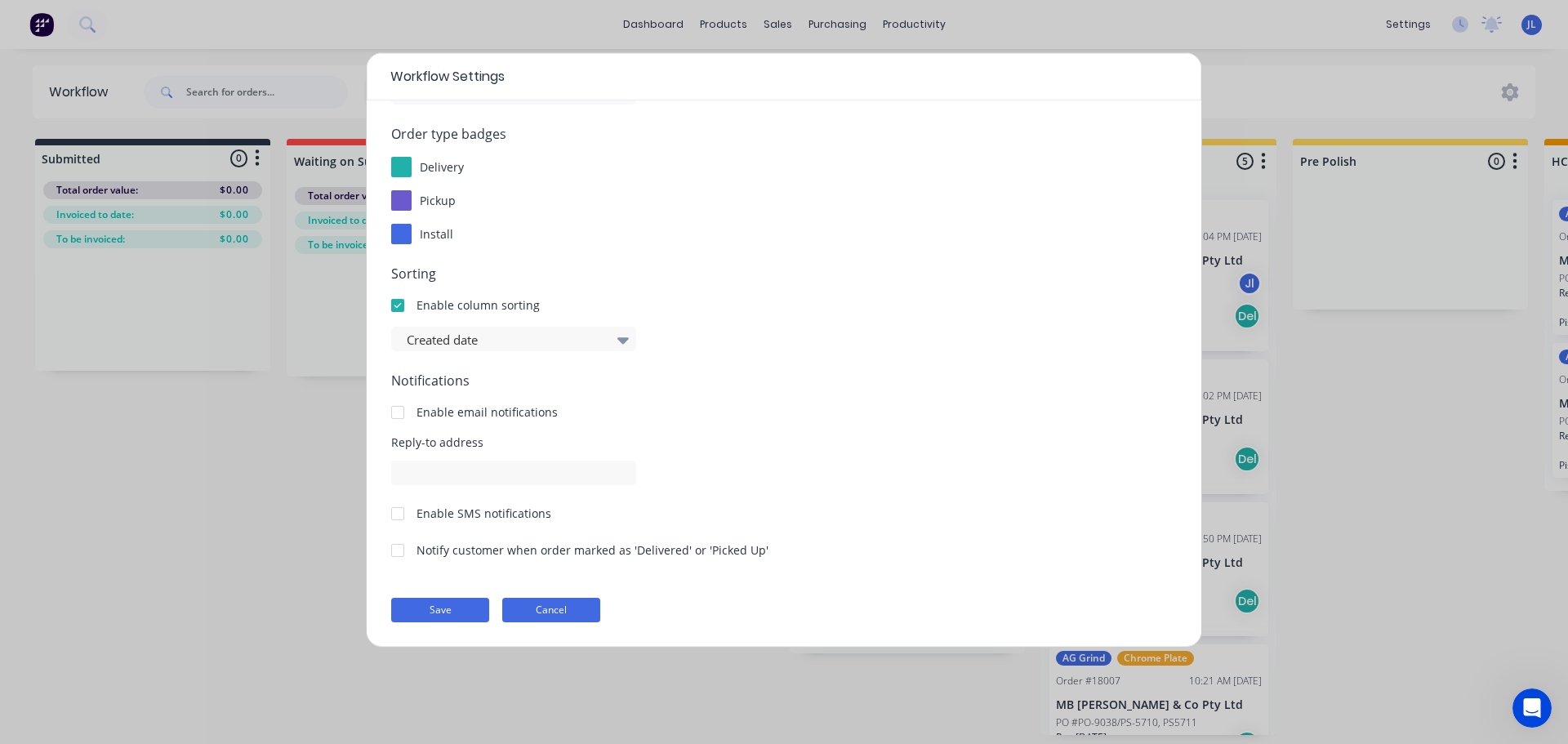
click at [555, 610] on button "Cancel" at bounding box center [551, 610] width 98 height 25
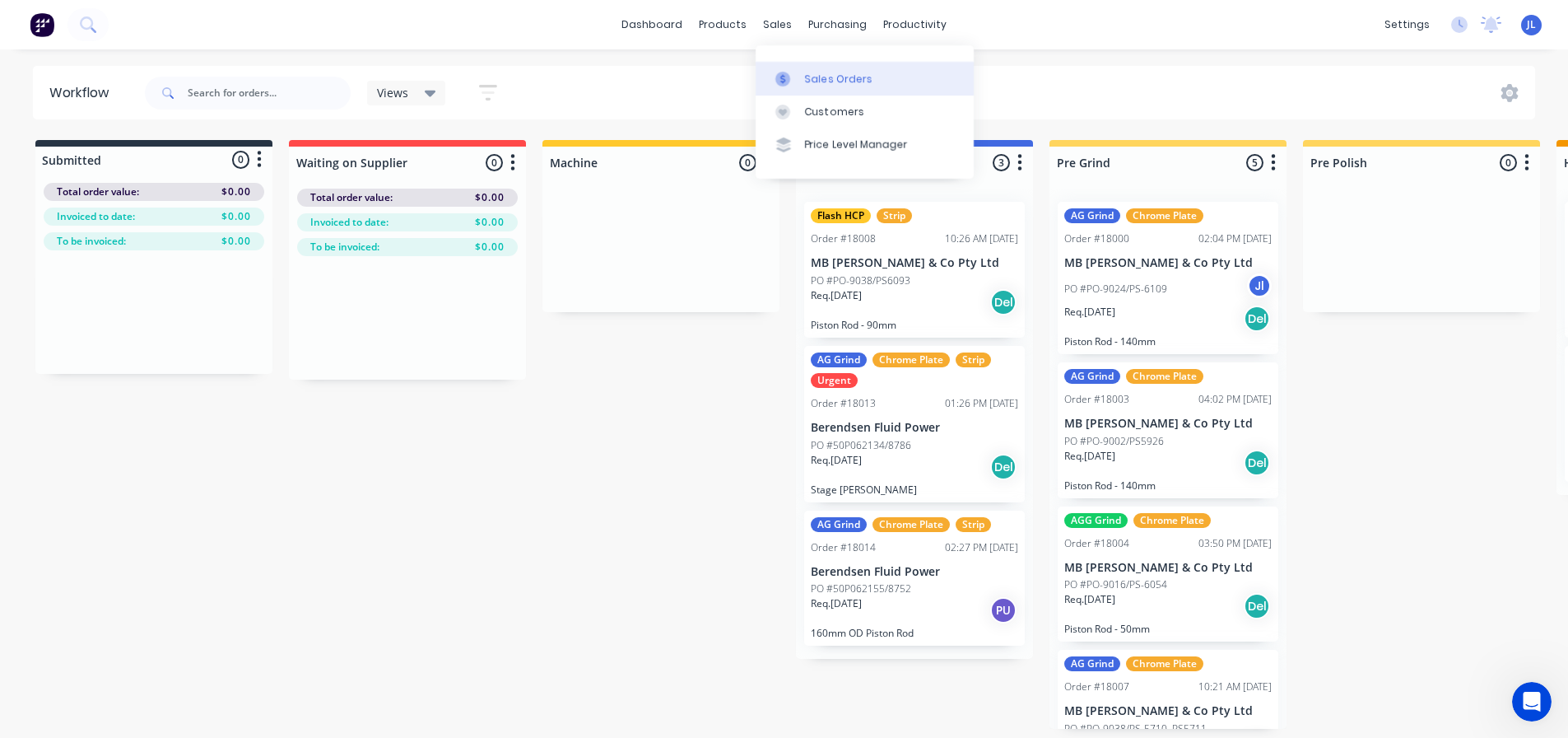
click at [793, 72] on div at bounding box center [788, 79] width 25 height 14
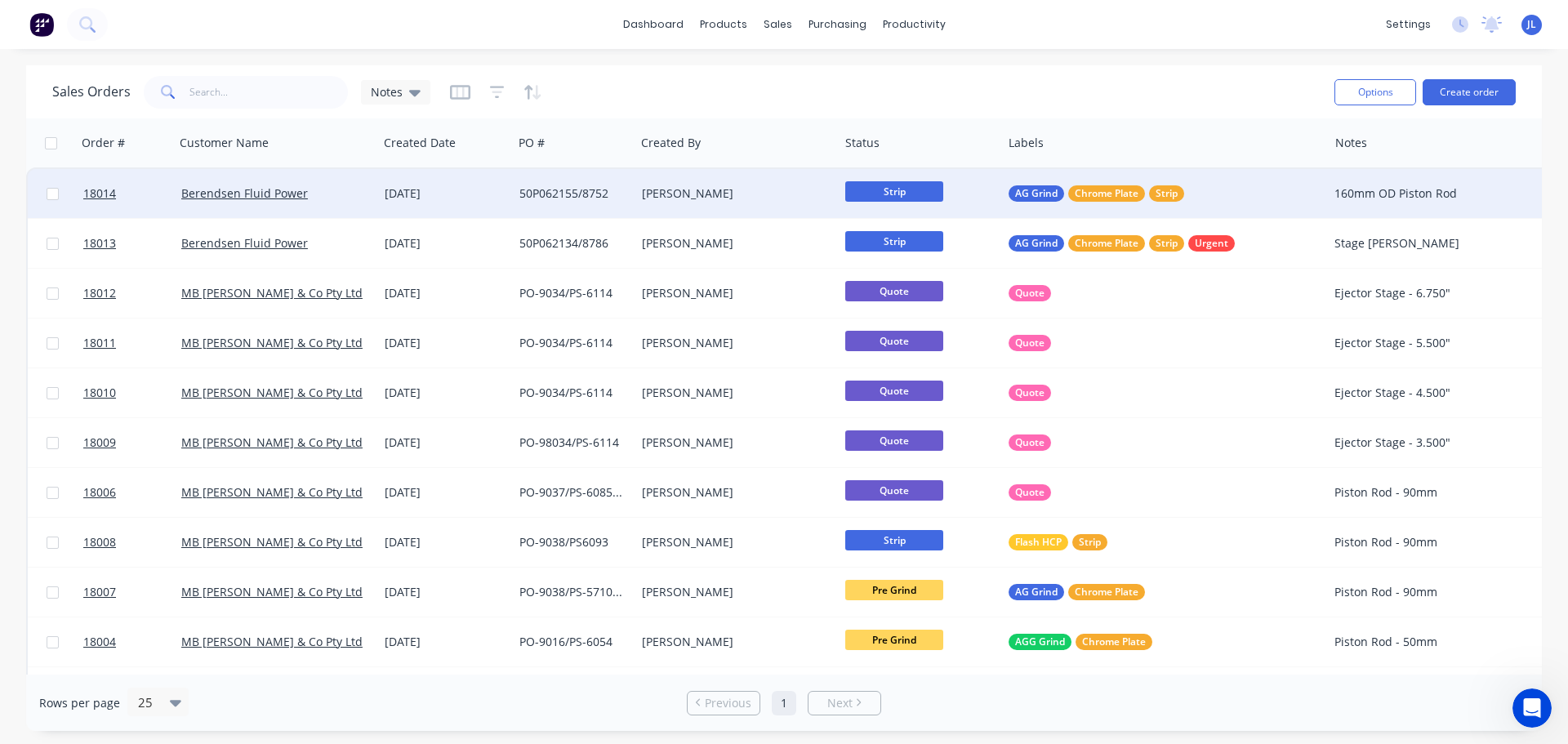
click at [484, 186] on div "[DATE]" at bounding box center [446, 193] width 122 height 16
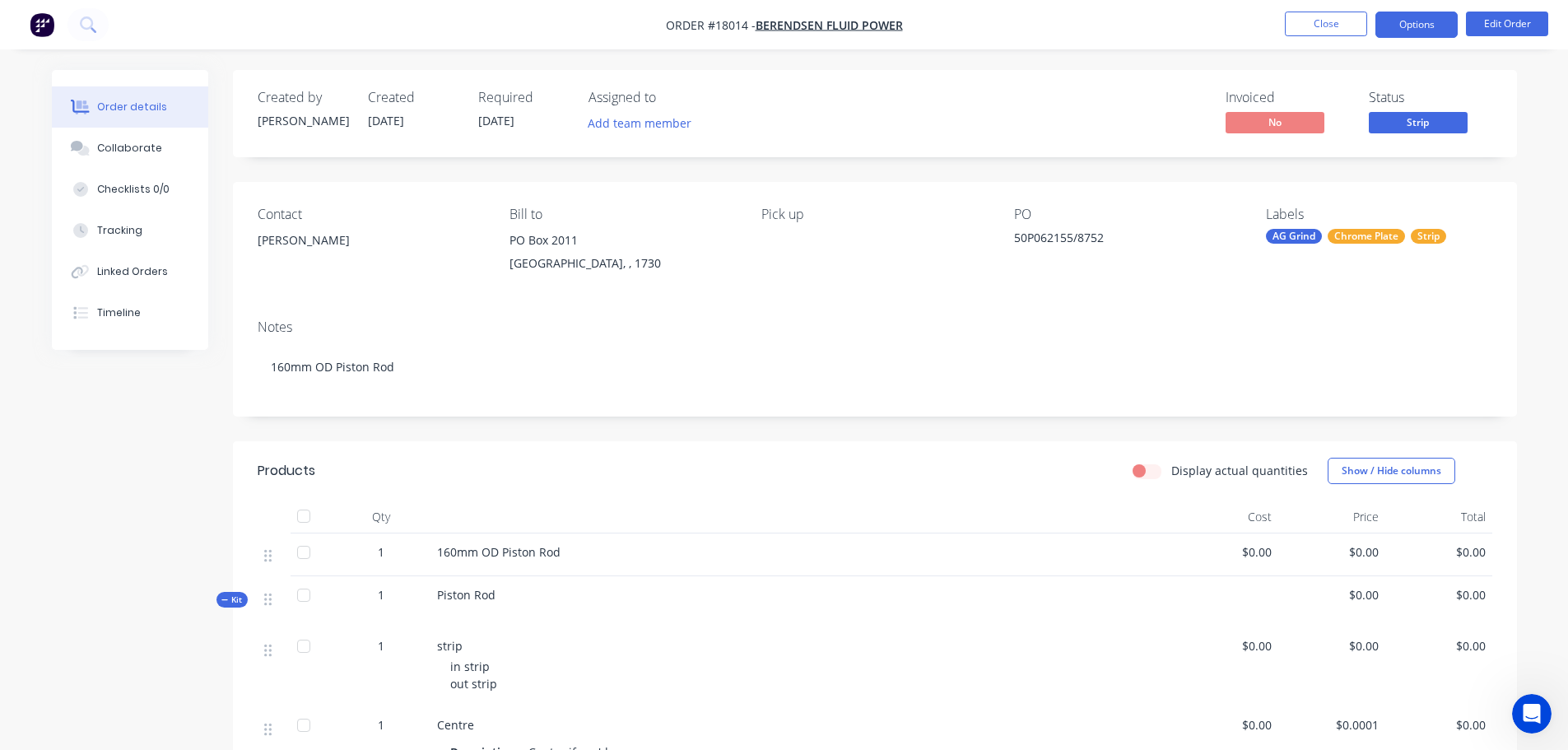
click at [1437, 32] on button "Options" at bounding box center [1416, 24] width 83 height 26
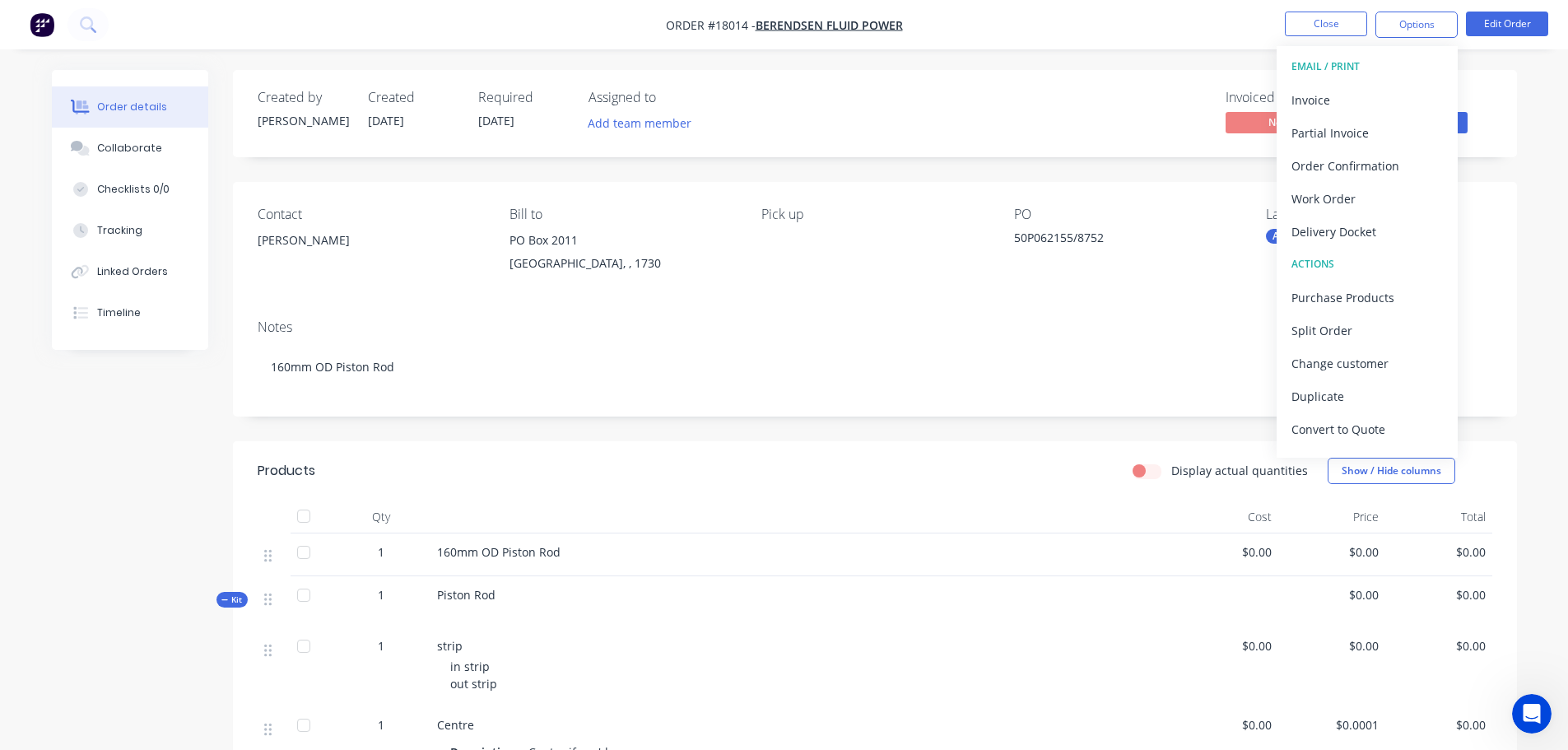
click at [808, 246] on div "Pick up" at bounding box center [874, 244] width 226 height 75
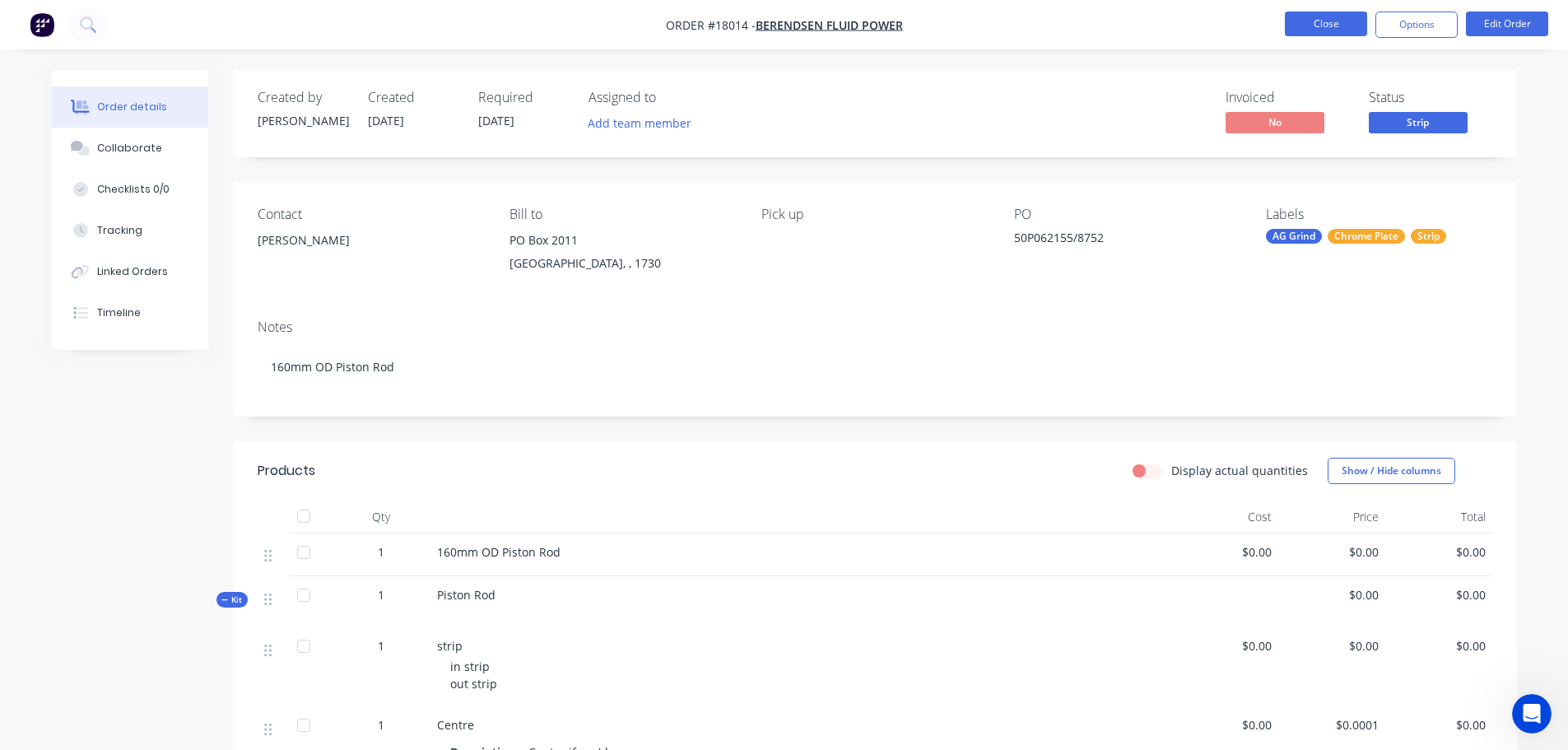
click at [1329, 26] on button "Close" at bounding box center [1326, 24] width 83 height 25
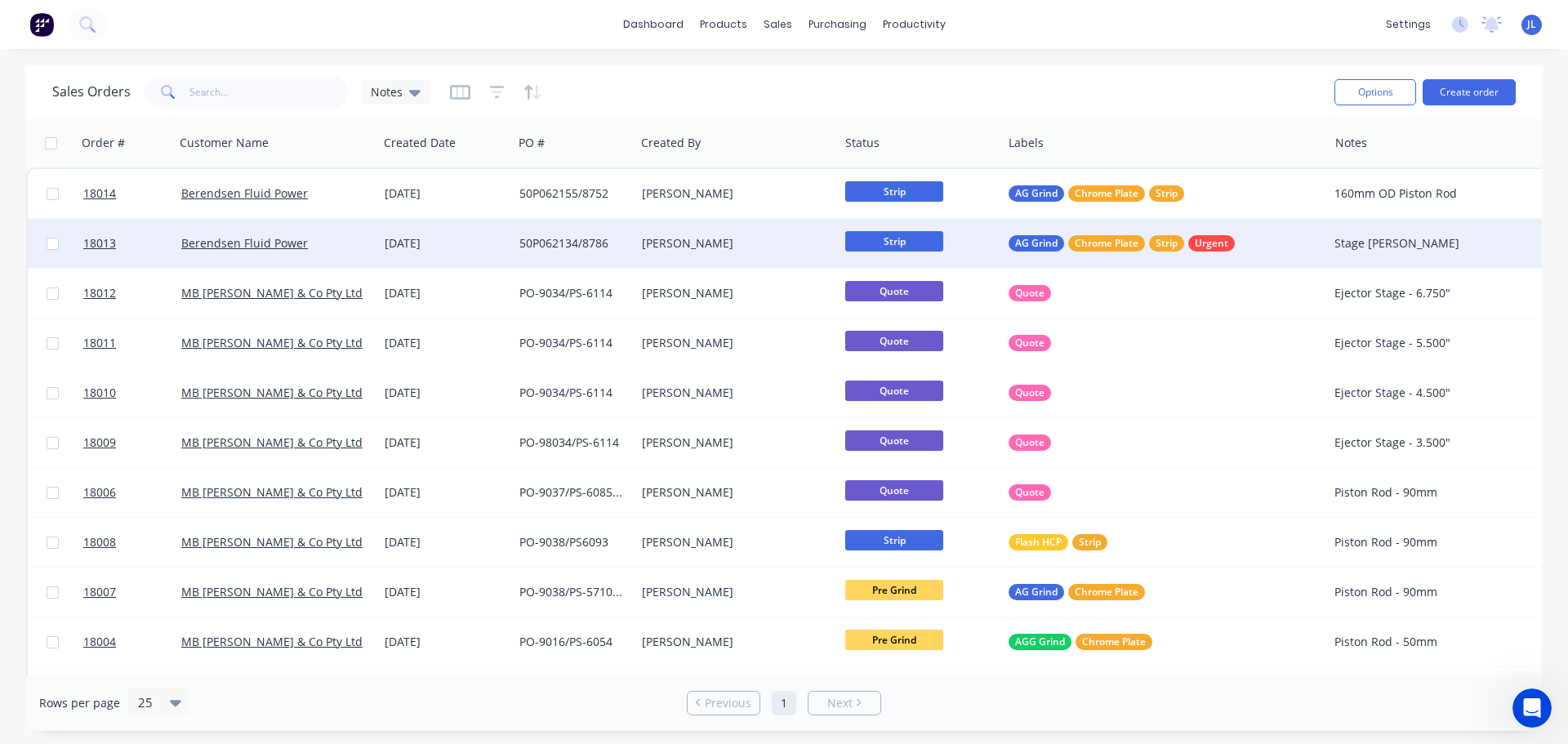
click at [829, 238] on div "[PERSON_NAME]" at bounding box center [737, 243] width 190 height 16
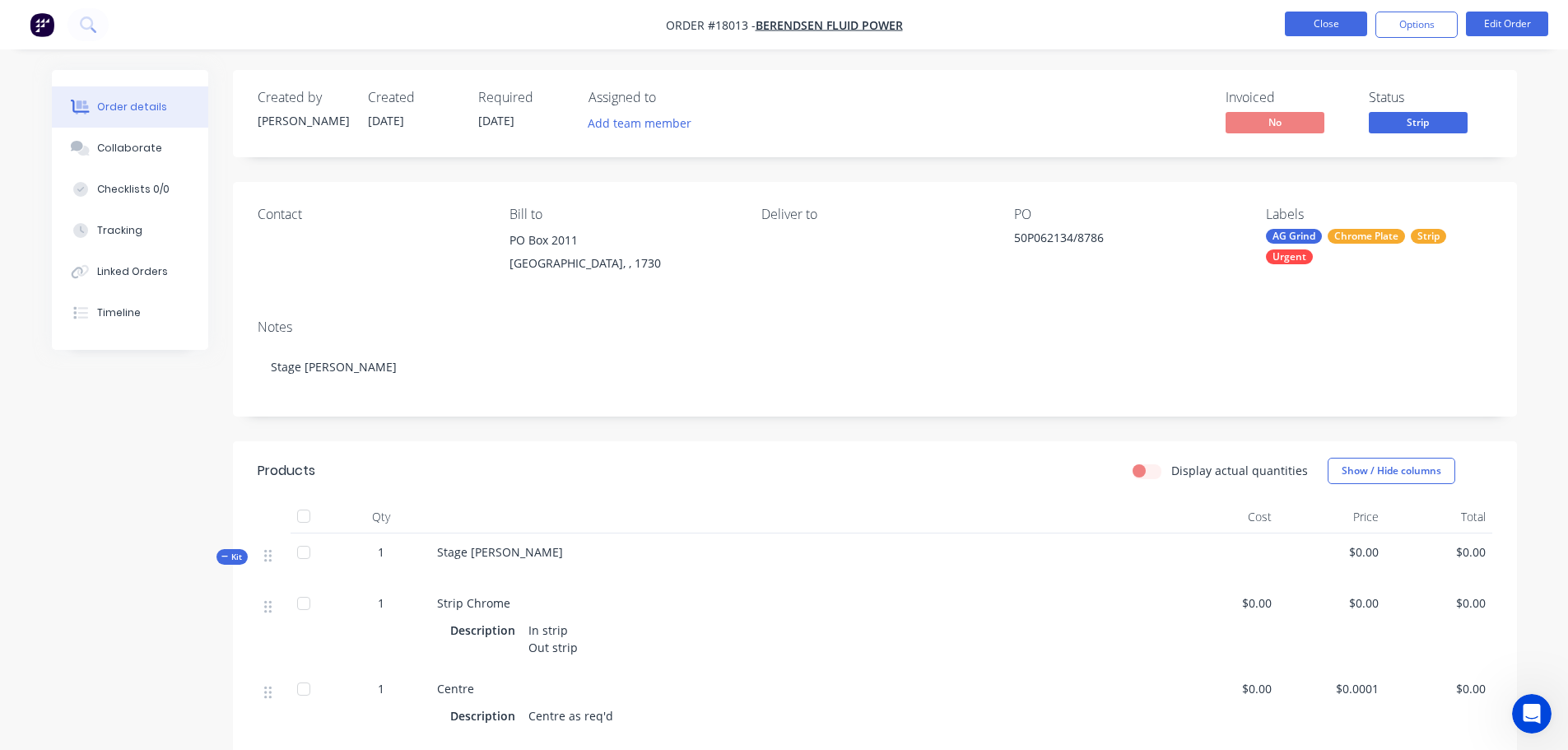
click at [1311, 33] on button "Close" at bounding box center [1326, 24] width 83 height 25
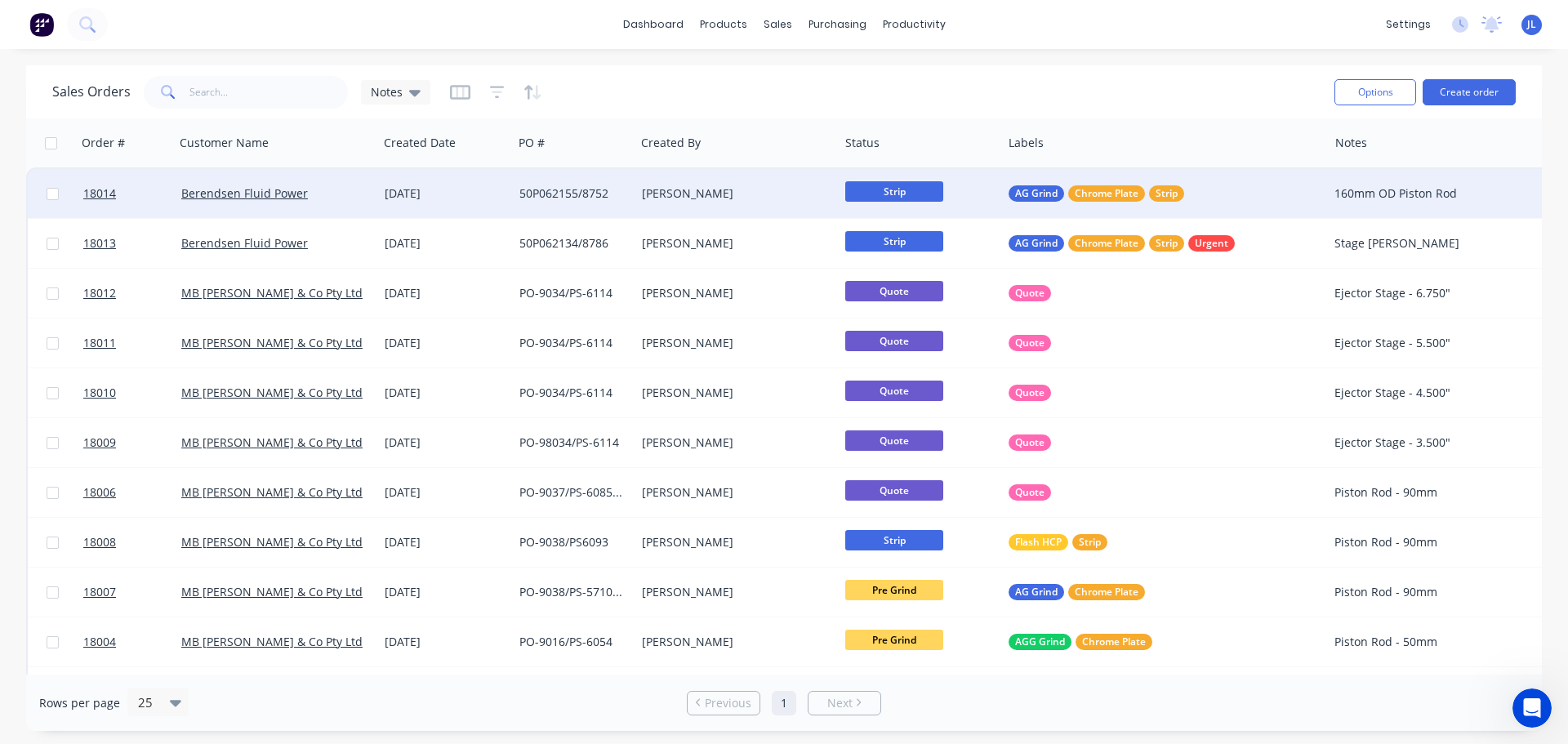
click at [896, 190] on span "Strip" at bounding box center [894, 190] width 98 height 20
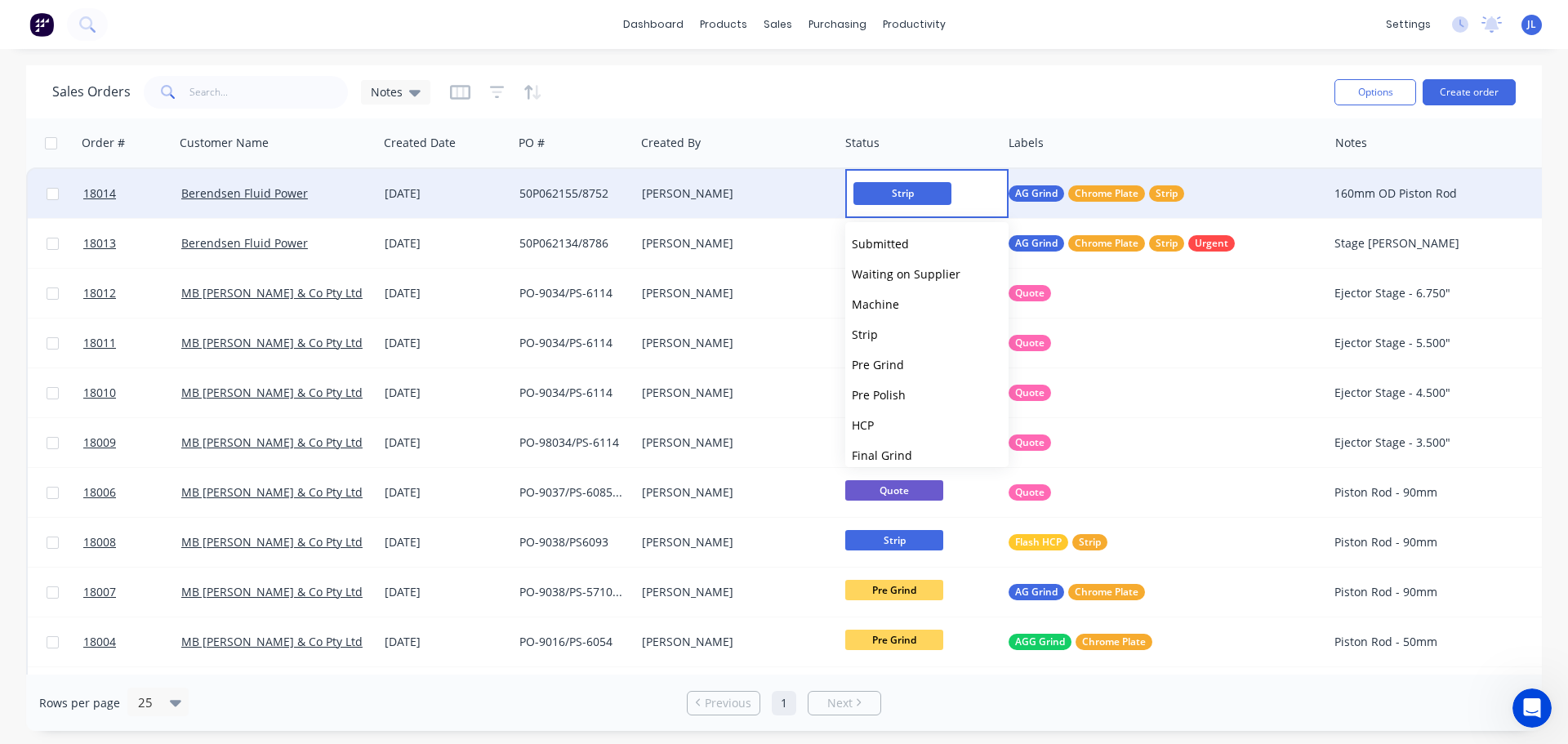
click at [673, 189] on div "[PERSON_NAME]" at bounding box center [732, 193] width 181 height 16
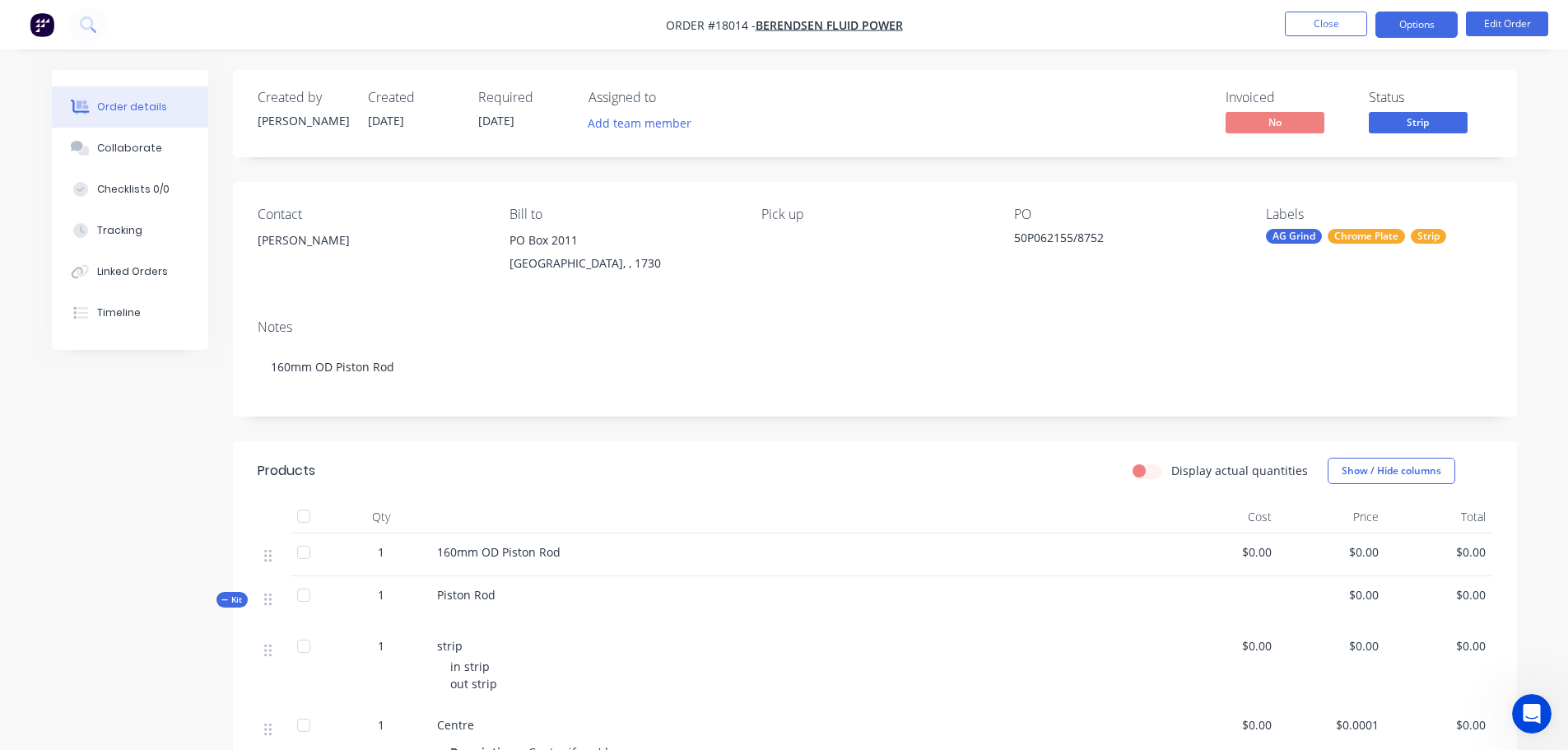
click at [1430, 24] on button "Options" at bounding box center [1416, 24] width 83 height 26
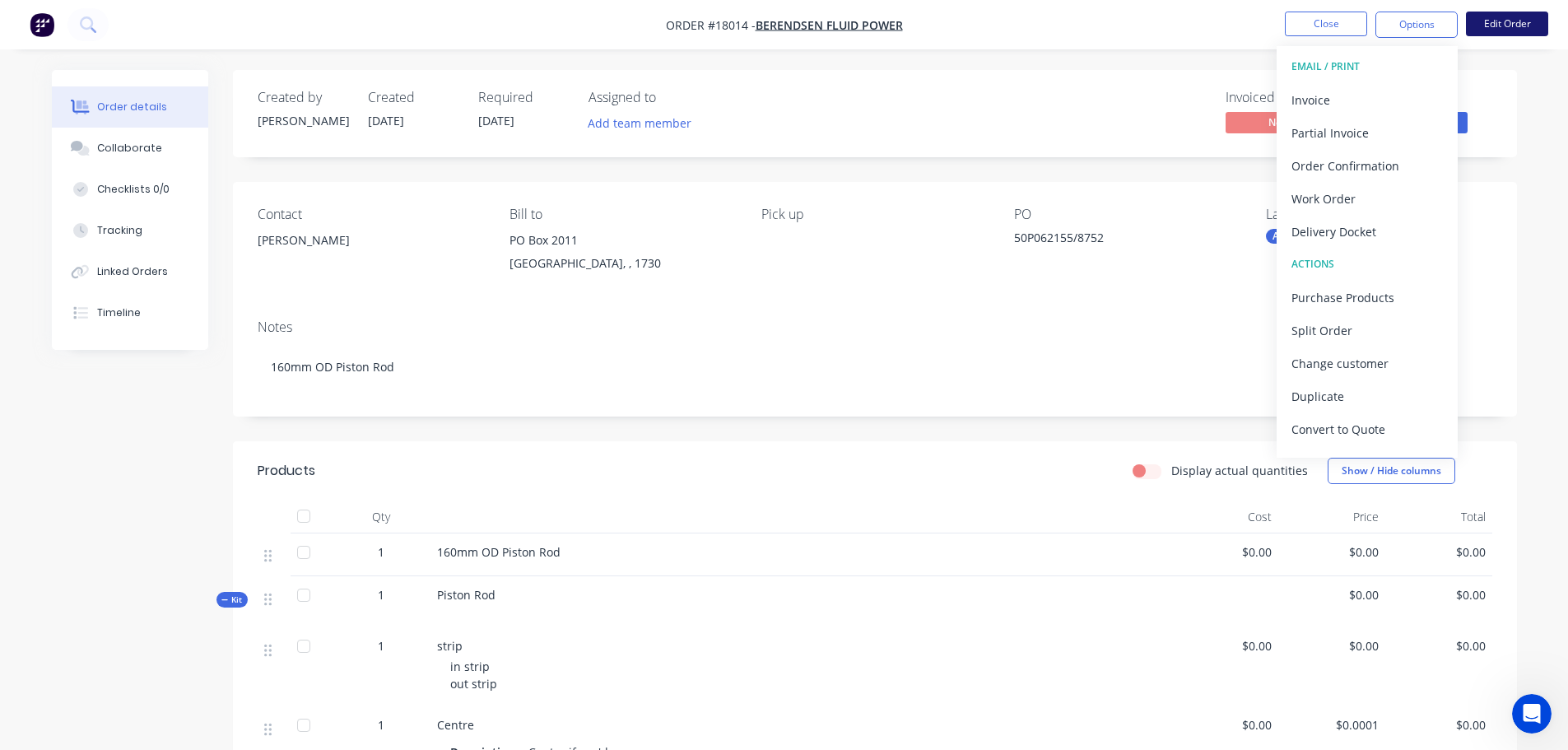
click at [1509, 26] on button "Edit Order" at bounding box center [1508, 24] width 83 height 25
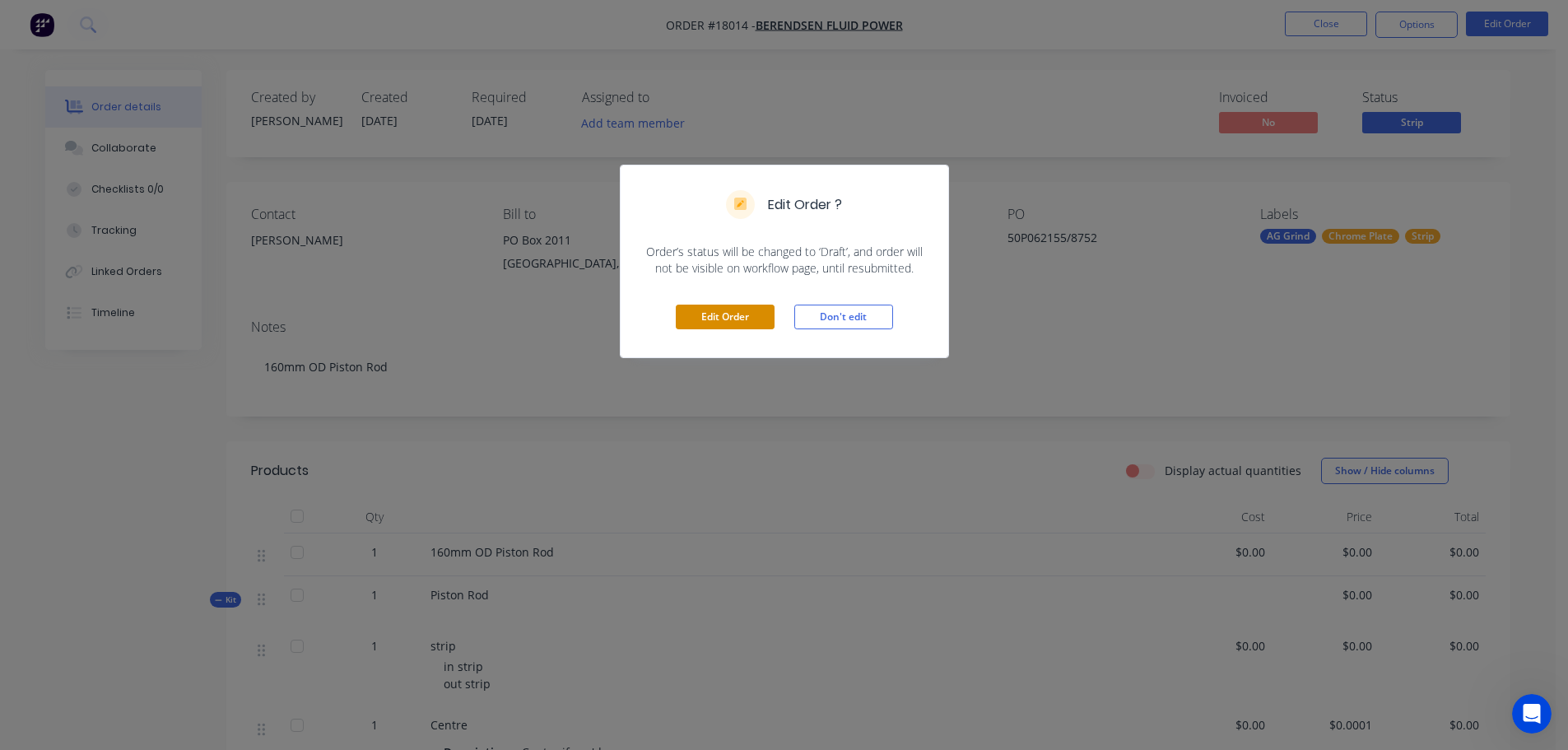
click at [746, 326] on button "Edit Order" at bounding box center [725, 316] width 99 height 25
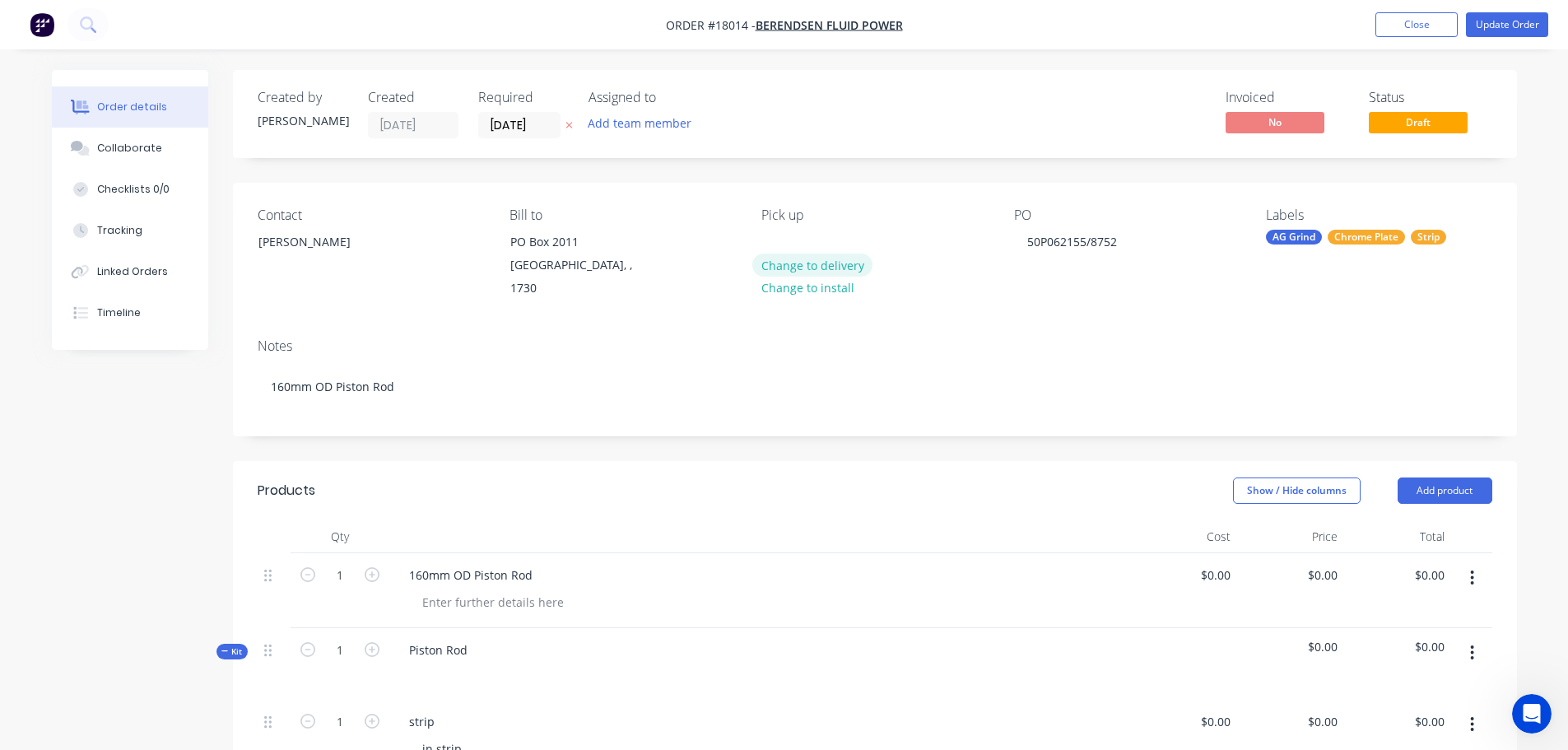
click at [824, 266] on button "Change to delivery" at bounding box center [812, 264] width 120 height 22
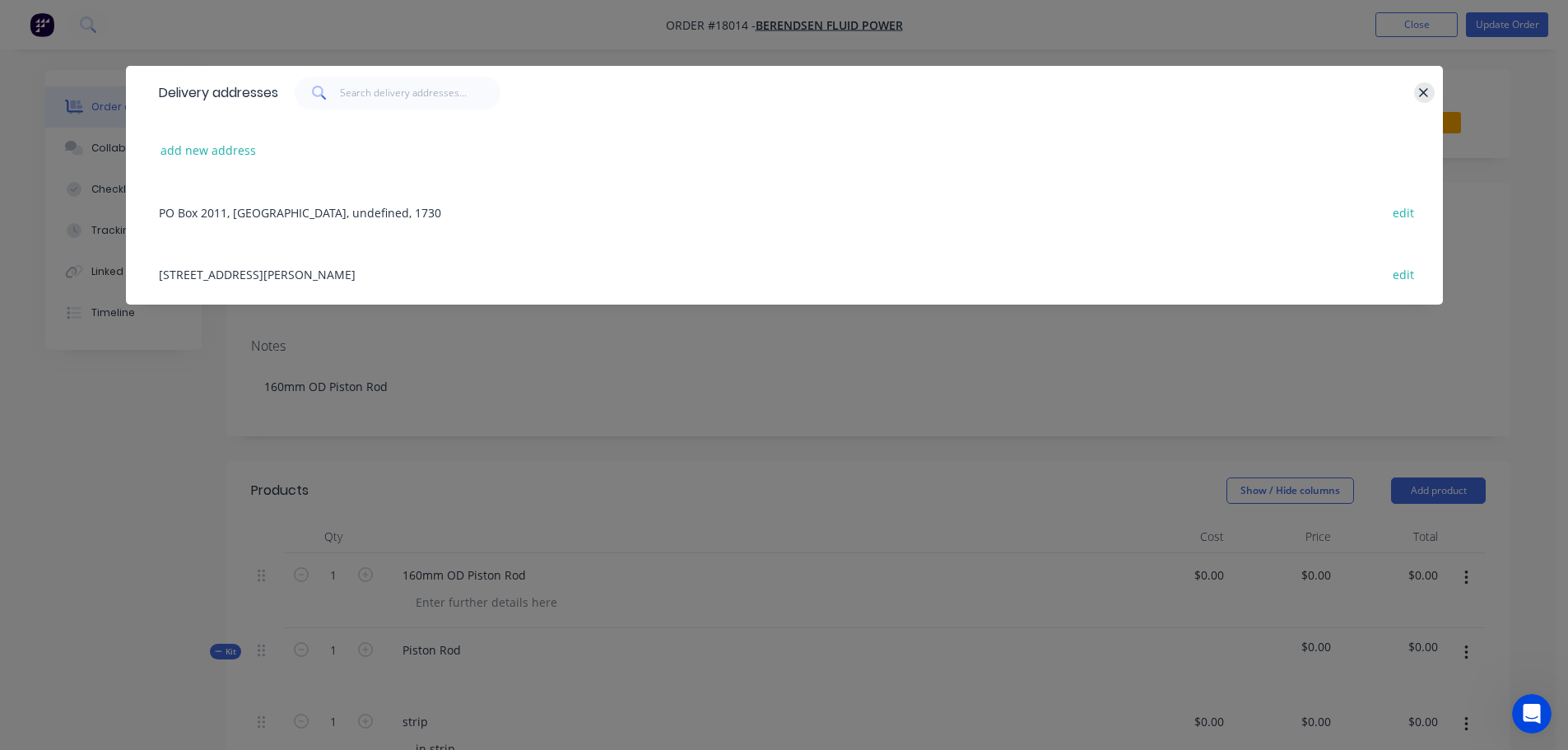
click at [1425, 85] on icon "button" at bounding box center [1423, 92] width 11 height 14
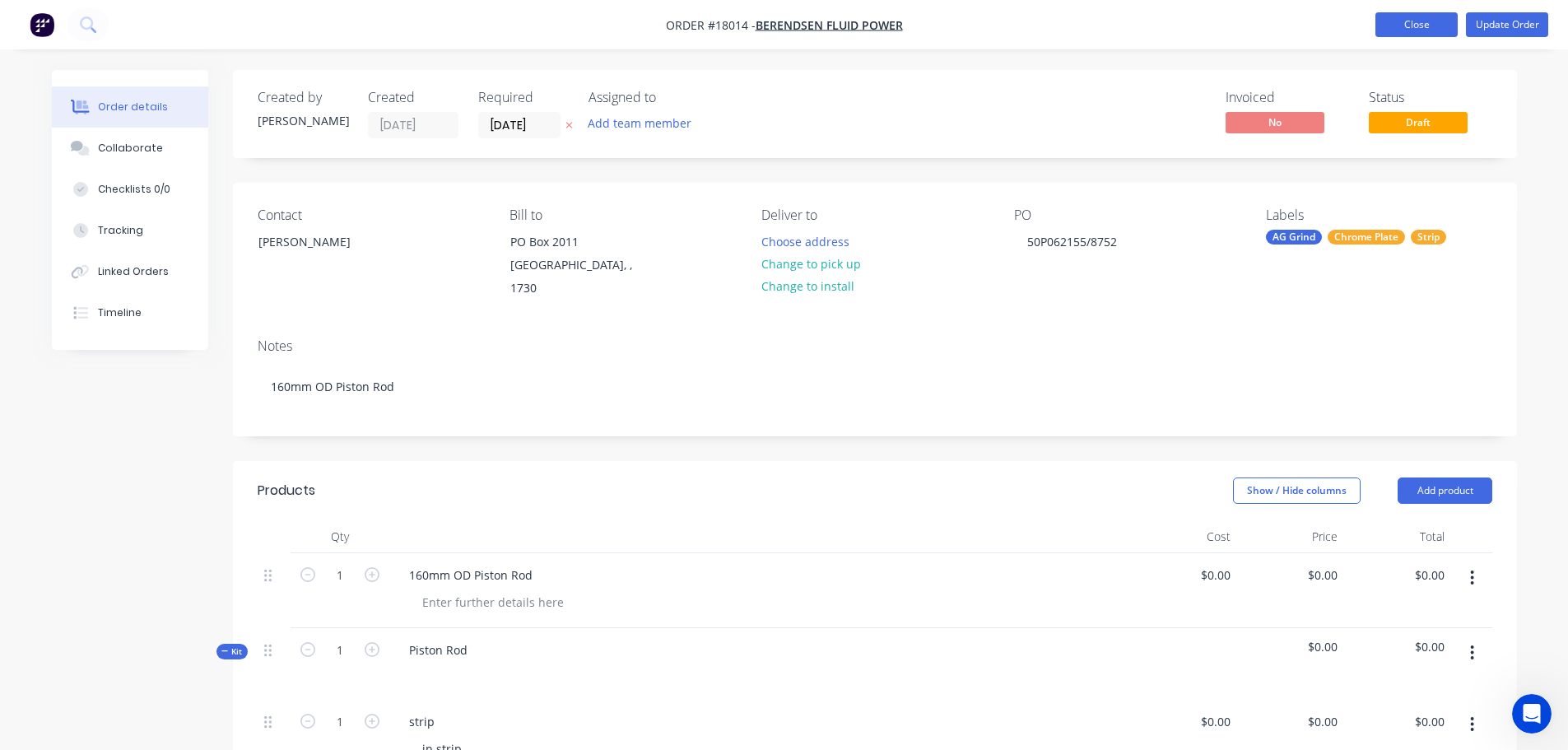
click at [1394, 25] on button "Close" at bounding box center [1416, 25] width 83 height 25
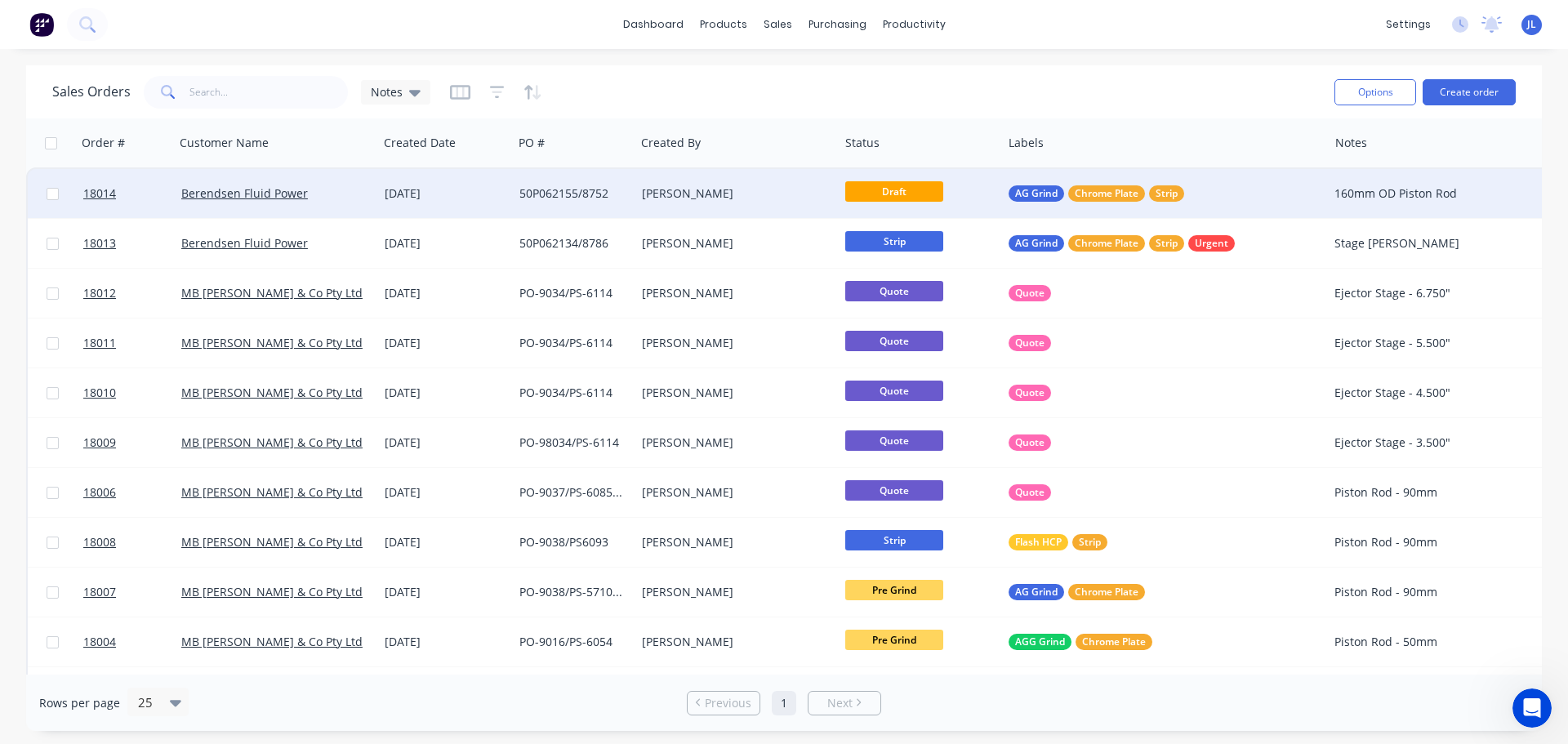
click at [767, 190] on div "[PERSON_NAME]" at bounding box center [732, 193] width 181 height 16
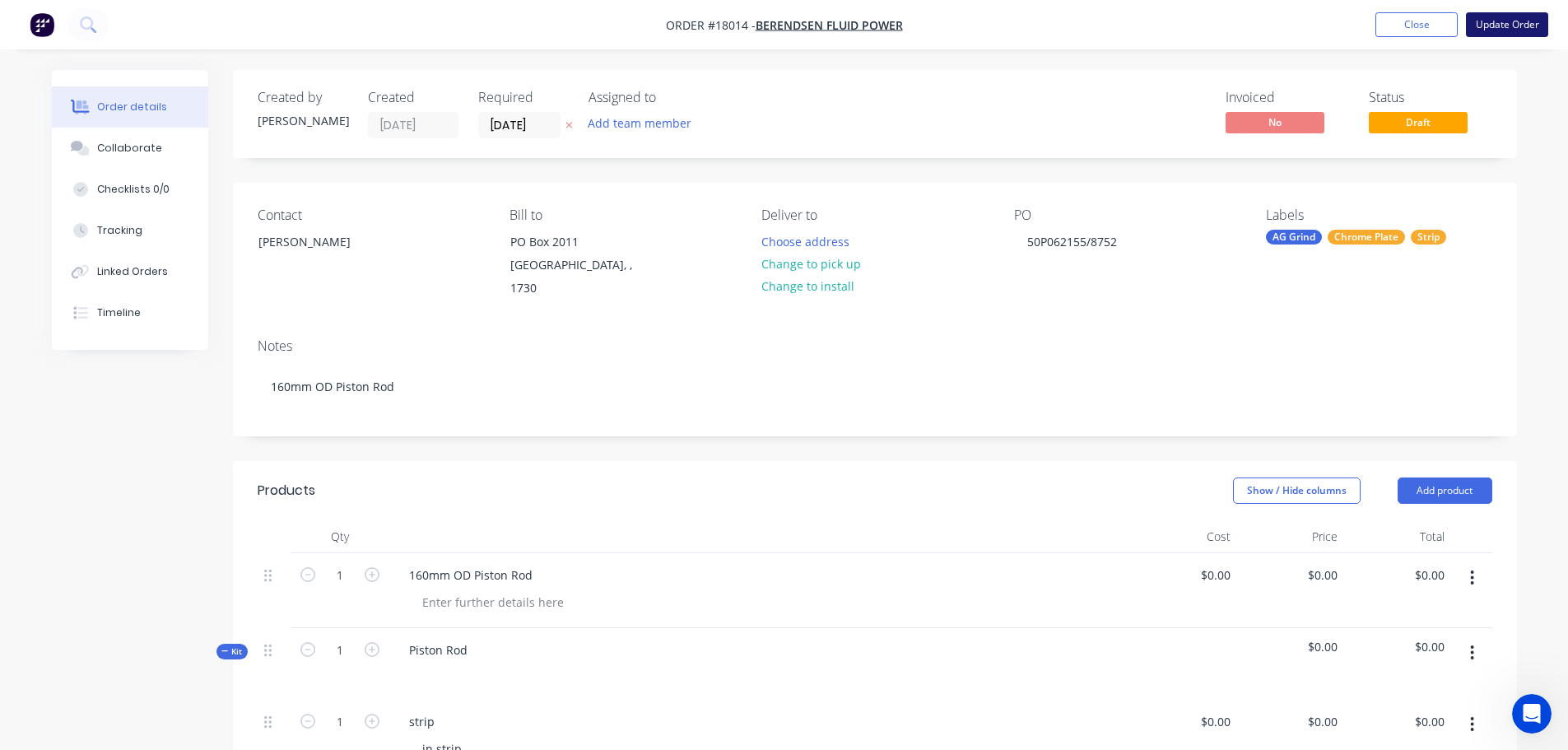
click at [1485, 29] on button "Update Order" at bounding box center [1508, 25] width 83 height 25
type input "$0.0001"
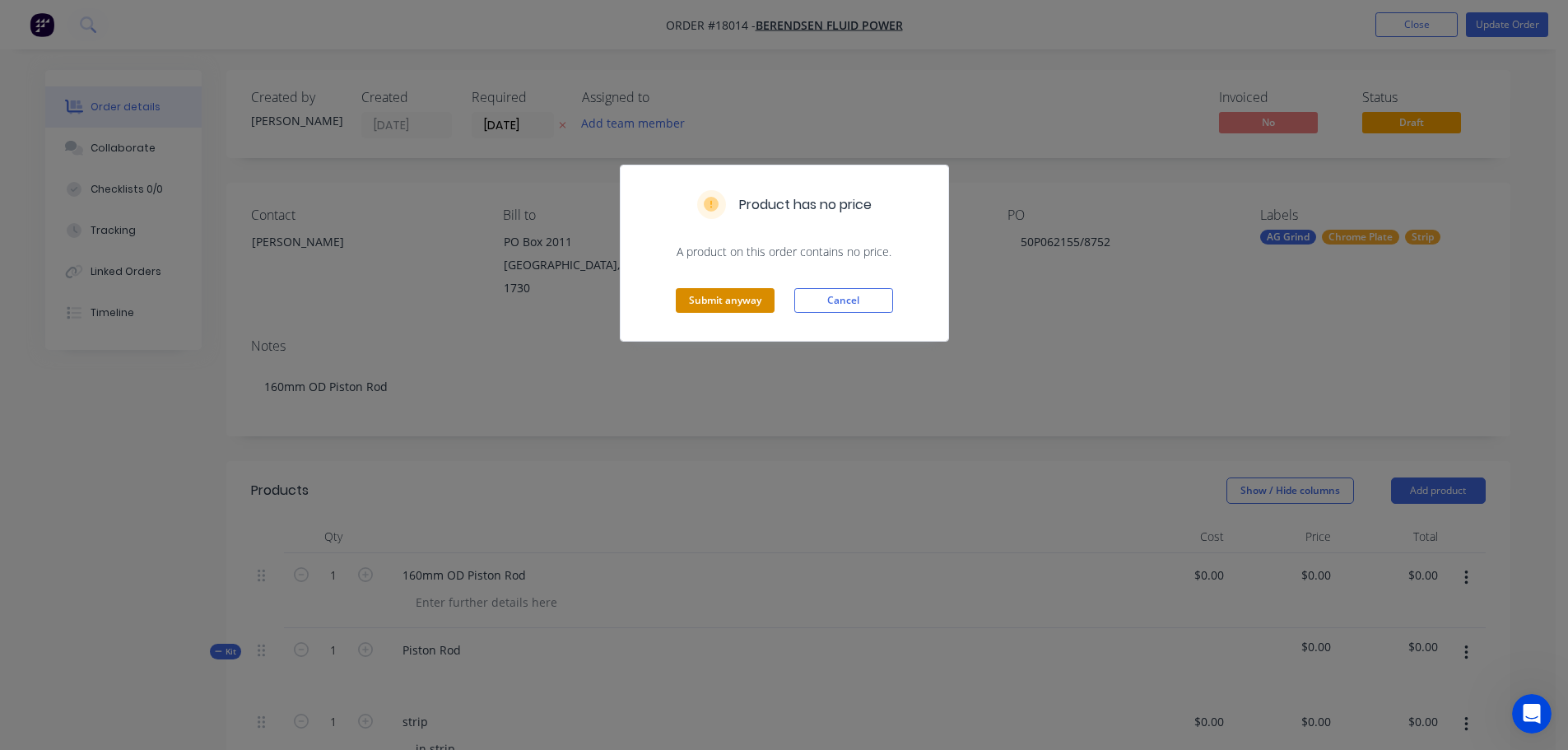
click at [746, 292] on button "Submit anyway" at bounding box center [725, 300] width 99 height 25
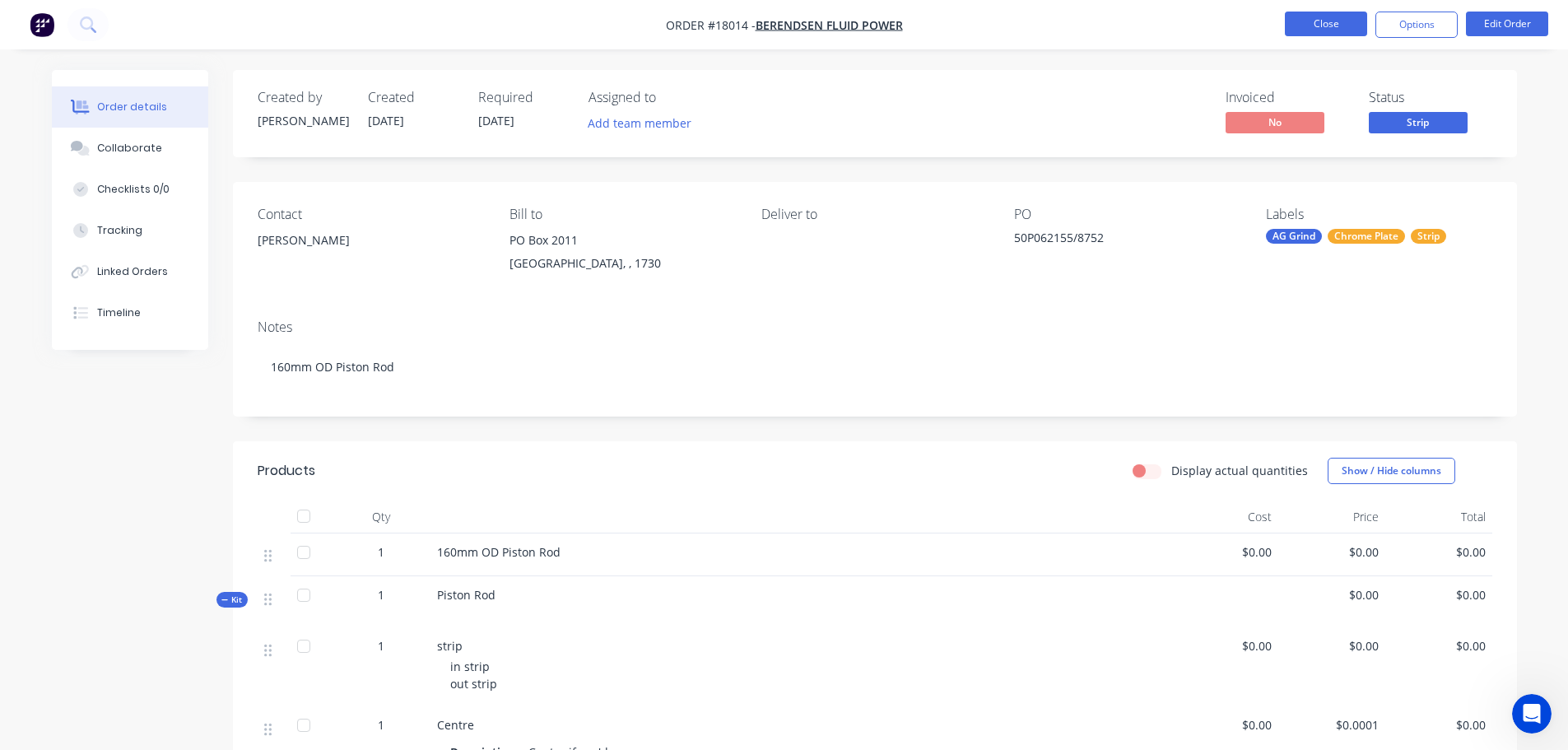
click at [1314, 28] on button "Close" at bounding box center [1326, 24] width 83 height 25
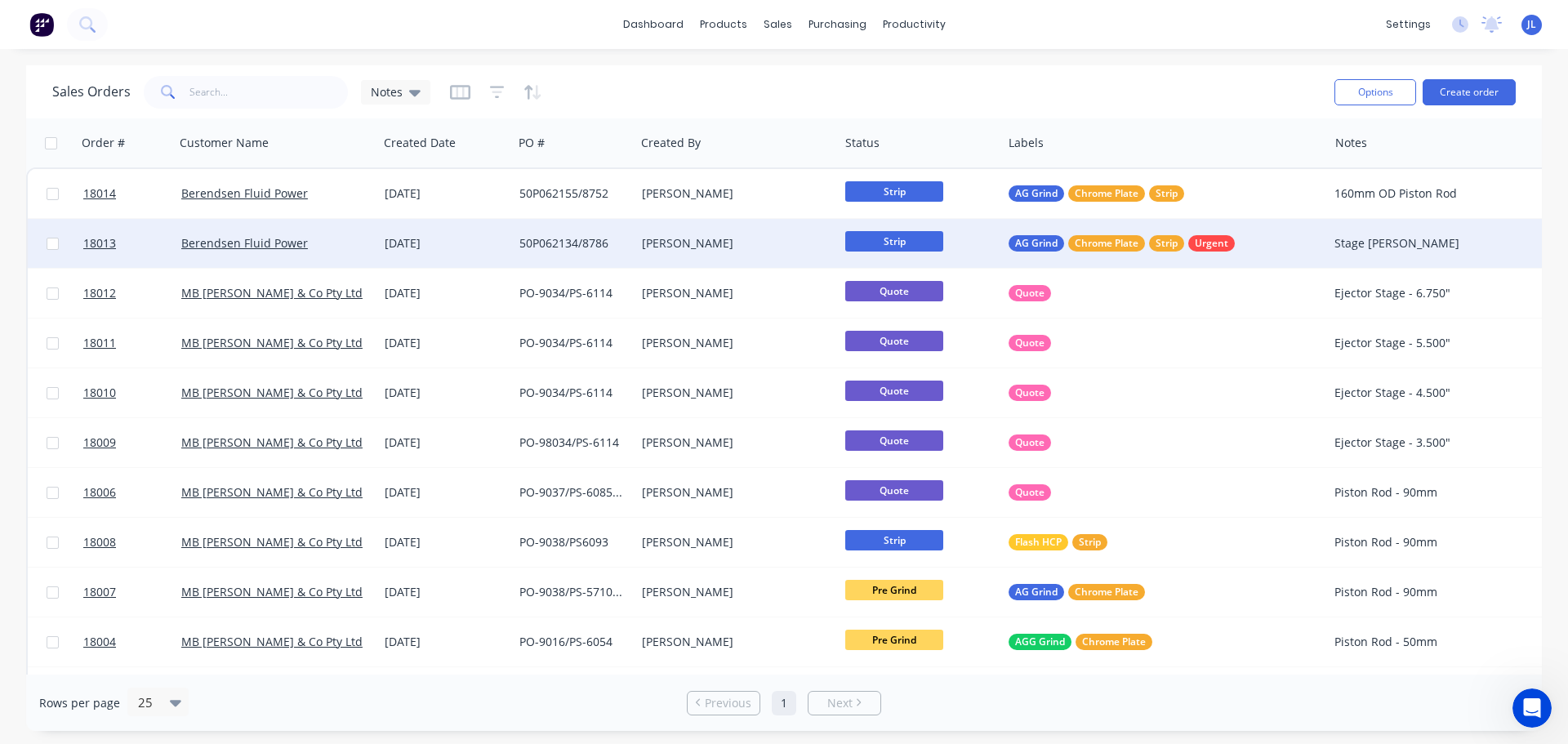
click at [639, 243] on div "[PERSON_NAME]" at bounding box center [737, 243] width 204 height 49
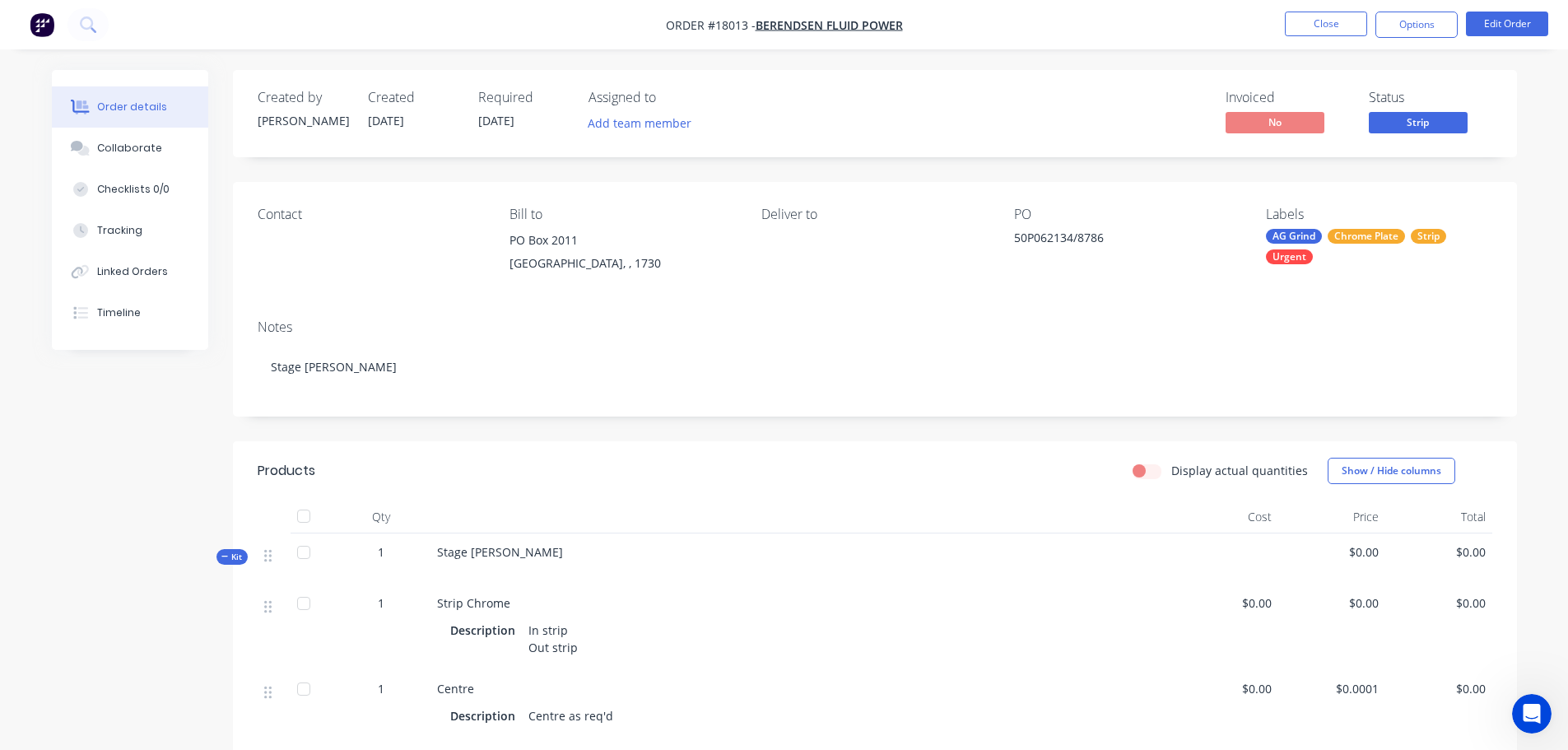
click at [803, 217] on div "Deliver to" at bounding box center [874, 214] width 226 height 15
click at [1487, 35] on button "Edit Order" at bounding box center [1508, 24] width 83 height 25
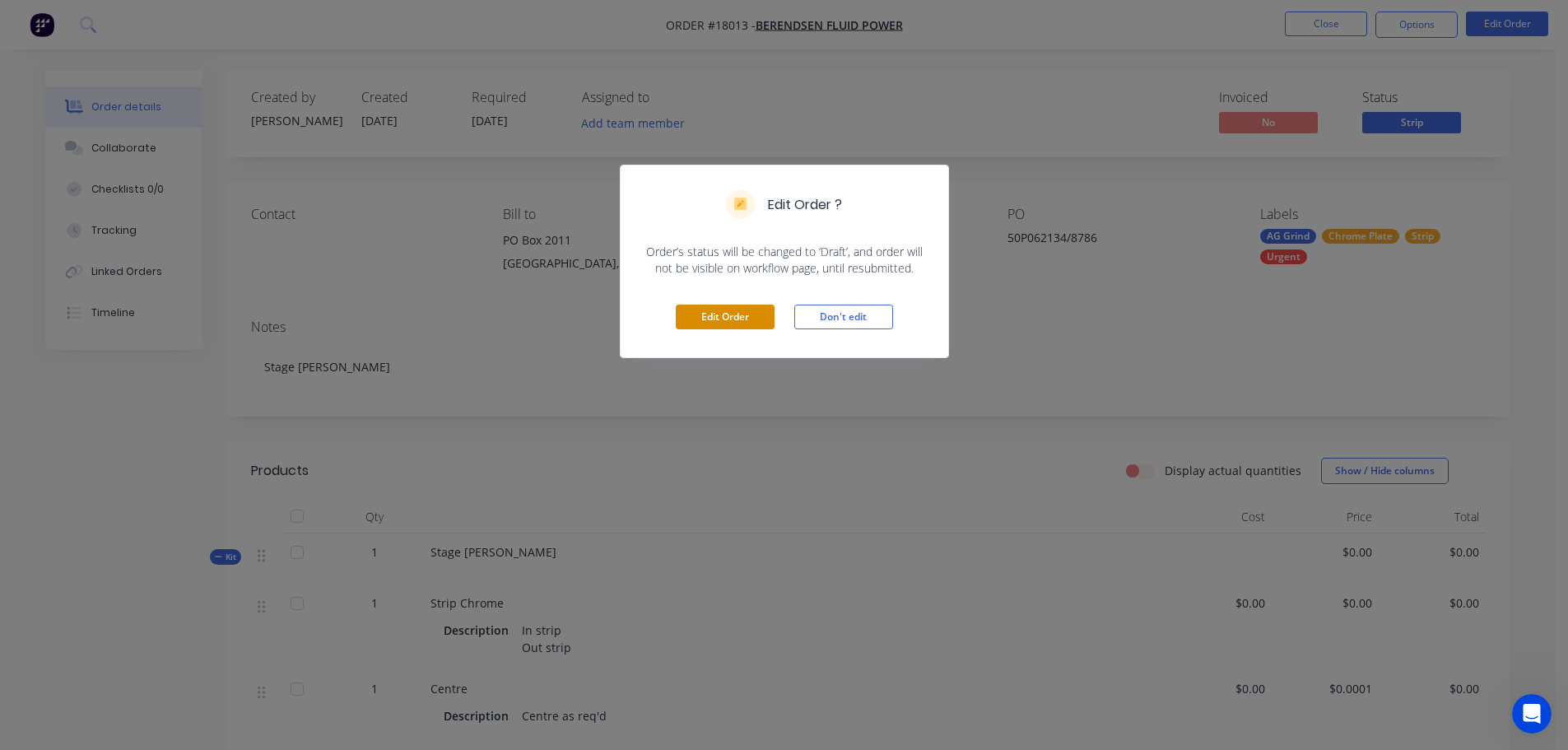
click at [745, 321] on button "Edit Order" at bounding box center [725, 316] width 99 height 25
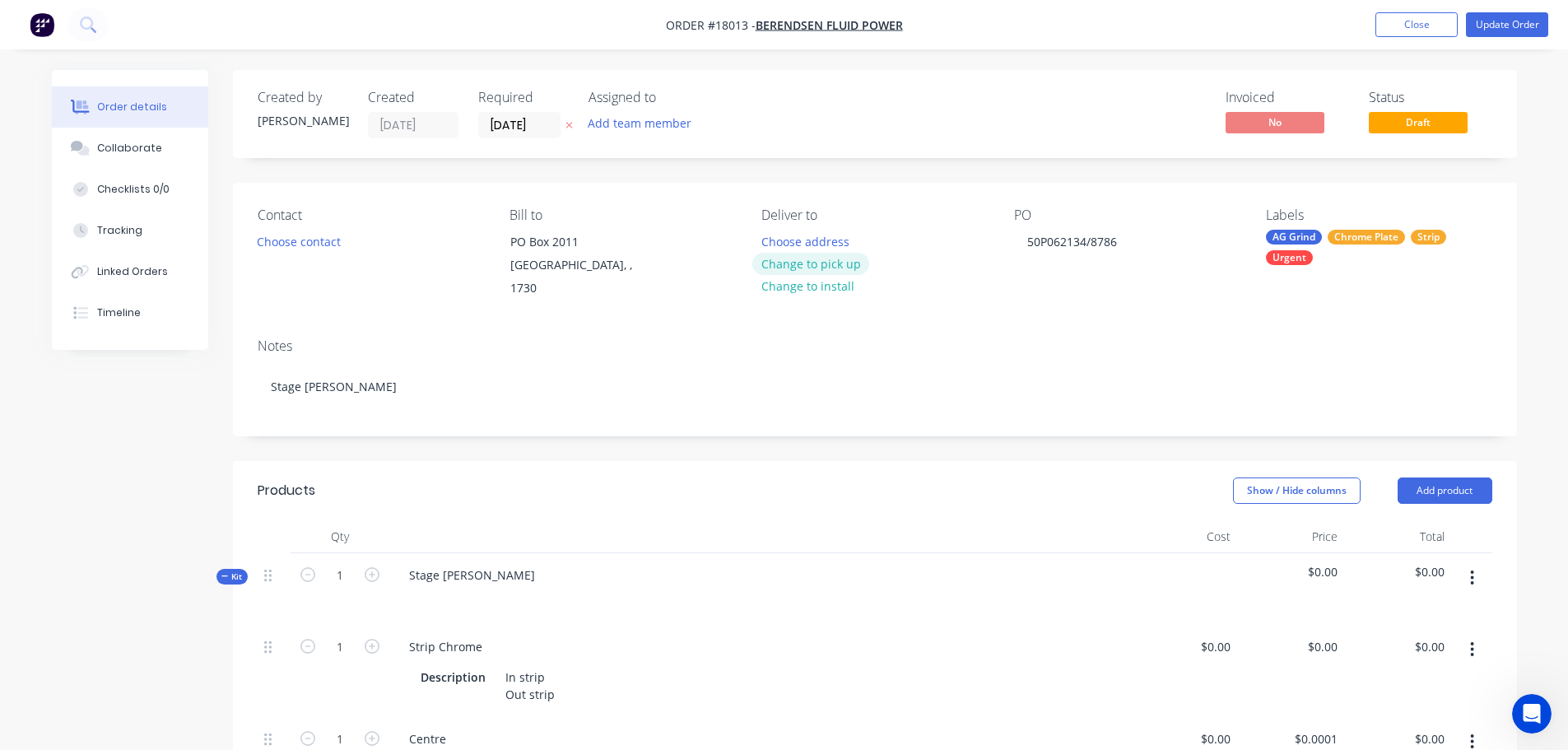
click at [809, 265] on button "Change to pick up" at bounding box center [811, 263] width 117 height 22
click at [1505, 37] on nav "Order #18013 - Berendsen Fluid Power Add product Close Update Order" at bounding box center [784, 24] width 1568 height 49
click at [1509, 33] on button "Update Order" at bounding box center [1508, 25] width 83 height 25
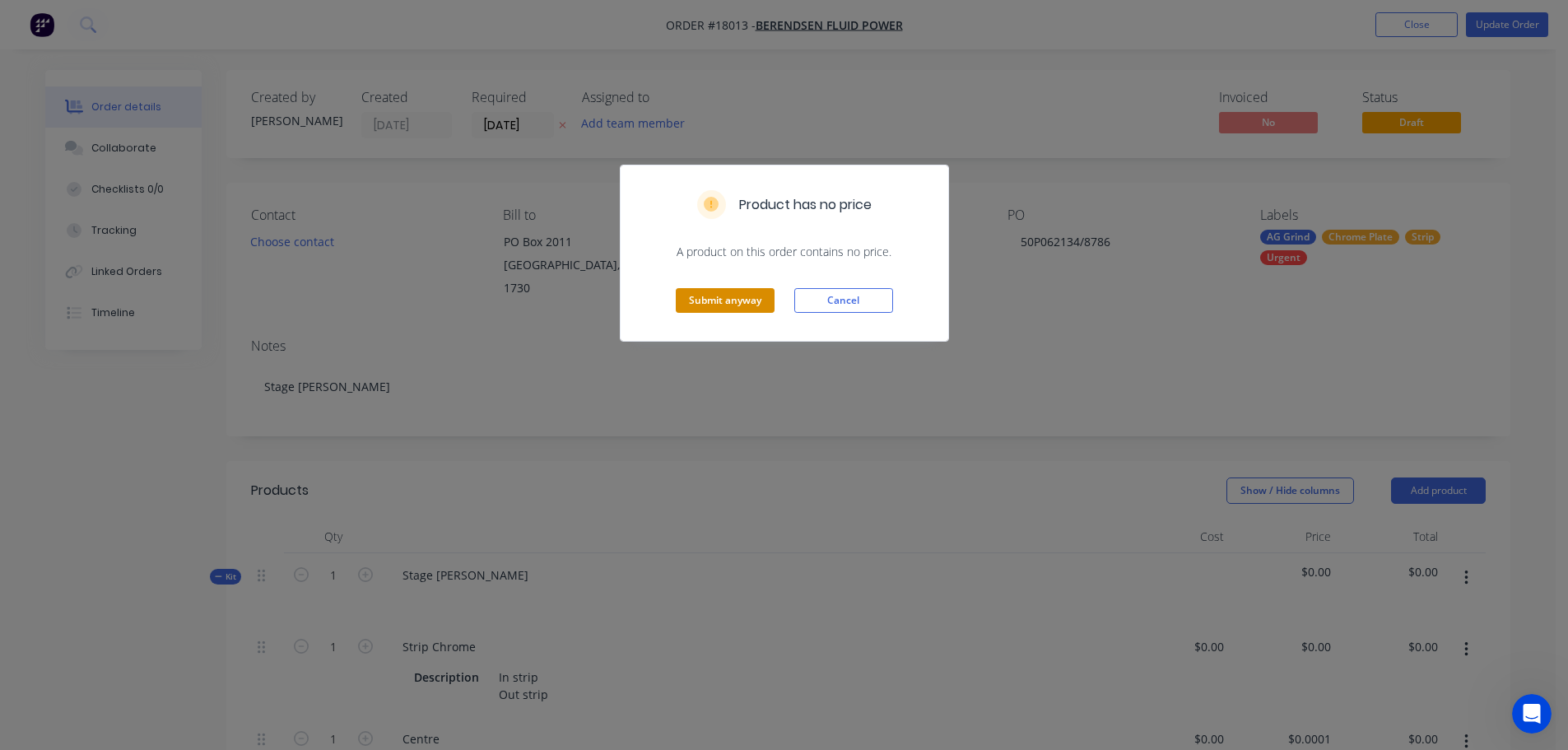
click at [755, 295] on button "Submit anyway" at bounding box center [725, 300] width 99 height 25
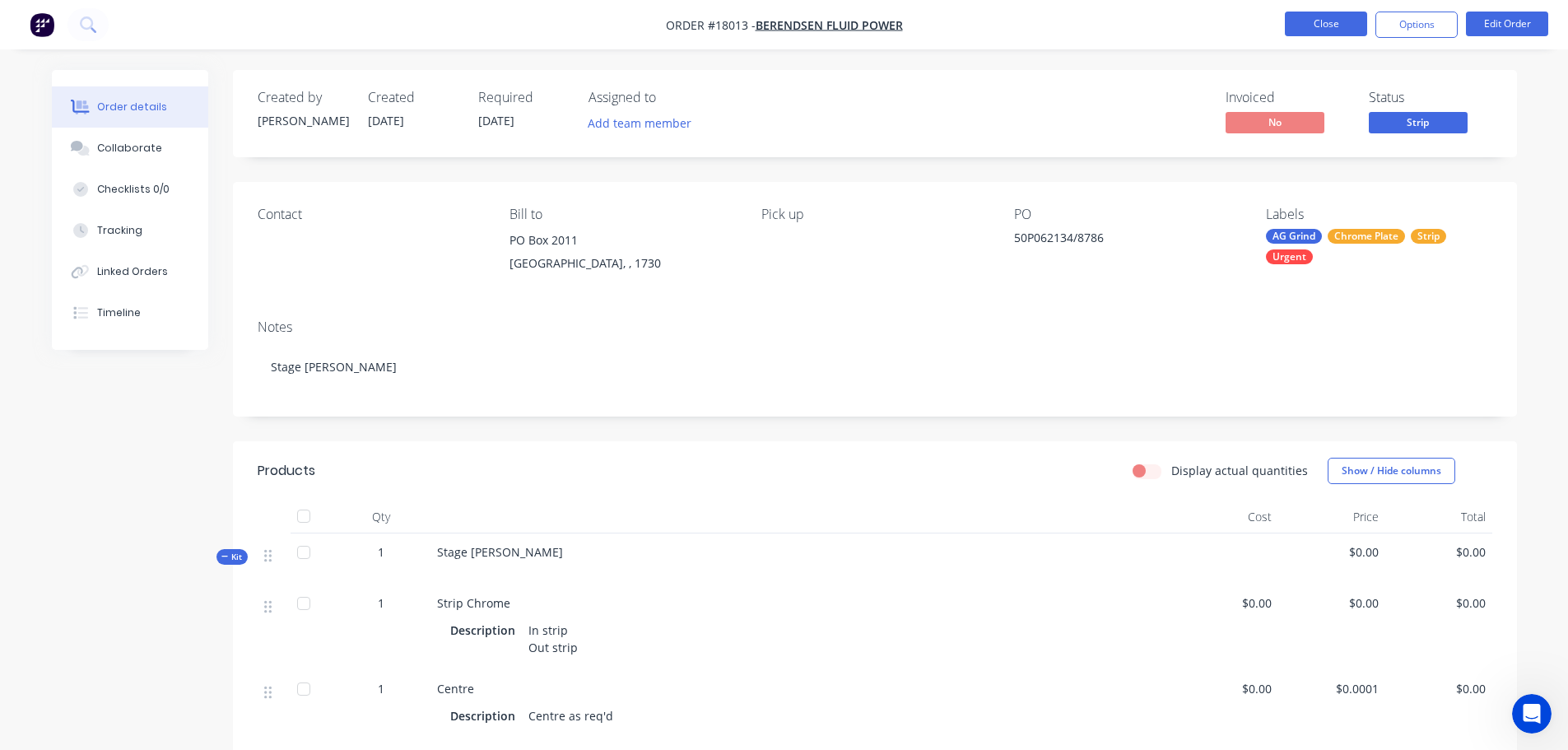
click at [1296, 21] on button "Close" at bounding box center [1326, 24] width 83 height 25
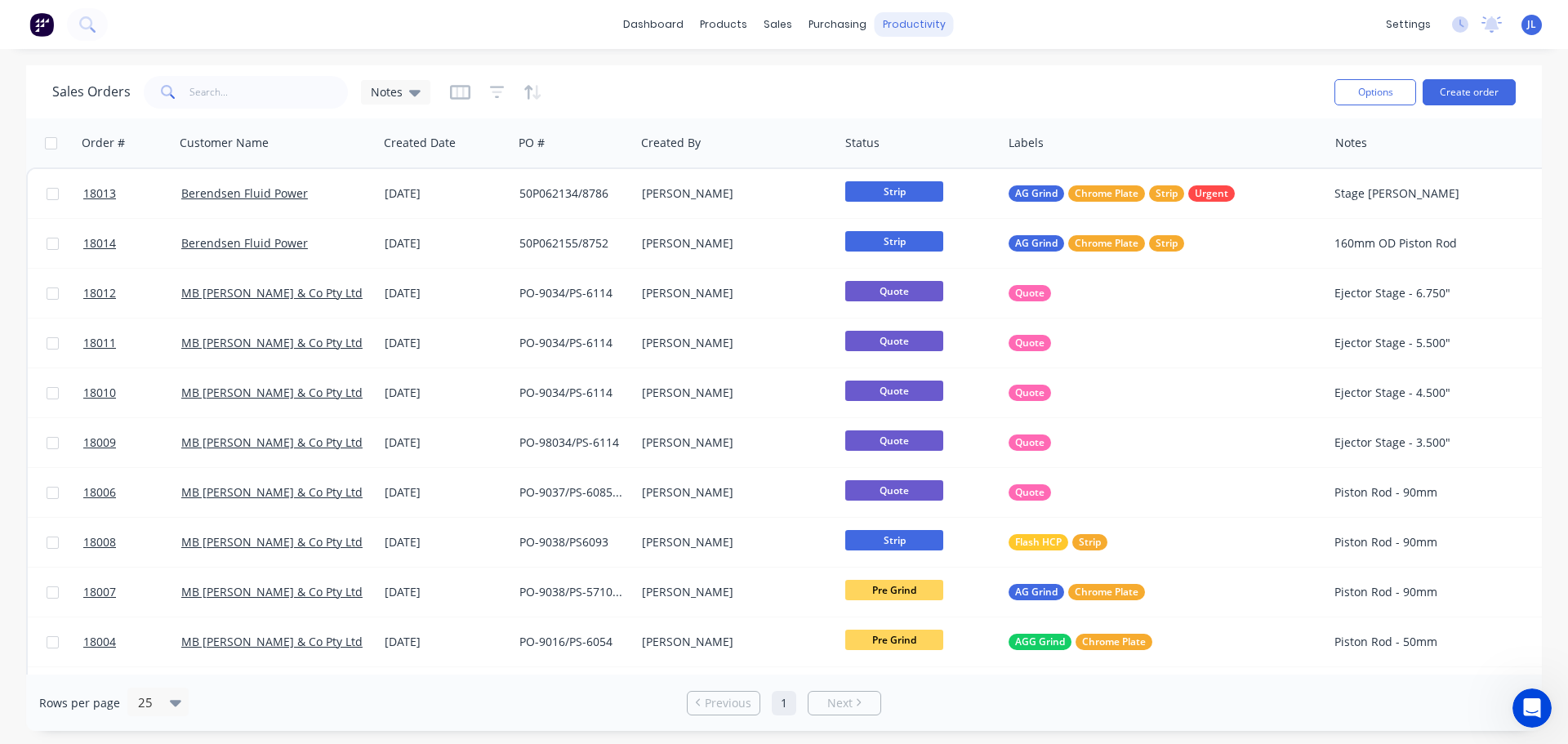
click at [900, 15] on div "productivity" at bounding box center [914, 25] width 79 height 25
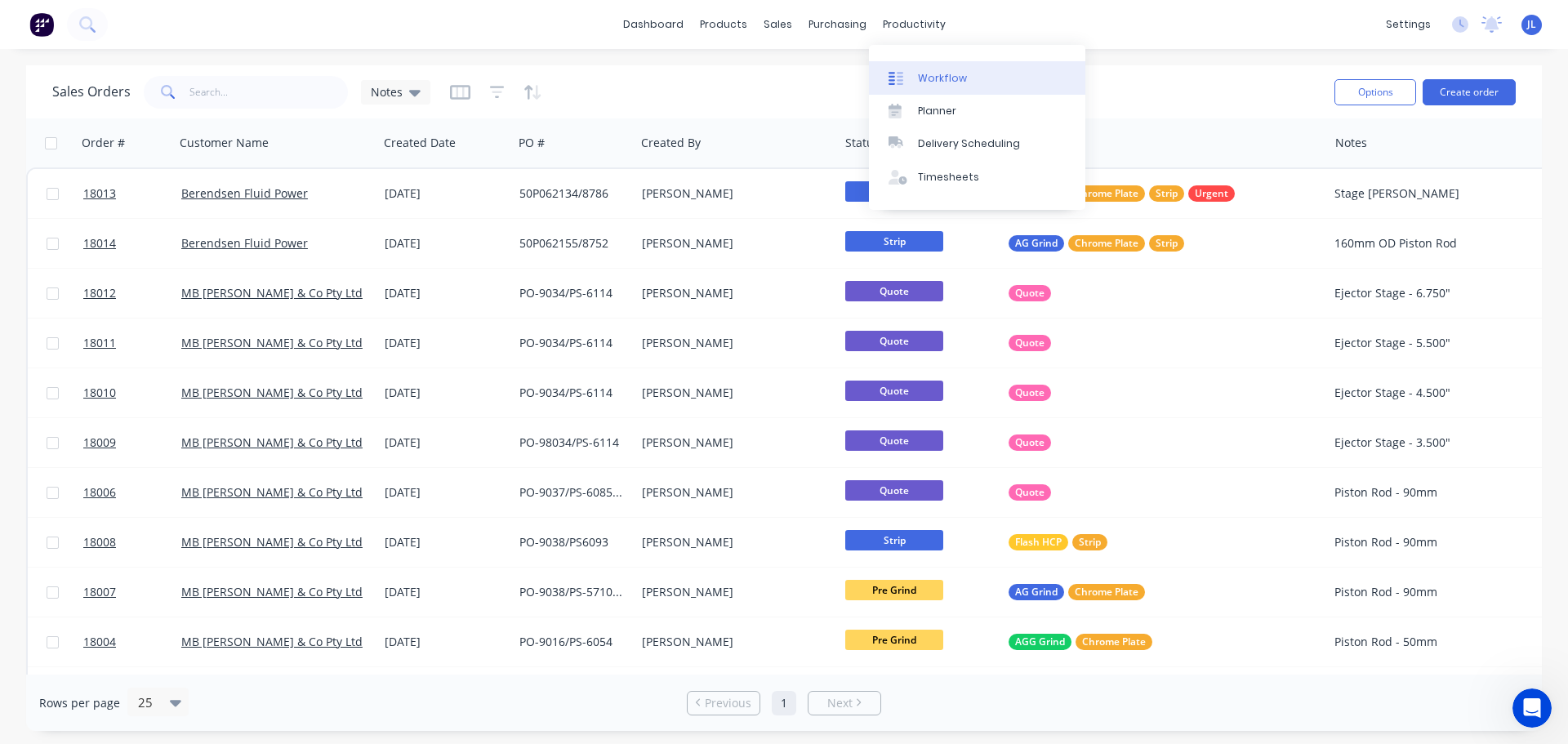
click at [932, 75] on div "Workflow" at bounding box center [942, 78] width 49 height 14
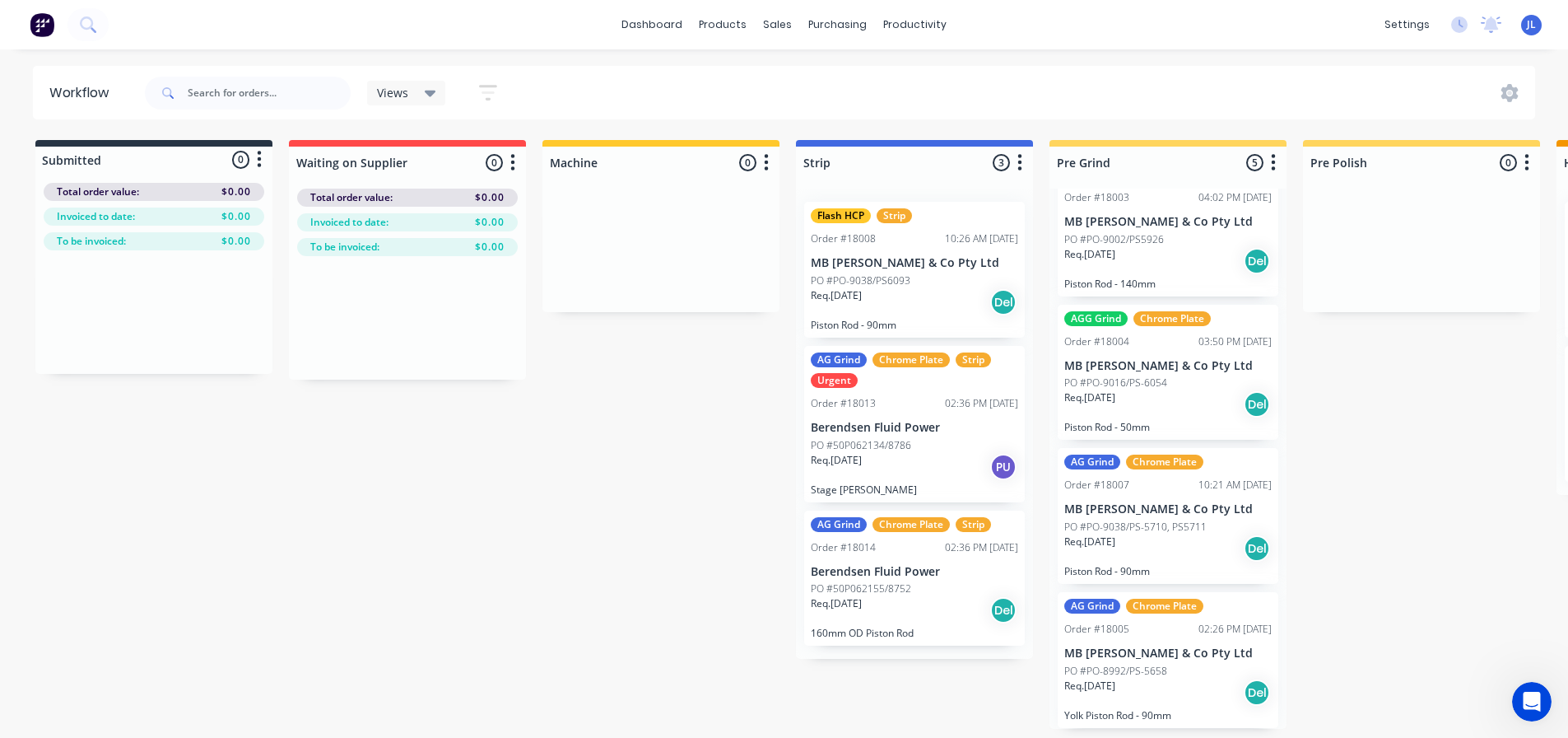
scroll to position [3, 0]
click at [805, 75] on div "Sales Orders" at bounding box center [839, 82] width 67 height 14
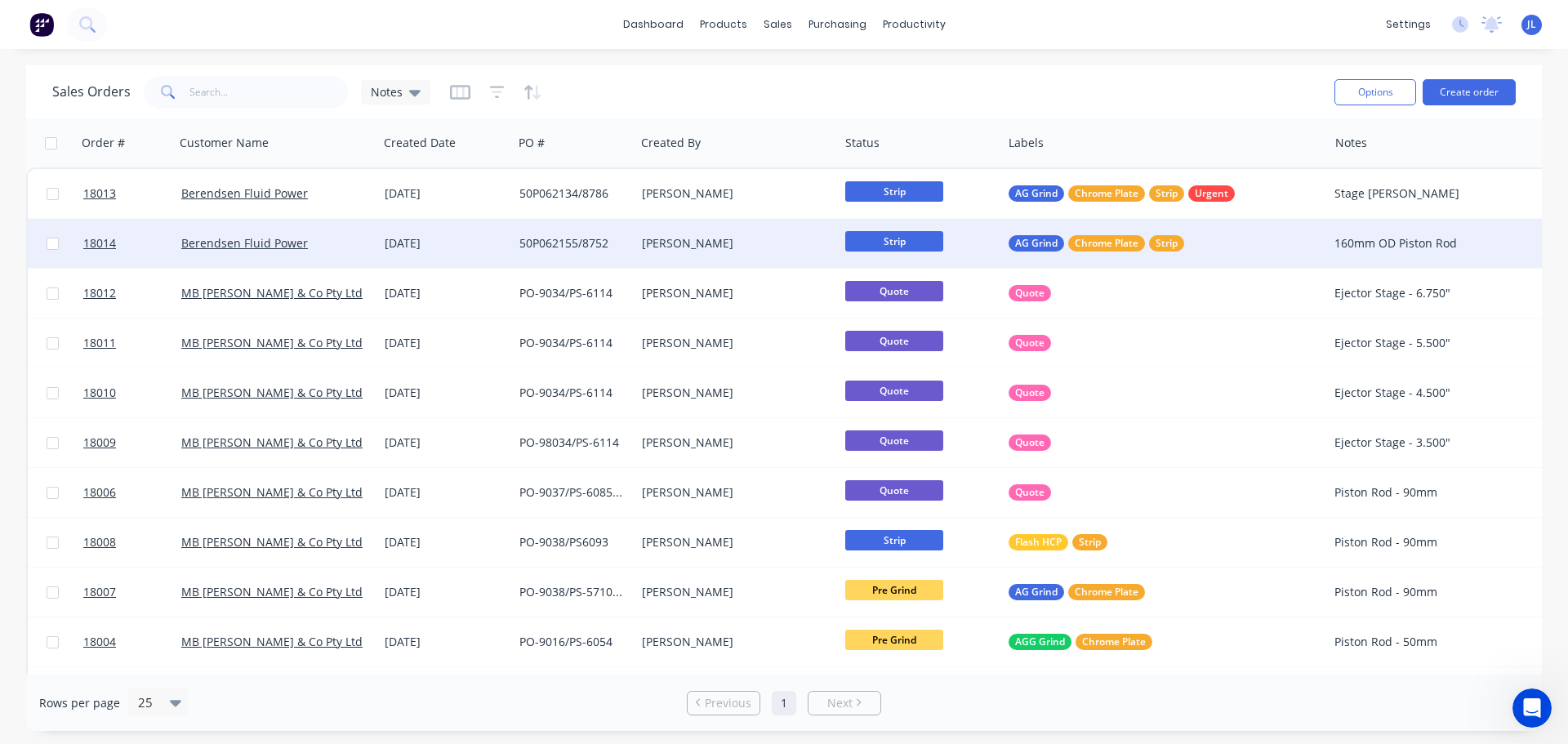
click at [311, 240] on div "Berendsen Fluid Power" at bounding box center [271, 243] width 181 height 16
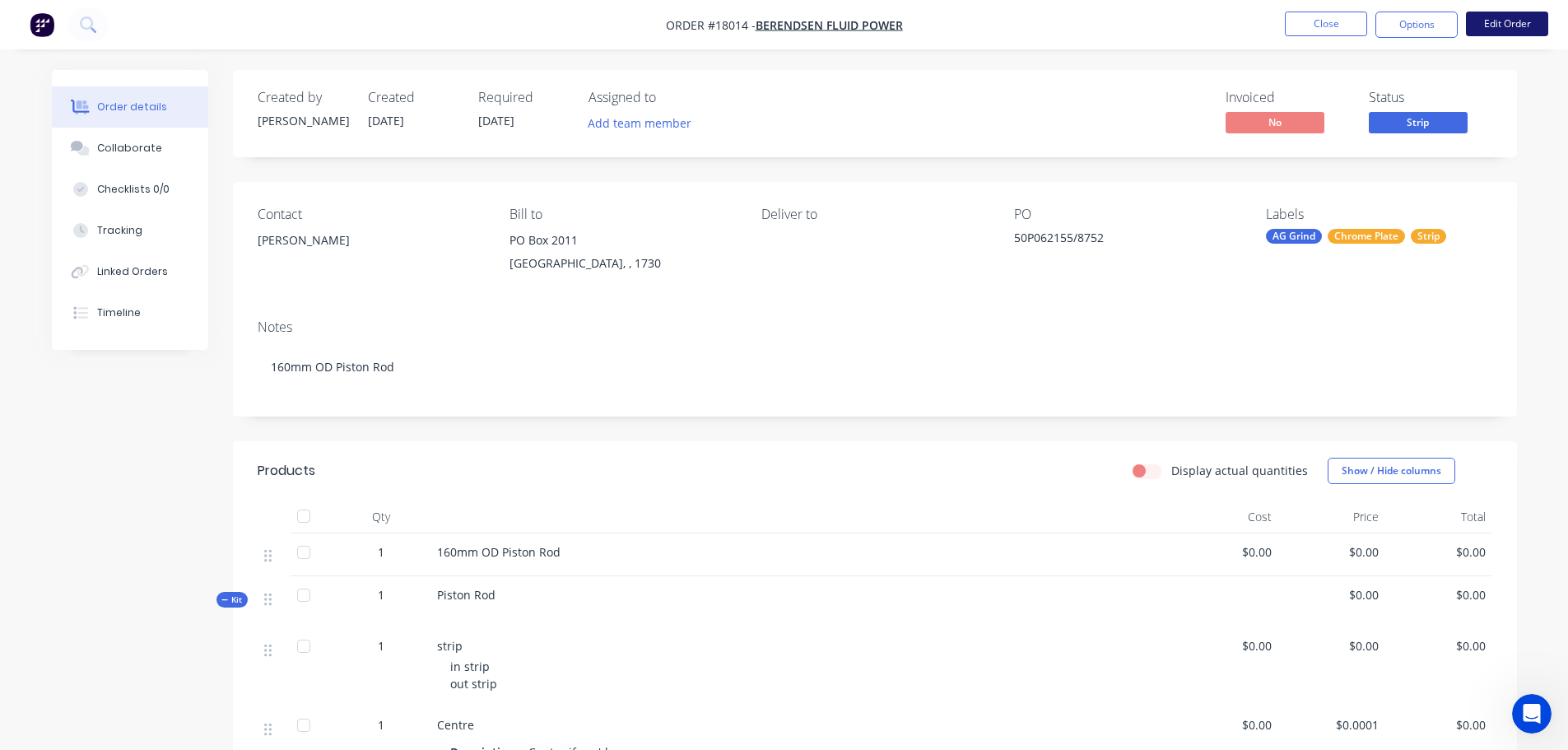
click at [1498, 20] on button "Edit Order" at bounding box center [1508, 24] width 83 height 25
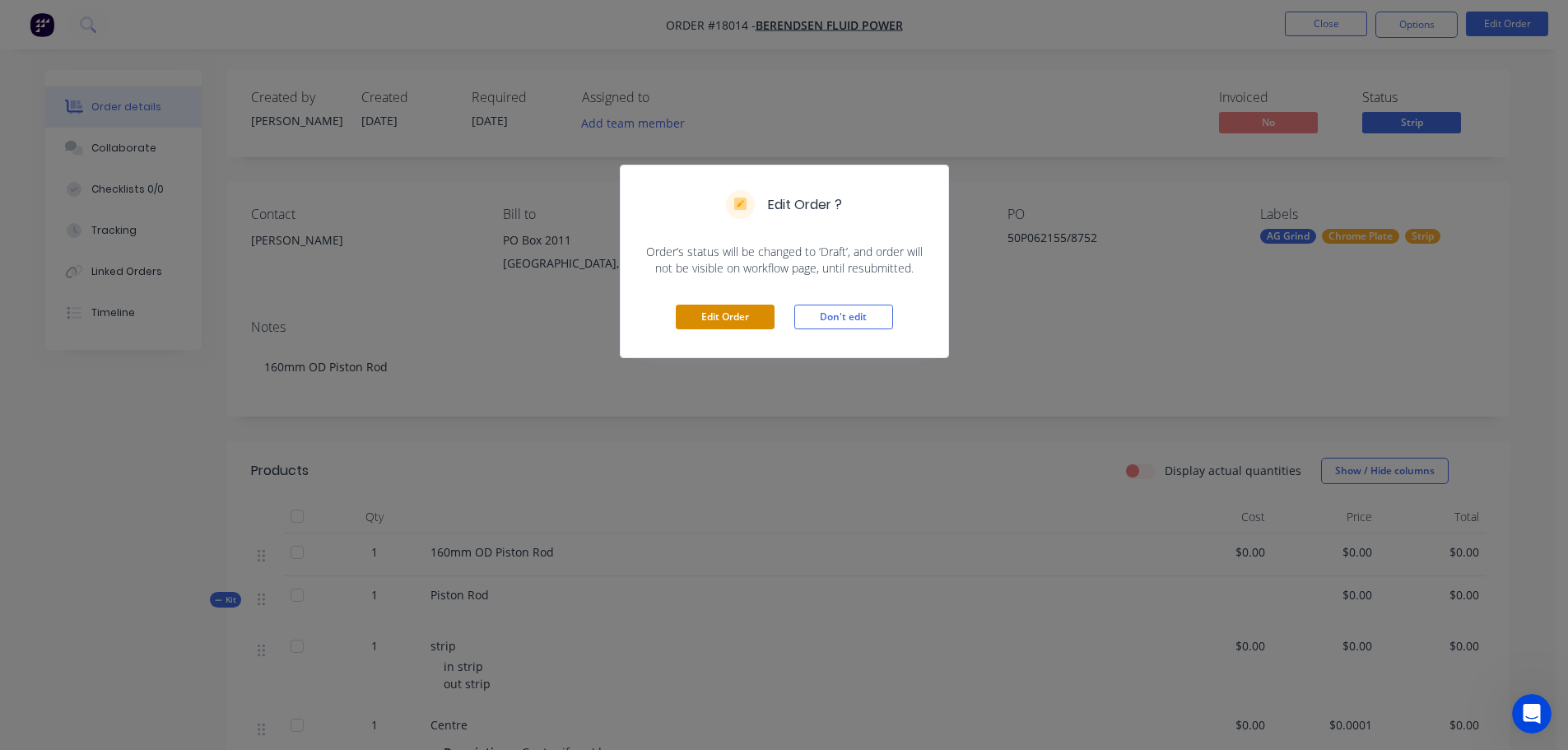
click at [740, 312] on button "Edit Order" at bounding box center [725, 316] width 99 height 25
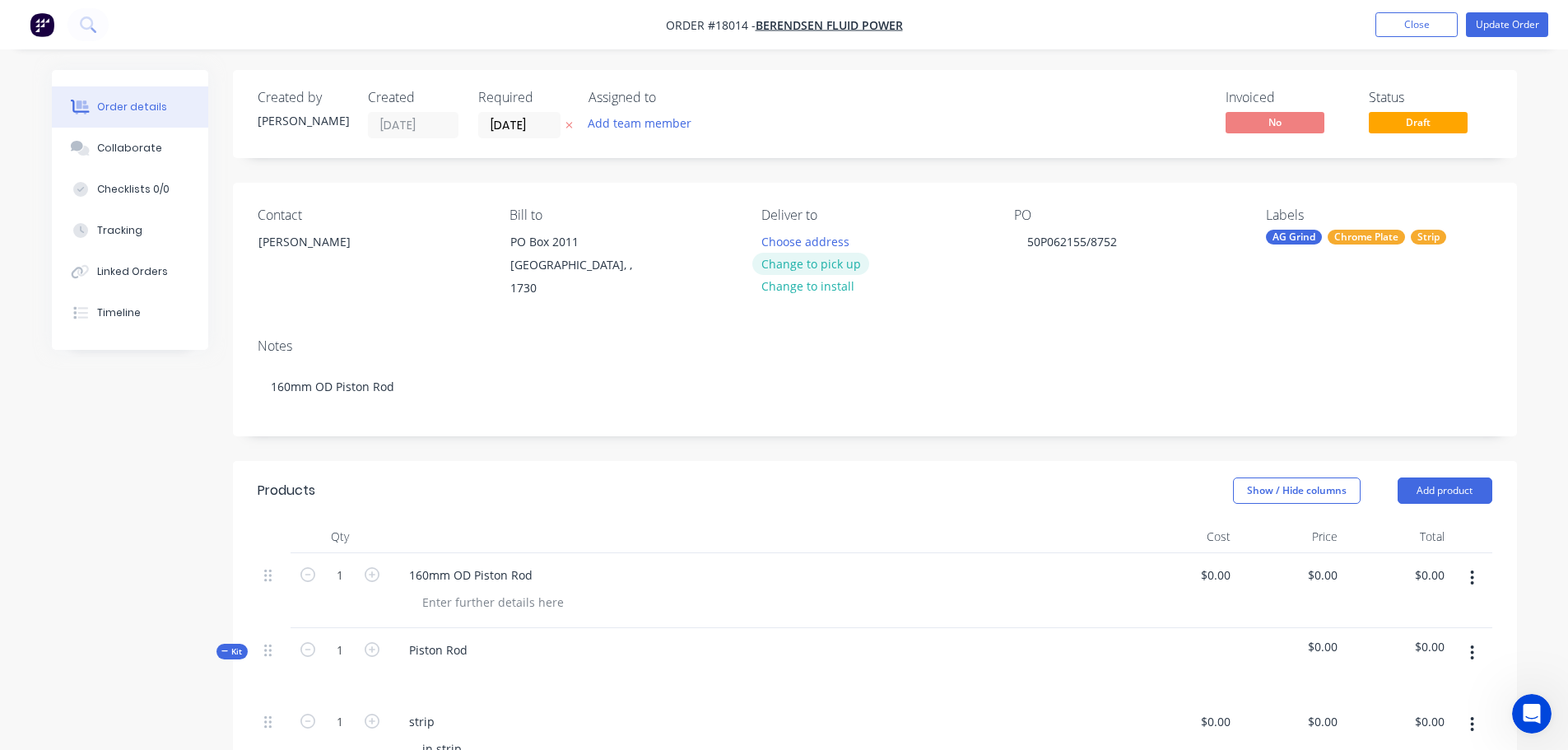
click at [821, 260] on button "Change to pick up" at bounding box center [811, 263] width 117 height 22
click at [1544, 28] on button "Update Order" at bounding box center [1508, 25] width 83 height 25
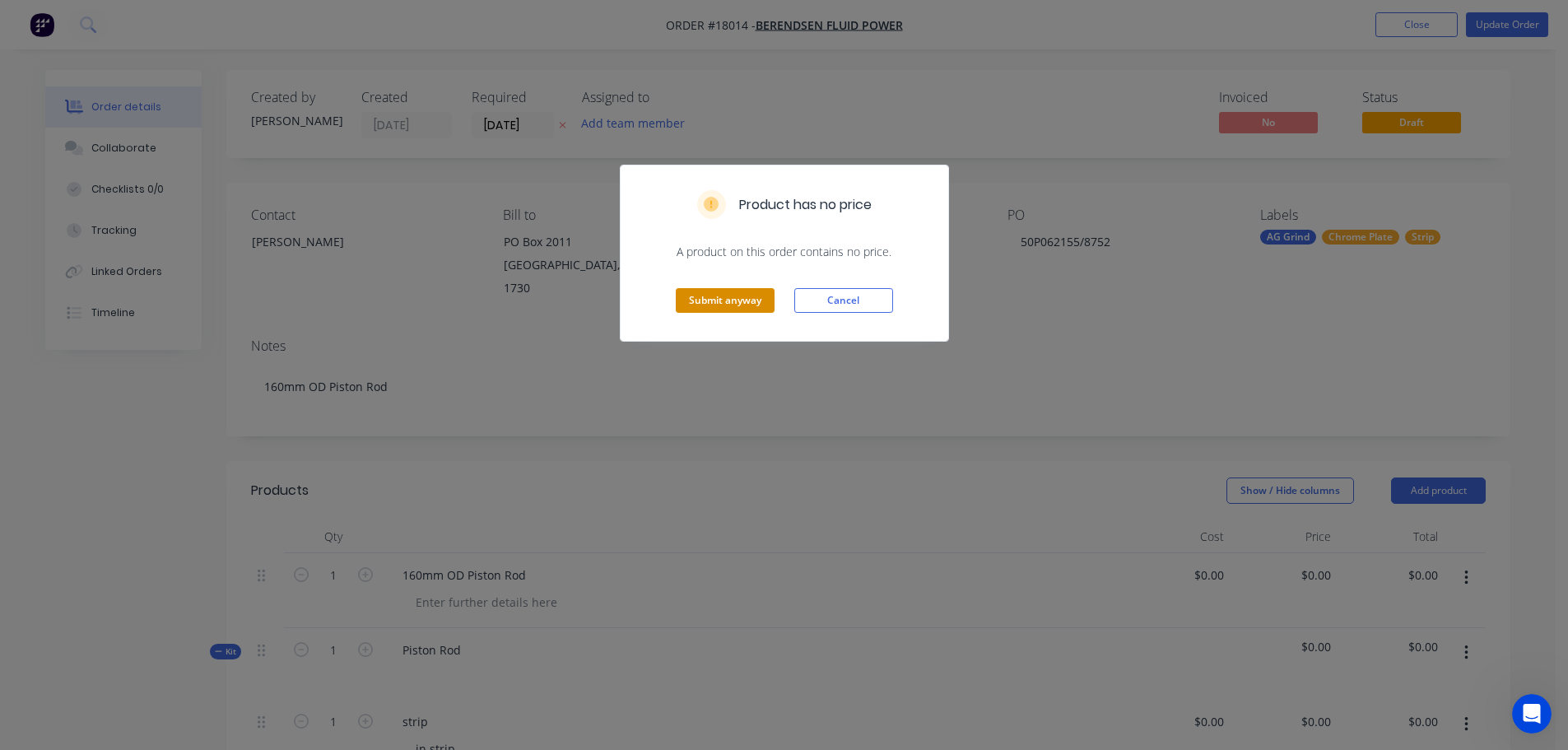
click at [735, 304] on button "Submit anyway" at bounding box center [725, 300] width 99 height 25
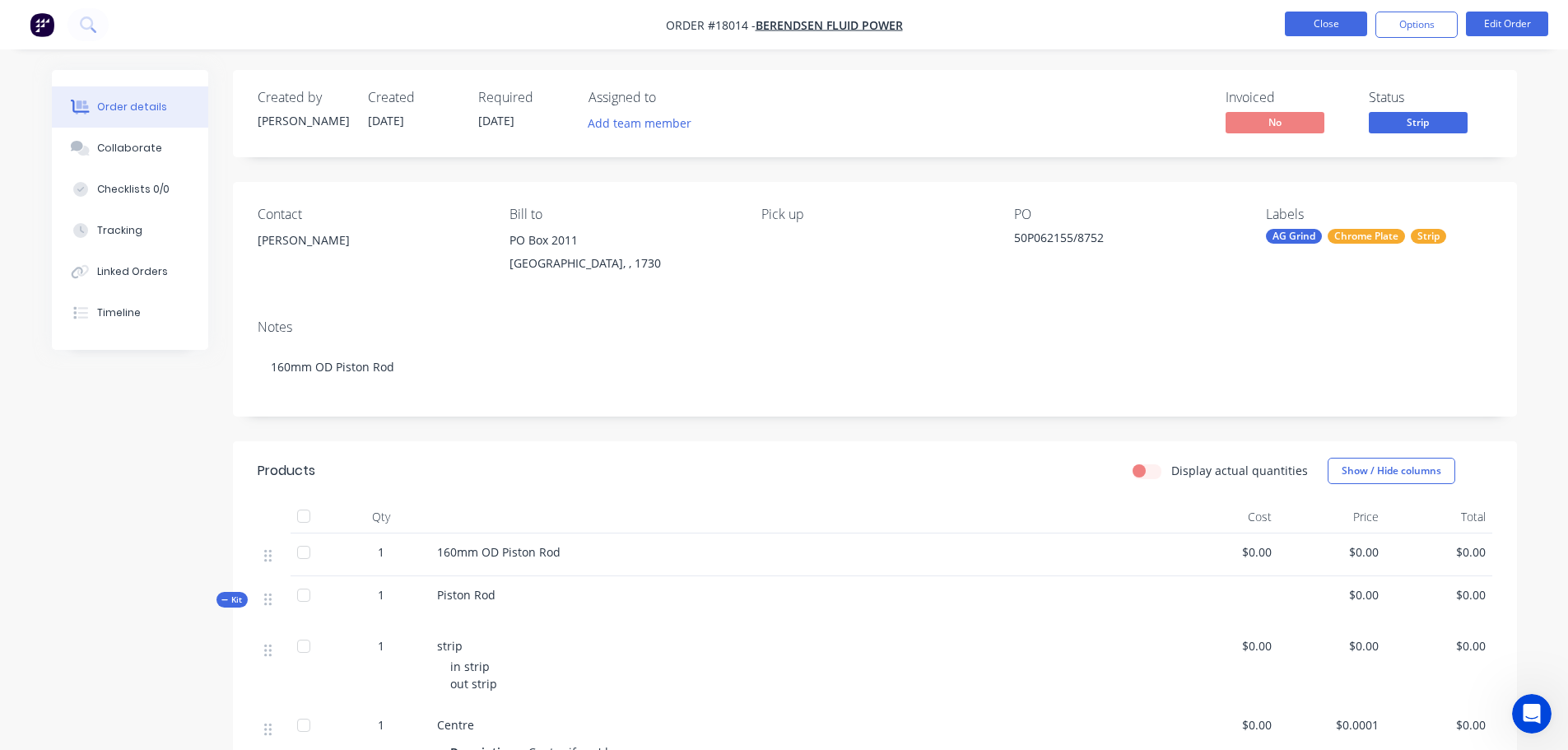
click at [1322, 23] on button "Close" at bounding box center [1326, 24] width 83 height 25
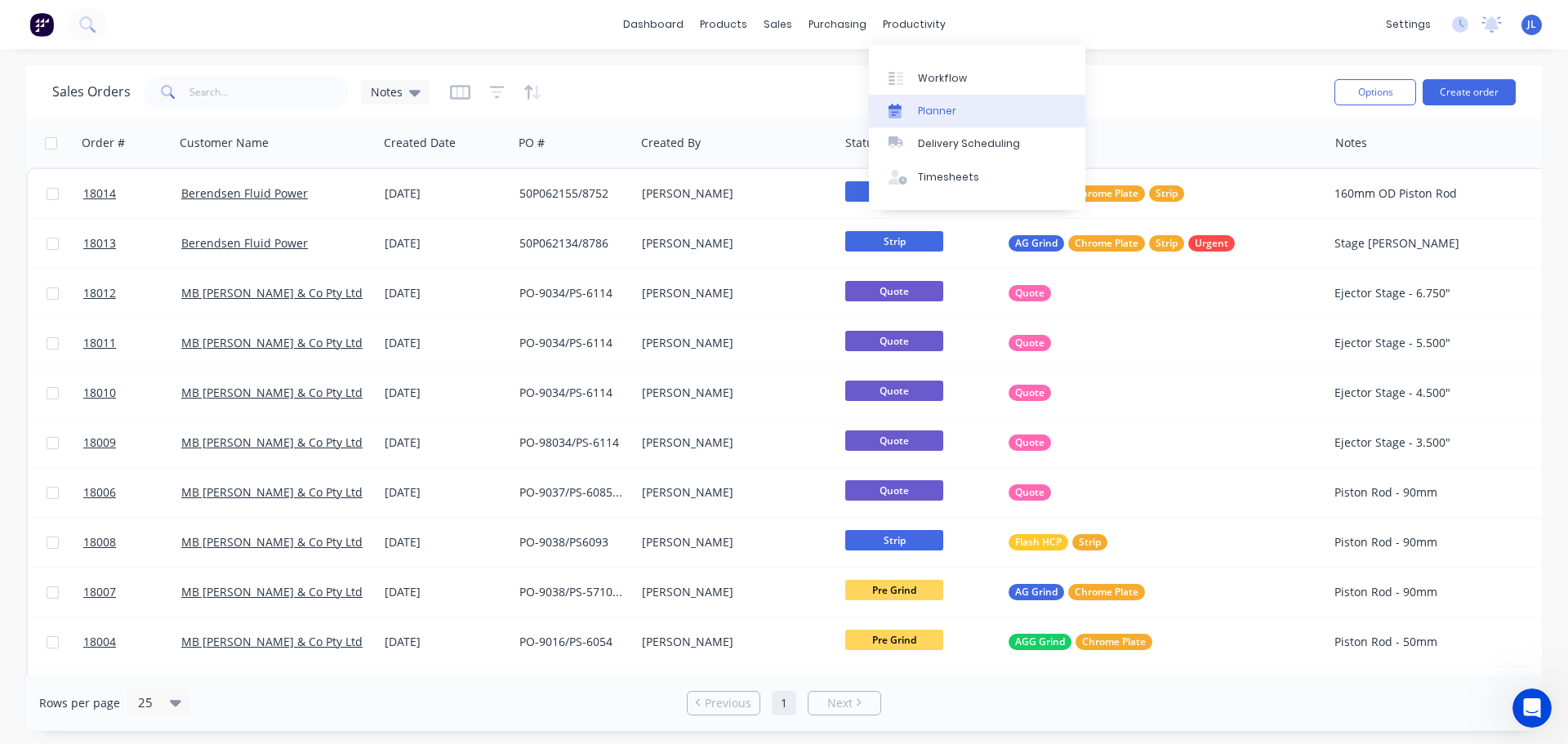
click at [932, 95] on link "Planner" at bounding box center [977, 111] width 216 height 32
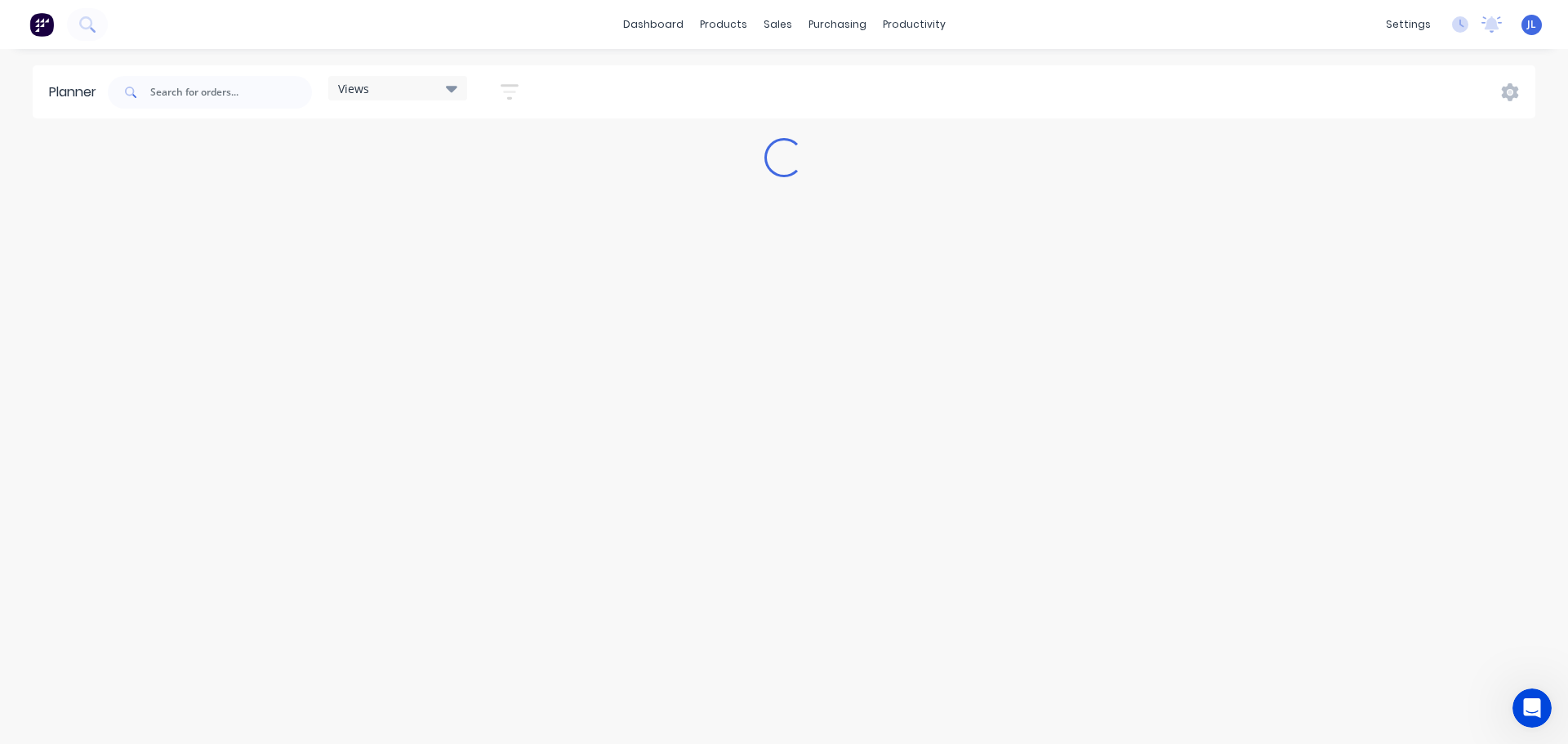
click at [936, 77] on div "Views Save new view None (Default) edit Pre-grind edit Show/Hide users Show/Hid…" at bounding box center [820, 91] width 1431 height 49
click at [923, 33] on div "productivity" at bounding box center [914, 25] width 79 height 25
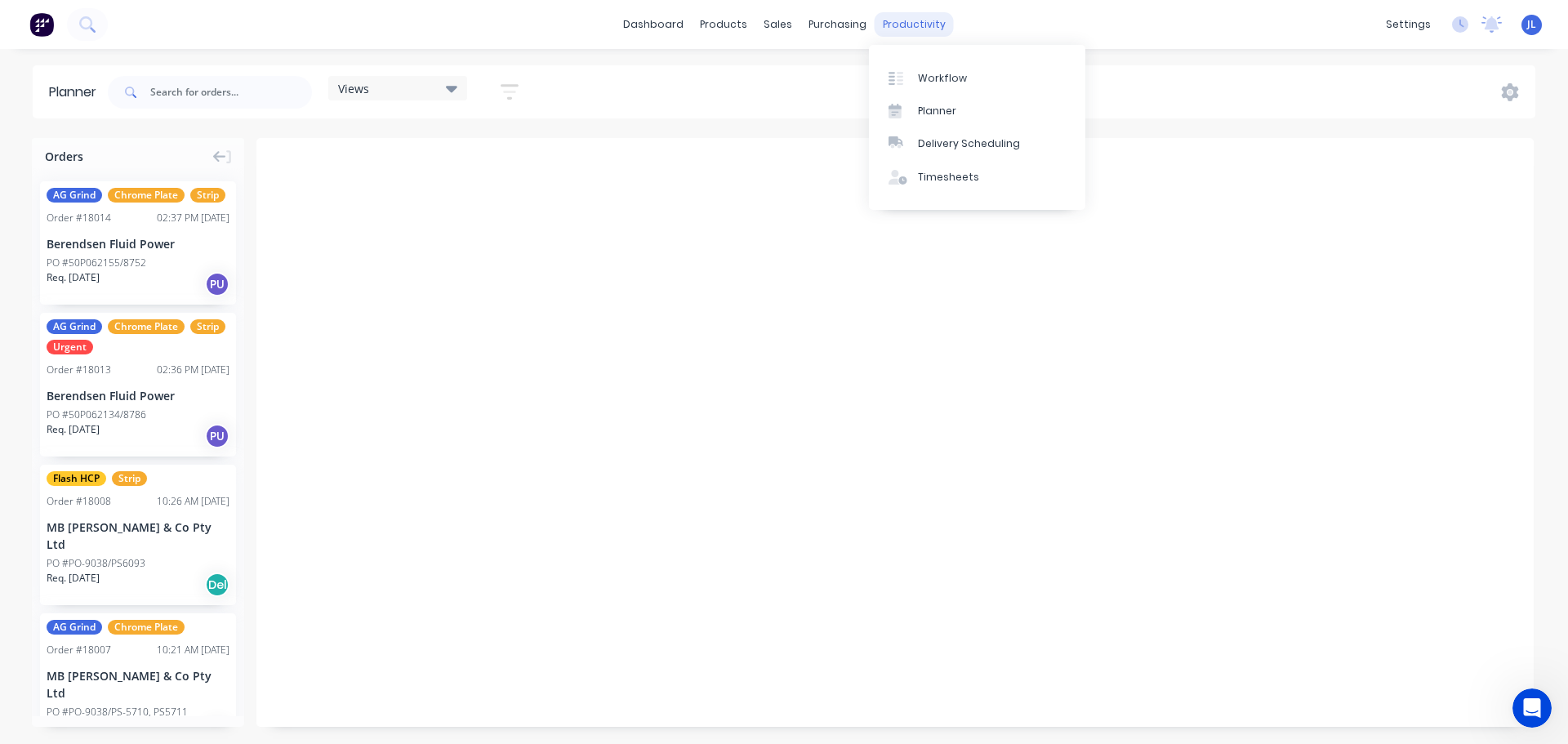
click at [932, 65] on link "Workflow" at bounding box center [977, 77] width 216 height 32
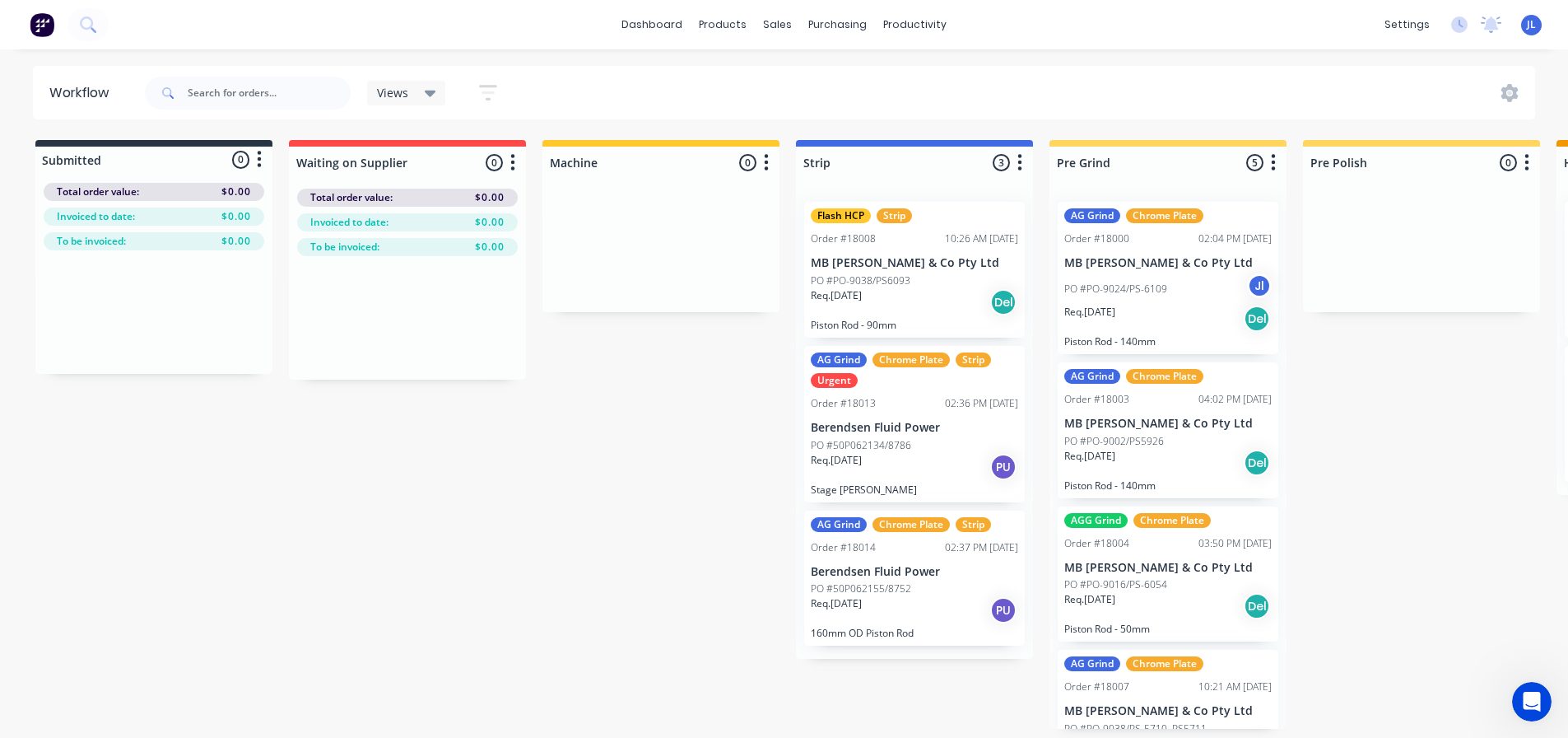
scroll to position [3, 0]
click at [1522, 90] on div at bounding box center [1513, 93] width 43 height 18
click at [1520, 90] on div at bounding box center [1513, 93] width 43 height 18
click at [1514, 90] on icon at bounding box center [1510, 93] width 17 height 18
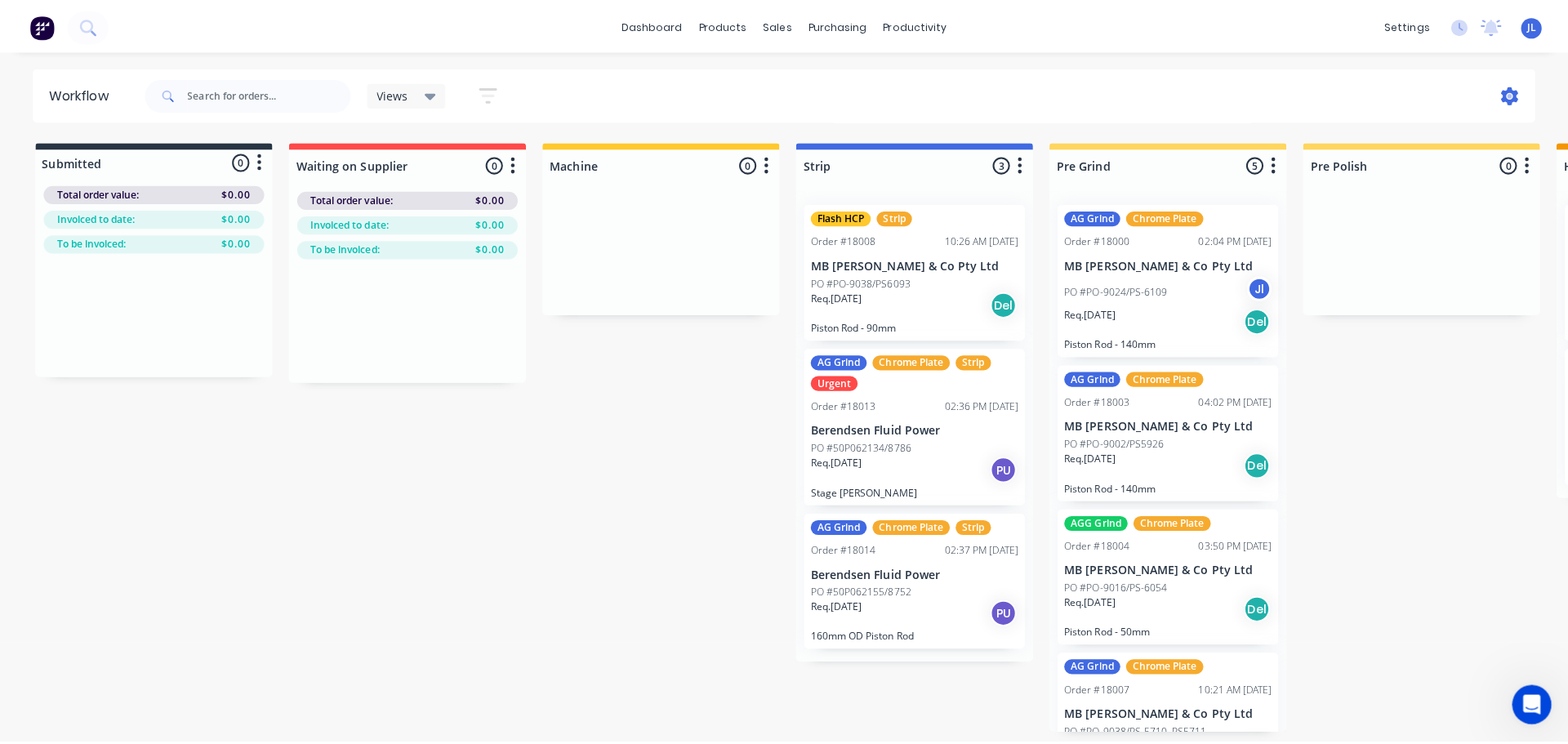
scroll to position [0, 0]
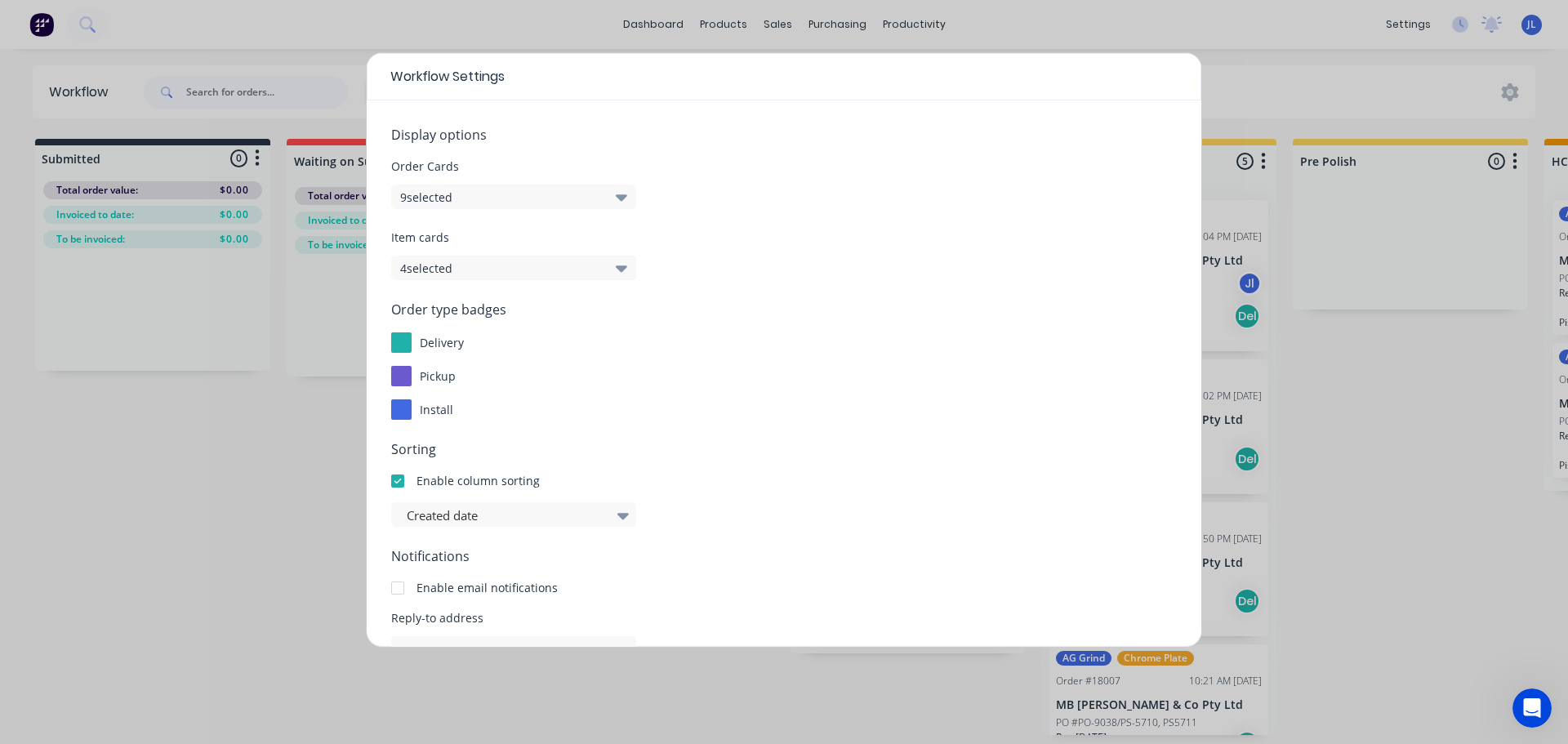
click at [405, 340] on div at bounding box center [401, 342] width 20 height 20
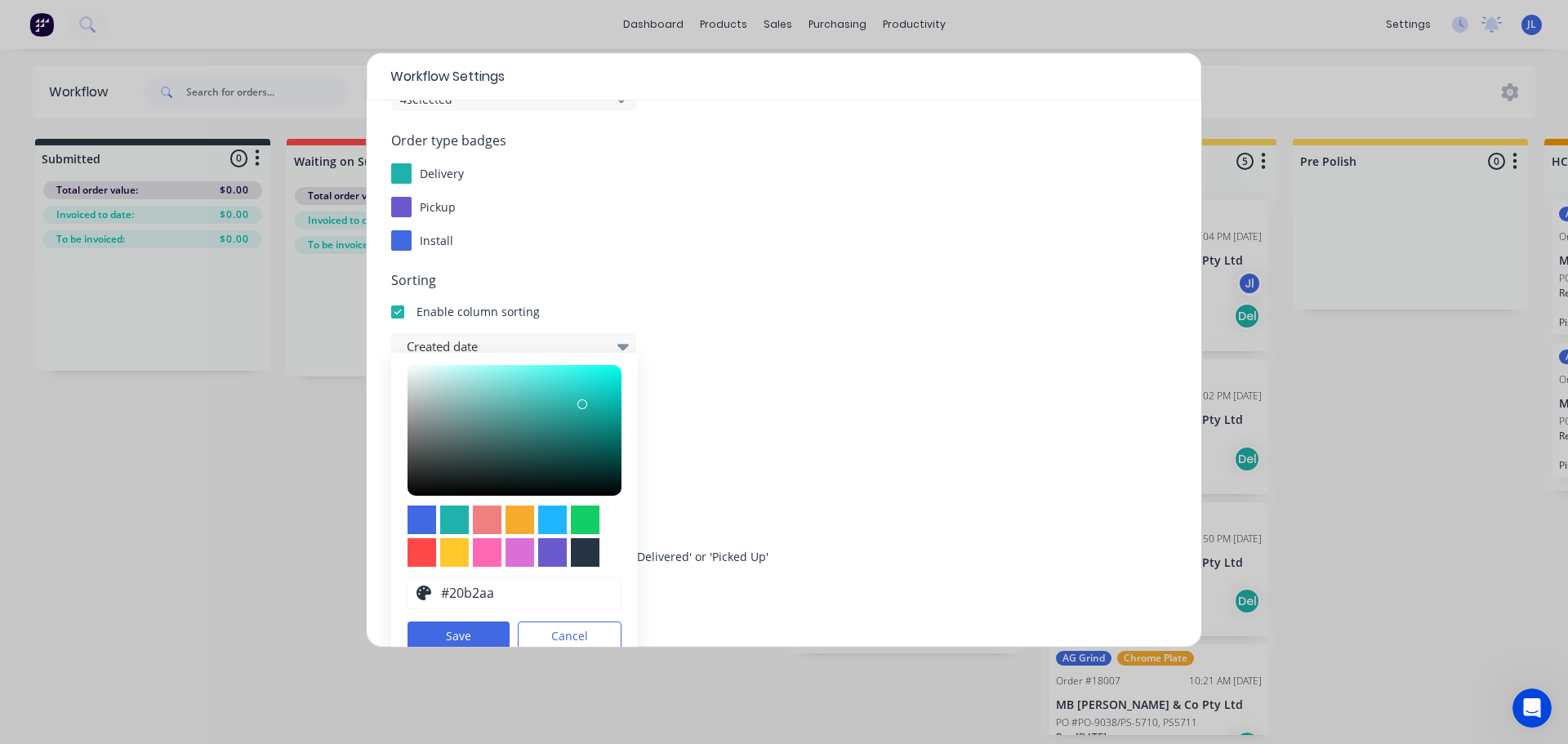
scroll to position [175, 0]
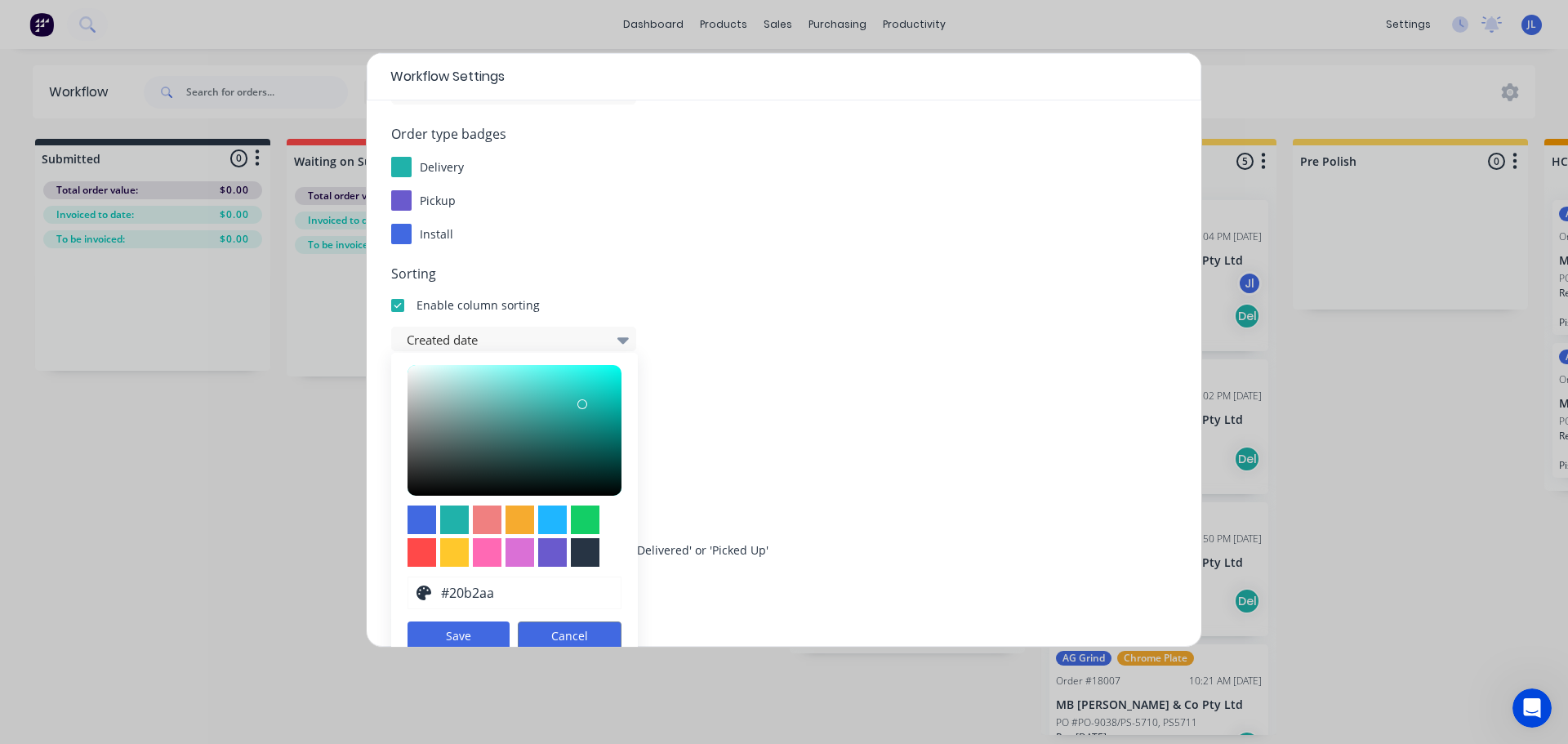
click at [573, 623] on button "Cancel" at bounding box center [569, 636] width 104 height 29
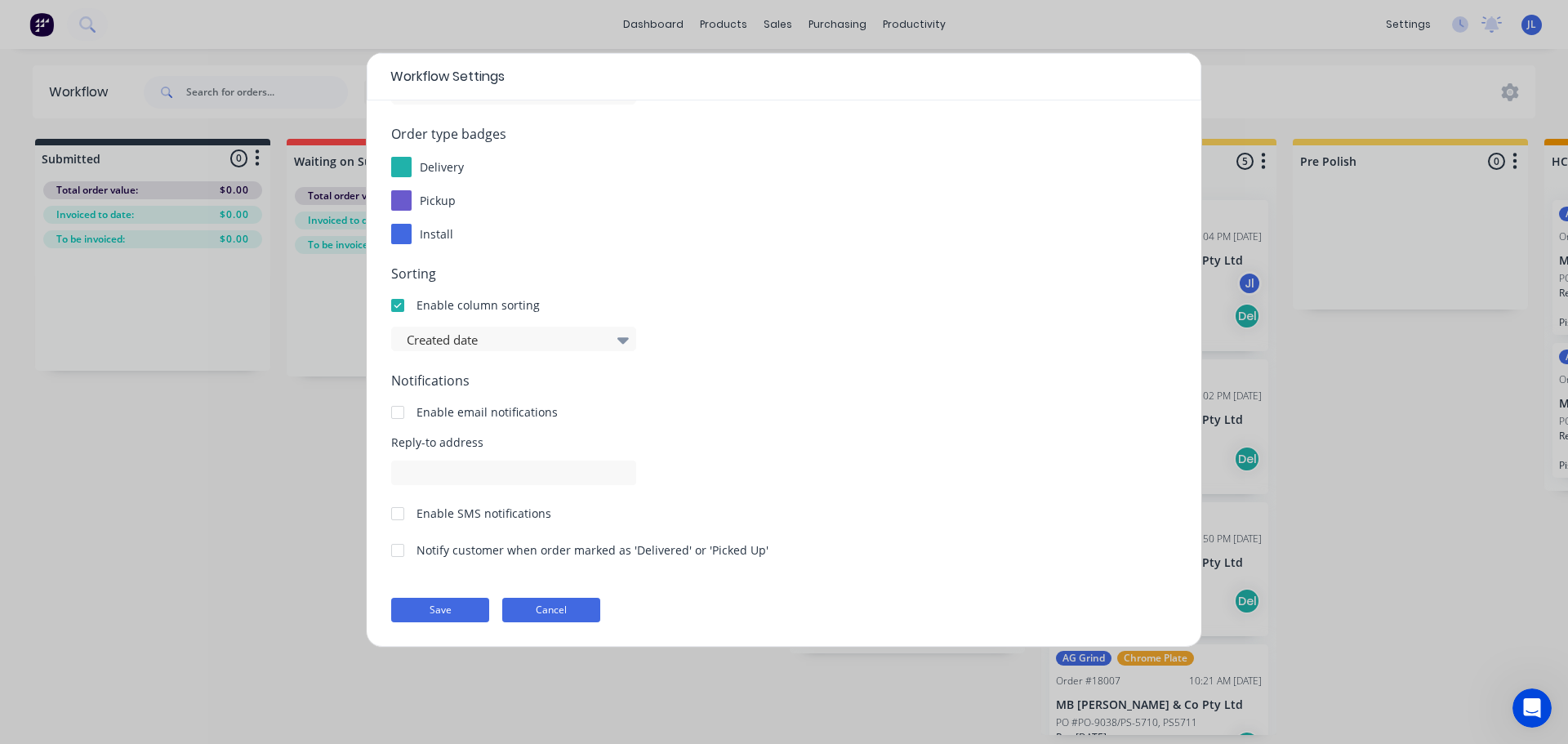
click at [598, 602] on button "Cancel" at bounding box center [551, 610] width 98 height 25
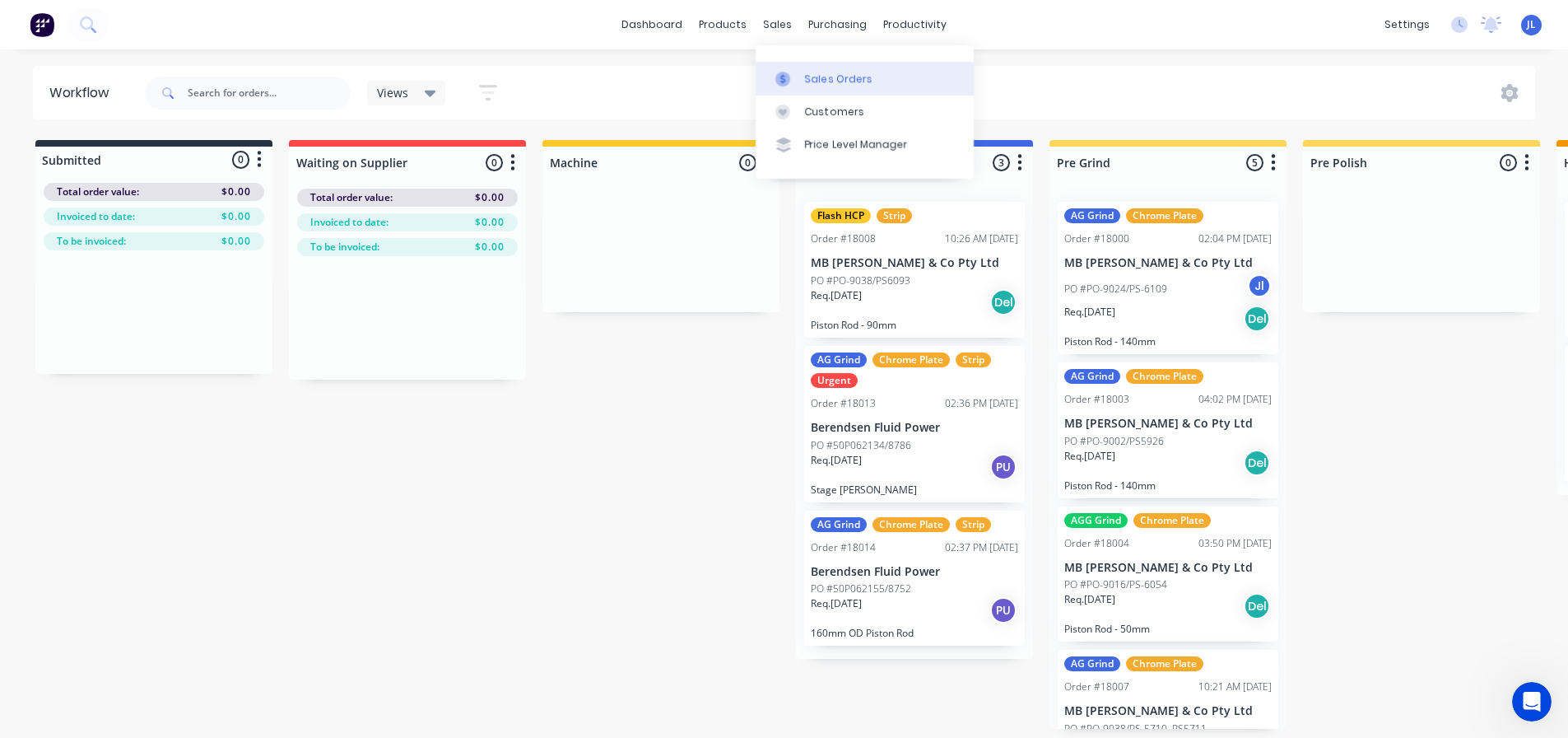
click at [797, 66] on link "Sales Orders" at bounding box center [865, 78] width 218 height 33
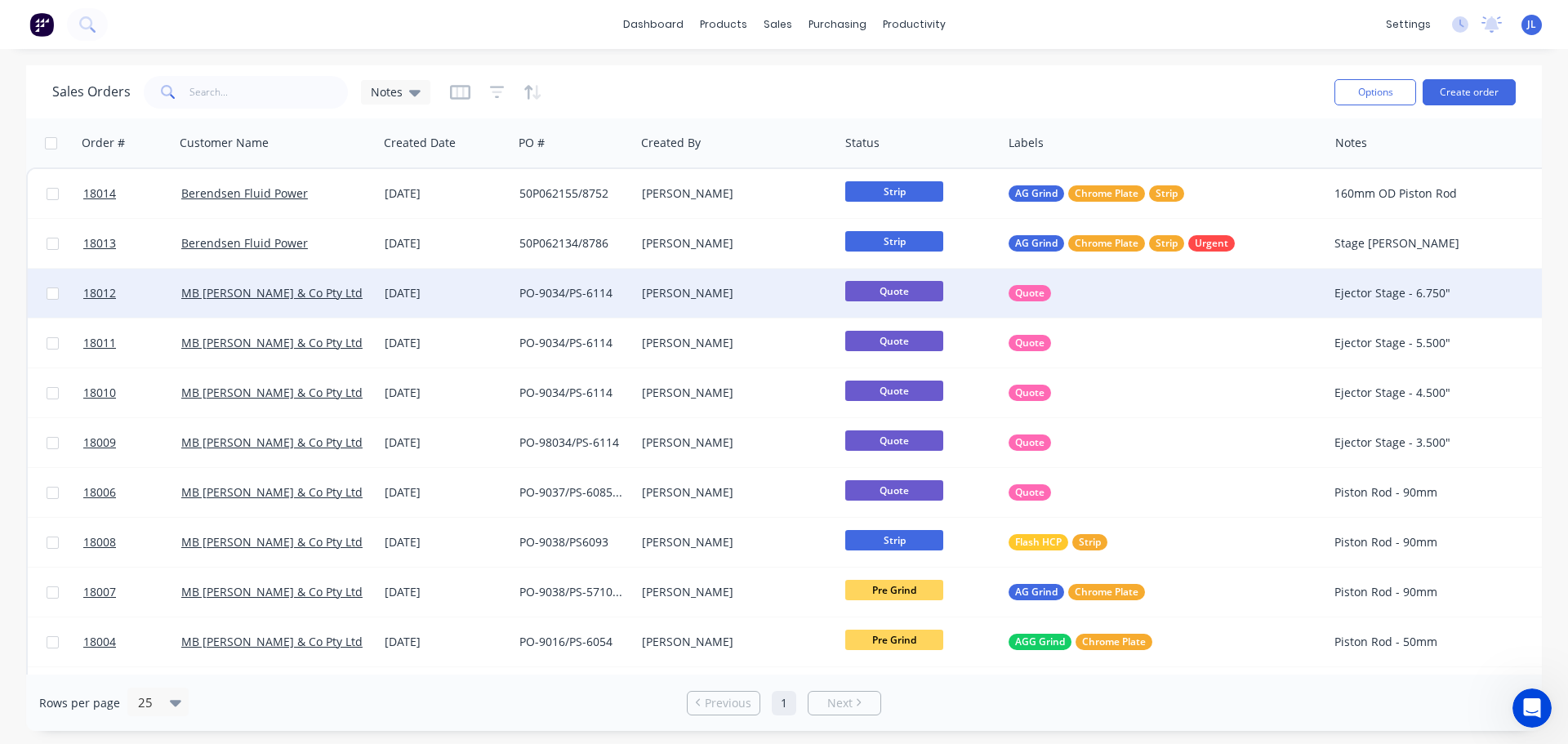
click at [655, 302] on div "[PERSON_NAME]" at bounding box center [737, 292] width 204 height 49
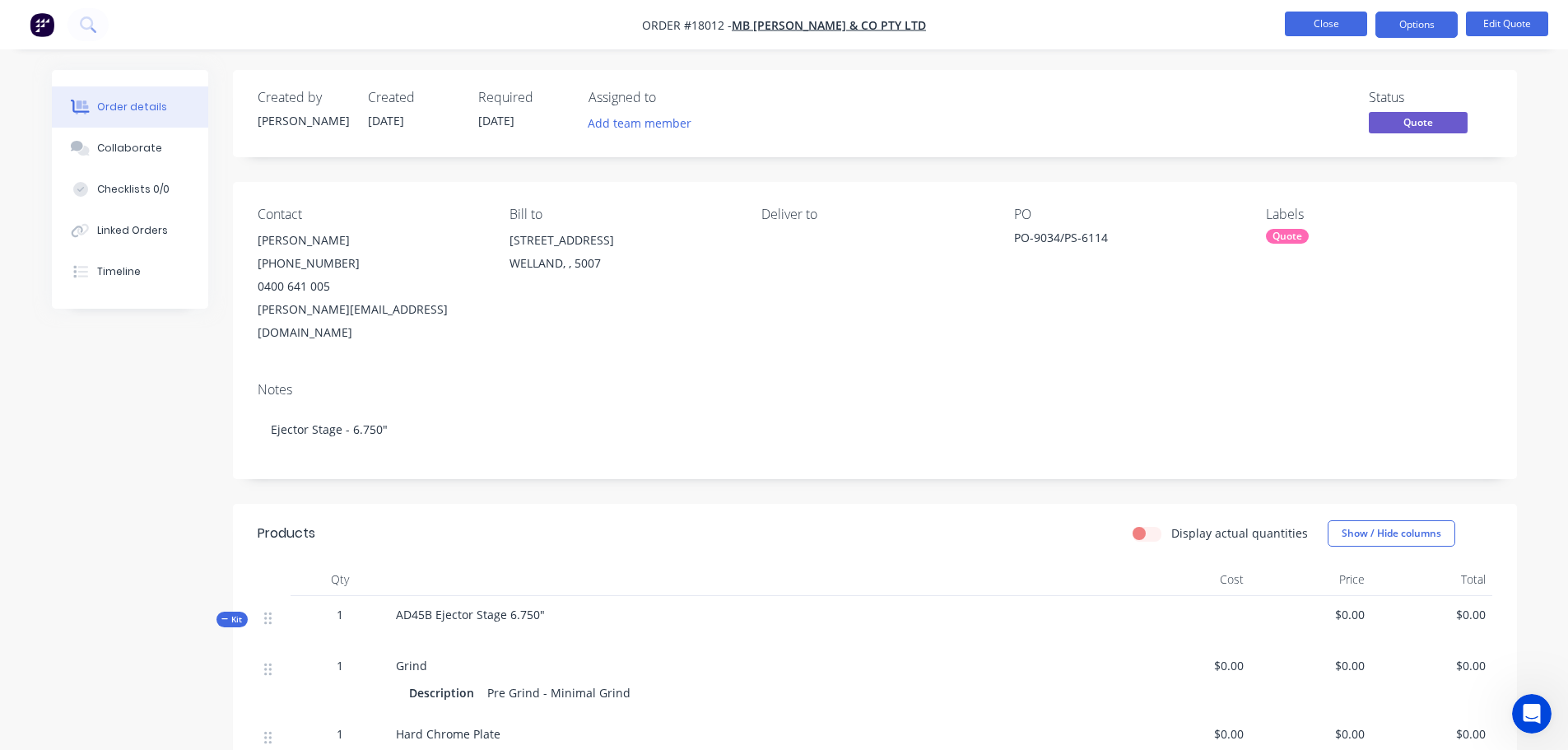
click at [1312, 18] on button "Close" at bounding box center [1326, 24] width 83 height 25
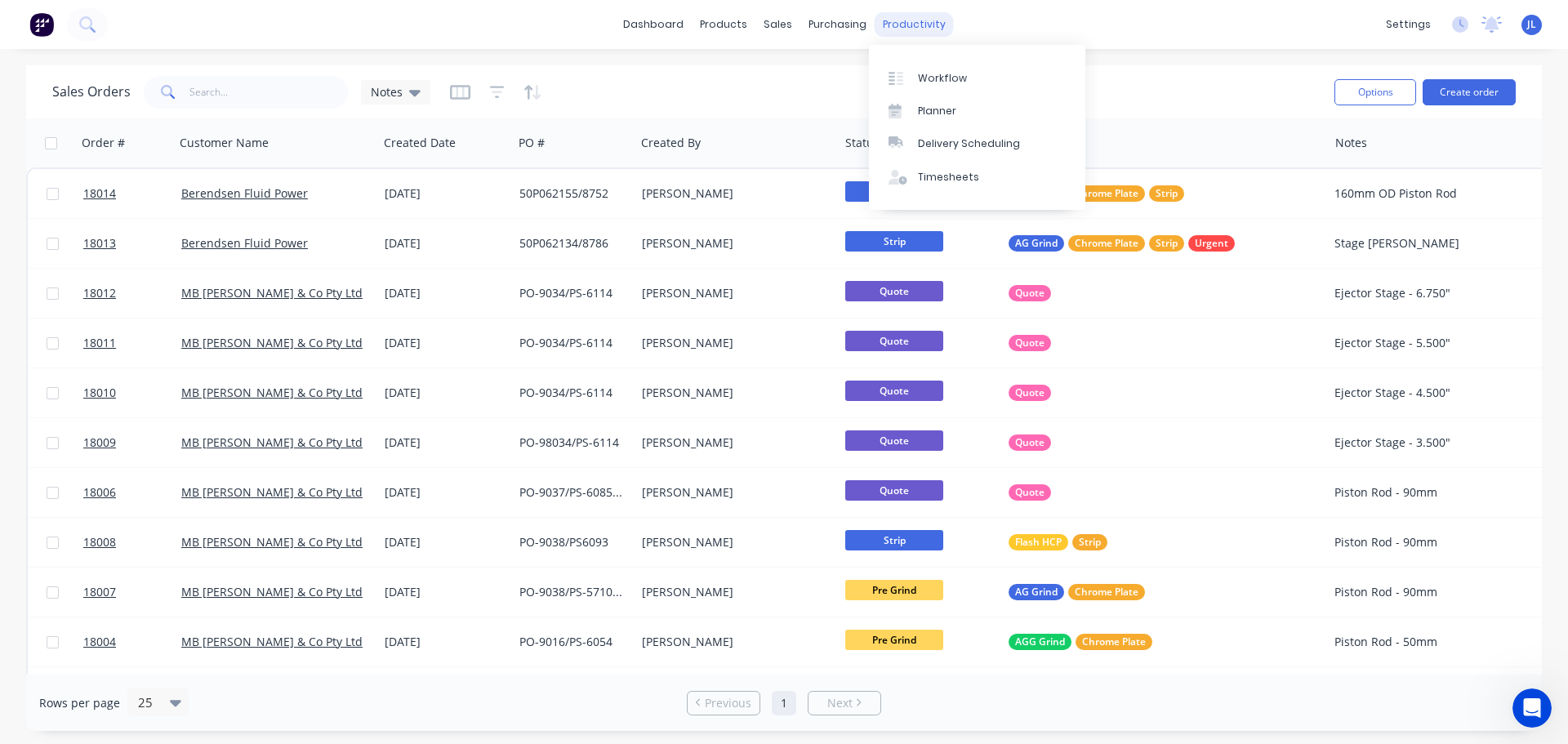
click at [887, 20] on div "productivity" at bounding box center [914, 25] width 79 height 25
click at [940, 90] on link "Workflow" at bounding box center [977, 77] width 216 height 32
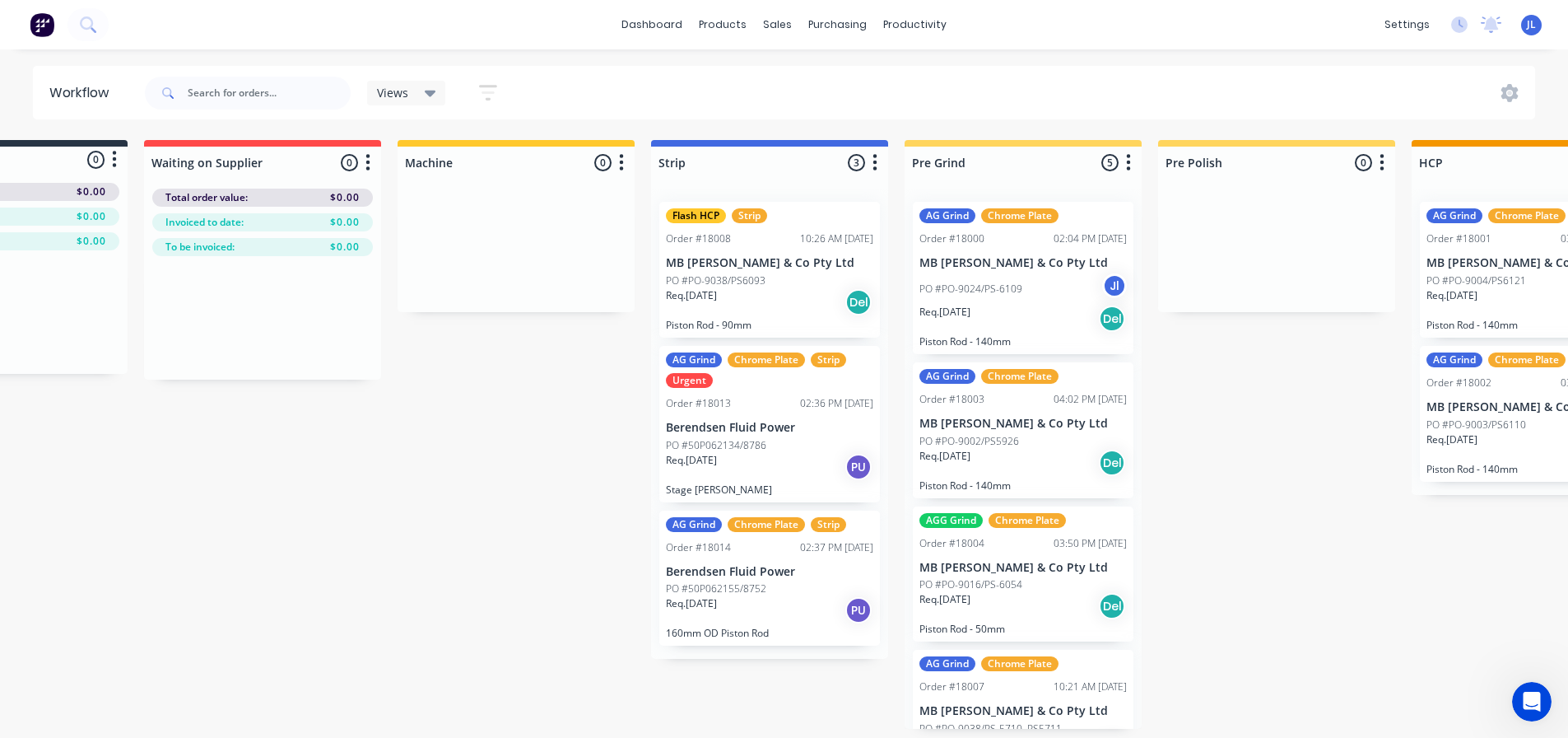
scroll to position [0, 212]
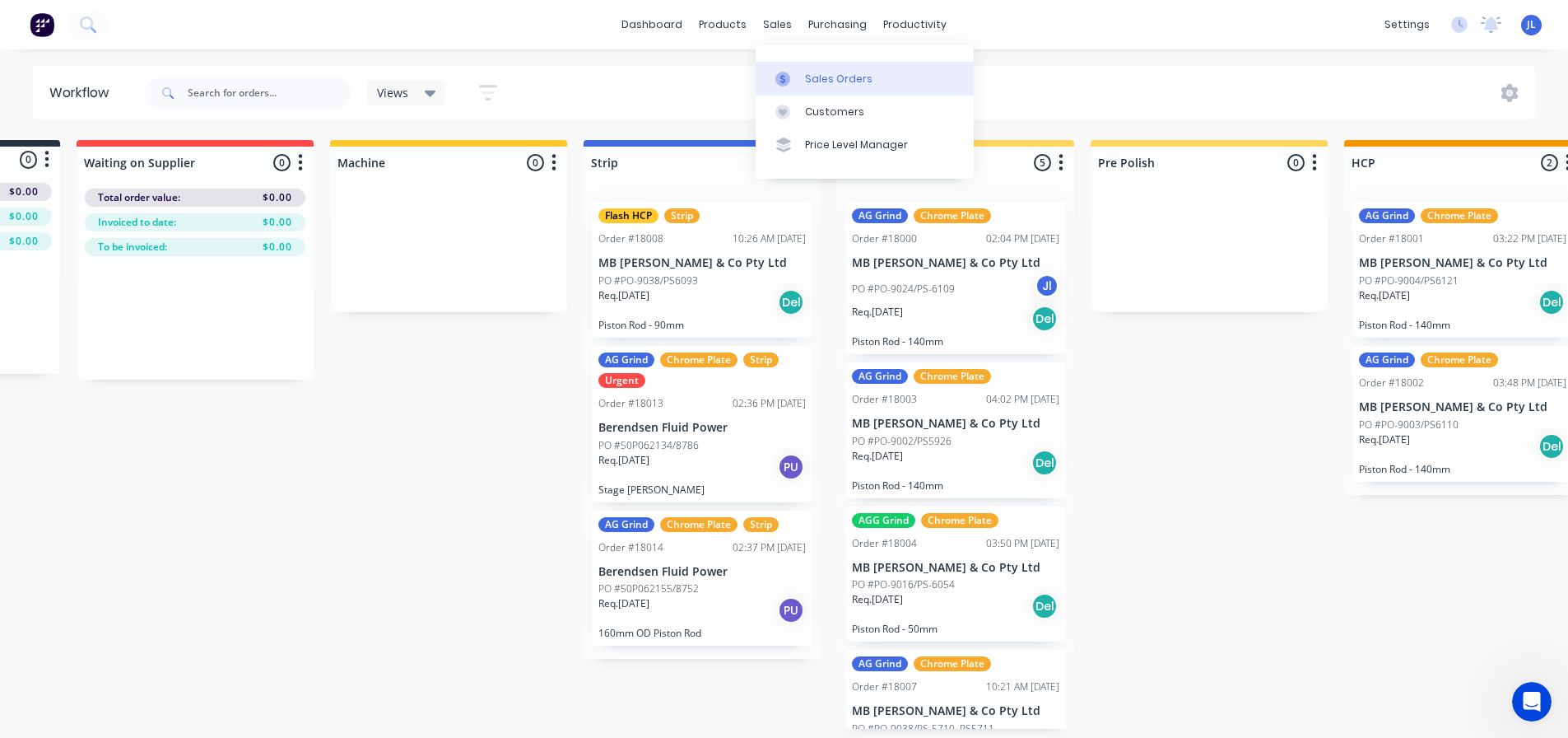
click at [798, 72] on div at bounding box center [788, 79] width 25 height 14
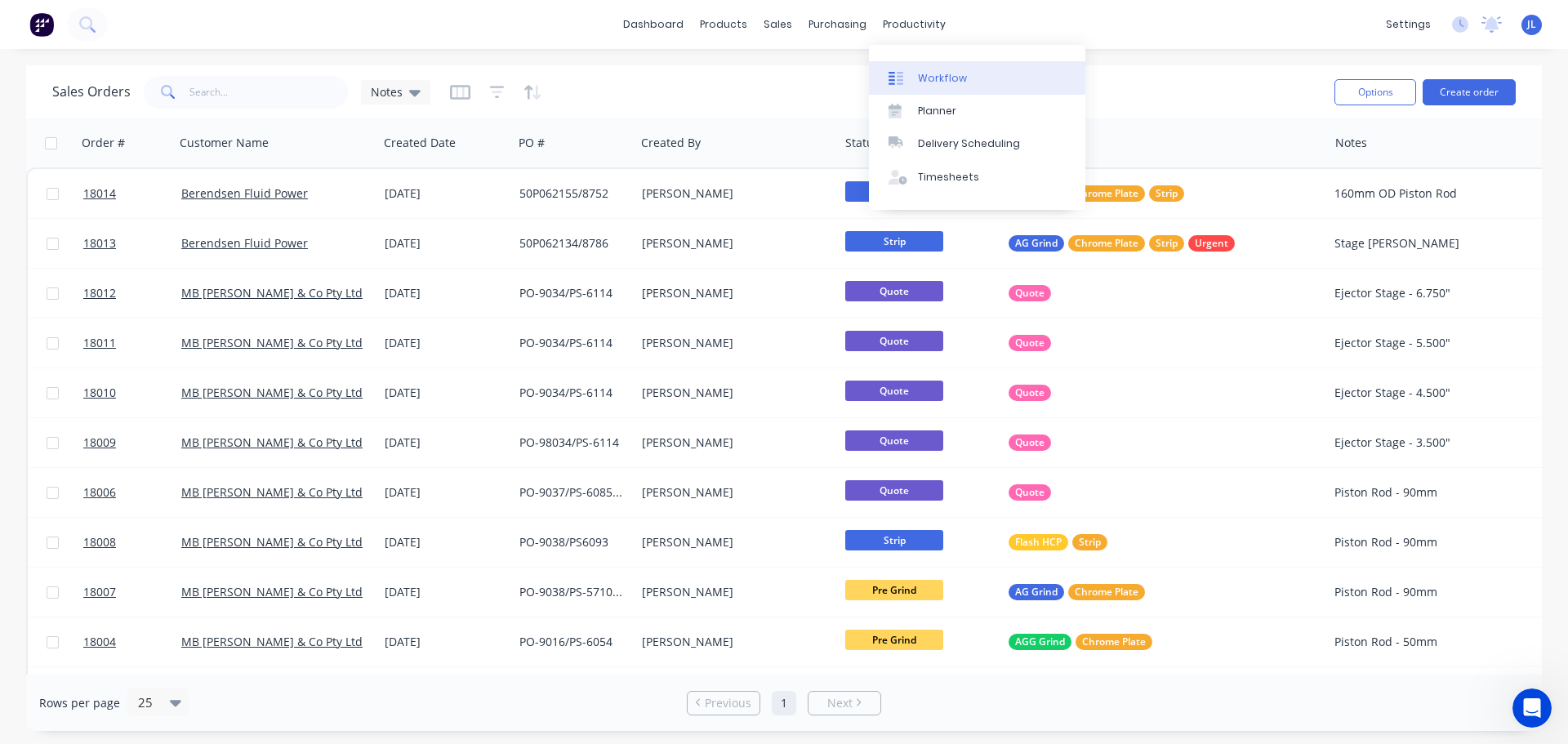
click at [928, 80] on div "Workflow" at bounding box center [942, 78] width 49 height 14
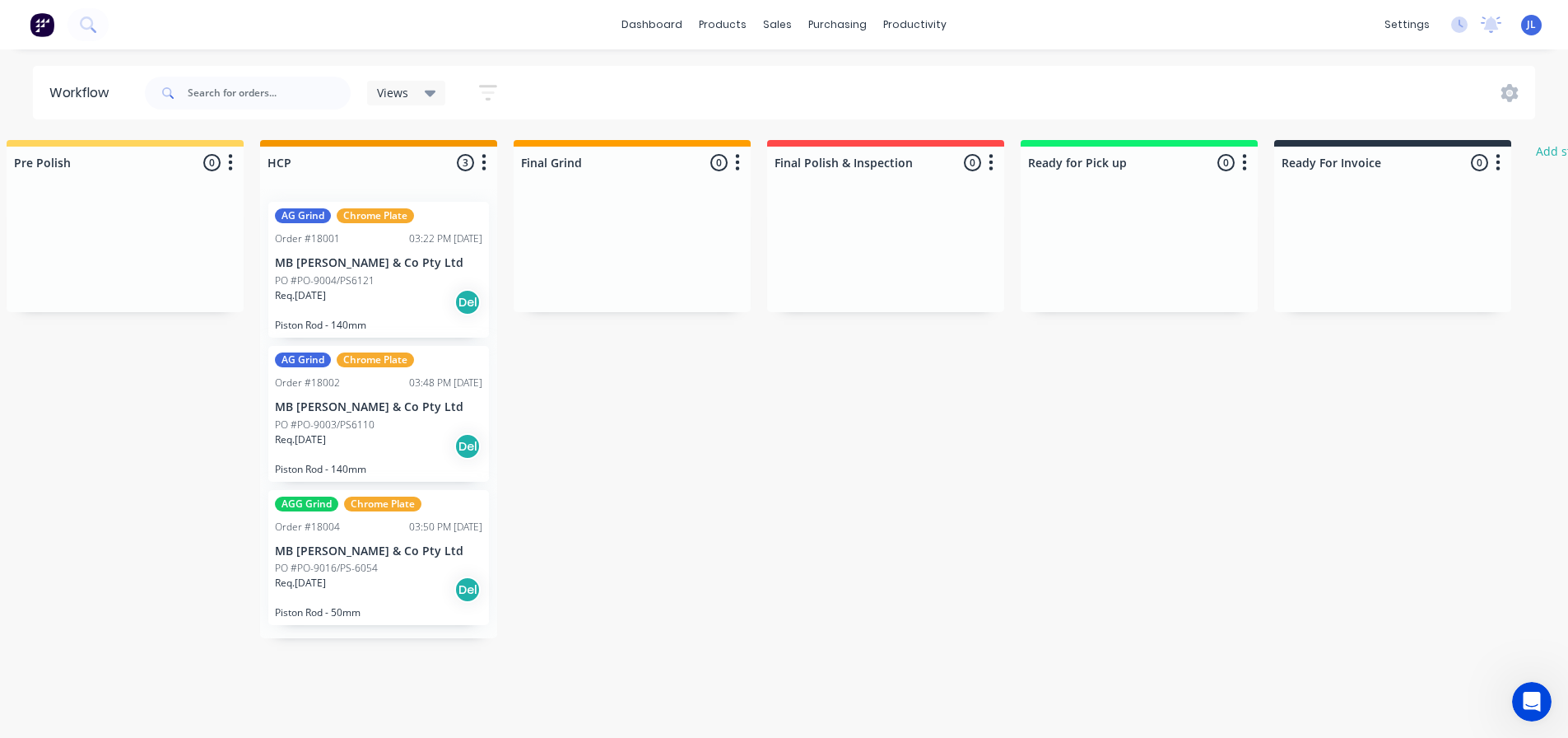
scroll to position [0, 673]
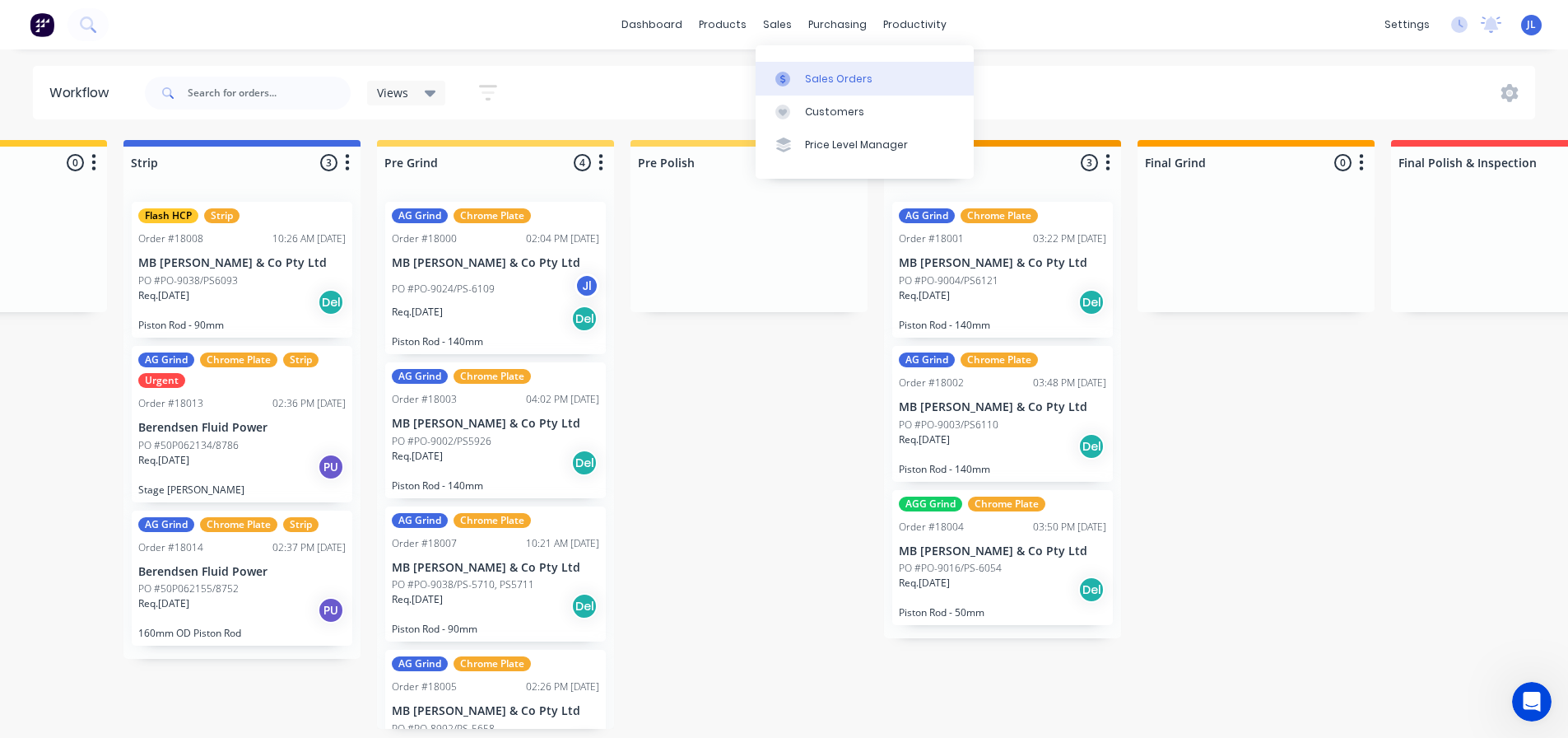
click at [781, 72] on icon at bounding box center [782, 79] width 14 height 14
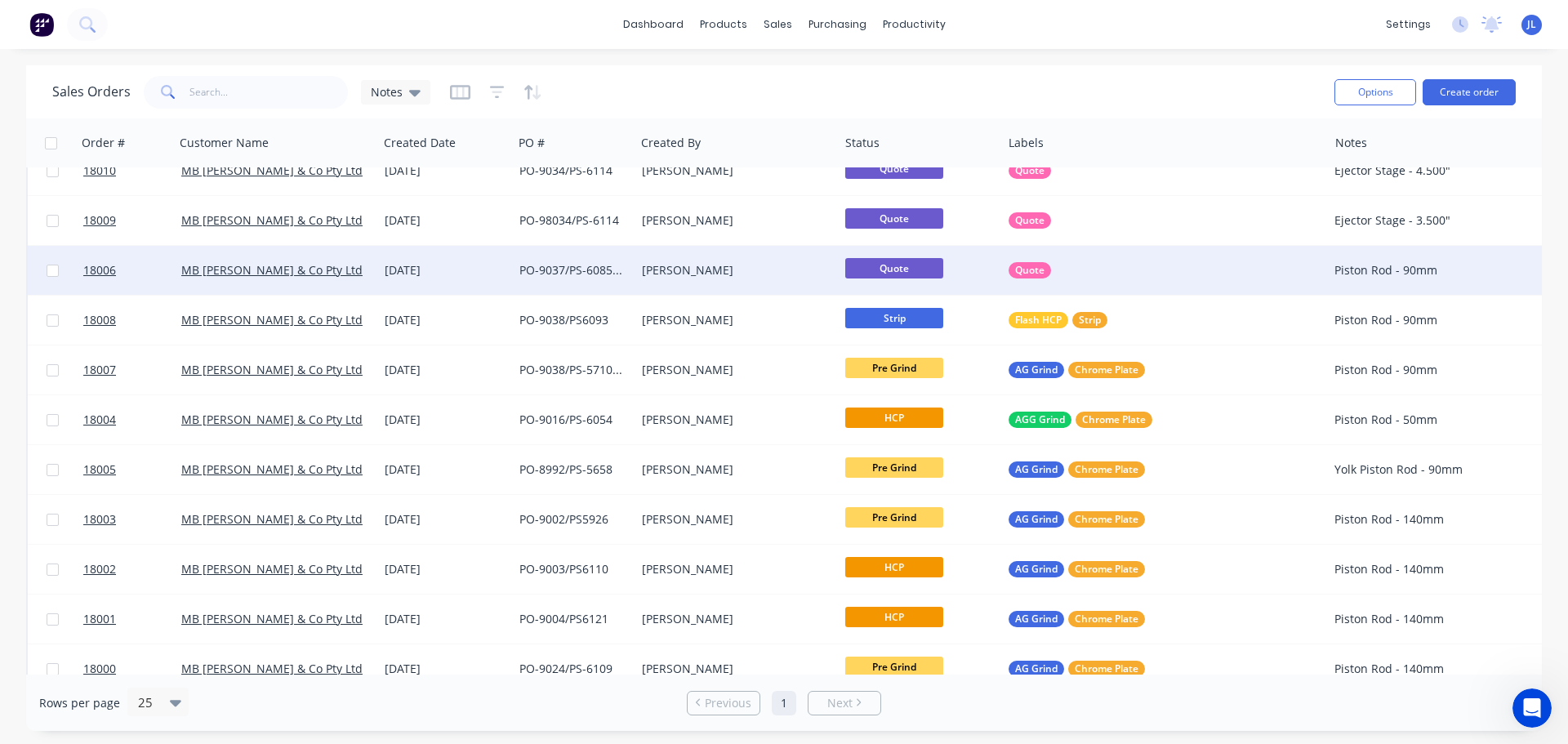
scroll to position [248, 0]
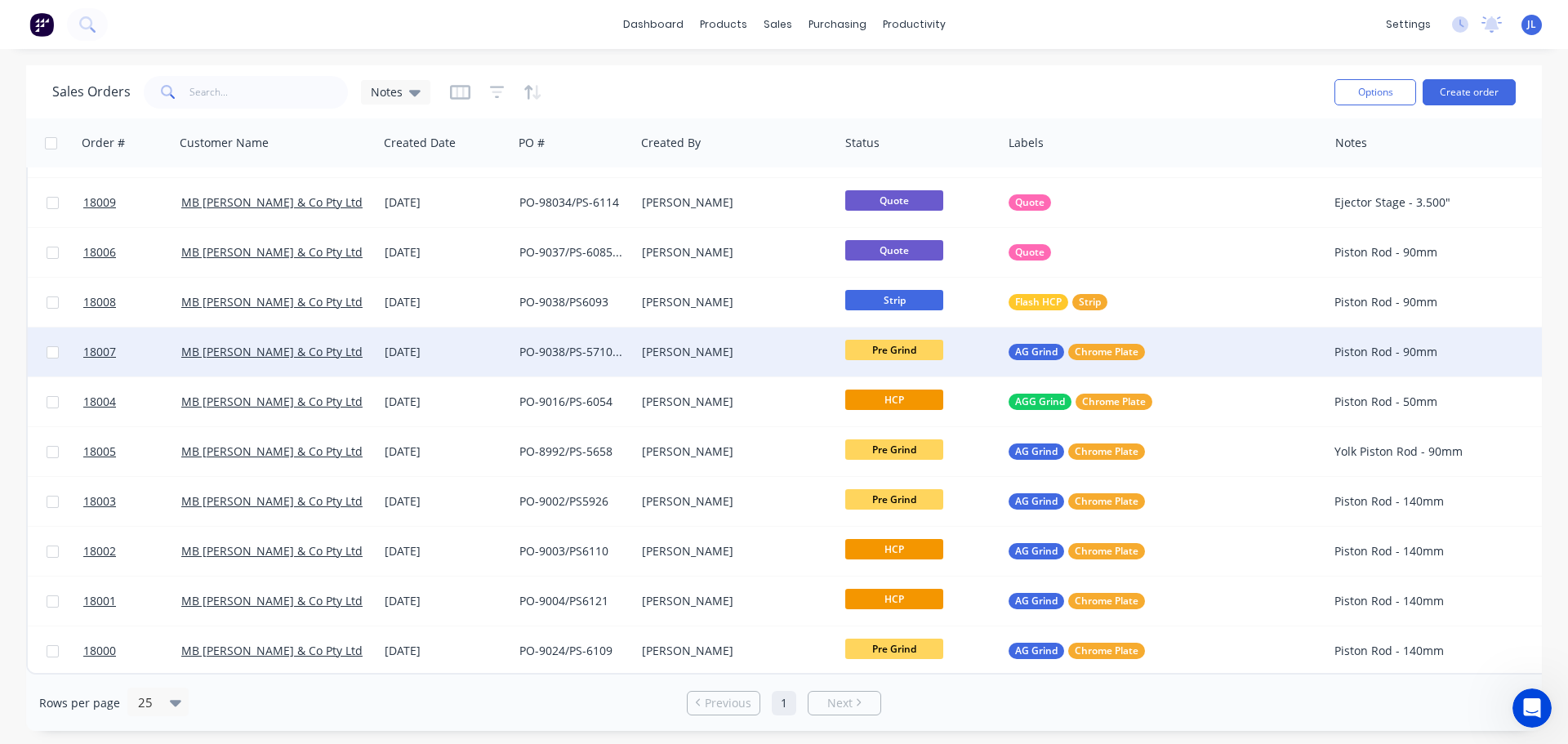
click at [683, 345] on div "[PERSON_NAME]" at bounding box center [732, 351] width 181 height 16
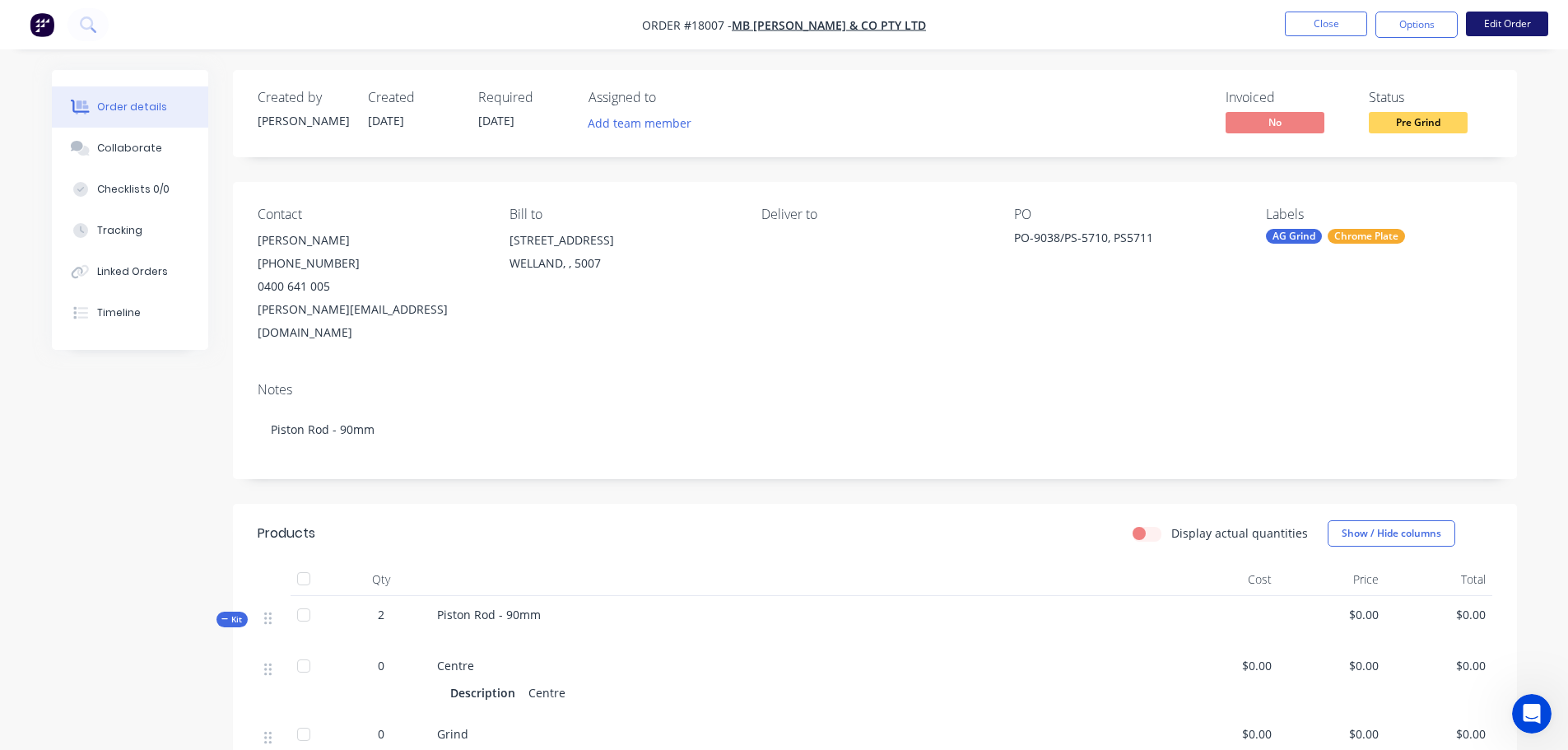
click at [1507, 22] on button "Edit Order" at bounding box center [1508, 24] width 83 height 25
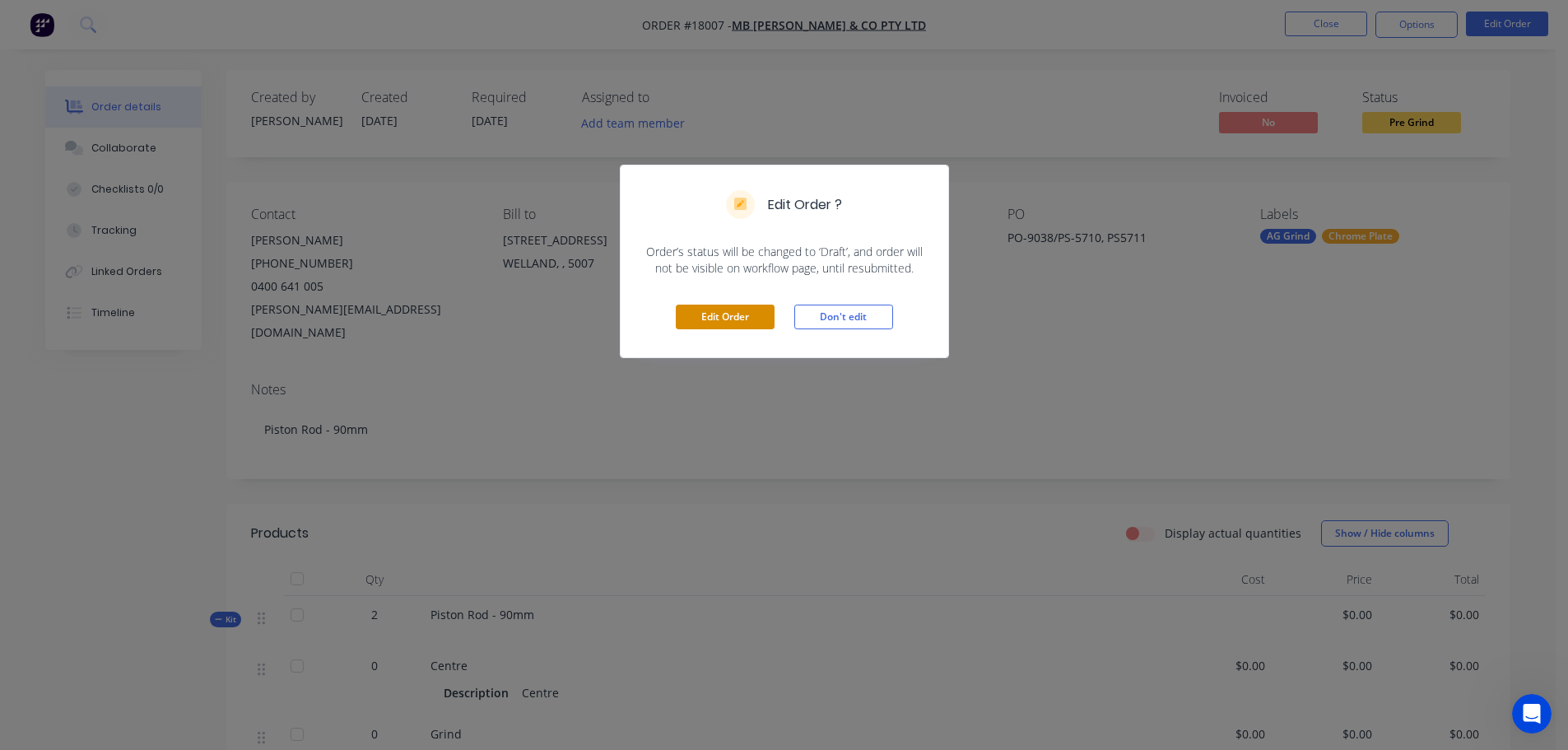
click at [743, 317] on button "Edit Order" at bounding box center [725, 316] width 99 height 25
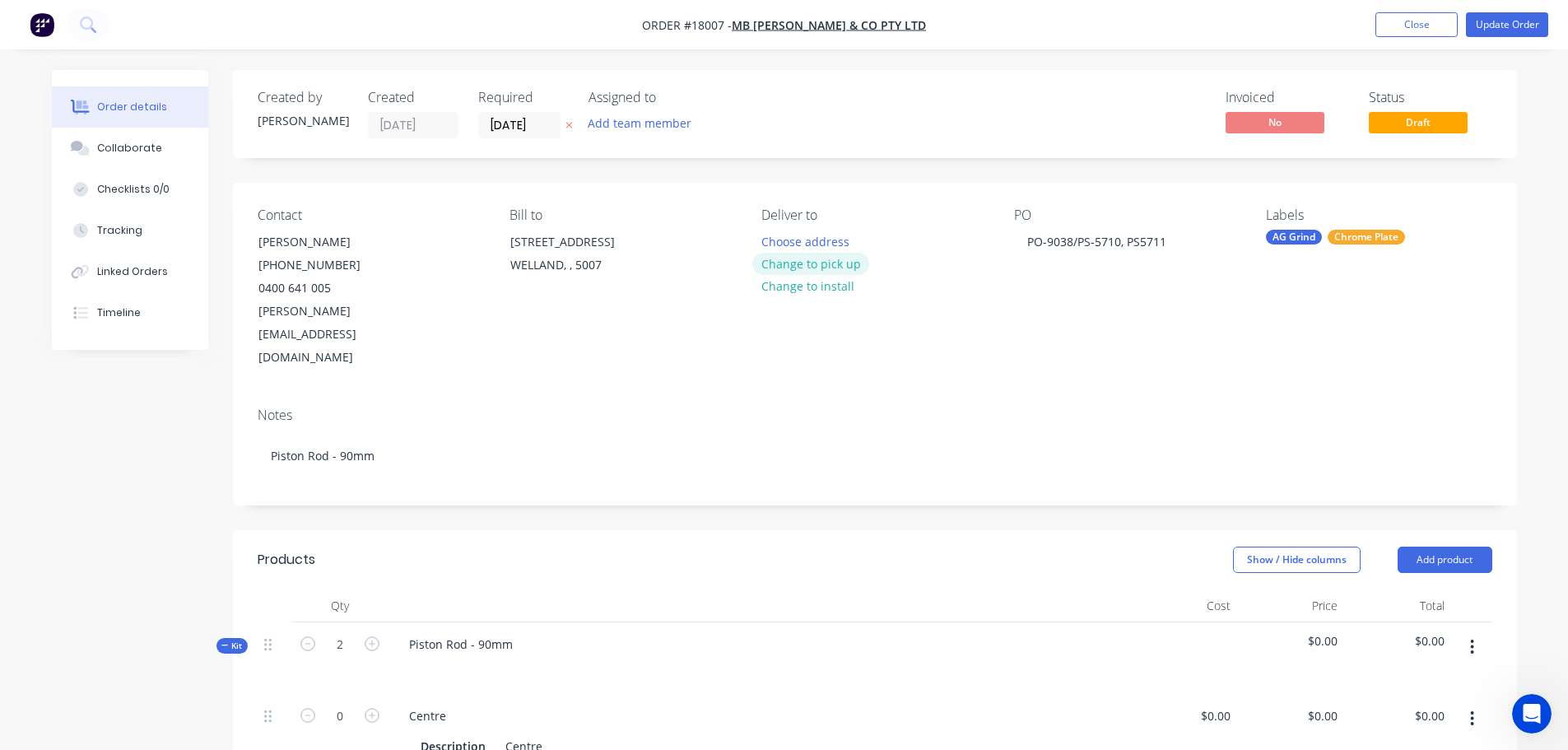
click at [840, 264] on button "Change to pick up" at bounding box center [811, 263] width 117 height 22
click at [1503, 27] on button "Update Order" at bounding box center [1508, 25] width 83 height 25
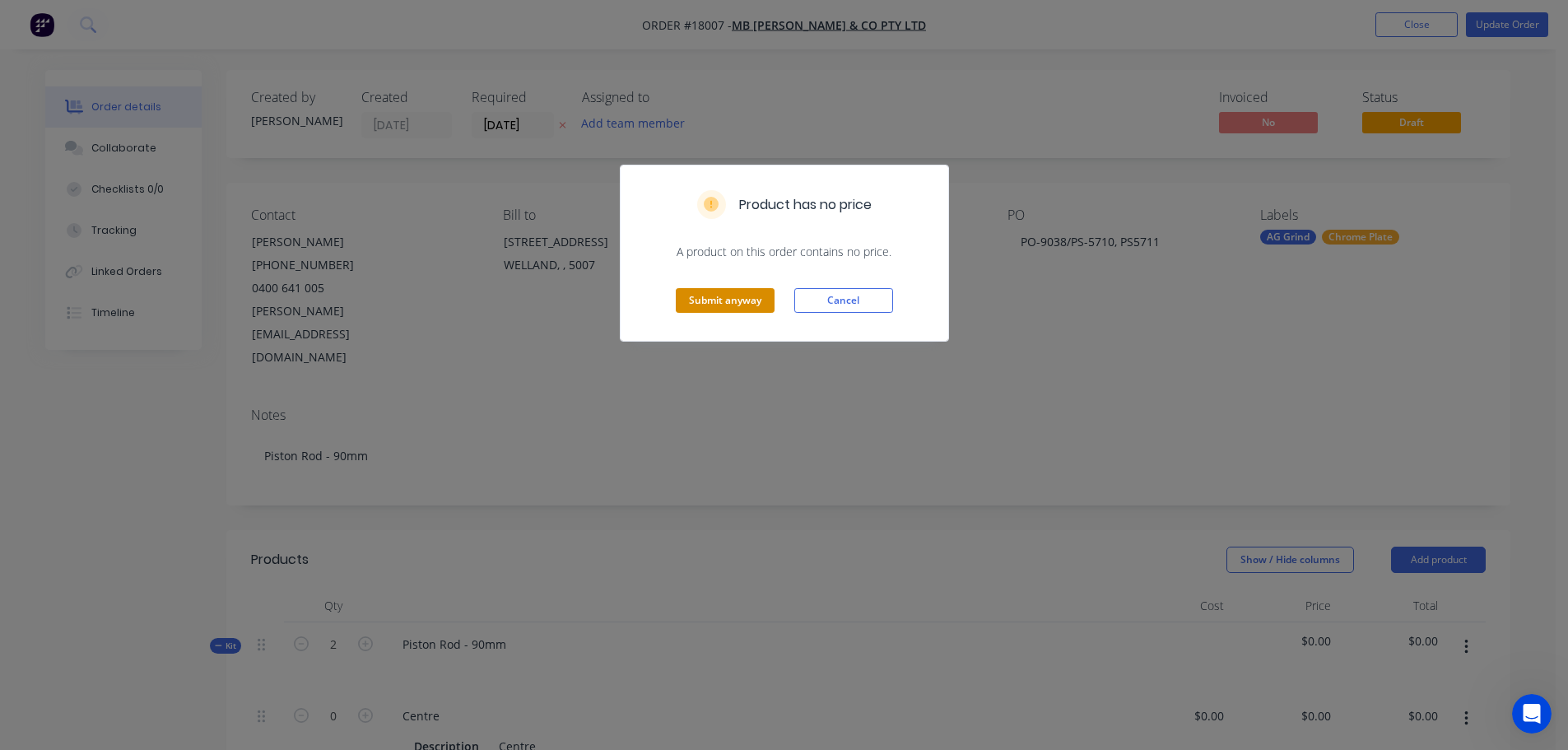
click at [739, 301] on button "Submit anyway" at bounding box center [725, 300] width 99 height 25
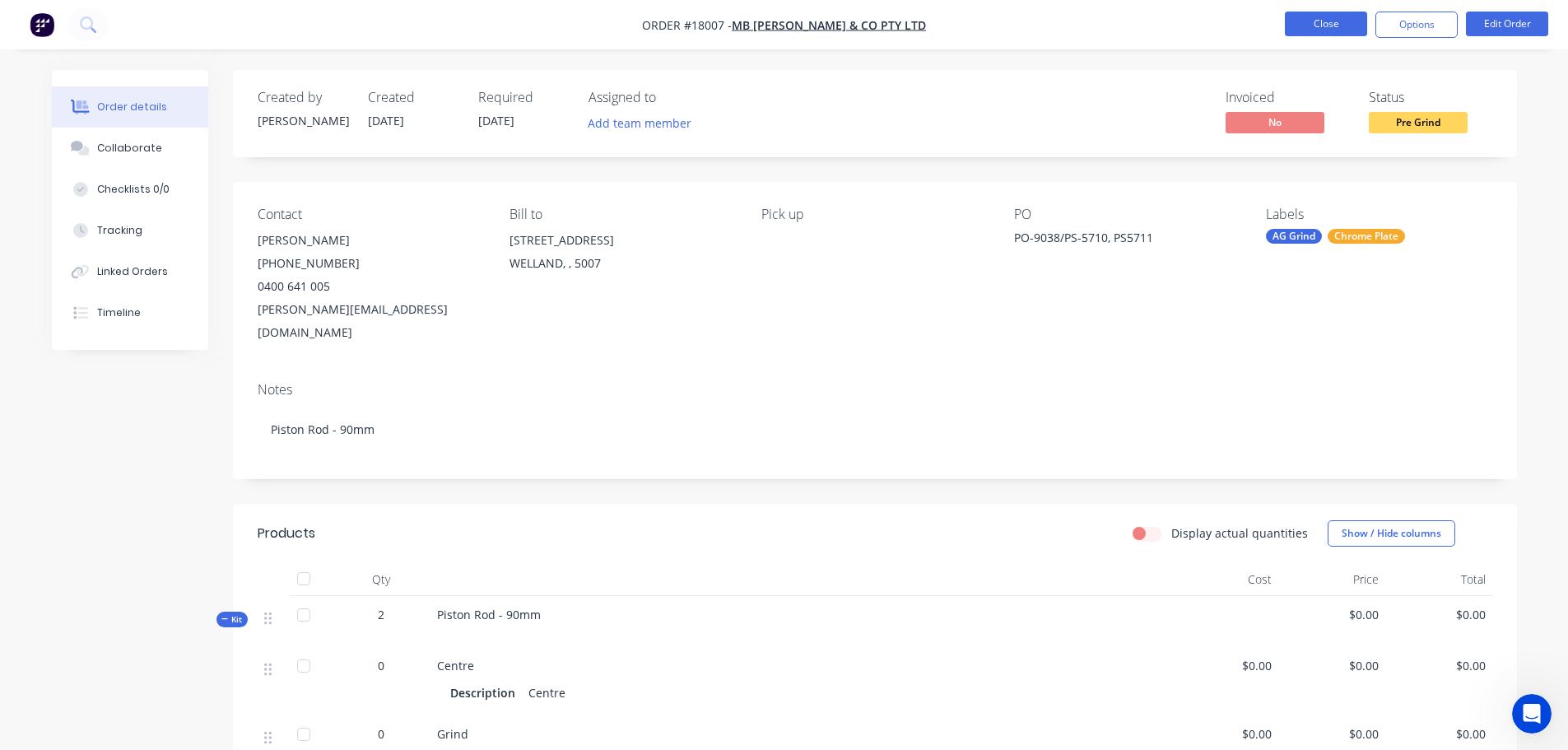
click at [1329, 23] on button "Close" at bounding box center [1326, 24] width 83 height 25
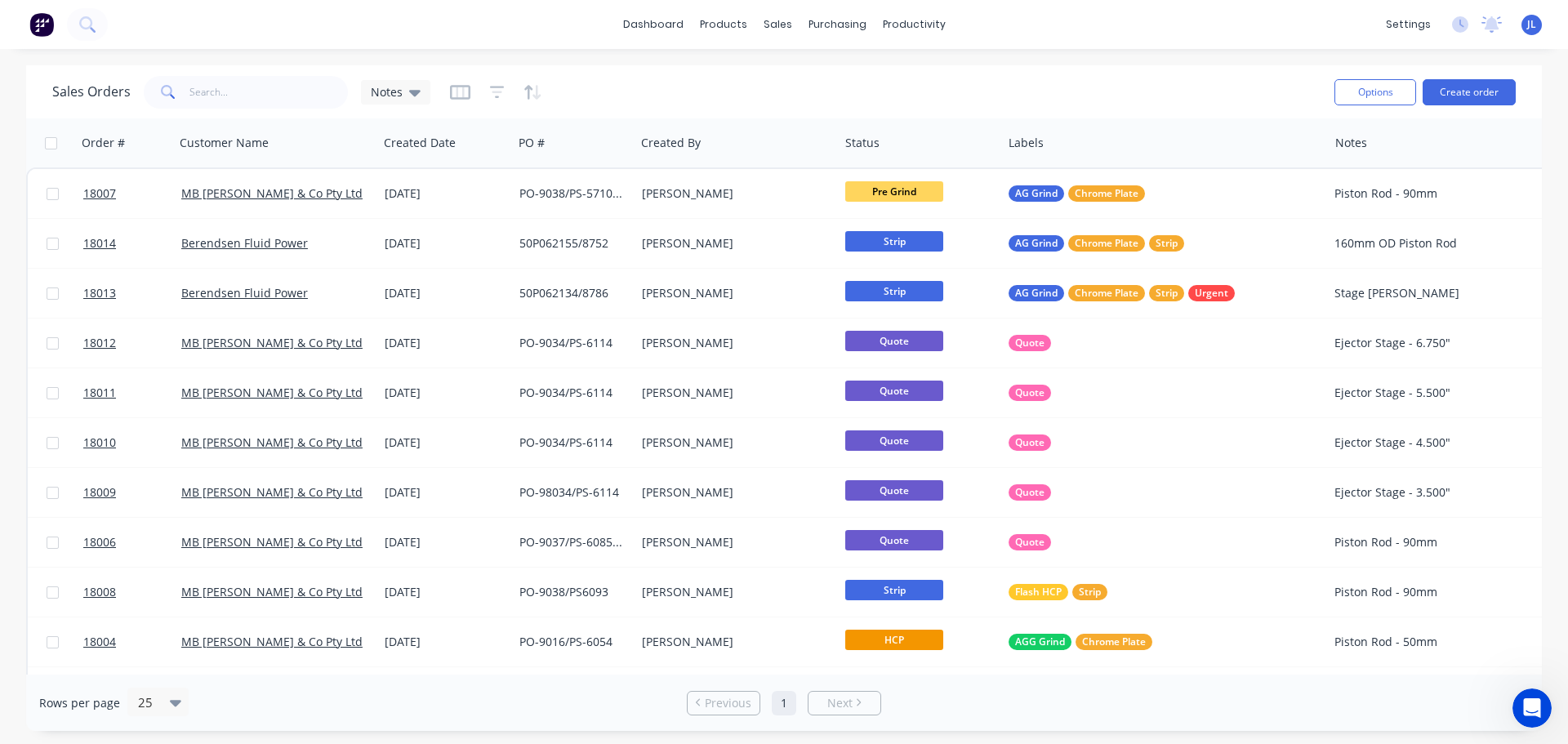
click at [51, 143] on input "checkbox" at bounding box center [50, 143] width 12 height 12
checkbox input "true"
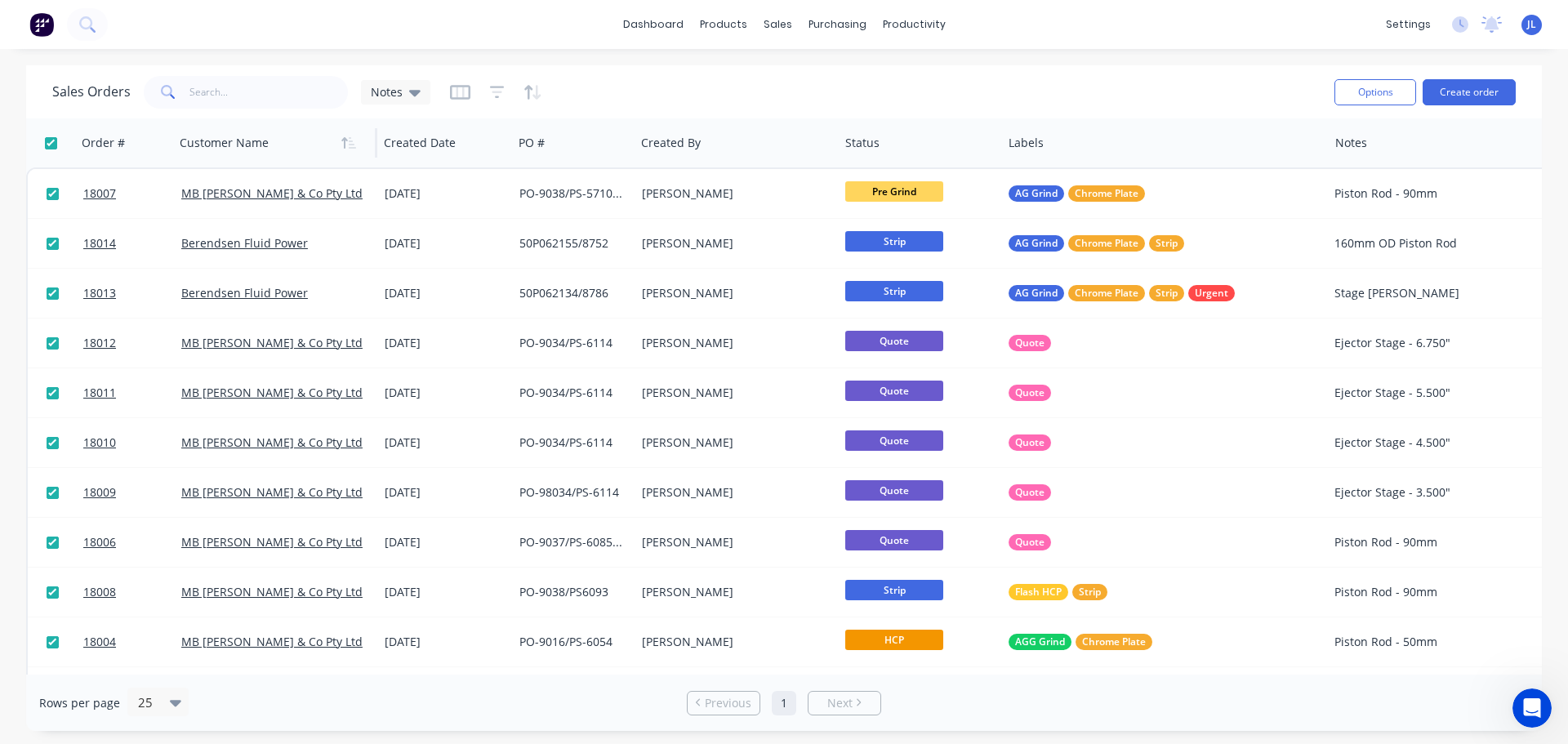
checkbox input "true"
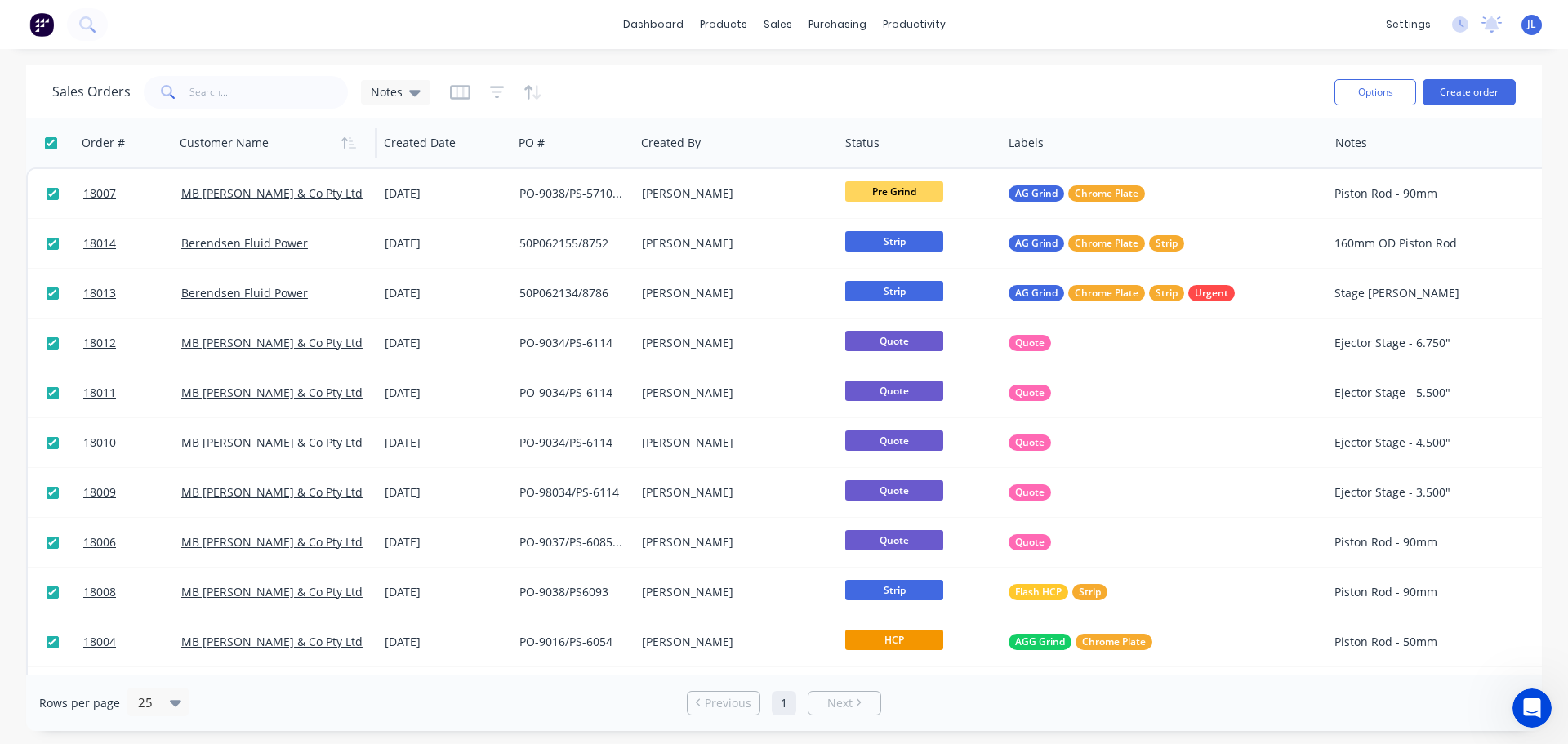
checkbox input "true"
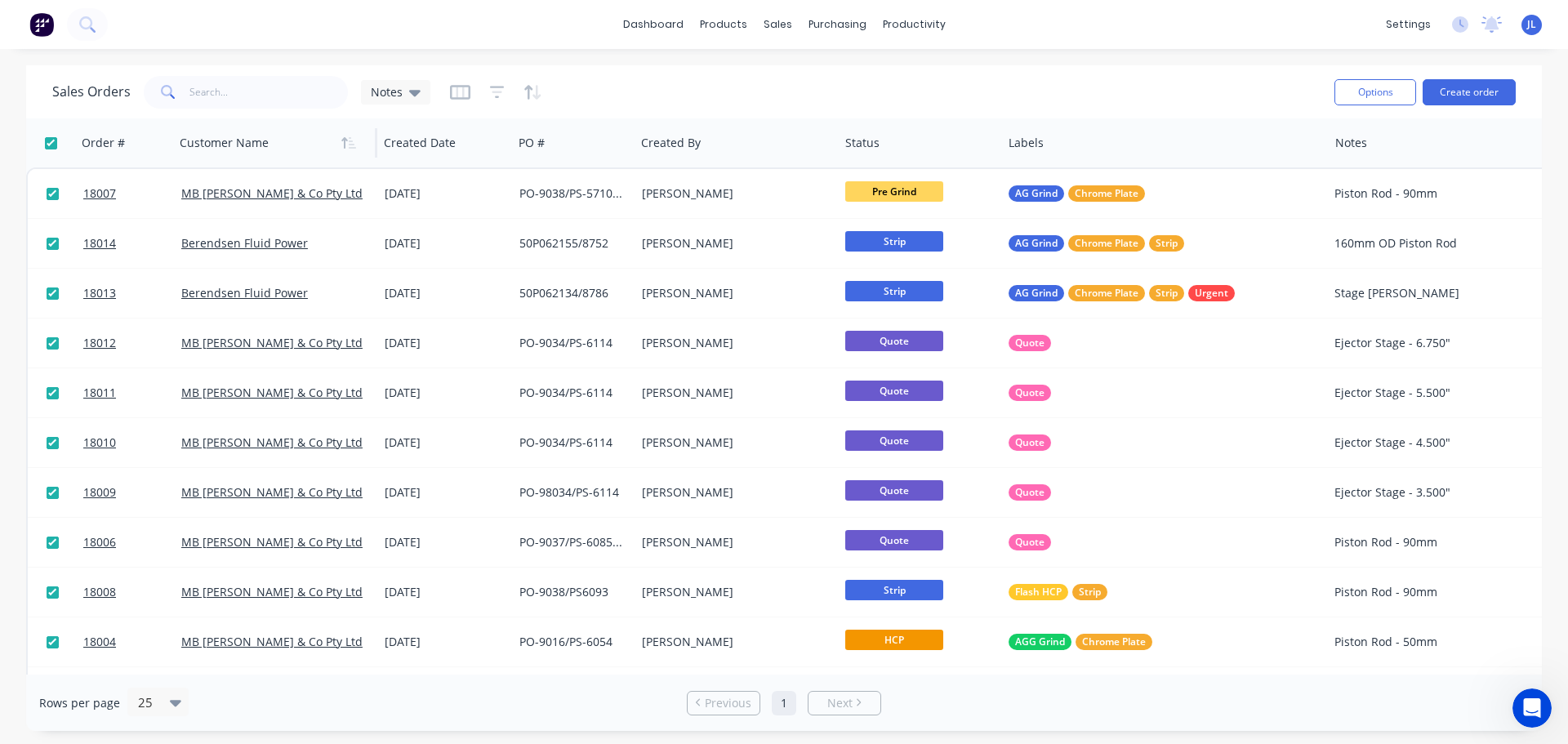
checkbox input "true"
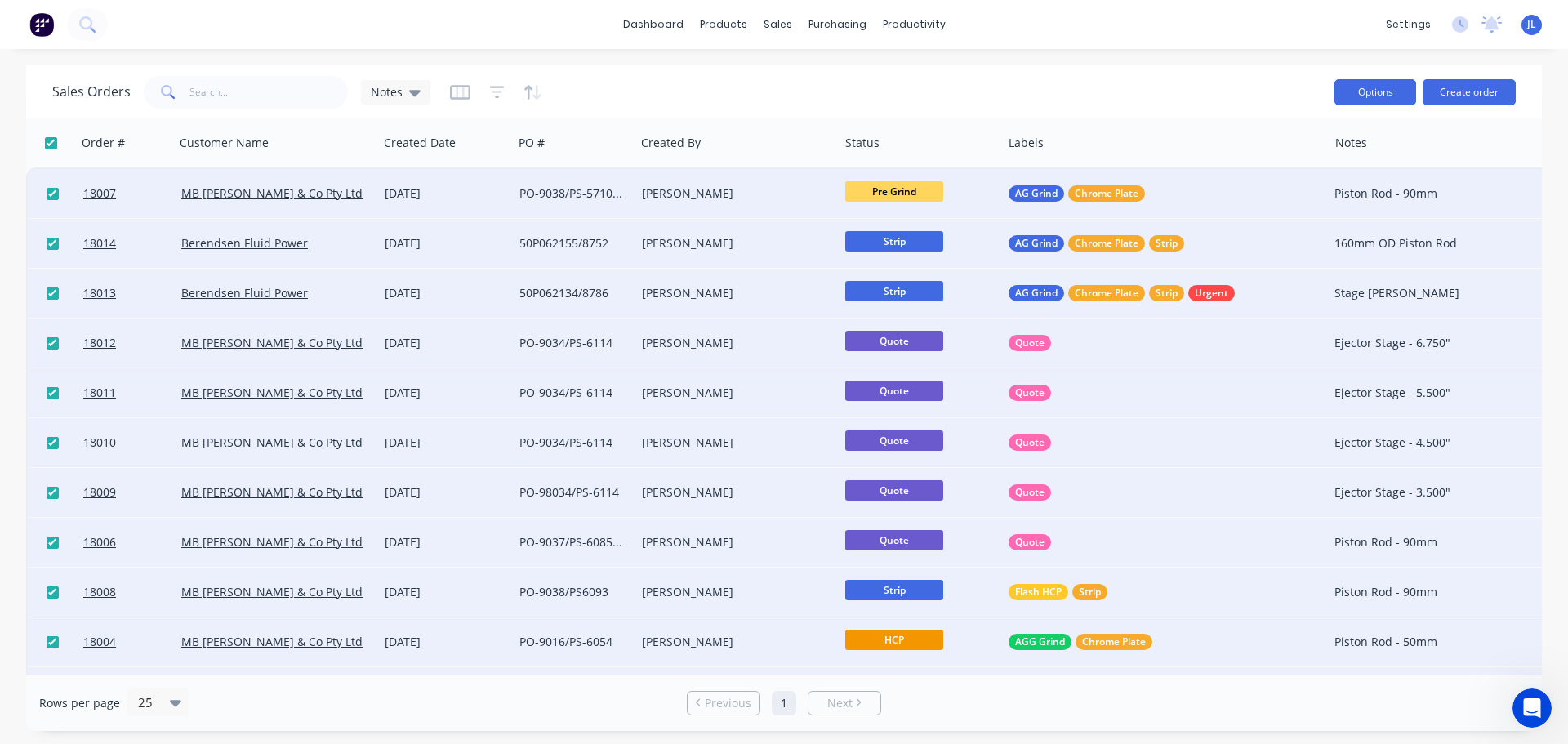
click at [1341, 99] on button "Options" at bounding box center [1376, 91] width 82 height 26
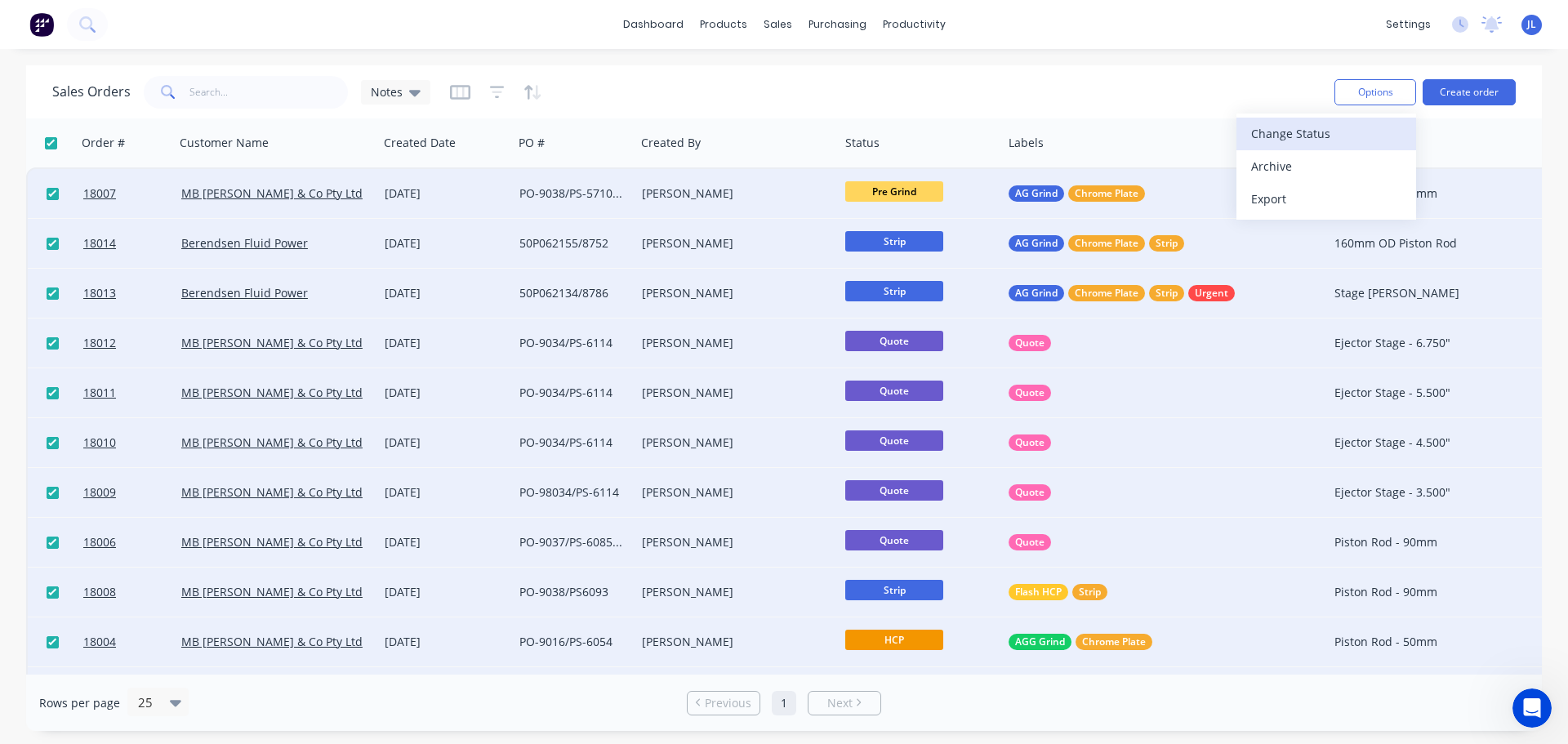
click at [1292, 134] on div "Change Status" at bounding box center [1326, 133] width 150 height 24
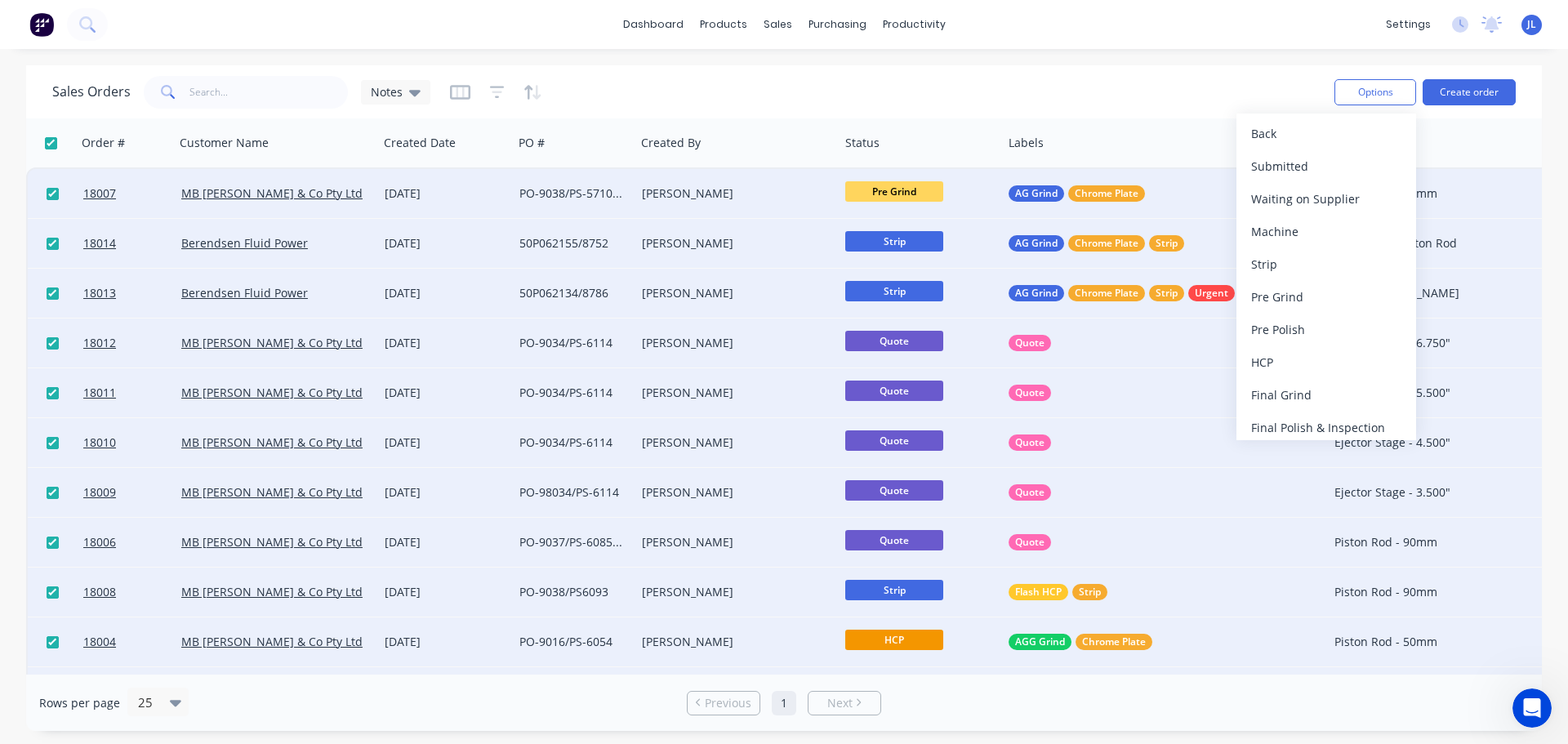
click at [51, 143] on input "checkbox" at bounding box center [50, 143] width 12 height 12
checkbox input "false"
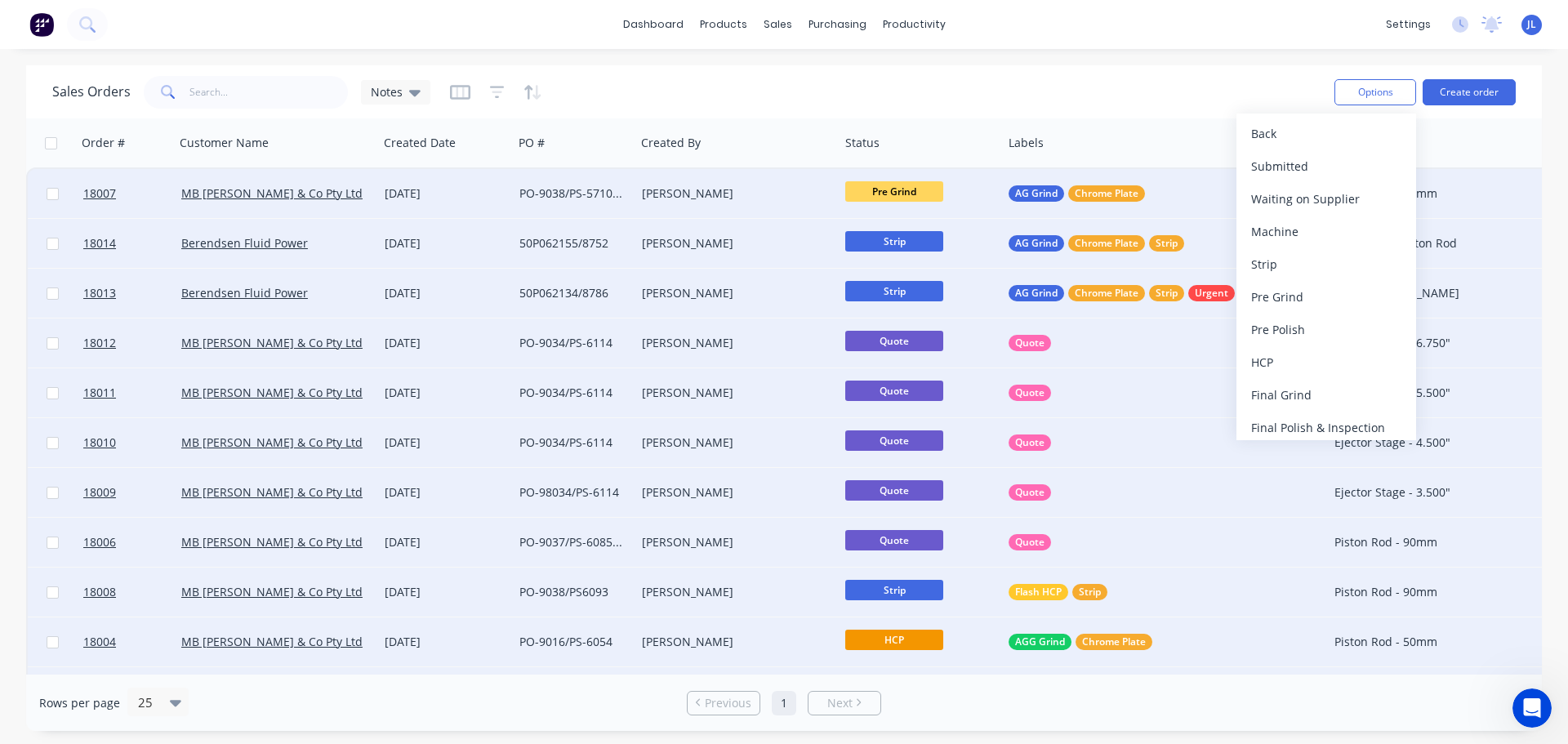
checkbox input "false"
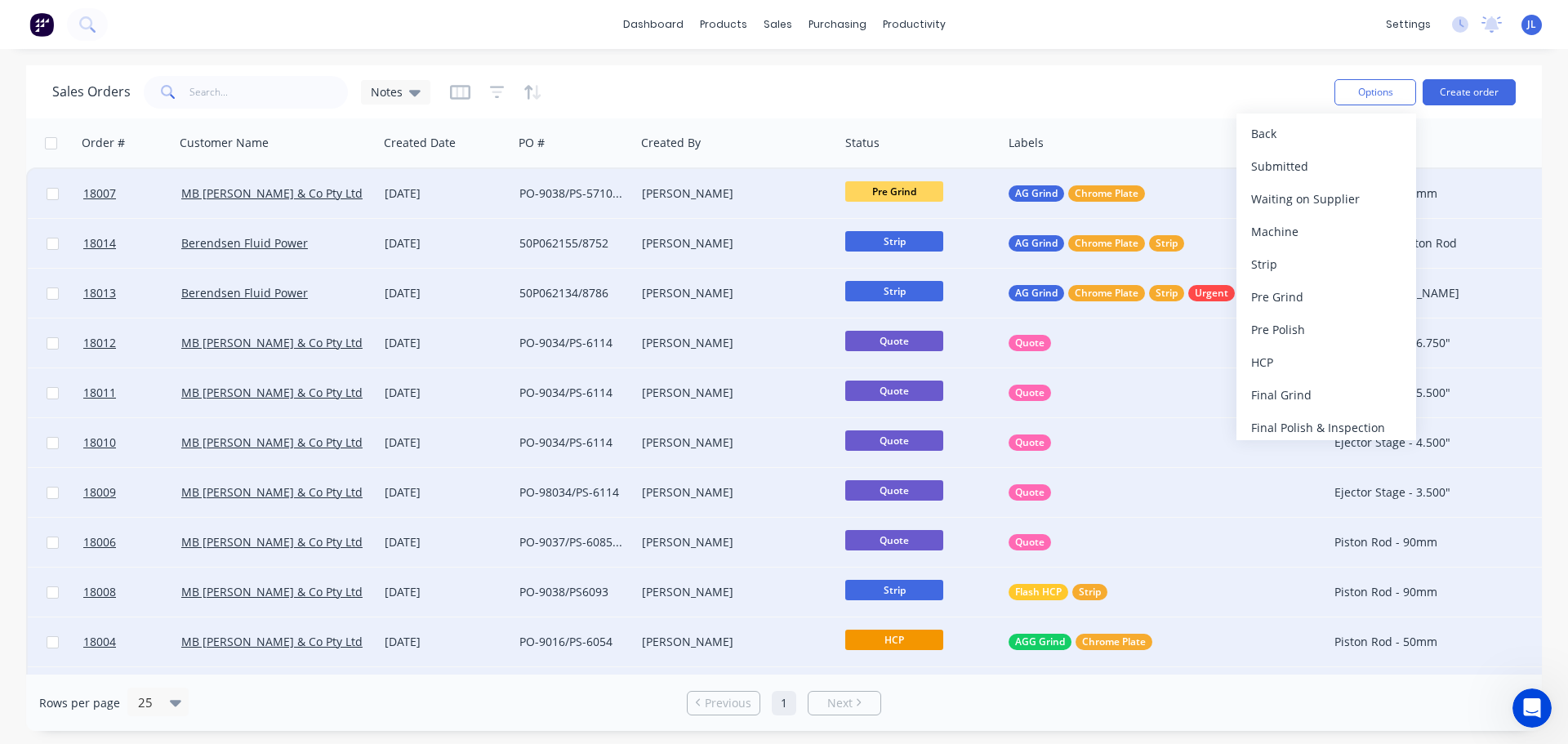
checkbox input "false"
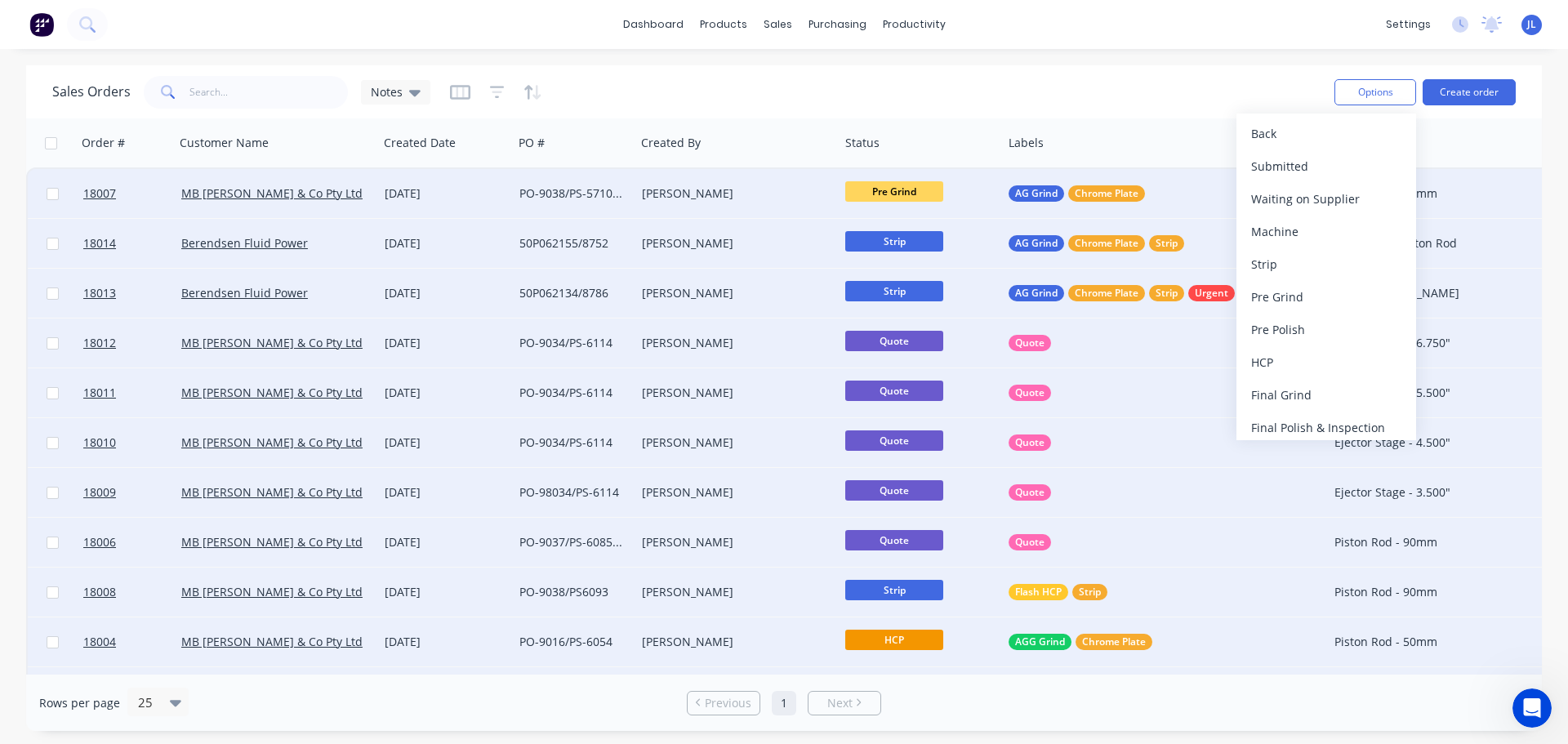
checkbox input "false"
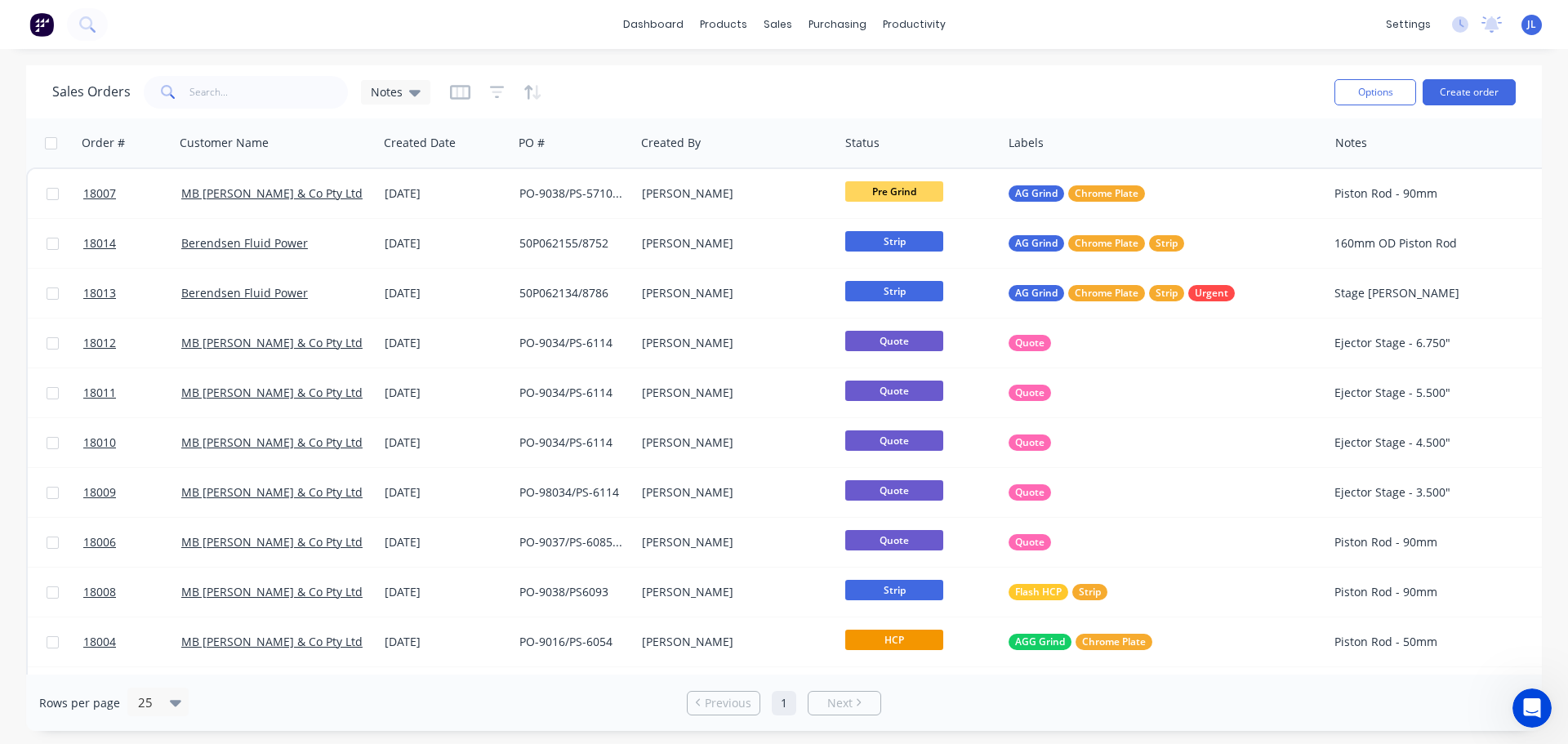
click at [7, 283] on div "Sales Orders Notes Options Create order Order # Customer Name Created Date PO #…" at bounding box center [784, 398] width 1568 height 665
click at [823, 77] on div "Sales Orders" at bounding box center [838, 78] width 67 height 14
click at [1360, 93] on button "Options" at bounding box center [1376, 91] width 82 height 26
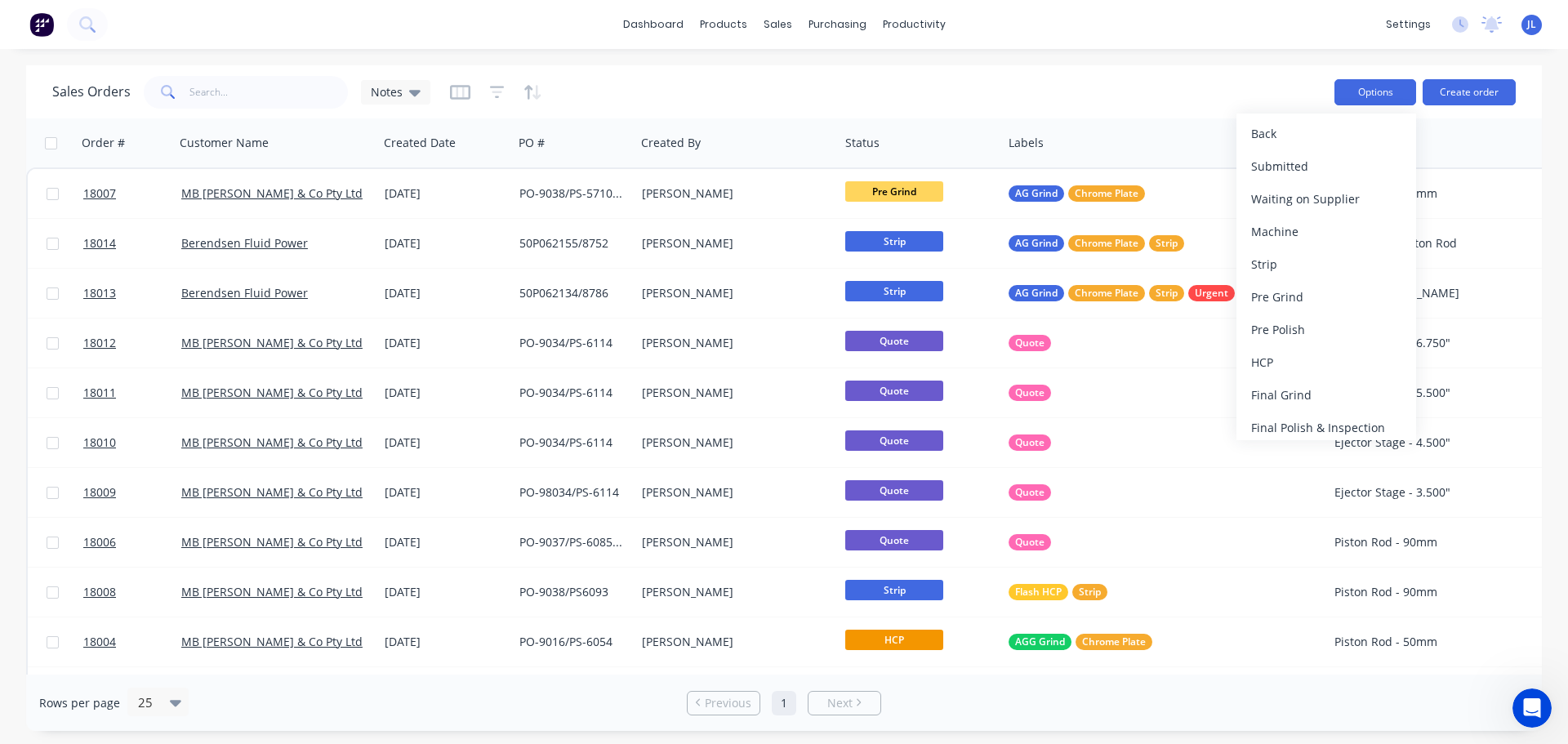
click at [1360, 93] on button "Options" at bounding box center [1376, 91] width 82 height 26
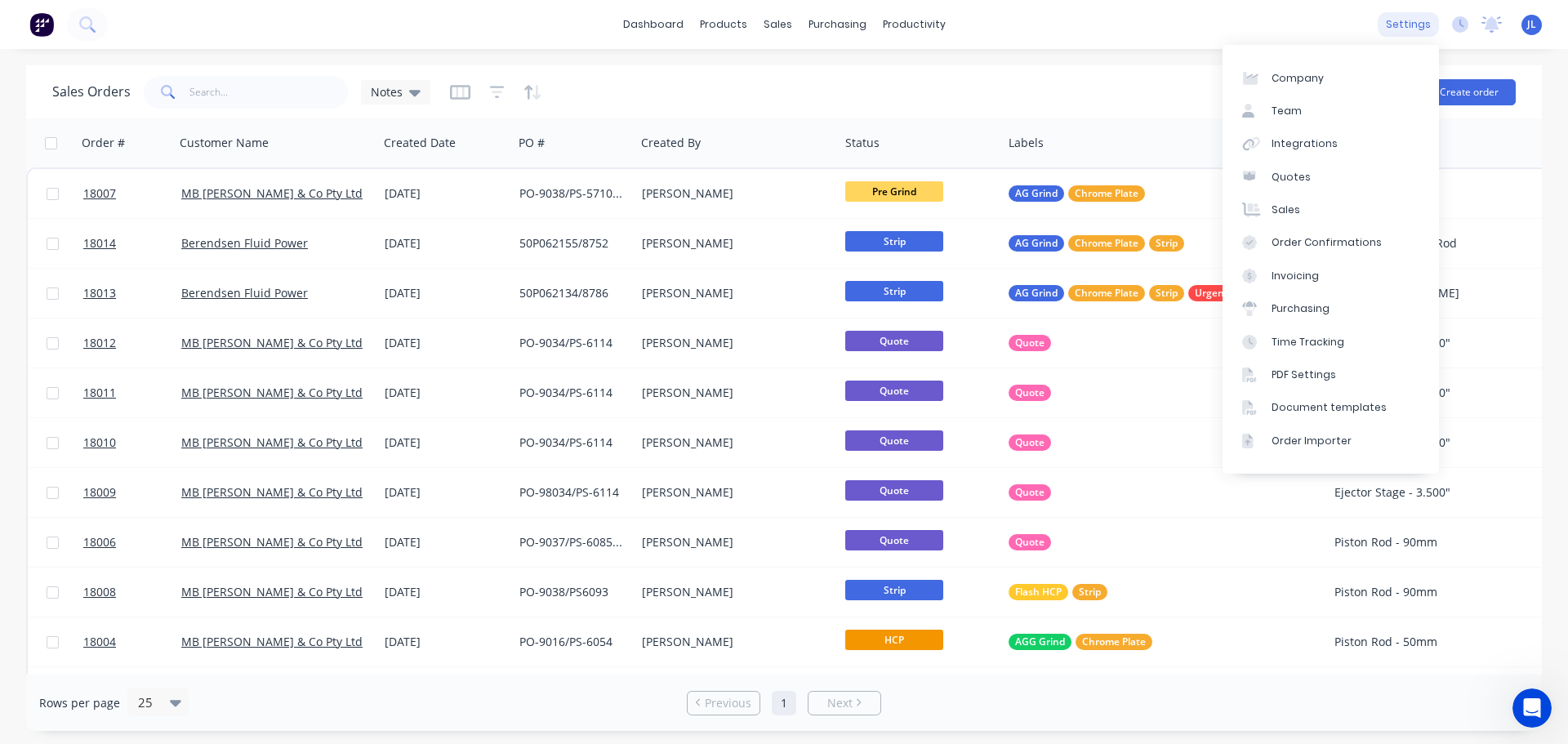
click at [1413, 27] on div "settings" at bounding box center [1408, 25] width 61 height 25
click at [1290, 202] on link "Sales" at bounding box center [1330, 209] width 216 height 32
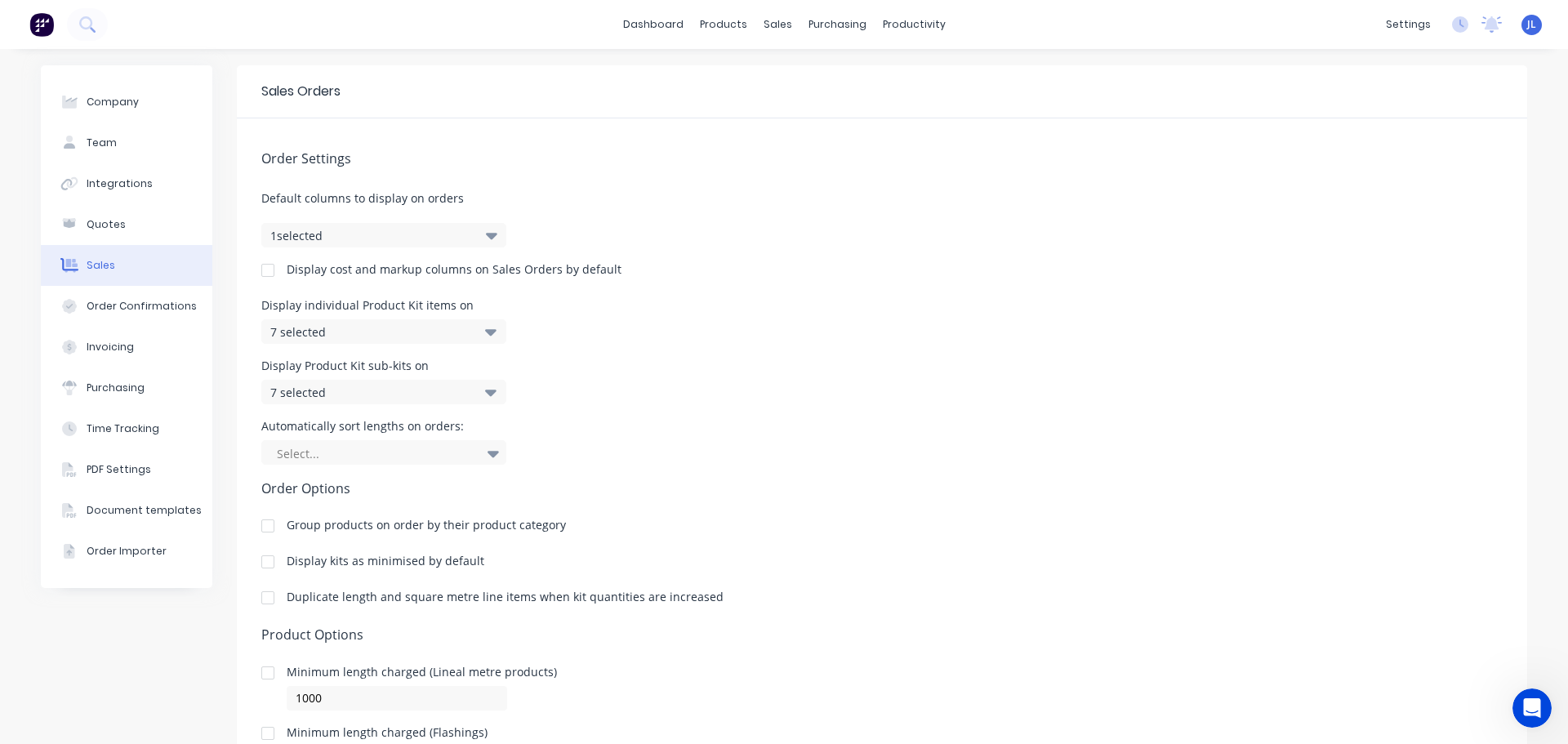
click at [486, 236] on icon "button" at bounding box center [491, 235] width 11 height 7
click at [89, 546] on div "Order Importer" at bounding box center [127, 550] width 80 height 14
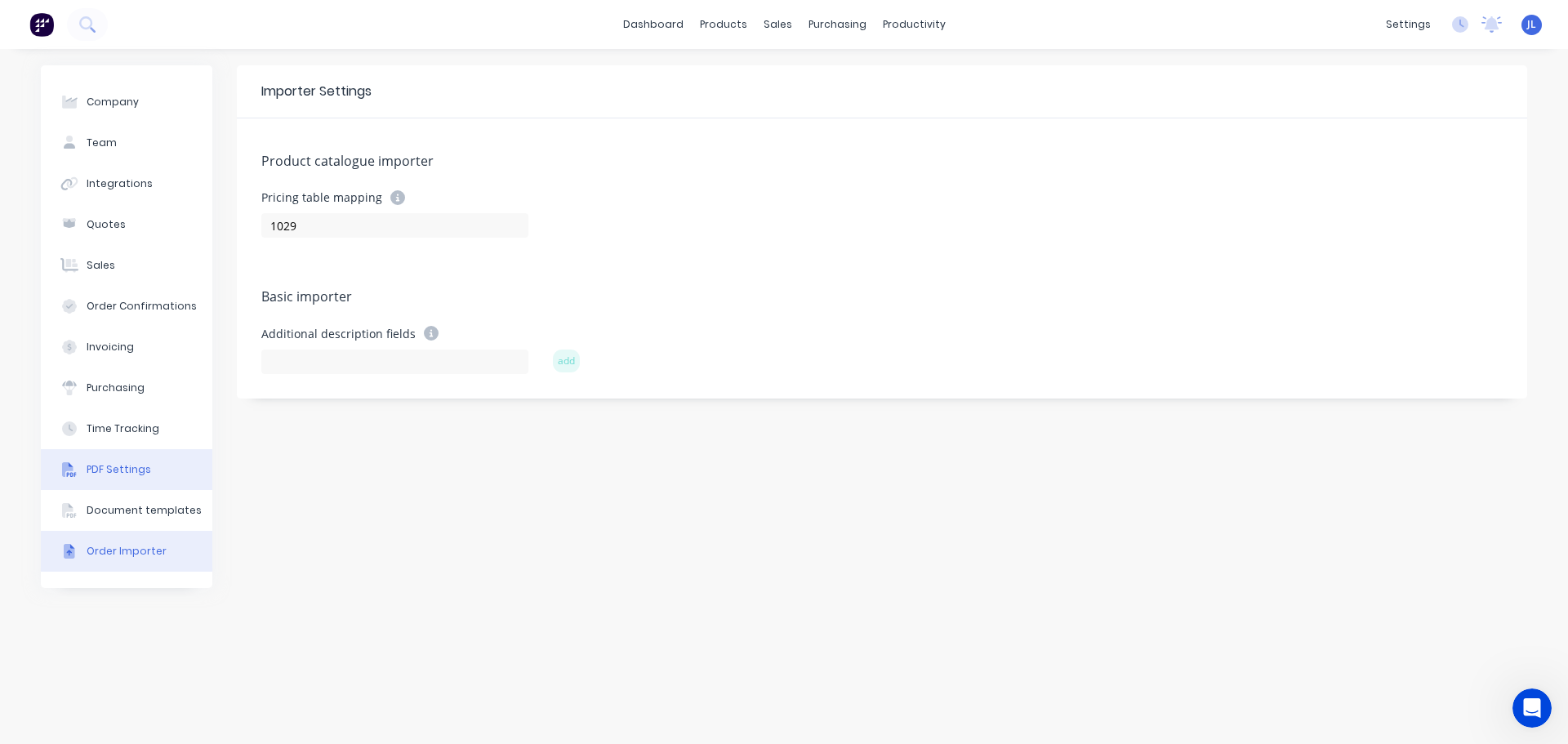
click at [133, 463] on div "PDF Settings" at bounding box center [119, 469] width 65 height 14
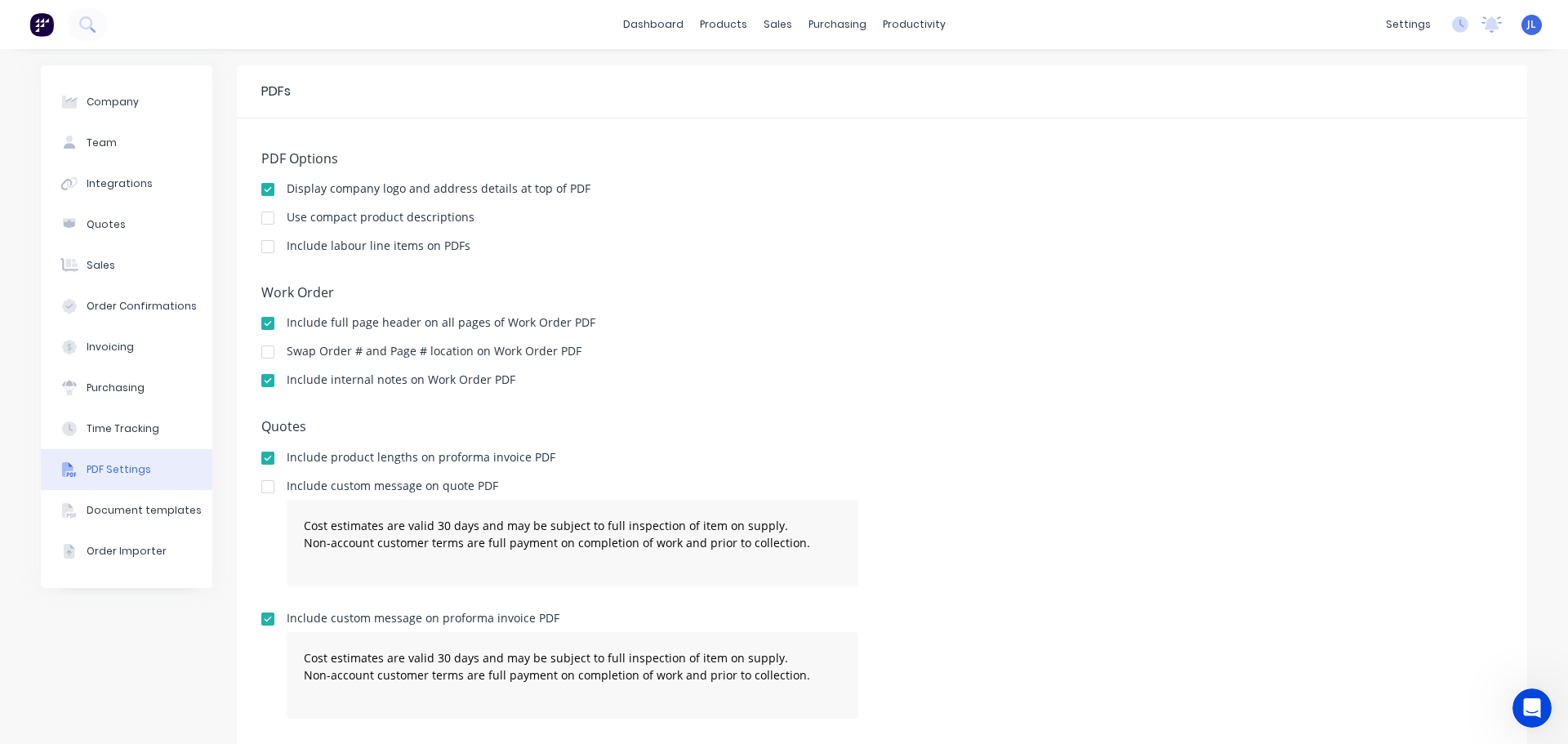
click at [42, 26] on img at bounding box center [42, 25] width 25 height 25
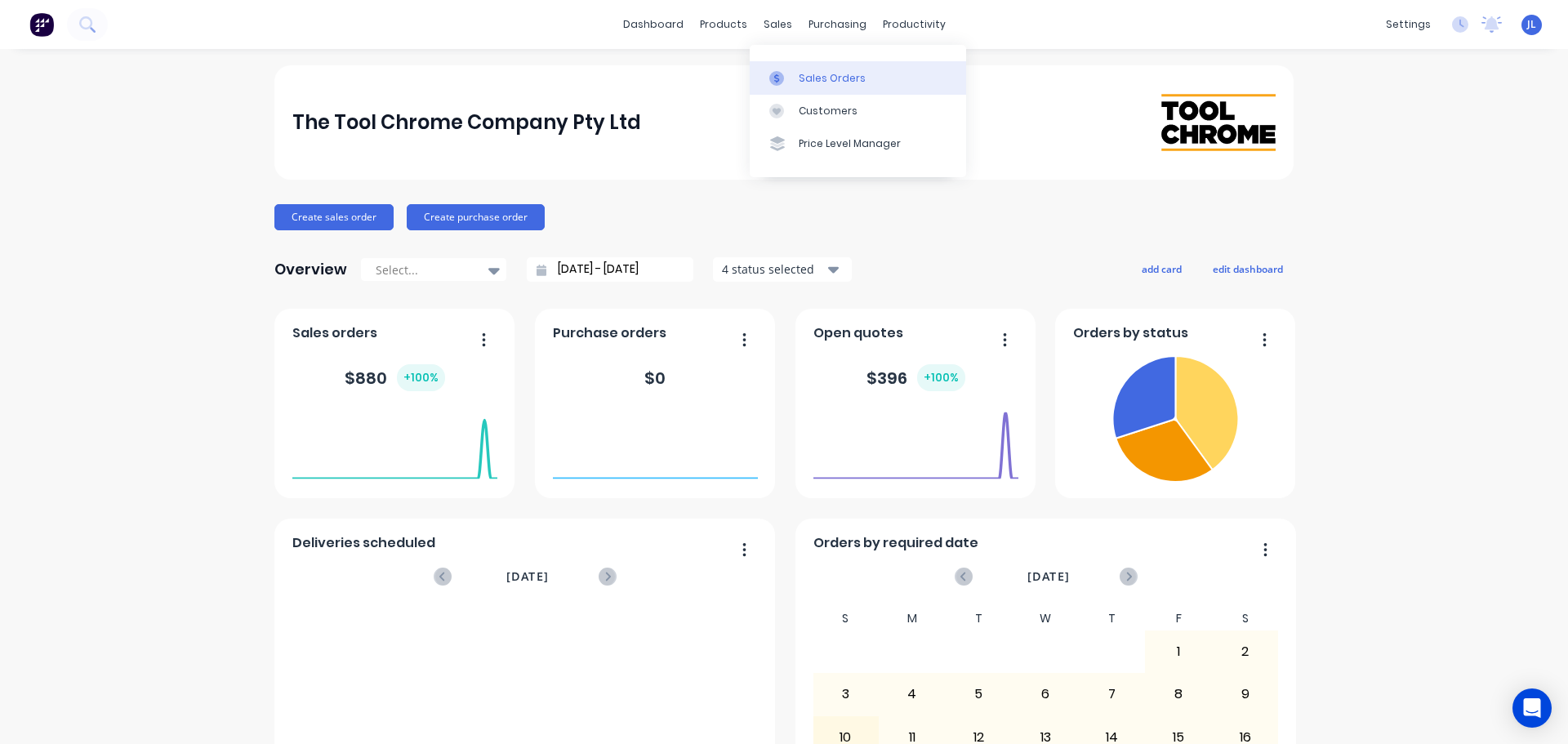
click at [784, 79] on div at bounding box center [782, 78] width 25 height 14
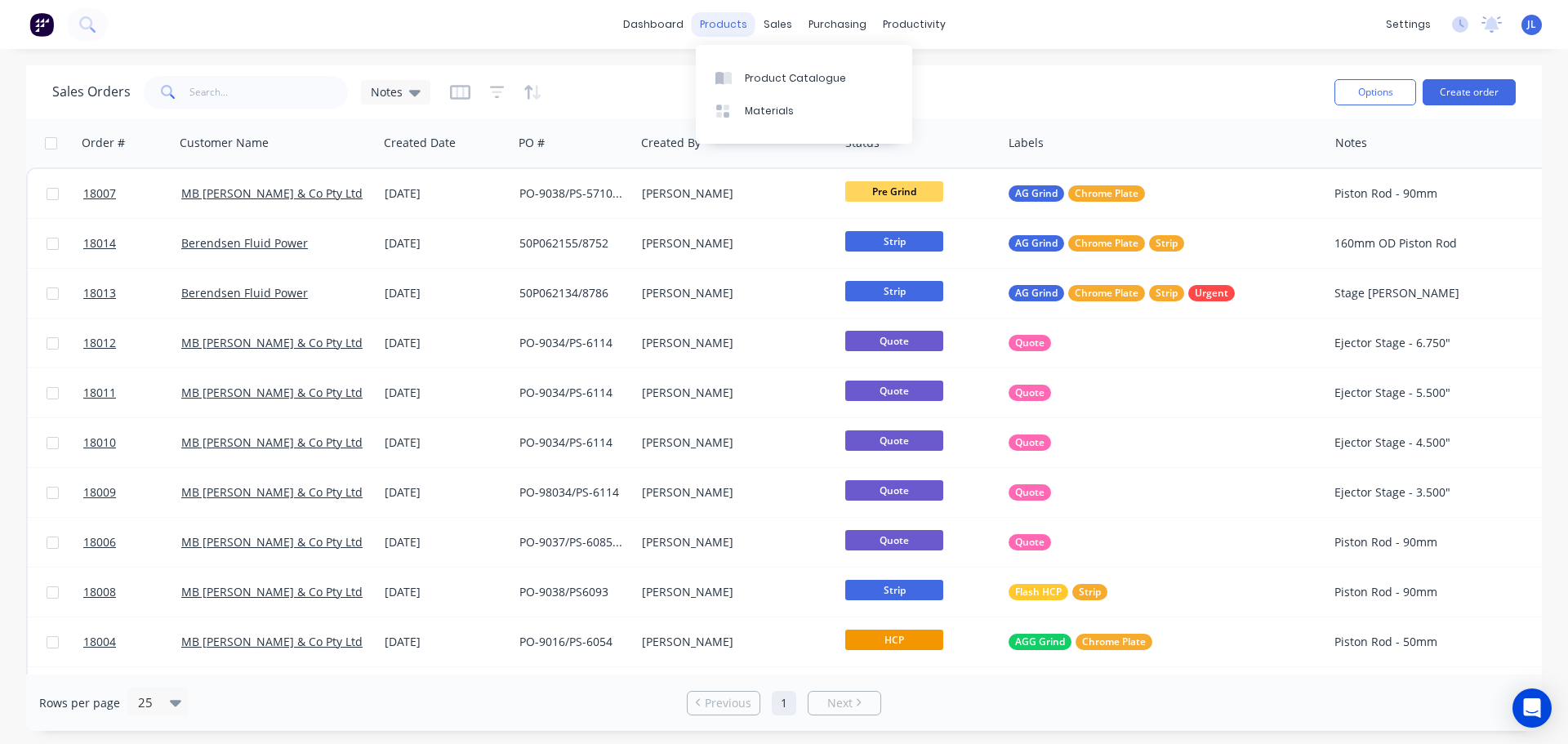
click at [743, 30] on div "products" at bounding box center [724, 25] width 64 height 25
click at [762, 88] on link "Product Catalogue" at bounding box center [804, 77] width 216 height 32
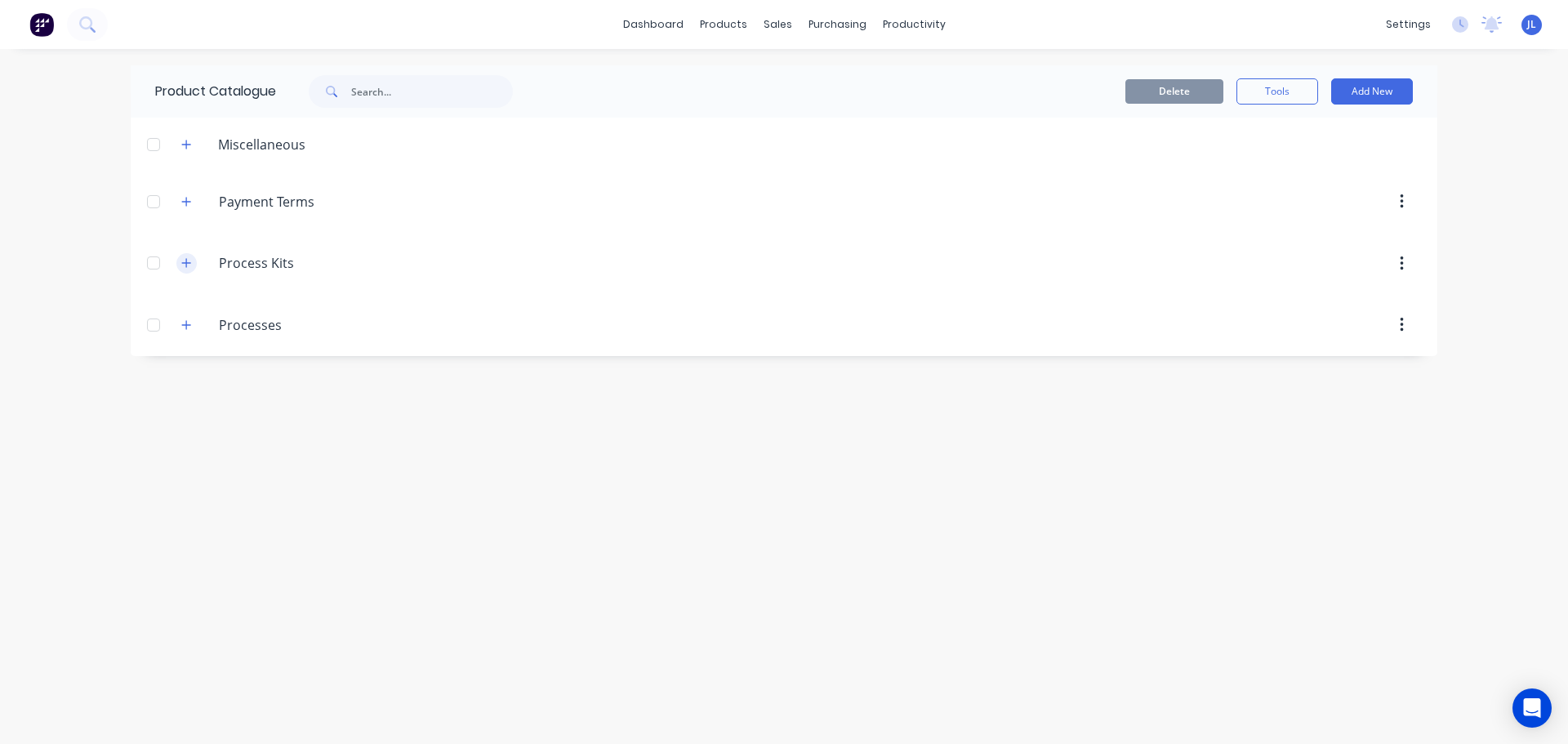
click at [187, 267] on icon "button" at bounding box center [186, 263] width 10 height 11
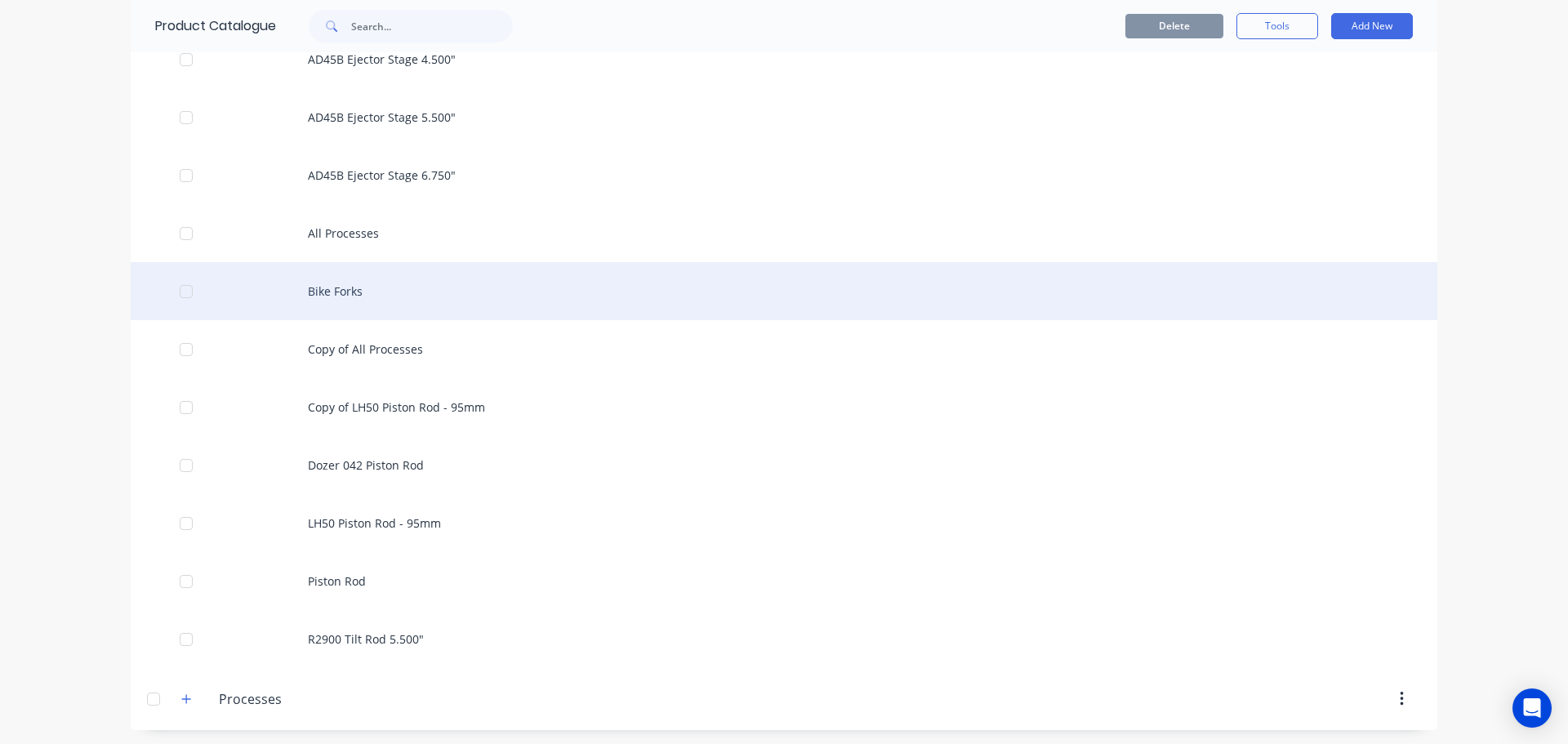
scroll to position [1483, 0]
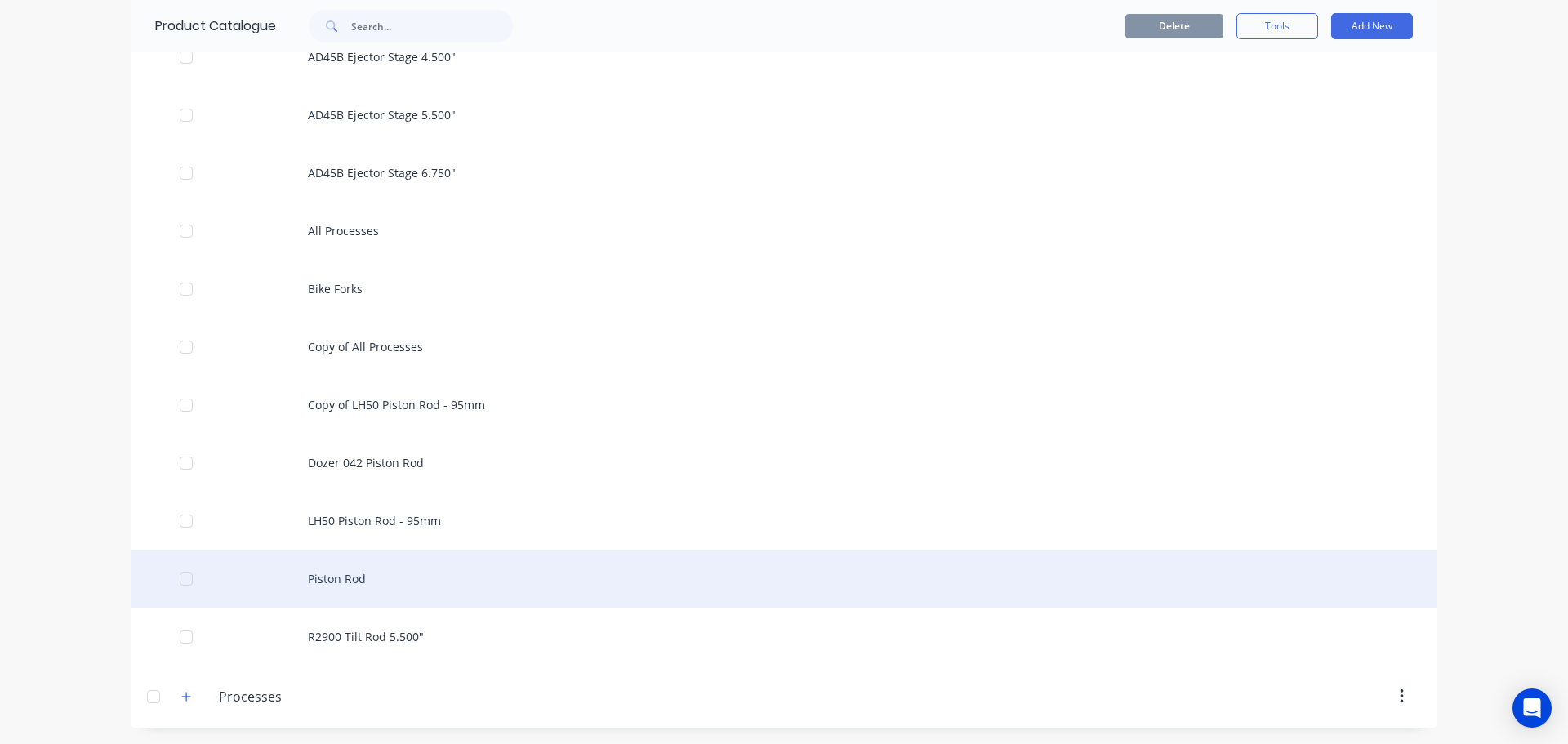
click at [405, 586] on div "Piston Rod" at bounding box center [784, 578] width 1307 height 58
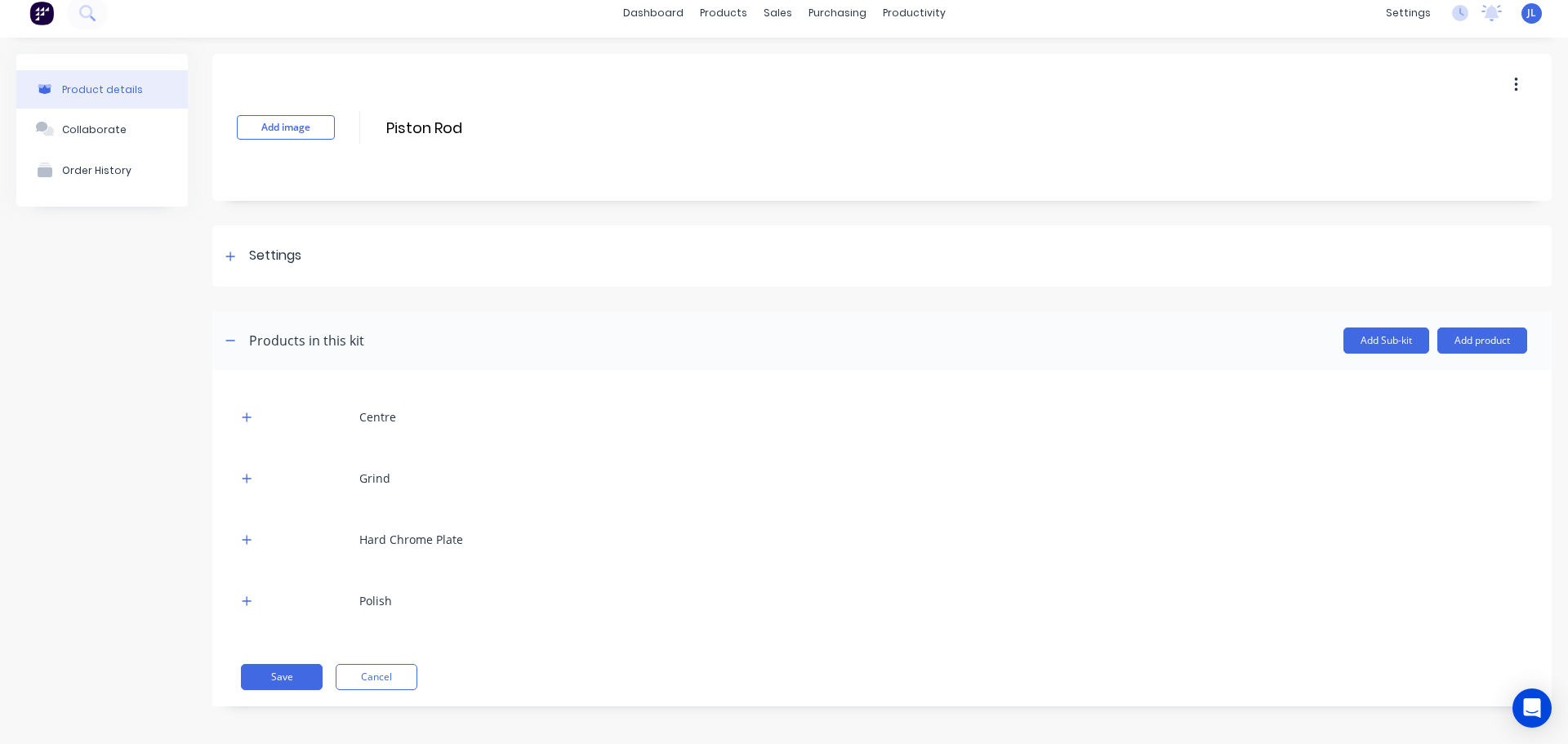
scroll to position [14, 0]
click at [1497, 89] on button "button" at bounding box center [1516, 81] width 38 height 29
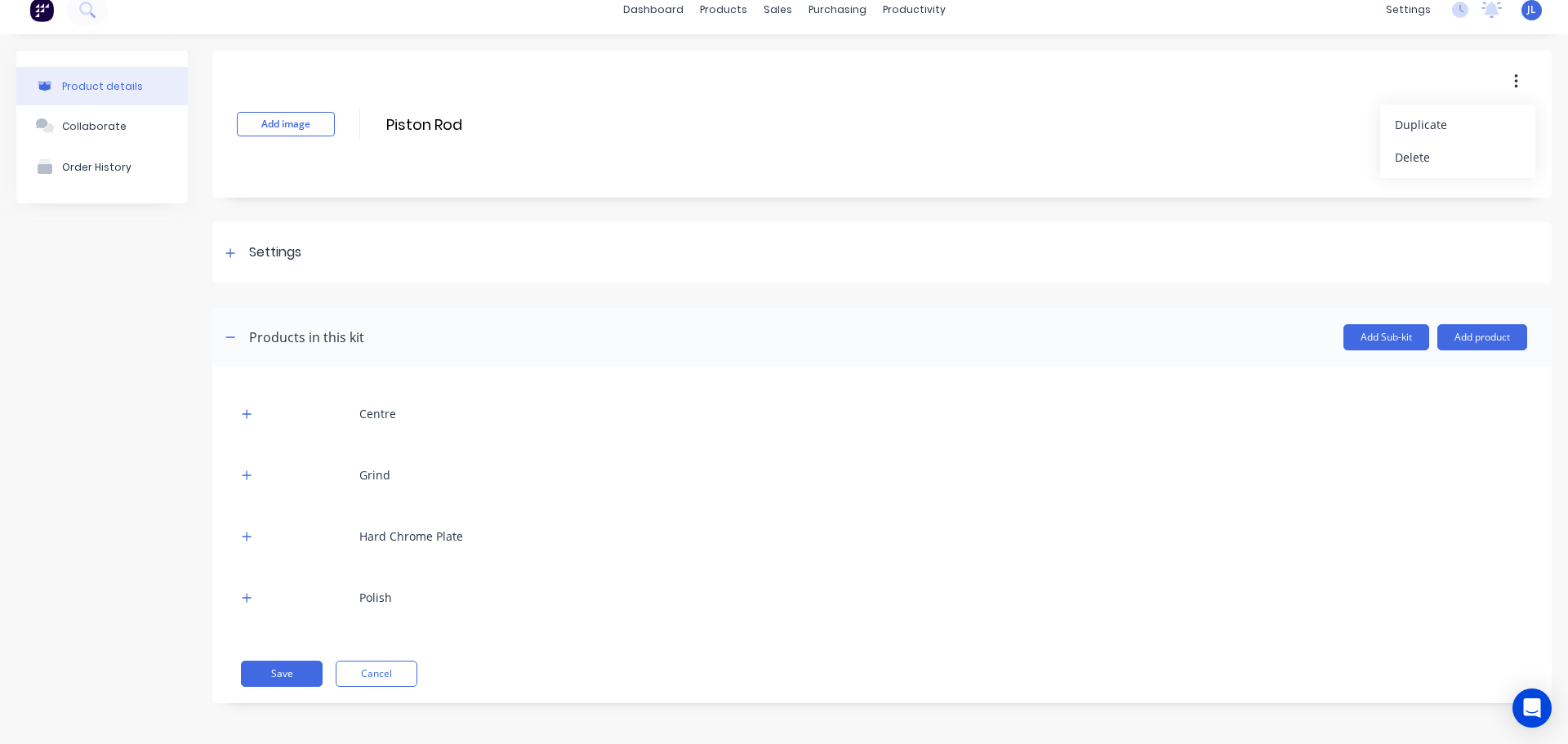
click at [441, 331] on div "Add Sub-kit Add product" at bounding box center [946, 337] width 1163 height 26
click at [249, 417] on icon "button" at bounding box center [247, 414] width 10 height 11
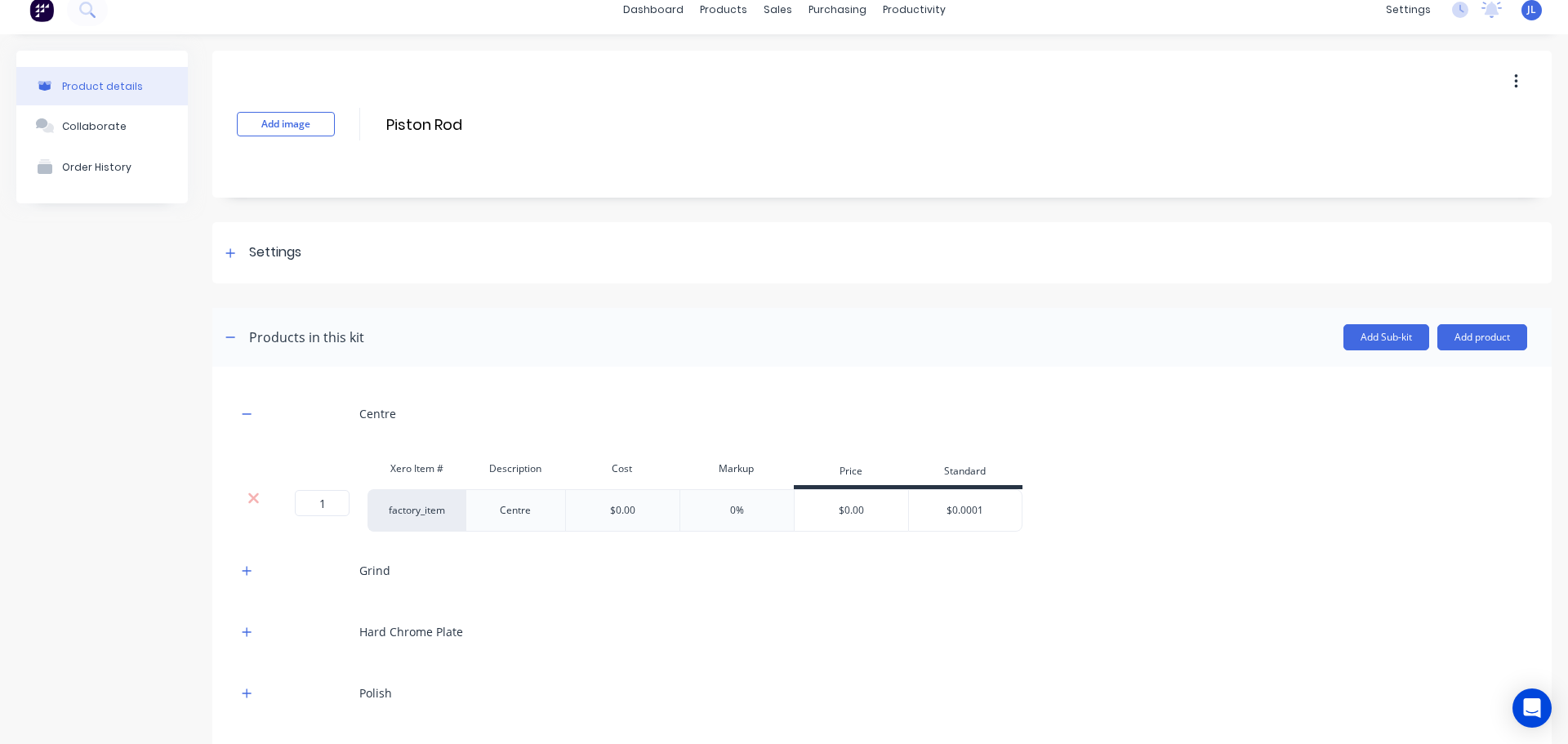
click at [246, 501] on div at bounding box center [253, 498] width 31 height 16
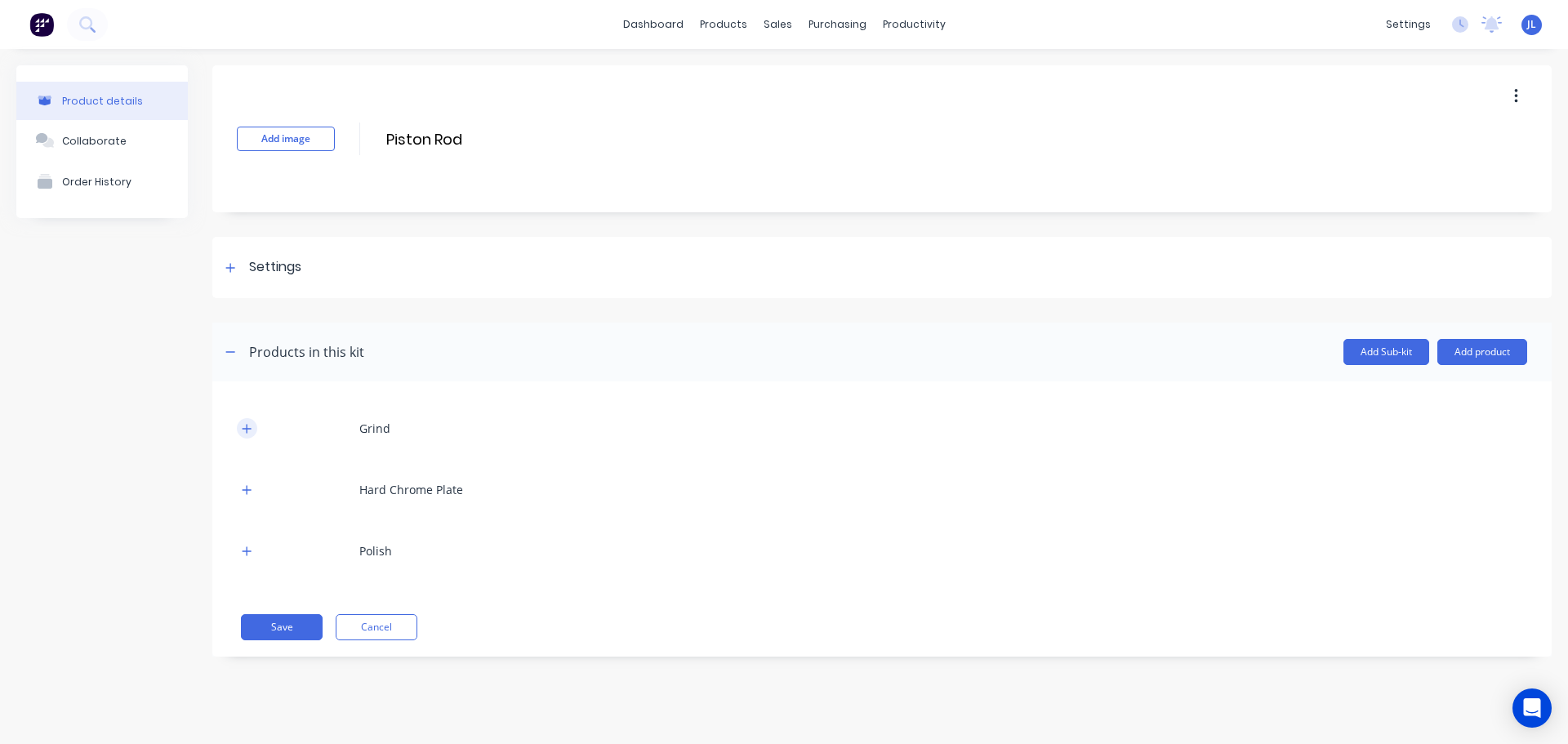
click at [243, 428] on icon "button" at bounding box center [247, 428] width 10 height 11
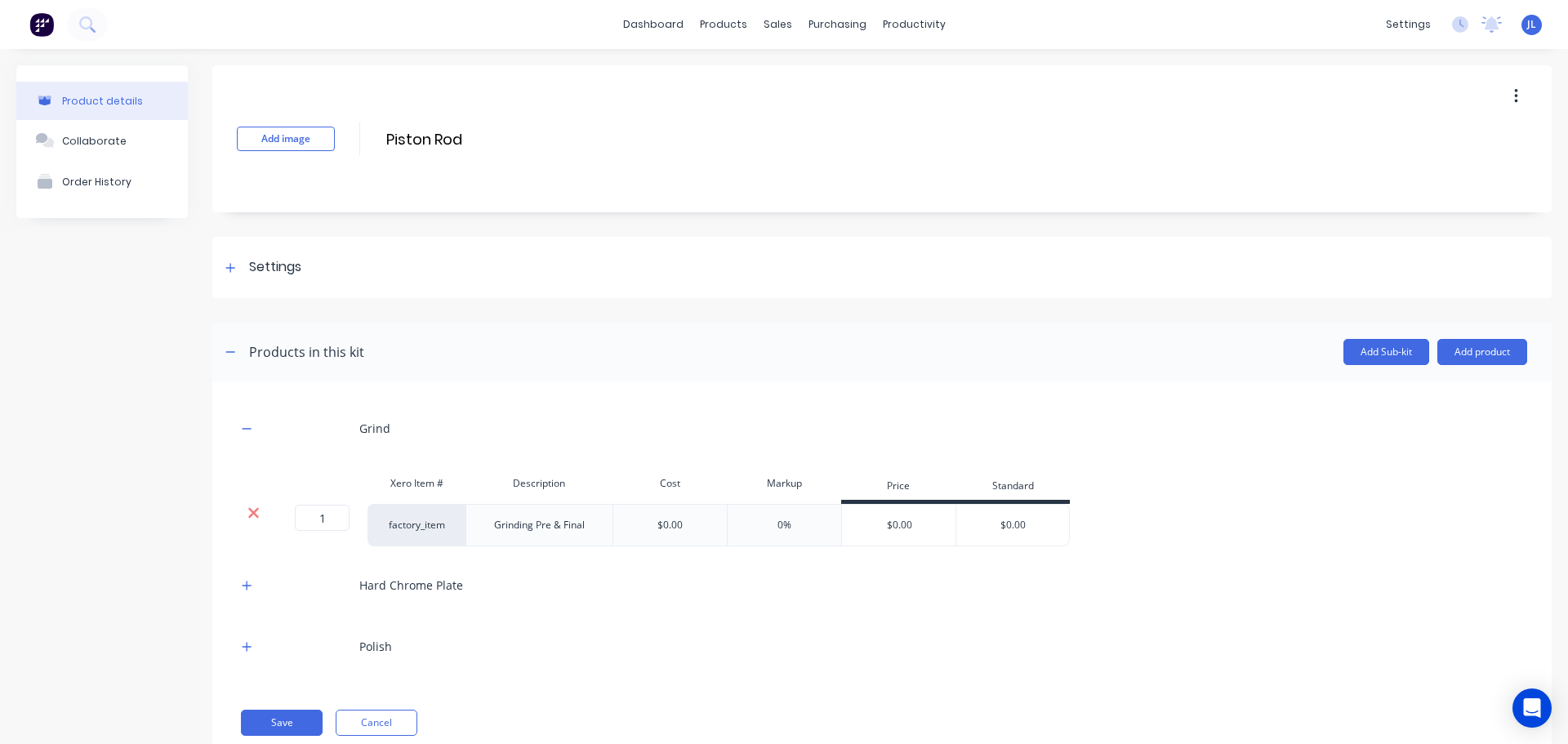
click at [250, 514] on icon at bounding box center [253, 512] width 12 height 16
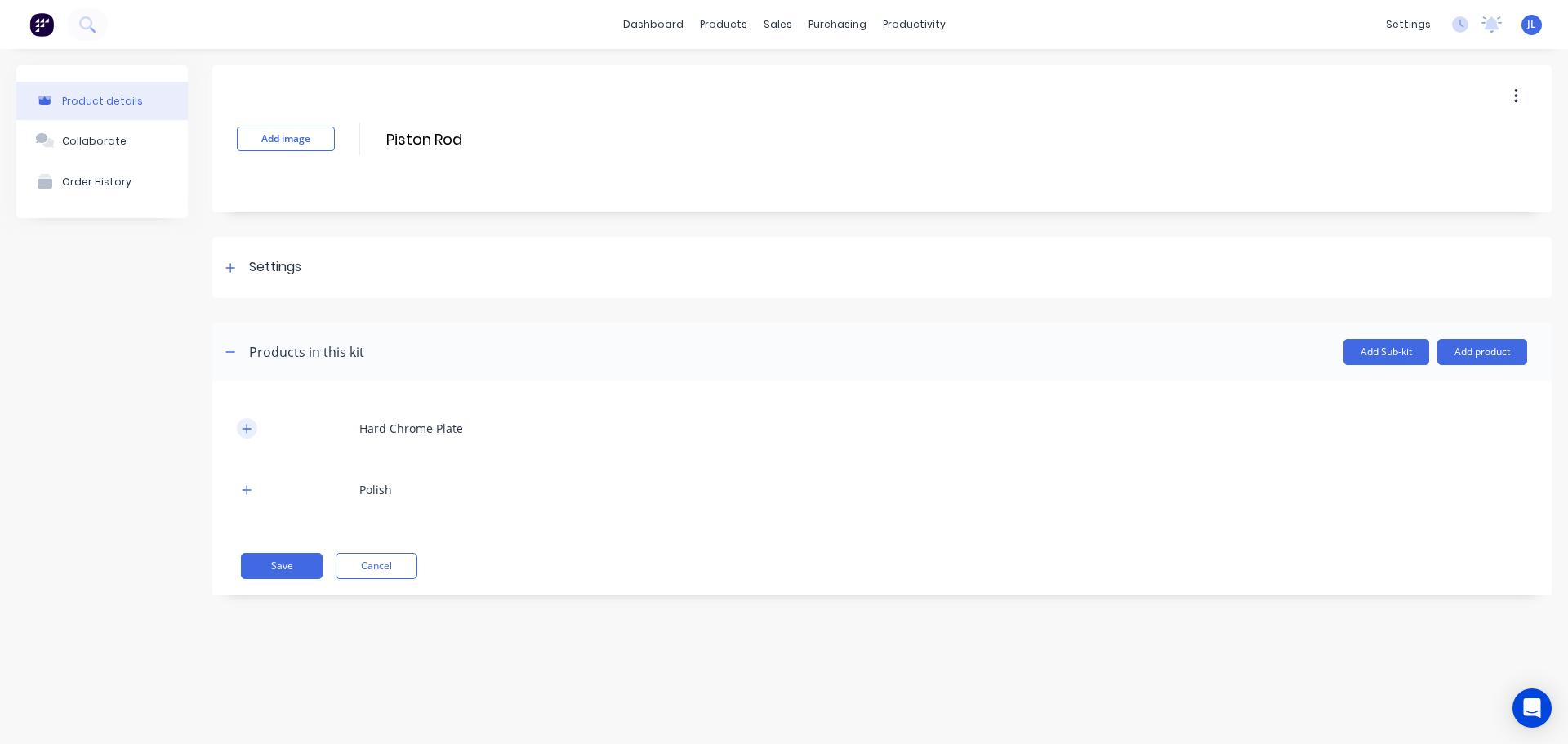
click at [251, 427] on icon "button" at bounding box center [247, 428] width 10 height 11
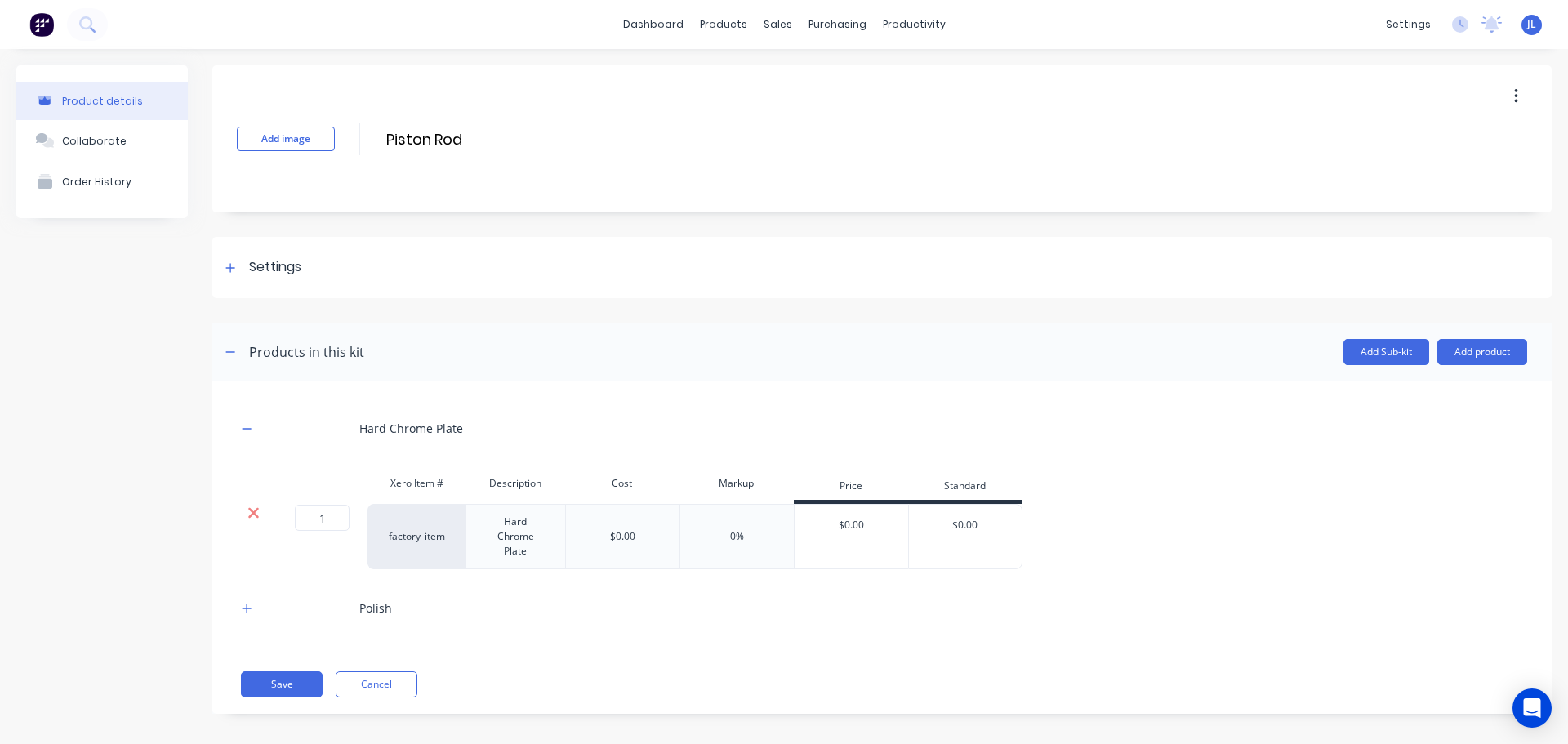
click at [254, 513] on icon at bounding box center [253, 513] width 10 height 10
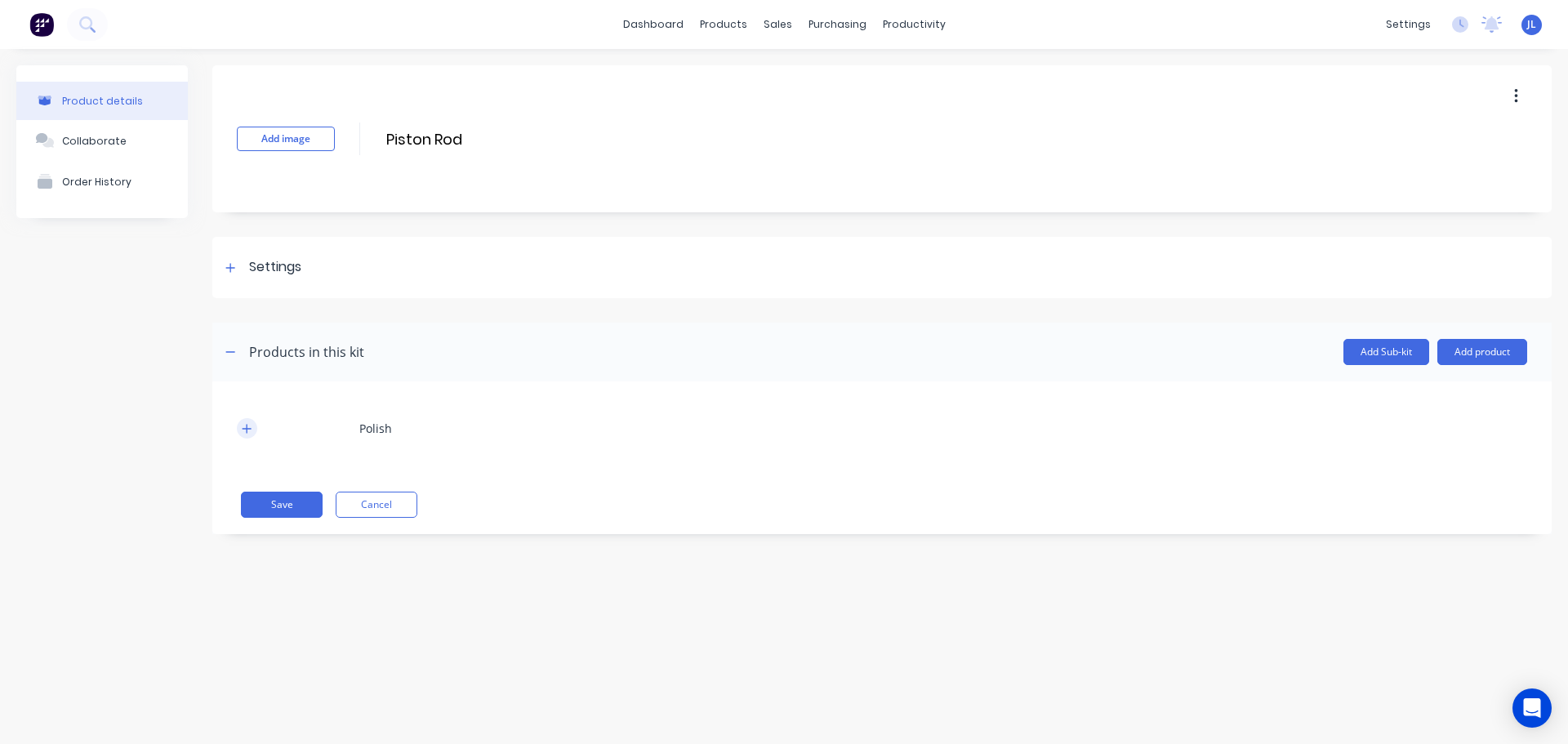
click at [248, 427] on icon "button" at bounding box center [247, 427] width 9 height 9
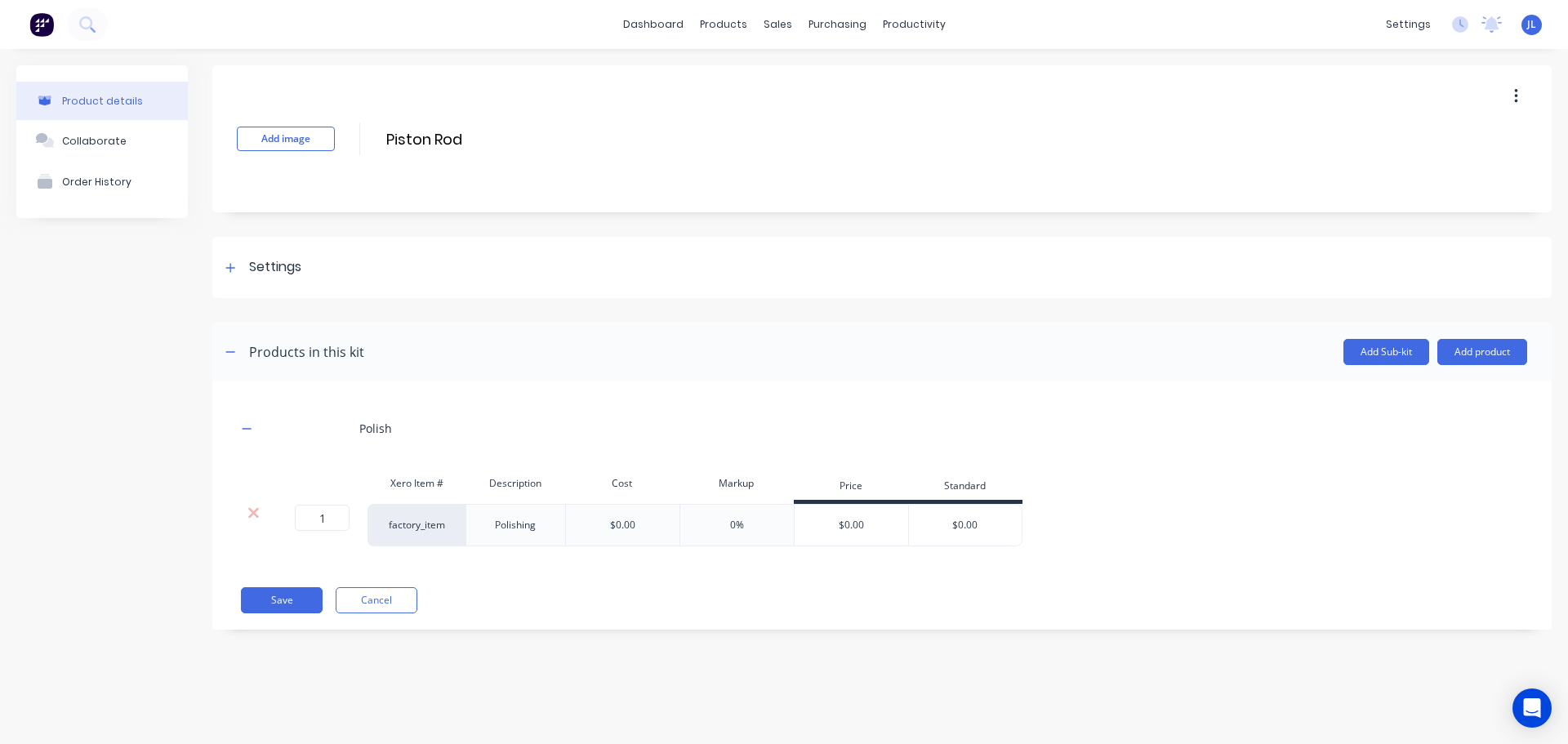
click at [255, 511] on icon at bounding box center [253, 513] width 10 height 10
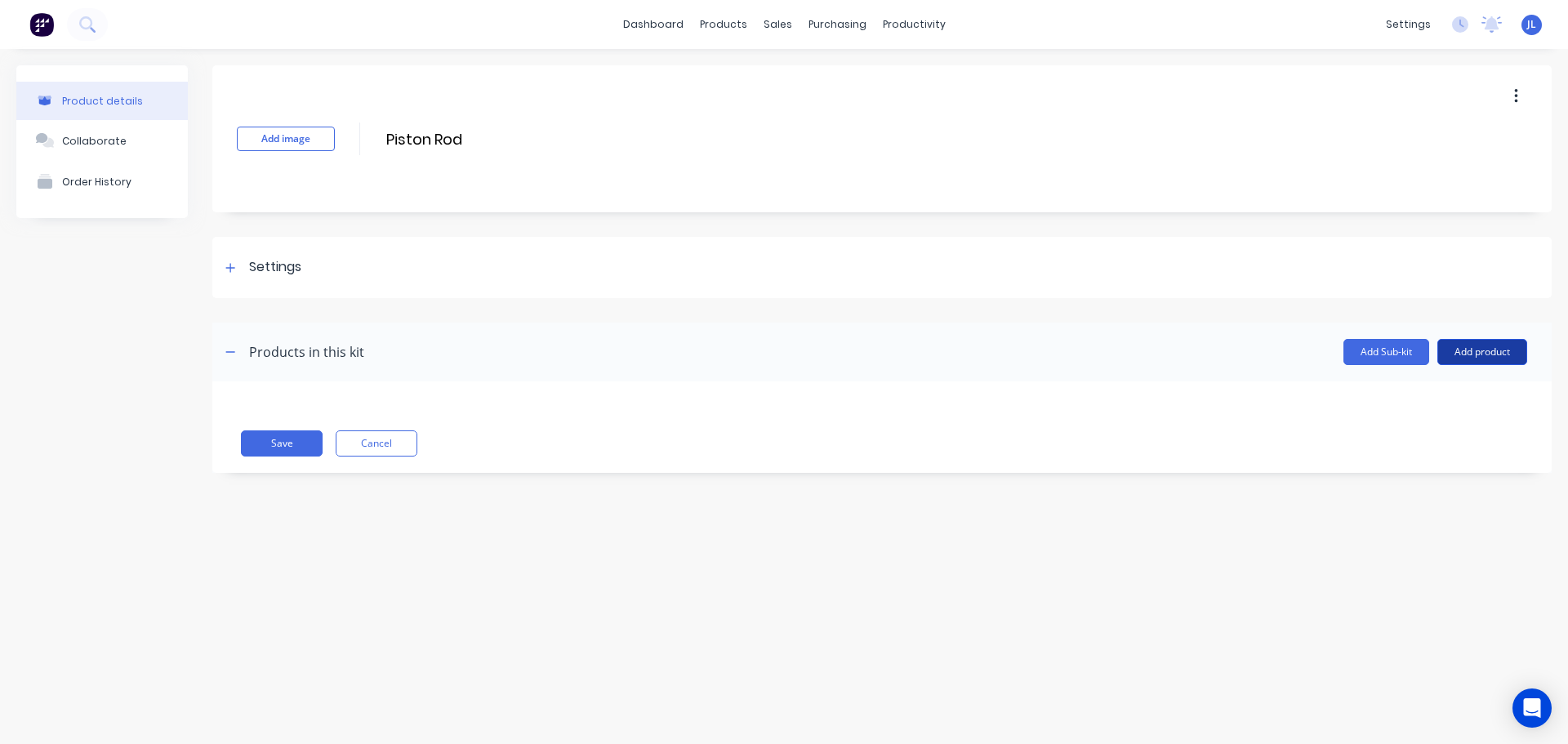
click at [1460, 353] on button "Add product" at bounding box center [1482, 351] width 89 height 26
click at [1412, 389] on div "Product catalogue" at bounding box center [1450, 393] width 126 height 24
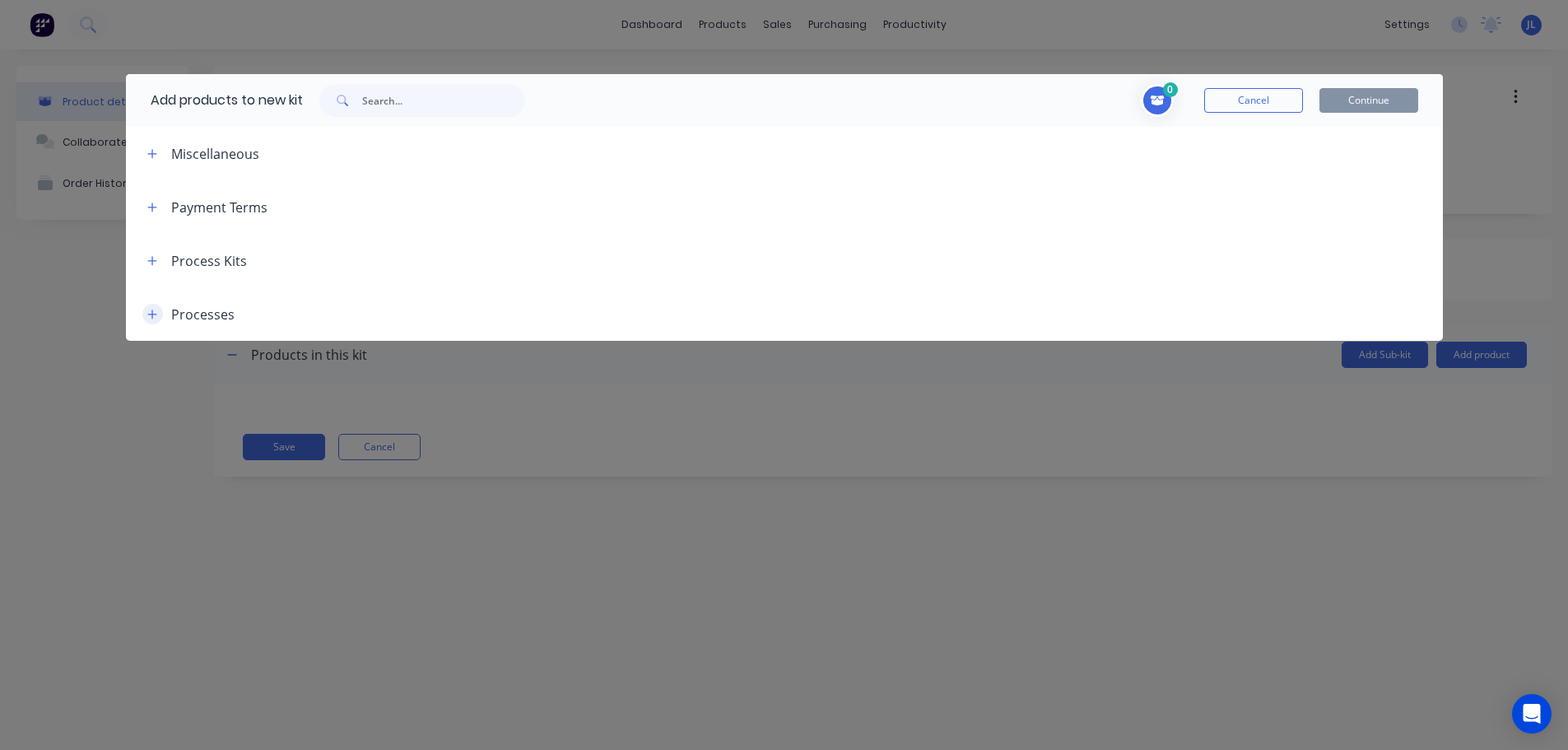
click at [158, 317] on button "button" at bounding box center [152, 314] width 20 height 20
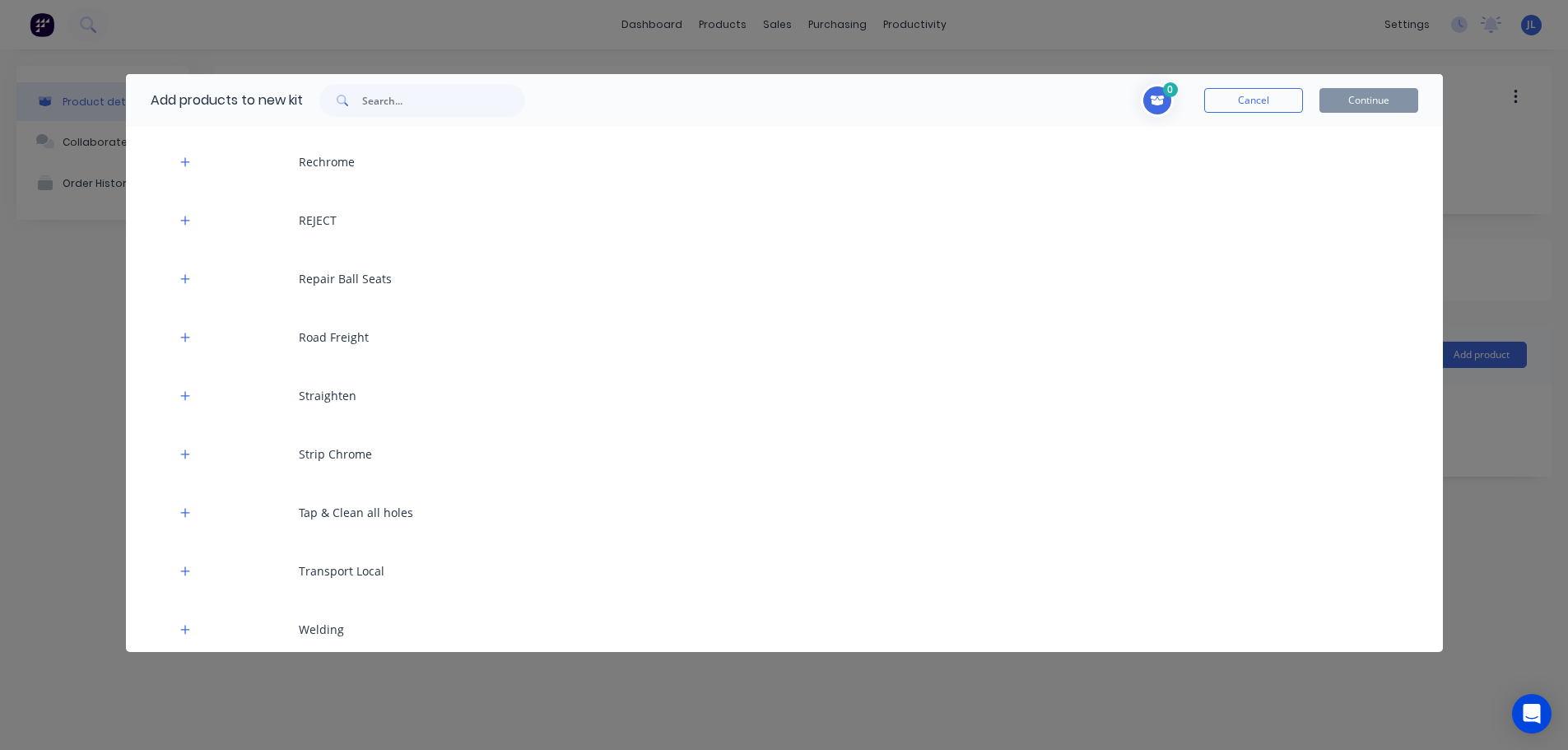
scroll to position [1650, 0]
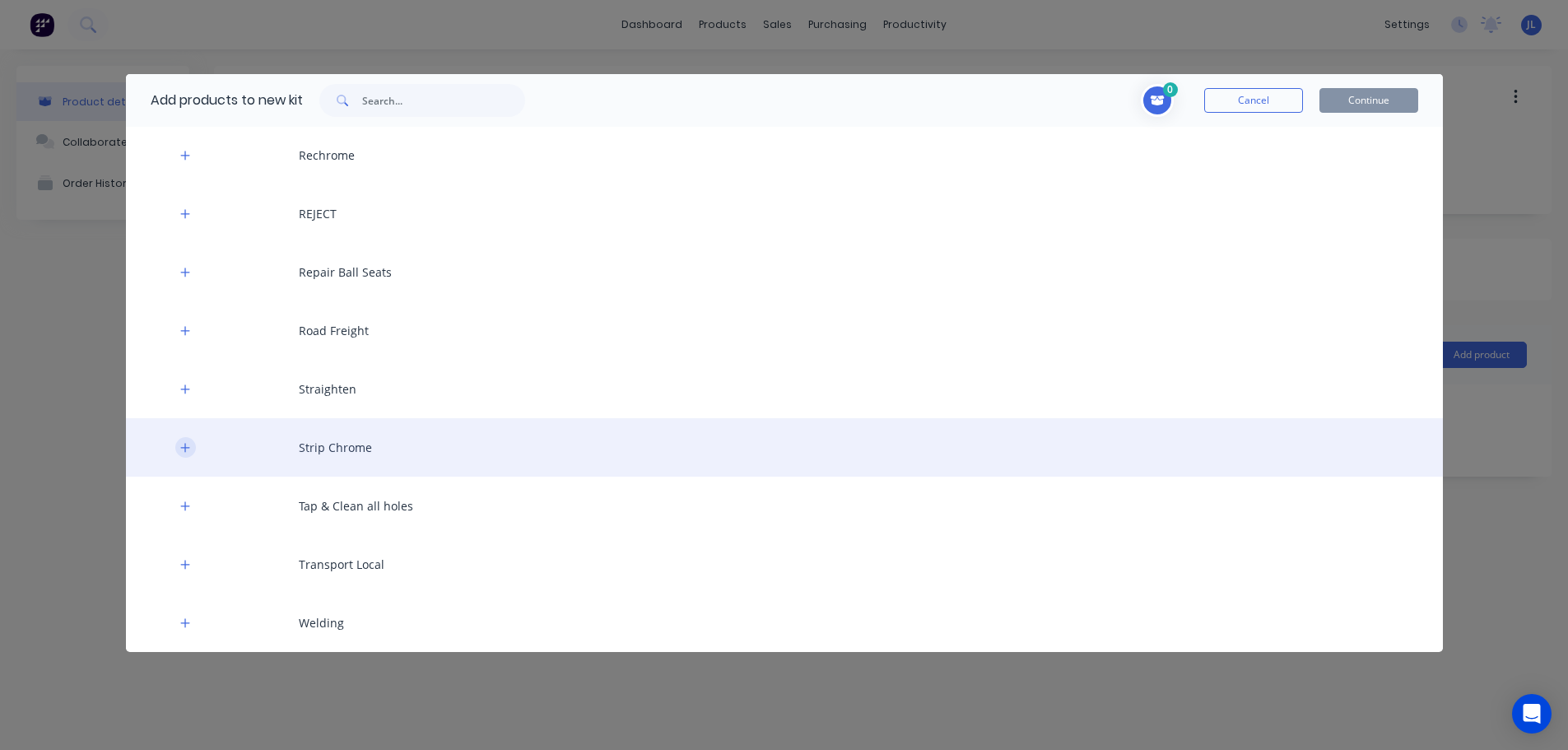
click at [176, 448] on button "button" at bounding box center [185, 447] width 20 height 20
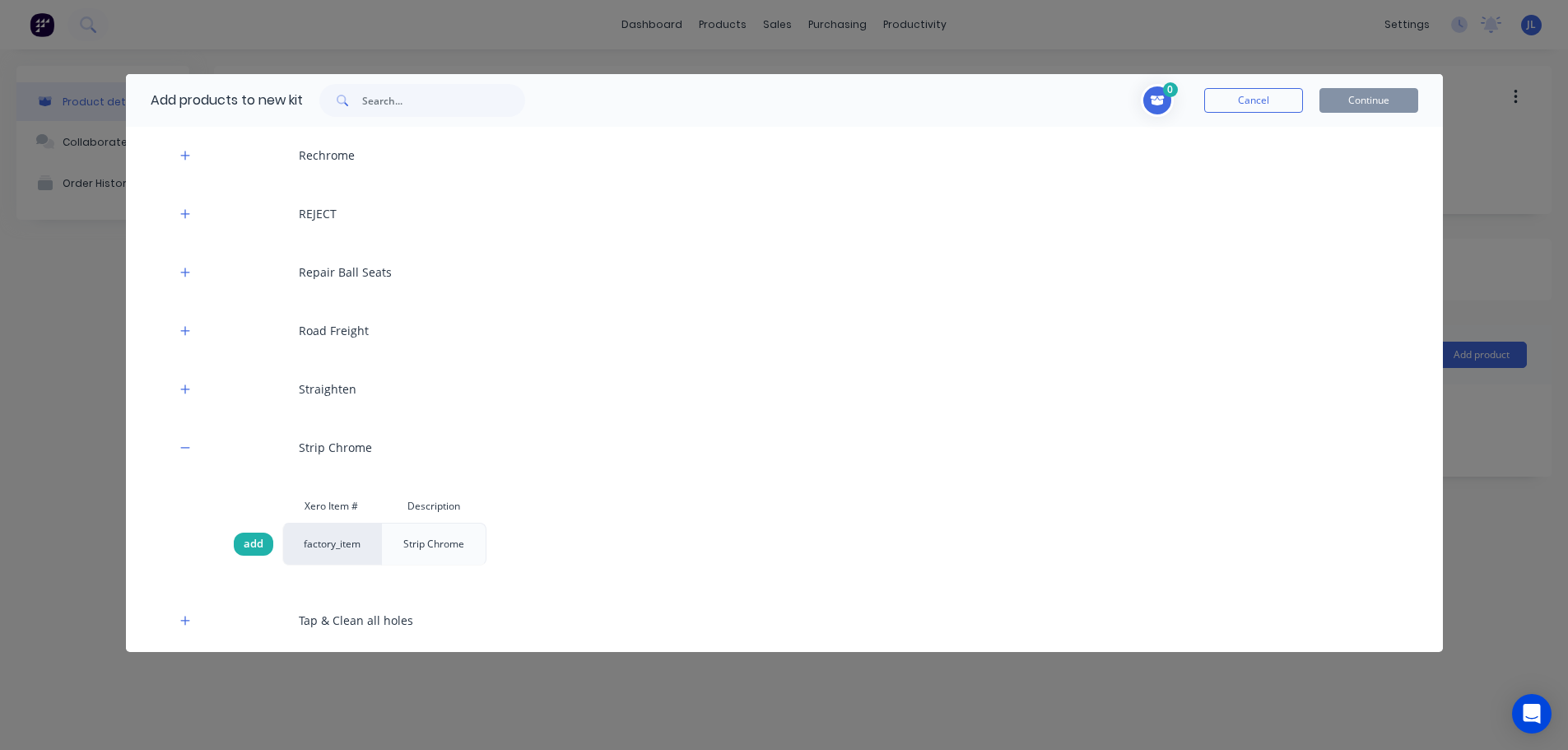
click at [252, 543] on span "add" at bounding box center [253, 543] width 20 height 16
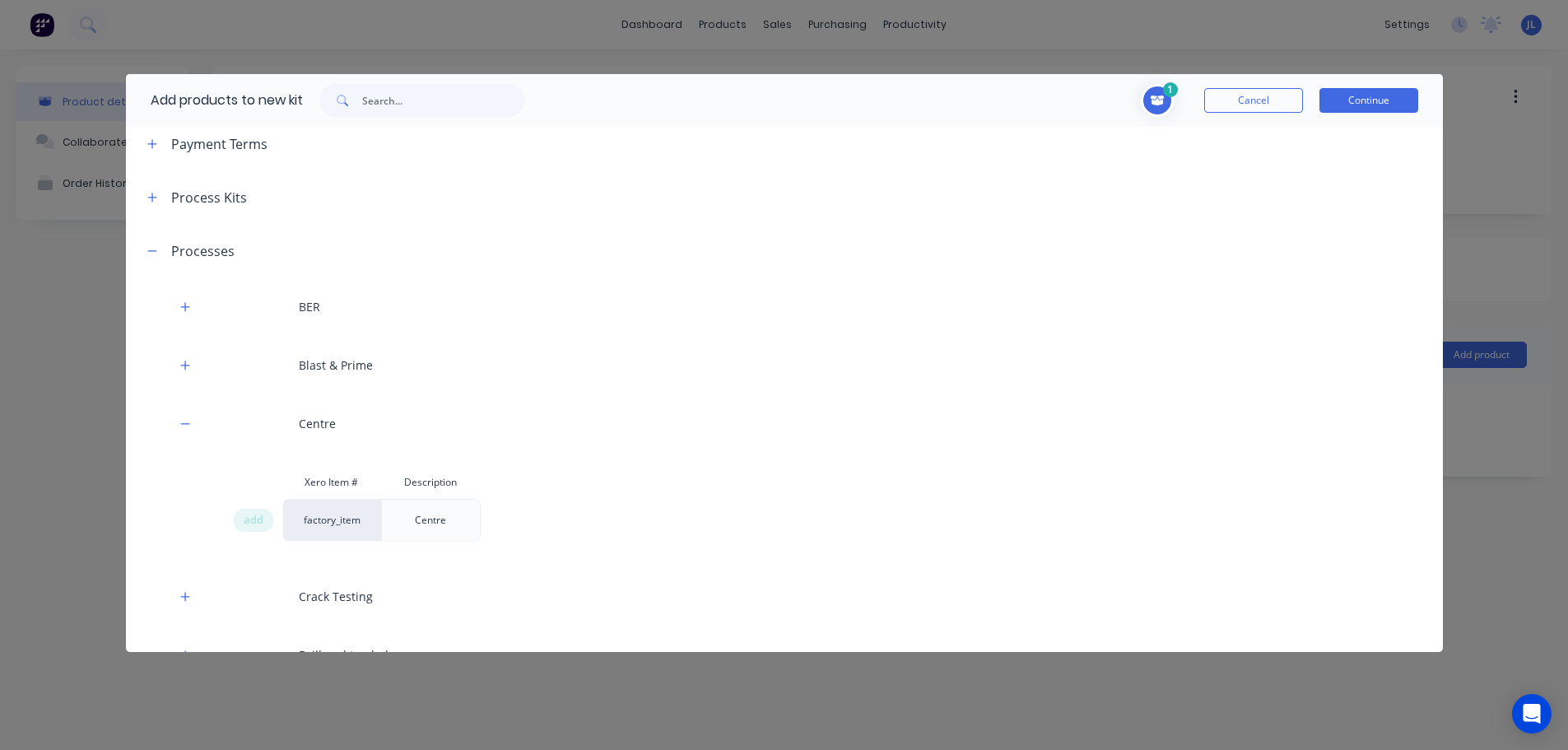
scroll to position [165, 0]
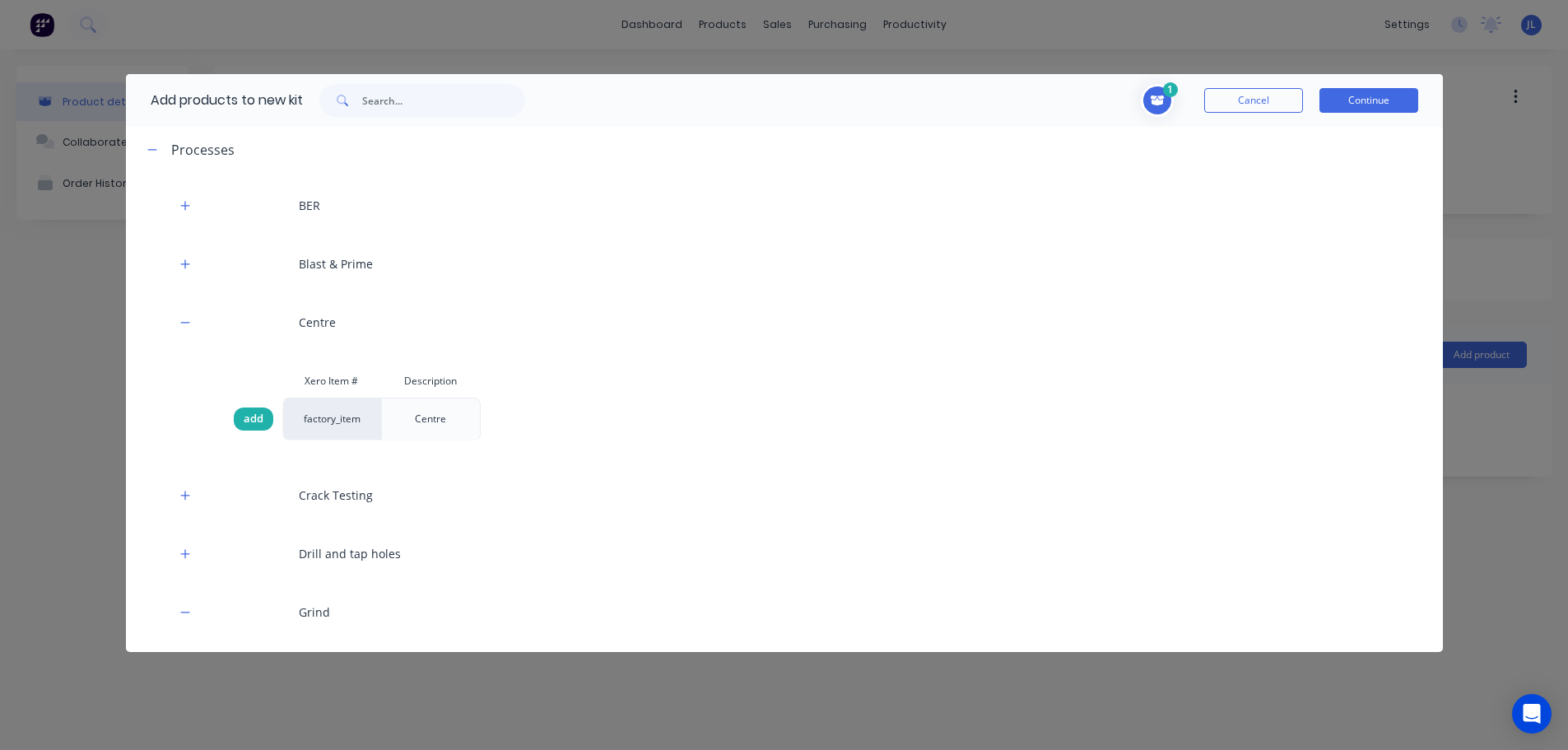
click at [245, 414] on span "add" at bounding box center [253, 418] width 20 height 16
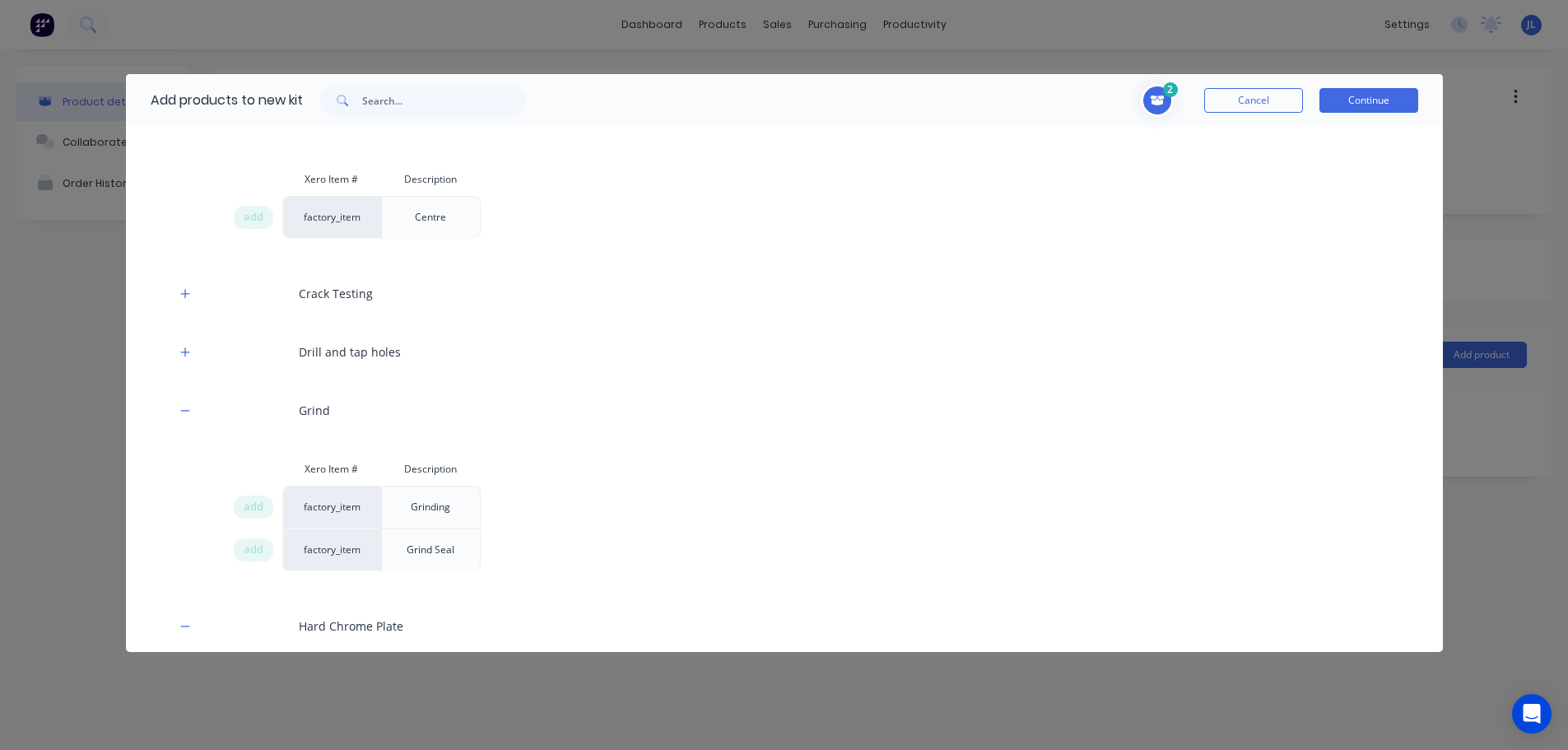
scroll to position [411, 0]
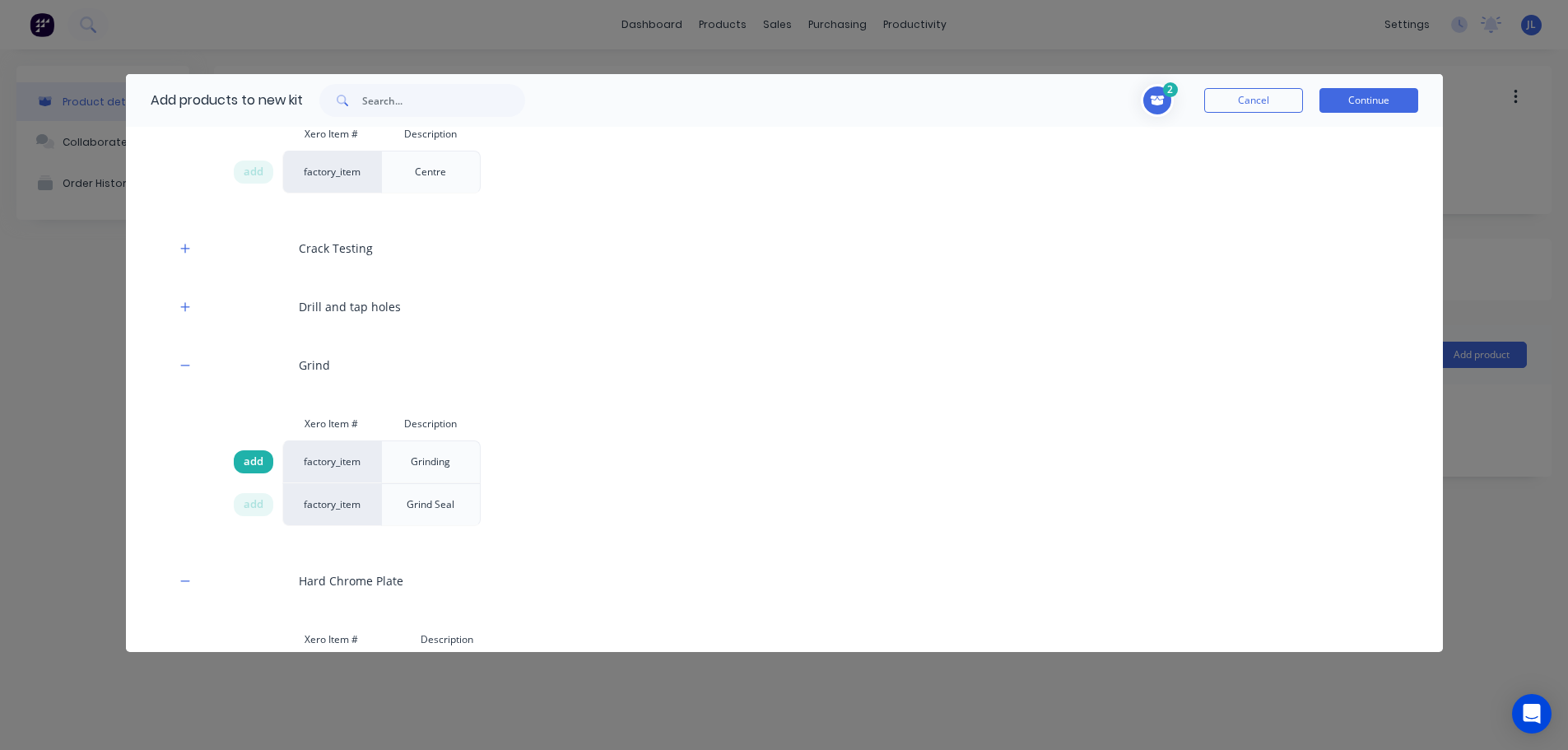
click at [258, 463] on span "add" at bounding box center [253, 461] width 20 height 16
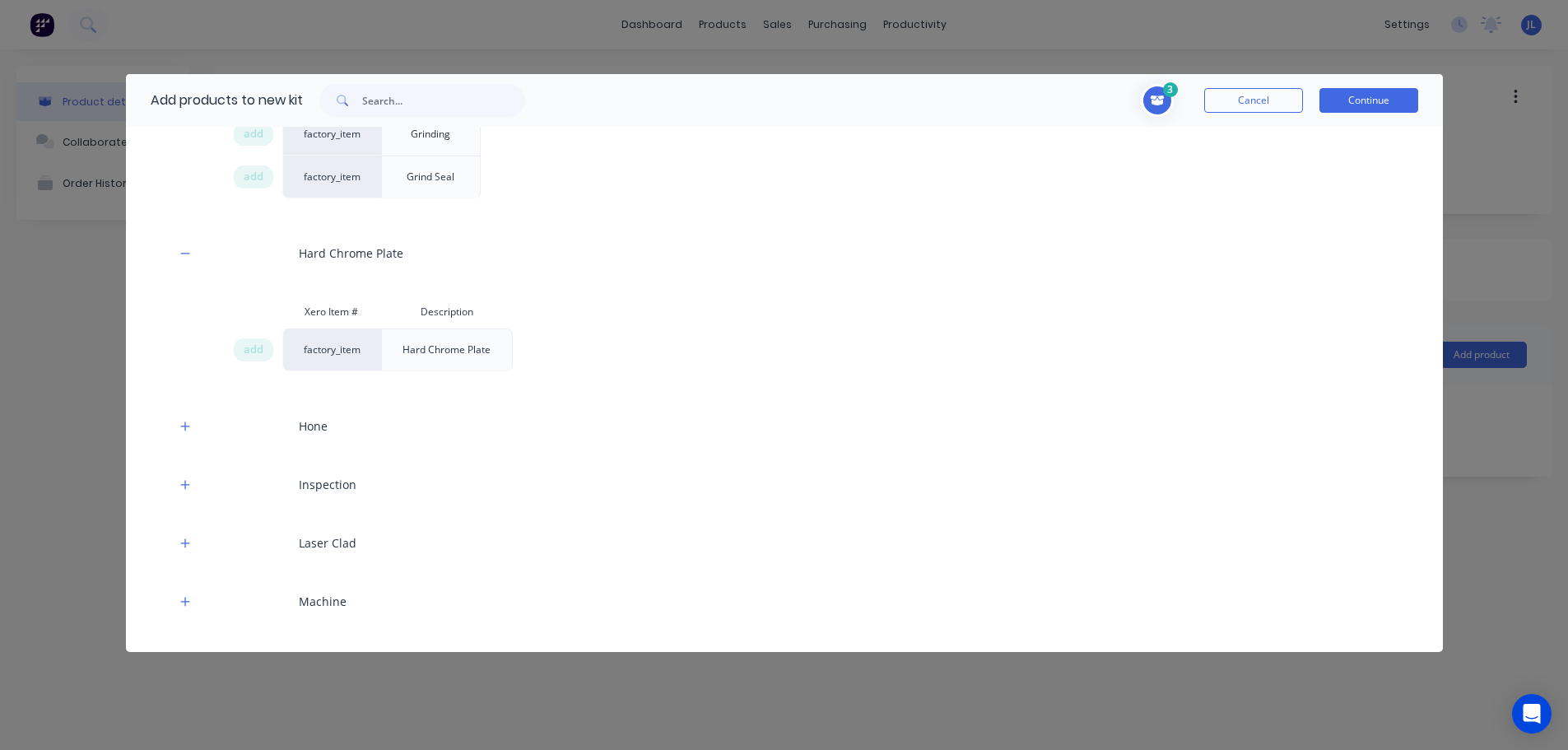
scroll to position [740, 0]
click at [250, 350] on span "add" at bounding box center [253, 347] width 20 height 16
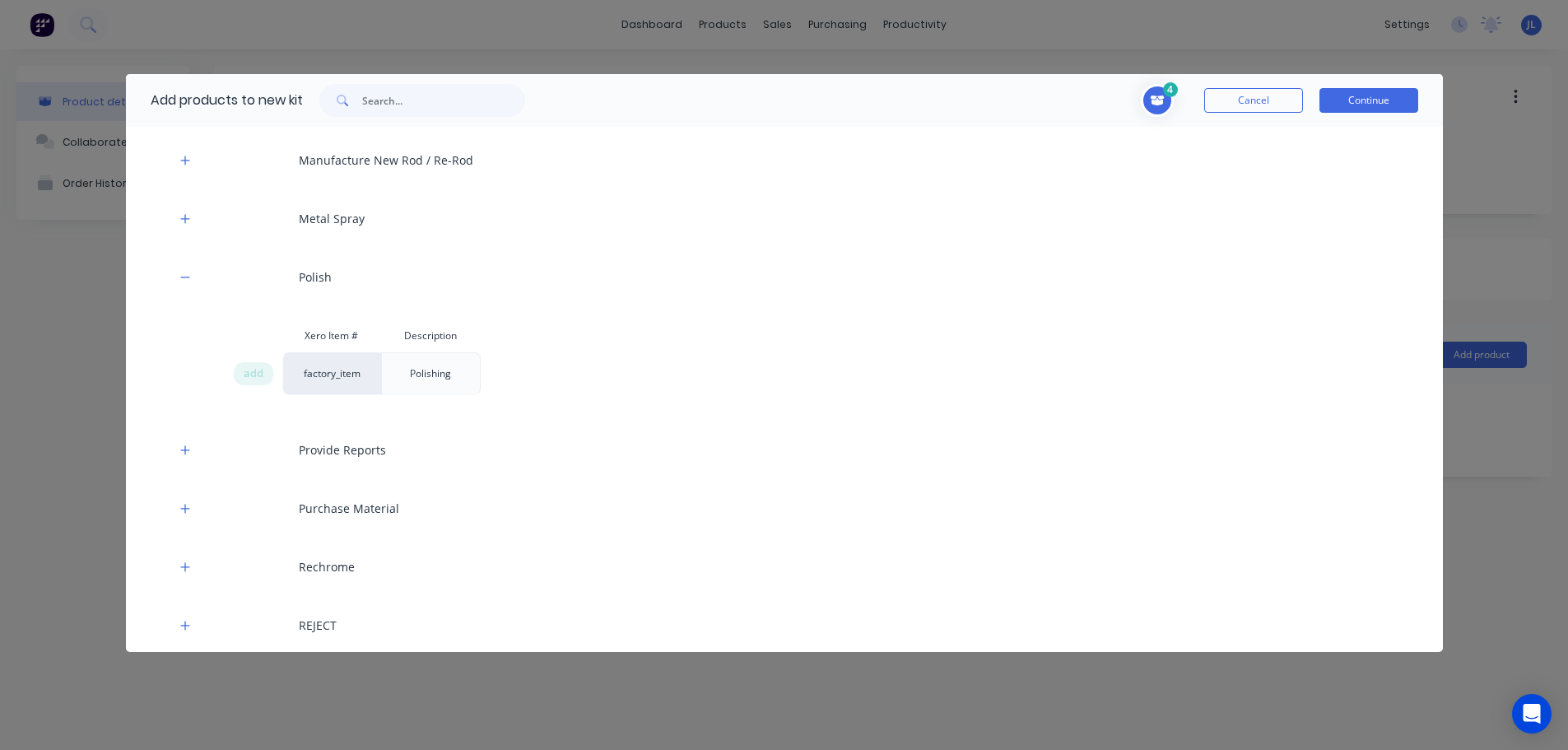
scroll to position [1234, 0]
click at [257, 372] on span "add" at bounding box center [253, 377] width 20 height 16
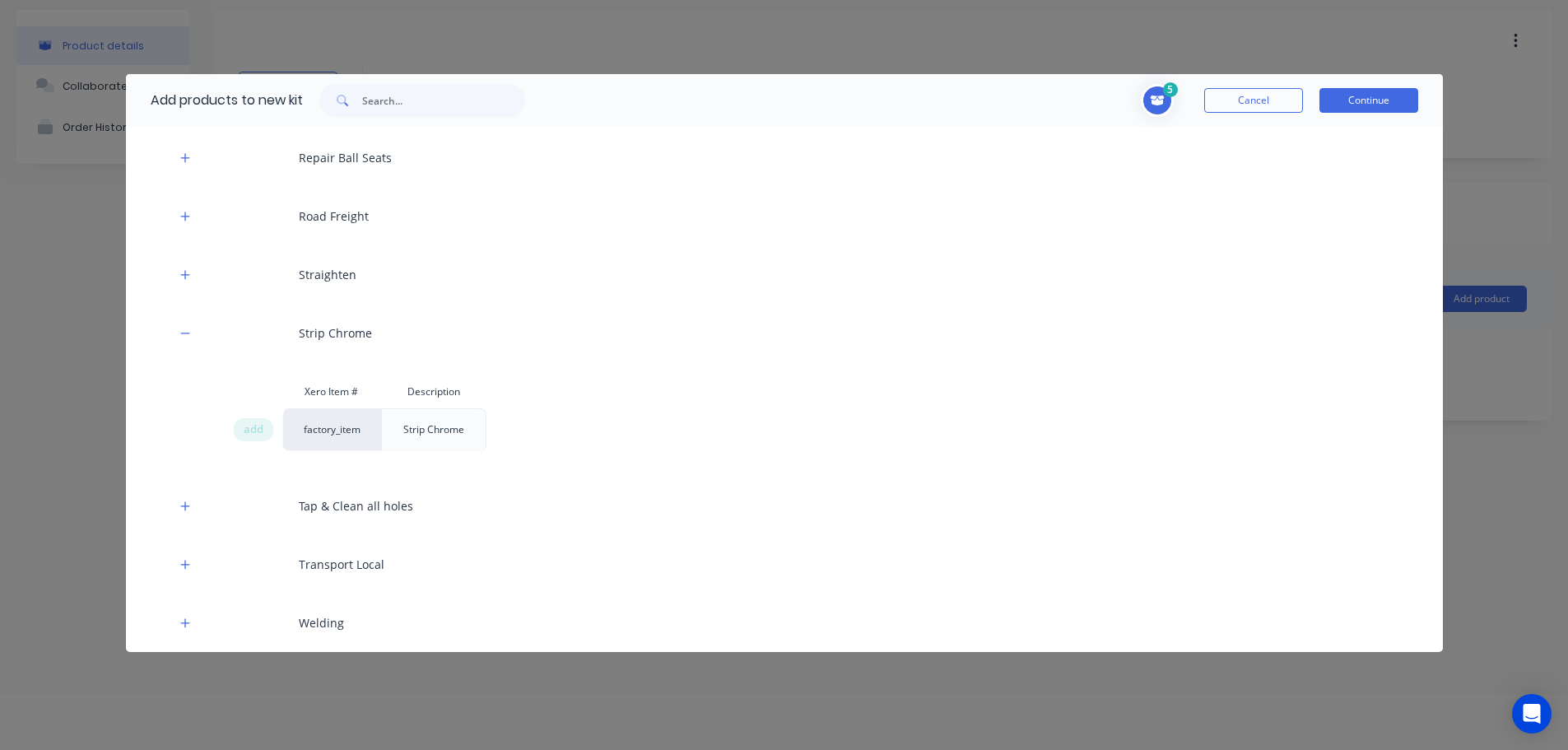
scroll to position [82, 0]
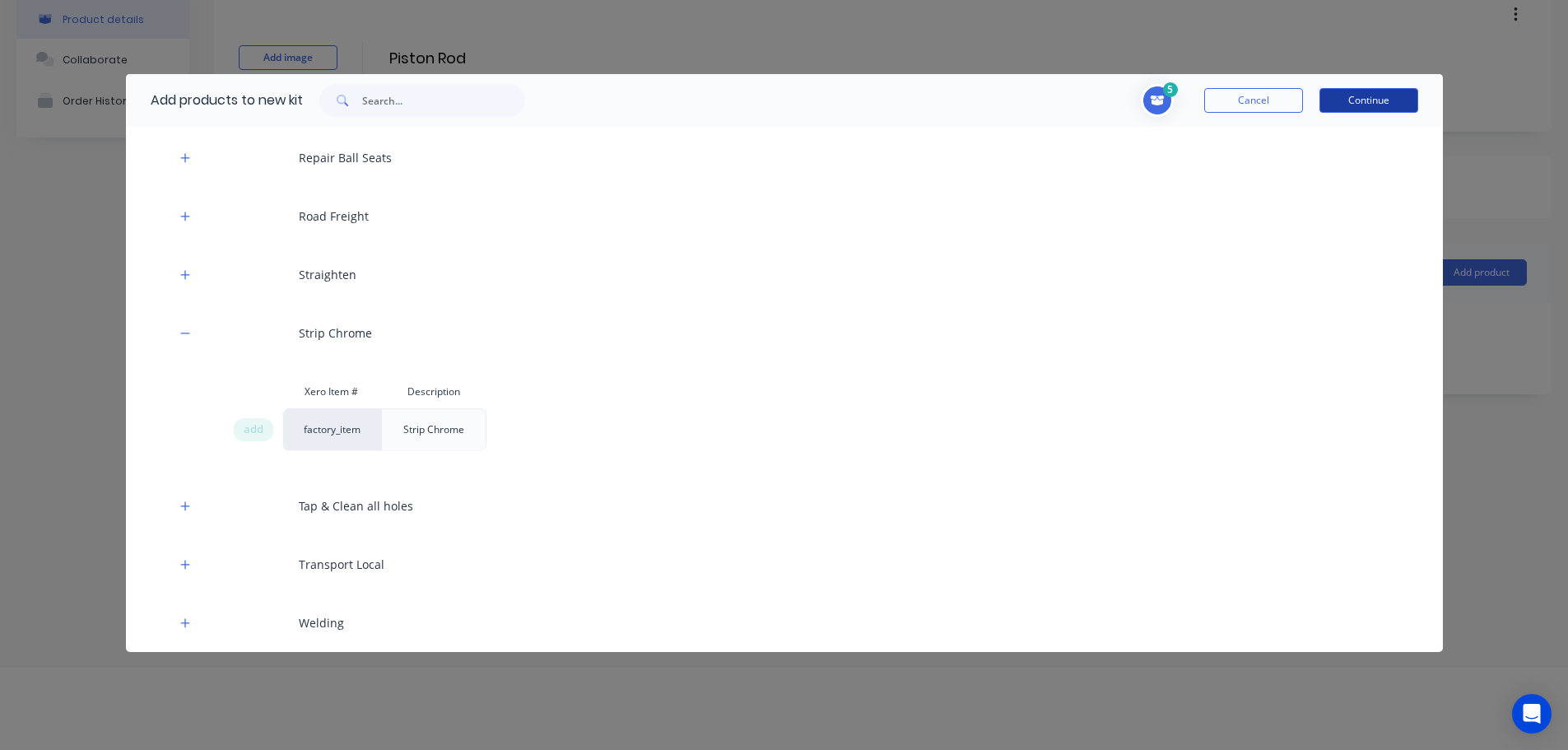
click at [1405, 95] on button "Continue" at bounding box center [1368, 101] width 99 height 25
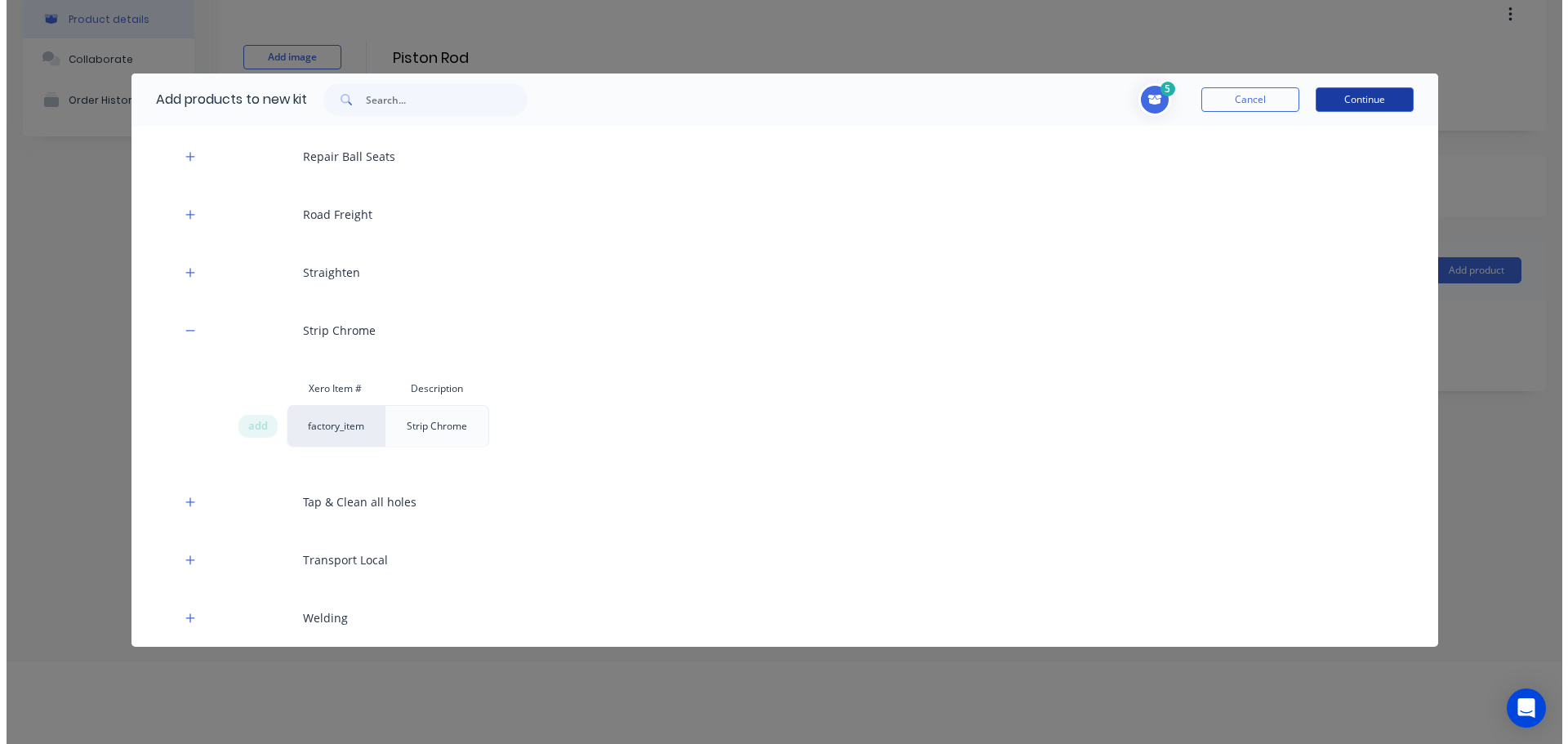
scroll to position [0, 0]
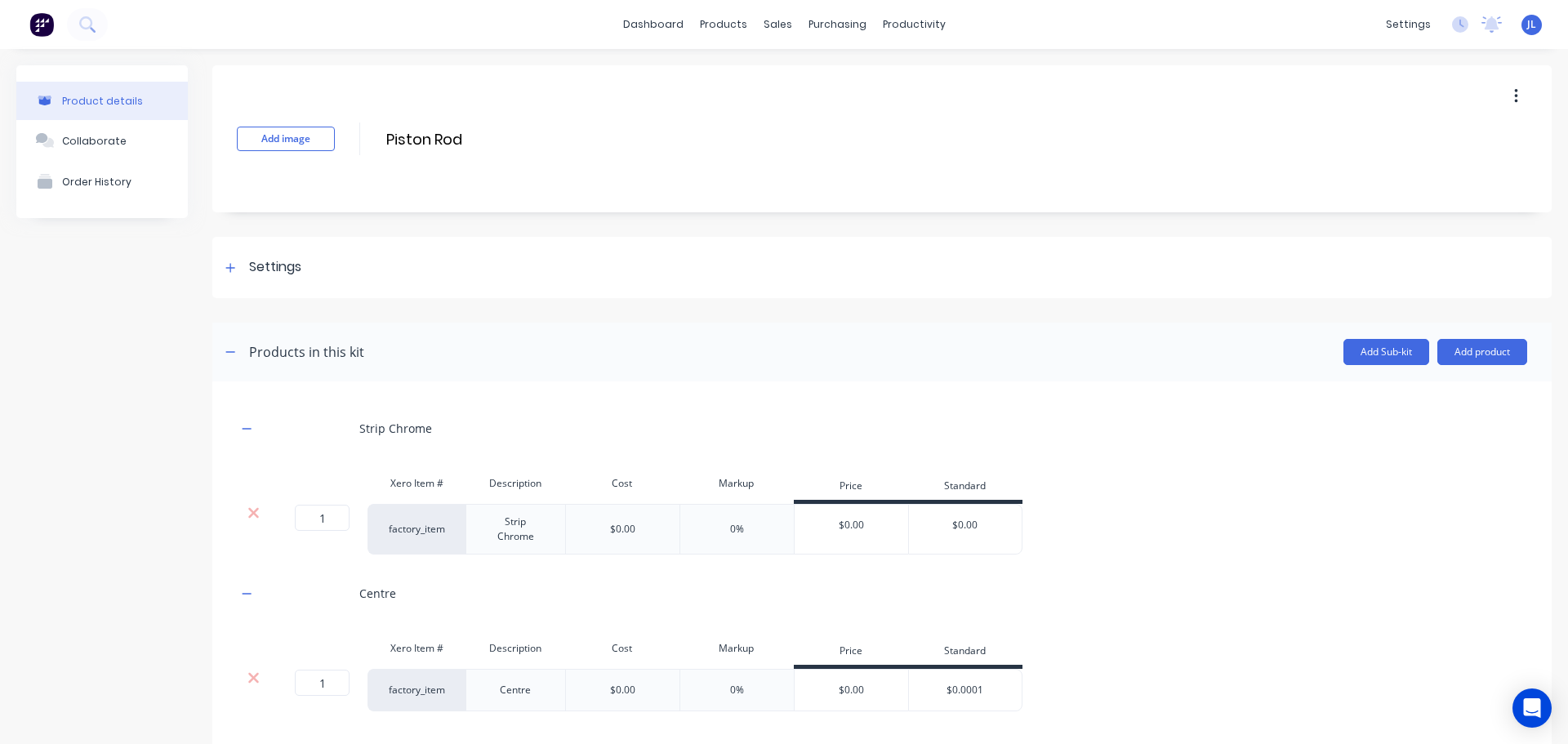
click at [878, 525] on div "$0.00" at bounding box center [852, 524] width 114 height 41
click at [973, 523] on input "$0.00" at bounding box center [965, 524] width 112 height 14
click at [981, 524] on input "$0.00" at bounding box center [965, 524] width 112 height 14
type input "$0.0001"
click at [1143, 591] on div "Centre" at bounding box center [882, 593] width 1290 height 45
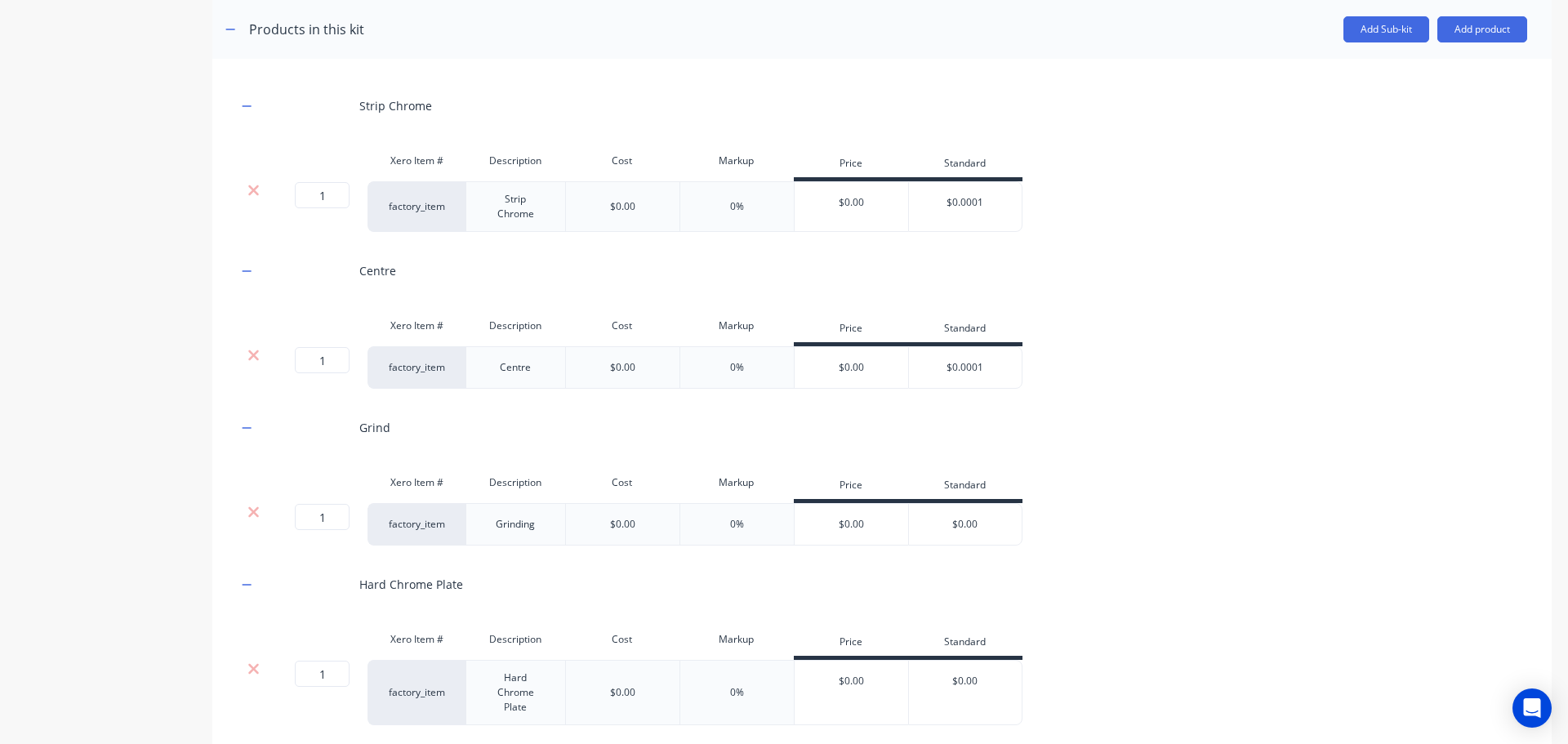
scroll to position [326, 0]
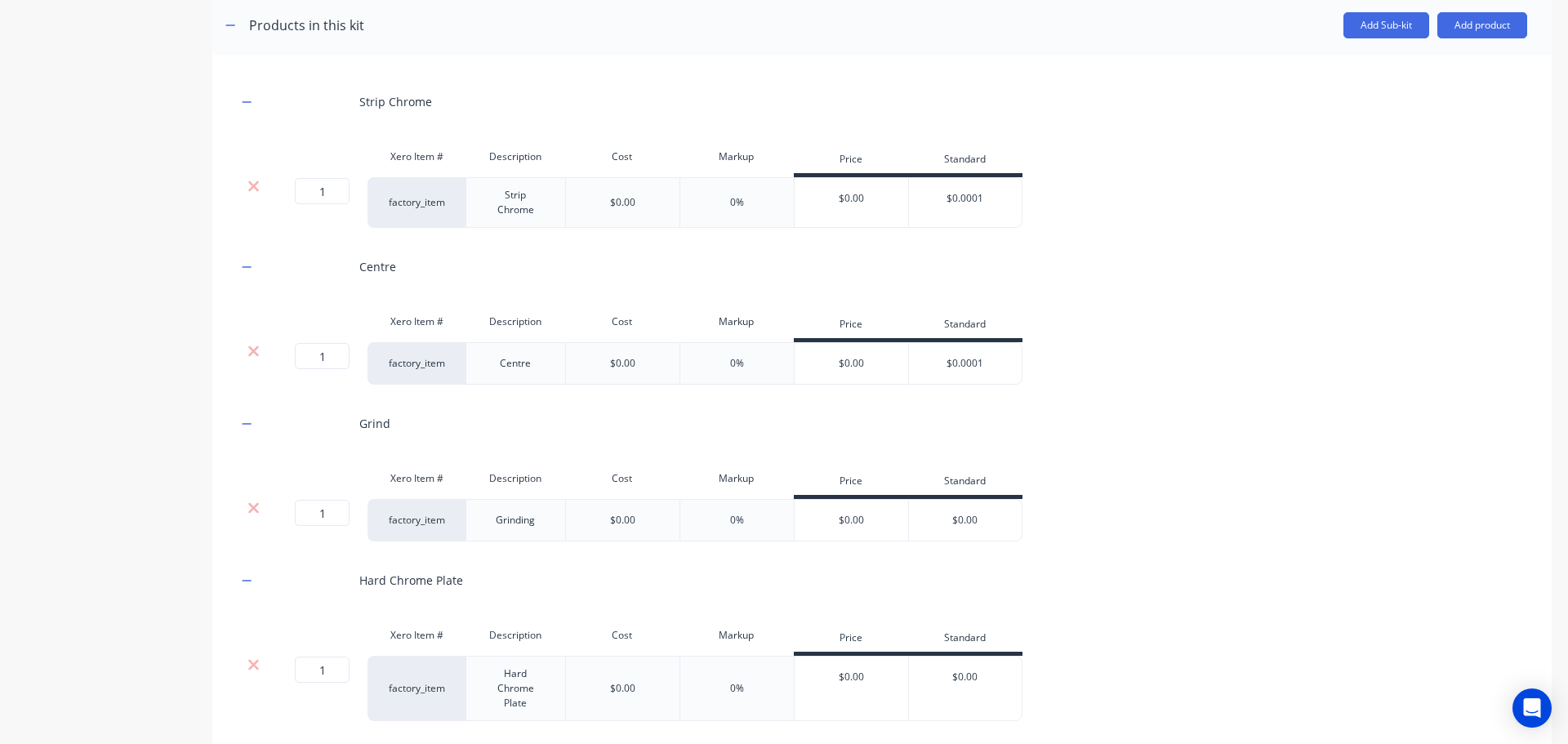
click at [979, 528] on div "$0.00" at bounding box center [965, 519] width 112 height 41
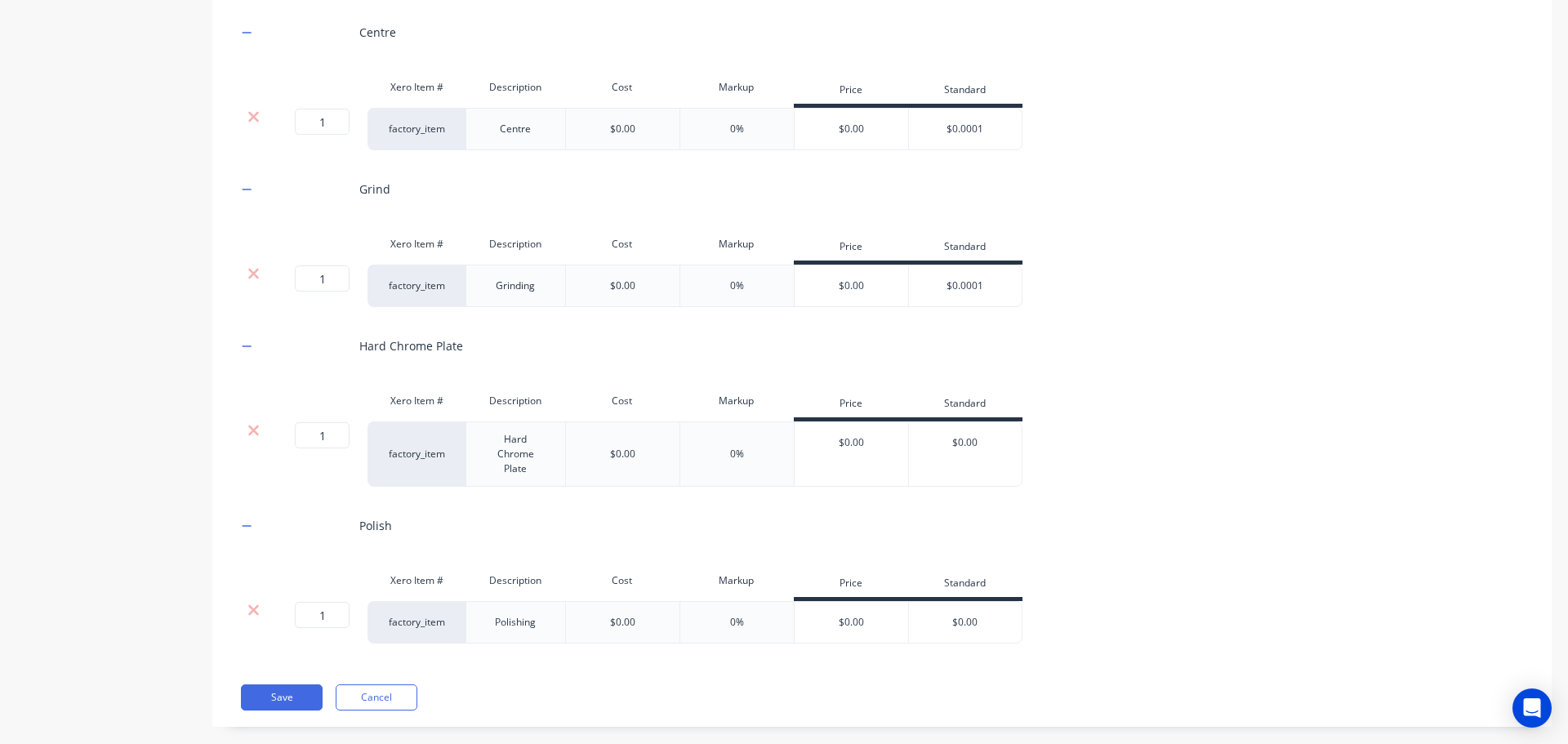
scroll to position [572, 0]
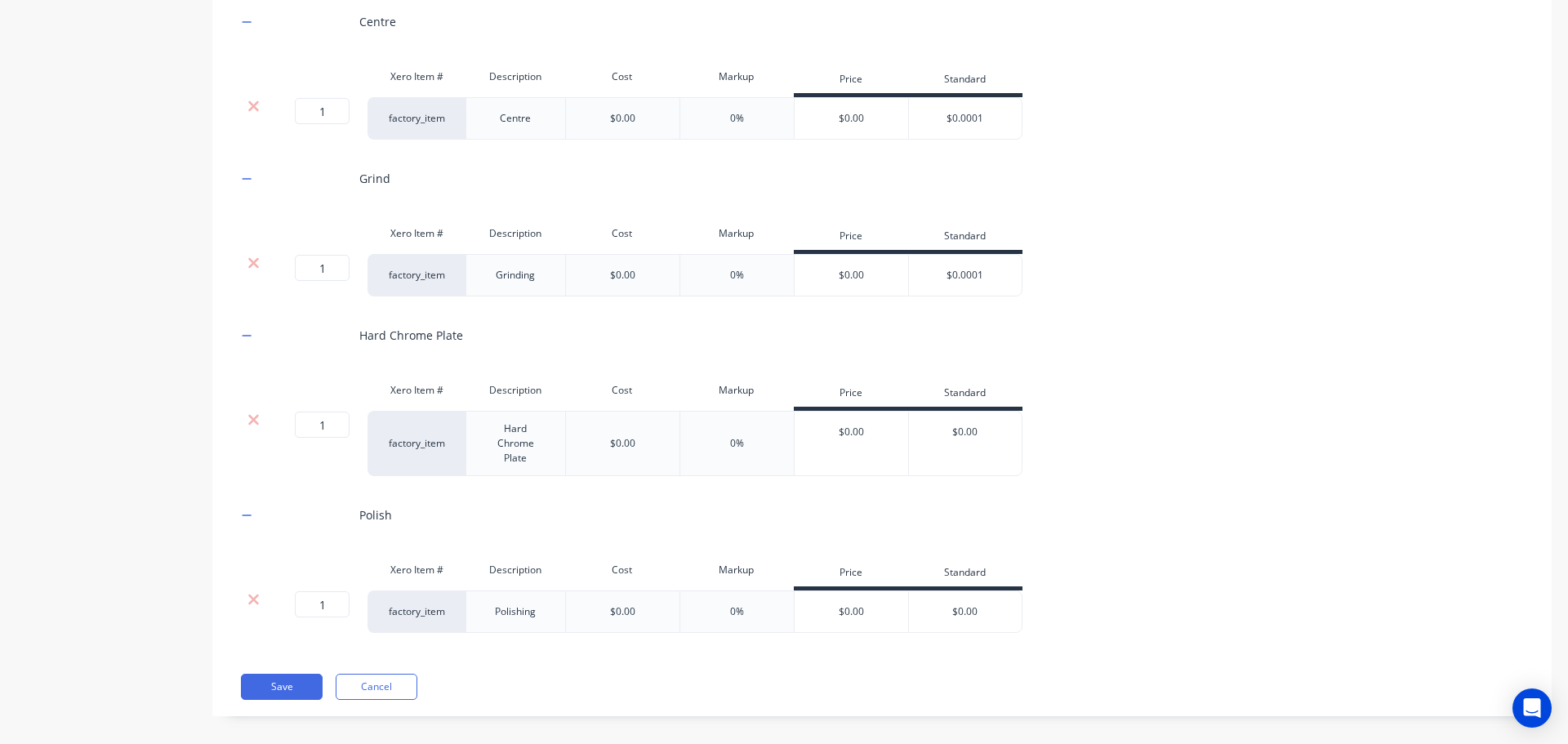
type input "$0.0001"
click at [986, 431] on input "$0.00" at bounding box center [965, 431] width 112 height 14
type input "$0.0001"
click at [985, 612] on input "$0.00" at bounding box center [965, 611] width 112 height 14
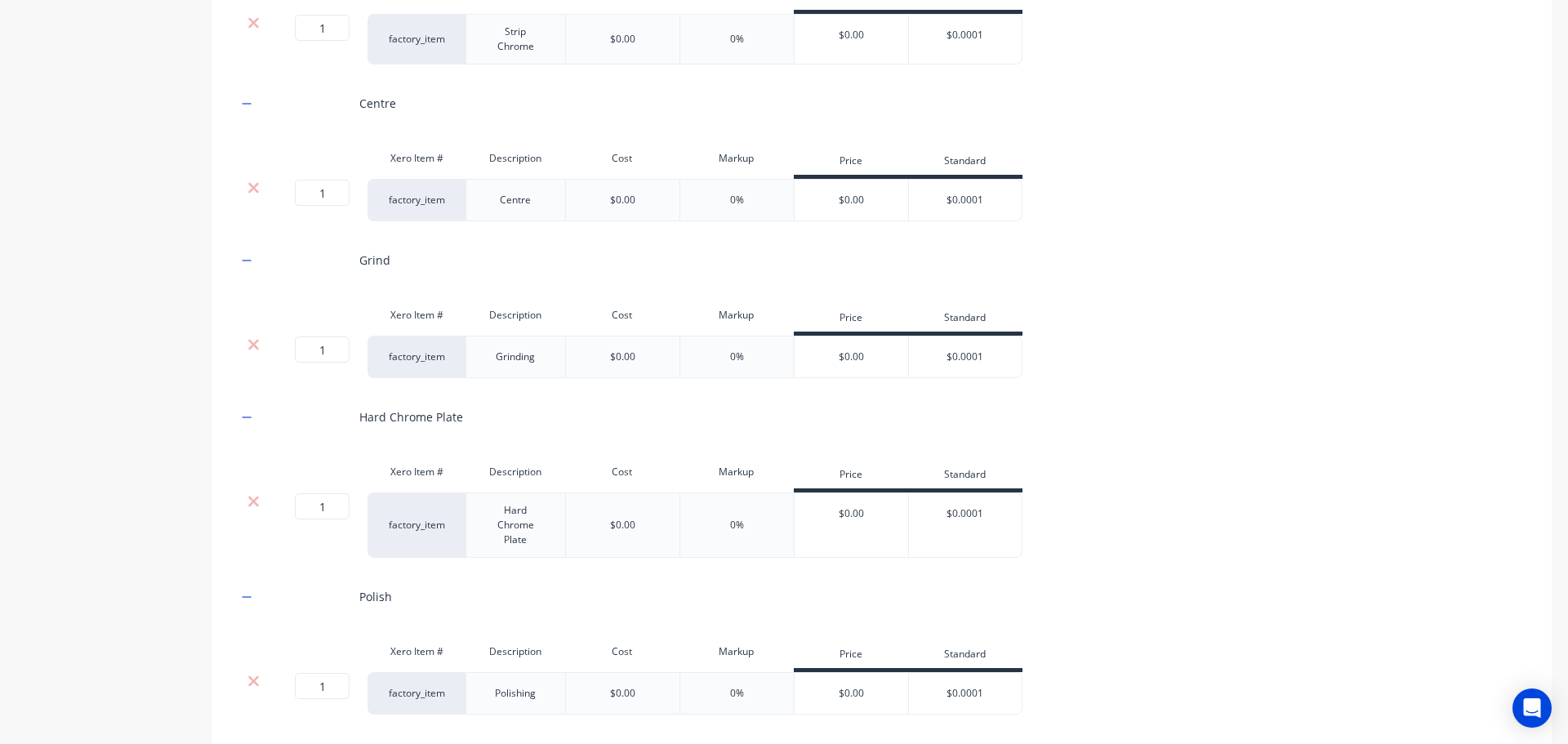
type input "$0.0001"
click at [1141, 520] on div "1 1 ? factory_item Hard Chrome Plate $0.00 0% $0.00 $0.0001 $0.0001" at bounding box center [882, 524] width 1290 height 66
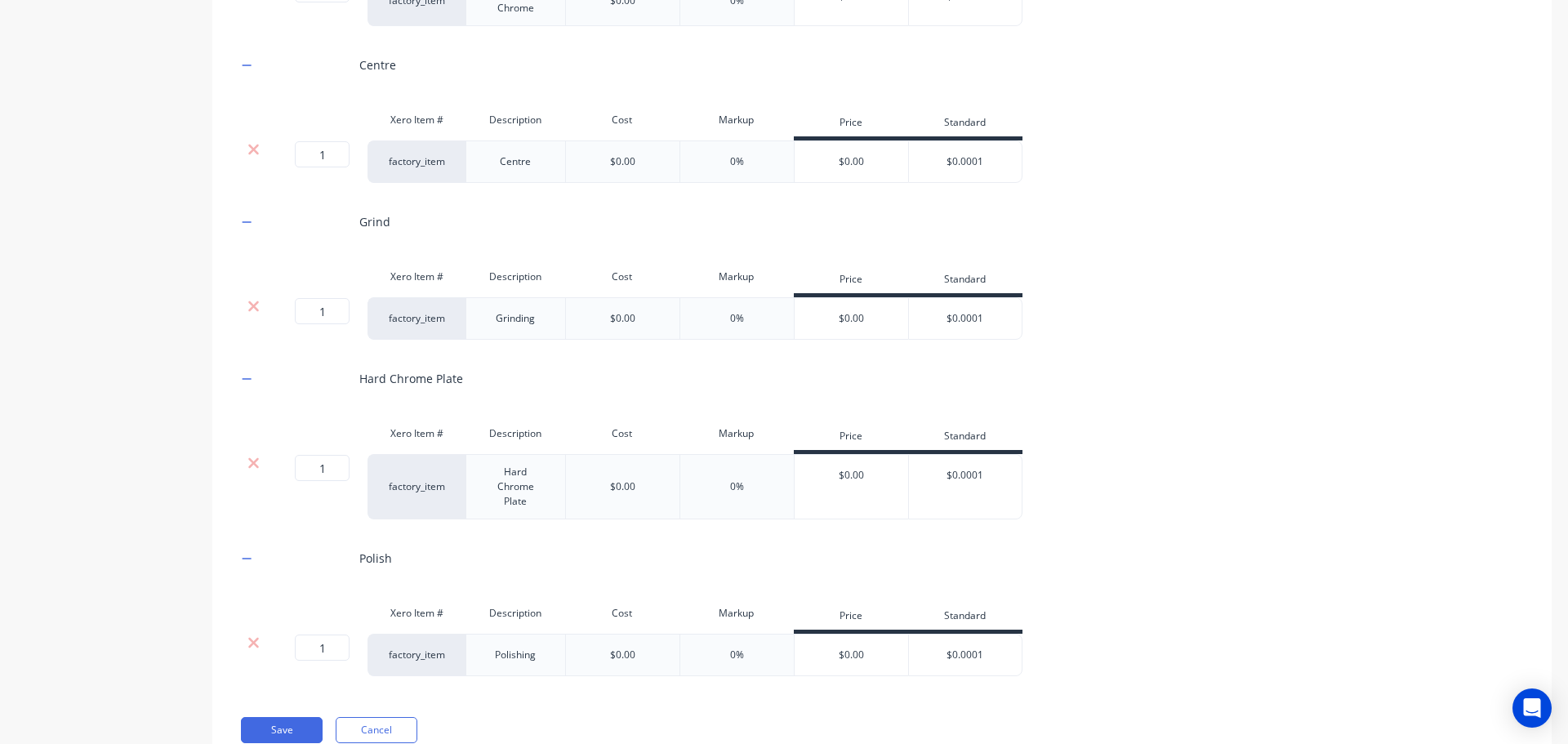
scroll to position [584, 0]
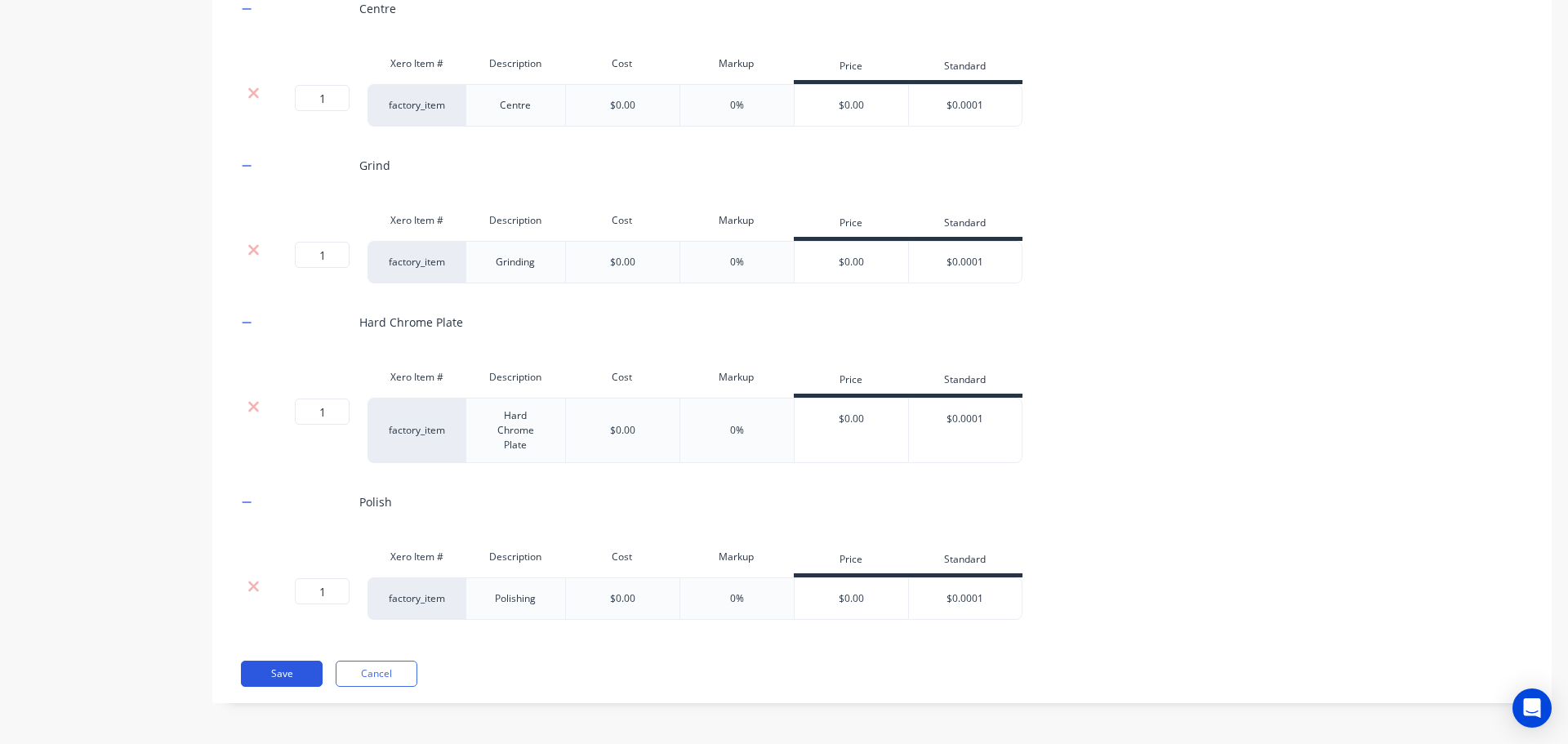
click at [315, 663] on button "Save" at bounding box center [282, 673] width 82 height 26
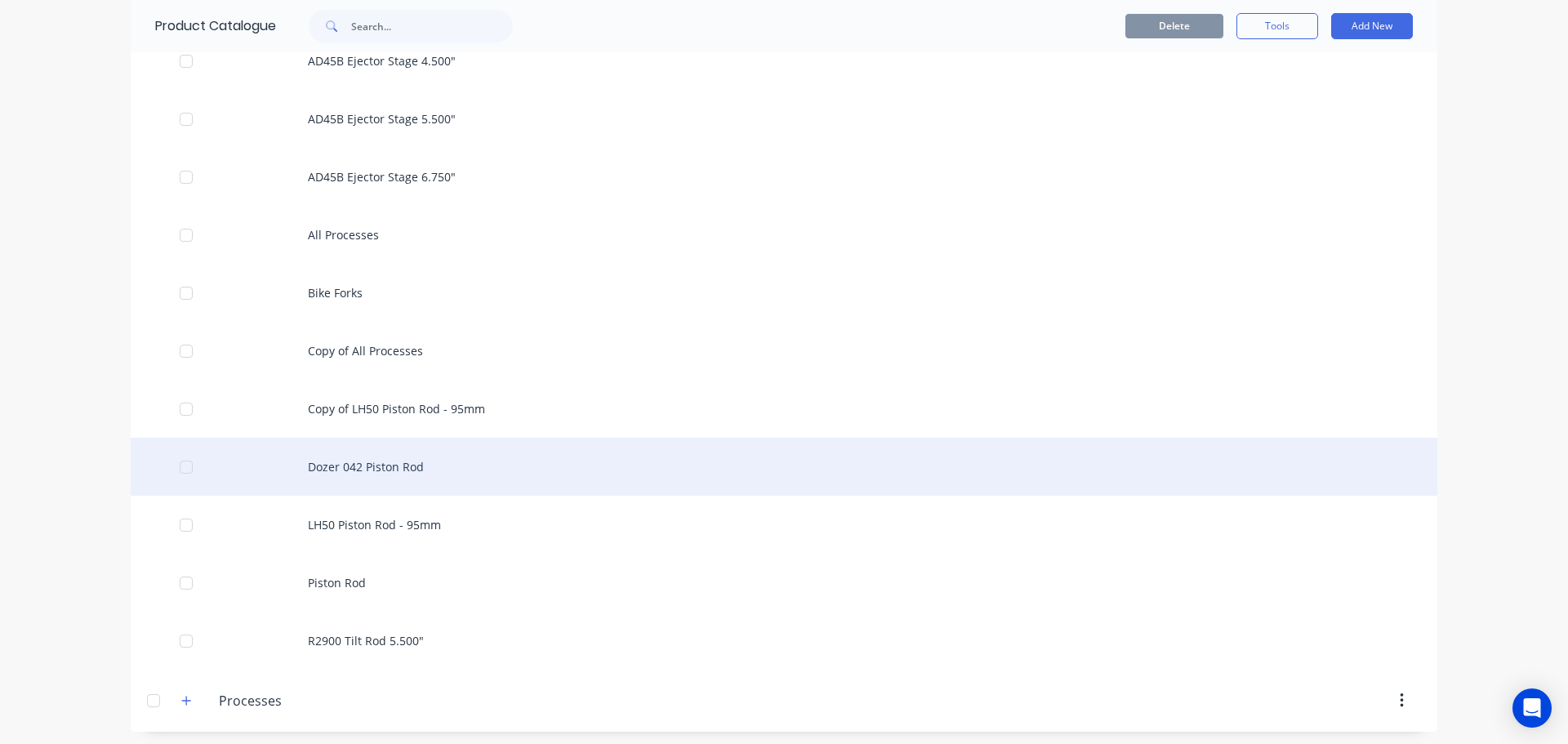
scroll to position [1483, 0]
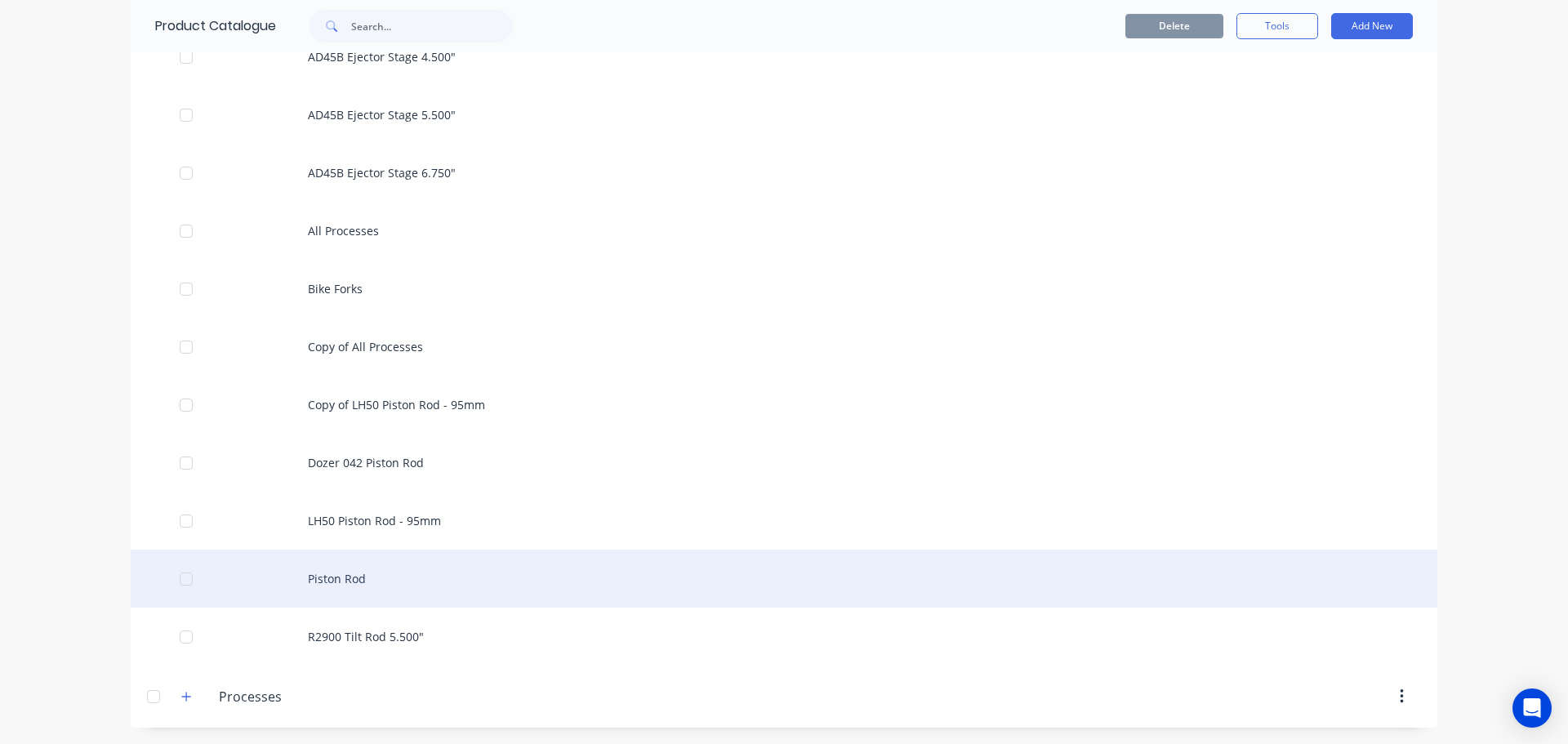
click at [376, 576] on div "Piston Rod" at bounding box center [784, 578] width 1307 height 58
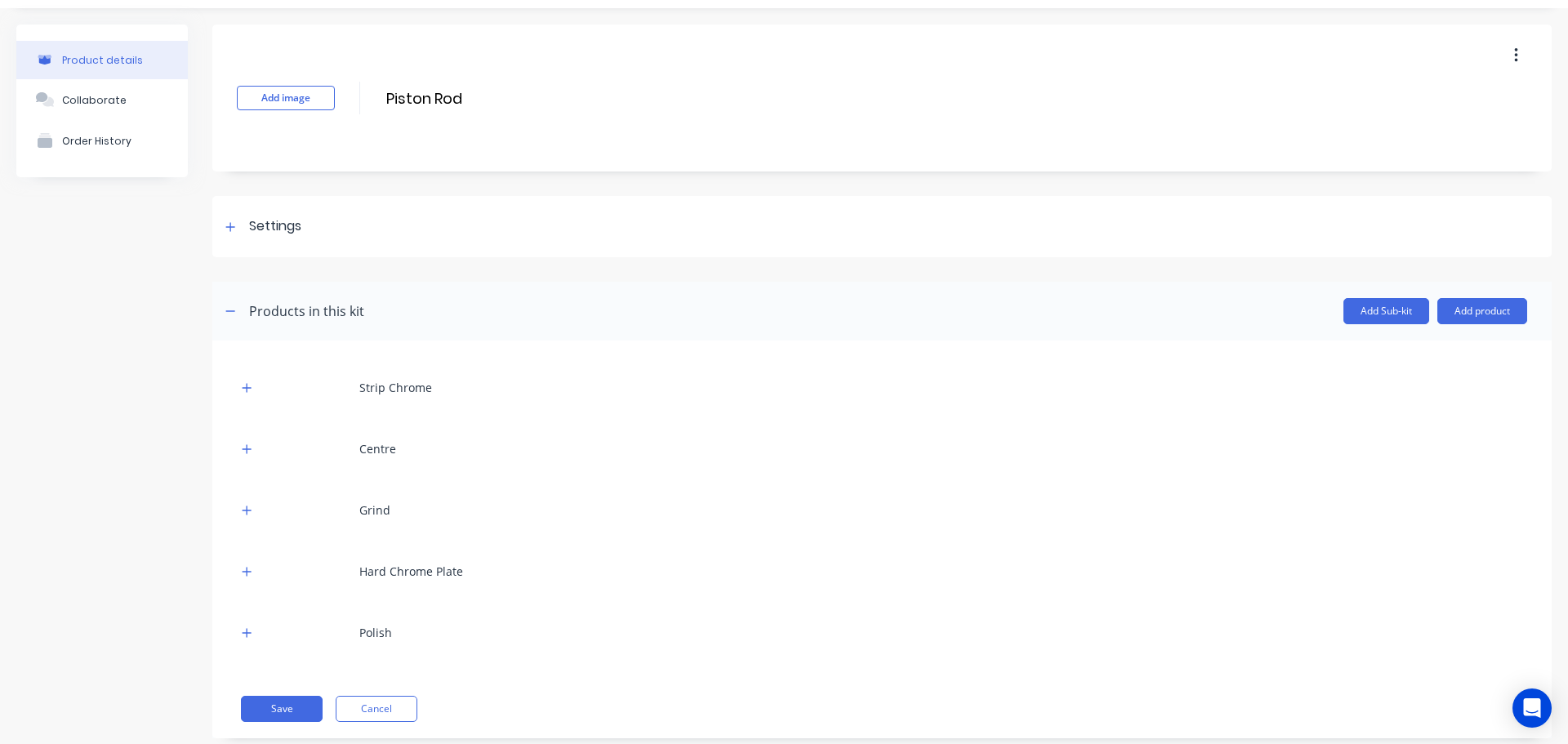
scroll to position [76, 0]
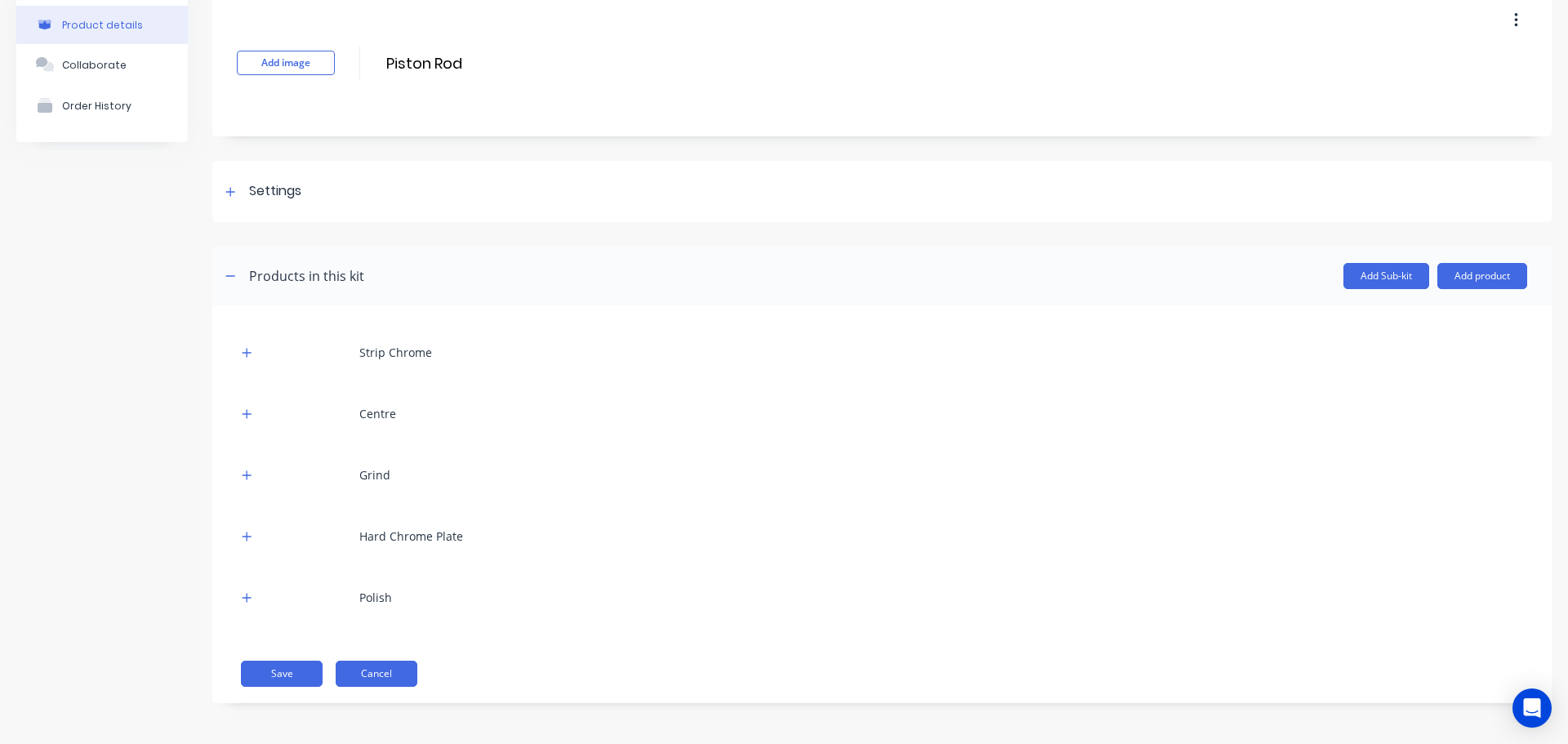
click at [407, 680] on button "Cancel" at bounding box center [377, 673] width 82 height 26
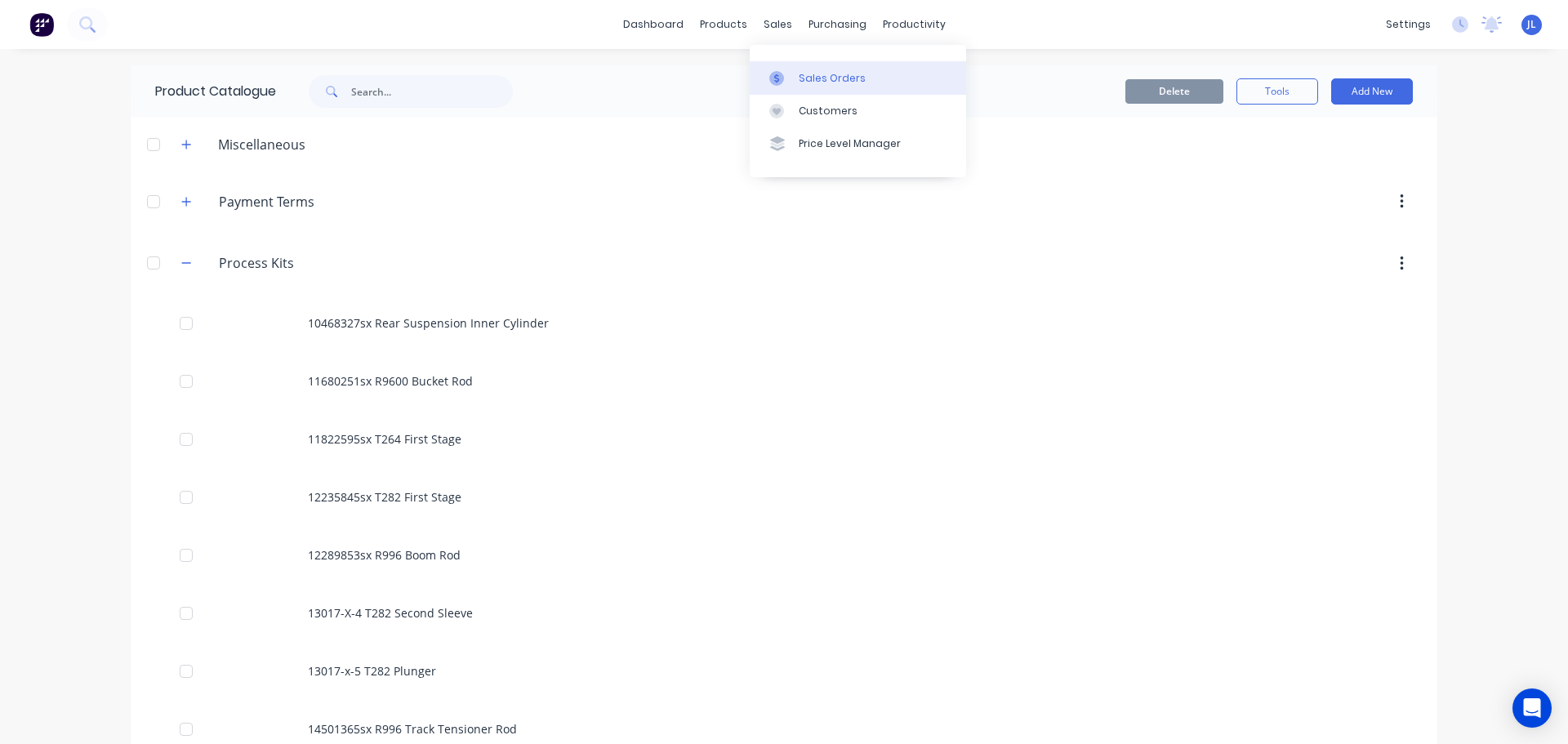
click at [805, 78] on div "Sales Orders" at bounding box center [832, 78] width 67 height 14
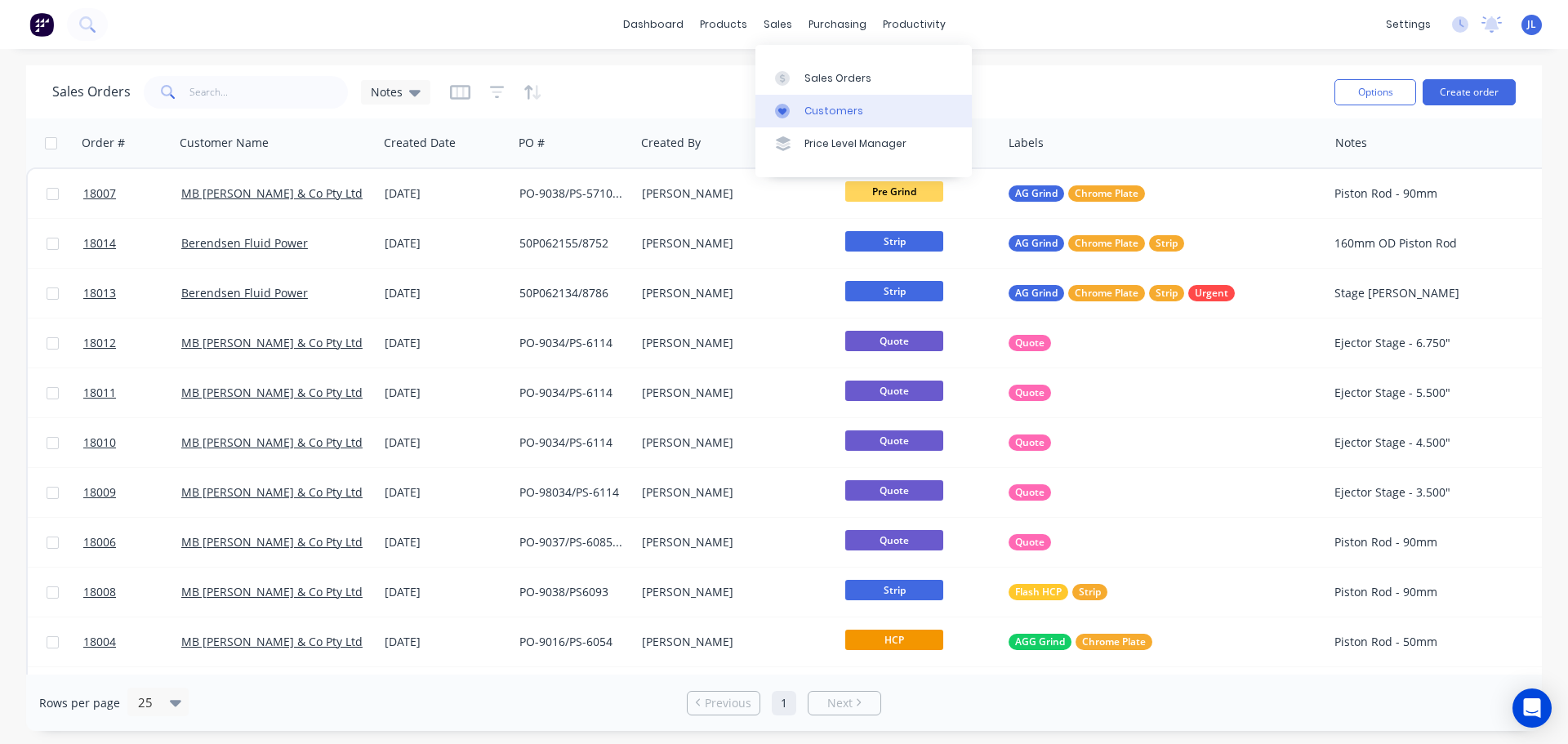
click at [799, 112] on div at bounding box center [787, 110] width 25 height 14
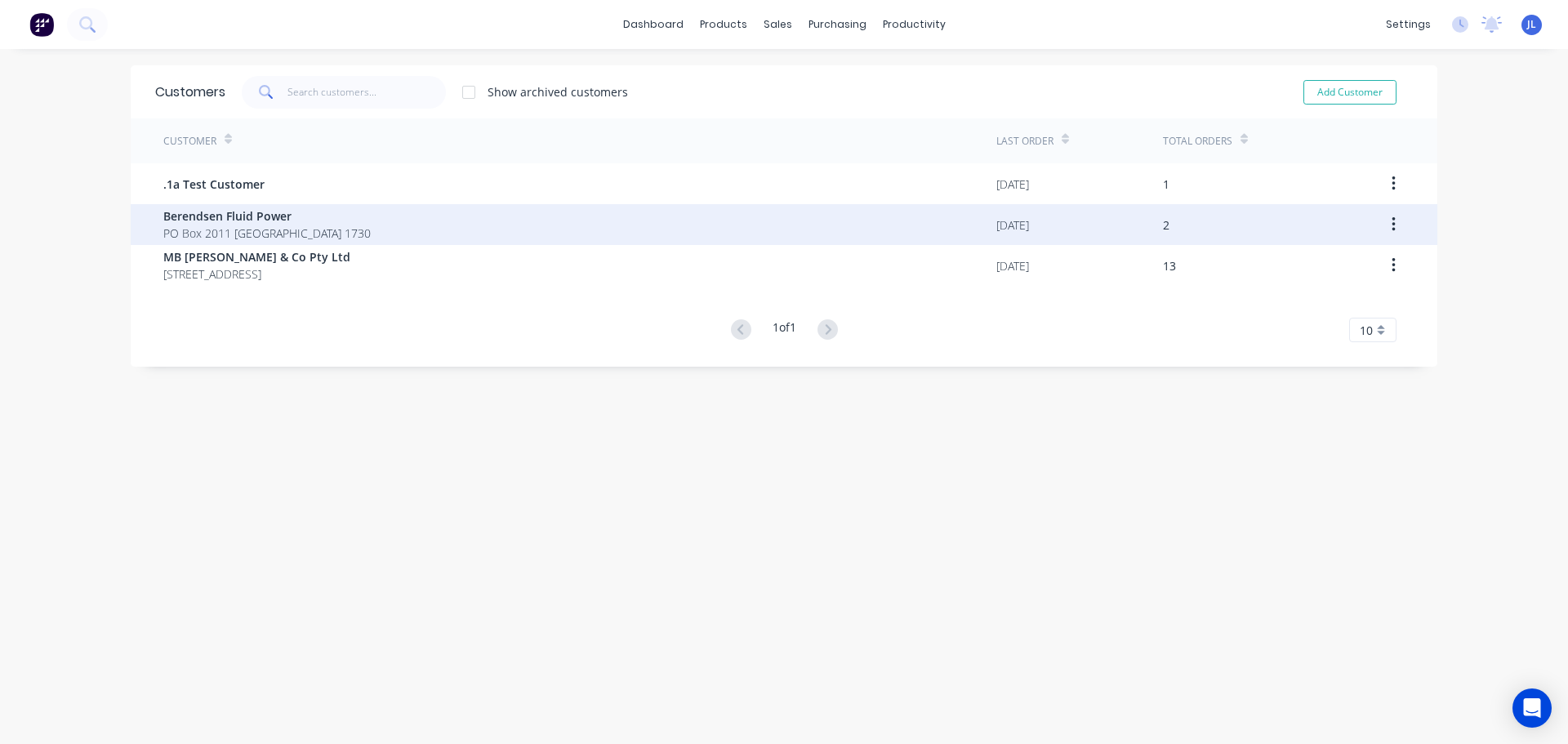
click at [323, 228] on div "Berendsen Fluid Power PO Box 2011 Seven Hills 1730" at bounding box center [580, 224] width 833 height 41
